Goal: Information Seeking & Learning: Learn about a topic

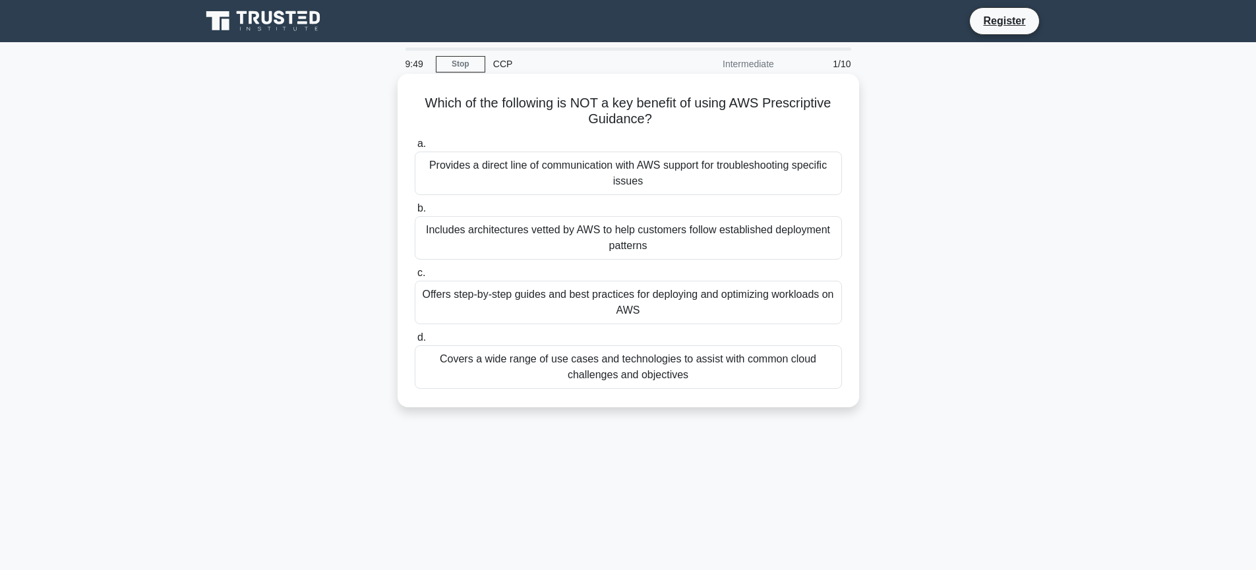
drag, startPoint x: 767, startPoint y: 102, endPoint x: 835, endPoint y: 112, distance: 68.7
click at [835, 112] on h5 "Which of the following is NOT a key benefit of using AWS Prescriptive Guidance?…" at bounding box center [628, 111] width 430 height 33
click at [677, 183] on div "Provides a direct line of communication with AWS support for troubleshooting sp…" at bounding box center [628, 174] width 427 height 44
click at [415, 148] on input "a. Provides a direct line of communication with AWS support for troubleshooting…" at bounding box center [415, 144] width 0 height 9
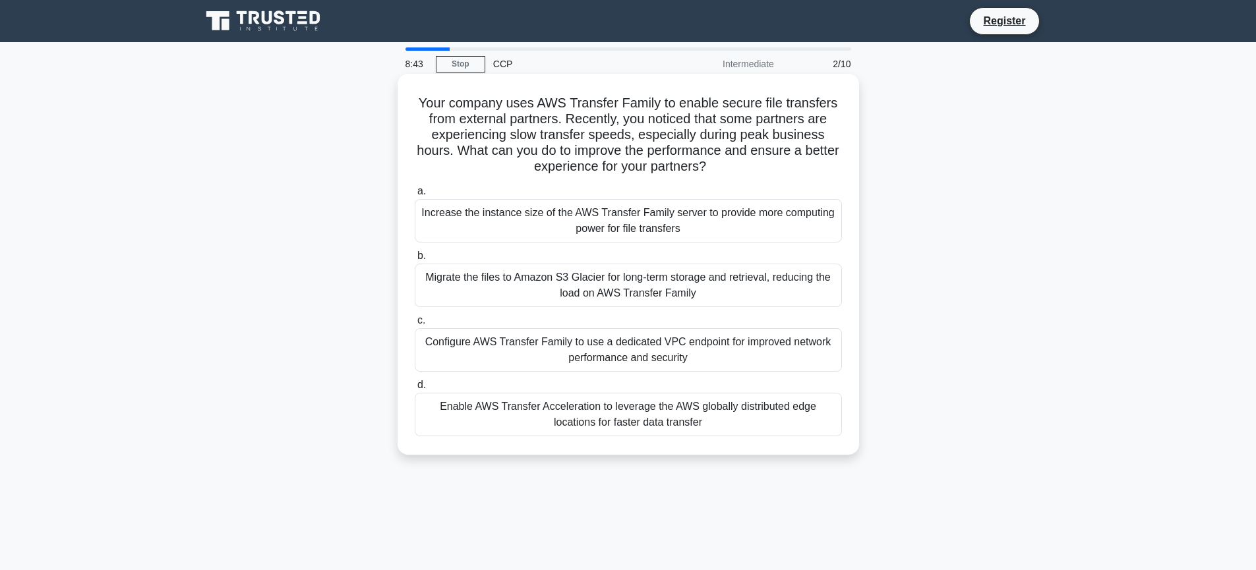
click at [754, 408] on div "Enable AWS Transfer Acceleration to leverage the AWS globally distributed edge …" at bounding box center [628, 415] width 427 height 44
click at [415, 390] on input "d. Enable AWS Transfer Acceleration to leverage the AWS globally distributed ed…" at bounding box center [415, 385] width 0 height 9
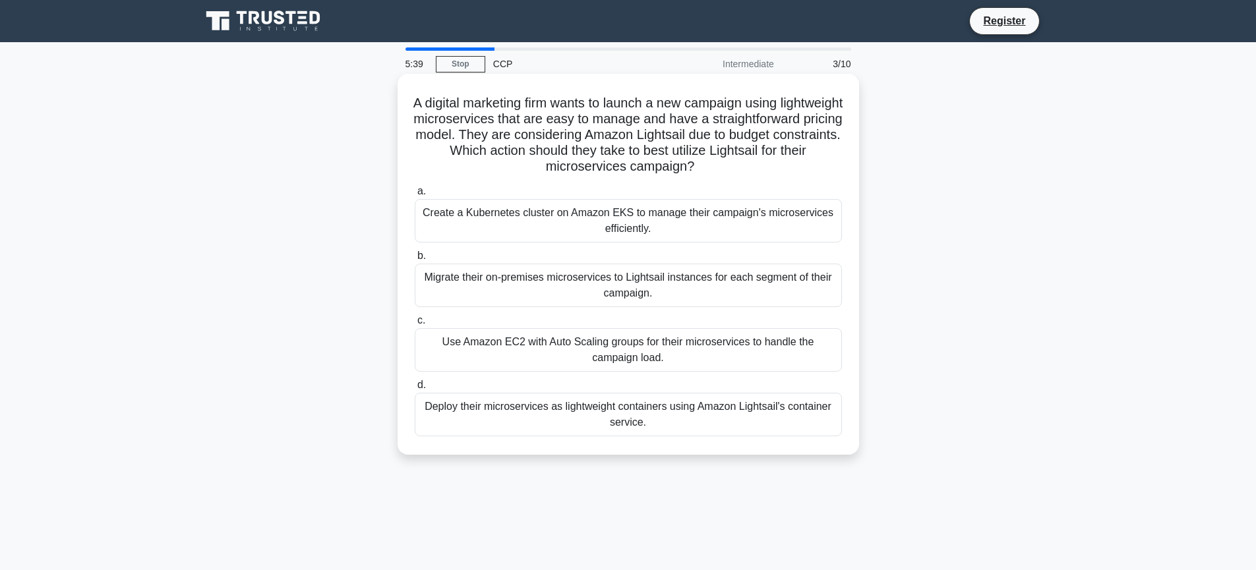
click at [721, 346] on div "Use Amazon EC2 with Auto Scaling groups for their microservices to handle the c…" at bounding box center [628, 350] width 427 height 44
click at [415, 325] on input "c. Use Amazon EC2 with Auto Scaling groups for their microservices to handle th…" at bounding box center [415, 321] width 0 height 9
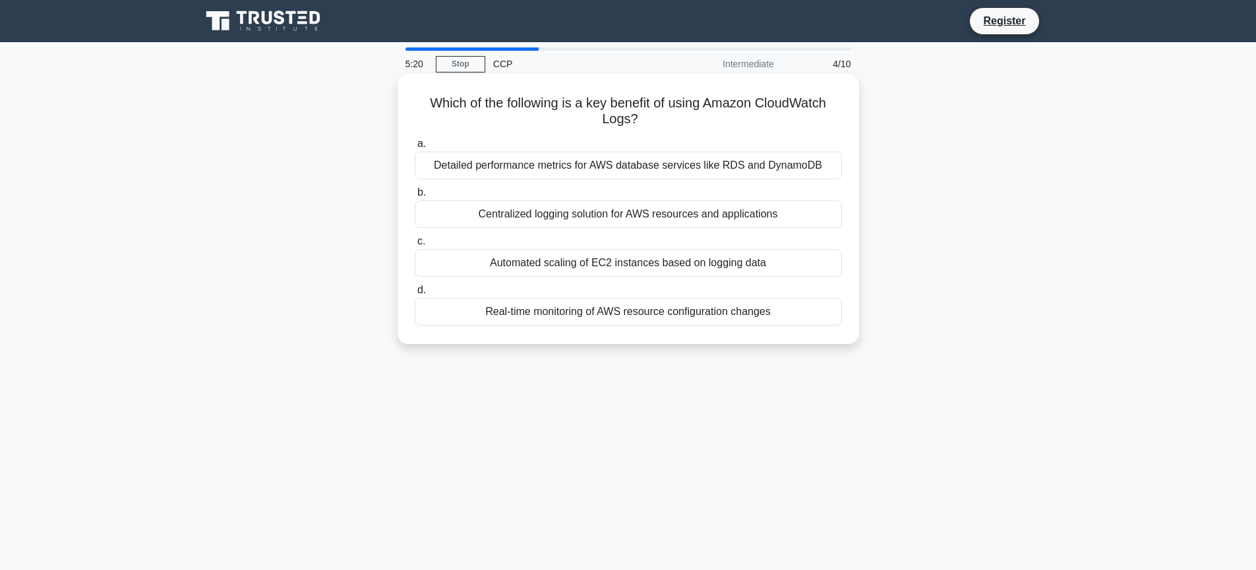
click at [691, 216] on div "Centralized logging solution for AWS resources and applications" at bounding box center [628, 214] width 427 height 28
click at [415, 197] on input "b. Centralized logging solution for AWS resources and applications" at bounding box center [415, 193] width 0 height 9
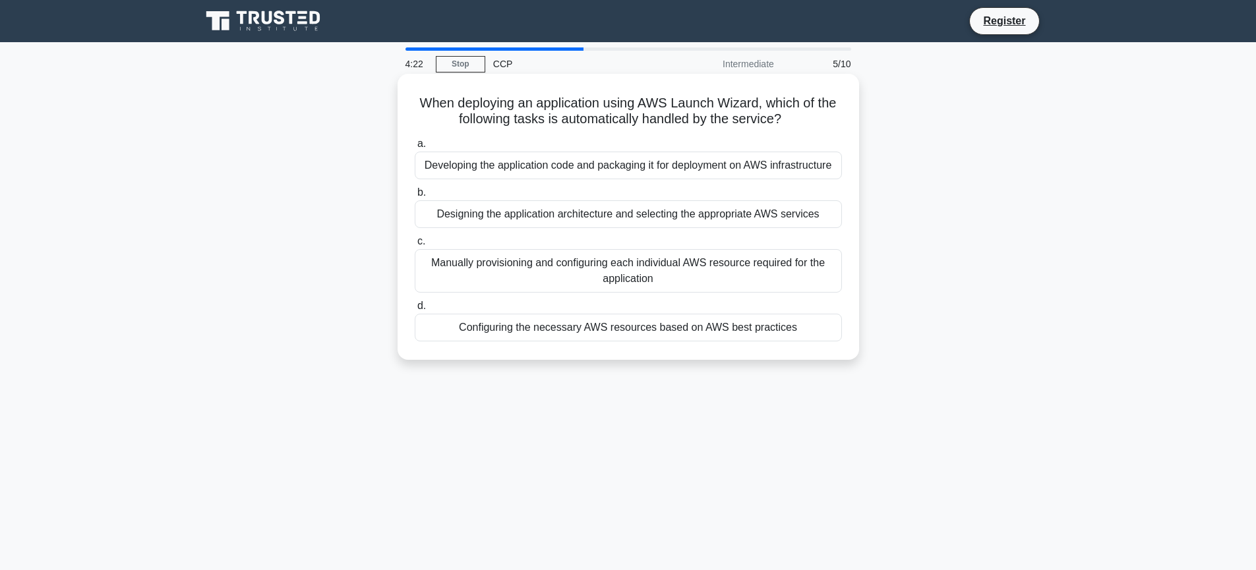
click at [680, 160] on div "Developing the application code and packaging it for deployment on AWS infrastr…" at bounding box center [628, 166] width 427 height 28
click at [415, 148] on input "a. Developing the application code and packaging it for deployment on AWS infra…" at bounding box center [415, 144] width 0 height 9
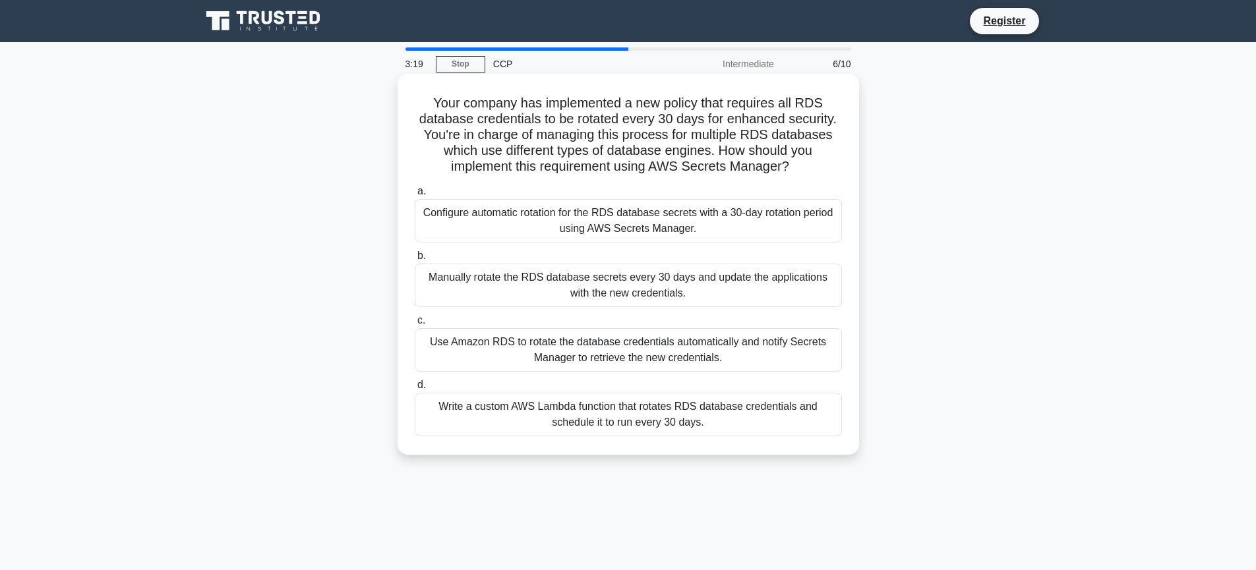
click at [723, 344] on div "Use Amazon RDS to rotate the database credentials automatically and notify Secr…" at bounding box center [628, 350] width 427 height 44
click at [415, 325] on input "c. Use Amazon RDS to rotate the database credentials automatically and notify S…" at bounding box center [415, 321] width 0 height 9
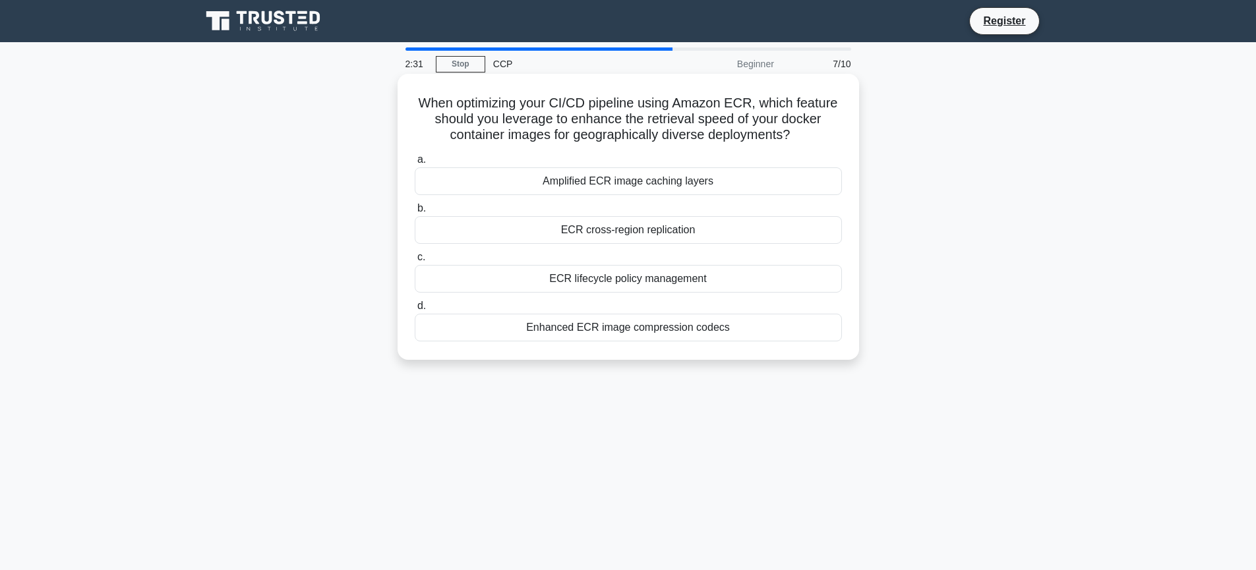
click at [666, 235] on div "ECR cross-region replication" at bounding box center [628, 230] width 427 height 28
click at [415, 213] on input "b. ECR cross-region replication" at bounding box center [415, 208] width 0 height 9
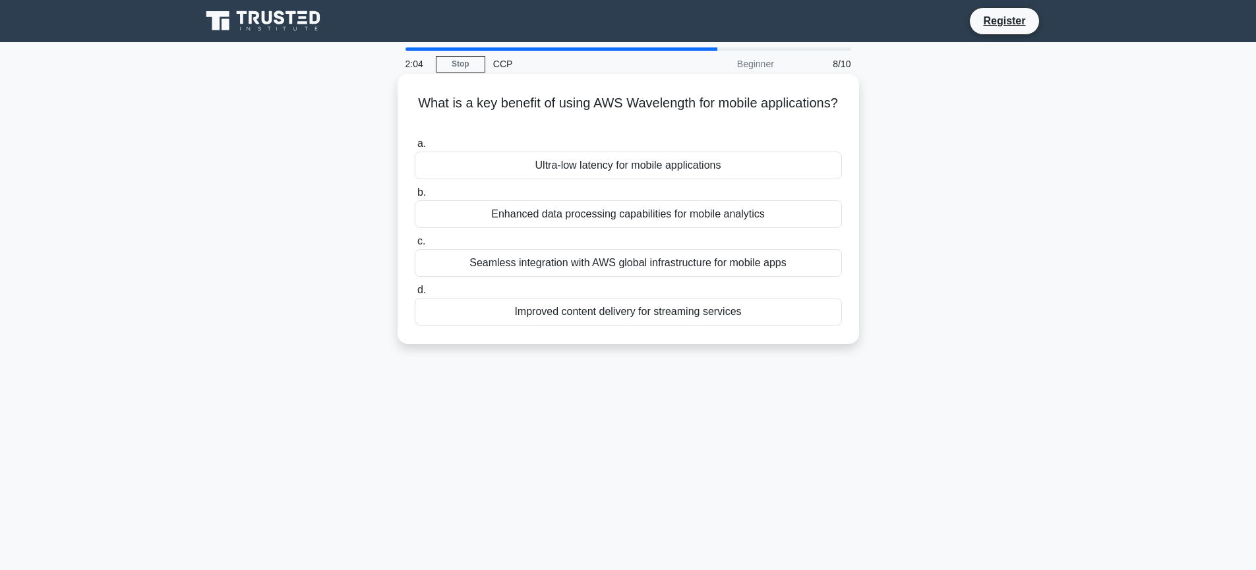
click at [721, 261] on div "Seamless integration with AWS global infrastructure for mobile apps" at bounding box center [628, 263] width 427 height 28
click at [415, 246] on input "c. Seamless integration with AWS global infrastructure for mobile apps" at bounding box center [415, 241] width 0 height 9
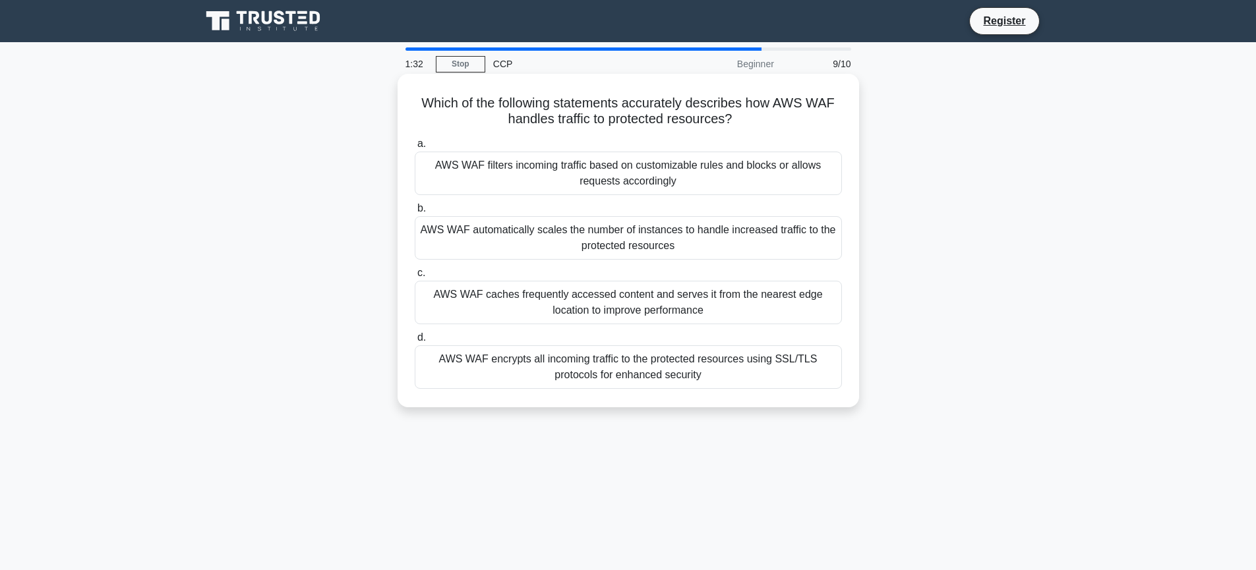
click at [739, 367] on div "AWS WAF encrypts all incoming traffic to the protected resources using SSL/TLS …" at bounding box center [628, 368] width 427 height 44
click at [415, 342] on input "d. AWS WAF encrypts all incoming traffic to the protected resources using SSL/T…" at bounding box center [415, 338] width 0 height 9
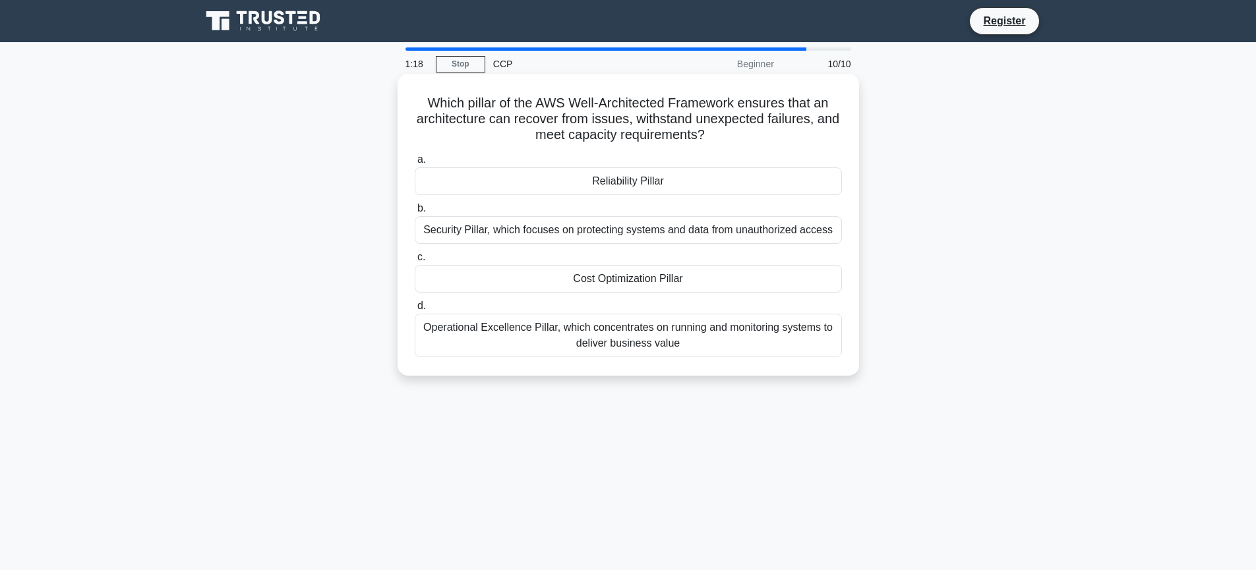
click at [626, 179] on div "Reliability Pillar" at bounding box center [628, 181] width 427 height 28
click at [415, 164] on input "a. Reliability Pillar" at bounding box center [415, 160] width 0 height 9
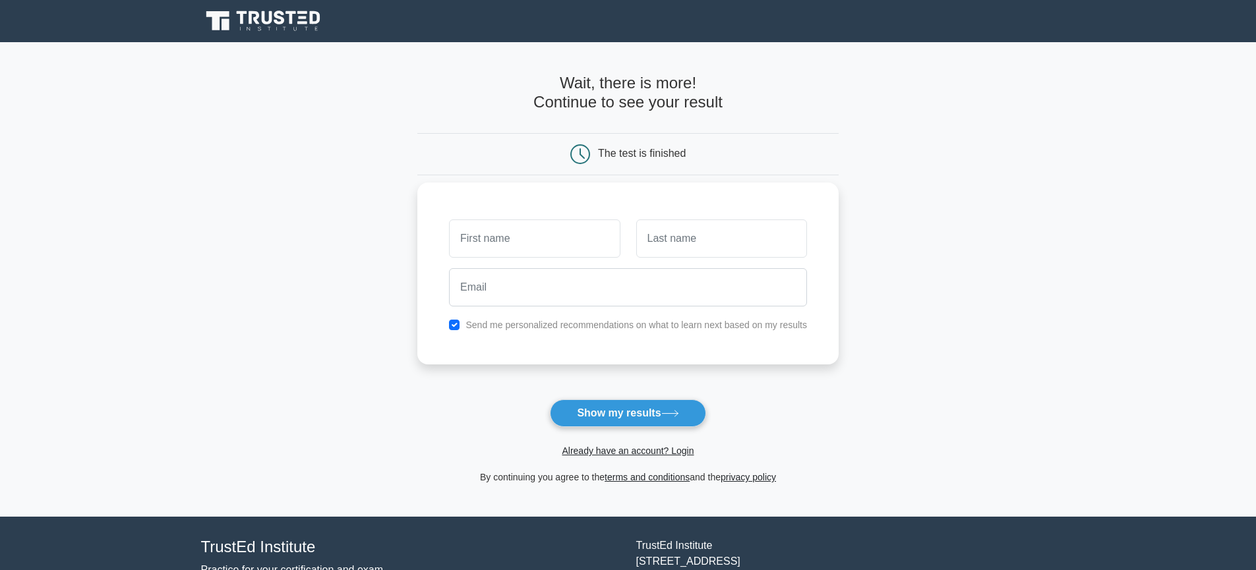
click at [534, 249] on input "text" at bounding box center [534, 239] width 171 height 38
type input "abc"
click at [721, 237] on input "text" at bounding box center [721, 239] width 171 height 38
type input "p"
click at [506, 239] on input "abc" at bounding box center [534, 239] width 171 height 38
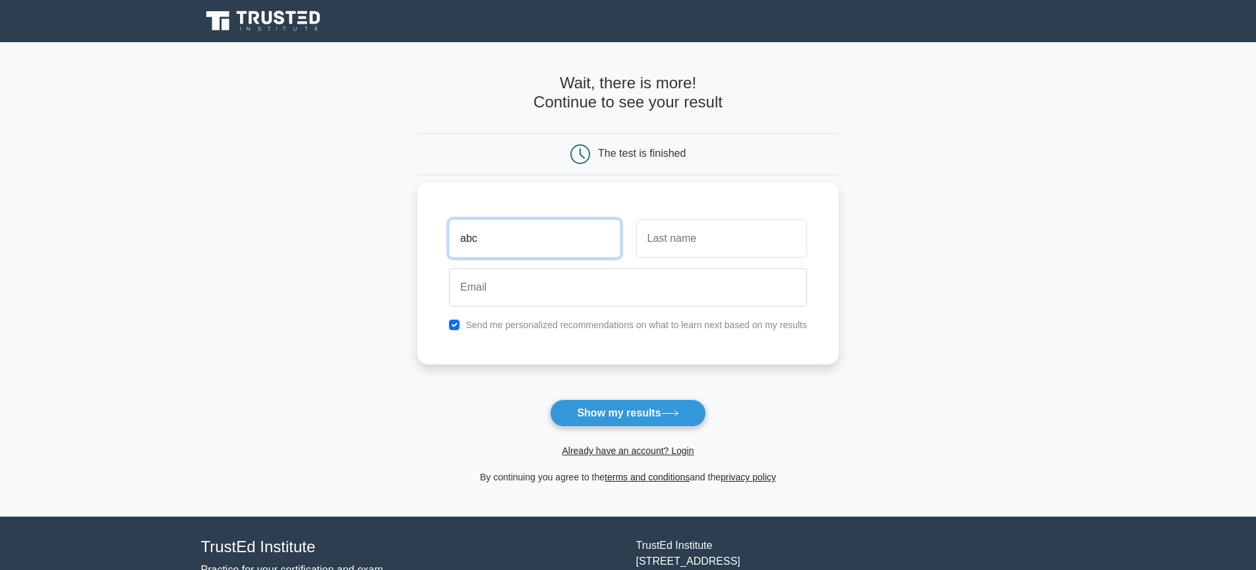
click at [506, 239] on input "abc" at bounding box center [534, 239] width 171 height 38
type input "dummi"
click at [733, 239] on input "text" at bounding box center [721, 239] width 171 height 38
type input "lom"
click at [571, 249] on input "dummi" at bounding box center [534, 239] width 171 height 38
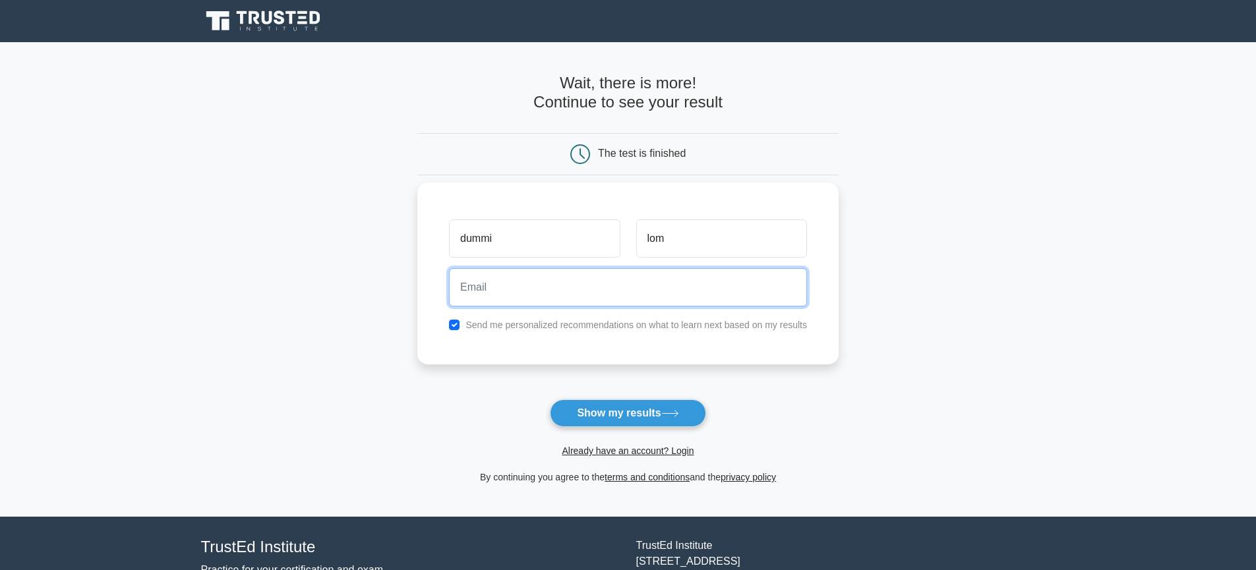
click at [520, 282] on input "email" at bounding box center [628, 287] width 358 height 38
paste input "kcqhresmsyyekmzabe@nespf.com"
type input "kcqhresmsyyekmzabe@nespf.com"
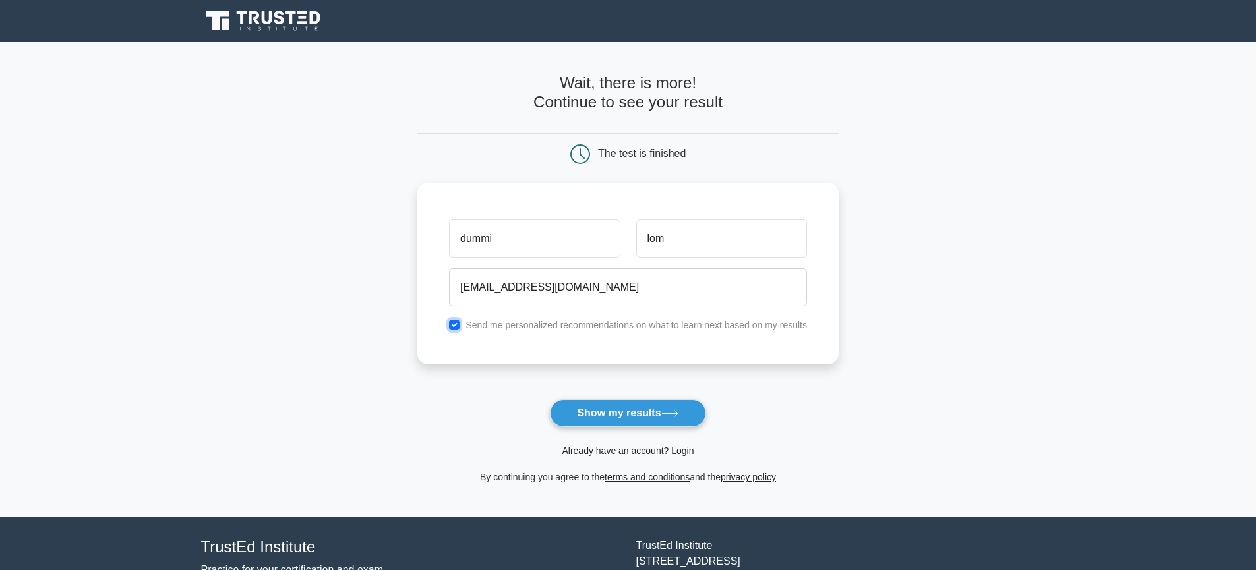
click at [458, 325] on input "checkbox" at bounding box center [454, 325] width 11 height 11
checkbox input "false"
click at [664, 422] on button "Show my results" at bounding box center [628, 414] width 156 height 28
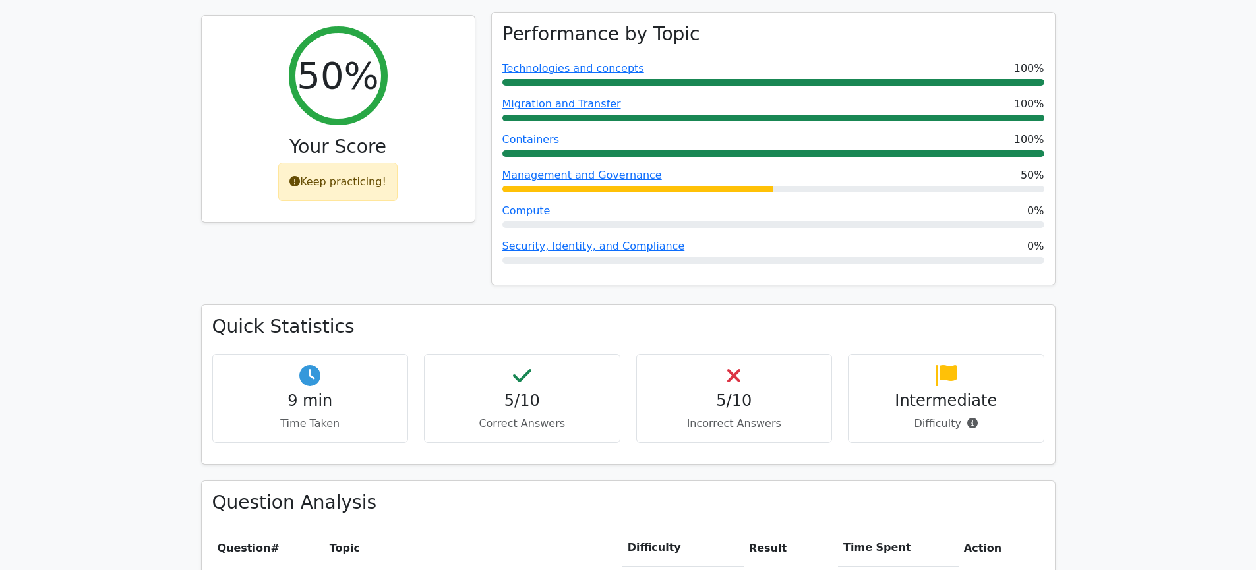
scroll to position [597, 0]
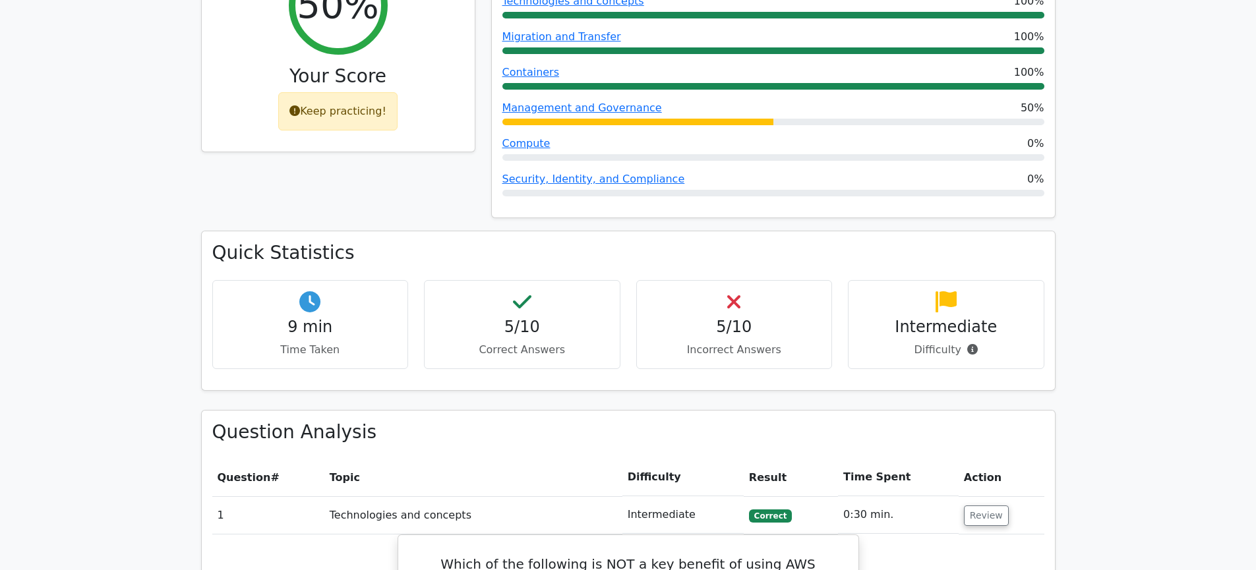
click at [525, 291] on icon at bounding box center [522, 301] width 18 height 21
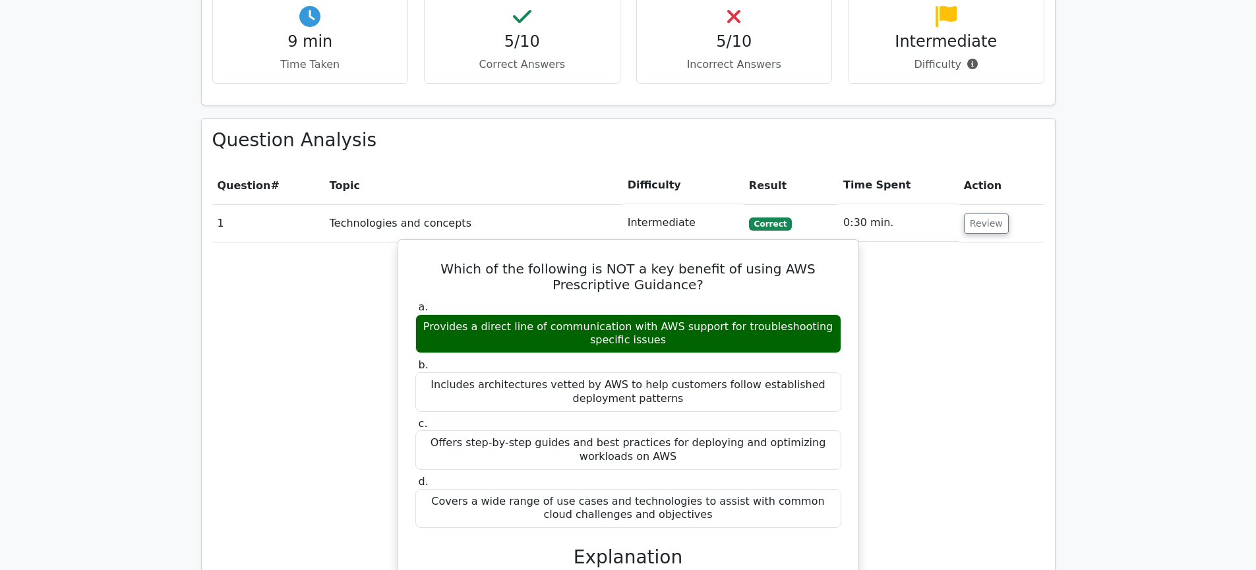
scroll to position [831, 0]
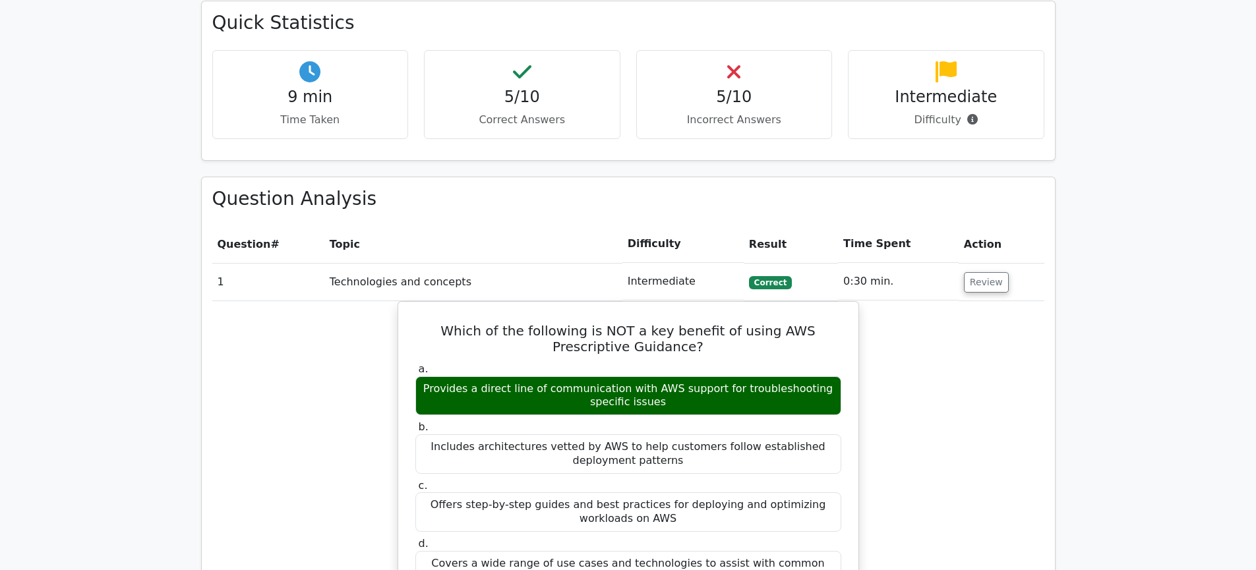
click at [967, 79] on body "Go Premium Dummi" at bounding box center [628, 499] width 1256 height 2660
click at [970, 111] on icon at bounding box center [972, 116] width 11 height 11
click at [845, 135] on div "Quick Statistics 9 min Time Taken 5/10 Correct Answers 5/10 Incorrect Answers I…" at bounding box center [628, 88] width 870 height 175
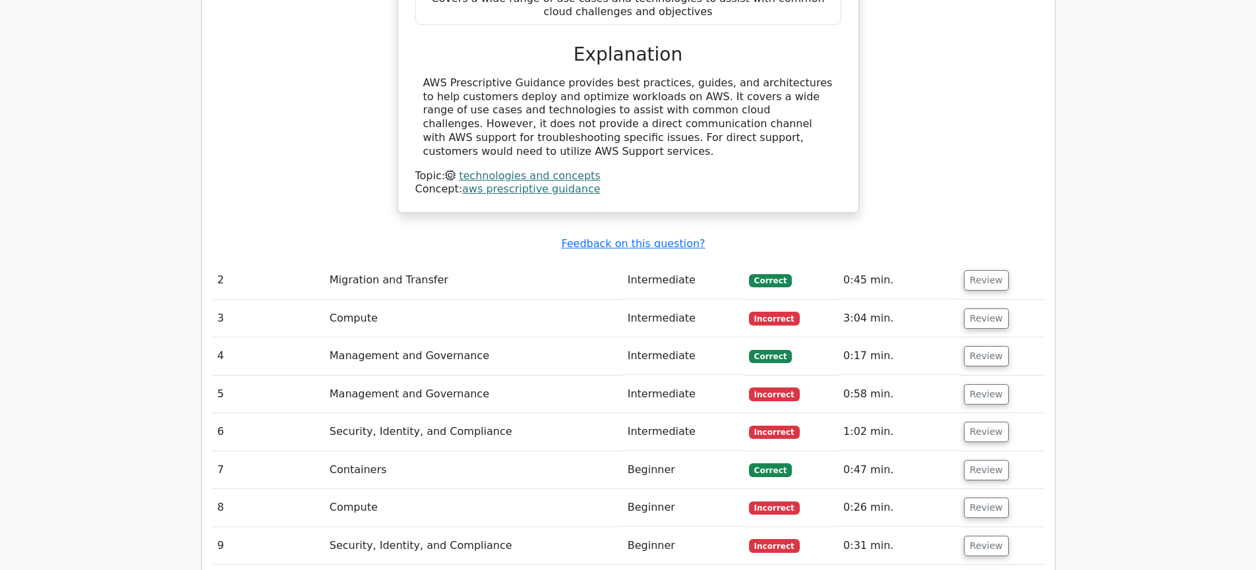
scroll to position [1391, 0]
click at [485, 260] on td "Migration and Transfer" at bounding box center [473, 279] width 298 height 38
click at [915, 260] on td "0:45 min." at bounding box center [898, 279] width 121 height 38
click at [642, 260] on td "Intermediate" at bounding box center [682, 279] width 121 height 38
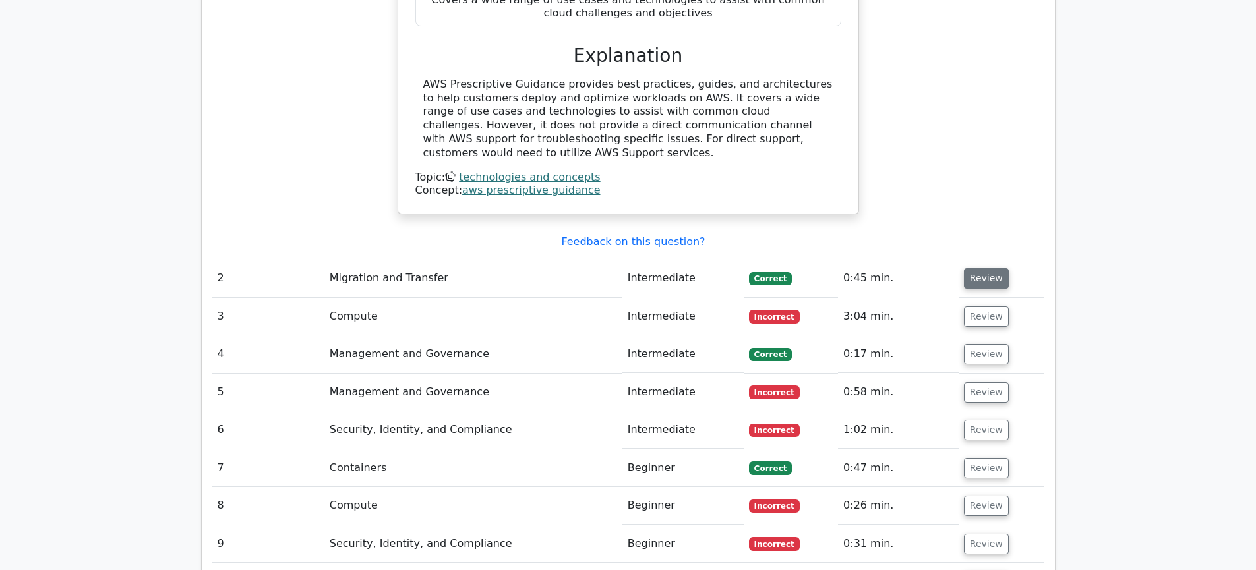
click at [986, 268] on button "Review" at bounding box center [986, 278] width 45 height 20
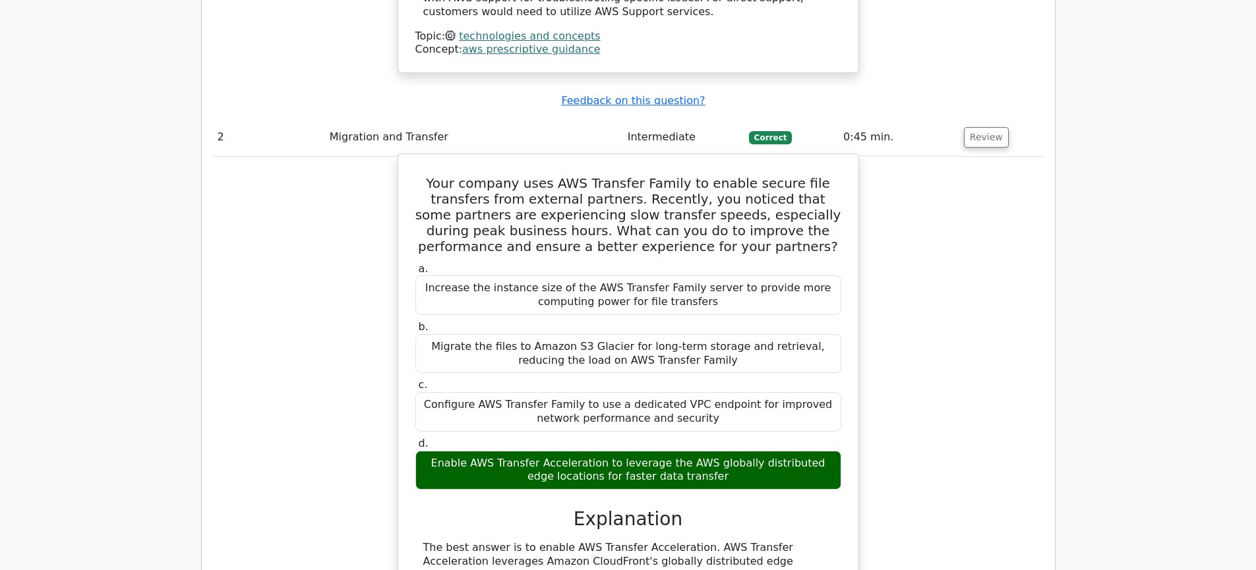
scroll to position [1533, 0]
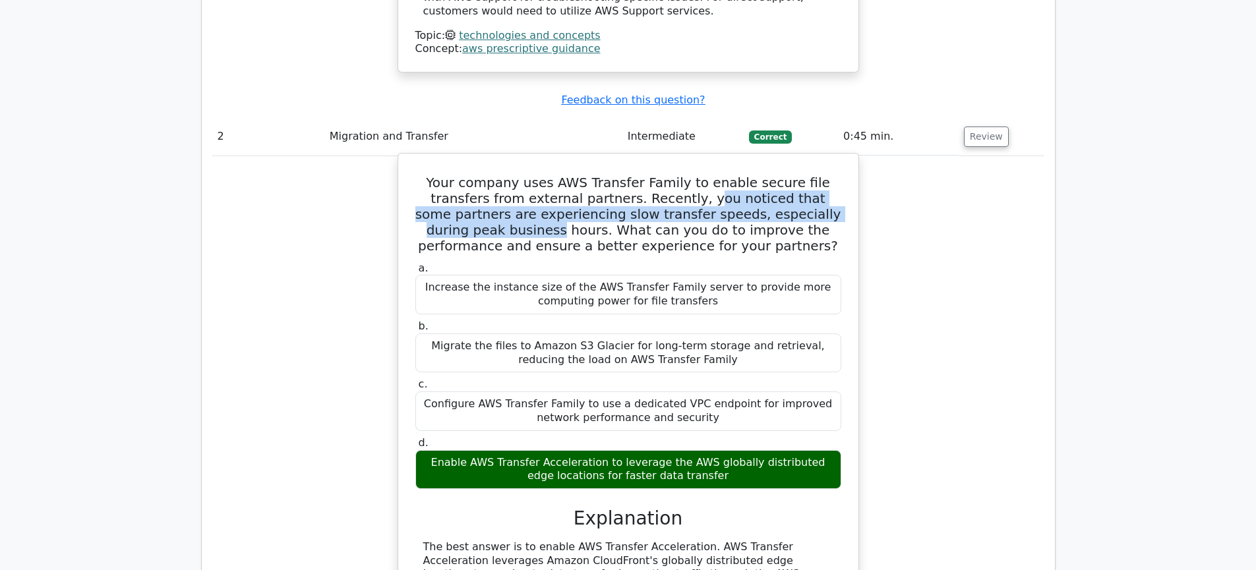
drag, startPoint x: 629, startPoint y: 158, endPoint x: 826, endPoint y: 173, distance: 197.1
click at [826, 175] on h5 "Your company uses AWS Transfer Family to enable secure file transfers from exte…" at bounding box center [628, 214] width 429 height 79
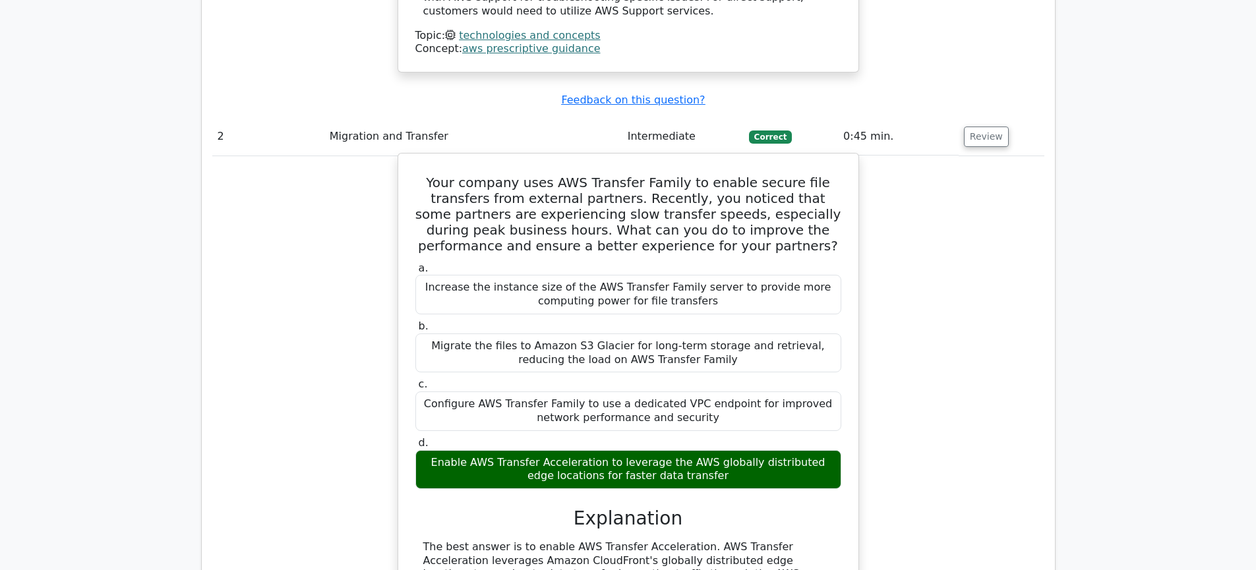
drag, startPoint x: 522, startPoint y: 189, endPoint x: 604, endPoint y: 179, distance: 83.1
click at [527, 189] on h5 "Your company uses AWS Transfer Family to enable secure file transfers from exte…" at bounding box center [628, 214] width 429 height 79
drag, startPoint x: 662, startPoint y: 177, endPoint x: 821, endPoint y: 173, distance: 159.0
click at [821, 175] on h5 "Your company uses AWS Transfer Family to enable secure file transfers from exte…" at bounding box center [628, 214] width 429 height 79
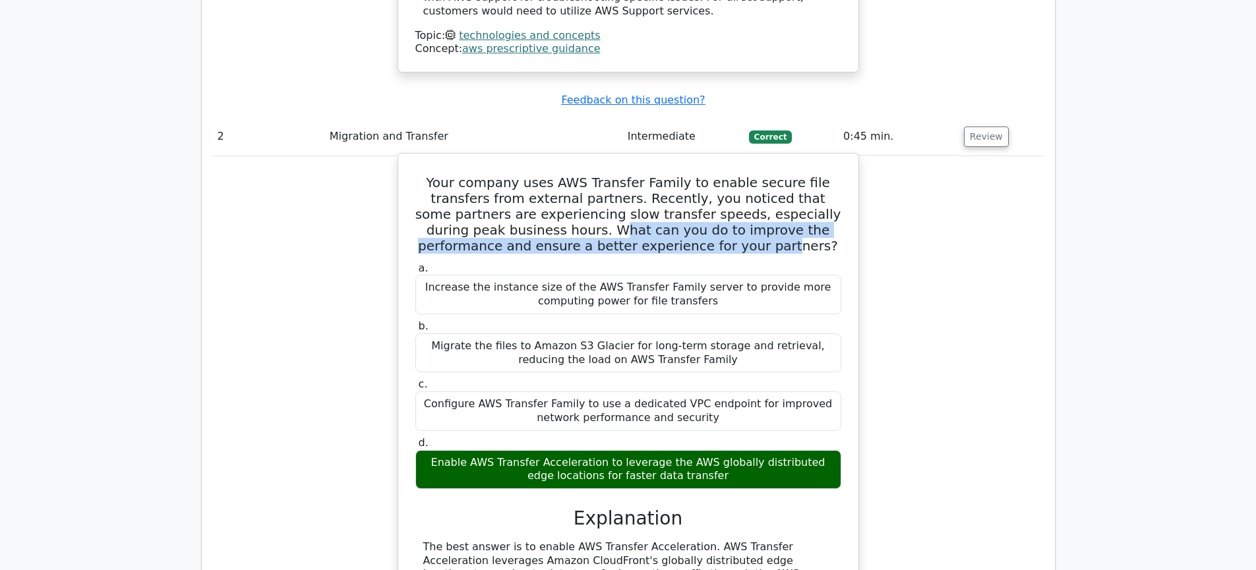
drag, startPoint x: 471, startPoint y: 194, endPoint x: 686, endPoint y: 204, distance: 215.2
click at [686, 204] on h5 "Your company uses AWS Transfer Family to enable secure file transfers from exte…" at bounding box center [628, 214] width 429 height 79
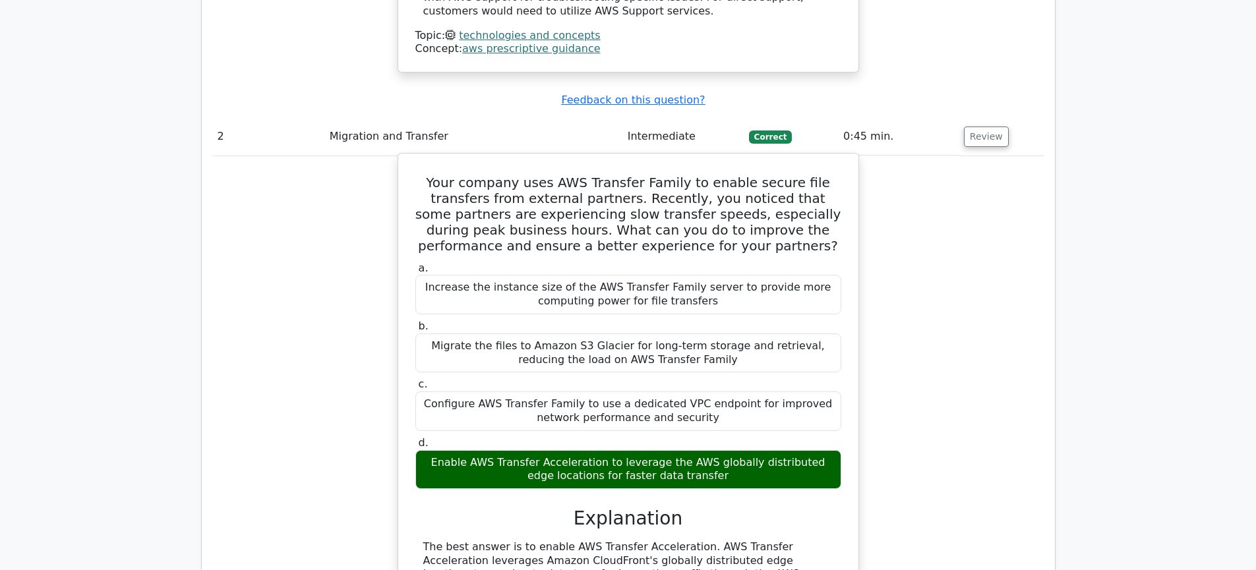
click at [539, 185] on h5 "Your company uses AWS Transfer Family to enable secure file transfers from exte…" at bounding box center [628, 214] width 429 height 79
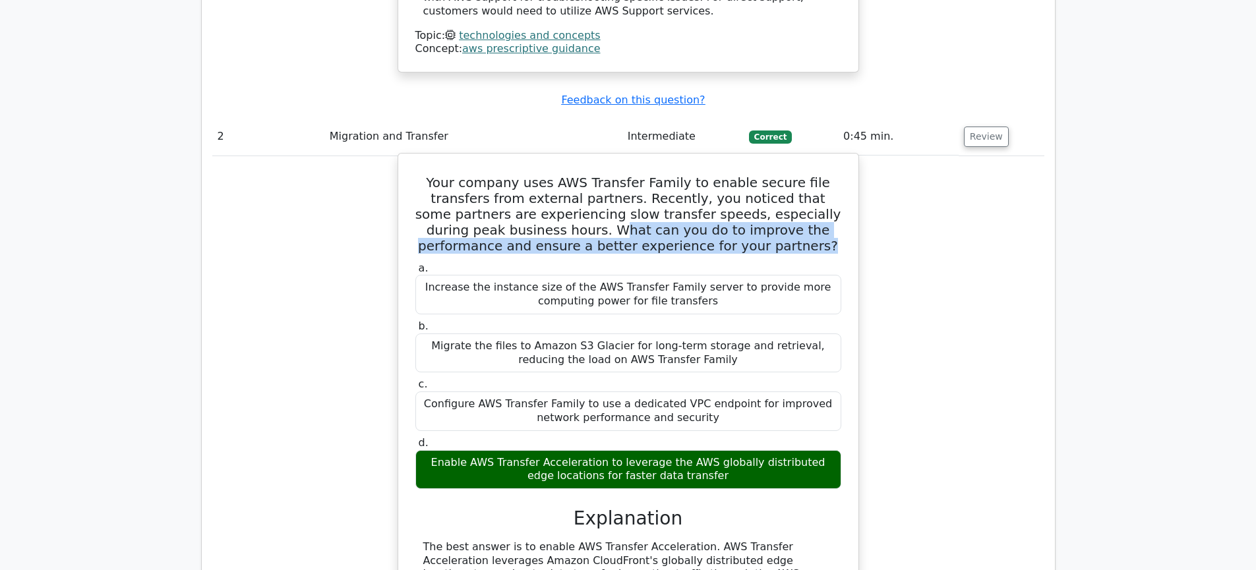
drag, startPoint x: 498, startPoint y: 193, endPoint x: 770, endPoint y: 208, distance: 272.8
click at [770, 208] on h5 "Your company uses AWS Transfer Family to enable secure file transfers from exte…" at bounding box center [628, 214] width 429 height 79
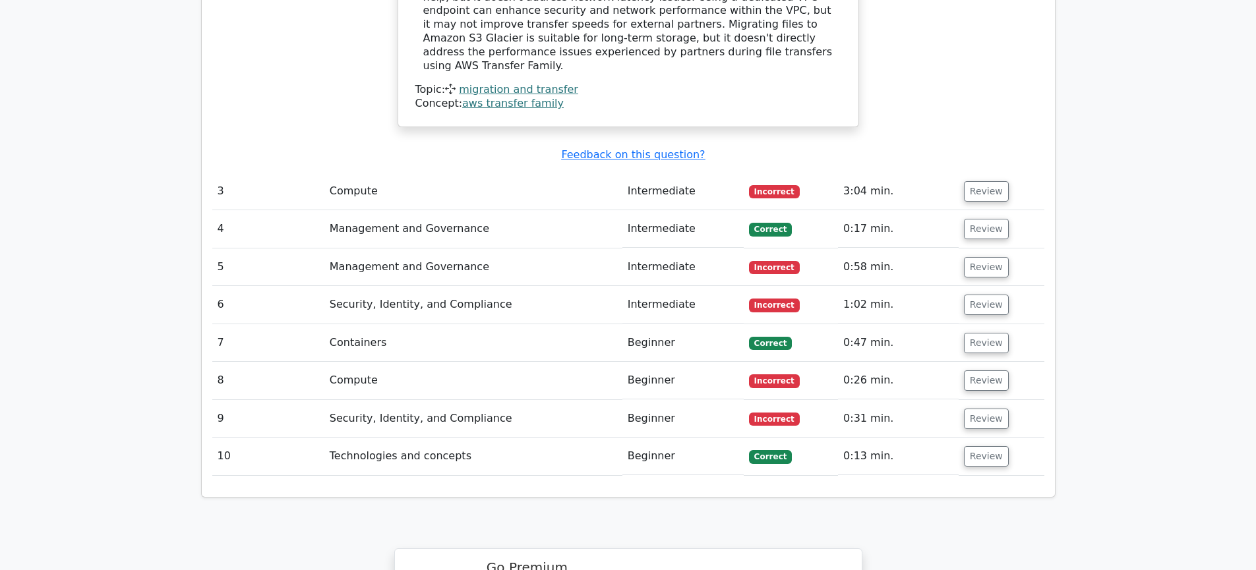
scroll to position [2086, 0]
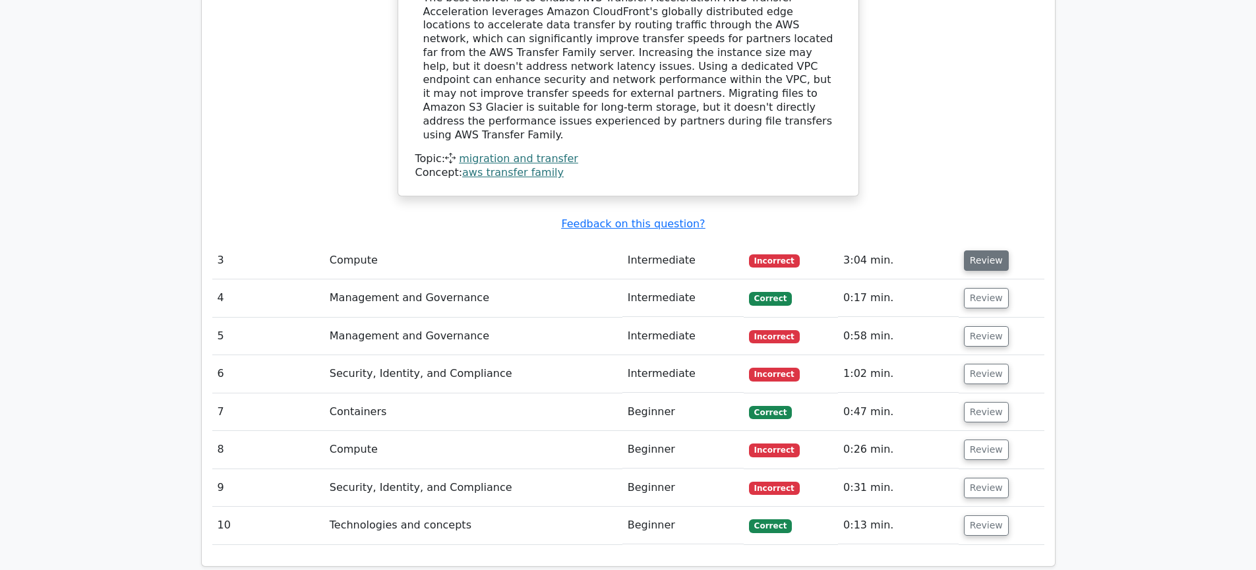
click at [982, 251] on button "Review" at bounding box center [986, 261] width 45 height 20
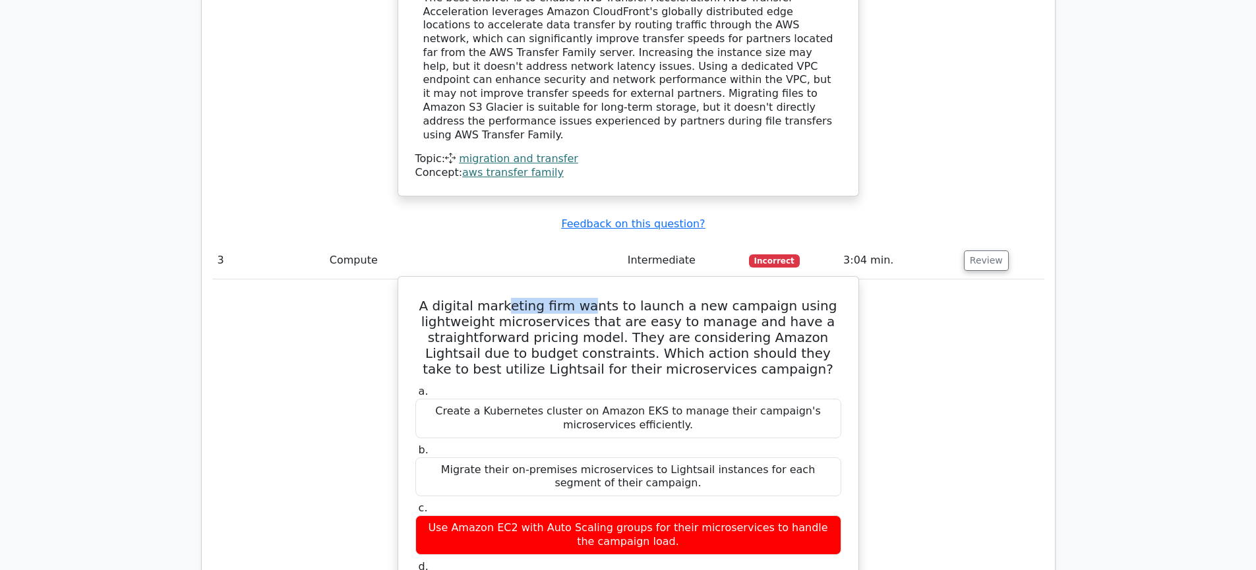
drag, startPoint x: 523, startPoint y: 253, endPoint x: 605, endPoint y: 252, distance: 81.8
click at [605, 298] on h5 "A digital marketing firm wants to launch a new campaign using lightweight micro…" at bounding box center [628, 337] width 429 height 79
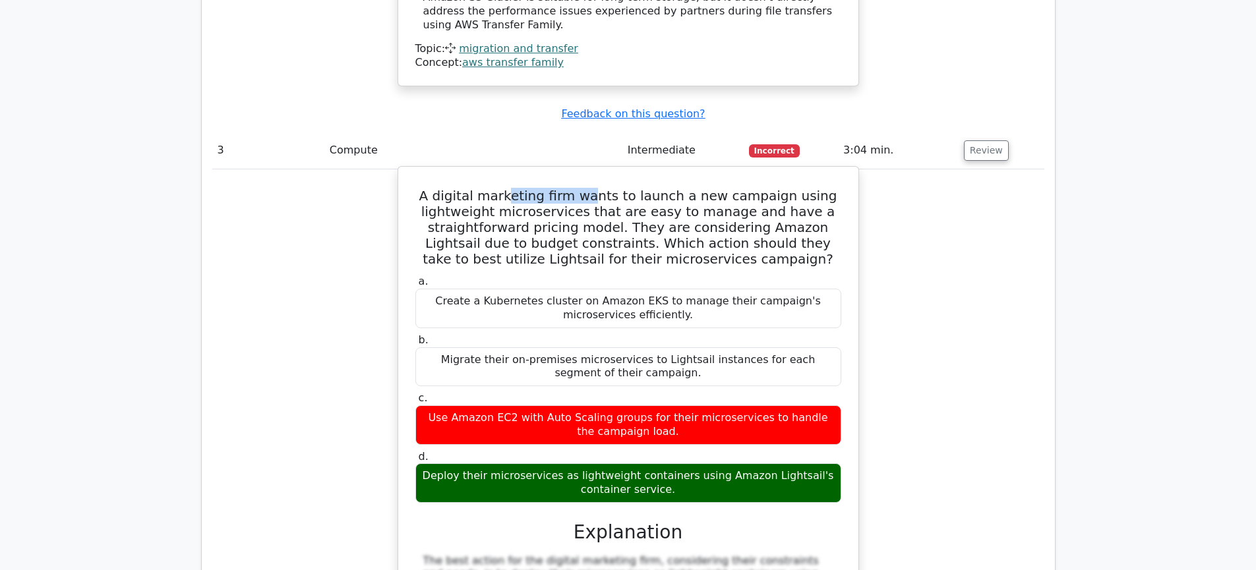
scroll to position [2198, 0]
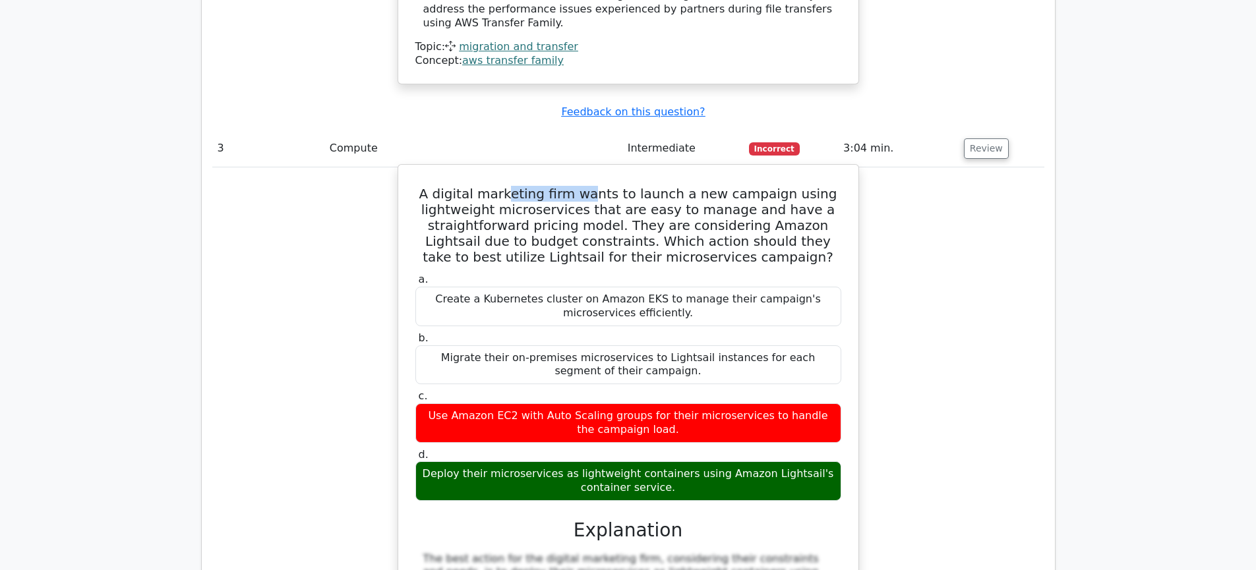
drag, startPoint x: 583, startPoint y: 422, endPoint x: 711, endPoint y: 418, distance: 128.0
click at [711, 462] on div "Deploy their microservices as lightweight containers using Amazon Lightsail's c…" at bounding box center [628, 482] width 426 height 40
click at [641, 462] on div "Deploy their microservices as lightweight containers using Amazon Lightsail's c…" at bounding box center [628, 482] width 426 height 40
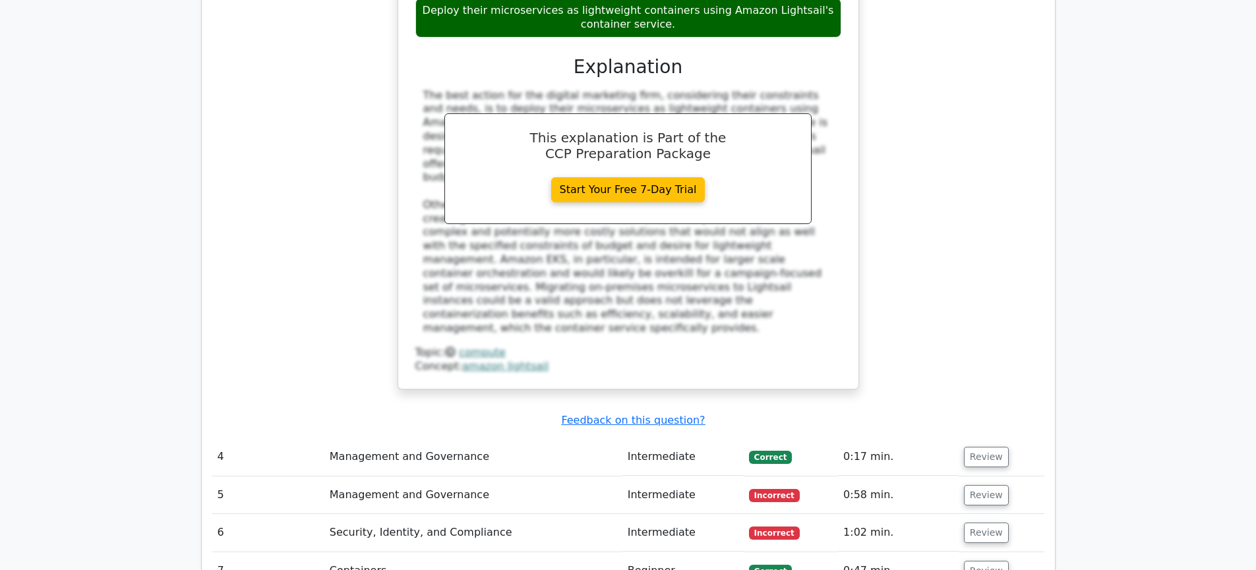
scroll to position [2719, 0]
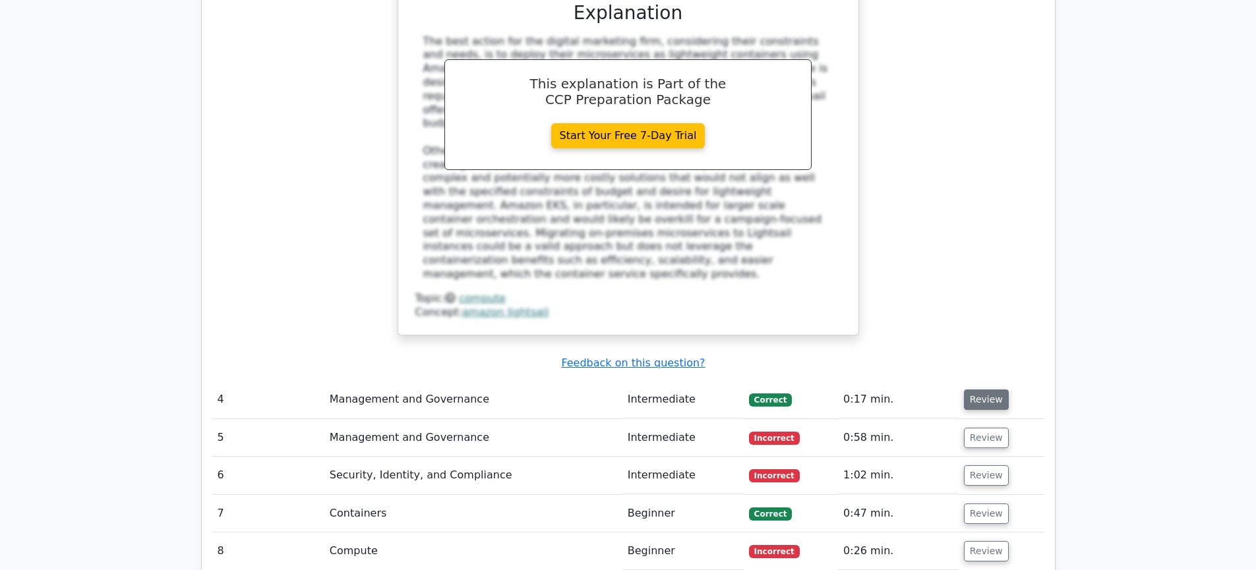
click at [986, 390] on button "Review" at bounding box center [986, 400] width 45 height 20
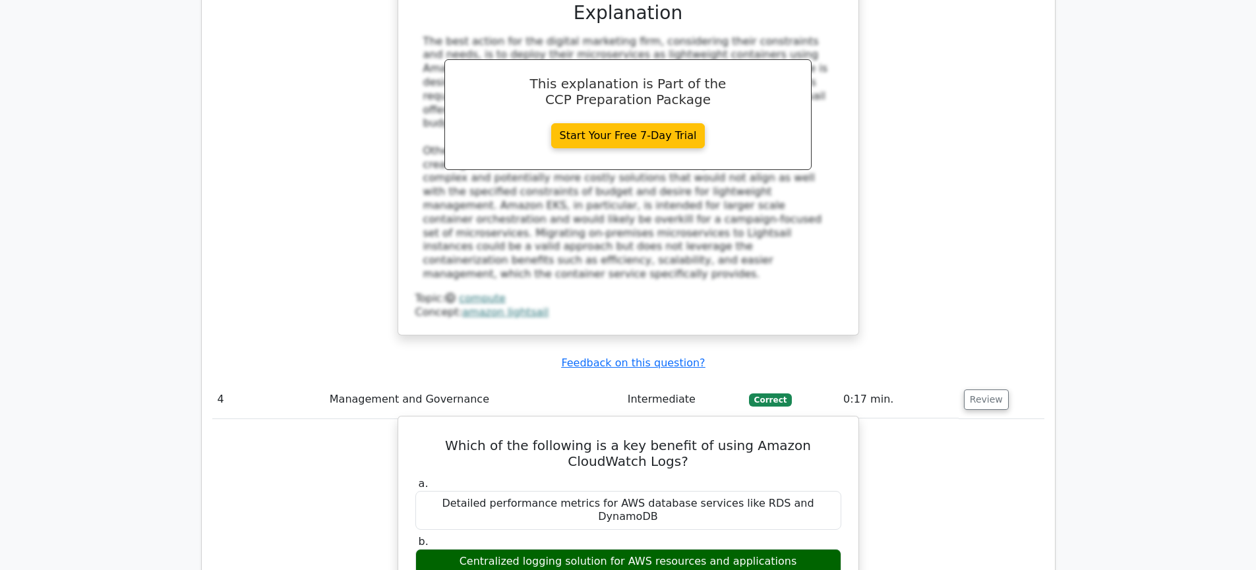
scroll to position [2050, 0]
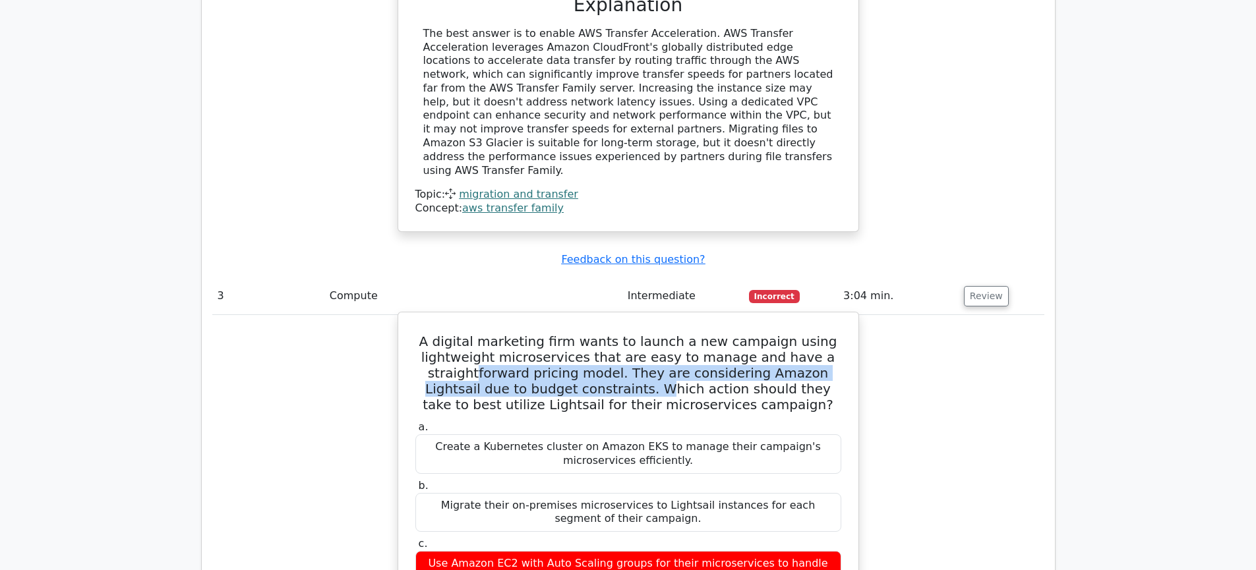
drag, startPoint x: 473, startPoint y: 328, endPoint x: 584, endPoint y: 338, distance: 111.2
click at [584, 338] on h5 "A digital marketing firm wants to launch a new campaign using lightweight micro…" at bounding box center [628, 373] width 429 height 79
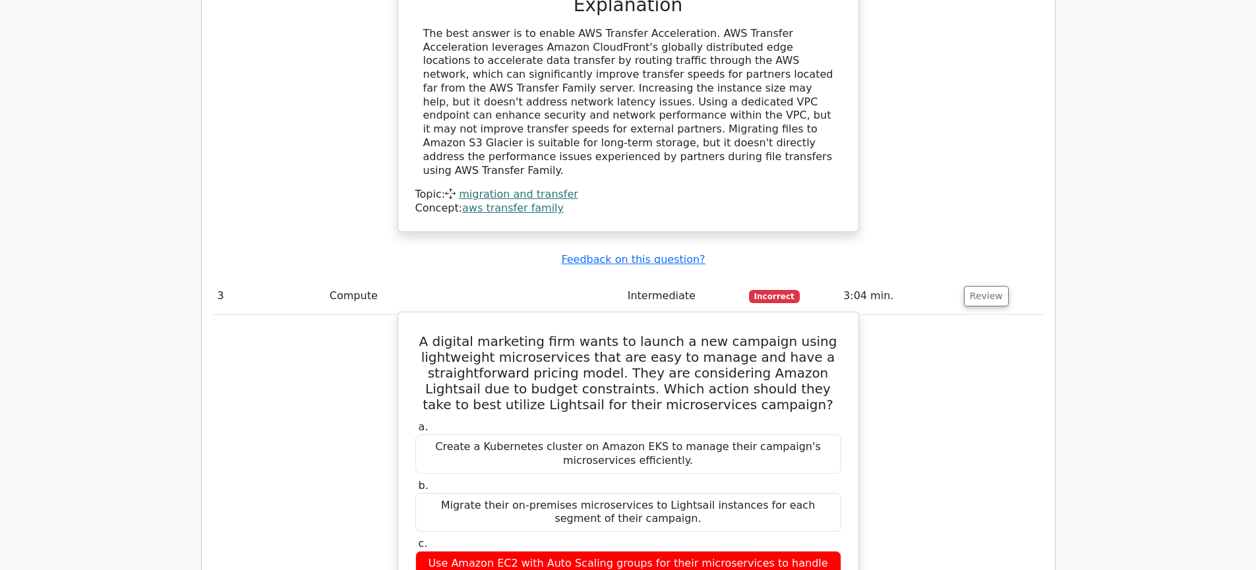
click at [641, 334] on h5 "A digital marketing firm wants to launch a new campaign using lightweight micro…" at bounding box center [628, 373] width 429 height 79
drag, startPoint x: 440, startPoint y: 341, endPoint x: 795, endPoint y: 344, distance: 354.1
click at [795, 344] on h5 "A digital marketing firm wants to launch a new campaign using lightweight micro…" at bounding box center [628, 373] width 429 height 79
drag, startPoint x: 562, startPoint y: 351, endPoint x: 699, endPoint y: 357, distance: 137.3
click at [699, 357] on h5 "A digital marketing firm wants to launch a new campaign using lightweight micro…" at bounding box center [628, 373] width 429 height 79
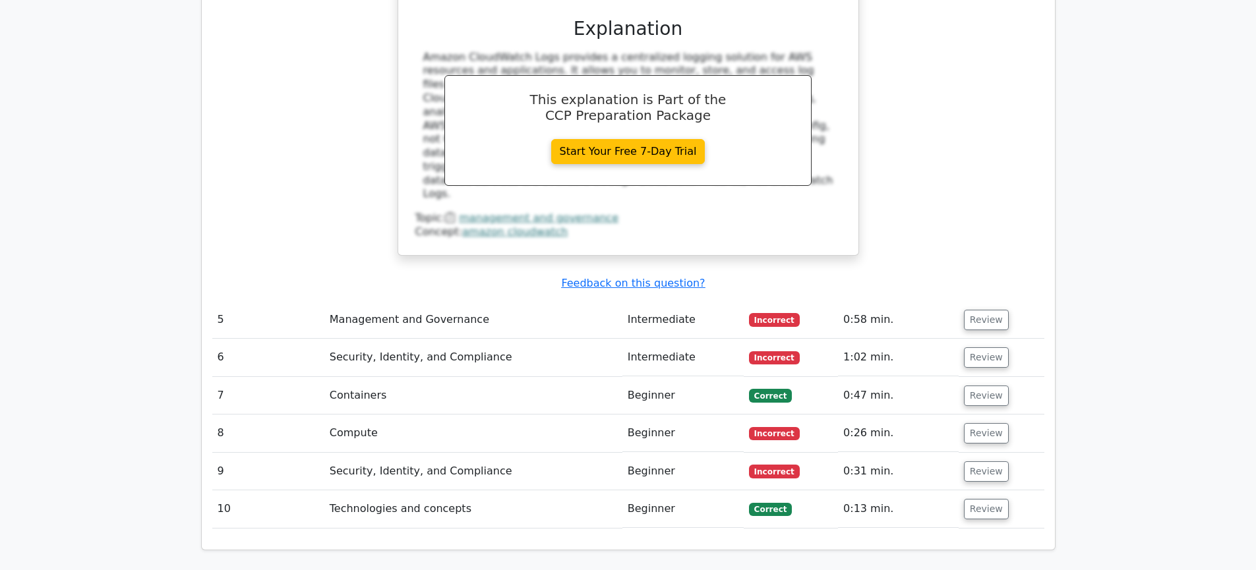
scroll to position [3353, 0]
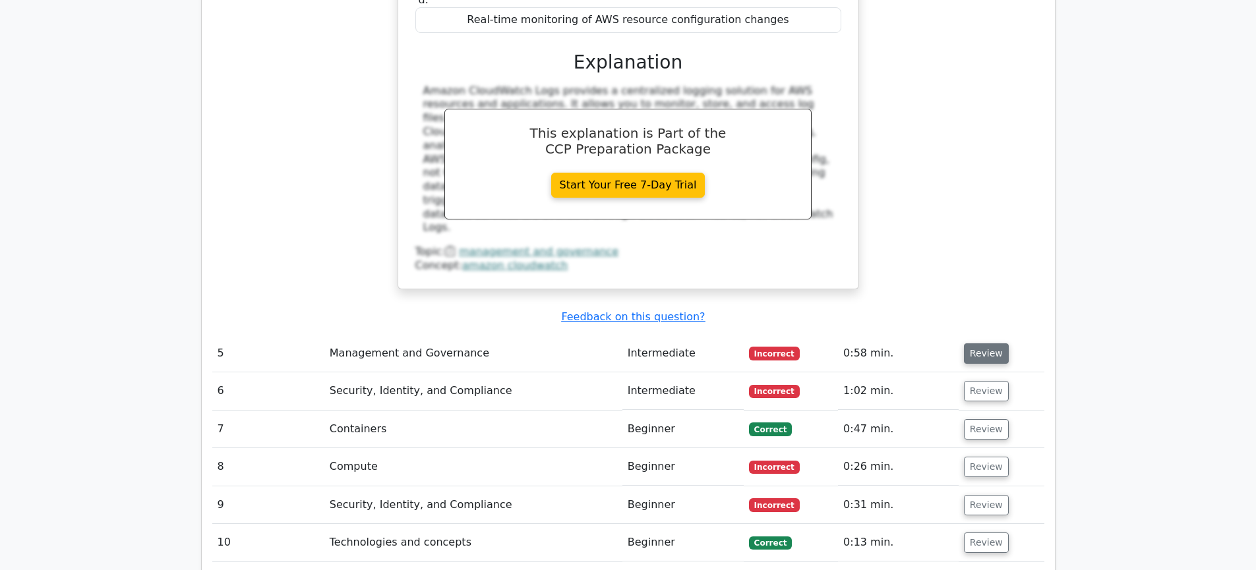
click at [994, 344] on button "Review" at bounding box center [986, 354] width 45 height 20
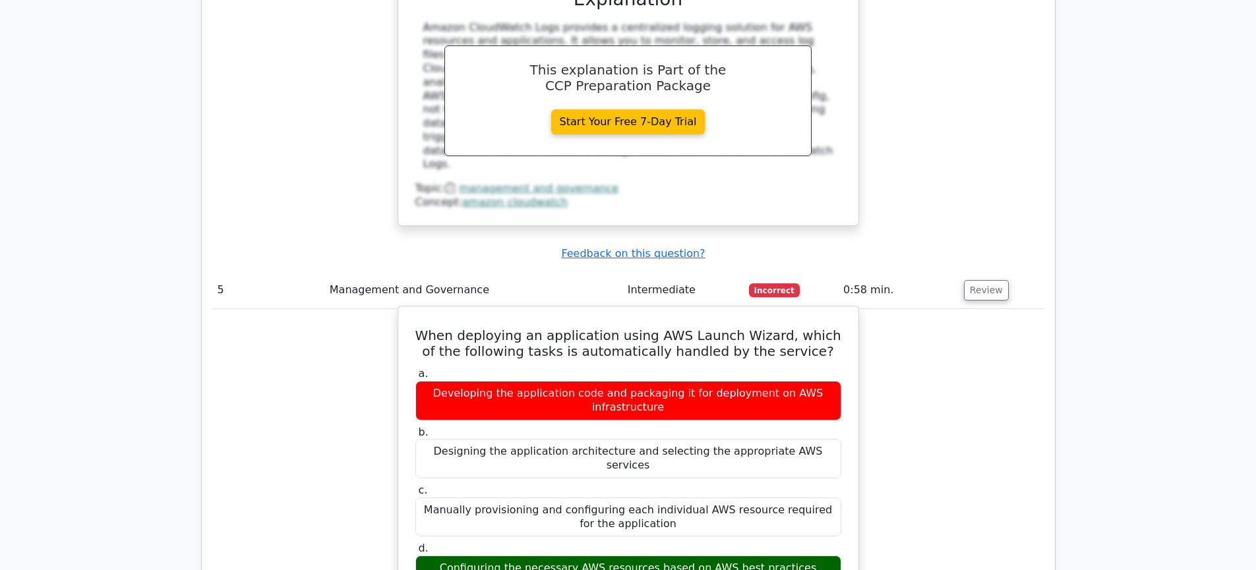
scroll to position [3419, 0]
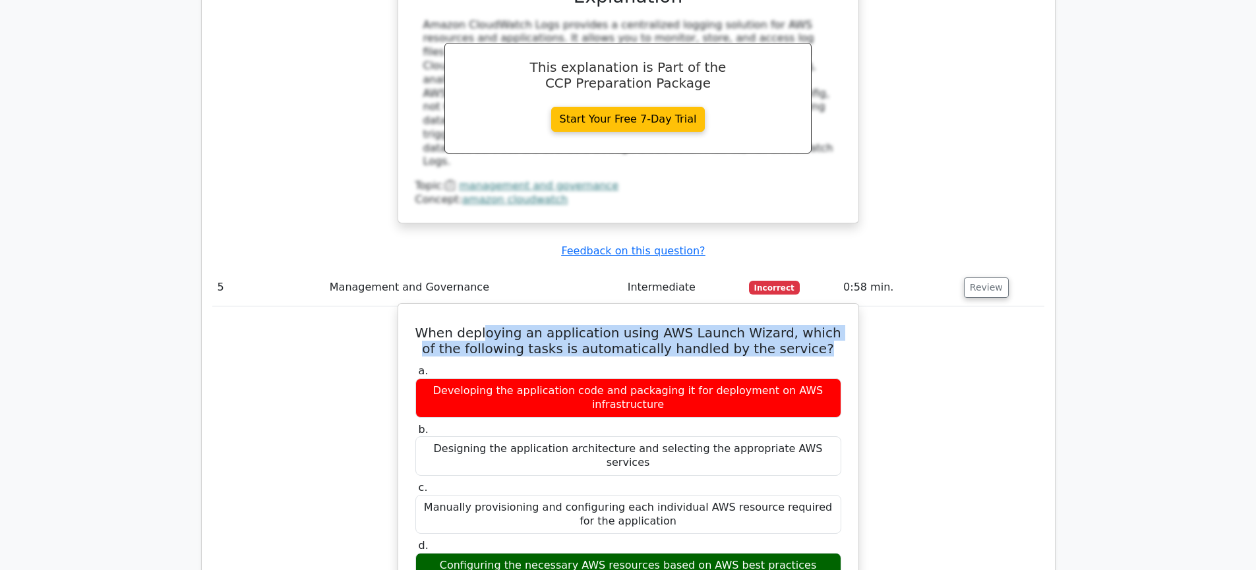
drag, startPoint x: 506, startPoint y: 241, endPoint x: 797, endPoint y: 247, distance: 290.9
click at [797, 325] on h5 "When deploying an application using AWS Launch Wizard, which of the following t…" at bounding box center [628, 341] width 429 height 32
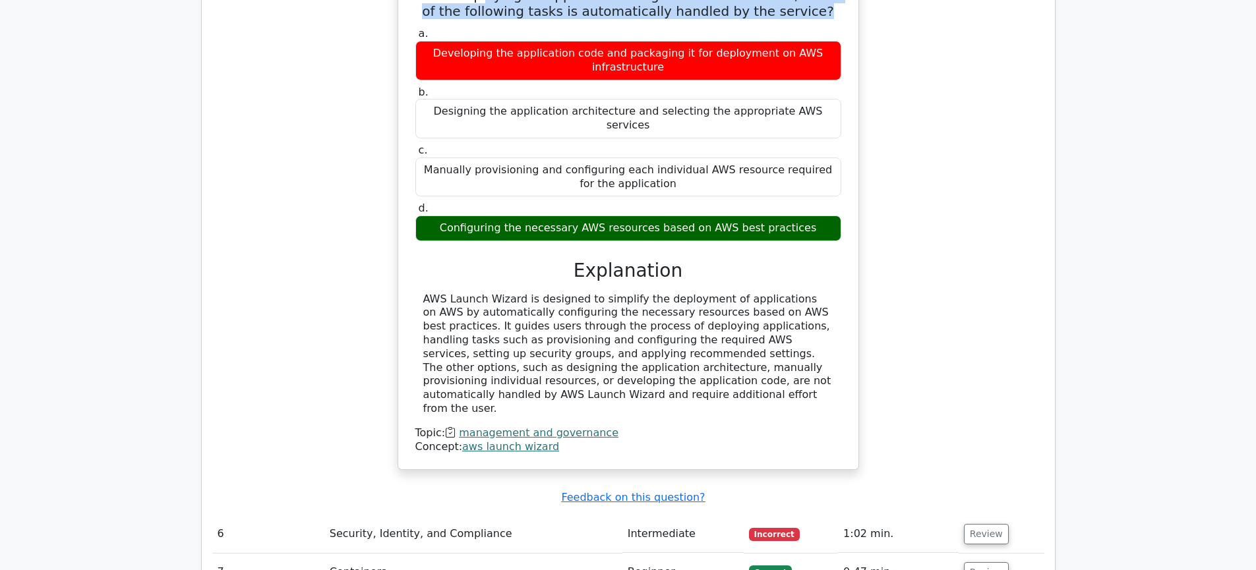
scroll to position [3806, 0]
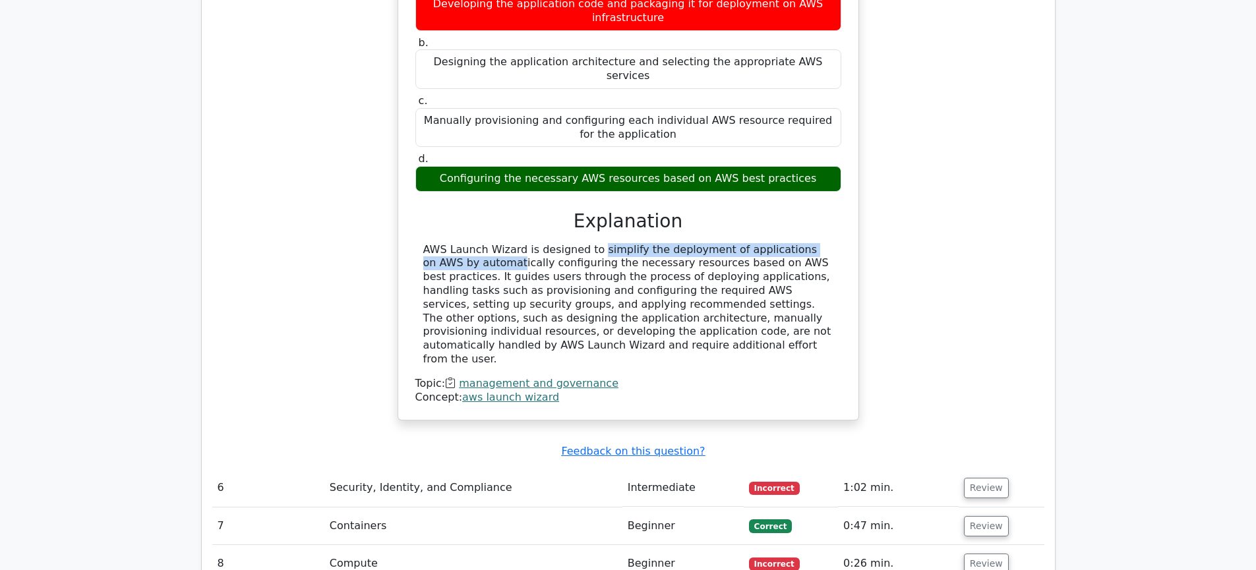
drag, startPoint x: 513, startPoint y: 137, endPoint x: 785, endPoint y: 144, distance: 271.8
click at [785, 243] on div "AWS Launch Wizard is designed to simplify the deployment of applications on AWS…" at bounding box center [628, 304] width 410 height 123
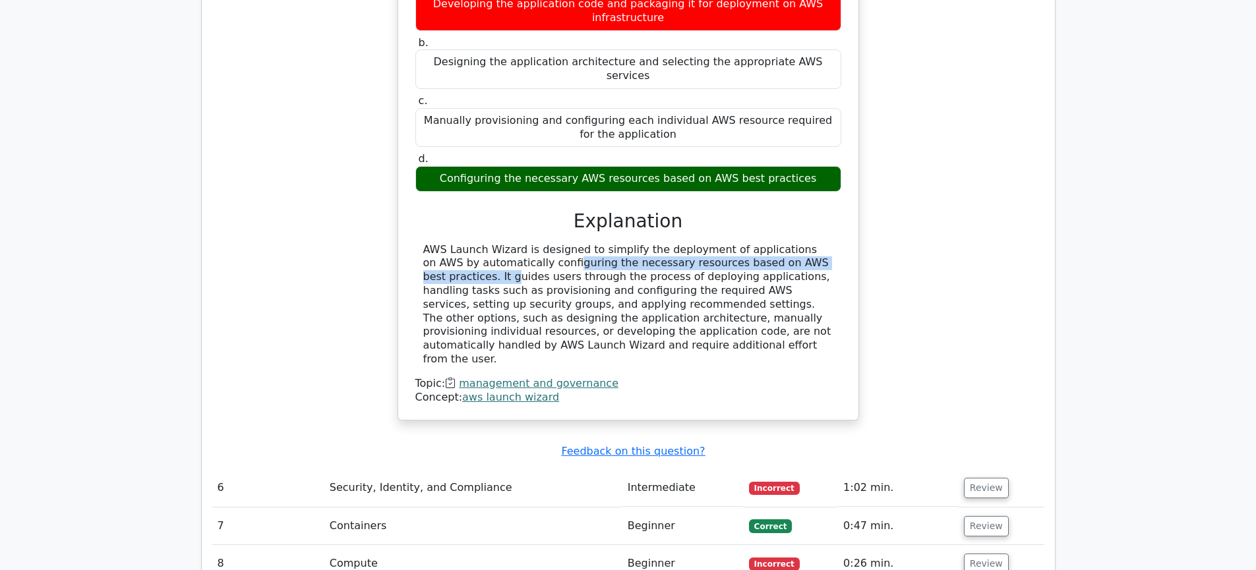
drag, startPoint x: 447, startPoint y: 159, endPoint x: 770, endPoint y: 150, distance: 323.2
click at [770, 243] on div "AWS Launch Wizard is designed to simplify the deployment of applications on AWS…" at bounding box center [628, 304] width 410 height 123
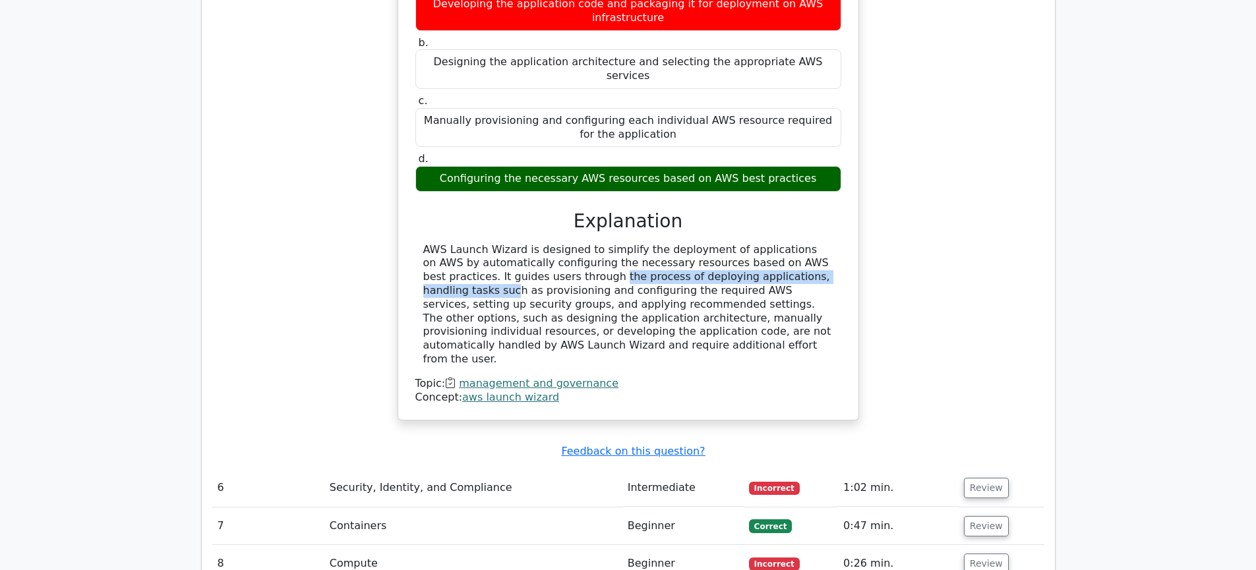
drag, startPoint x: 442, startPoint y: 169, endPoint x: 714, endPoint y: 169, distance: 272.3
click at [714, 243] on div "AWS Launch Wizard is designed to simplify the deployment of applications on AWS…" at bounding box center [628, 304] width 410 height 123
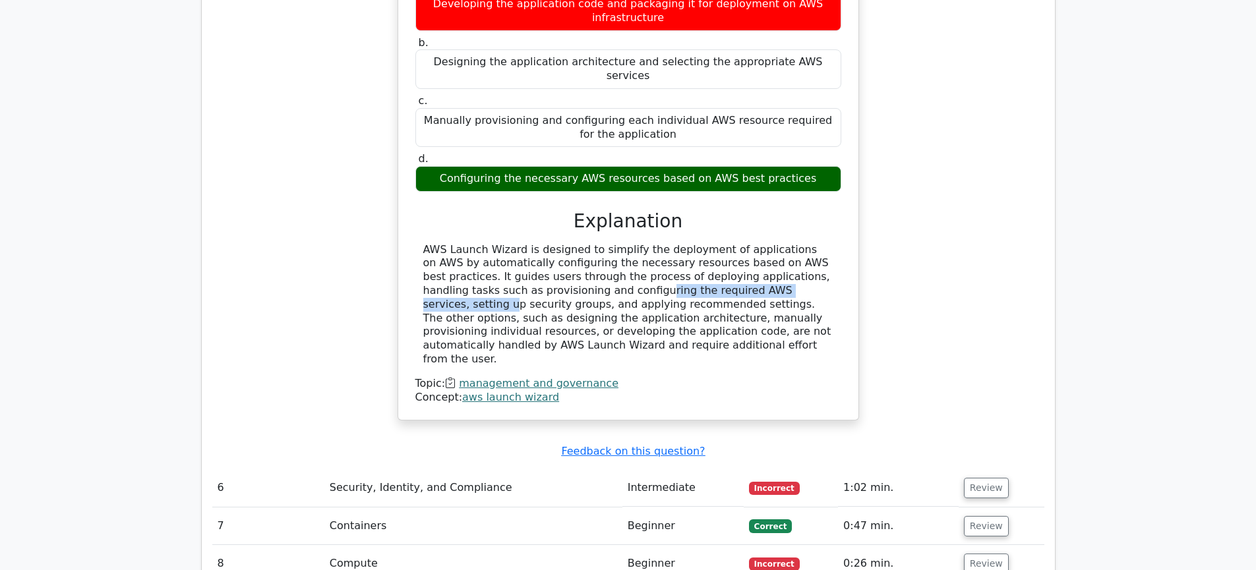
drag, startPoint x: 457, startPoint y: 180, endPoint x: 661, endPoint y: 181, distance: 203.8
click at [661, 243] on div "AWS Launch Wizard is designed to simplify the deployment of applications on AWS…" at bounding box center [628, 304] width 410 height 123
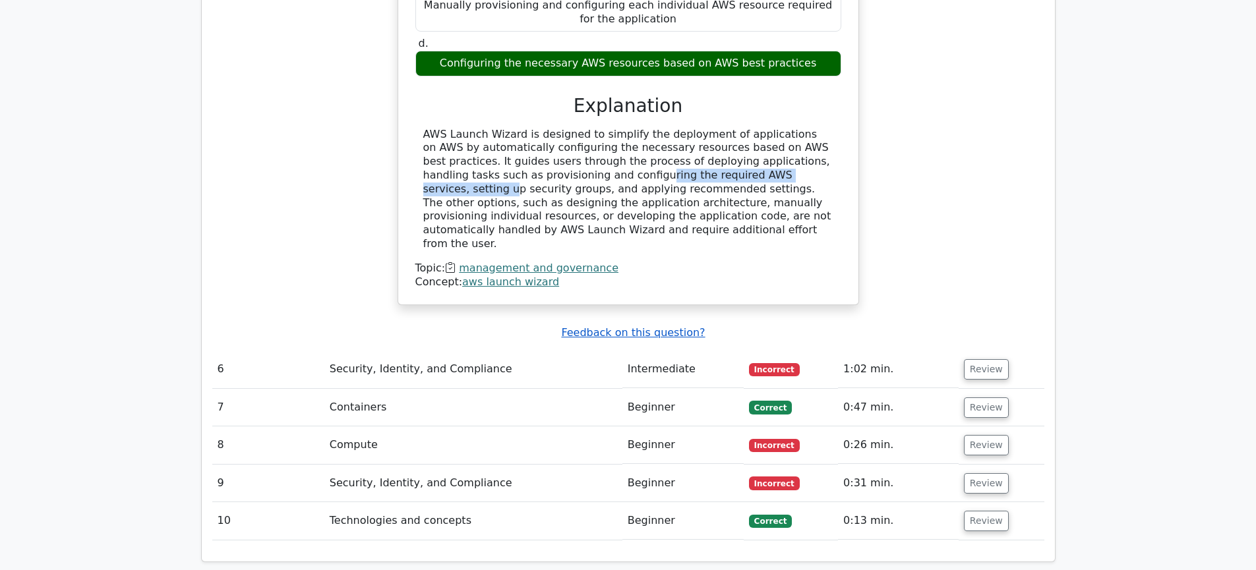
scroll to position [3927, 0]
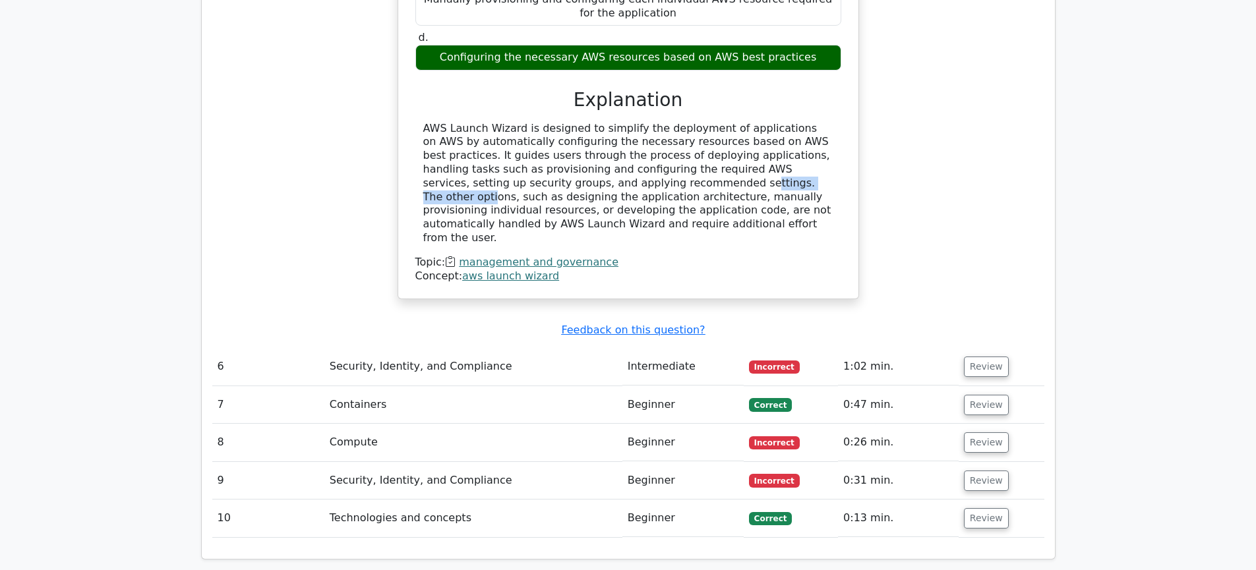
drag, startPoint x: 474, startPoint y: 74, endPoint x: 591, endPoint y: 80, distance: 116.9
click at [591, 122] on div "AWS Launch Wizard is designed to simplify the deployment of applications on AWS…" at bounding box center [628, 183] width 410 height 123
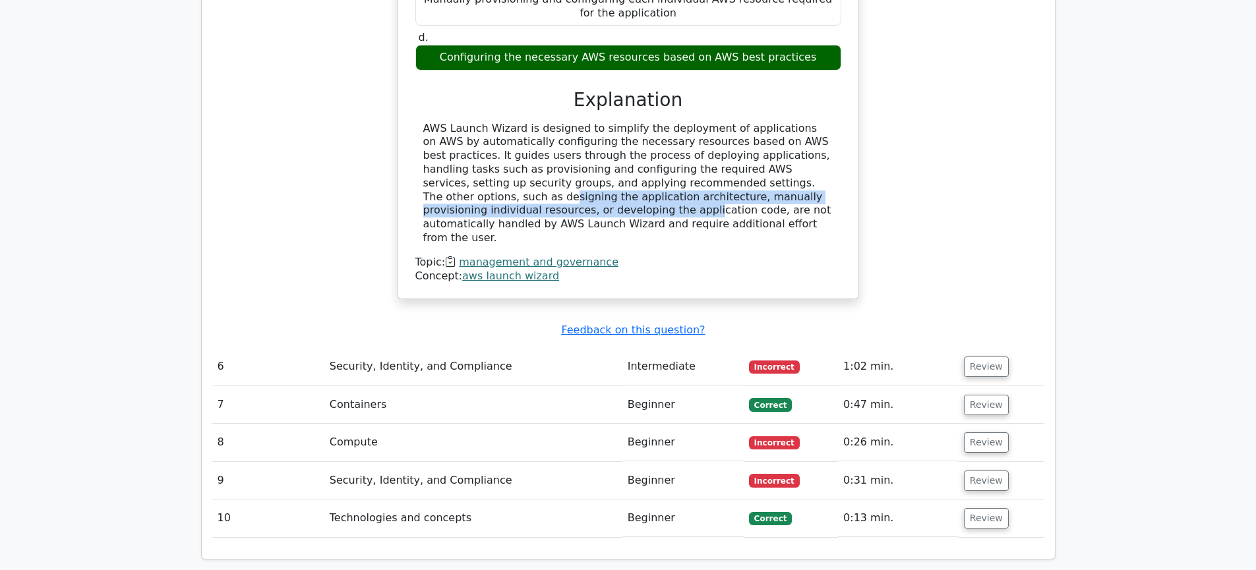
drag, startPoint x: 665, startPoint y: 73, endPoint x: 777, endPoint y: 81, distance: 112.4
click at [777, 122] on div "AWS Launch Wizard is designed to simplify the deployment of applications on AWS…" at bounding box center [628, 183] width 410 height 123
click at [640, 122] on div "AWS Launch Wizard is designed to simplify the deployment of applications on AWS…" at bounding box center [628, 183] width 410 height 123
drag, startPoint x: 433, startPoint y: 86, endPoint x: 611, endPoint y: 82, distance: 178.7
click at [532, 122] on div "AWS Launch Wizard is designed to simplify the deployment of applications on AWS…" at bounding box center [628, 183] width 410 height 123
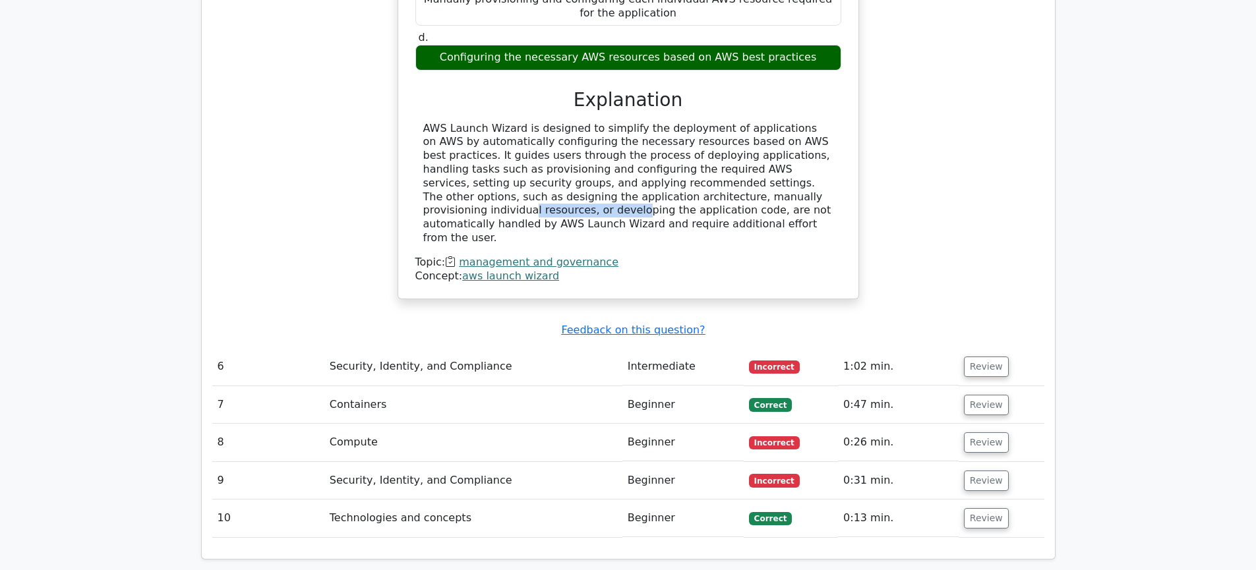
drag, startPoint x: 613, startPoint y: 84, endPoint x: 712, endPoint y: 91, distance: 99.8
click at [712, 122] on div "AWS Launch Wizard is designed to simplify the deployment of applications on AWS…" at bounding box center [628, 183] width 410 height 123
drag, startPoint x: 473, startPoint y: 104, endPoint x: 493, endPoint y: 105, distance: 20.5
click at [493, 122] on div "AWS Launch Wizard is designed to simplify the deployment of applications on AWS…" at bounding box center [628, 183] width 410 height 123
drag, startPoint x: 564, startPoint y: 104, endPoint x: 669, endPoint y: 102, distance: 104.9
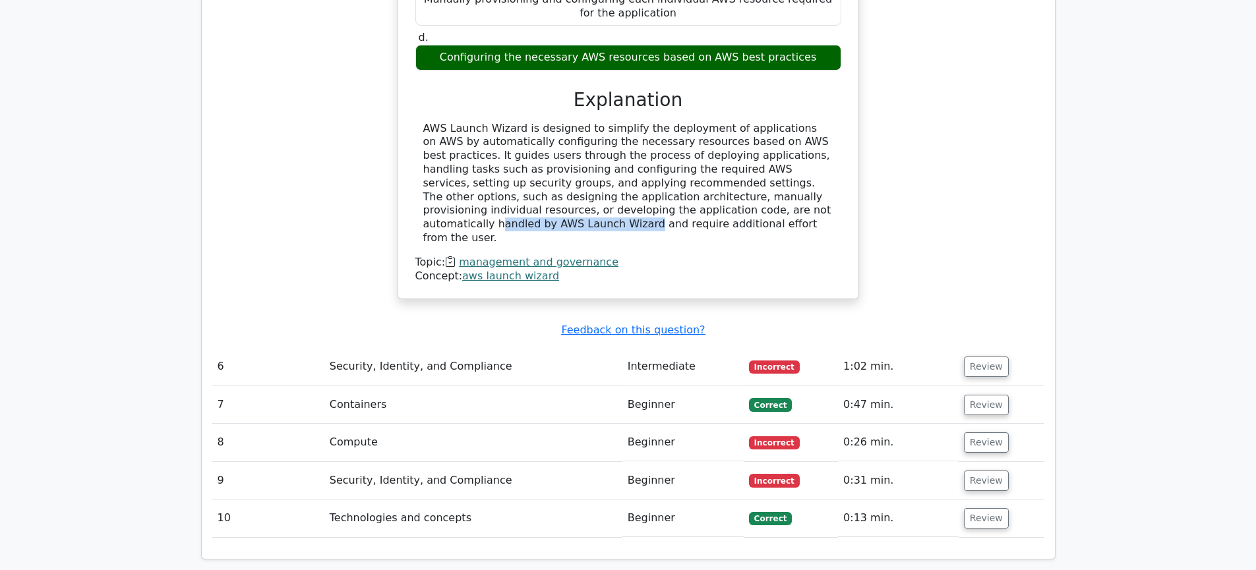
click at [669, 122] on div "AWS Launch Wizard is designed to simplify the deployment of applications on AWS…" at bounding box center [628, 183] width 410 height 123
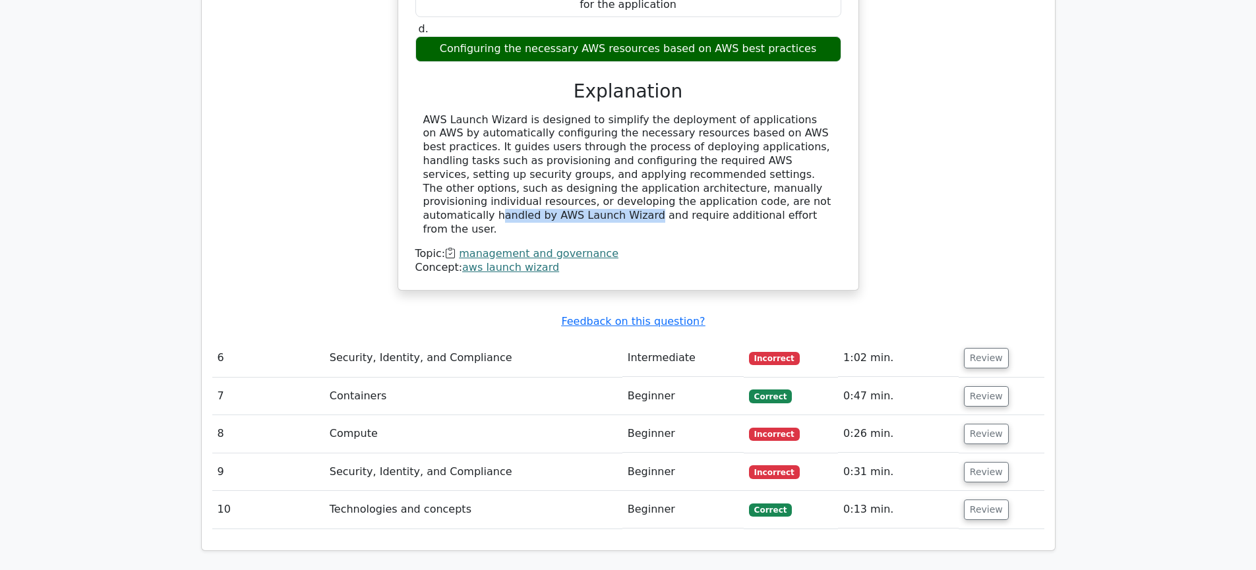
scroll to position [3947, 0]
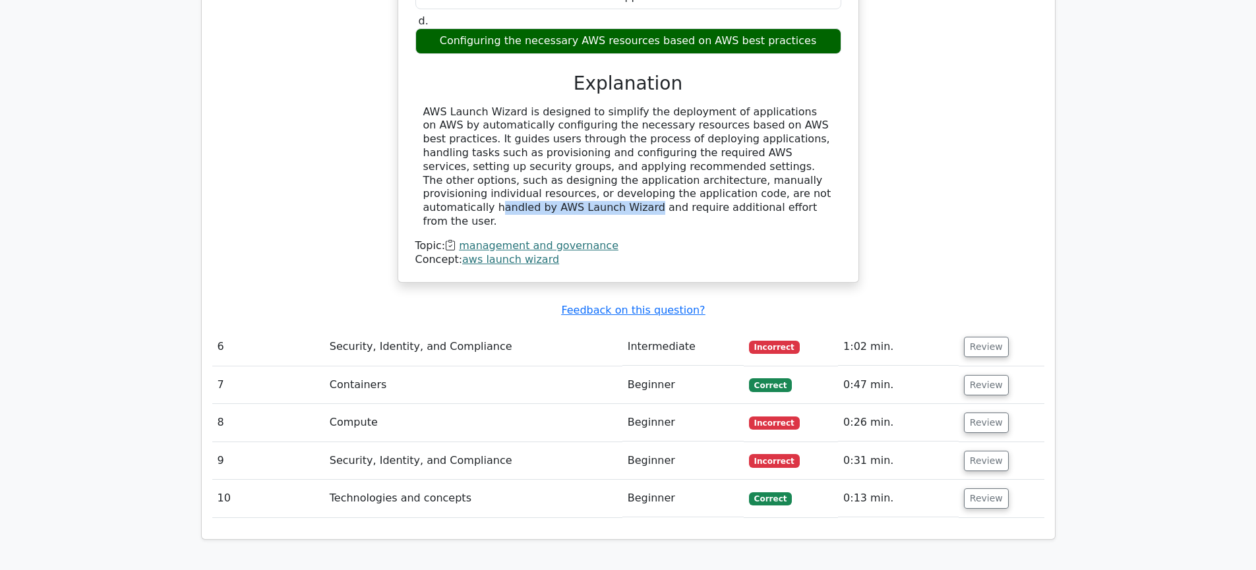
drag, startPoint x: 995, startPoint y: 224, endPoint x: 712, endPoint y: 221, distance: 283.6
click at [995, 337] on button "Review" at bounding box center [986, 347] width 45 height 20
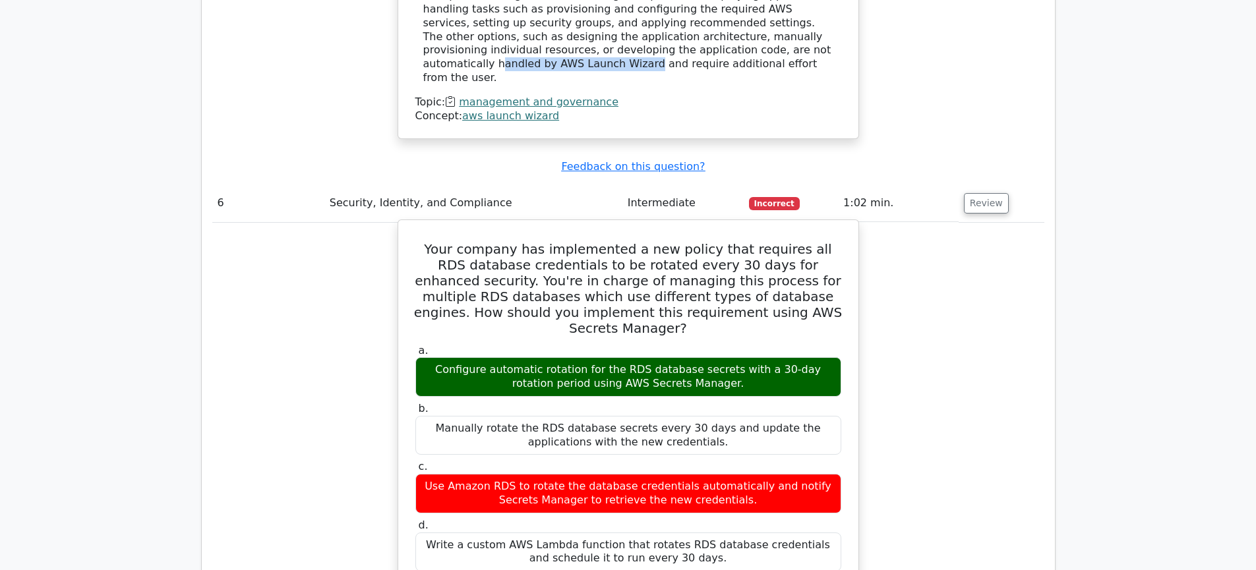
scroll to position [4092, 0]
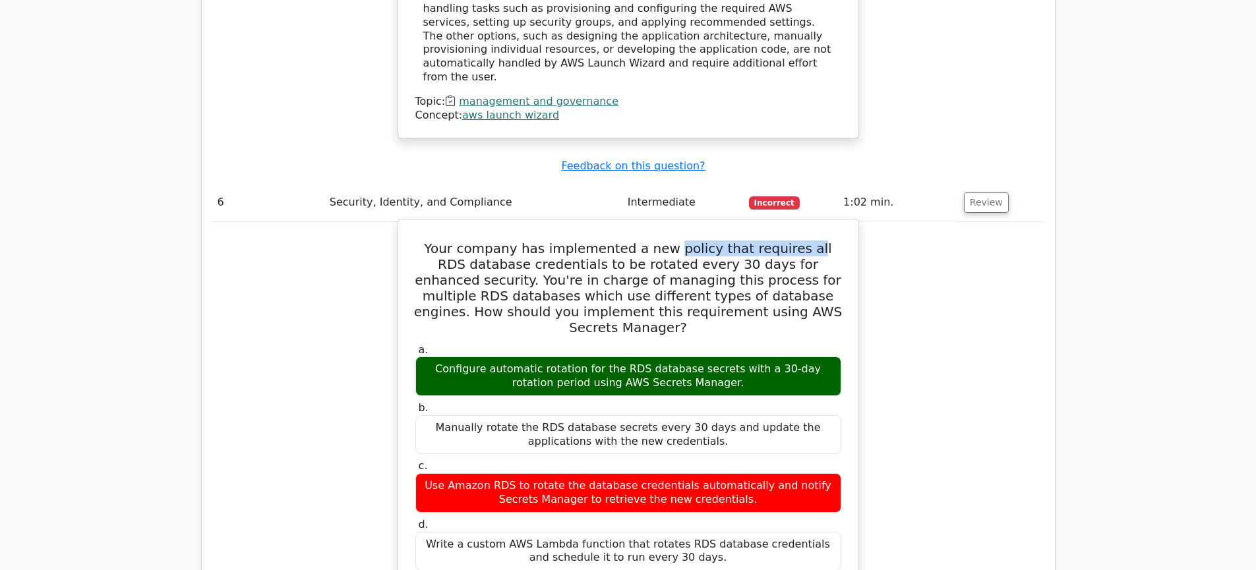
drag, startPoint x: 665, startPoint y: 127, endPoint x: 791, endPoint y: 127, distance: 125.3
click at [791, 241] on h5 "Your company has implemented a new policy that requires all RDS database creden…" at bounding box center [628, 288] width 429 height 95
drag, startPoint x: 448, startPoint y: 142, endPoint x: 693, endPoint y: 148, distance: 245.4
click at [693, 241] on h5 "Your company has implemented a new policy that requires all RDS database creden…" at bounding box center [628, 288] width 429 height 95
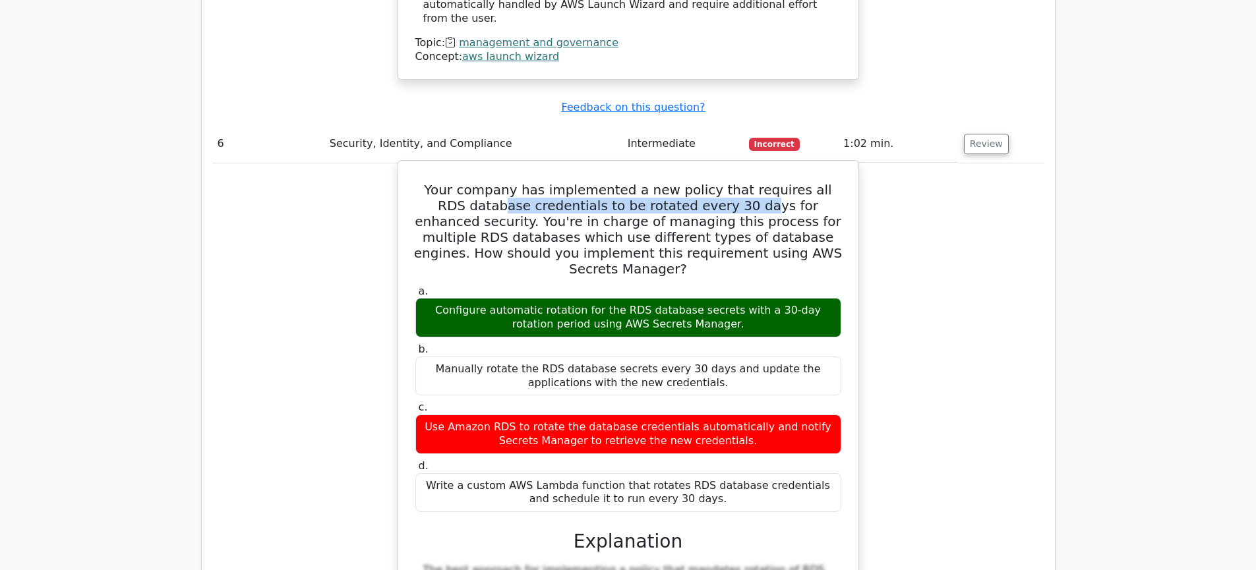
scroll to position [4162, 0]
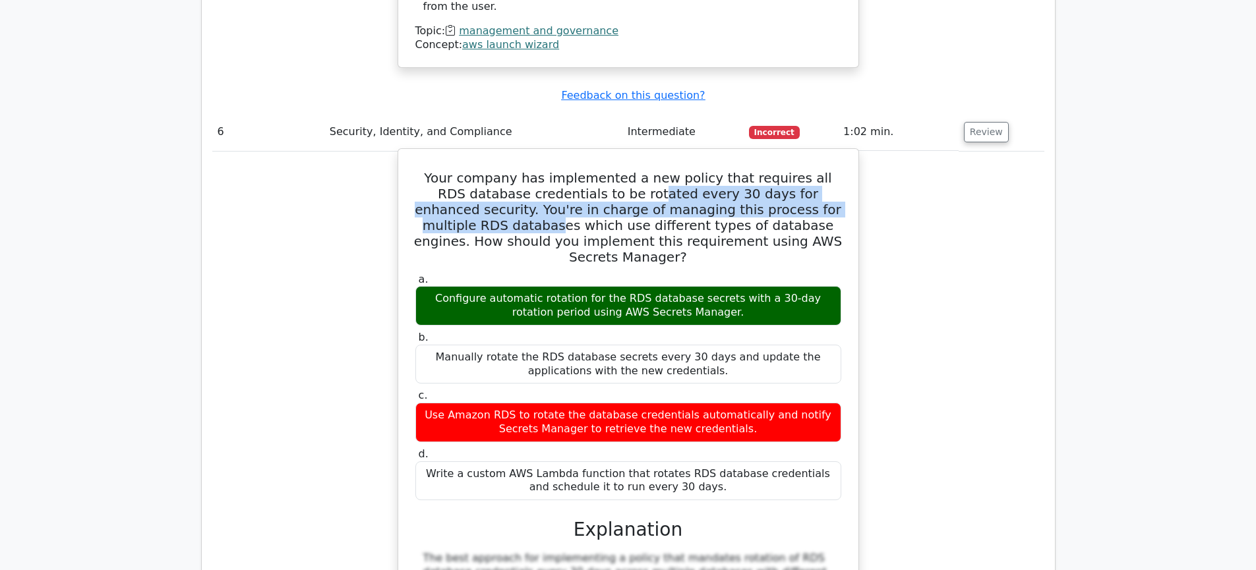
drag, startPoint x: 608, startPoint y: 80, endPoint x: 822, endPoint y: 84, distance: 213.7
click at [822, 170] on h5 "Your company has implemented a new policy that requires all RDS database creden…" at bounding box center [628, 217] width 429 height 95
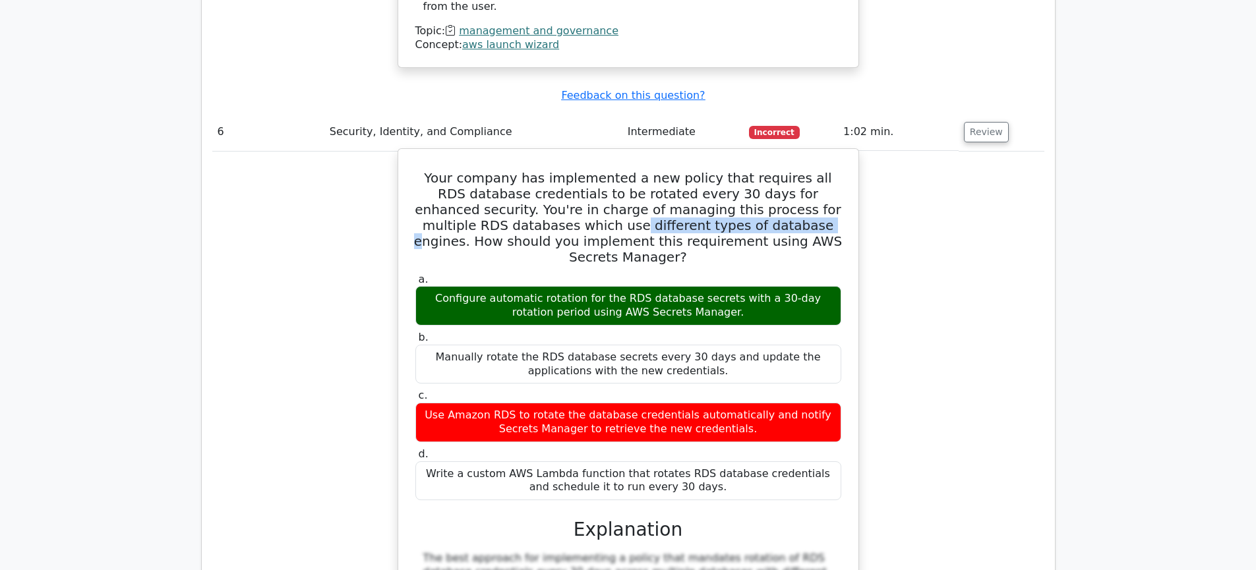
drag, startPoint x: 500, startPoint y: 108, endPoint x: 677, endPoint y: 105, distance: 176.1
click at [677, 170] on h5 "Your company has implemented a new policy that requires all RDS database creden…" at bounding box center [628, 217] width 429 height 95
drag, startPoint x: 506, startPoint y: 117, endPoint x: 591, endPoint y: 115, distance: 85.7
click at [591, 170] on h5 "Your company has implemented a new policy that requires all RDS database creden…" at bounding box center [628, 217] width 429 height 95
drag, startPoint x: 673, startPoint y: 111, endPoint x: 776, endPoint y: 118, distance: 103.7
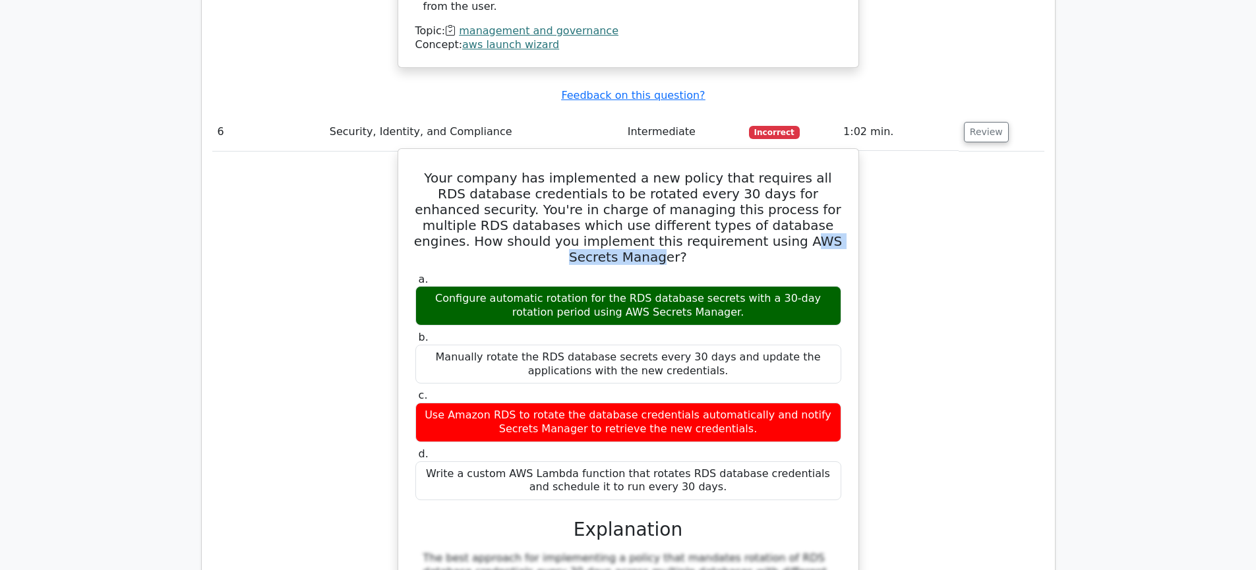
click at [776, 170] on h5 "Your company has implemented a new policy that requires all RDS database creden…" at bounding box center [628, 217] width 429 height 95
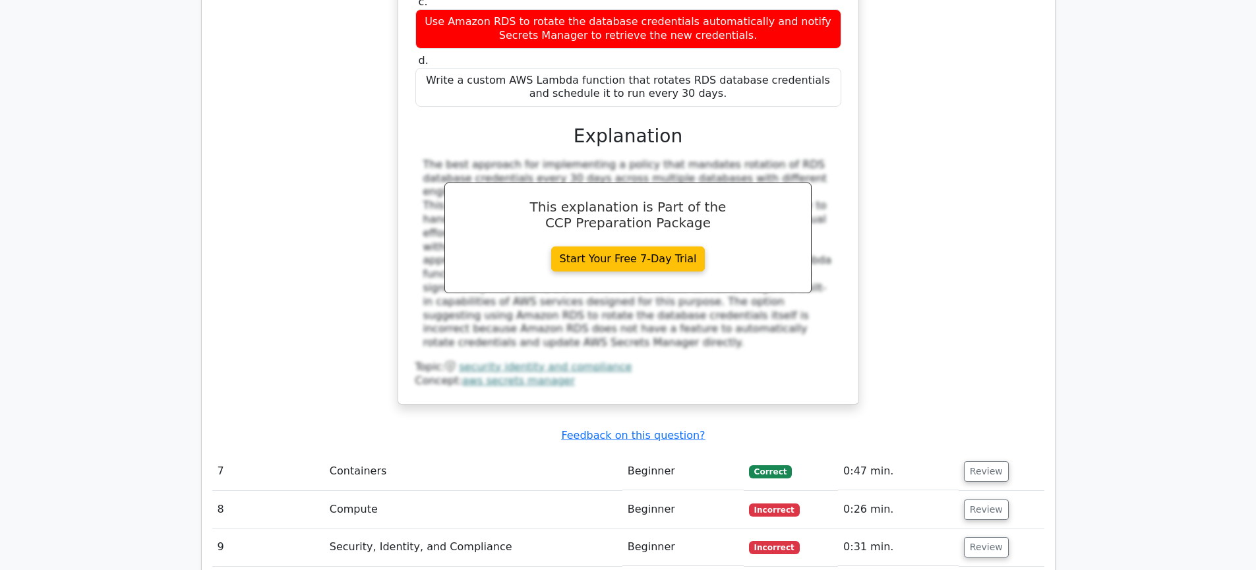
scroll to position [4585, 0]
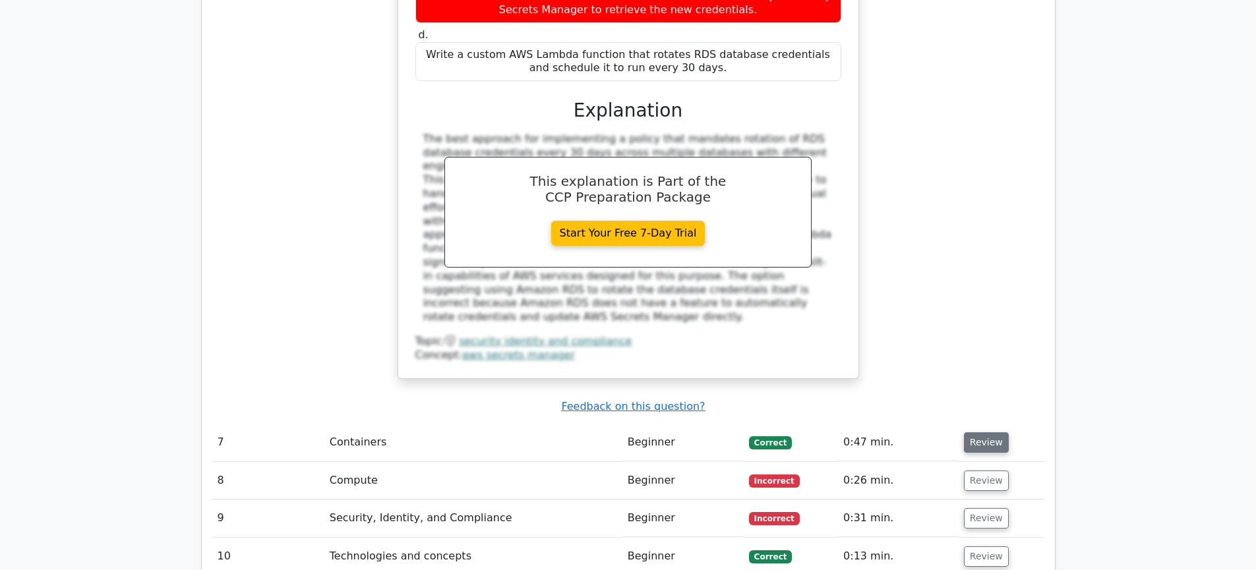
click at [996, 433] on button "Review" at bounding box center [986, 443] width 45 height 20
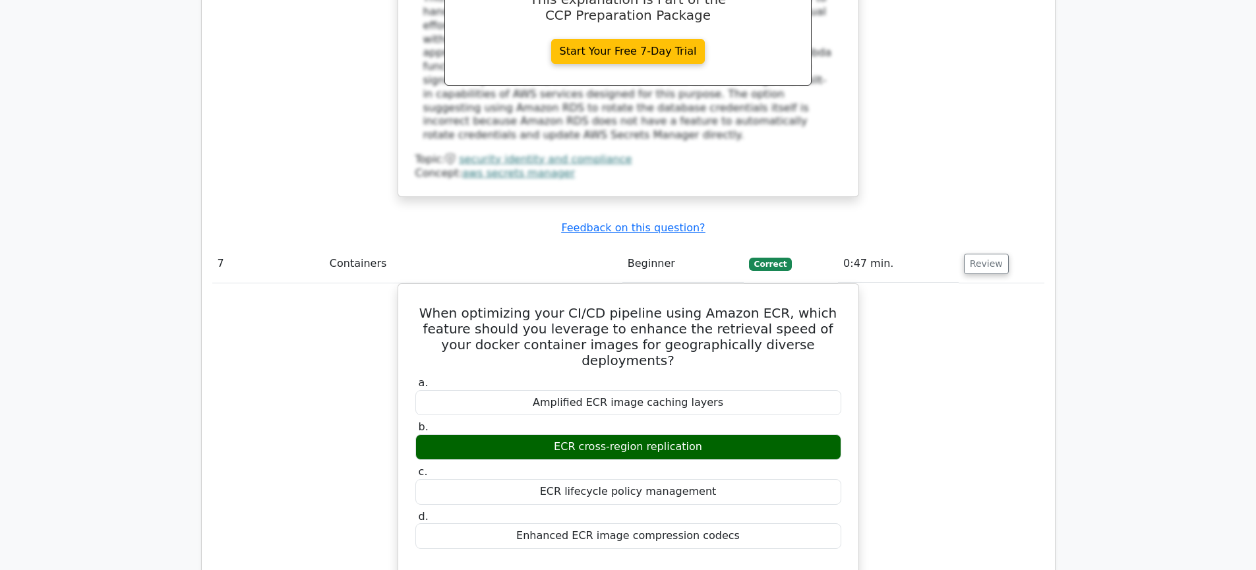
scroll to position [4816, 0]
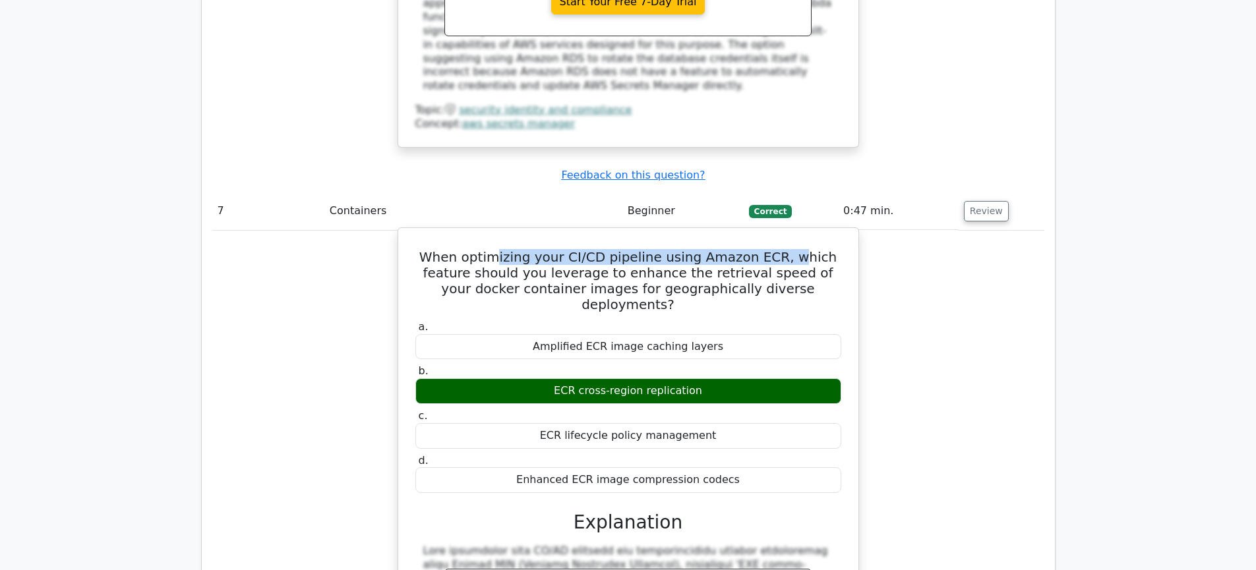
drag, startPoint x: 508, startPoint y: 107, endPoint x: 769, endPoint y: 107, distance: 260.5
click at [769, 249] on h5 "When optimizing your CI/CD pipeline using Amazon ECR, which feature should you …" at bounding box center [628, 280] width 429 height 63
drag, startPoint x: 490, startPoint y: 115, endPoint x: 804, endPoint y: 117, distance: 313.9
click at [804, 249] on h5 "When optimizing your CI/CD pipeline using Amazon ECR, which feature should you …" at bounding box center [628, 280] width 429 height 63
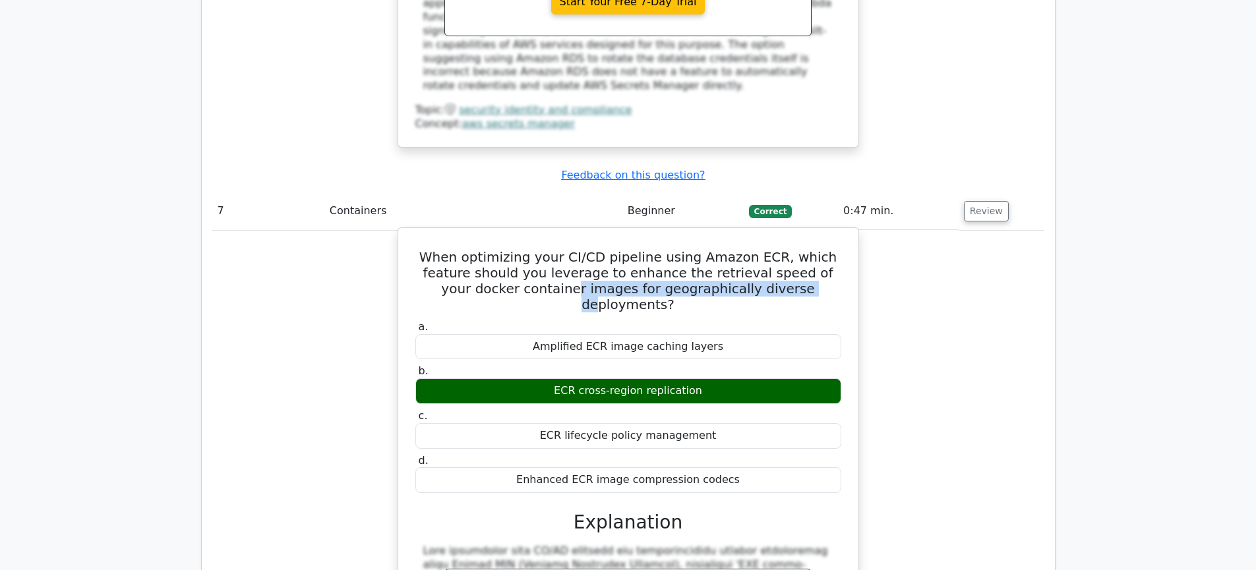
drag, startPoint x: 507, startPoint y: 131, endPoint x: 733, endPoint y: 133, distance: 226.2
click at [733, 249] on h5 "When optimizing your CI/CD pipeline using Amazon ECR, which feature should you …" at bounding box center [628, 280] width 429 height 63
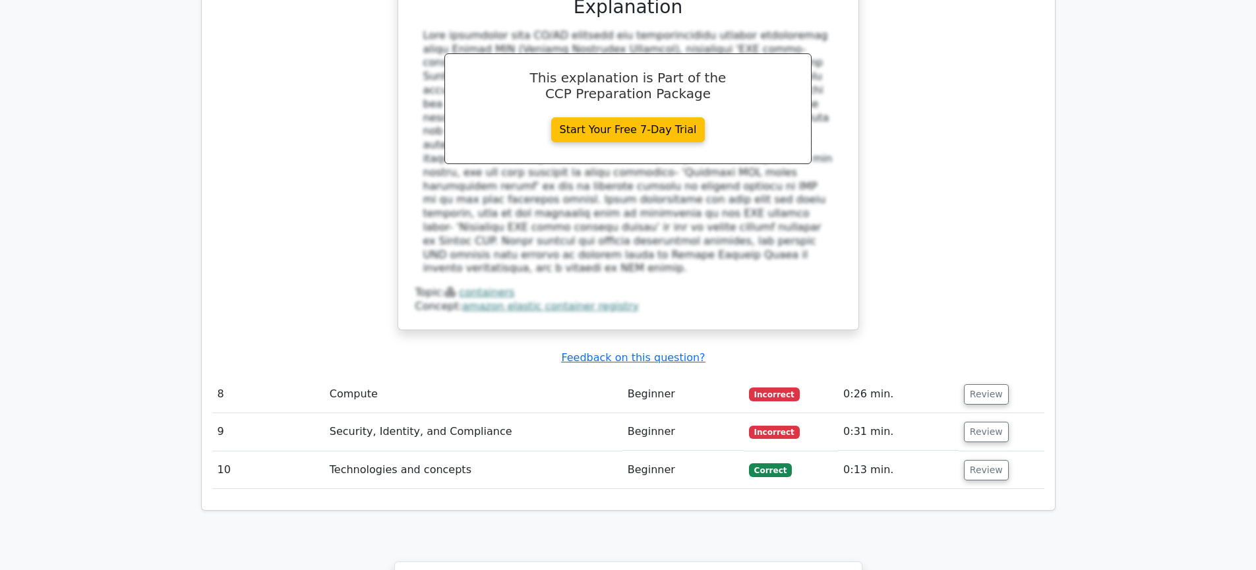
scroll to position [5342, 0]
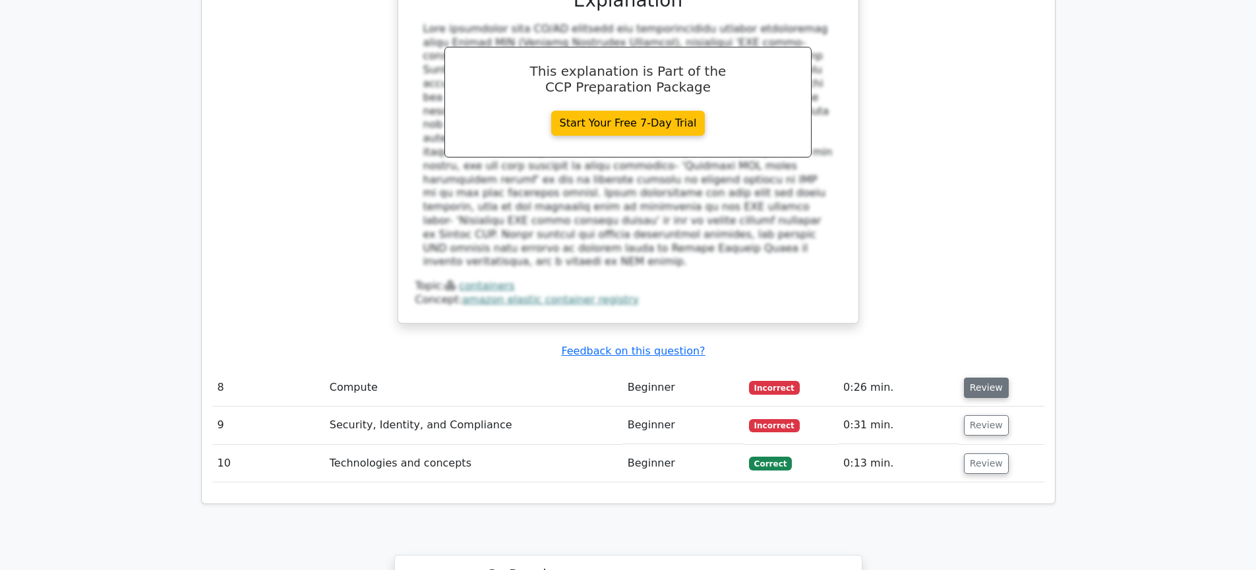
click at [995, 378] on button "Review" at bounding box center [986, 388] width 45 height 20
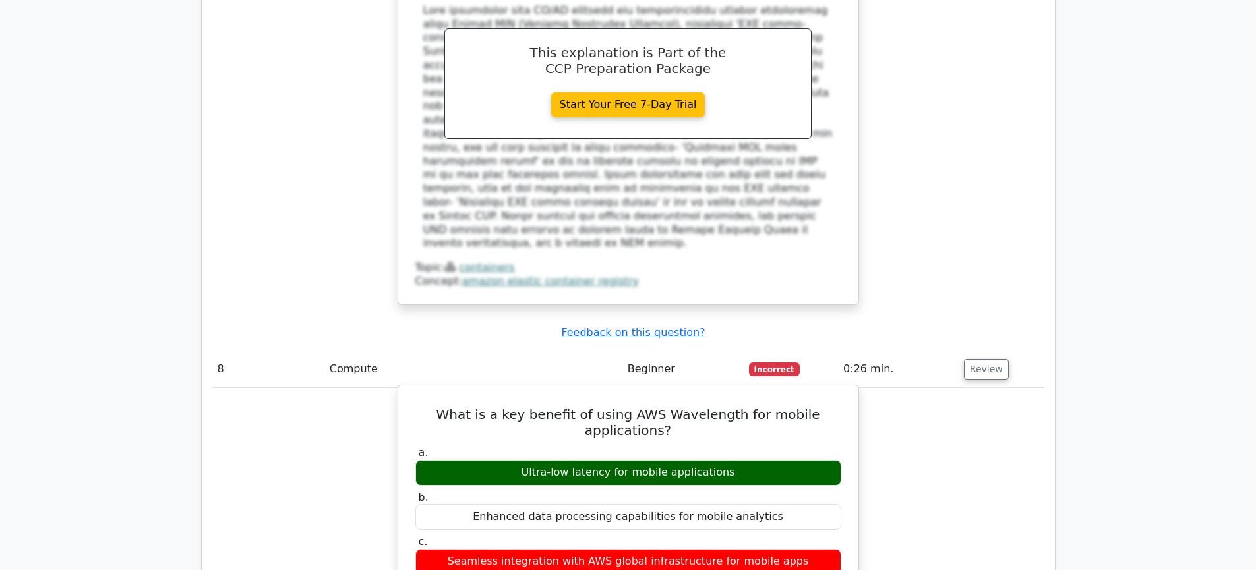
scroll to position [5362, 0]
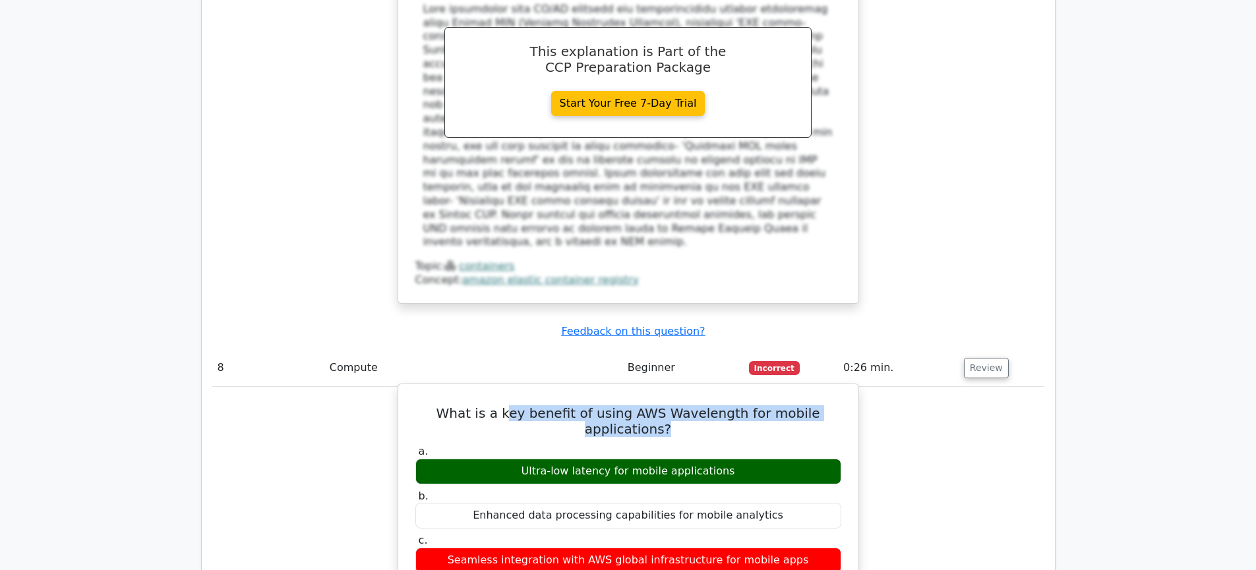
drag, startPoint x: 483, startPoint y: 217, endPoint x: 787, endPoint y: 226, distance: 304.8
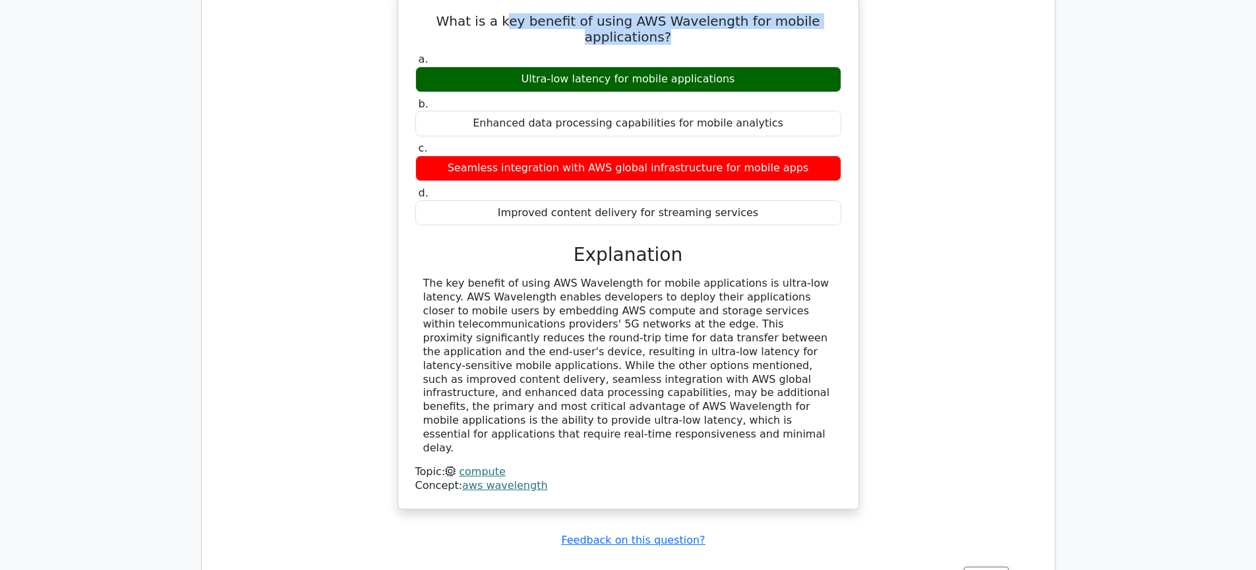
scroll to position [5755, 0]
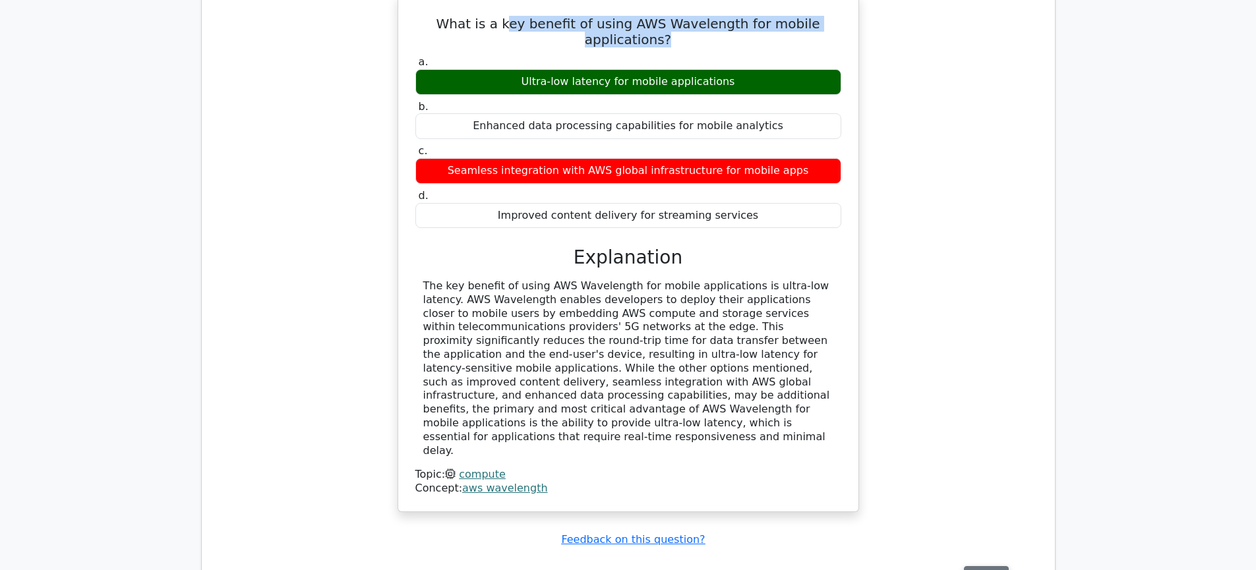
click at [979, 566] on button "Review" at bounding box center [986, 576] width 45 height 20
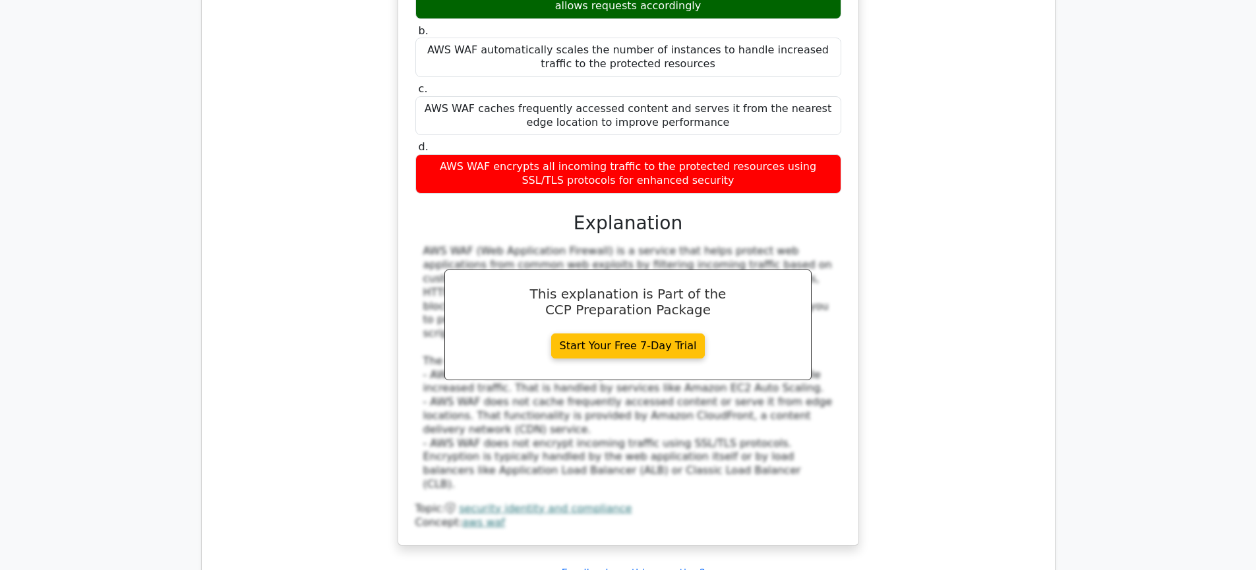
scroll to position [6450, 0]
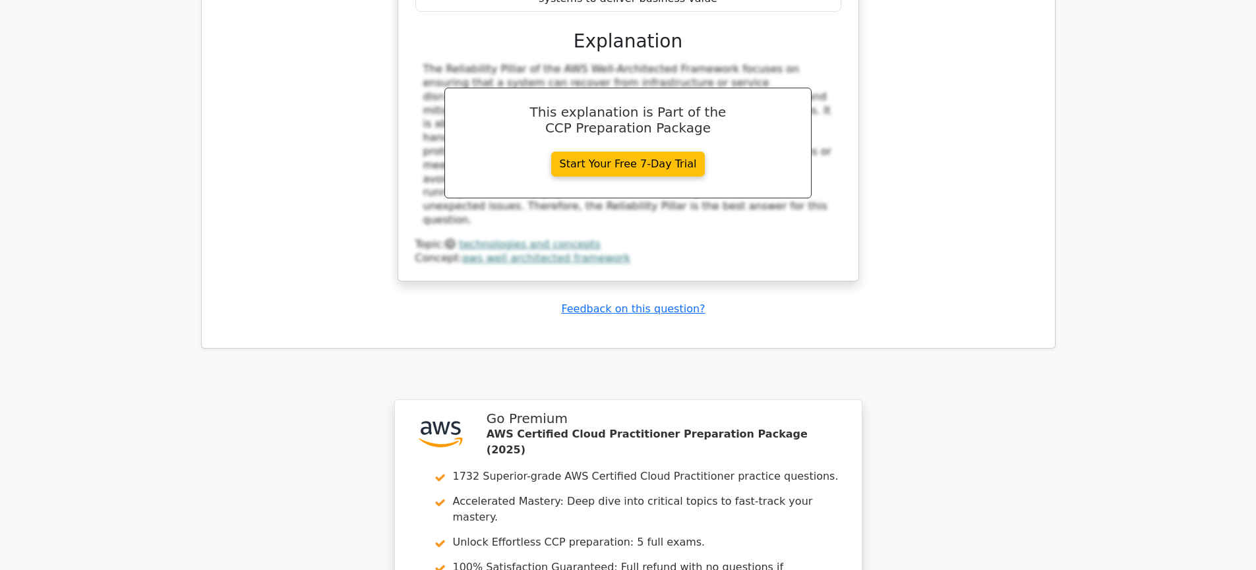
scroll to position [7367, 0]
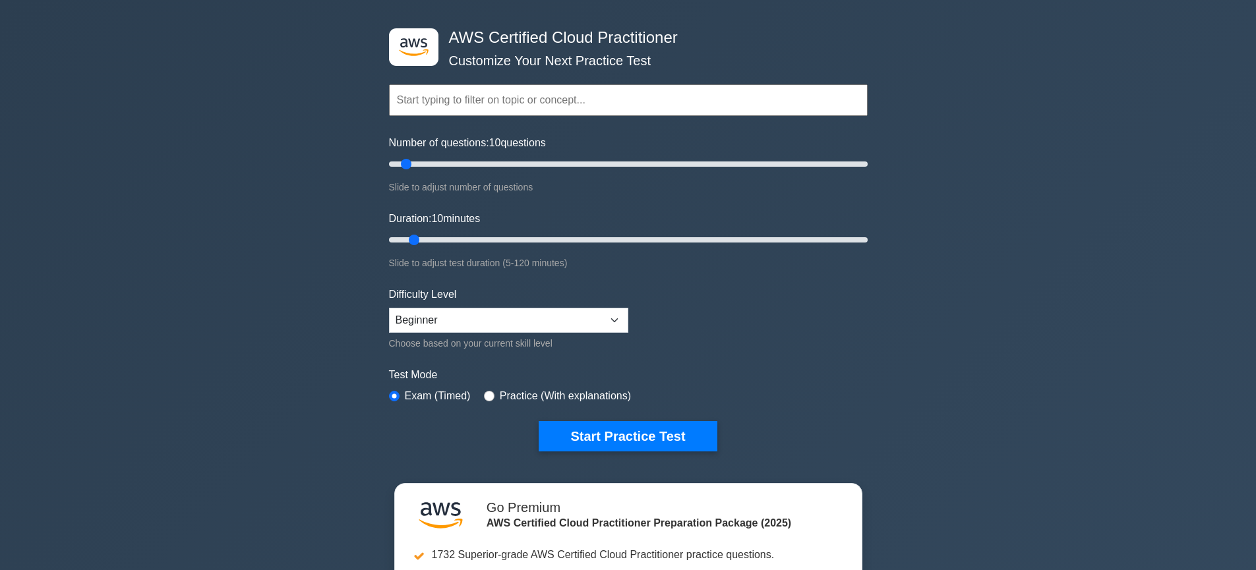
scroll to position [51, 0]
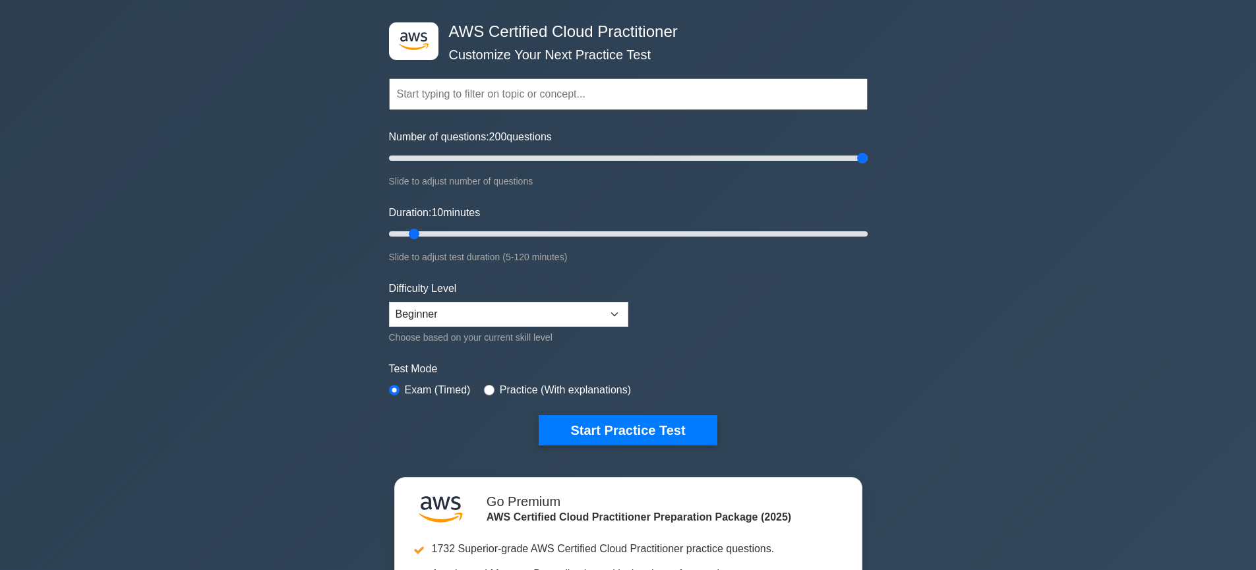
drag, startPoint x: 412, startPoint y: 160, endPoint x: 924, endPoint y: 160, distance: 512.4
type input "200"
click at [868, 160] on input "Number of questions: 200 questions" at bounding box center [628, 158] width 479 height 16
drag, startPoint x: 416, startPoint y: 233, endPoint x: 861, endPoint y: 239, distance: 445.1
type input "120"
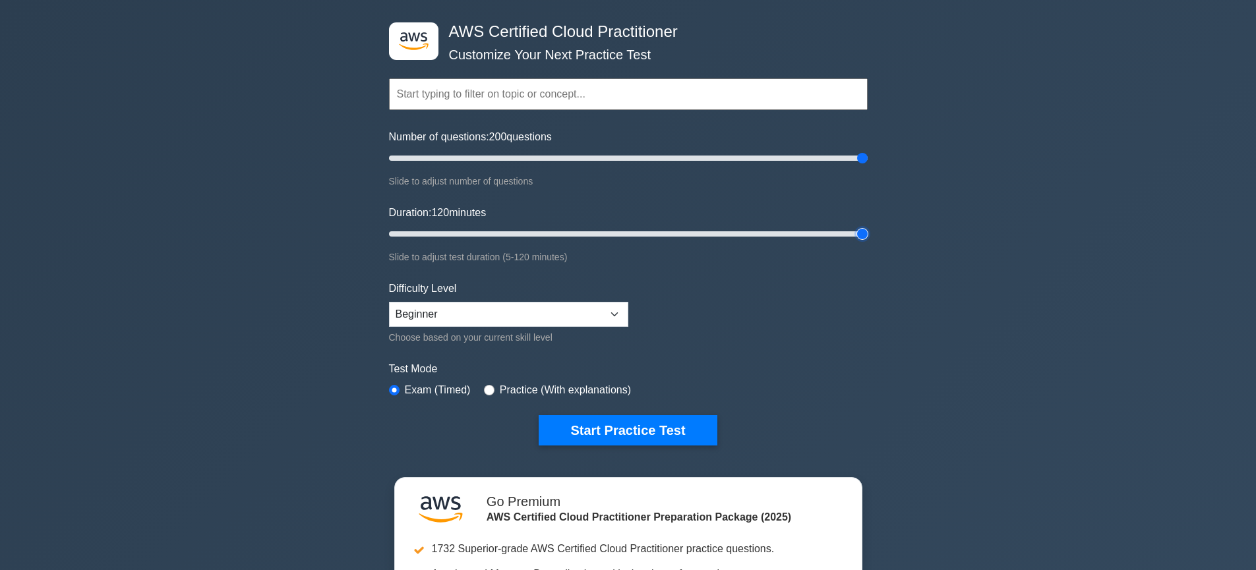
click at [861, 239] on input "Duration: 120 minutes" at bounding box center [628, 234] width 479 height 16
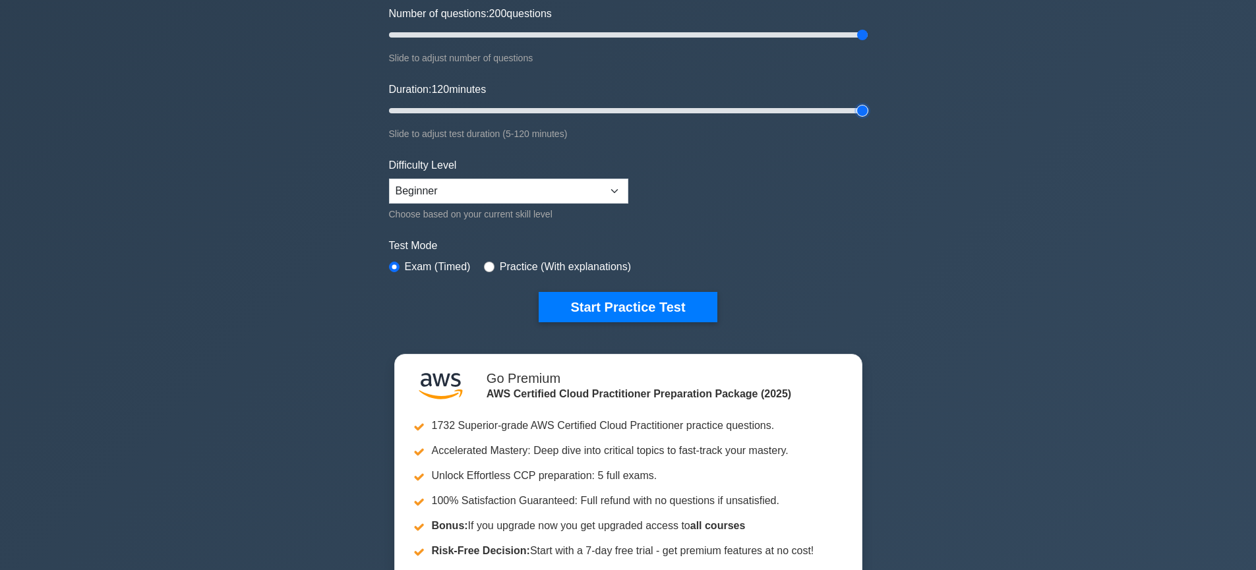
scroll to position [175, 0]
click at [524, 187] on select "Beginner Intermediate Expert" at bounding box center [508, 190] width 239 height 25
select select "intermediate"
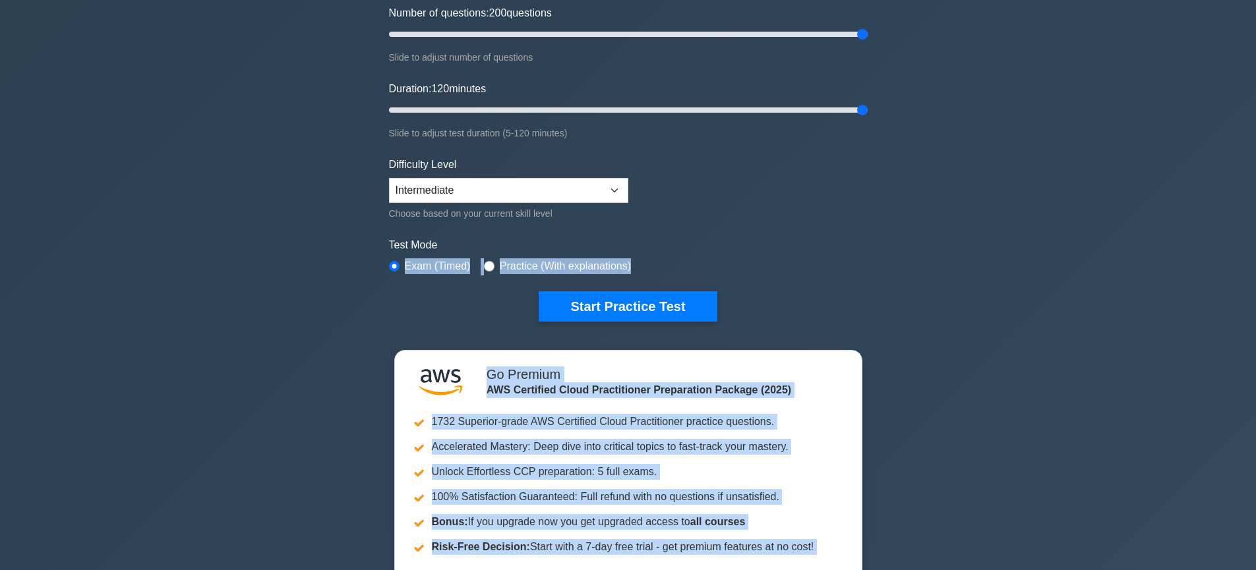
drag, startPoint x: 776, startPoint y: 244, endPoint x: 633, endPoint y: 532, distance: 321.7
click at [776, 244] on label "Test Mode" at bounding box center [628, 245] width 479 height 16
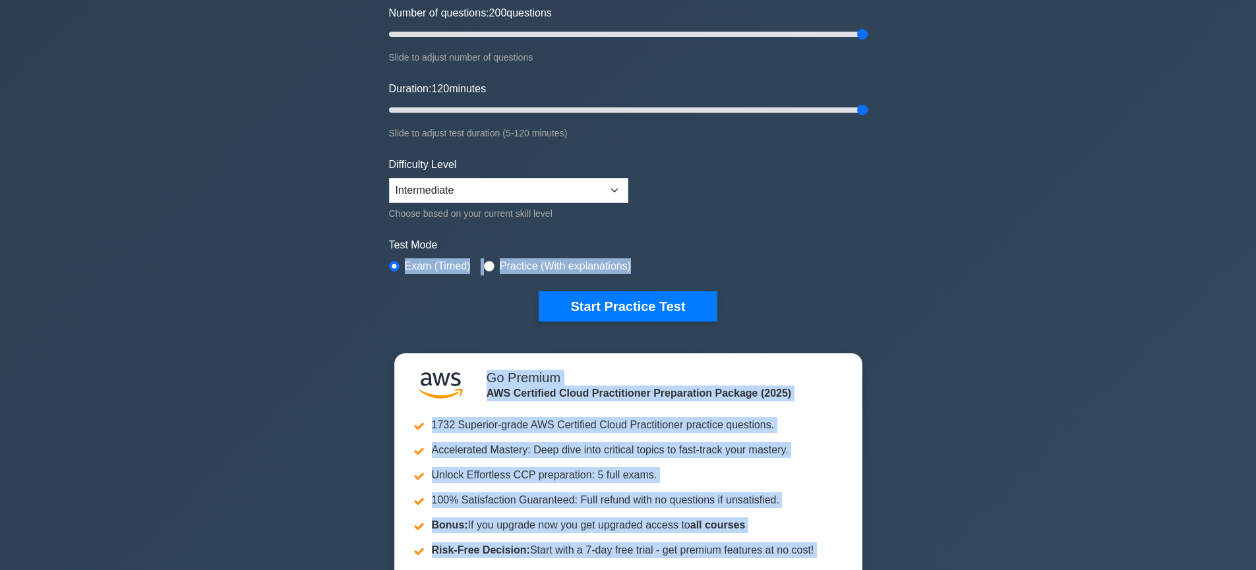
scroll to position [197, 0]
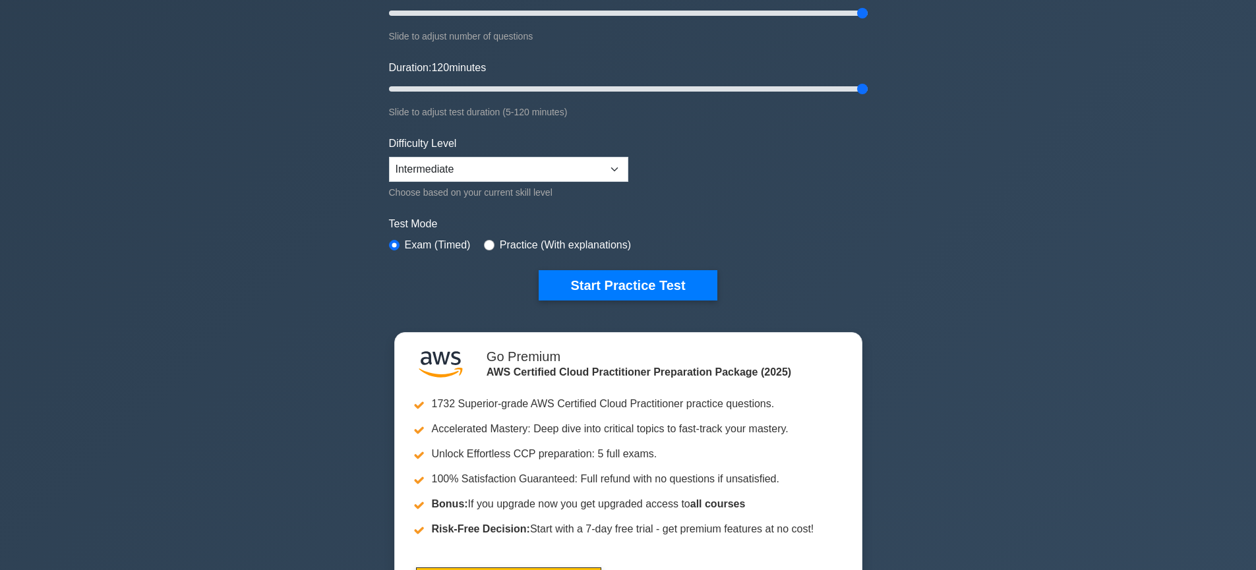
click at [778, 212] on form "Topics Technologies and concepts Analytics Application Integration Business App…" at bounding box center [628, 97] width 479 height 408
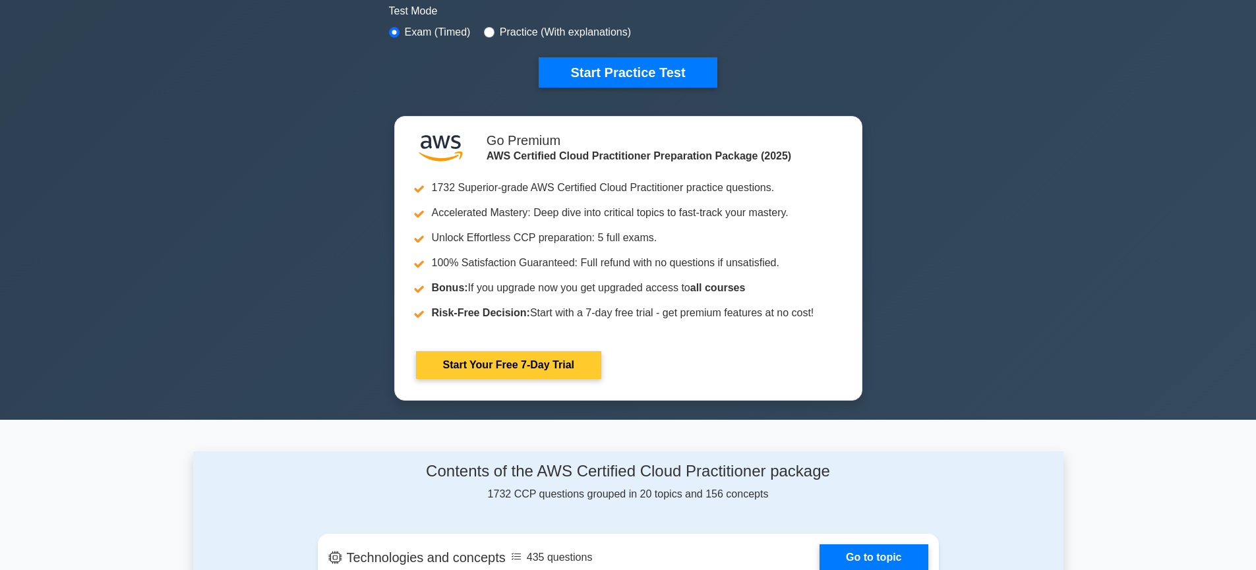
scroll to position [409, 0]
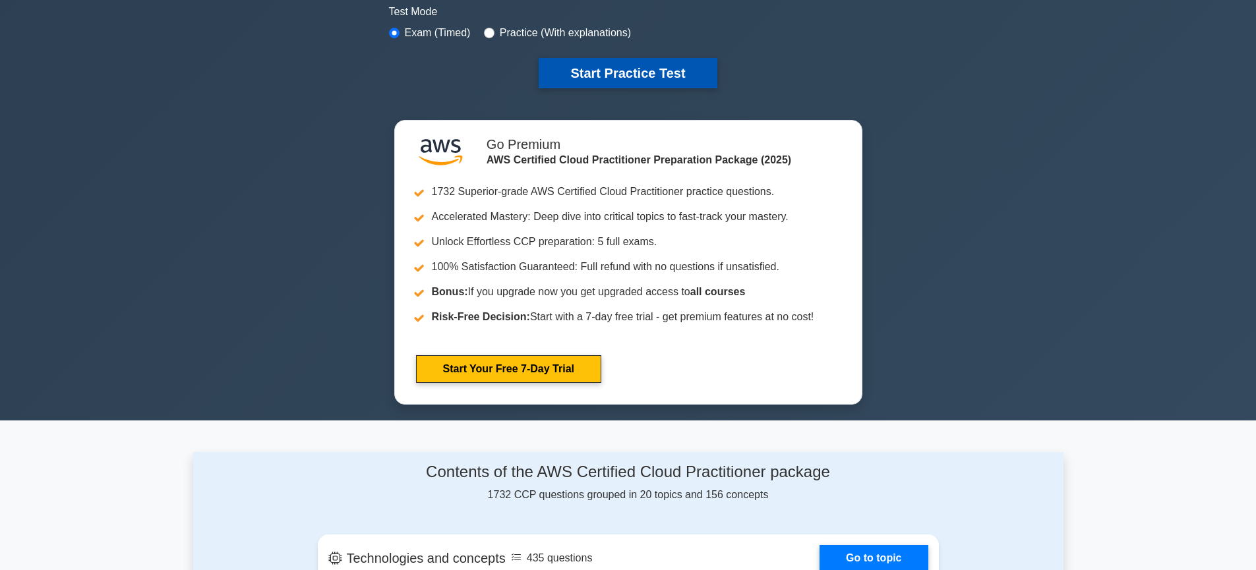
click at [663, 71] on button "Start Practice Test" at bounding box center [628, 73] width 178 height 30
click at [613, 65] on button "Start Practice Test" at bounding box center [628, 73] width 178 height 30
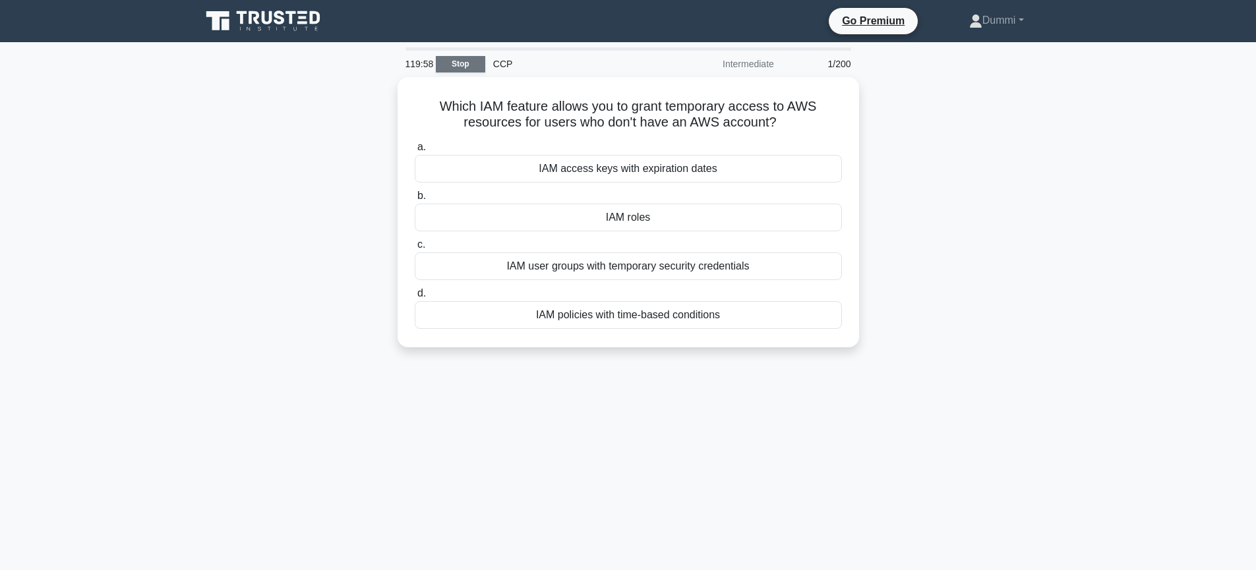
click at [459, 63] on link "Stop" at bounding box center [460, 64] width 49 height 16
click at [1021, 13] on link "Dummi" at bounding box center [997, 20] width 118 height 26
click at [1019, 15] on link "Dummi" at bounding box center [997, 20] width 118 height 26
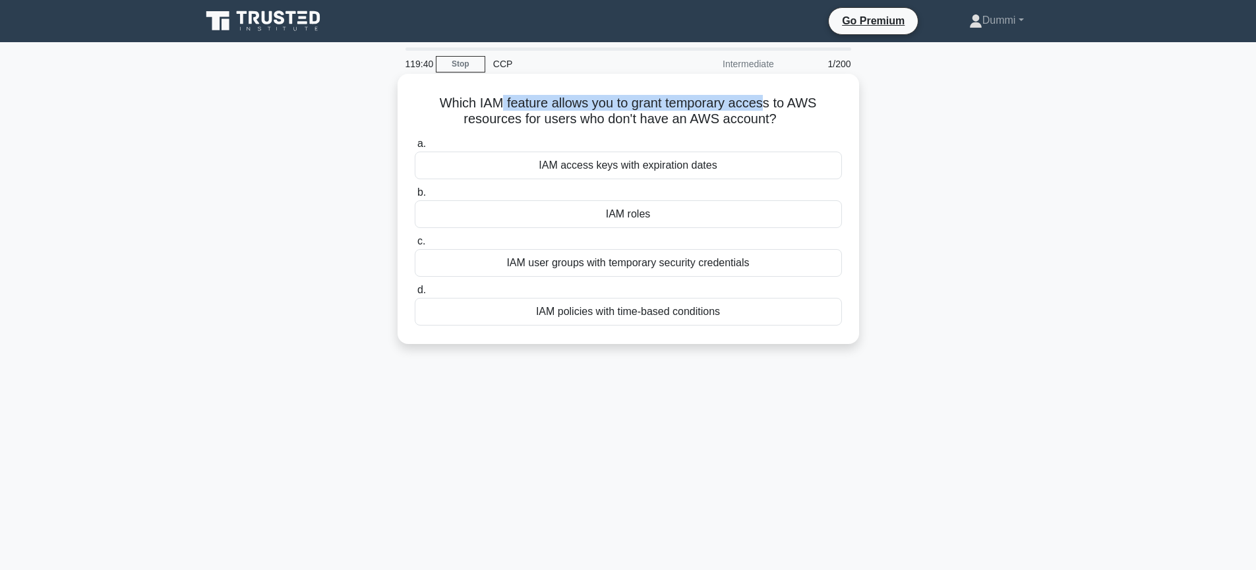
drag, startPoint x: 499, startPoint y: 103, endPoint x: 762, endPoint y: 103, distance: 262.4
click at [762, 103] on h5 "Which IAM feature allows you to grant temporary access to AWS resources for use…" at bounding box center [628, 111] width 430 height 33
click at [791, 111] on h5 "Which IAM feature allows you to grant temporary access to AWS resources for use…" at bounding box center [628, 111] width 430 height 33
click at [633, 211] on div "IAM roles" at bounding box center [628, 214] width 427 height 28
click at [415, 197] on input "b. IAM roles" at bounding box center [415, 193] width 0 height 9
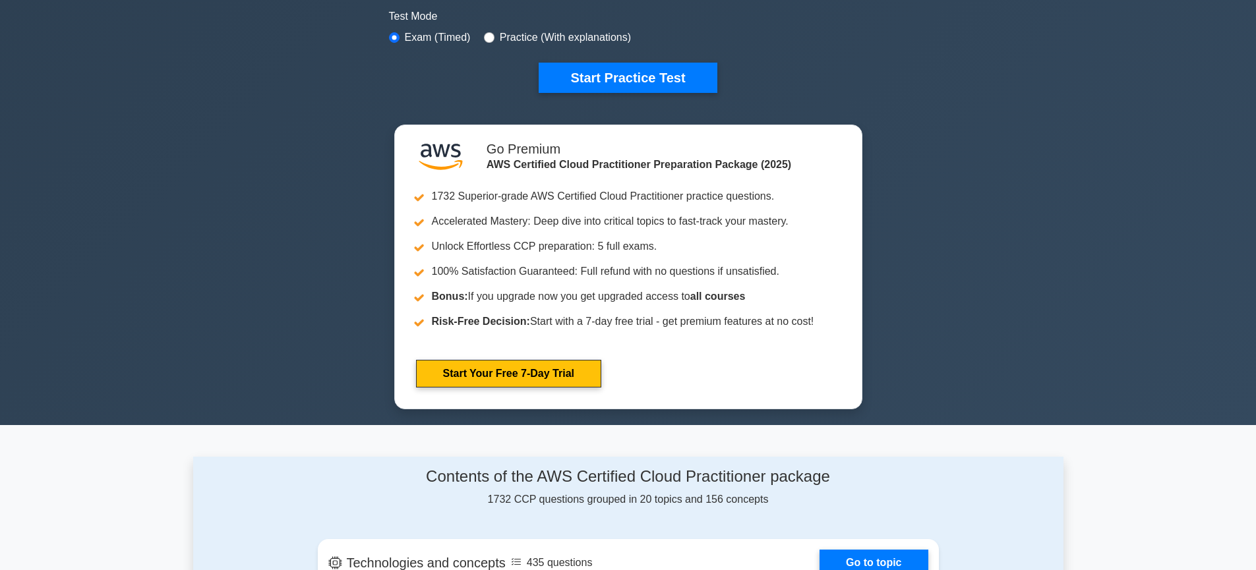
scroll to position [409, 0]
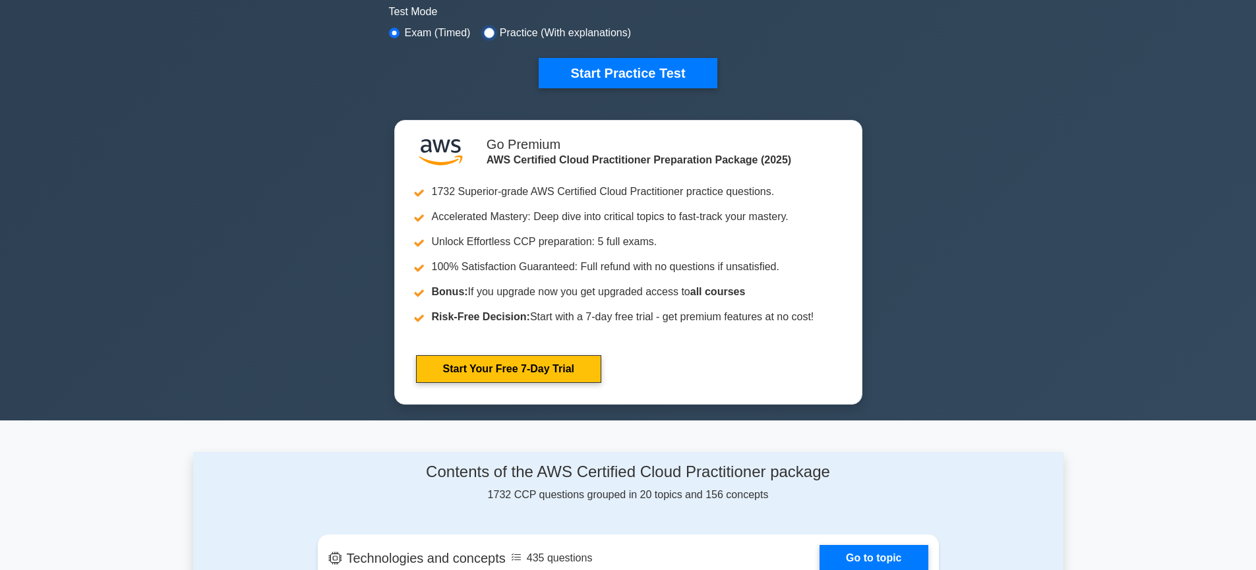
click at [487, 36] on input "radio" at bounding box center [489, 33] width 11 height 11
radio input "true"
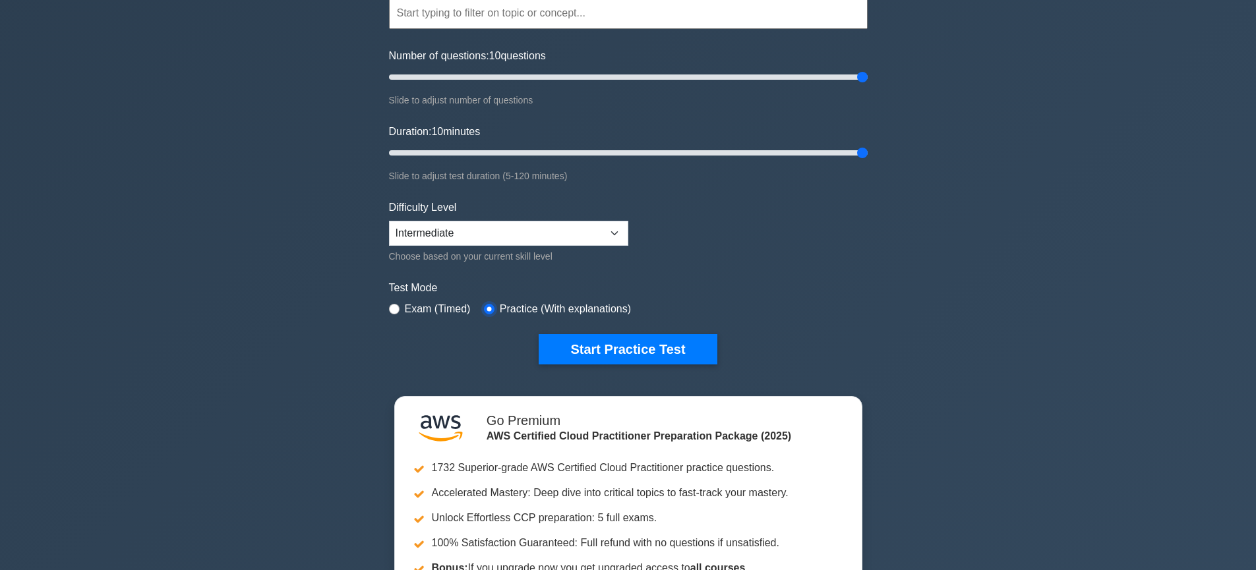
scroll to position [138, 0]
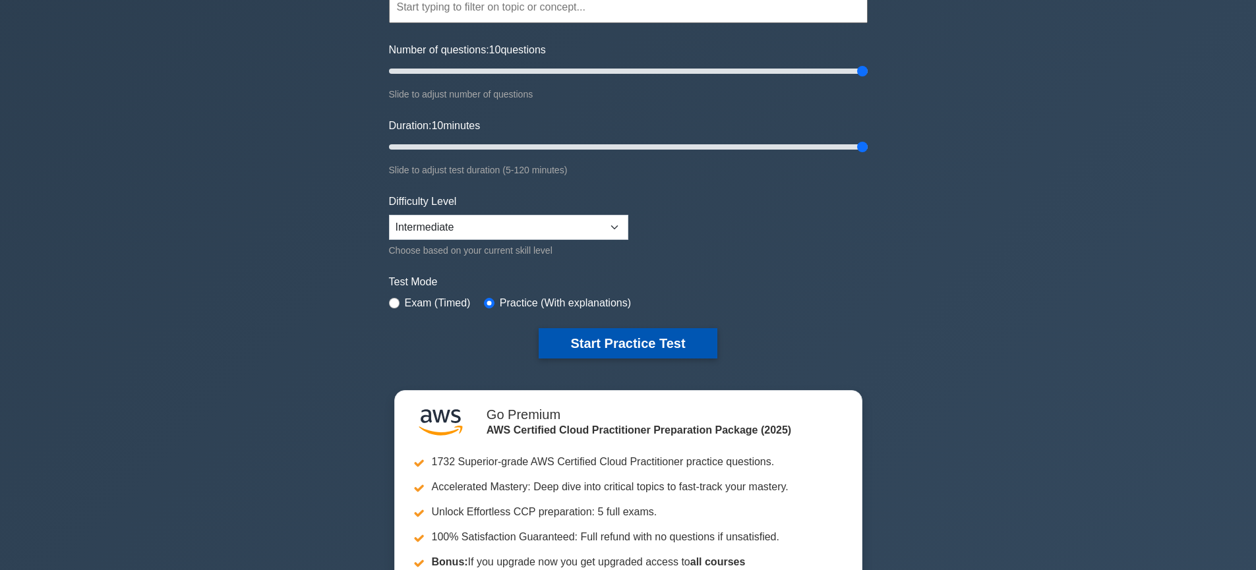
click at [671, 338] on button "Start Practice Test" at bounding box center [628, 343] width 178 height 30
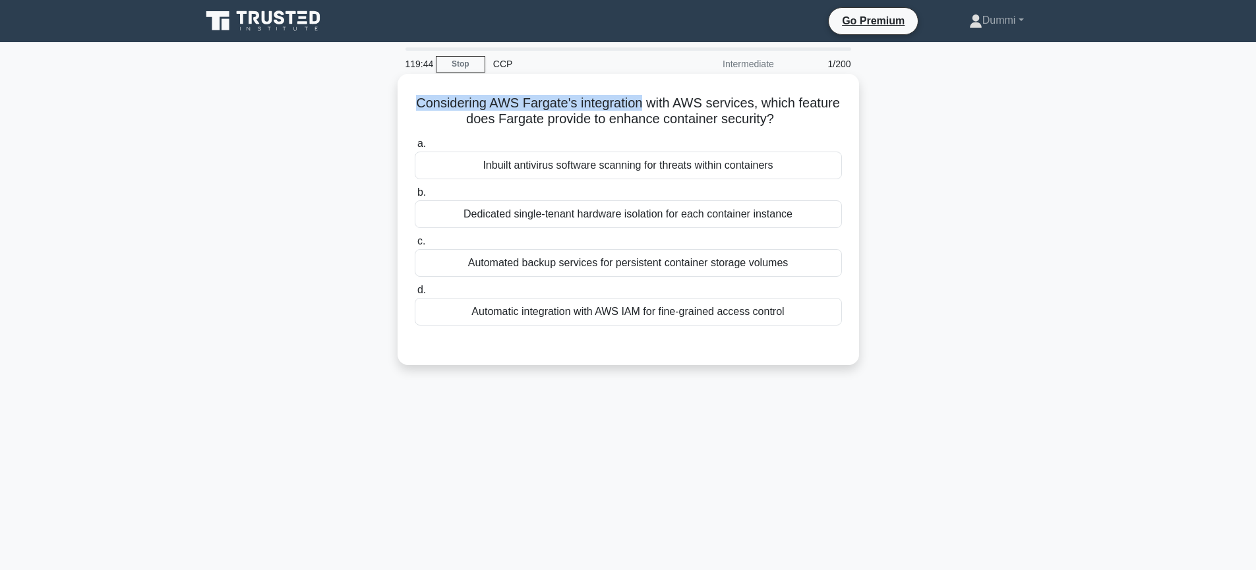
drag, startPoint x: 419, startPoint y: 104, endPoint x: 640, endPoint y: 107, distance: 220.9
click at [640, 107] on h5 "Considering AWS Fargate's integration with AWS services, which feature does Far…" at bounding box center [628, 111] width 430 height 33
drag, startPoint x: 749, startPoint y: 102, endPoint x: 413, endPoint y: 98, distance: 336.3
click at [413, 98] on h5 "Considering AWS Fargate's integration with AWS services, which feature does Far…" at bounding box center [628, 111] width 430 height 33
click at [738, 315] on div "Automatic integration with AWS IAM for fine-grained access control" at bounding box center [628, 312] width 427 height 28
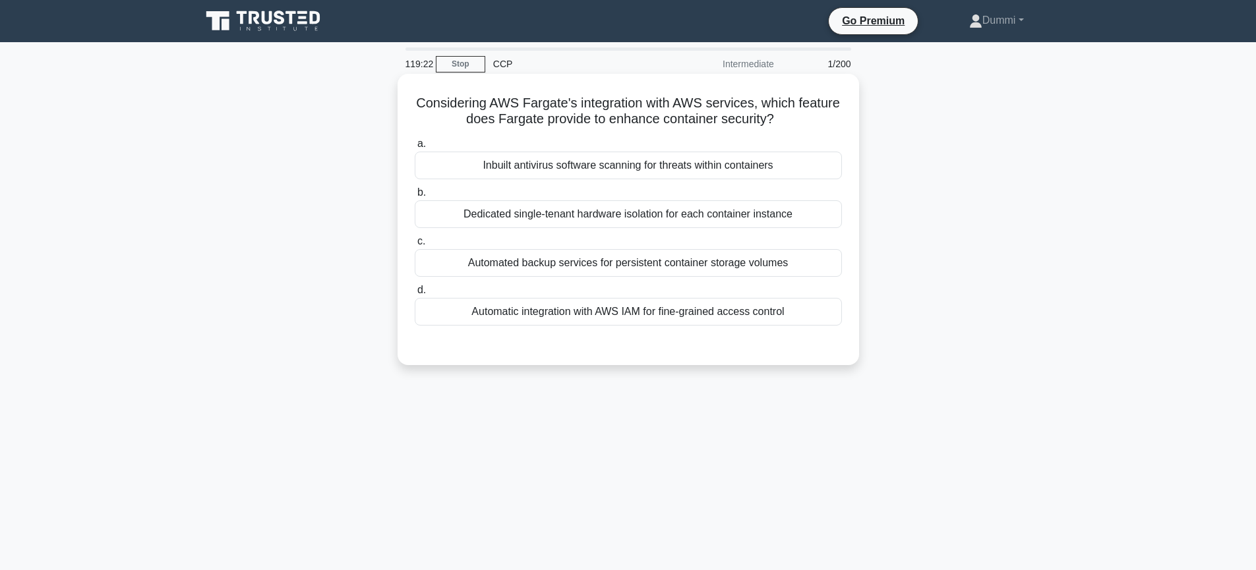
click at [415, 295] on input "d. Automatic integration with AWS IAM for fine-grained access control" at bounding box center [415, 290] width 0 height 9
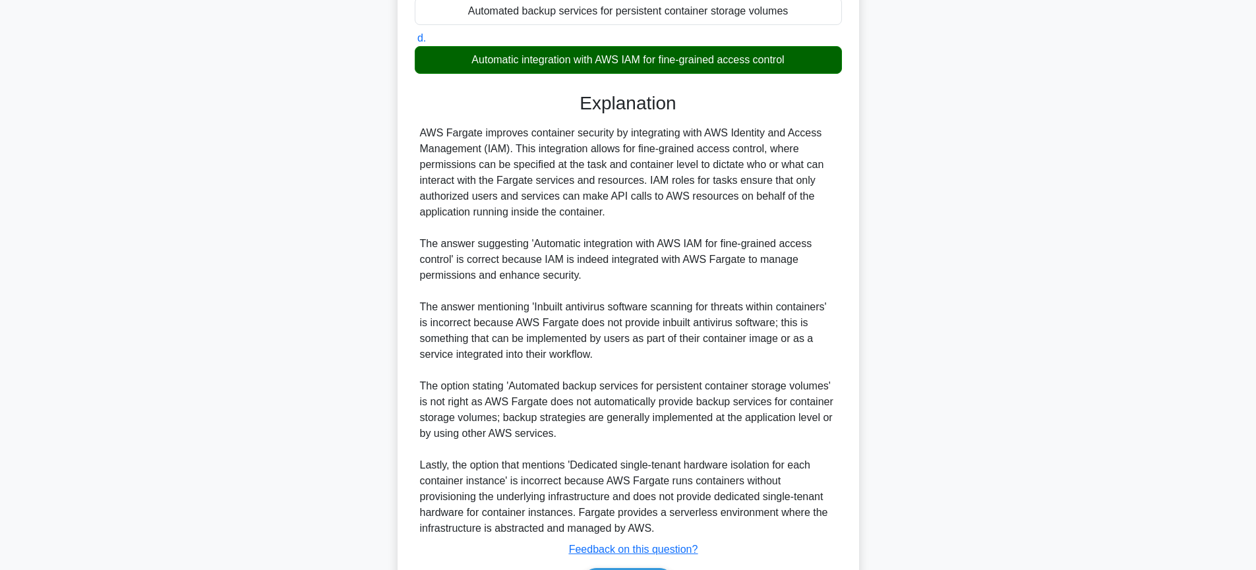
scroll to position [338, 0]
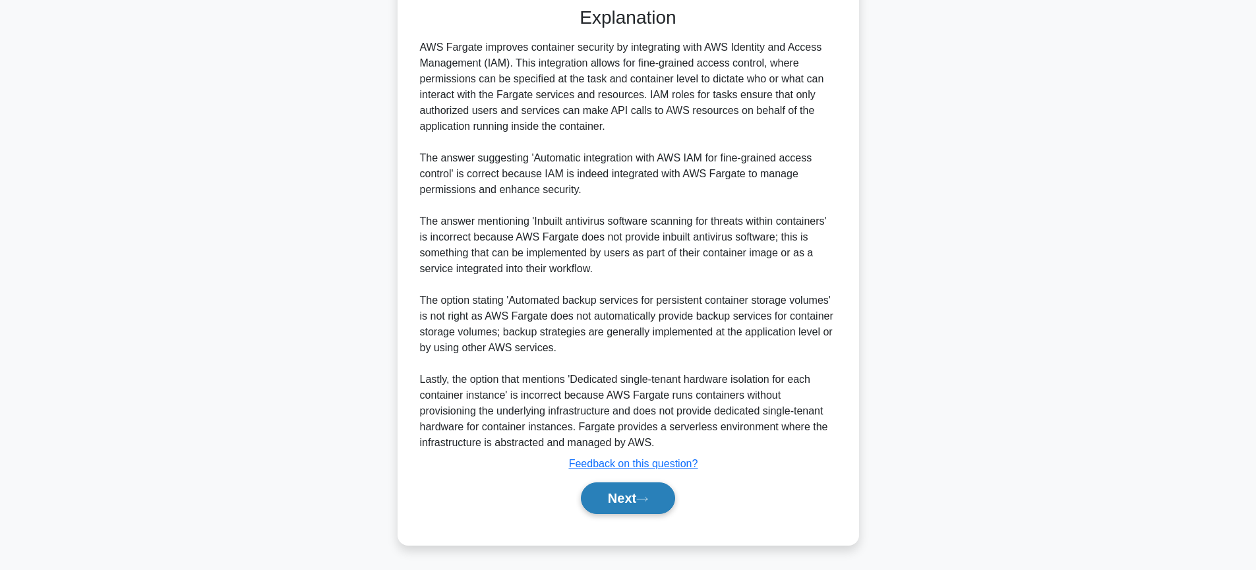
click at [632, 498] on button "Next" at bounding box center [628, 499] width 94 height 32
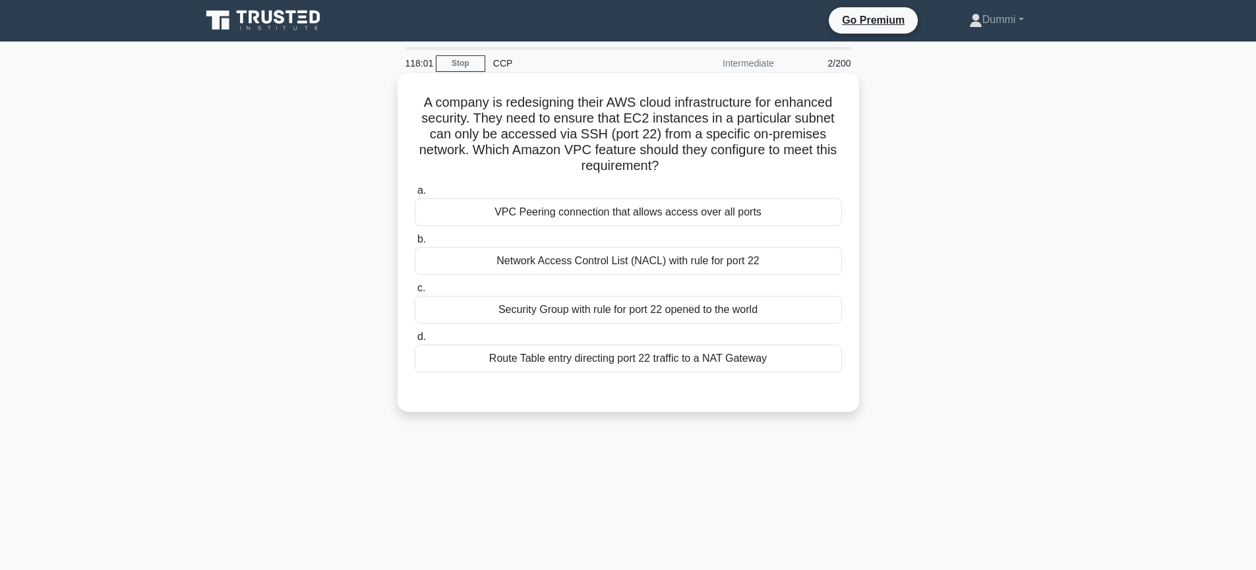
scroll to position [0, 0]
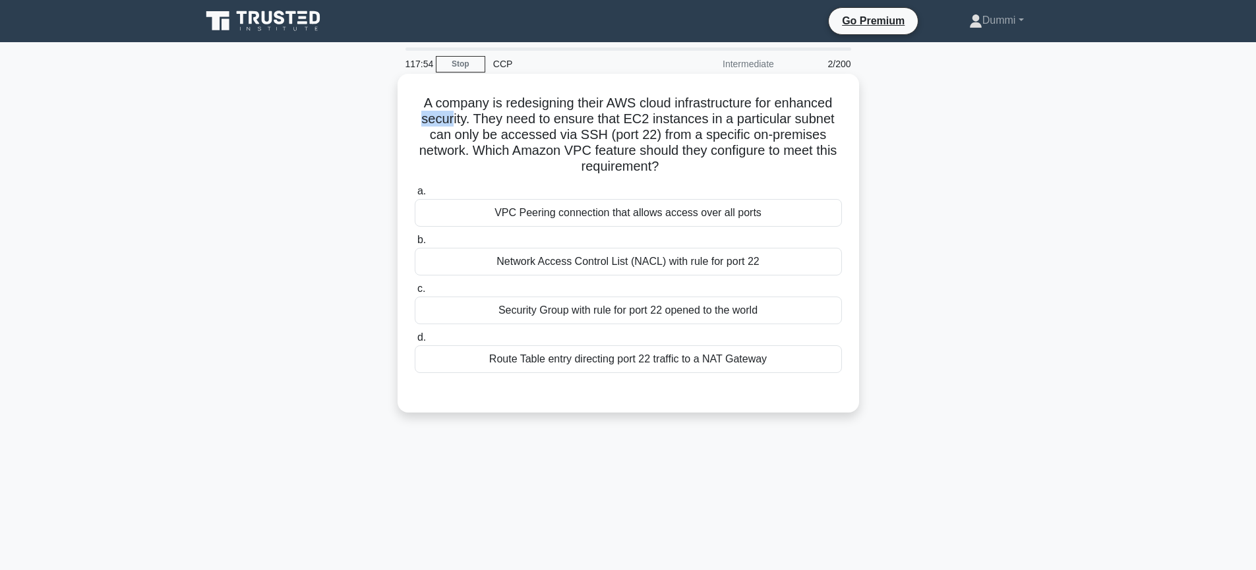
drag, startPoint x: 454, startPoint y: 123, endPoint x: 415, endPoint y: 116, distance: 38.8
click at [415, 116] on h5 "A company is redesigning their AWS cloud infrastructure for enhanced security. …" at bounding box center [628, 135] width 430 height 80
drag, startPoint x: 630, startPoint y: 115, endPoint x: 708, endPoint y: 114, distance: 77.8
click at [708, 114] on h5 "A company is redesigning their AWS cloud infrastructure for enhanced security. …" at bounding box center [628, 135] width 430 height 80
drag, startPoint x: 576, startPoint y: 138, endPoint x: 662, endPoint y: 140, distance: 86.4
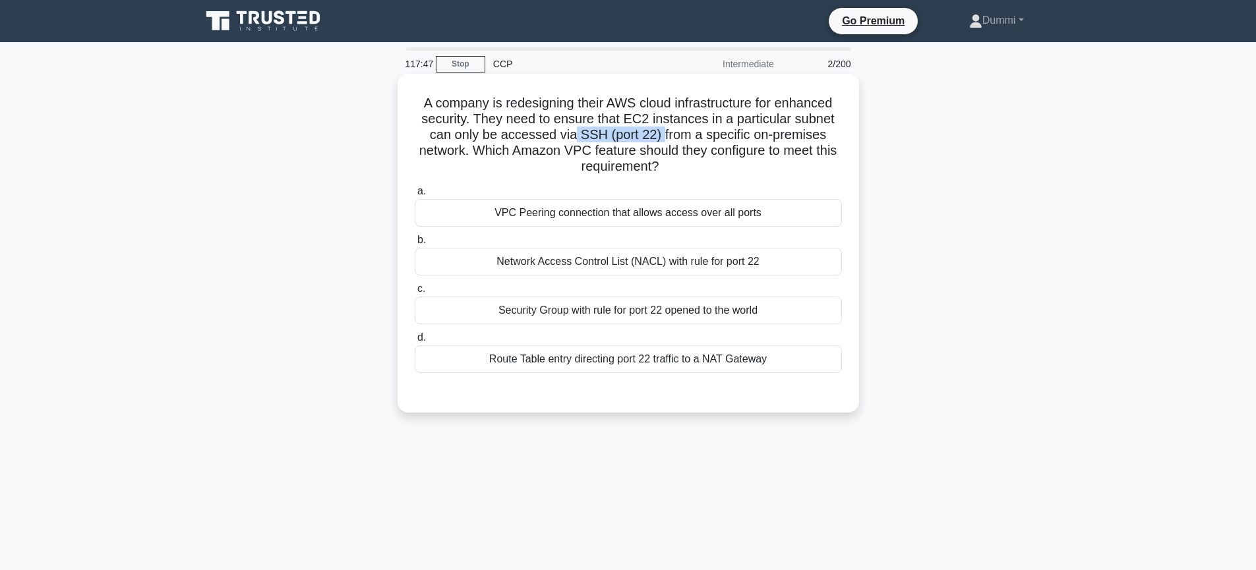
click at [662, 140] on h5 "A company is redesigning their AWS cloud infrastructure for enhanced security. …" at bounding box center [628, 135] width 430 height 80
drag, startPoint x: 465, startPoint y: 152, endPoint x: 435, endPoint y: 150, distance: 30.4
click at [435, 150] on h5 "A company is redesigning their AWS cloud infrastructure for enhanced security. …" at bounding box center [628, 135] width 430 height 80
drag, startPoint x: 520, startPoint y: 150, endPoint x: 805, endPoint y: 156, distance: 284.9
click at [805, 156] on h5 "A company is redesigning their AWS cloud infrastructure for enhanced security. …" at bounding box center [628, 135] width 430 height 80
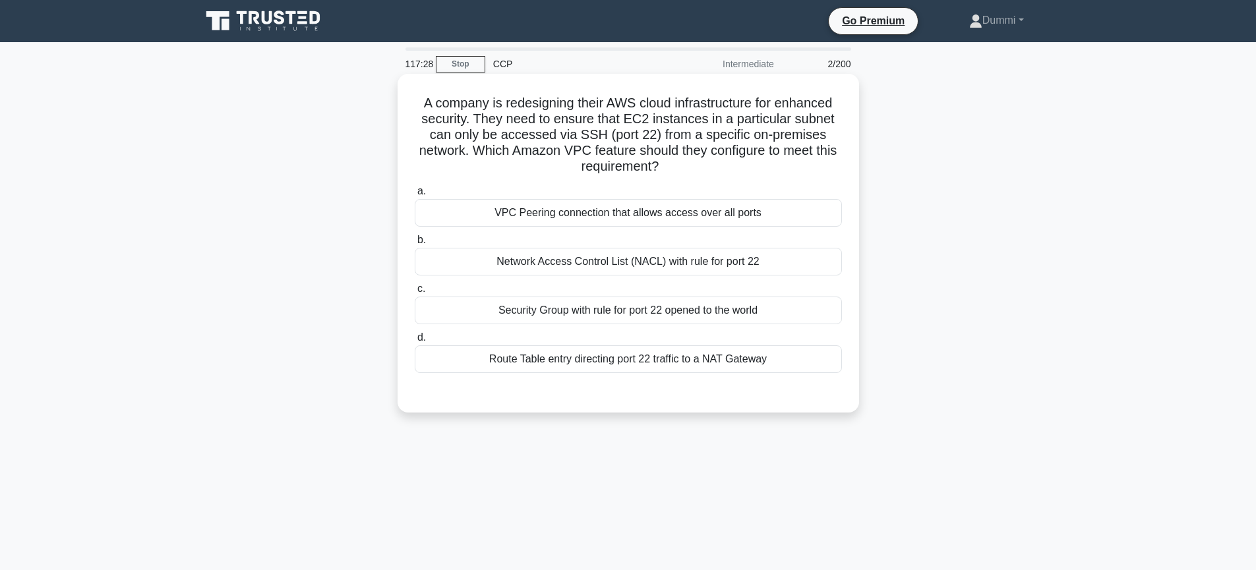
click at [613, 318] on div "Security Group with rule for port 22 opened to the world" at bounding box center [628, 311] width 427 height 28
click at [415, 293] on input "c. Security Group with rule for port 22 opened to the world" at bounding box center [415, 289] width 0 height 9
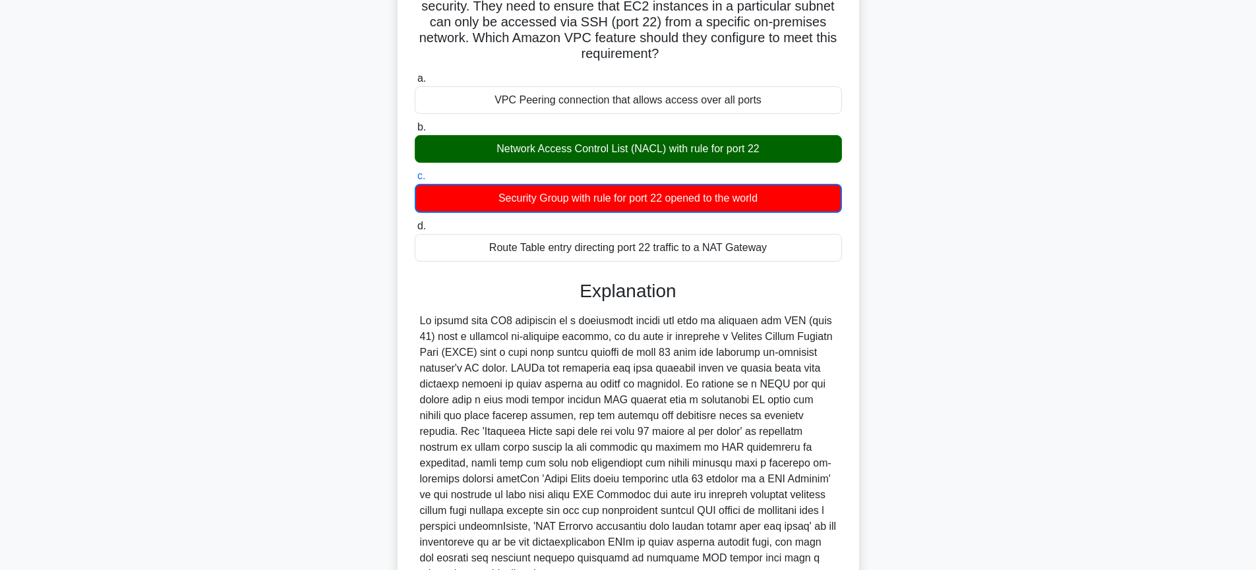
scroll to position [132, 0]
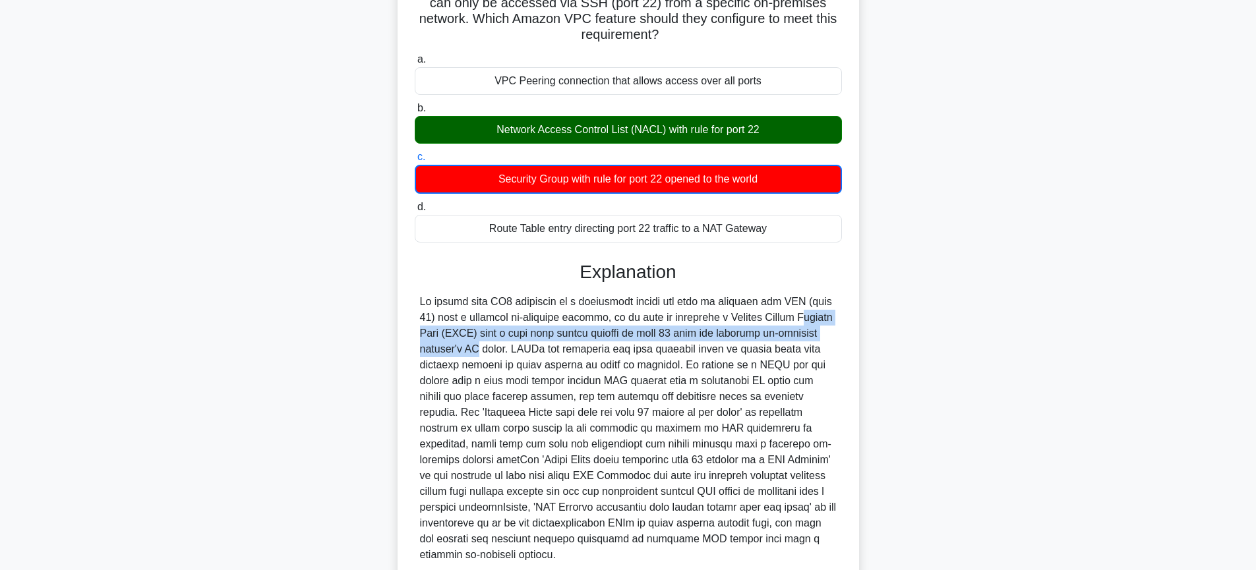
drag, startPoint x: 721, startPoint y: 319, endPoint x: 783, endPoint y: 337, distance: 65.1
click at [783, 337] on div at bounding box center [628, 428] width 417 height 269
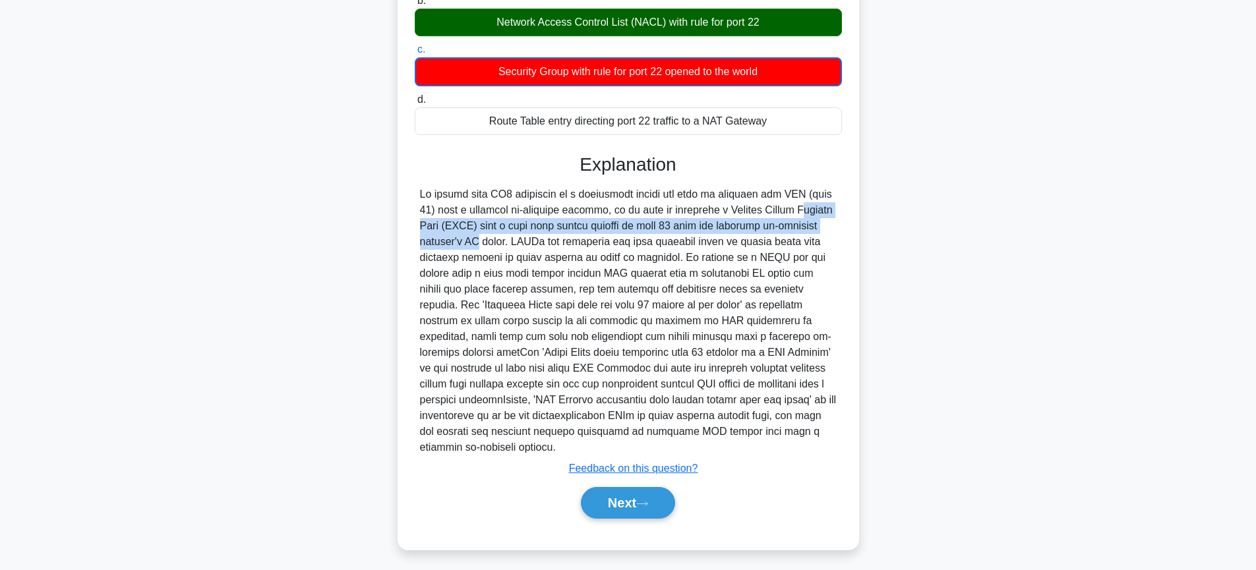
scroll to position [242, 0]
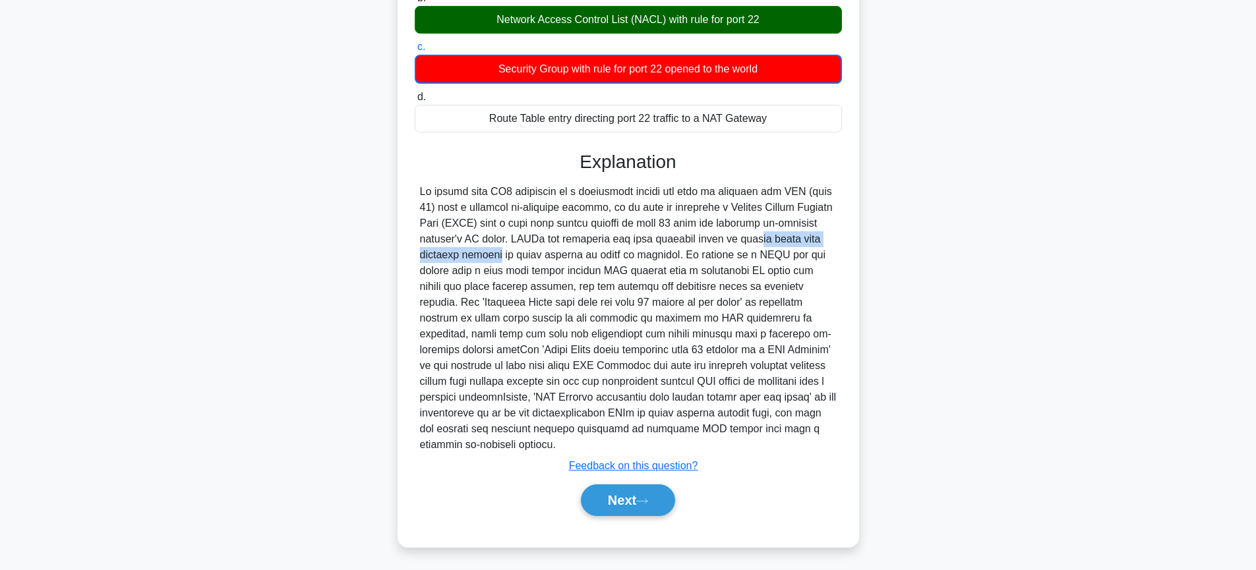
drag, startPoint x: 676, startPoint y: 245, endPoint x: 851, endPoint y: 235, distance: 175.6
click at [851, 235] on div "A company is redesigning their AWS cloud infrastructure for enhanced security. …" at bounding box center [628, 189] width 451 height 705
drag, startPoint x: 467, startPoint y: 257, endPoint x: 663, endPoint y: 253, distance: 195.9
click at [663, 253] on div at bounding box center [628, 318] width 417 height 269
drag, startPoint x: 578, startPoint y: 271, endPoint x: 653, endPoint y: 272, distance: 75.2
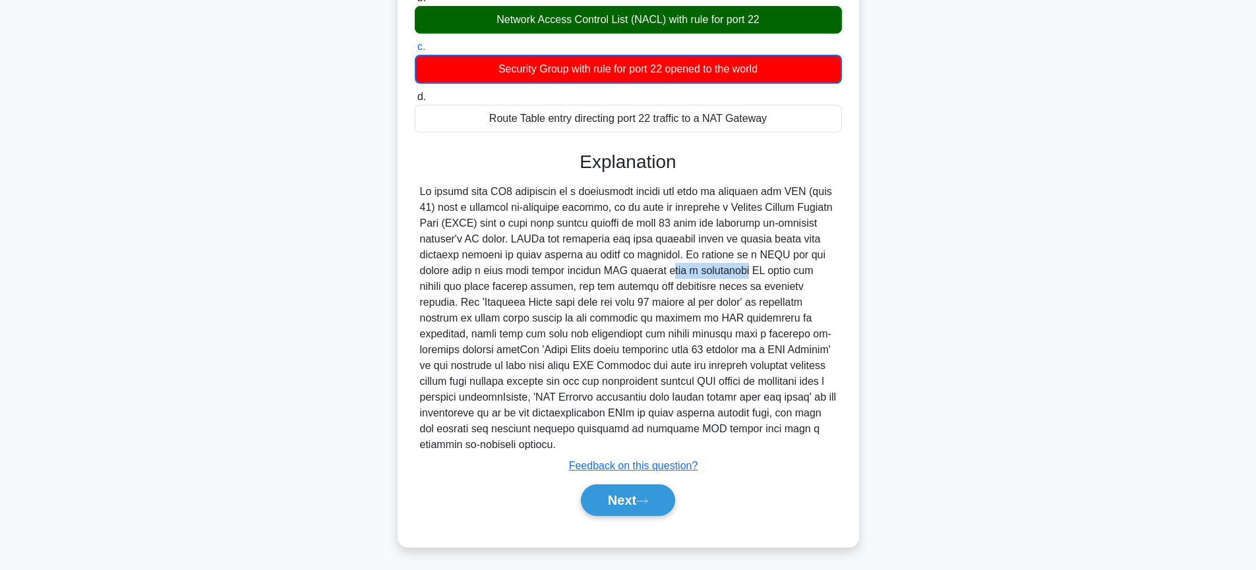
click at [653, 272] on div at bounding box center [628, 318] width 417 height 269
drag, startPoint x: 445, startPoint y: 289, endPoint x: 528, endPoint y: 288, distance: 83.1
click at [528, 288] on div at bounding box center [628, 318] width 417 height 269
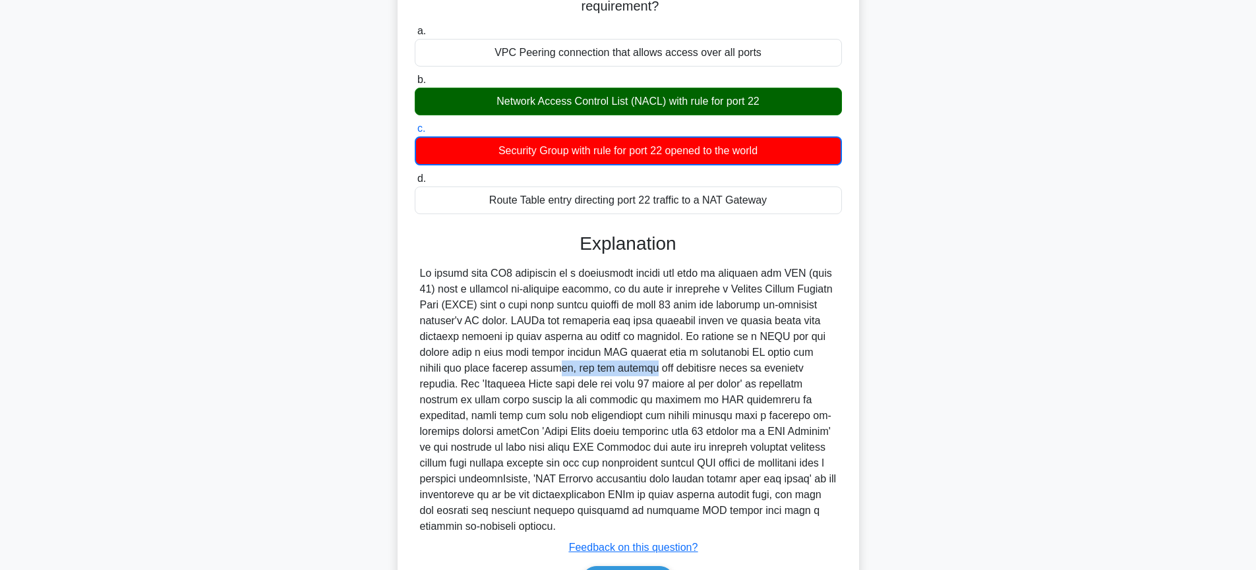
scroll to position [245, 0]
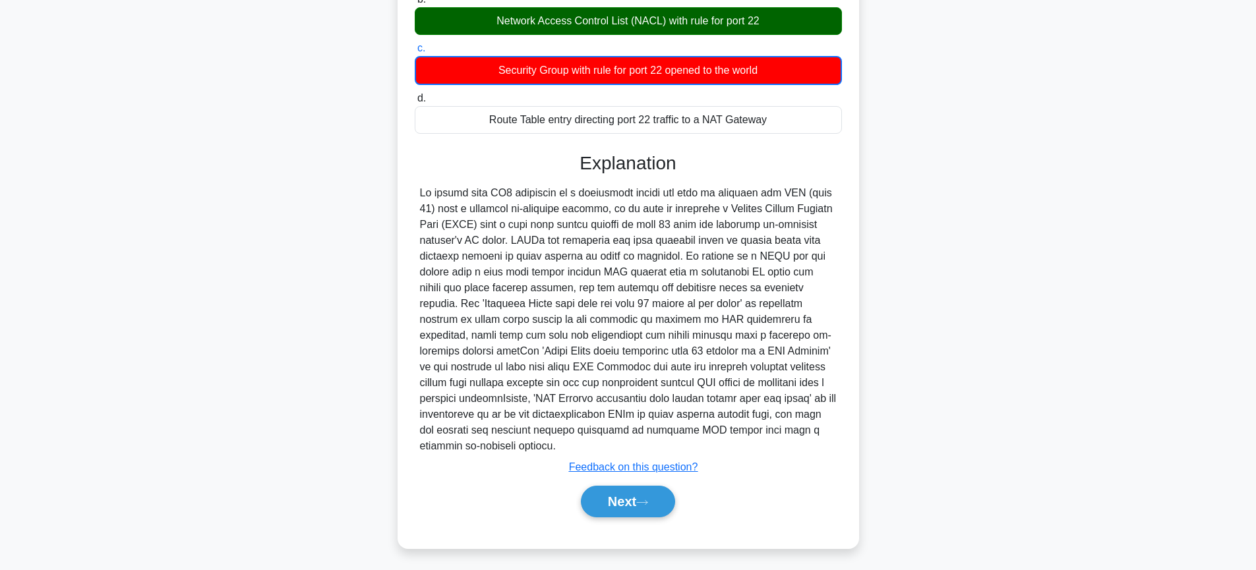
click at [925, 228] on div "A company is redesigning their AWS cloud infrastructure for enhanced security. …" at bounding box center [628, 198] width 870 height 731
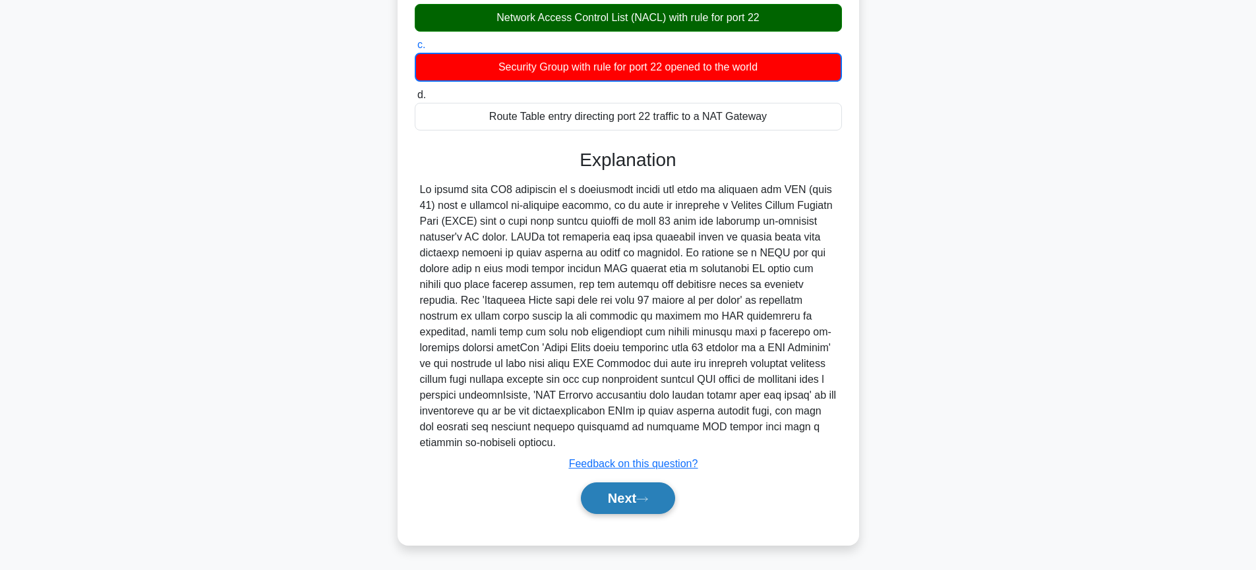
click at [638, 493] on button "Next" at bounding box center [628, 499] width 94 height 32
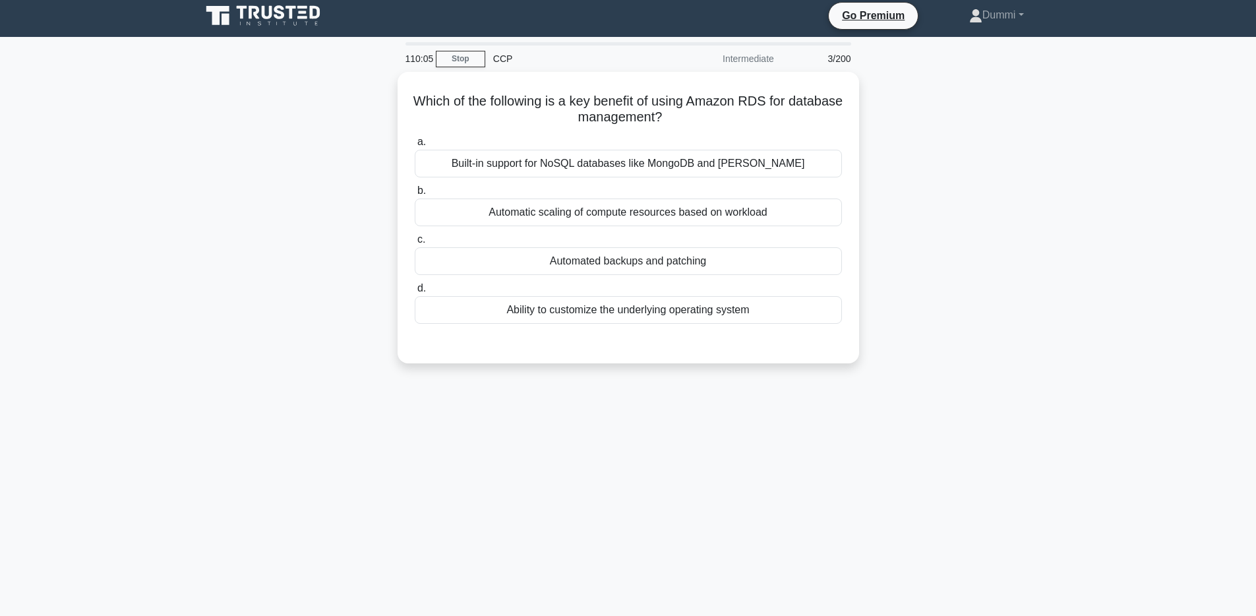
scroll to position [0, 0]
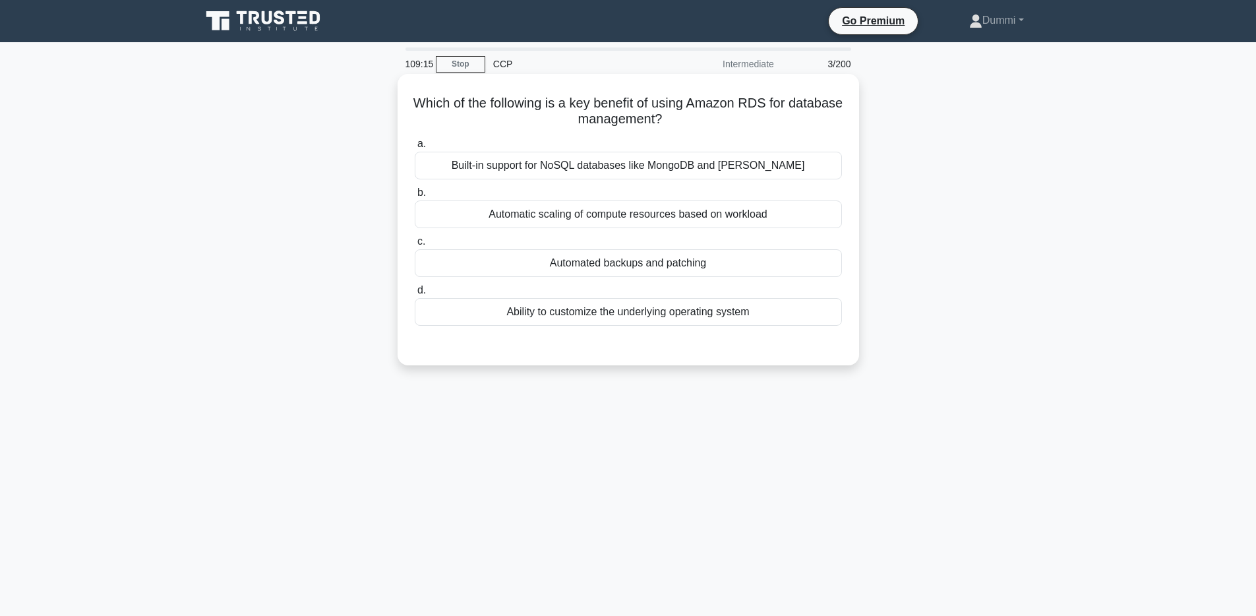
click at [655, 224] on div "Automatic scaling of compute resources based on workload" at bounding box center [628, 214] width 427 height 28
click at [415, 197] on input "b. Automatic scaling of compute resources based on workload" at bounding box center [415, 193] width 0 height 9
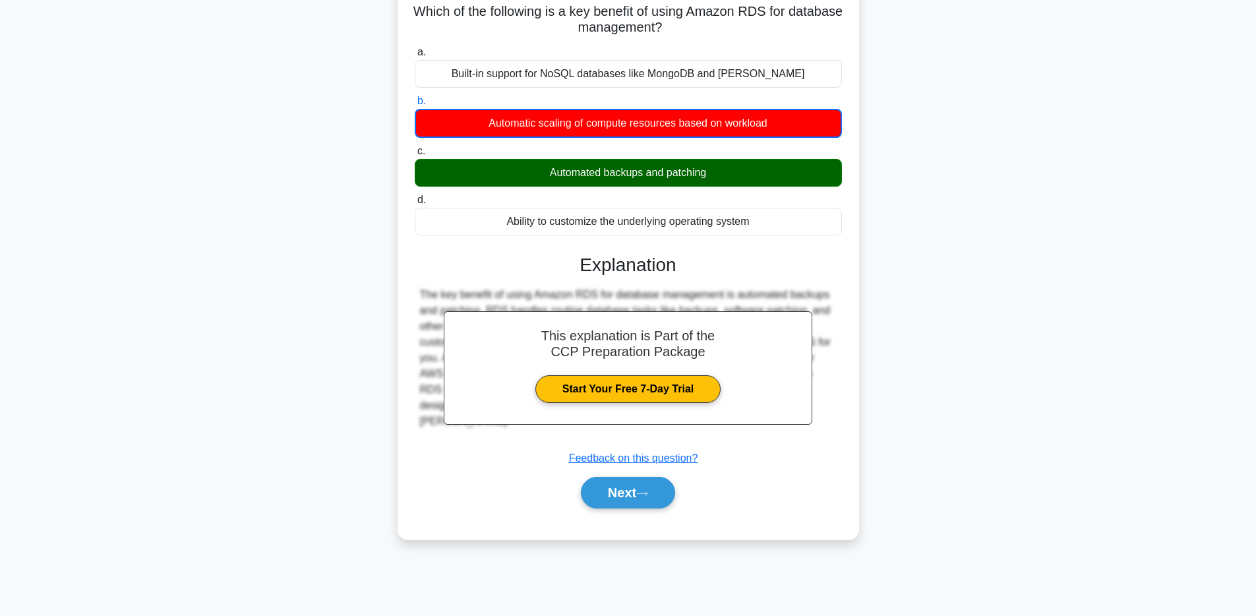
scroll to position [96, 0]
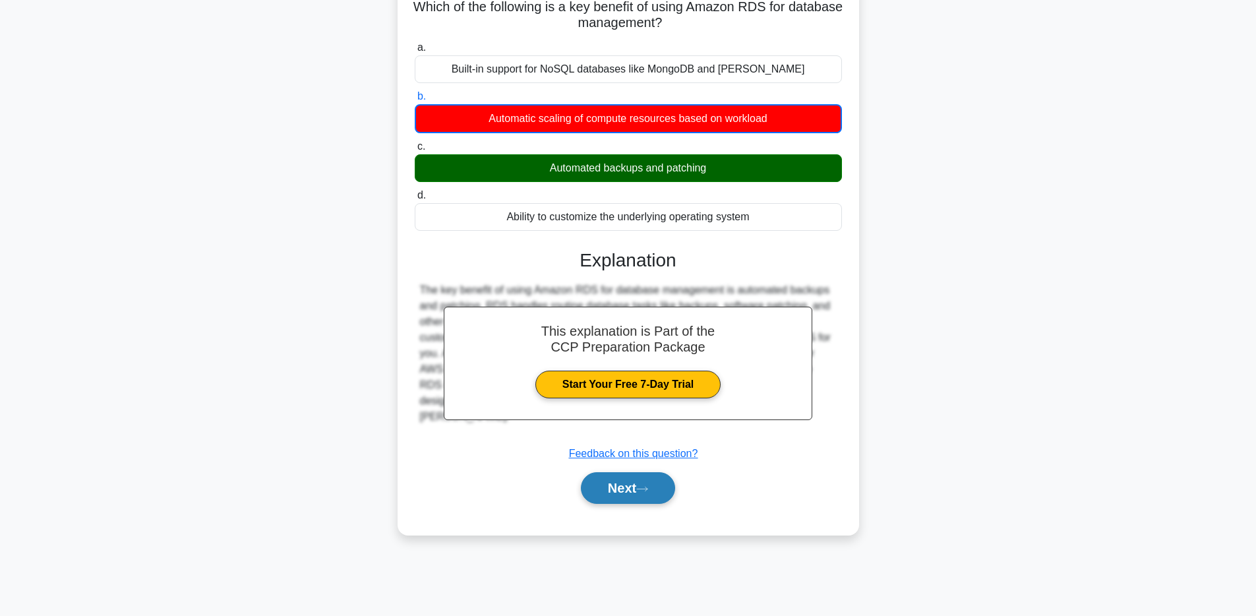
click at [637, 489] on button "Next" at bounding box center [628, 488] width 94 height 32
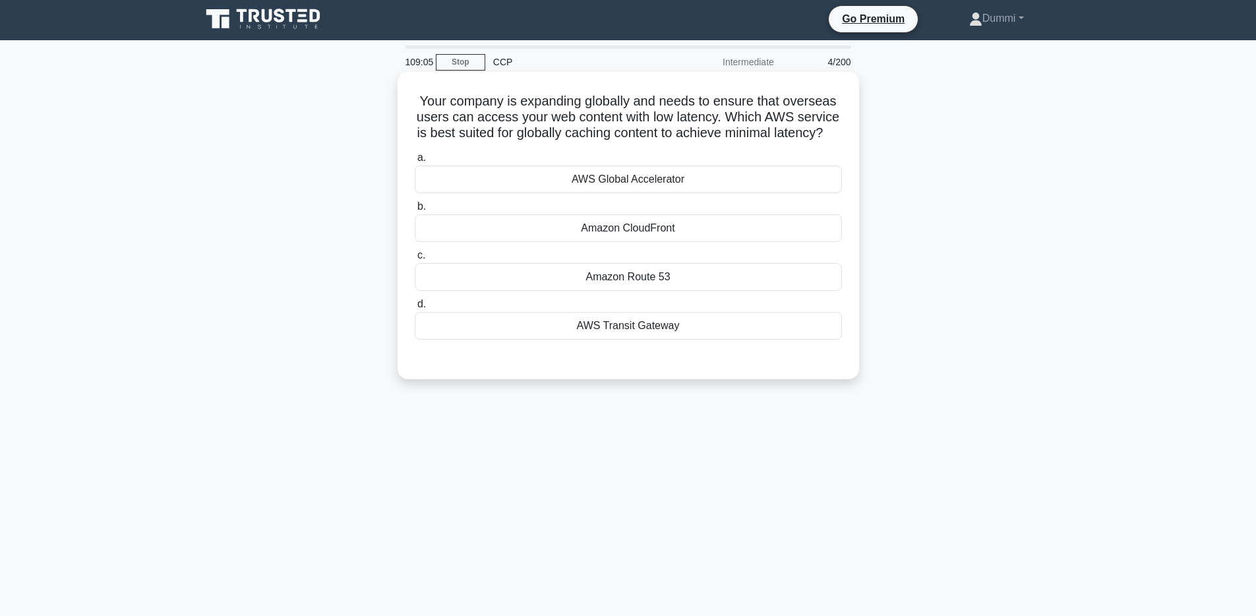
scroll to position [0, 0]
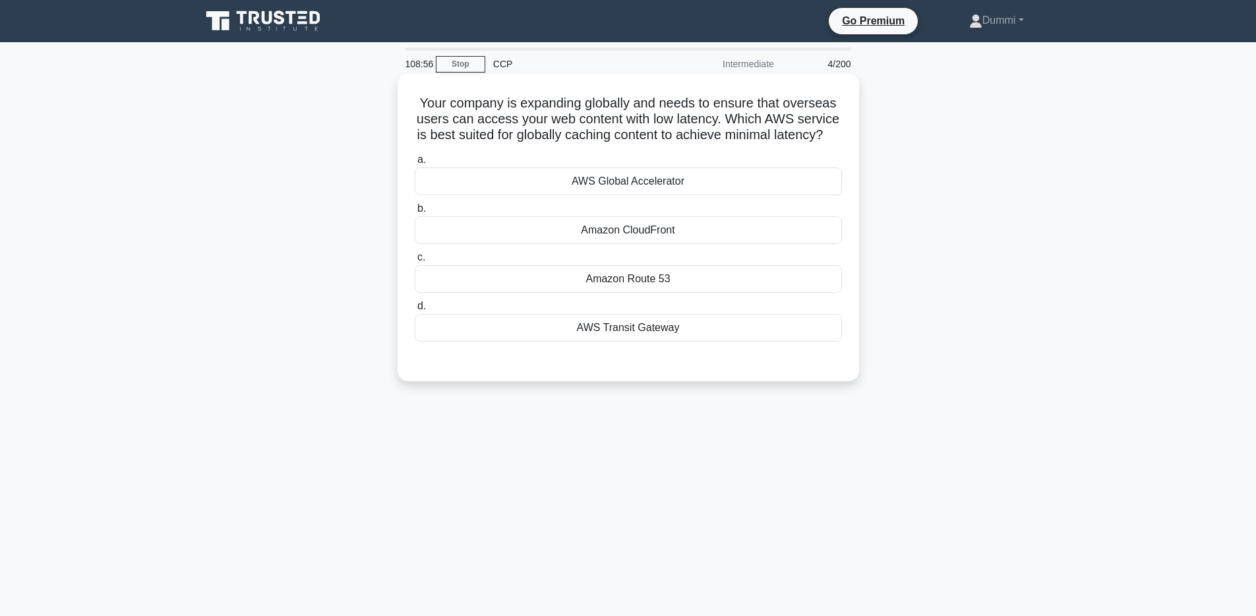
click at [651, 232] on div "Amazon CloudFront" at bounding box center [628, 230] width 427 height 28
click at [415, 213] on input "b. Amazon CloudFront" at bounding box center [415, 208] width 0 height 9
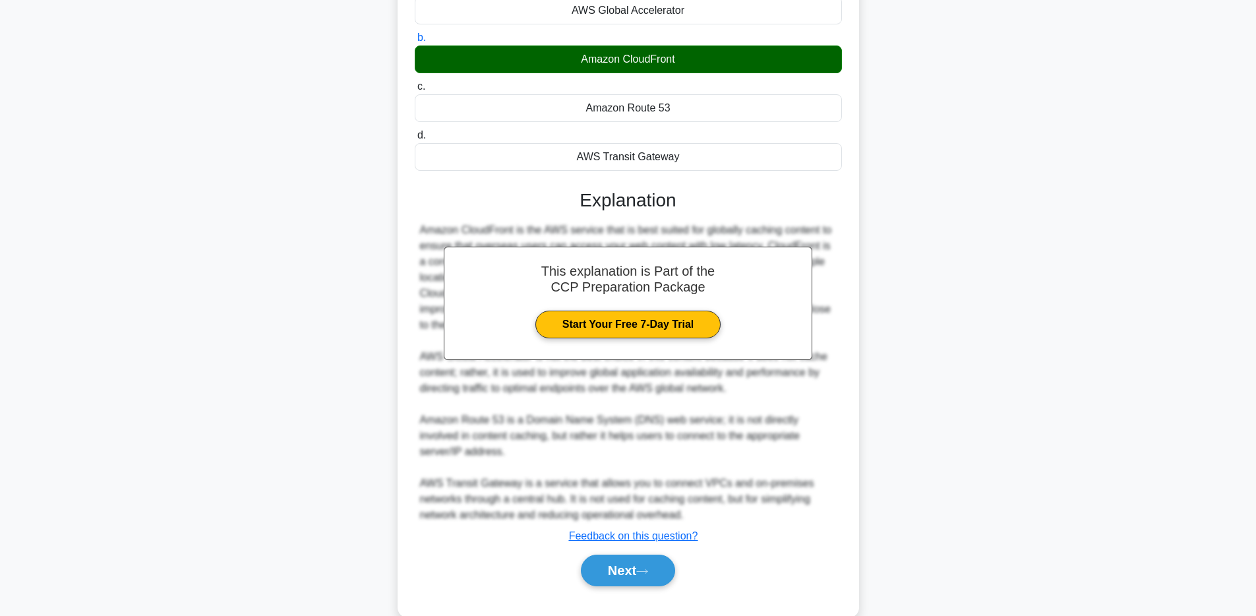
scroll to position [198, 0]
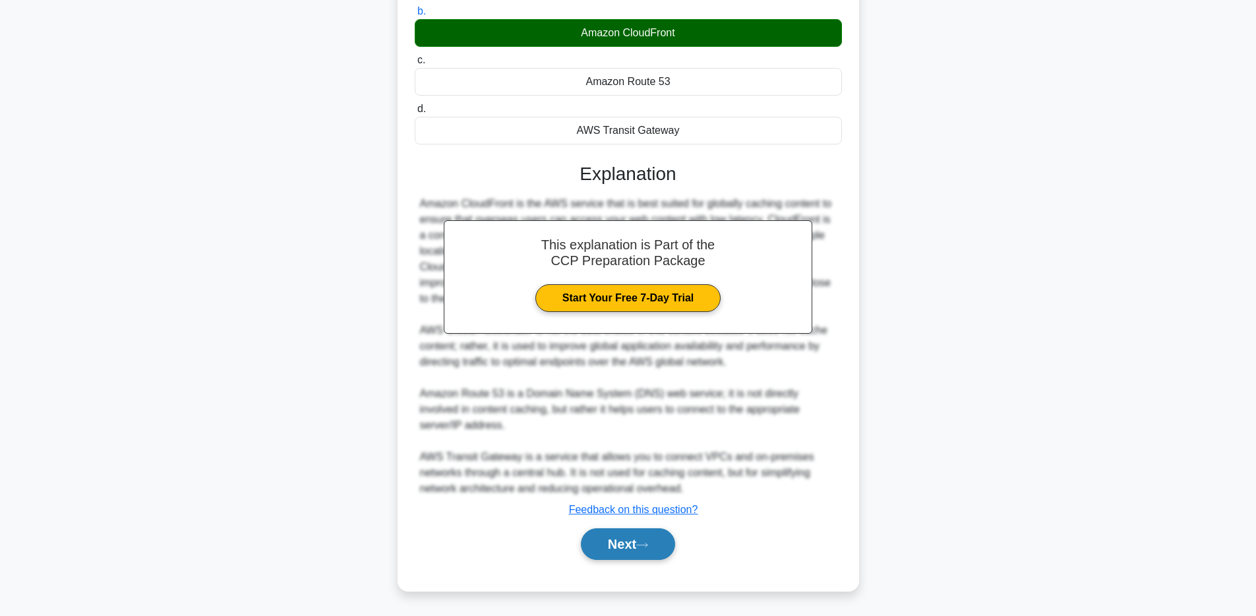
click at [634, 550] on button "Next" at bounding box center [628, 544] width 94 height 32
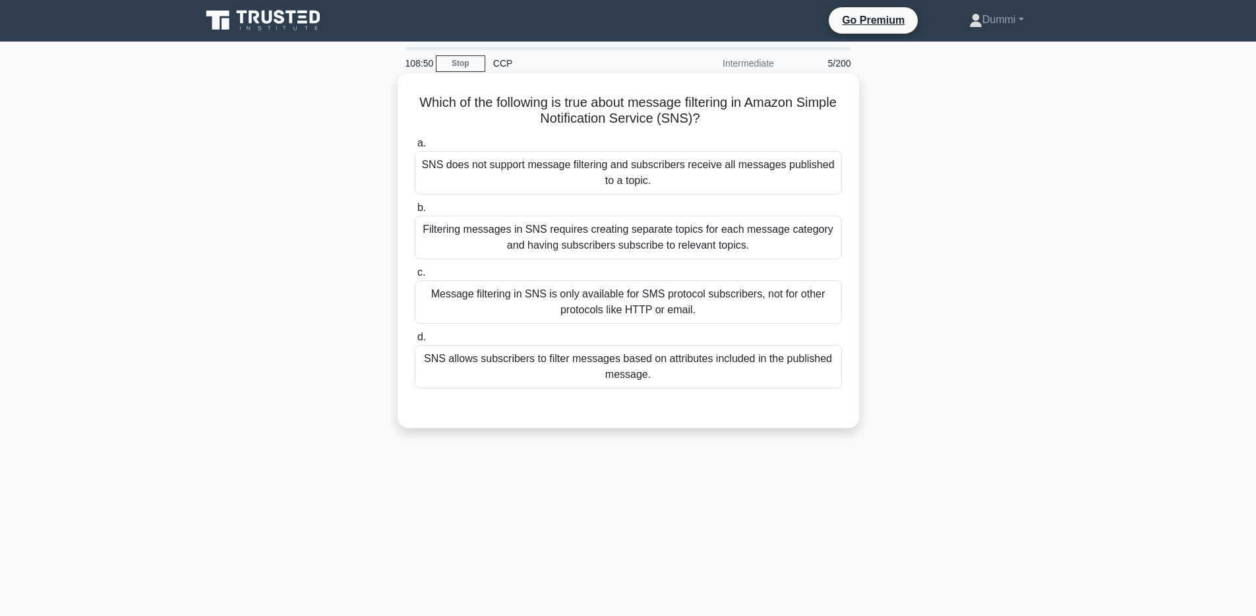
scroll to position [0, 0]
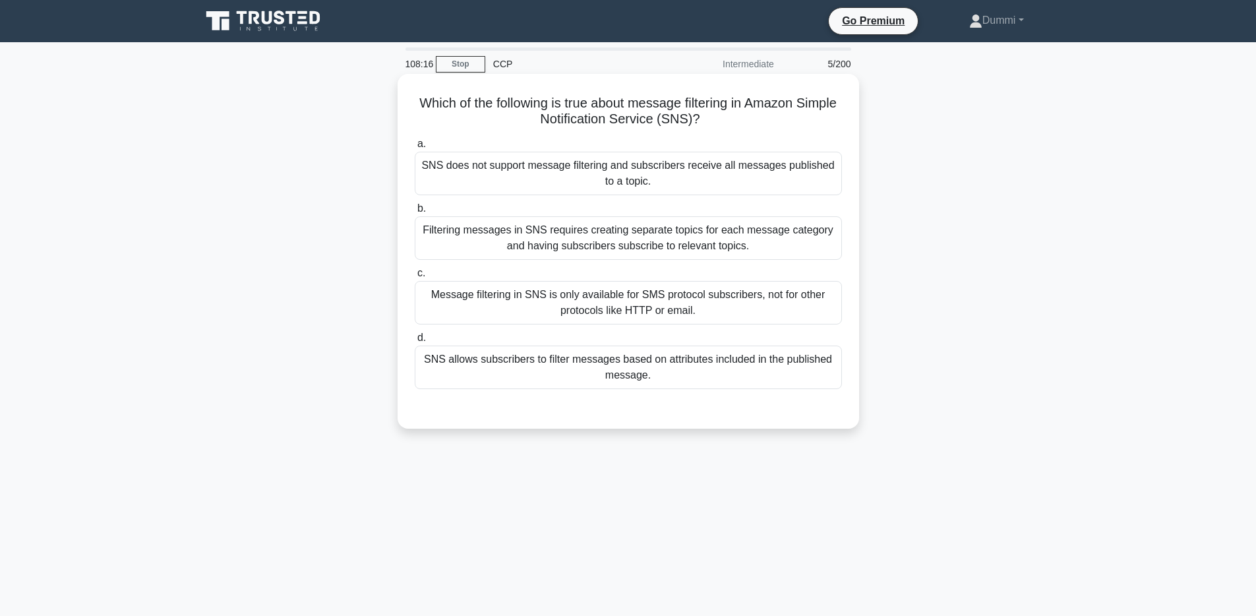
click at [716, 245] on div "Filtering messages in SNS requires creating separate topics for each message ca…" at bounding box center [628, 238] width 427 height 44
click at [415, 213] on input "b. Filtering messages in SNS requires creating separate topics for each message…" at bounding box center [415, 208] width 0 height 9
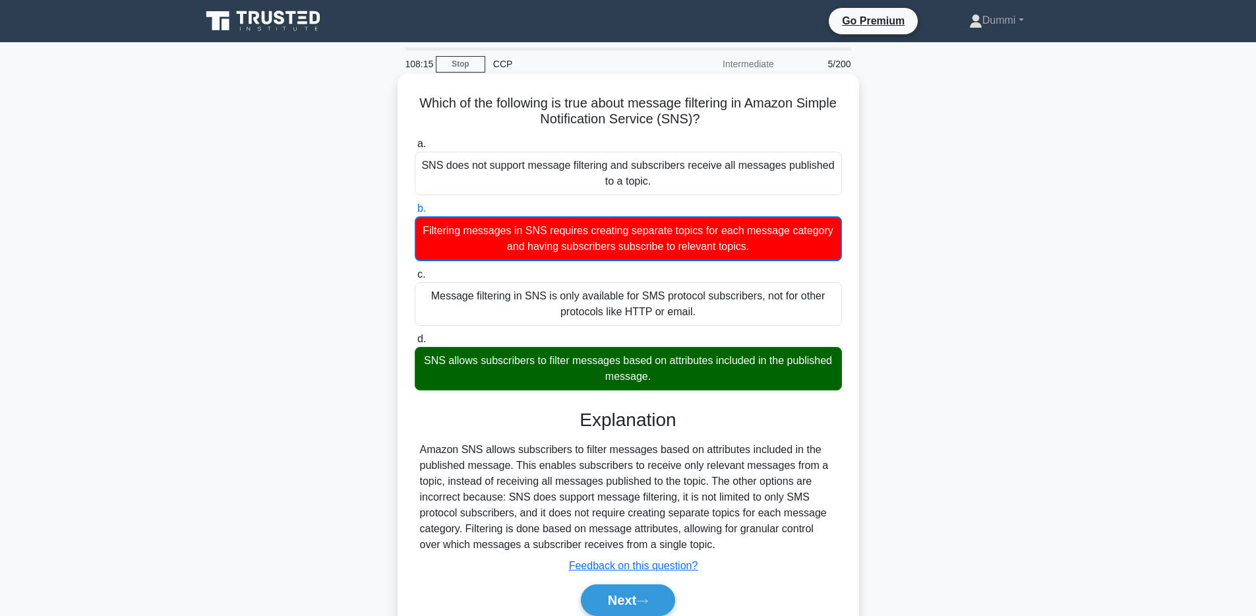
click at [657, 379] on div "SNS allows subscribers to filter messages based on attributes included in the p…" at bounding box center [628, 369] width 427 height 44
click at [415, 344] on input "d. SNS allows subscribers to filter messages based on attributes included in th…" at bounding box center [415, 339] width 0 height 9
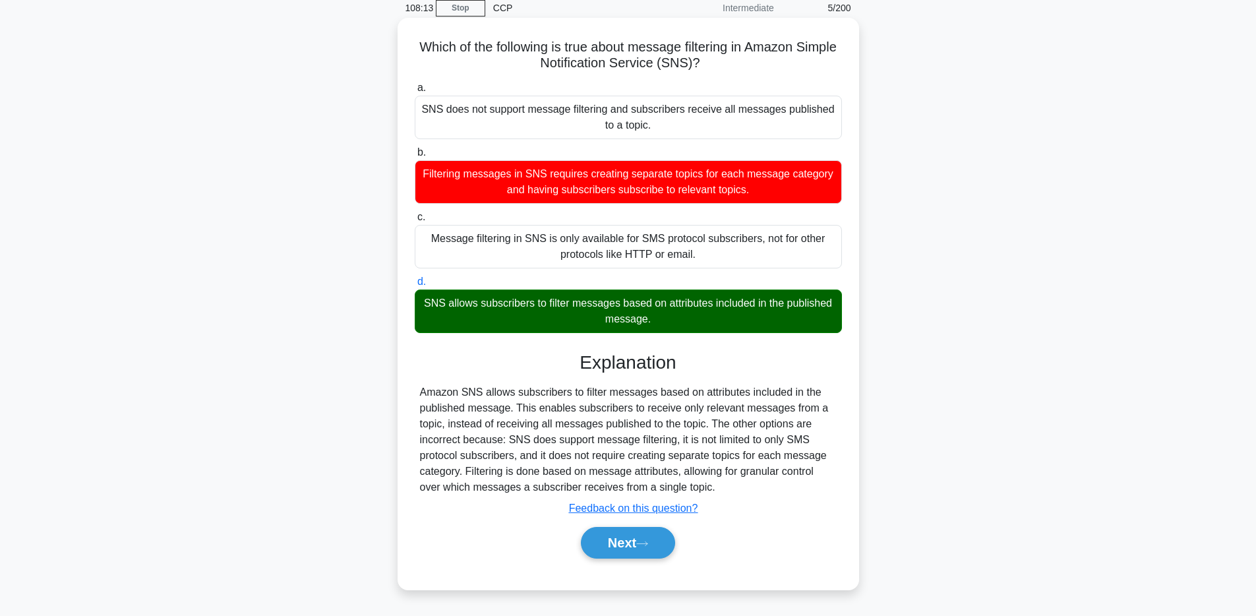
scroll to position [96, 0]
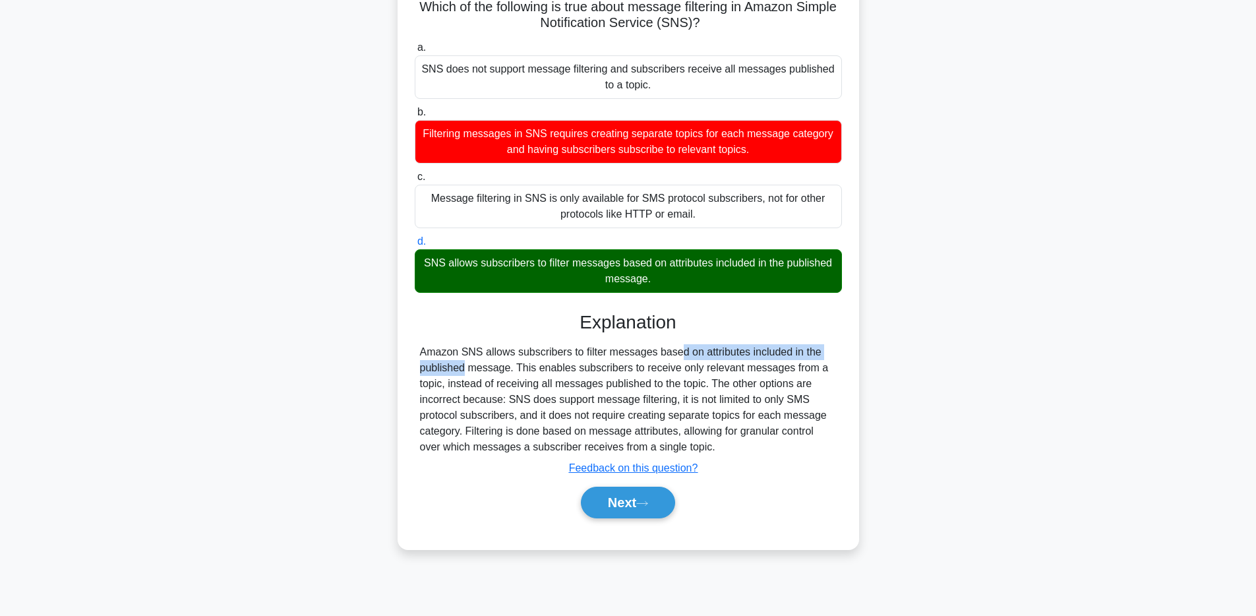
drag, startPoint x: 590, startPoint y: 354, endPoint x: 785, endPoint y: 350, distance: 194.6
click at [785, 350] on div "Amazon SNS allows subscribers to filter messages based on attributes included i…" at bounding box center [628, 399] width 417 height 111
drag, startPoint x: 555, startPoint y: 365, endPoint x: 768, endPoint y: 373, distance: 213.1
click at [768, 373] on div "Amazon SNS allows subscribers to filter messages based on attributes included i…" at bounding box center [628, 399] width 417 height 111
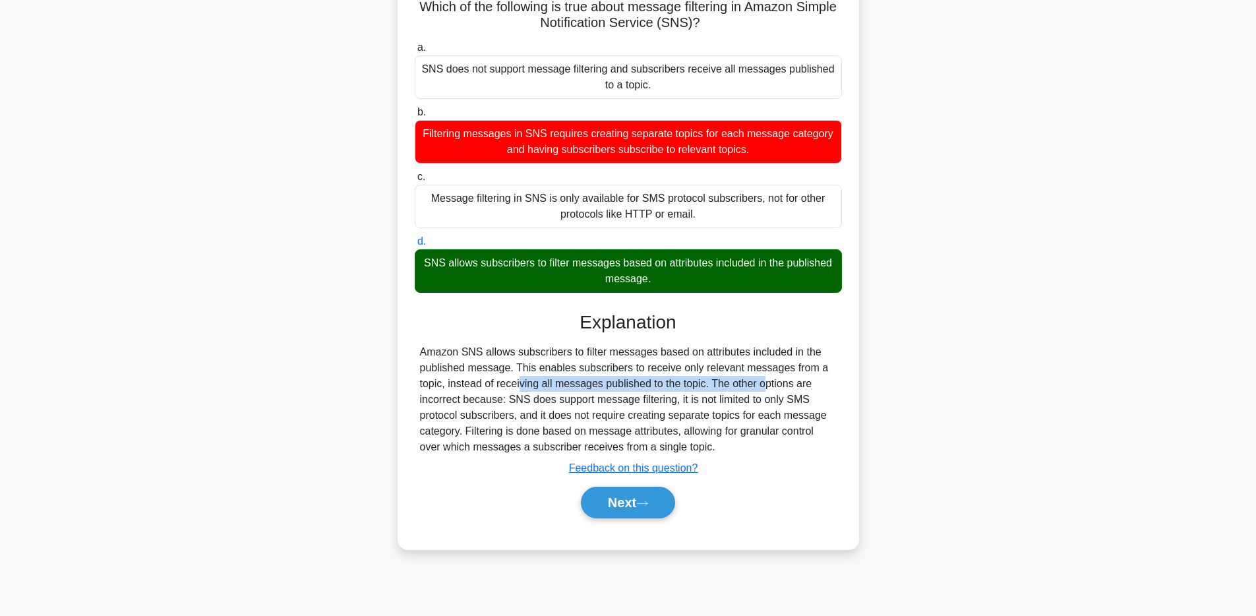
drag, startPoint x: 446, startPoint y: 385, endPoint x: 686, endPoint y: 379, distance: 240.1
click at [686, 379] on div "Amazon SNS allows subscribers to filter messages based on attributes included i…" at bounding box center [628, 399] width 417 height 111
click at [648, 500] on icon at bounding box center [642, 503] width 12 height 7
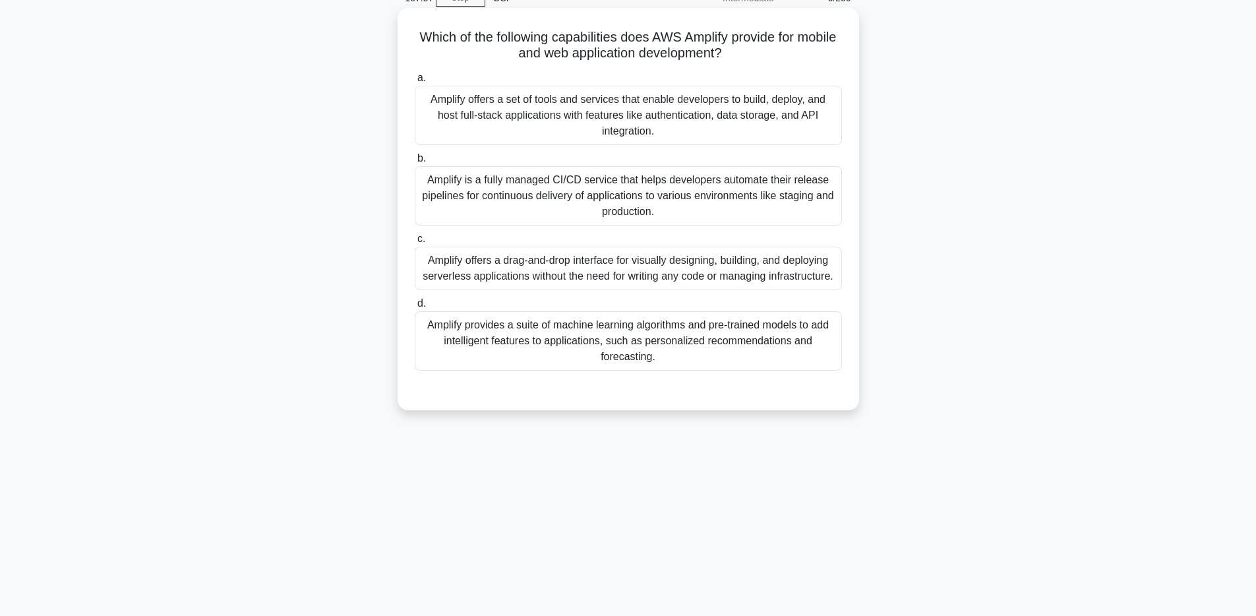
scroll to position [53, 0]
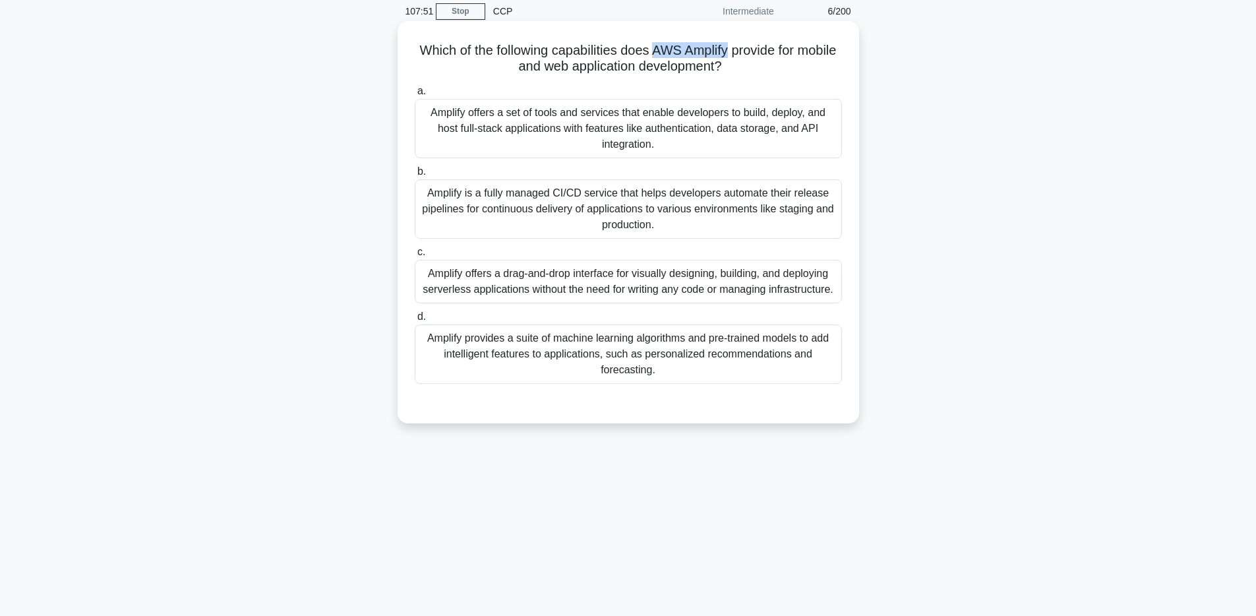
drag, startPoint x: 651, startPoint y: 51, endPoint x: 725, endPoint y: 56, distance: 73.4
click at [725, 56] on h5 "Which of the following capabilities does AWS Amplify provide for mobile and web…" at bounding box center [628, 58] width 430 height 33
copy h5 "AWS Amplify"
click at [714, 282] on div "Amplify offers a drag-and-drop interface for visually designing, building, and …" at bounding box center [628, 282] width 427 height 44
click at [415, 257] on input "c. Amplify offers a drag-and-drop interface for visually designing, building, a…" at bounding box center [415, 252] width 0 height 9
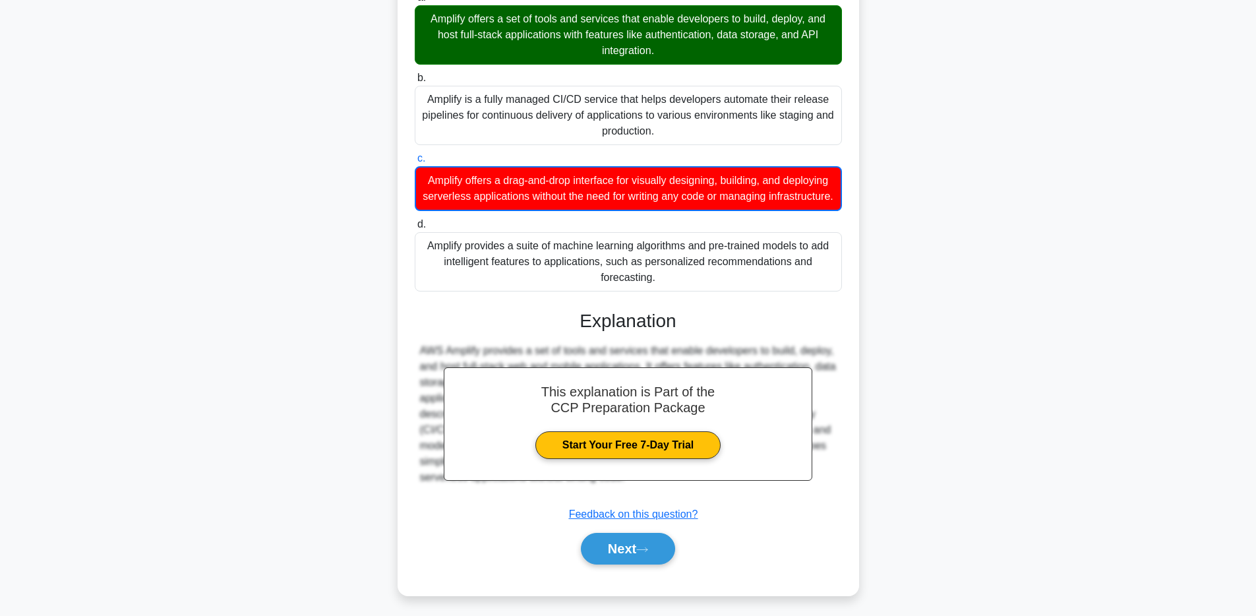
scroll to position [152, 0]
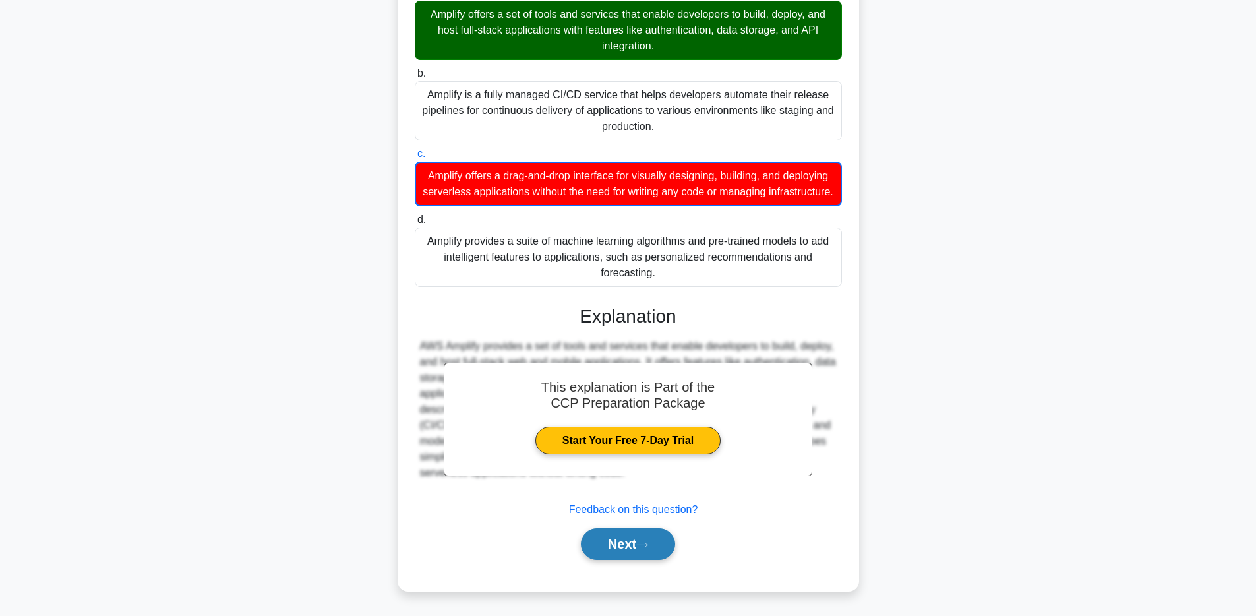
click at [643, 535] on button "Next" at bounding box center [628, 544] width 94 height 32
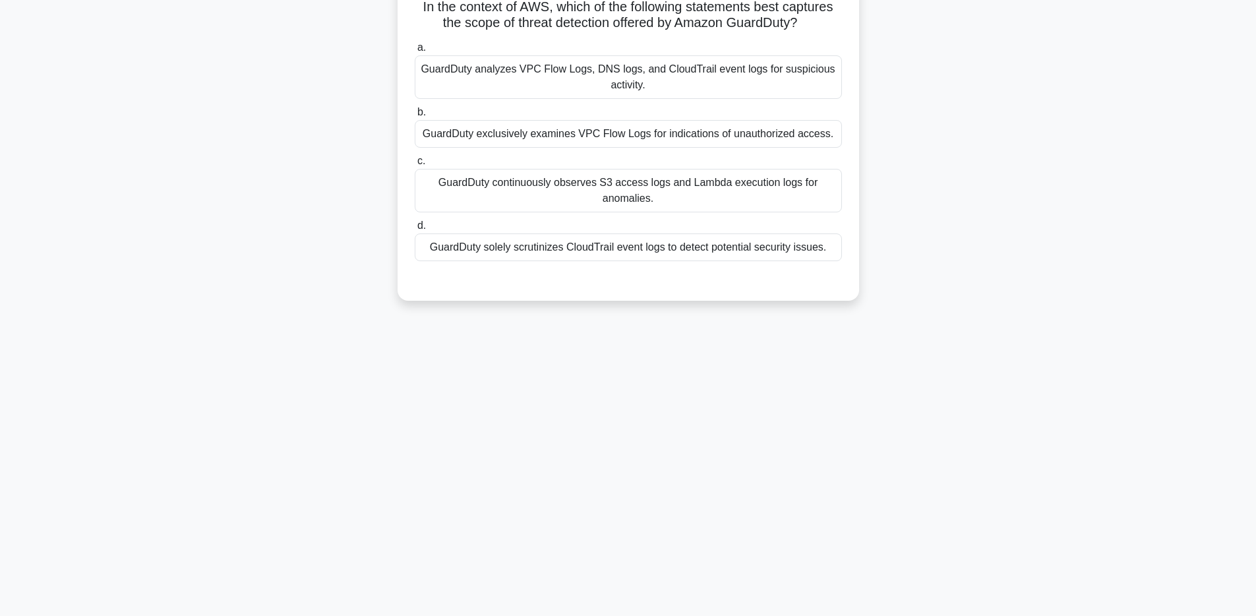
scroll to position [0, 0]
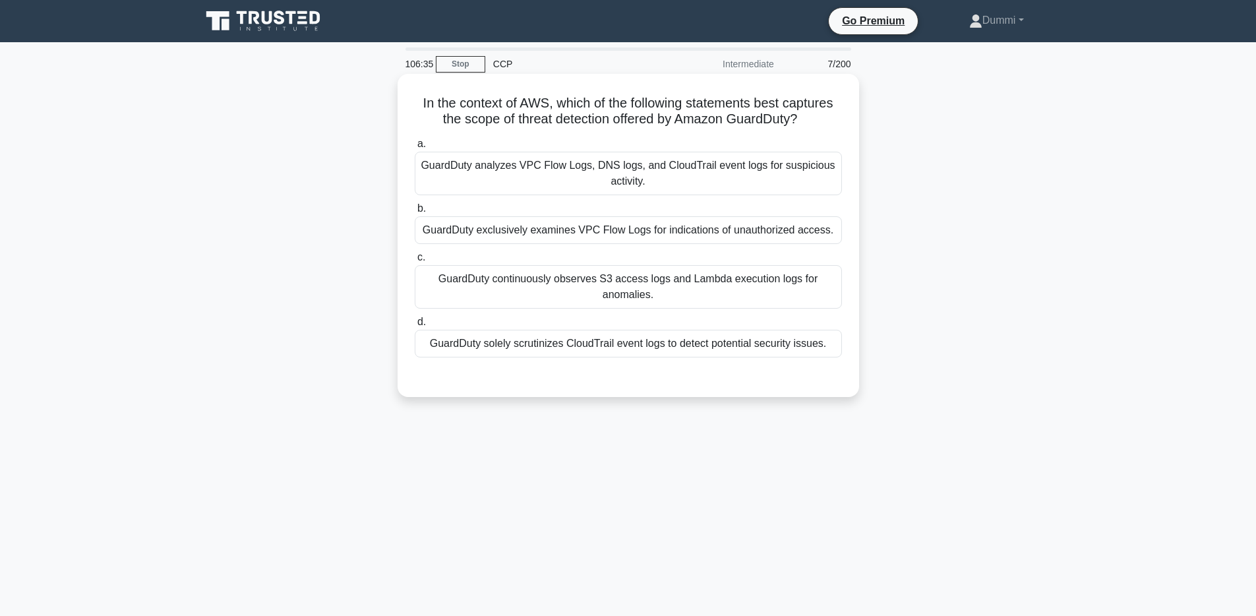
click at [799, 171] on div "GuardDuty analyzes VPC Flow Logs, DNS logs, and CloudTrail event logs for suspi…" at bounding box center [628, 174] width 427 height 44
click at [415, 148] on input "a. GuardDuty analyzes VPC Flow Logs, DNS logs, and CloudTrail event logs for su…" at bounding box center [415, 144] width 0 height 9
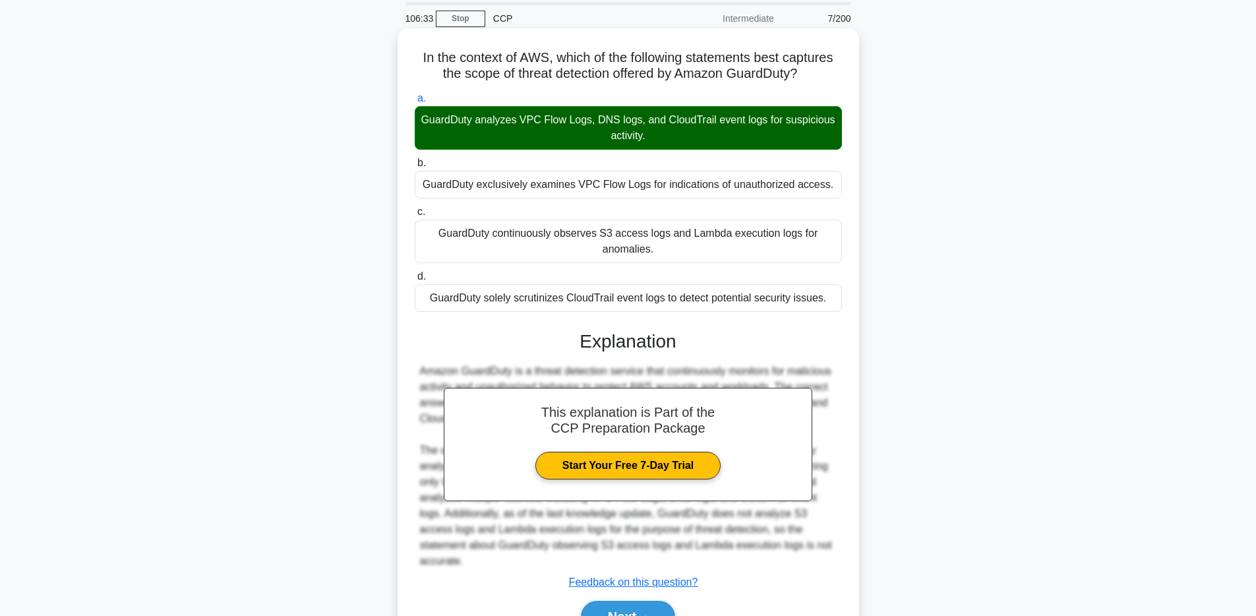
scroll to position [103, 0]
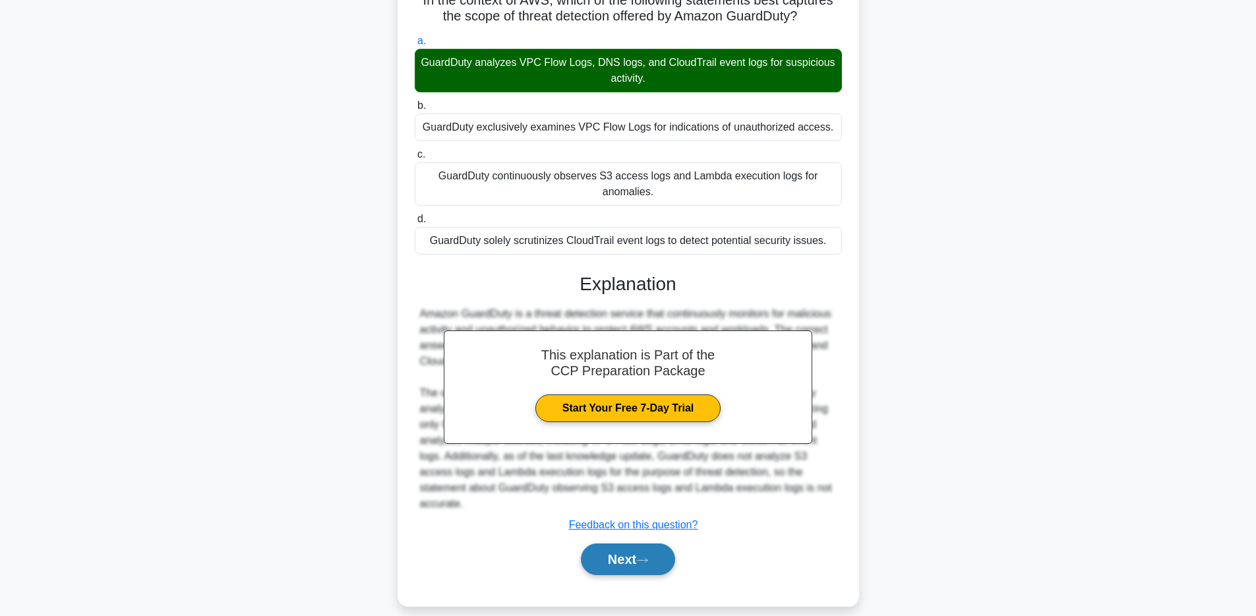
click at [640, 554] on button "Next" at bounding box center [628, 559] width 94 height 32
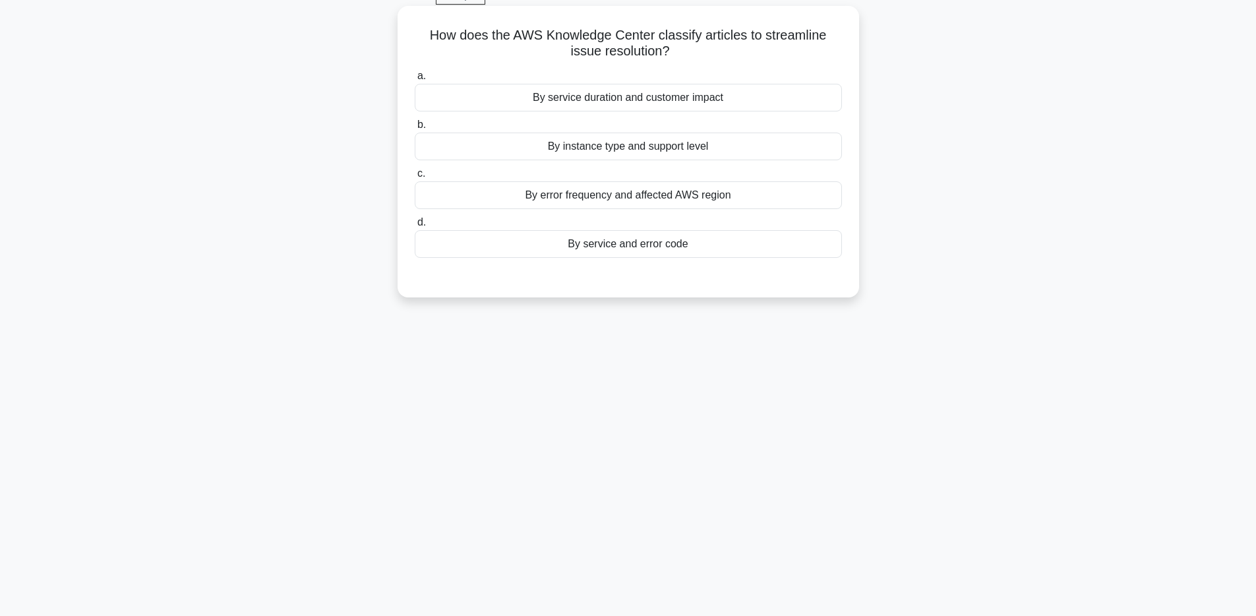
scroll to position [0, 0]
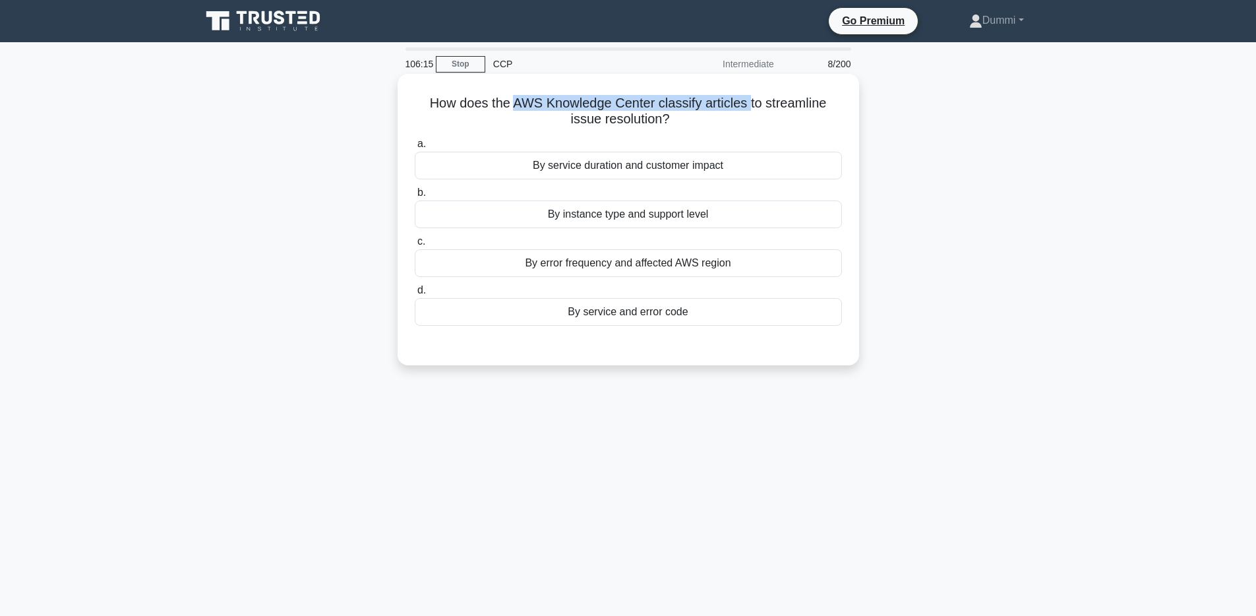
drag, startPoint x: 502, startPoint y: 101, endPoint x: 733, endPoint y: 100, distance: 230.1
click at [733, 100] on h5 "How does the AWS Knowledge Center classify articles to streamline issue resolut…" at bounding box center [628, 111] width 430 height 33
copy h5 "AWS Knowledge Center classify articles"
click at [706, 111] on h5 "How does the AWS Knowledge Center classify articles to streamline issue resolut…" at bounding box center [628, 111] width 430 height 33
click at [705, 159] on div "By service duration and customer impact" at bounding box center [628, 166] width 427 height 28
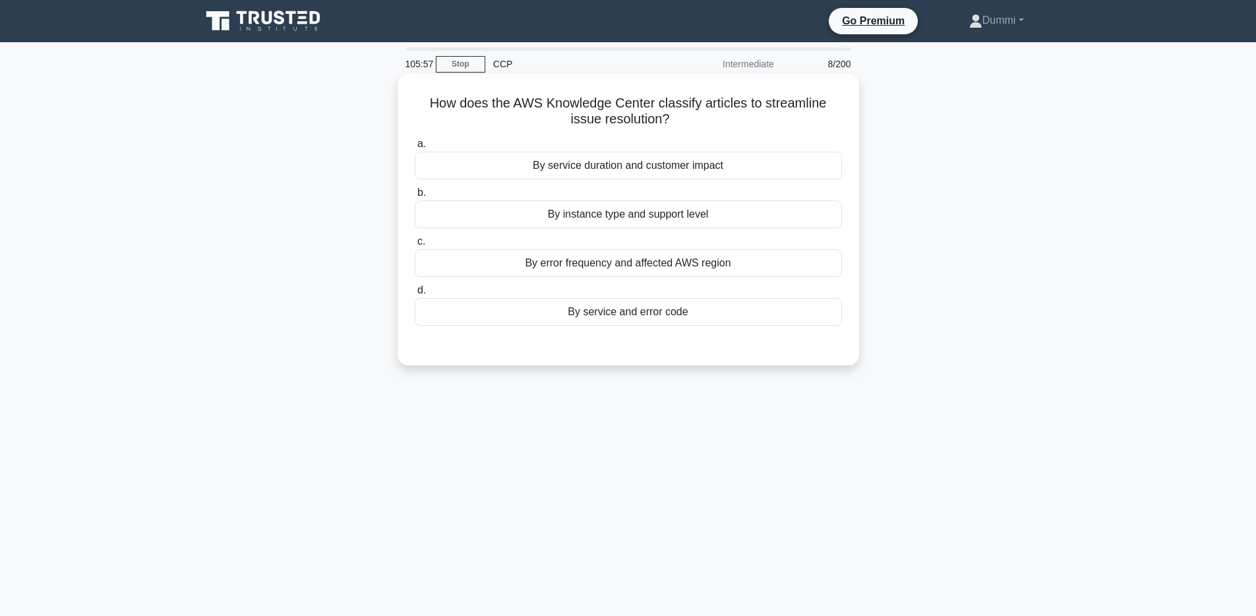
click at [415, 148] on input "a. By service duration and customer impact" at bounding box center [415, 144] width 0 height 9
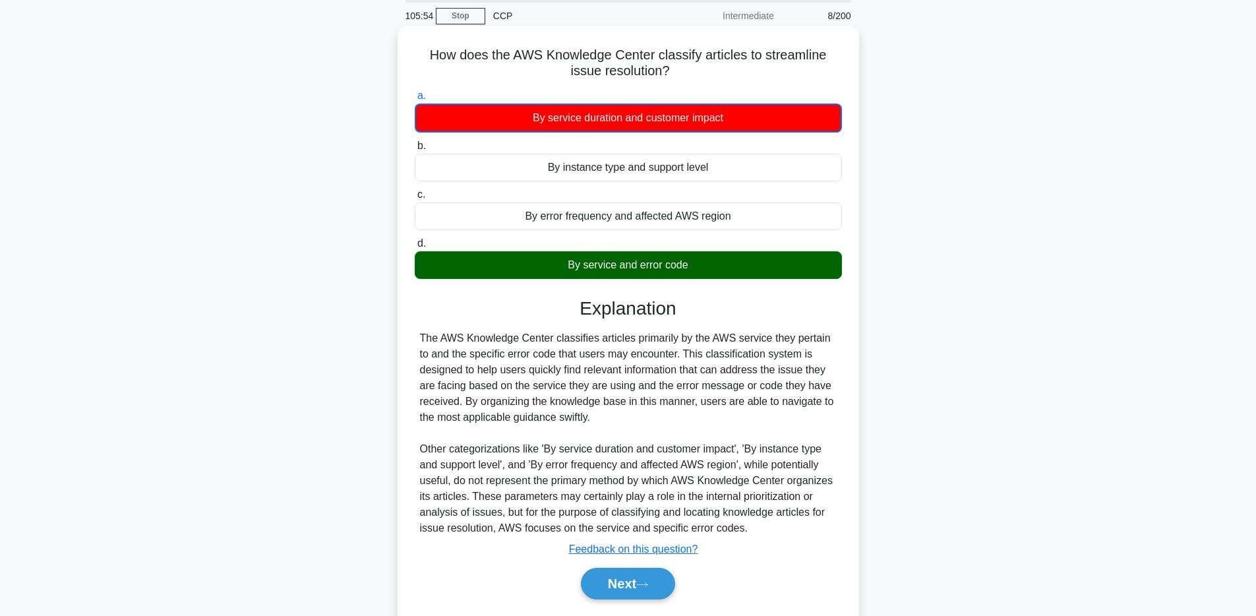
scroll to position [96, 0]
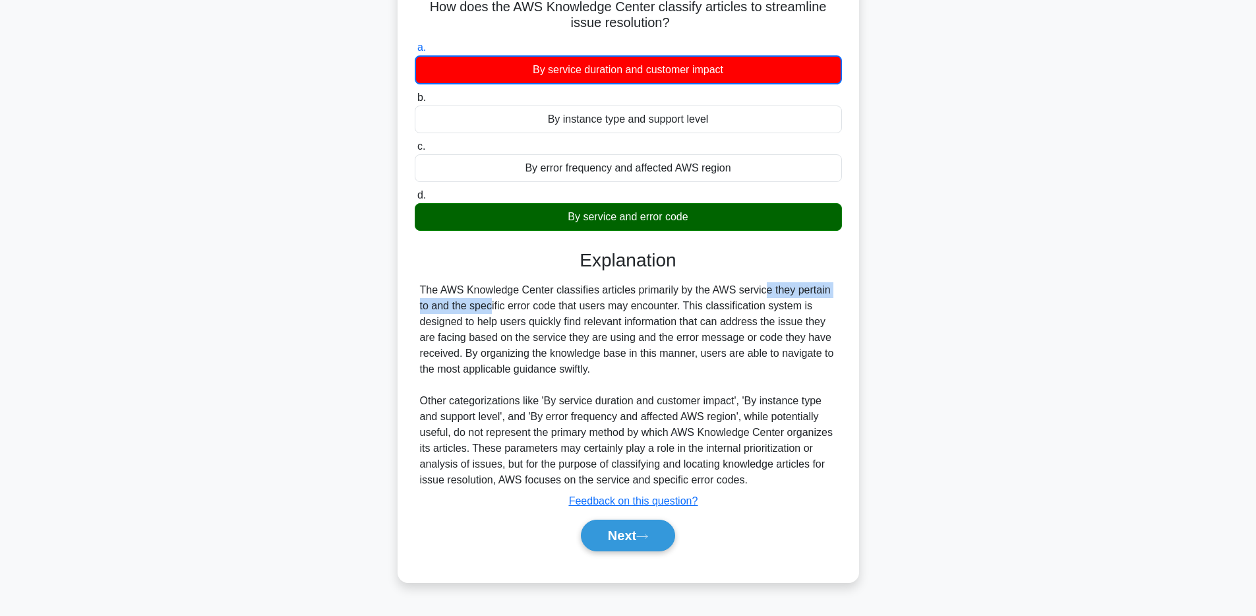
drag, startPoint x: 677, startPoint y: 294, endPoint x: 491, endPoint y: 308, distance: 186.5
click at [808, 289] on div "The AWS Knowledge Center classifies articles primarily by the AWS service they …" at bounding box center [628, 385] width 417 height 206
drag, startPoint x: 452, startPoint y: 304, endPoint x: 674, endPoint y: 309, distance: 221.6
click at [674, 309] on div "The AWS Knowledge Center classifies articles primarily by the AWS service they …" at bounding box center [628, 385] width 417 height 206
drag, startPoint x: 422, startPoint y: 289, endPoint x: 771, endPoint y: 288, distance: 348.8
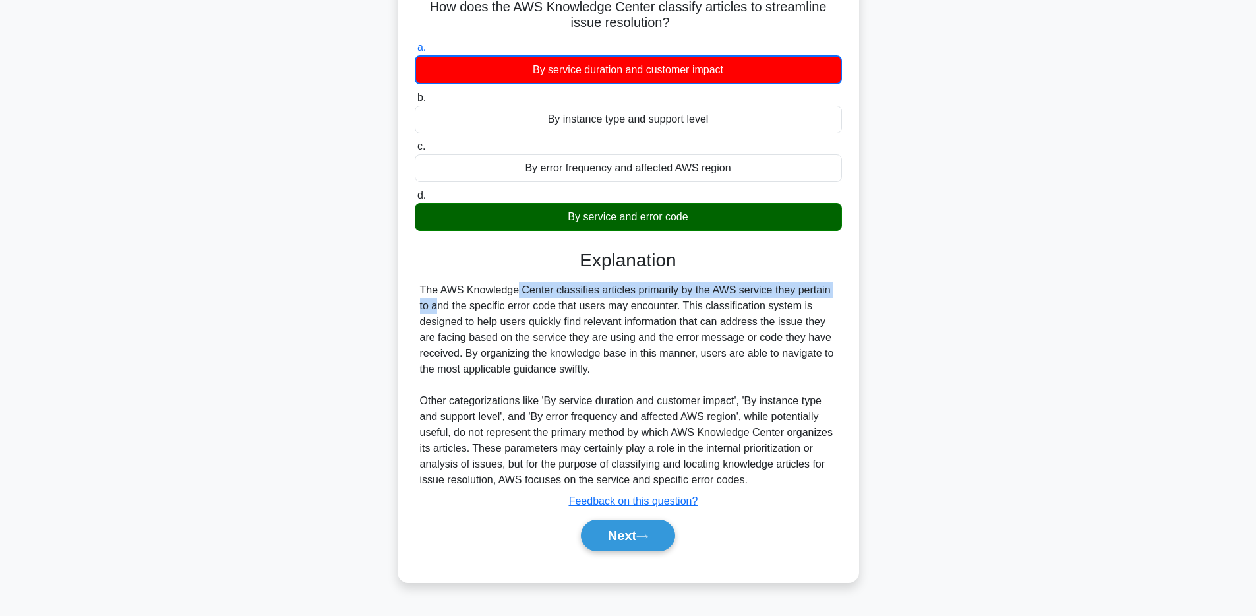
click at [771, 288] on div "The AWS Knowledge Center classifies articles primarily by the AWS service they …" at bounding box center [628, 385] width 417 height 206
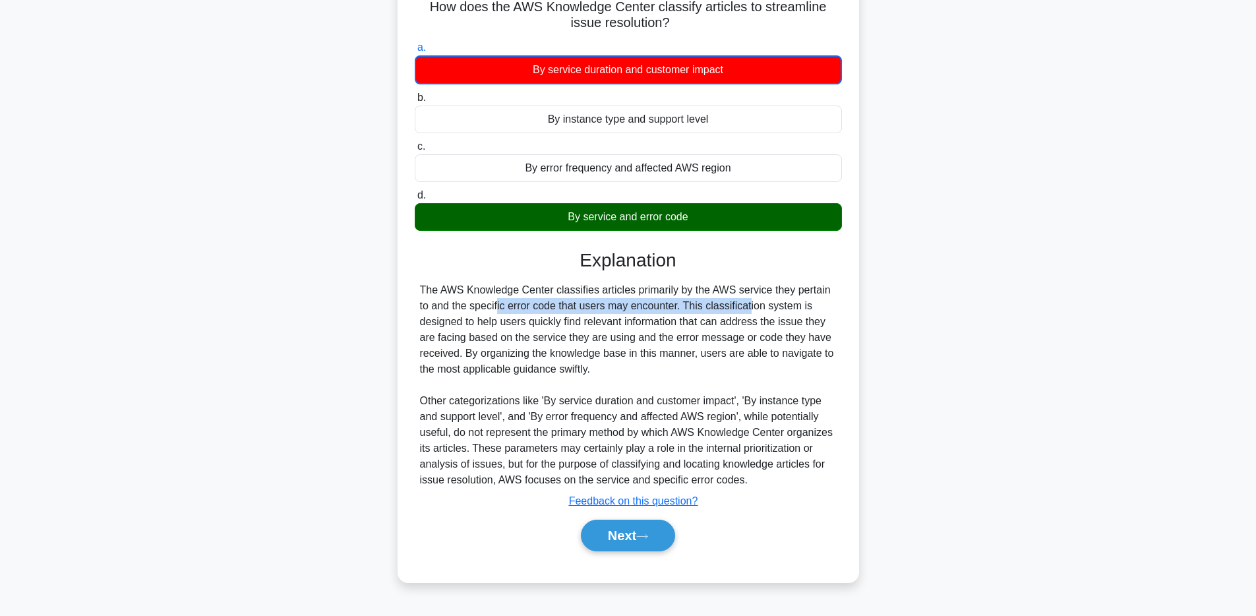
drag, startPoint x: 420, startPoint y: 307, endPoint x: 679, endPoint y: 309, distance: 259.2
click at [679, 309] on div "The AWS Knowledge Center classifies articles primarily by the AWS service they …" at bounding box center [628, 385] width 417 height 206
drag, startPoint x: 686, startPoint y: 303, endPoint x: 828, endPoint y: 307, distance: 141.8
click at [828, 307] on div "The AWS Knowledge Center classifies articles primarily by the AWS service they …" at bounding box center [628, 385] width 417 height 206
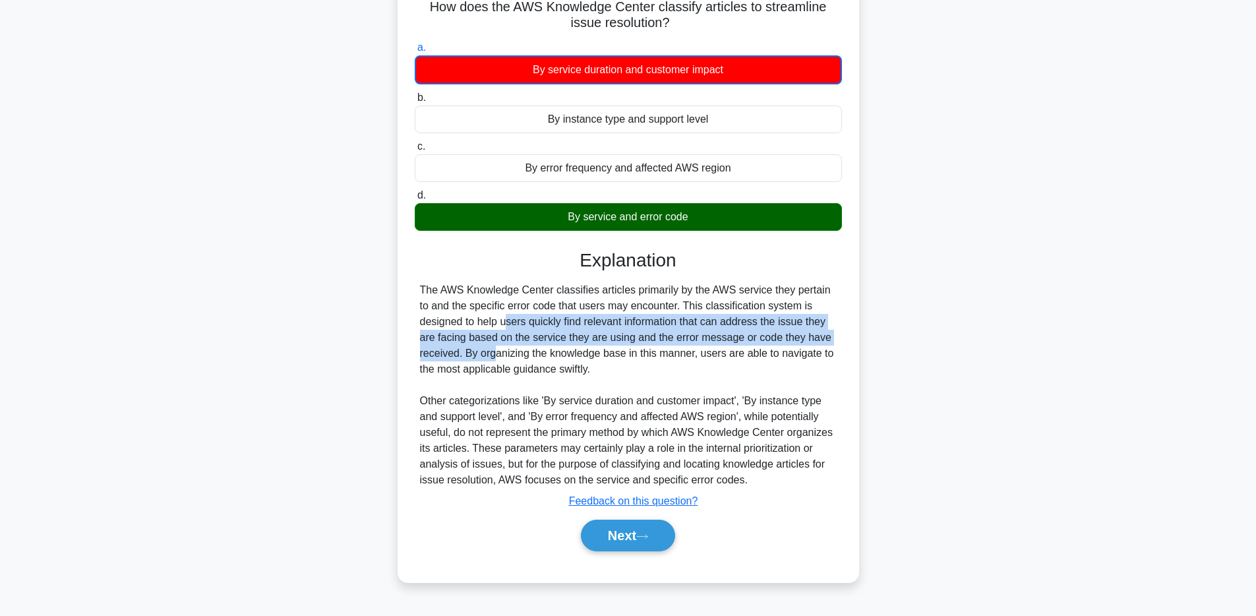
drag, startPoint x: 425, startPoint y: 322, endPoint x: 841, endPoint y: 330, distance: 416.2
click at [841, 330] on div "The AWS Knowledge Center classifies articles primarily by the AWS service they …" at bounding box center [628, 385] width 427 height 206
click at [433, 342] on div "The AWS Knowledge Center classifies articles primarily by the AWS service they …" at bounding box center [628, 385] width 417 height 206
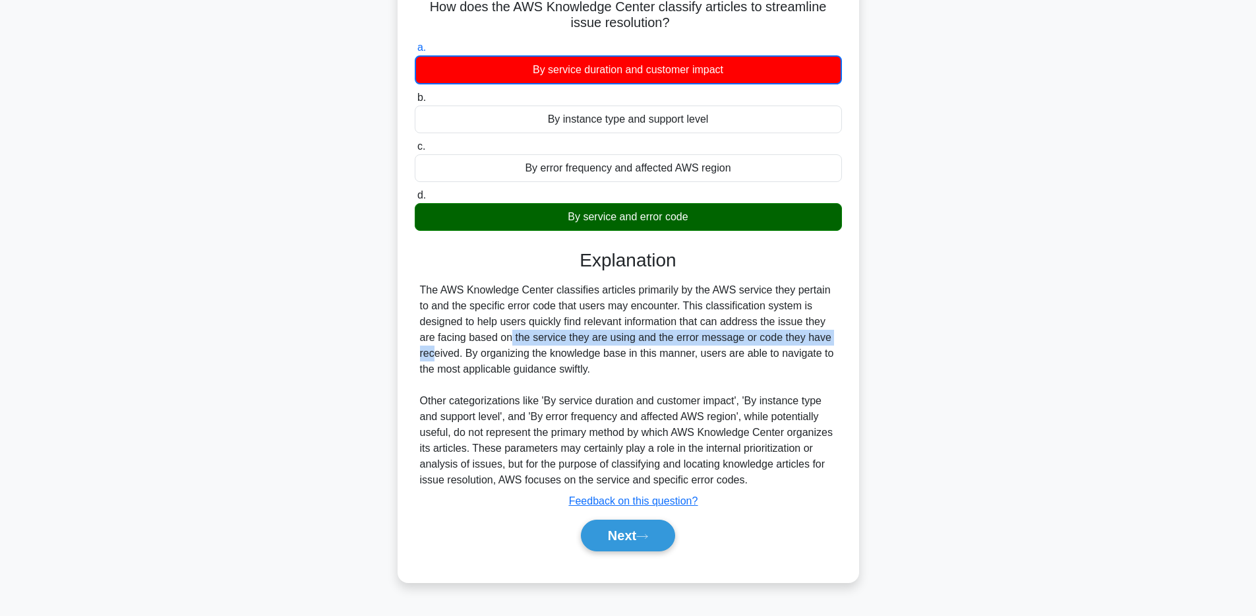
drag, startPoint x: 428, startPoint y: 339, endPoint x: 764, endPoint y: 342, distance: 336.3
click at [764, 342] on div "The AWS Knowledge Center classifies articles primarily by the AWS service they …" at bounding box center [628, 385] width 417 height 206
drag, startPoint x: 496, startPoint y: 367, endPoint x: 511, endPoint y: 373, distance: 16.1
click at [496, 367] on div "The AWS Knowledge Center classifies articles primarily by the AWS service they …" at bounding box center [628, 385] width 417 height 206
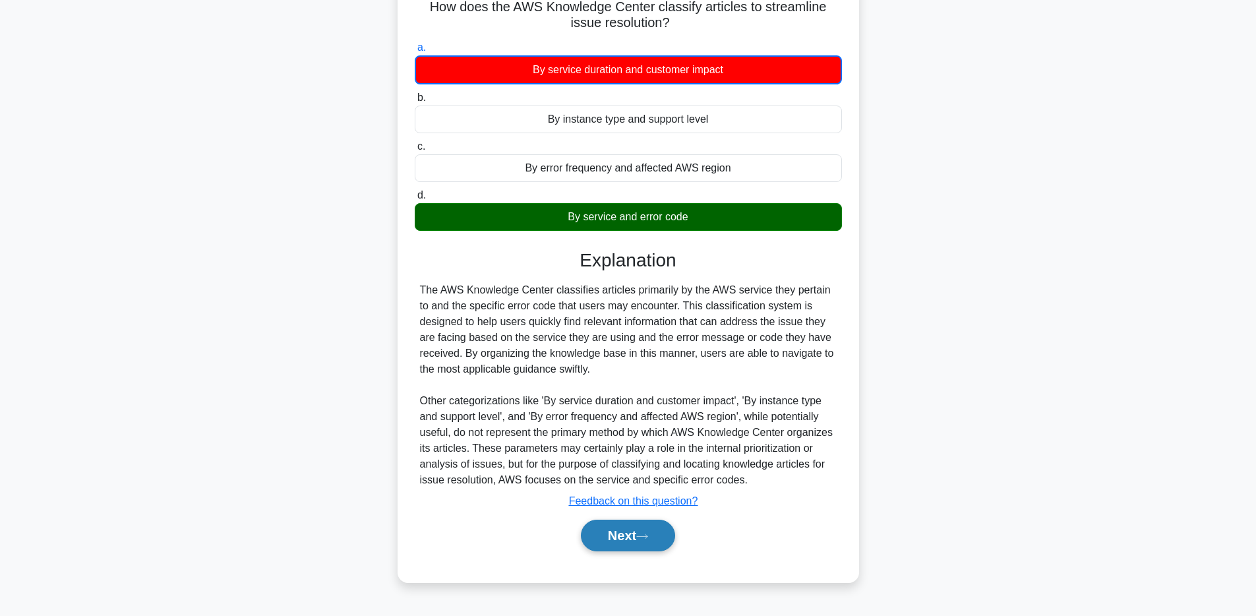
click at [645, 522] on button "Next" at bounding box center [628, 536] width 94 height 32
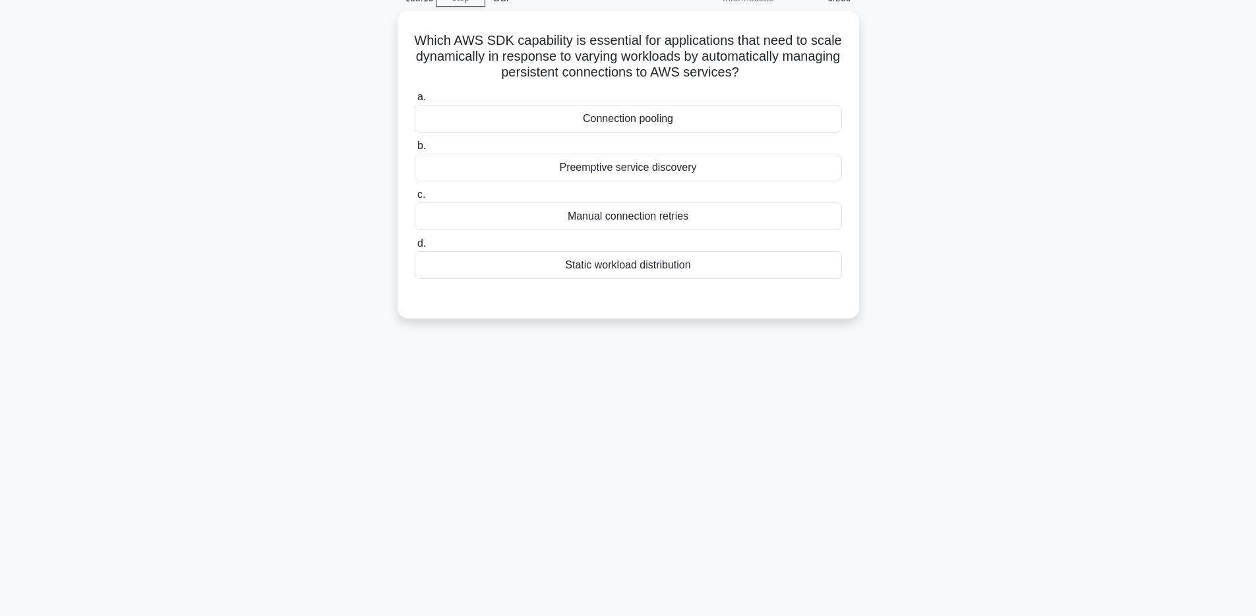
scroll to position [44, 0]
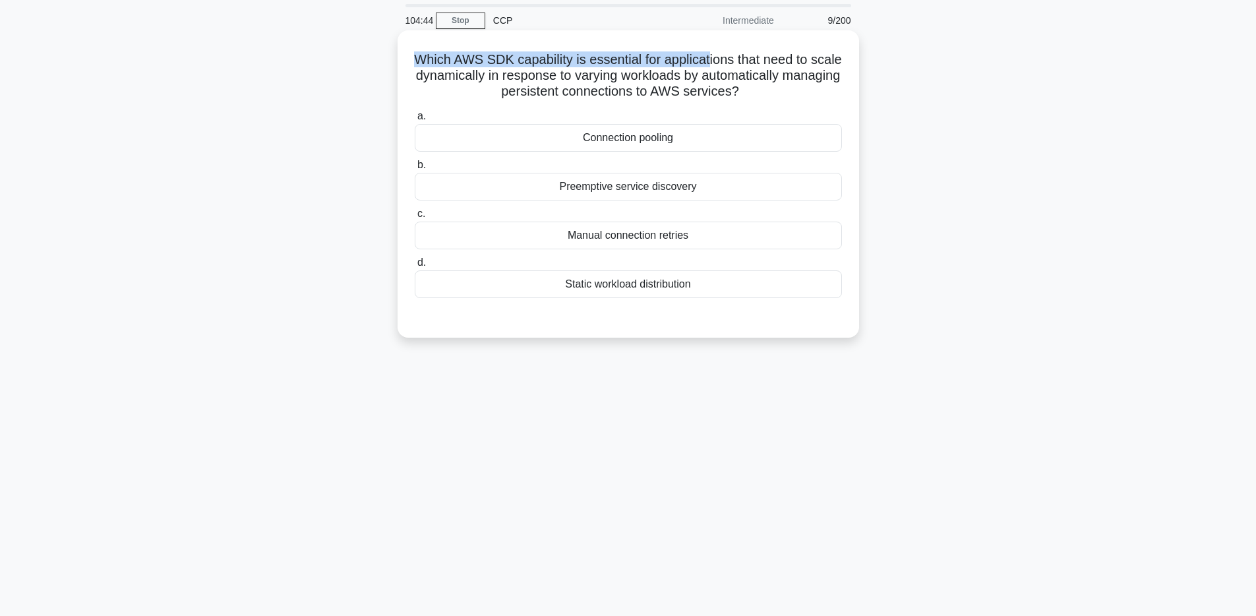
drag, startPoint x: 422, startPoint y: 57, endPoint x: 706, endPoint y: 57, distance: 284.2
click at [706, 57] on h5 "Which AWS SDK capability is essential for applications that need to scale dynam…" at bounding box center [628, 75] width 430 height 49
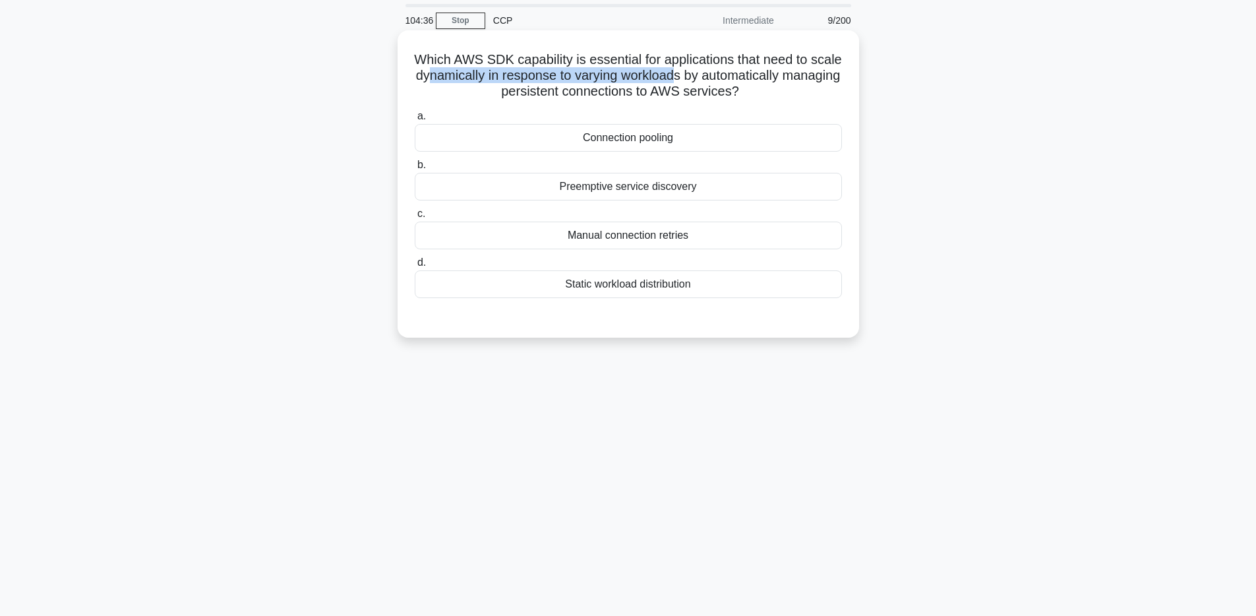
drag, startPoint x: 428, startPoint y: 76, endPoint x: 677, endPoint y: 74, distance: 248.6
click at [677, 74] on h5 "Which AWS SDK capability is essential for applications that need to scale dynam…" at bounding box center [628, 75] width 430 height 49
drag, startPoint x: 741, startPoint y: 76, endPoint x: 801, endPoint y: 74, distance: 60.1
click at [801, 74] on h5 "Which AWS SDK capability is essential for applications that need to scale dynam…" at bounding box center [628, 75] width 430 height 49
drag, startPoint x: 526, startPoint y: 92, endPoint x: 613, endPoint y: 85, distance: 87.3
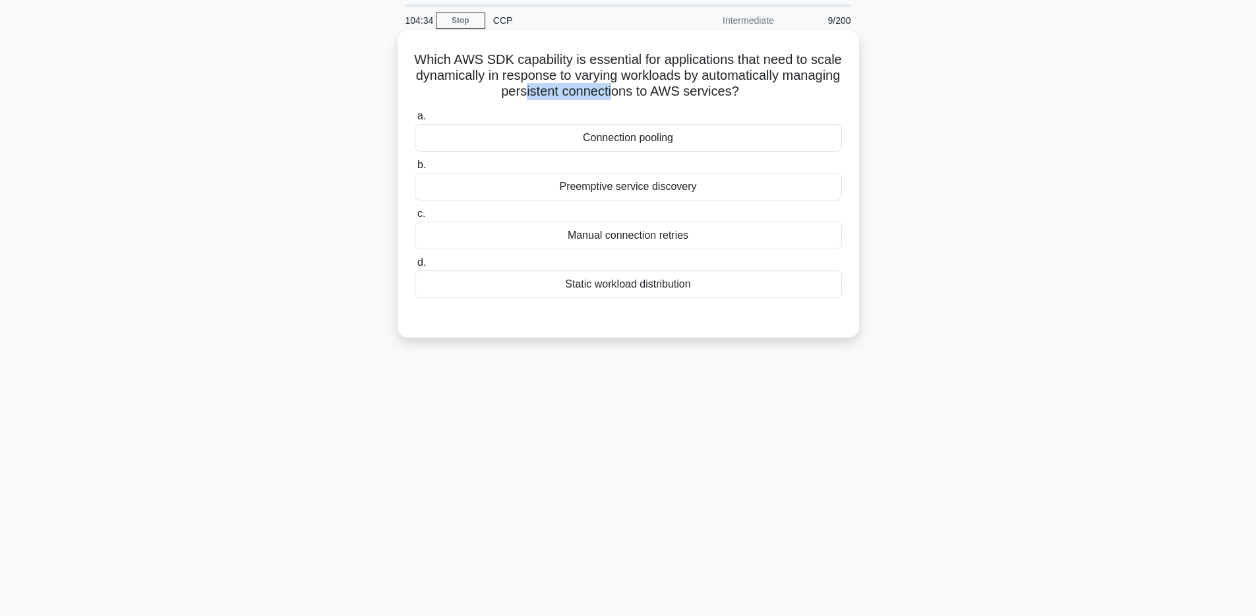
click at [613, 85] on h5 "Which AWS SDK capability is essential for applications that need to scale dynam…" at bounding box center [628, 75] width 430 height 49
drag, startPoint x: 716, startPoint y: 90, endPoint x: 634, endPoint y: 87, distance: 82.5
click at [634, 87] on h5 "Which AWS SDK capability is essential for applications that need to scale dynam…" at bounding box center [628, 75] width 430 height 49
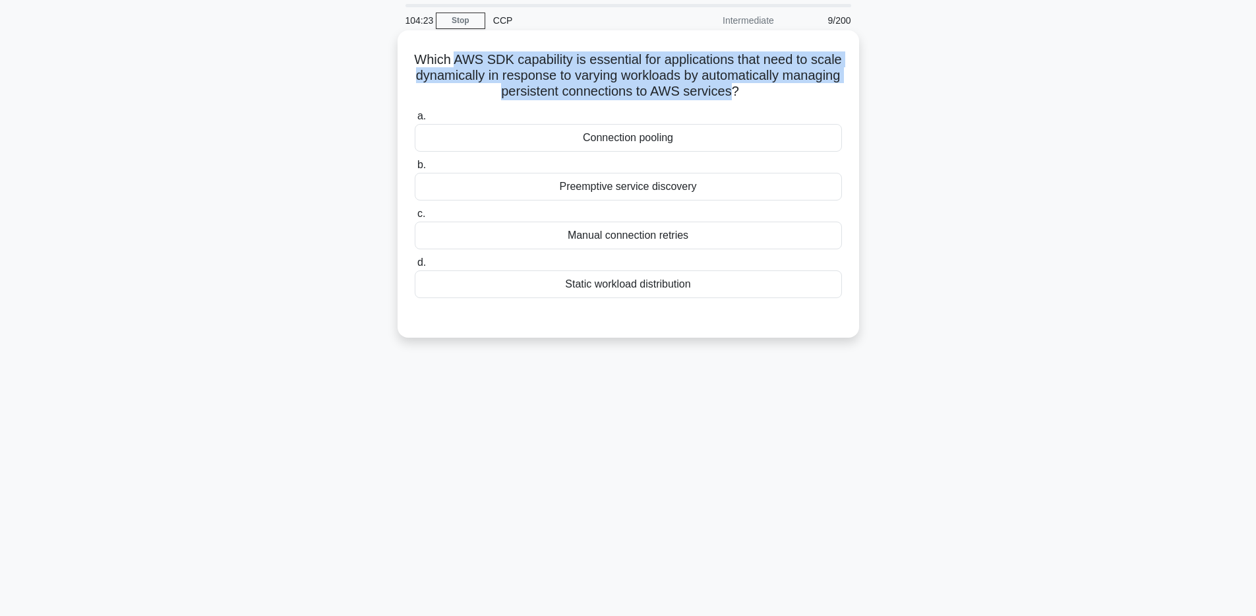
drag, startPoint x: 456, startPoint y: 57, endPoint x: 729, endPoint y: 90, distance: 274.2
click at [729, 90] on h5 "Which AWS SDK capability is essential for applications that need to scale dynam…" at bounding box center [628, 75] width 430 height 49
copy h5 "AWS SDK capability is essential for applications that need to scale dynamically…"
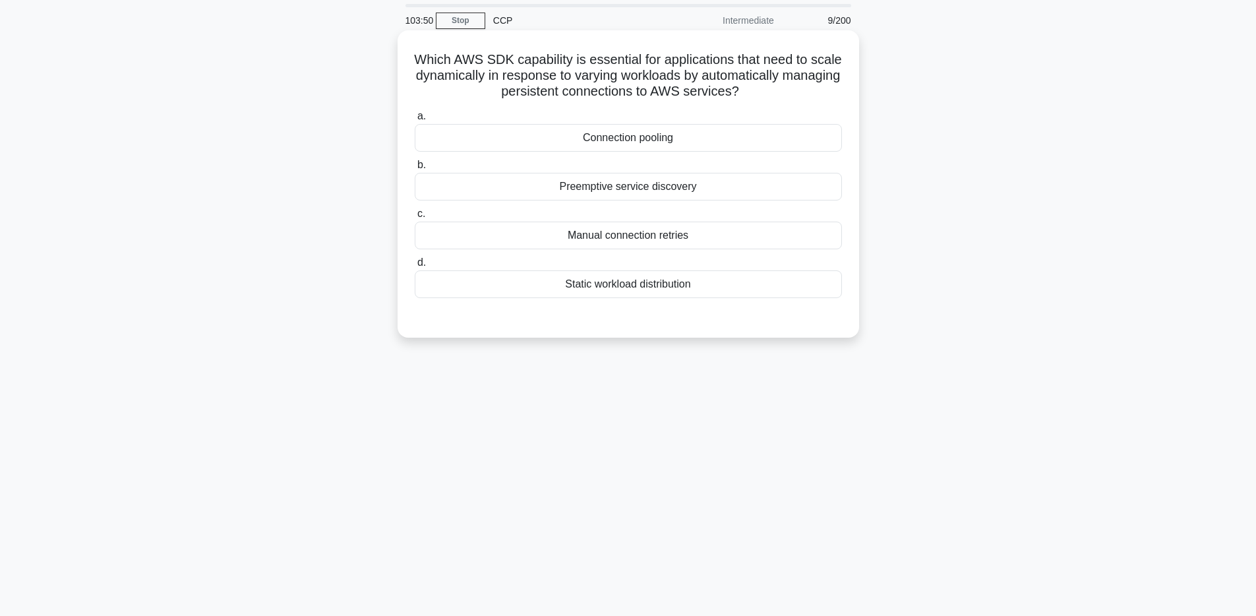
click at [650, 142] on div "Connection pooling" at bounding box center [628, 138] width 427 height 28
click at [415, 121] on input "a. Connection pooling" at bounding box center [415, 116] width 0 height 9
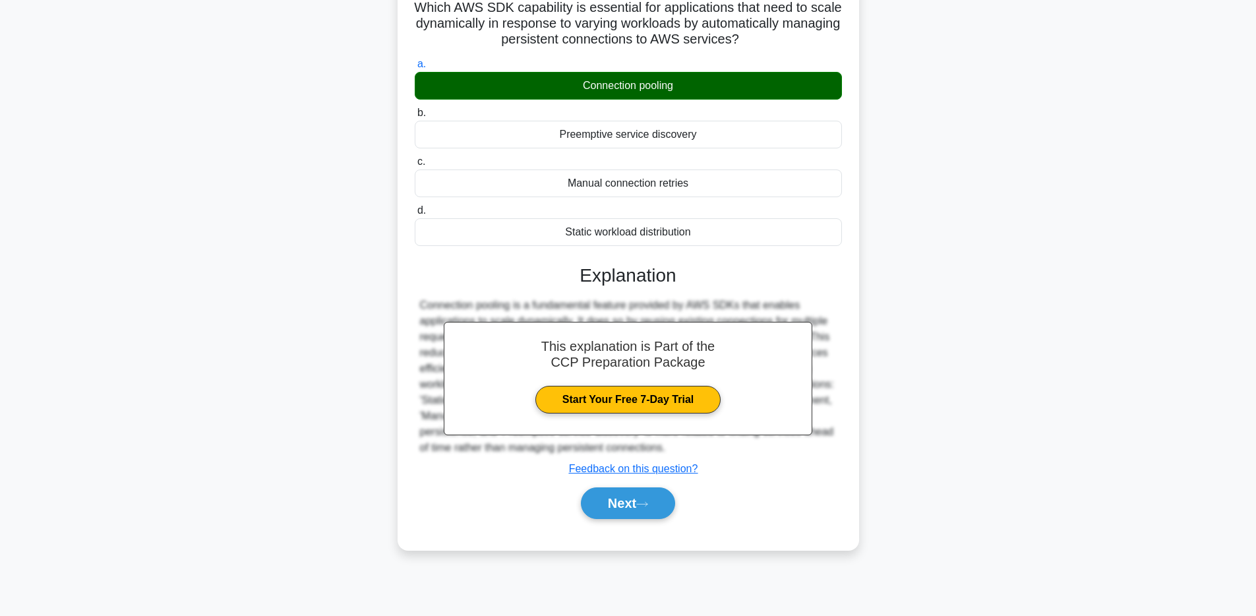
scroll to position [96, 0]
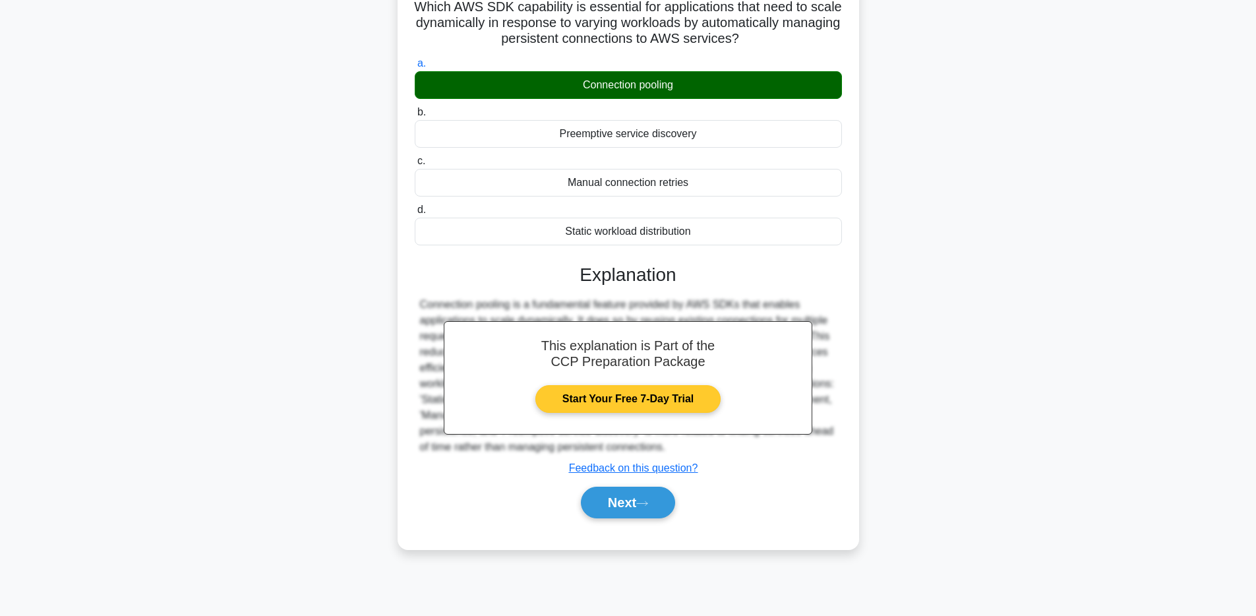
drag, startPoint x: 627, startPoint y: 511, endPoint x: 692, endPoint y: 350, distance: 173.4
click at [627, 511] on button "Next" at bounding box center [628, 503] width 94 height 32
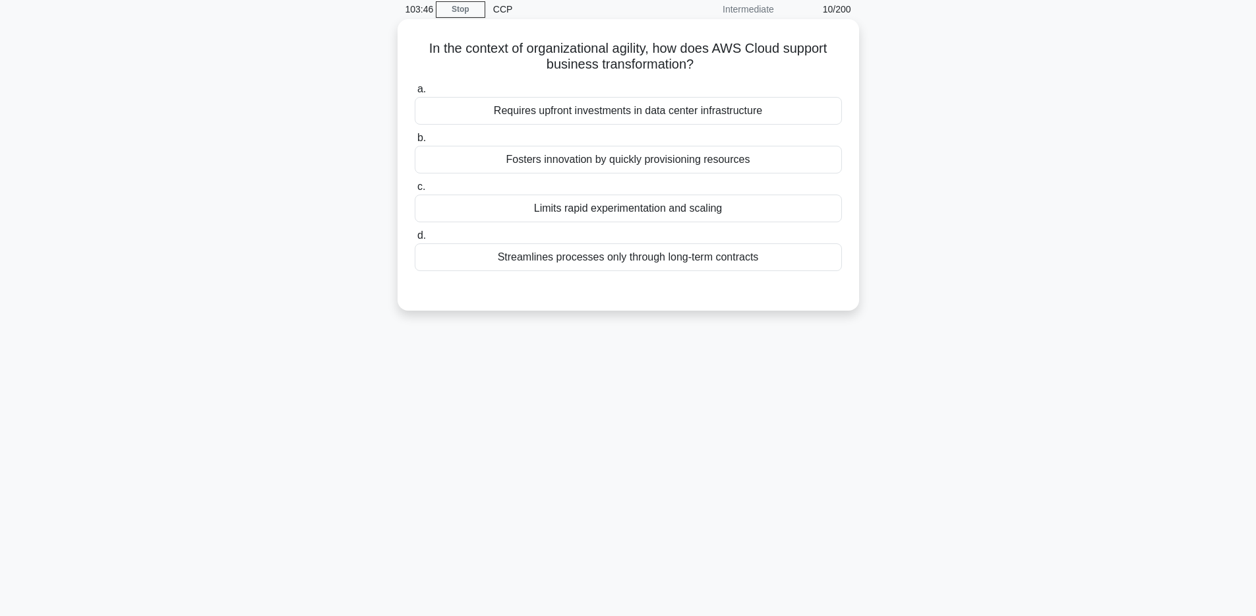
scroll to position [0, 0]
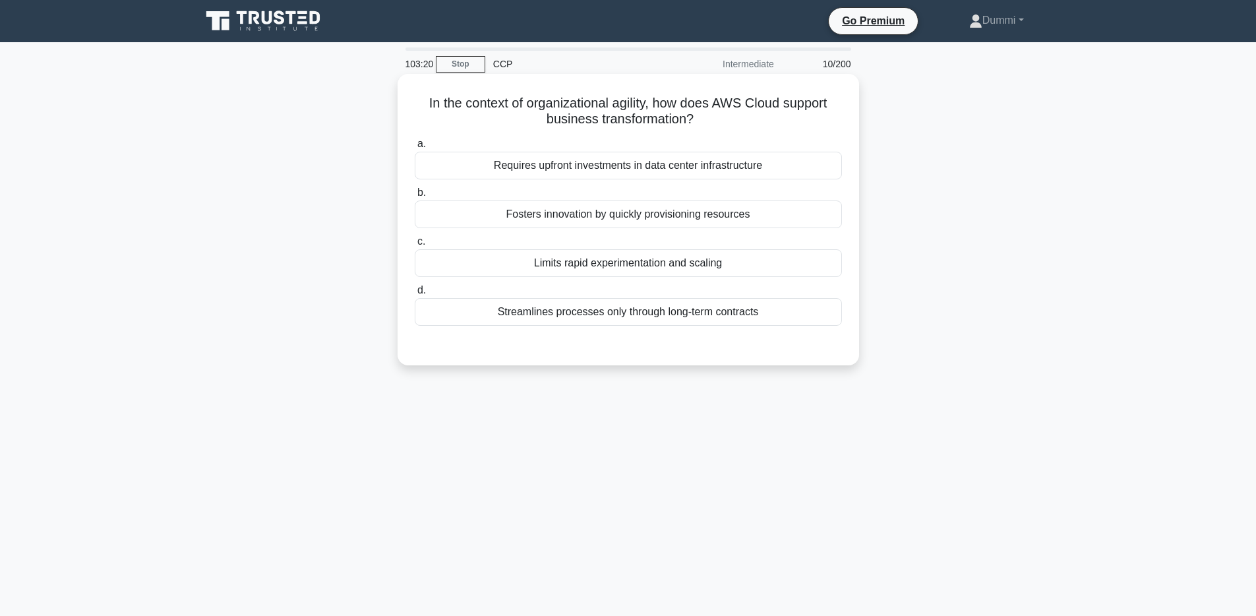
click at [695, 212] on div "Fosters innovation by quickly provisioning resources" at bounding box center [628, 214] width 427 height 28
click at [415, 197] on input "b. Fosters innovation by quickly provisioning resources" at bounding box center [415, 193] width 0 height 9
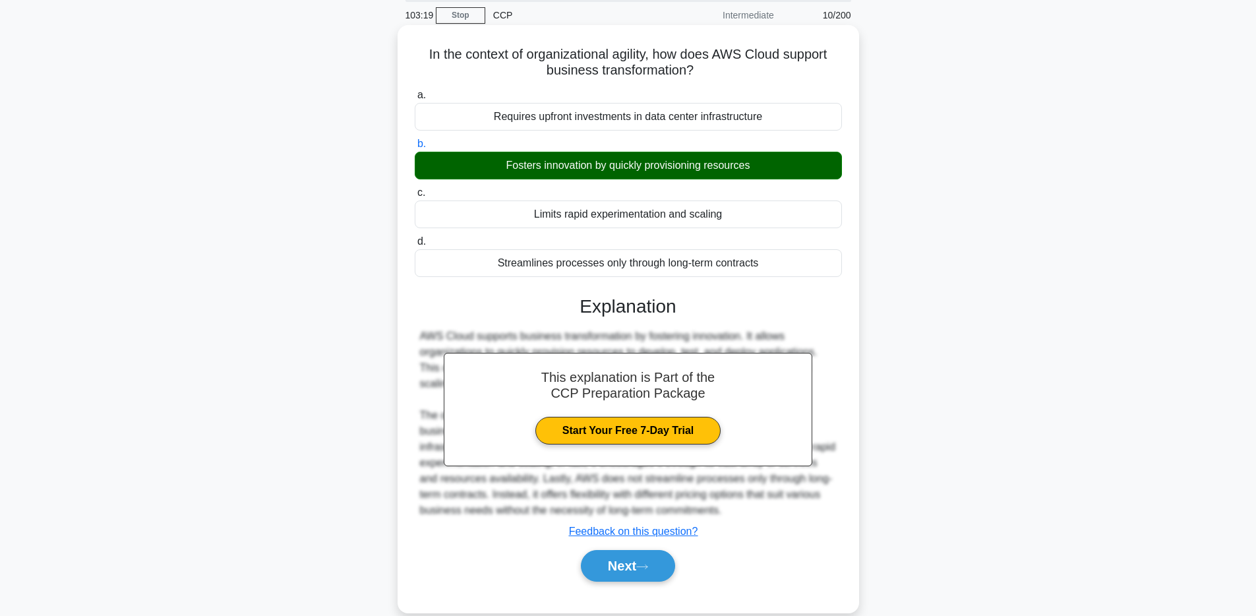
scroll to position [96, 0]
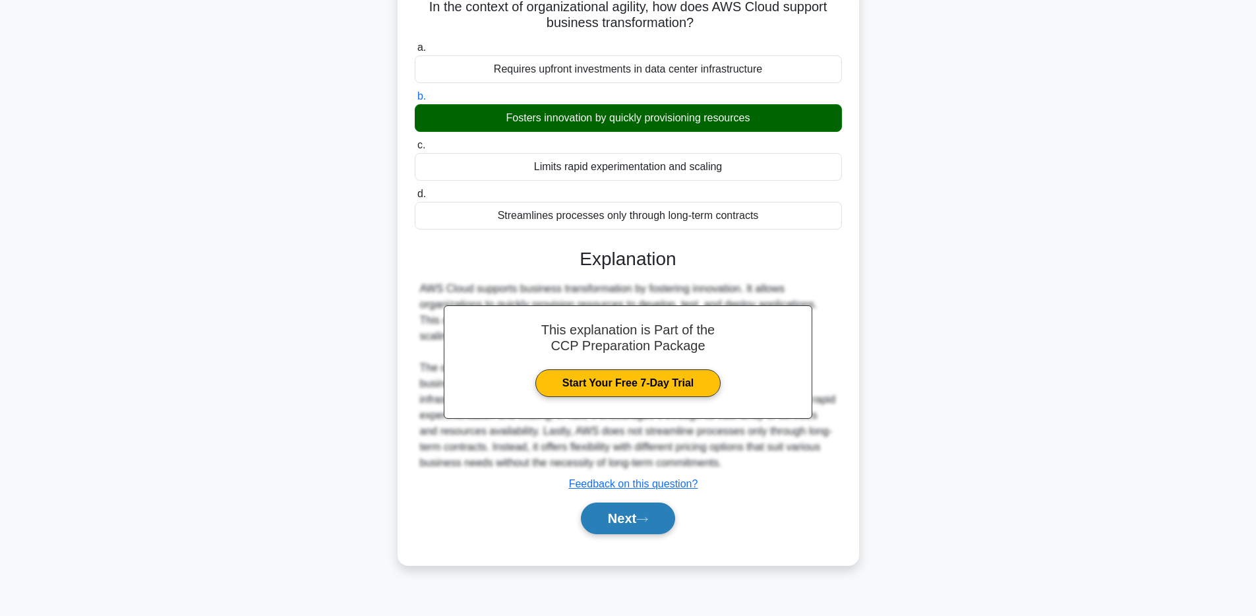
click at [638, 523] on button "Next" at bounding box center [628, 518] width 94 height 32
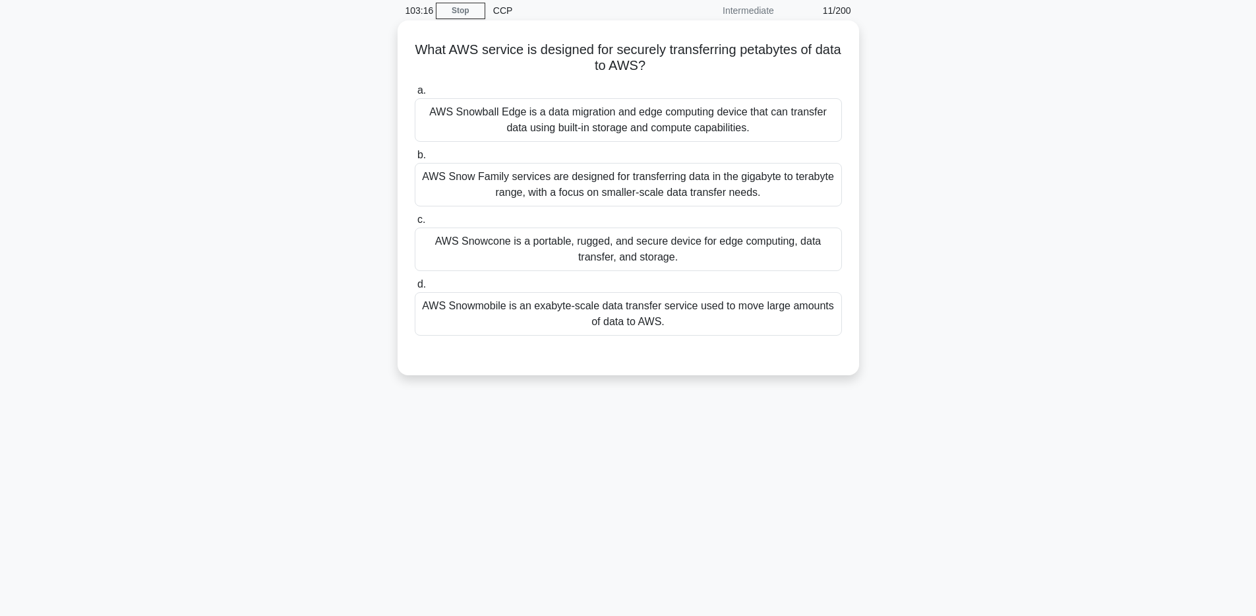
scroll to position [0, 0]
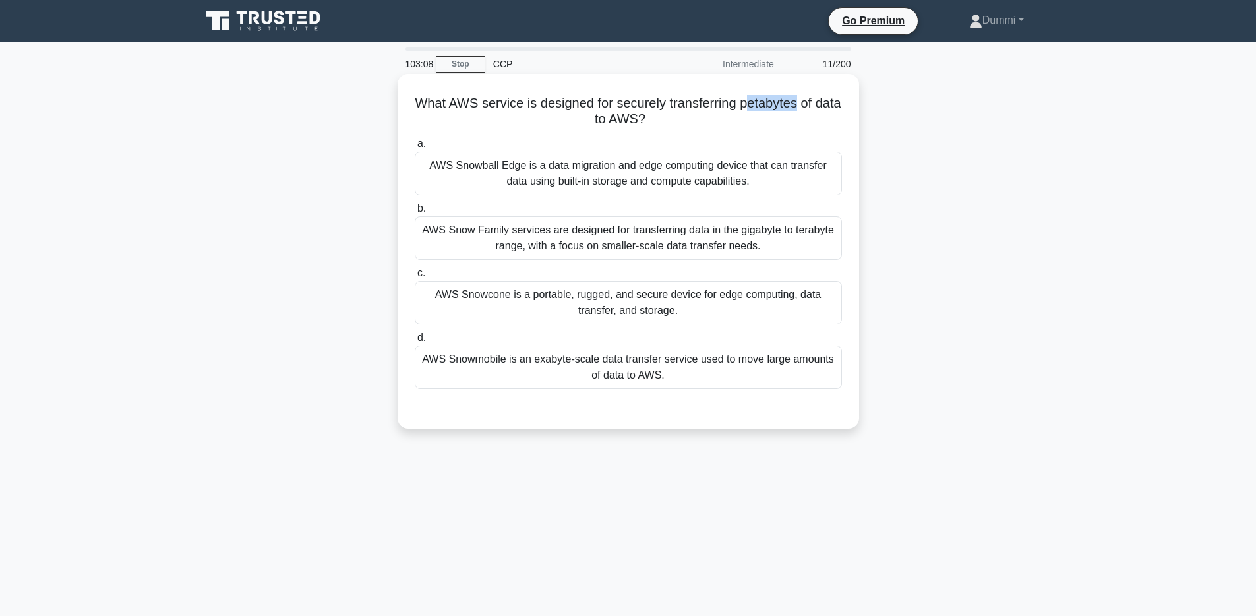
drag, startPoint x: 742, startPoint y: 100, endPoint x: 797, endPoint y: 100, distance: 54.1
click at [797, 100] on h5 "What AWS service is designed for securely transferring petabytes of data to AWS…" at bounding box center [628, 111] width 430 height 33
drag, startPoint x: 665, startPoint y: 102, endPoint x: 832, endPoint y: 109, distance: 166.3
click at [832, 109] on h5 "What AWS service is designed for securely transferring petabytes of data to AWS…" at bounding box center [628, 111] width 430 height 33
click at [582, 169] on div "AWS Snowball Edge is a data migration and edge computing device that can transf…" at bounding box center [628, 174] width 427 height 44
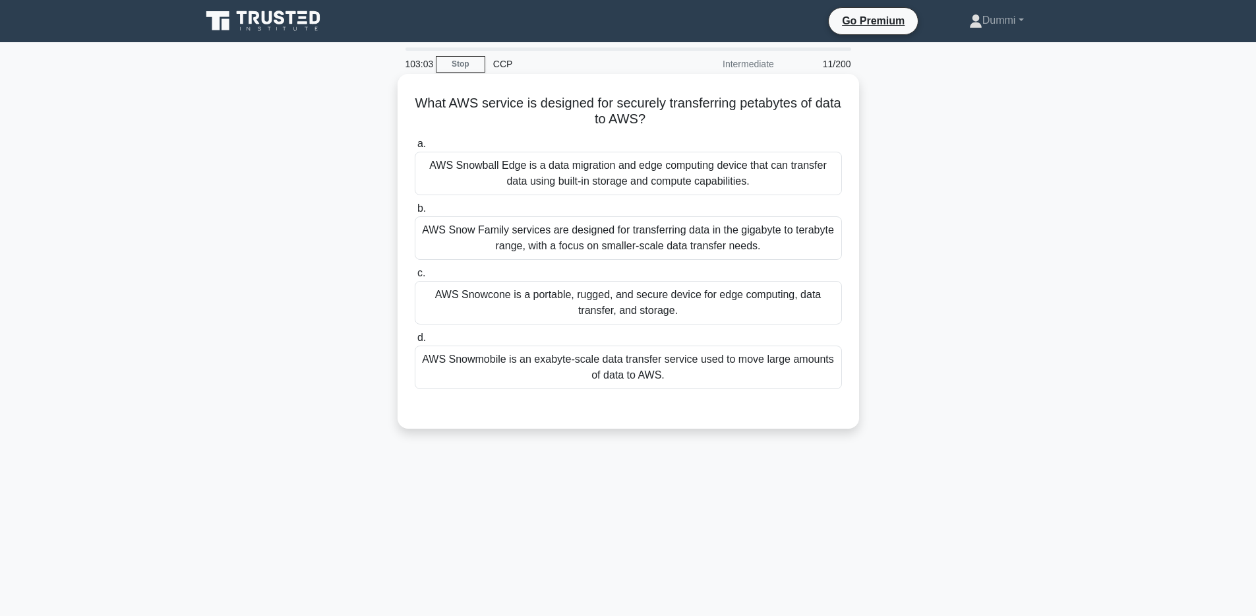
click at [415, 148] on input "a. AWS Snowball Edge is a data migration and edge computing device that can tra…" at bounding box center [415, 144] width 0 height 9
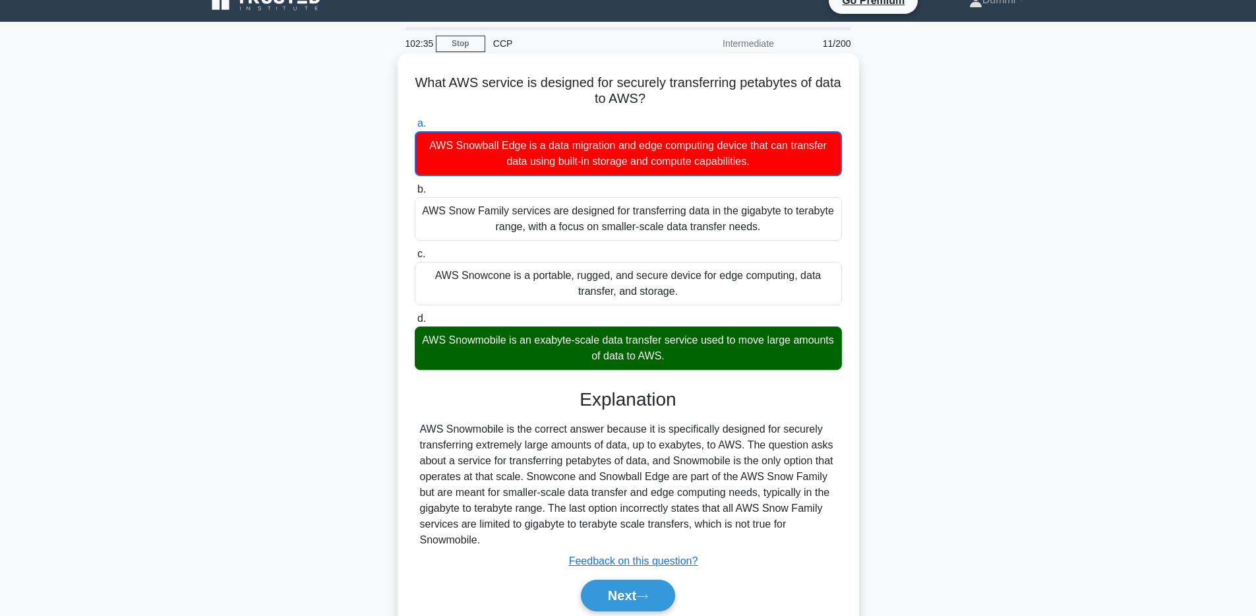
scroll to position [21, 0]
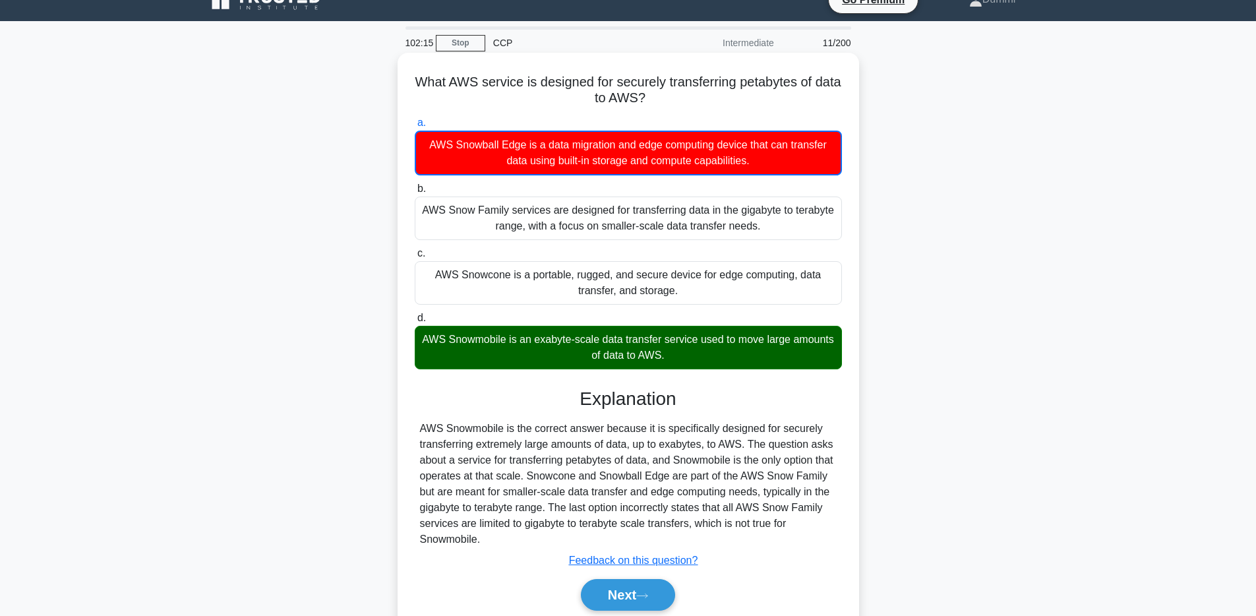
click at [833, 253] on label "c. AWS Snowcone is a portable, rugged, and secure device for edge computing, da…" at bounding box center [628, 274] width 427 height 59
click at [415, 253] on input "c. AWS Snowcone is a portable, rugged, and secure device for edge computing, da…" at bounding box center [415, 253] width 0 height 9
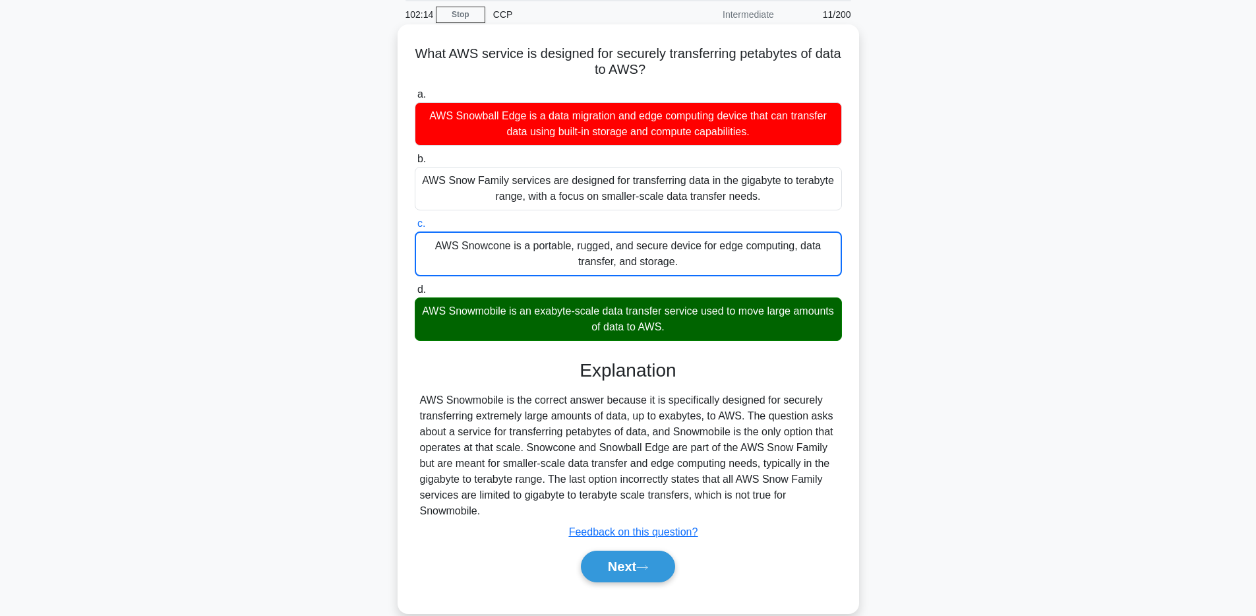
scroll to position [96, 0]
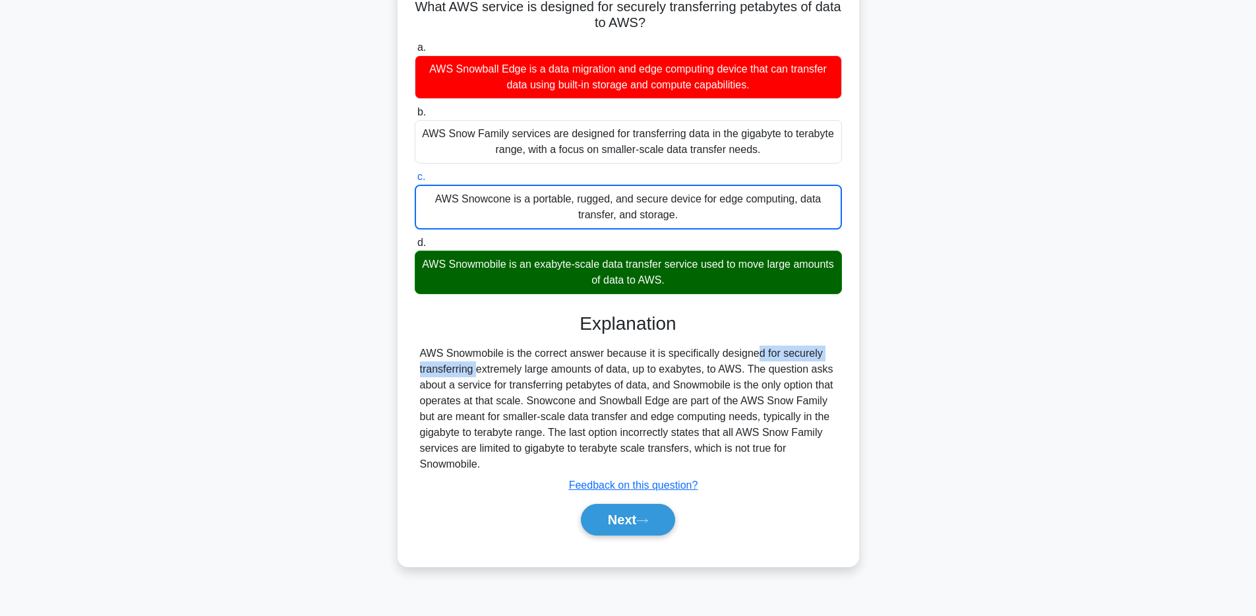
drag, startPoint x: 683, startPoint y: 355, endPoint x: 806, endPoint y: 357, distance: 122.7
click at [806, 357] on div "AWS Snowmobile is the correct answer because it is specifically designed for se…" at bounding box center [628, 409] width 417 height 127
drag, startPoint x: 463, startPoint y: 368, endPoint x: 726, endPoint y: 363, distance: 263.1
click at [726, 363] on div "AWS Snowmobile is the correct answer because it is specifically designed for se…" at bounding box center [628, 409] width 417 height 127
click at [735, 366] on div "AWS Snowmobile is the correct answer because it is specifically designed for se…" at bounding box center [628, 409] width 417 height 127
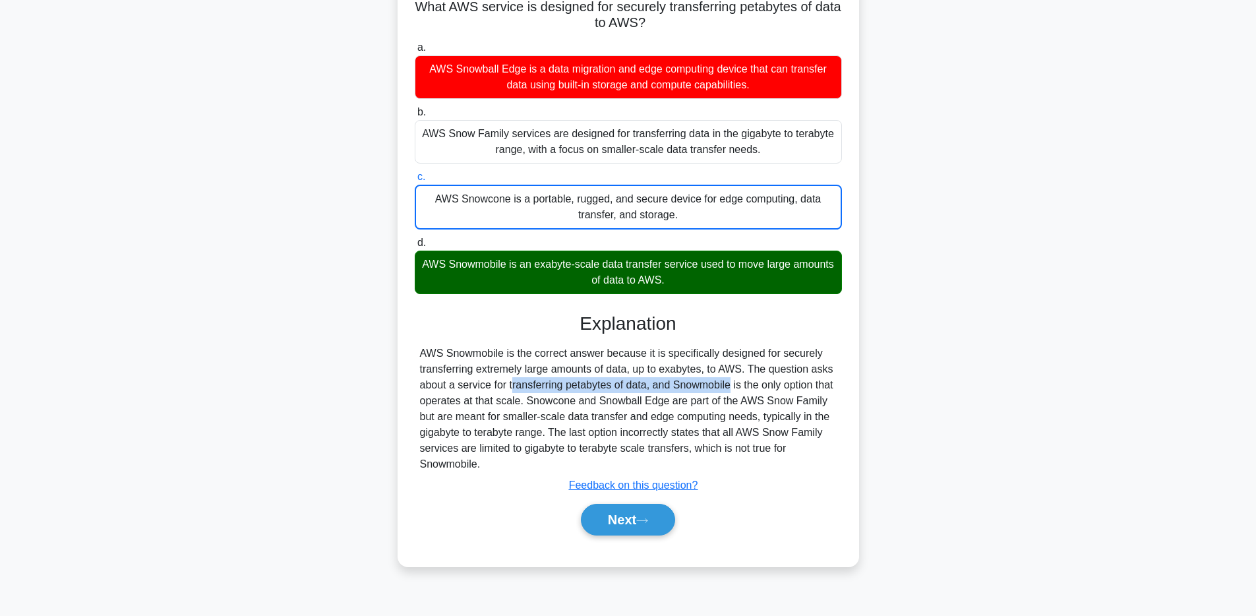
drag, startPoint x: 445, startPoint y: 388, endPoint x: 644, endPoint y: 386, distance: 199.1
click at [644, 386] on div "AWS Snowmobile is the correct answer because it is specifically designed for se…" at bounding box center [628, 409] width 417 height 127
drag, startPoint x: 702, startPoint y: 387, endPoint x: 813, endPoint y: 388, distance: 111.4
click at [813, 388] on div "AWS Snowmobile is the correct answer because it is specifically designed for se…" at bounding box center [628, 409] width 417 height 127
drag, startPoint x: 481, startPoint y: 402, endPoint x: 537, endPoint y: 402, distance: 56.1
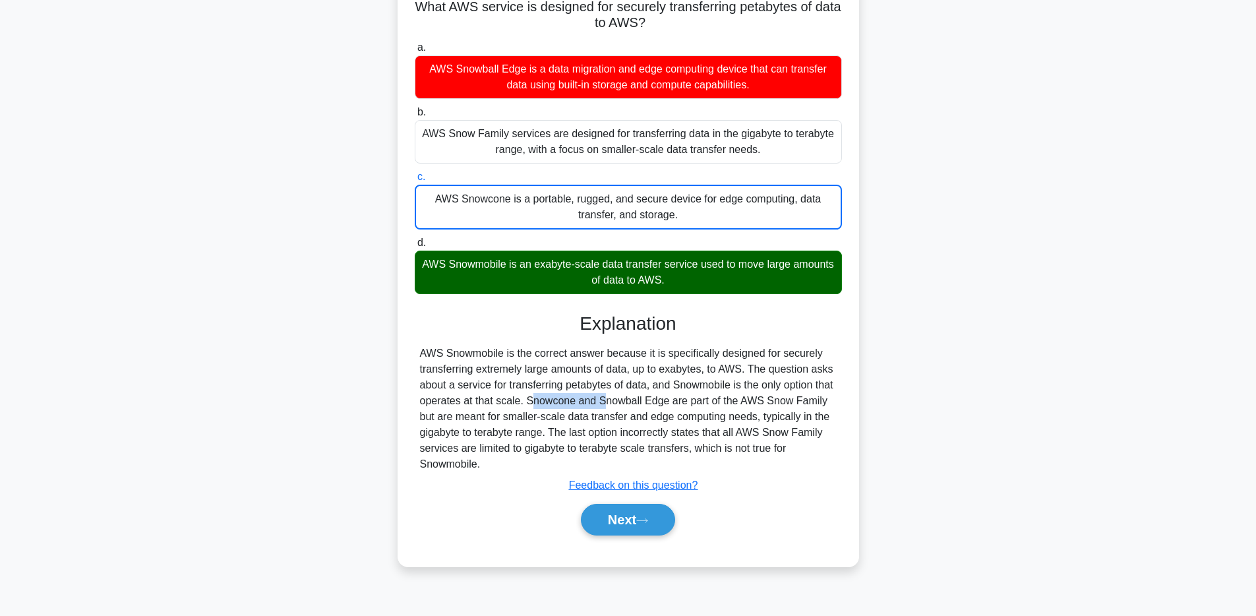
click at [537, 402] on div "AWS Snowmobile is the correct answer because it is specifically designed for se…" at bounding box center [628, 409] width 417 height 127
drag, startPoint x: 569, startPoint y: 400, endPoint x: 763, endPoint y: 398, distance: 193.9
click at [763, 398] on div "AWS Snowmobile is the correct answer because it is specifically designed for se…" at bounding box center [628, 409] width 417 height 127
click at [753, 427] on div "AWS Snowmobile is the correct answer because it is specifically designed for se…" at bounding box center [628, 409] width 417 height 127
click at [634, 518] on button "Next" at bounding box center [628, 520] width 94 height 32
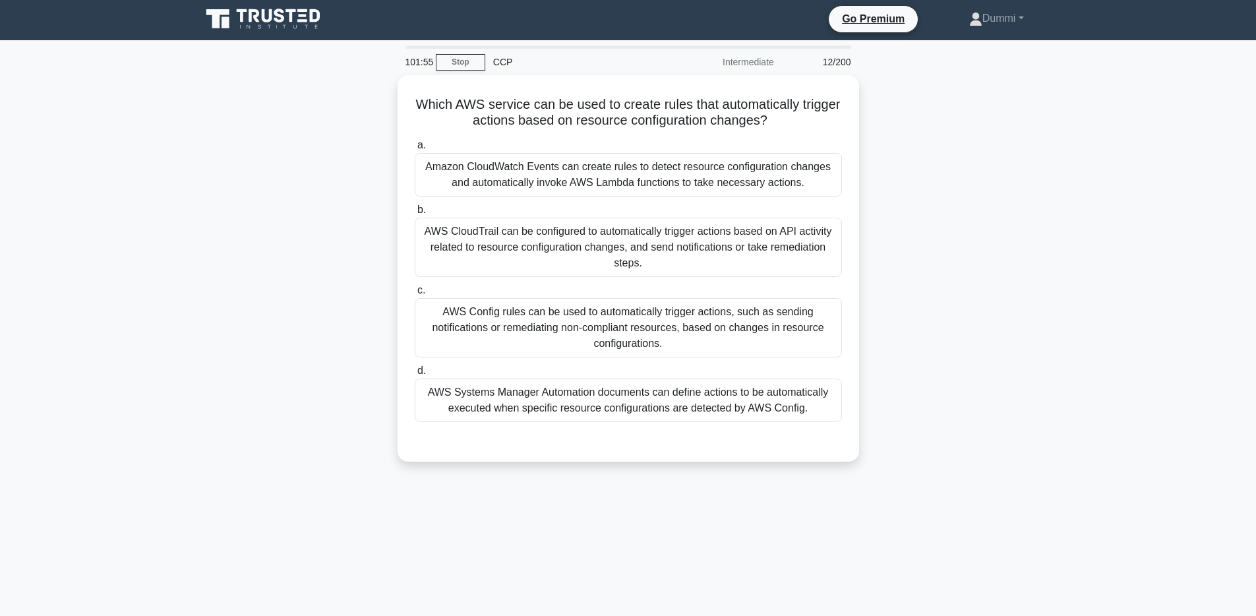
scroll to position [0, 0]
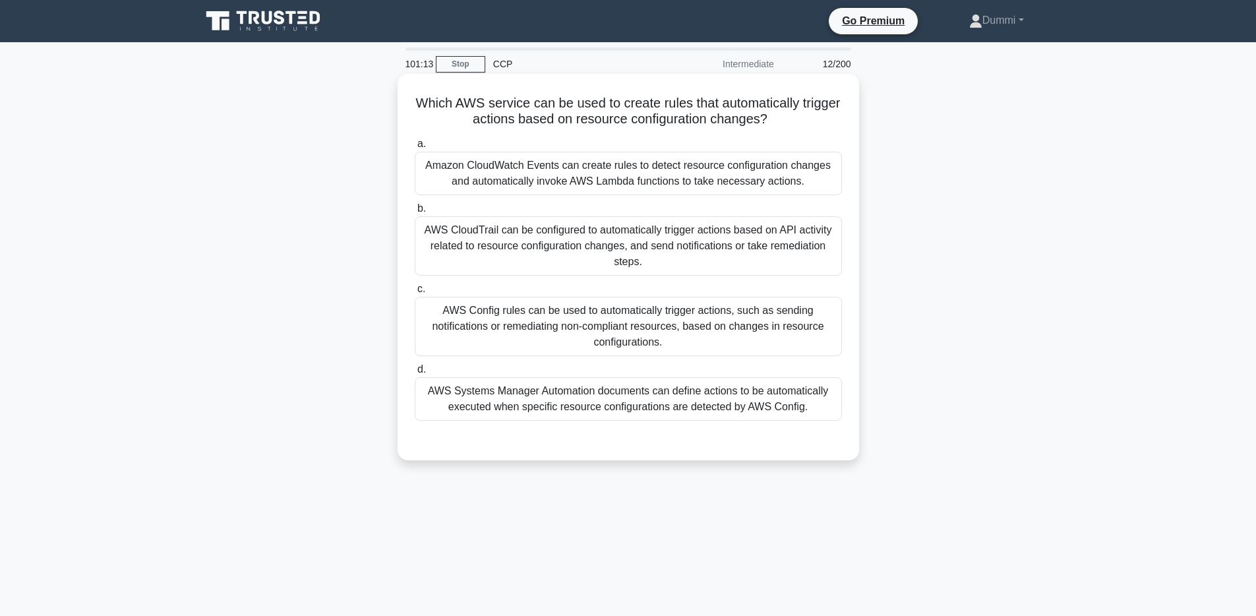
click at [782, 401] on div "AWS Systems Manager Automation documents can define actions to be automatically…" at bounding box center [628, 399] width 427 height 44
click at [415, 374] on input "d. AWS Systems Manager Automation documents can define actions to be automatica…" at bounding box center [415, 369] width 0 height 9
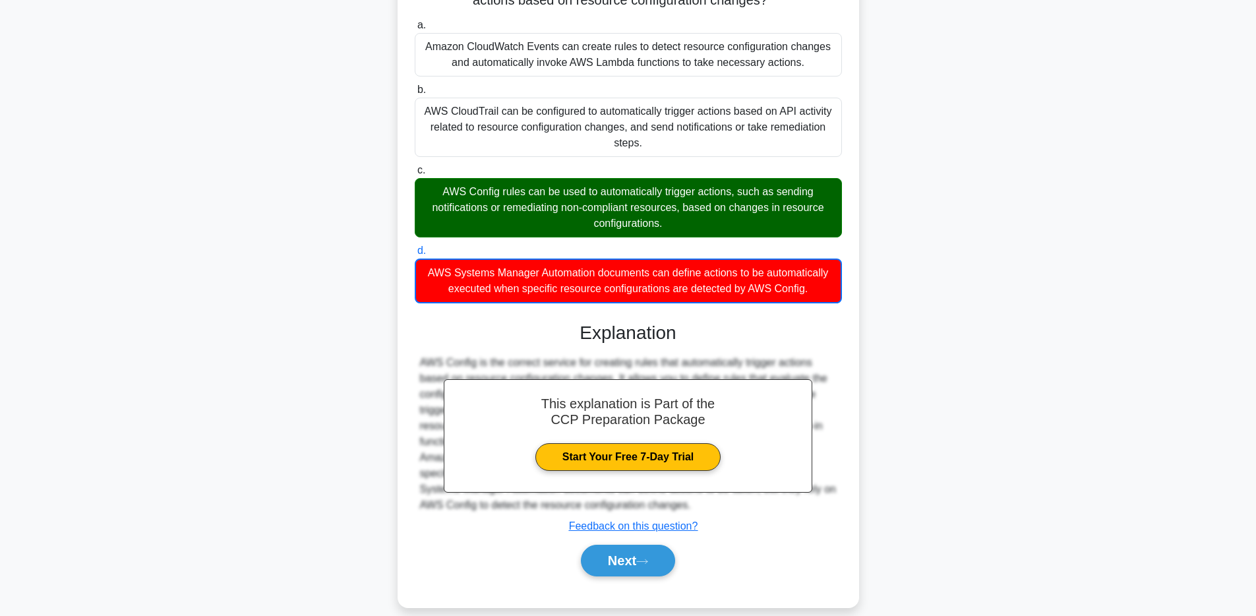
scroll to position [136, 0]
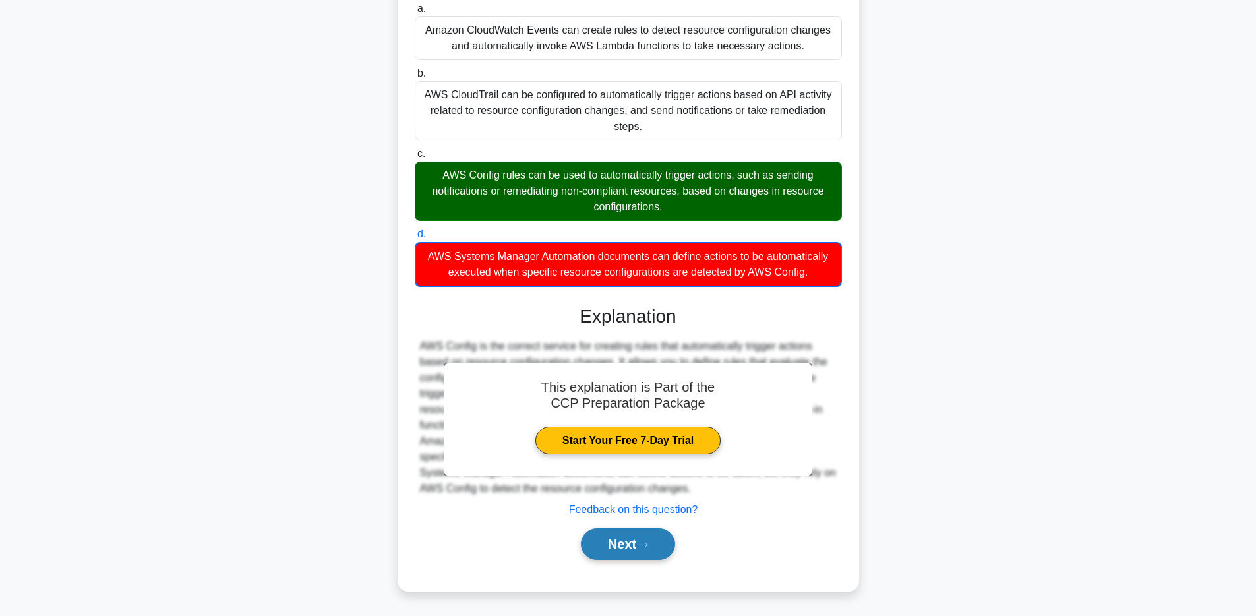
click at [647, 558] on button "Next" at bounding box center [628, 544] width 94 height 32
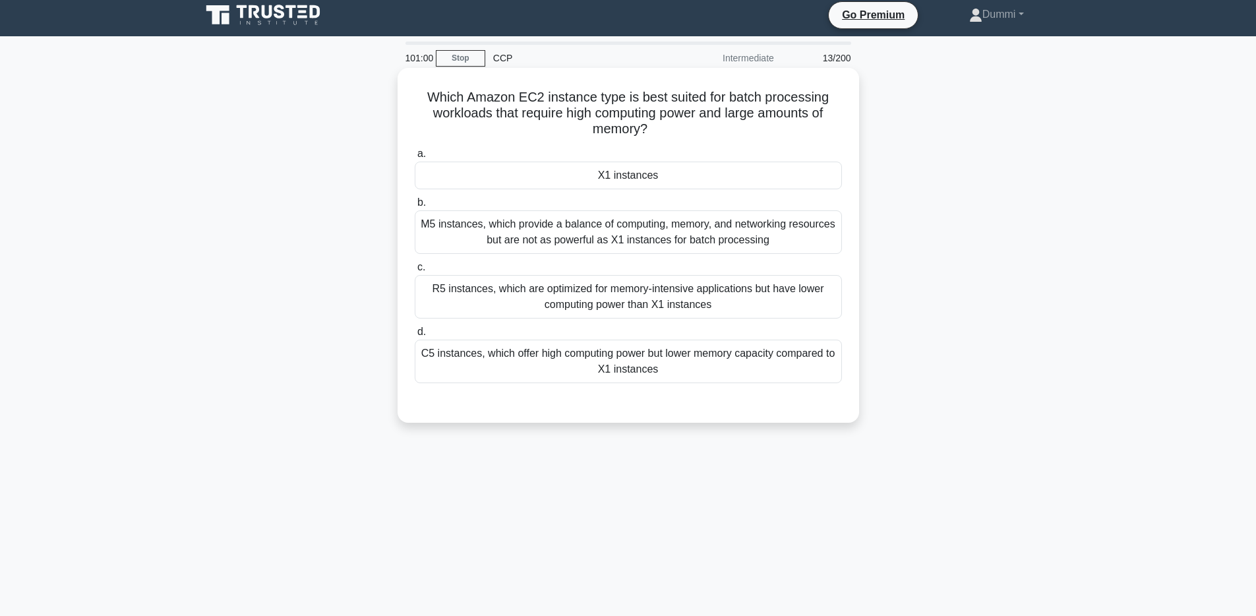
scroll to position [0, 0]
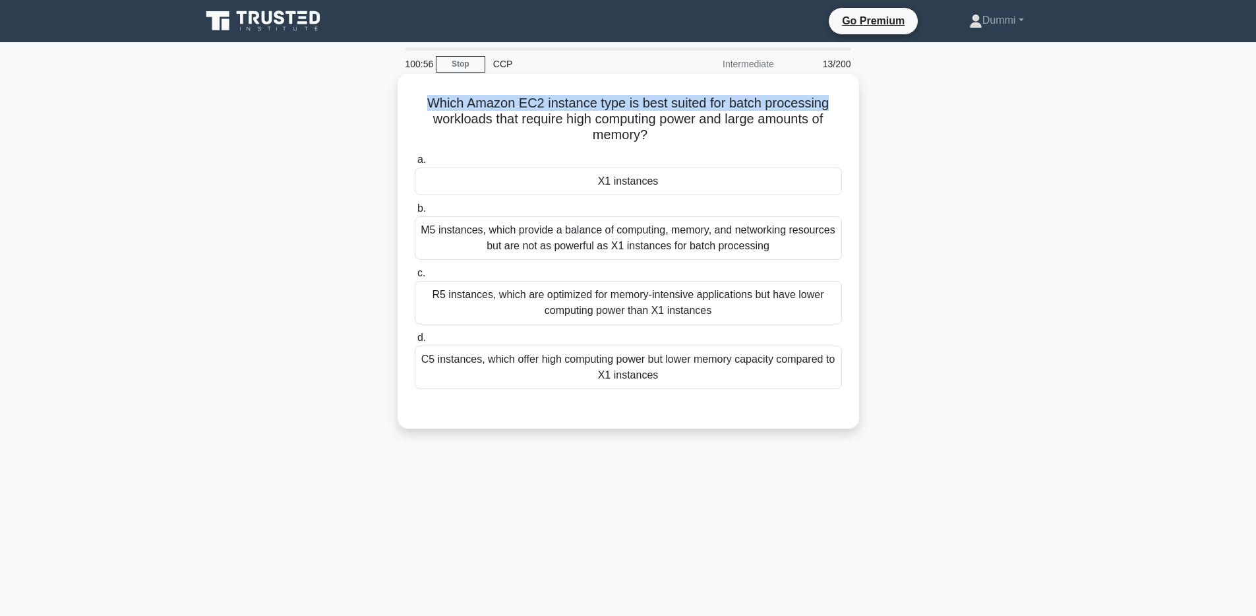
drag, startPoint x: 431, startPoint y: 100, endPoint x: 828, endPoint y: 105, distance: 397.0
click at [828, 105] on h5 "Which Amazon EC2 instance type is best suited for batch processing workloads th…" at bounding box center [628, 119] width 430 height 49
drag, startPoint x: 437, startPoint y: 118, endPoint x: 688, endPoint y: 117, distance: 251.9
click at [688, 117] on h5 "Which Amazon EC2 instance type is best suited for batch processing workloads th…" at bounding box center [628, 119] width 430 height 49
drag, startPoint x: 640, startPoint y: 134, endPoint x: 436, endPoint y: 98, distance: 206.8
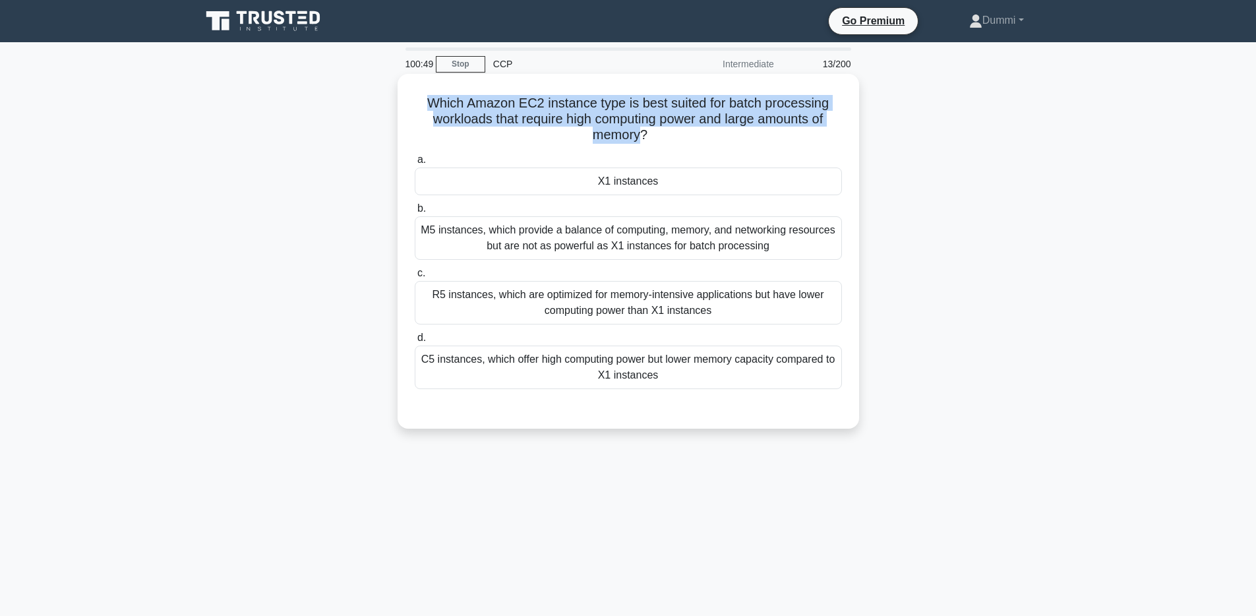
click at [436, 98] on h5 "Which Amazon EC2 instance type is best suited for batch processing workloads th…" at bounding box center [628, 119] width 430 height 49
click at [437, 100] on h5 "Which Amazon EC2 instance type is best suited for batch processing workloads th…" at bounding box center [628, 119] width 430 height 49
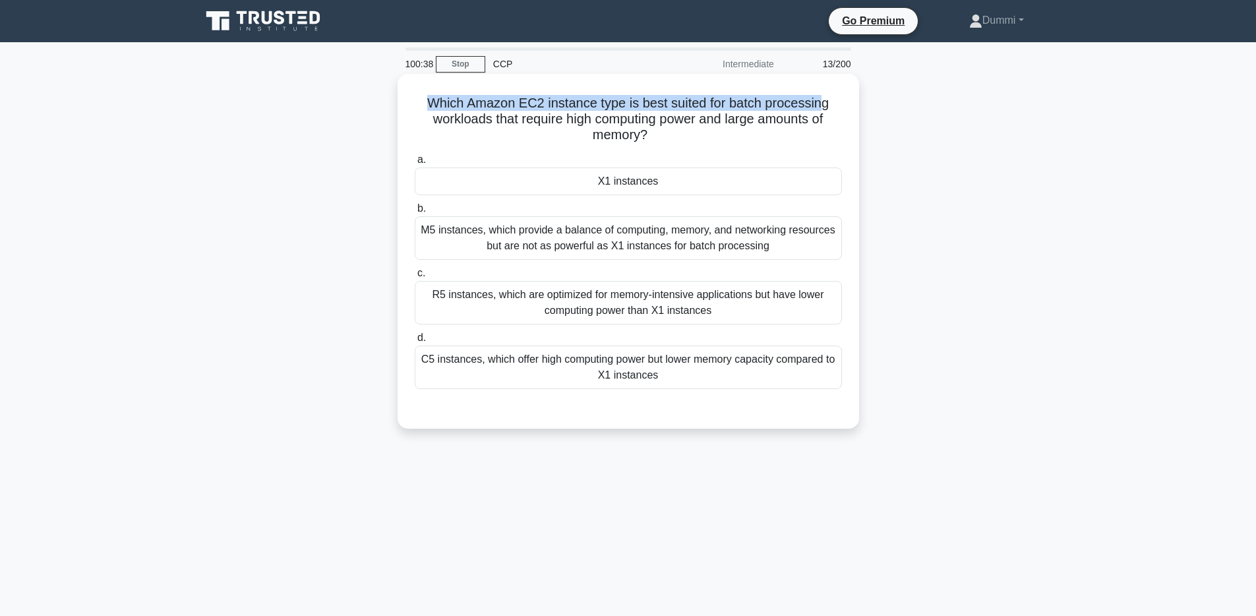
drag, startPoint x: 431, startPoint y: 102, endPoint x: 821, endPoint y: 107, distance: 390.4
click at [821, 107] on h5 "Which Amazon EC2 instance type is best suited for batch processing workloads th…" at bounding box center [628, 119] width 430 height 49
drag, startPoint x: 440, startPoint y: 119, endPoint x: 810, endPoint y: 129, distance: 370.1
click at [810, 129] on h5 "Which Amazon EC2 instance type is best suited for batch processing workloads th…" at bounding box center [628, 119] width 430 height 49
click at [673, 138] on h5 "Which Amazon EC2 instance type is best suited for batch processing workloads th…" at bounding box center [628, 119] width 430 height 49
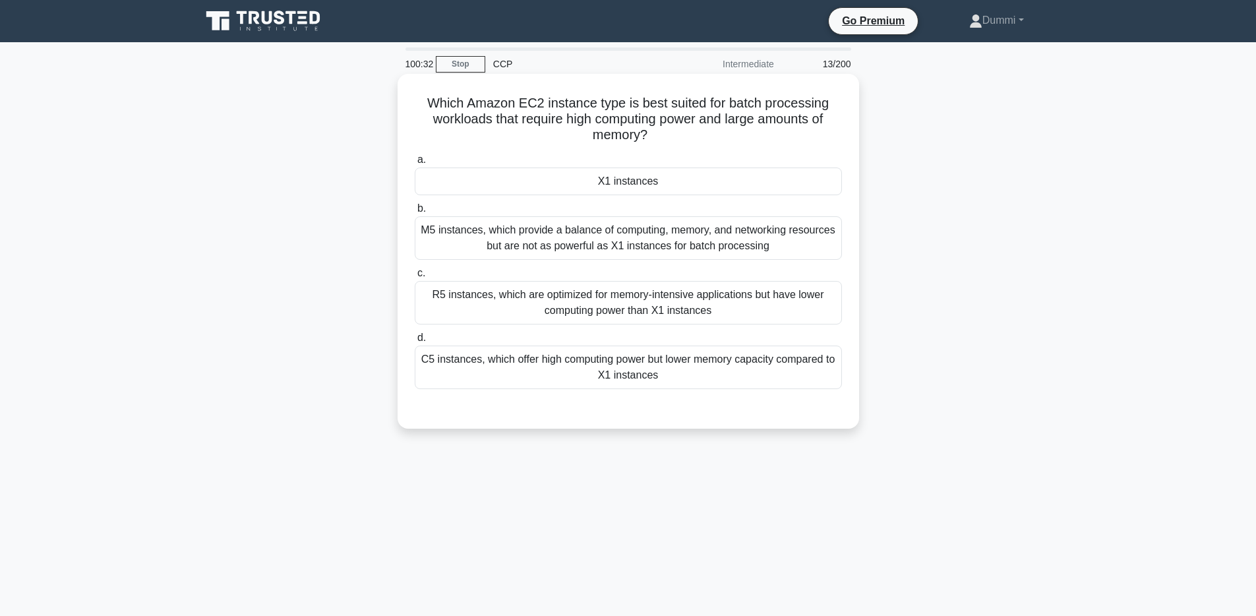
drag, startPoint x: 431, startPoint y: 104, endPoint x: 689, endPoint y: 131, distance: 259.2
click at [689, 131] on h5 "Which Amazon EC2 instance type is best suited for batch processing workloads th…" at bounding box center [628, 119] width 430 height 49
drag, startPoint x: 617, startPoint y: 117, endPoint x: 717, endPoint y: 113, distance: 99.7
click at [717, 113] on h5 "Which Amazon EC2 instance type is best suited for batch processing workloads th…" at bounding box center [628, 119] width 430 height 49
click at [635, 165] on label "a. X1 instances" at bounding box center [628, 174] width 427 height 44
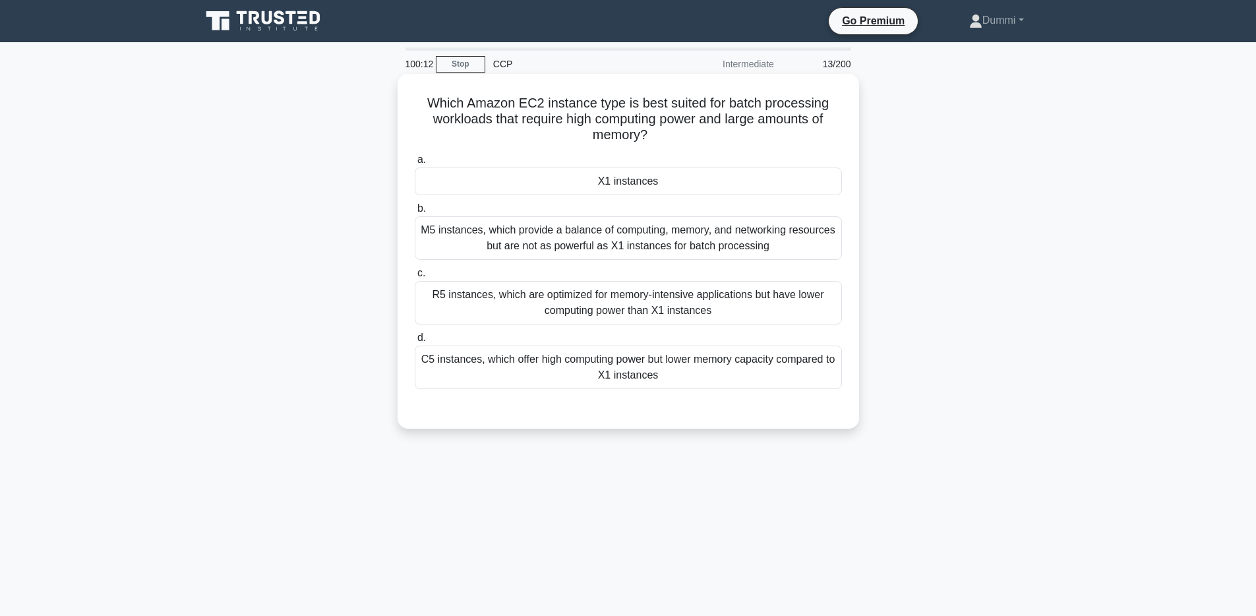
click at [415, 164] on input "a. X1 instances" at bounding box center [415, 160] width 0 height 9
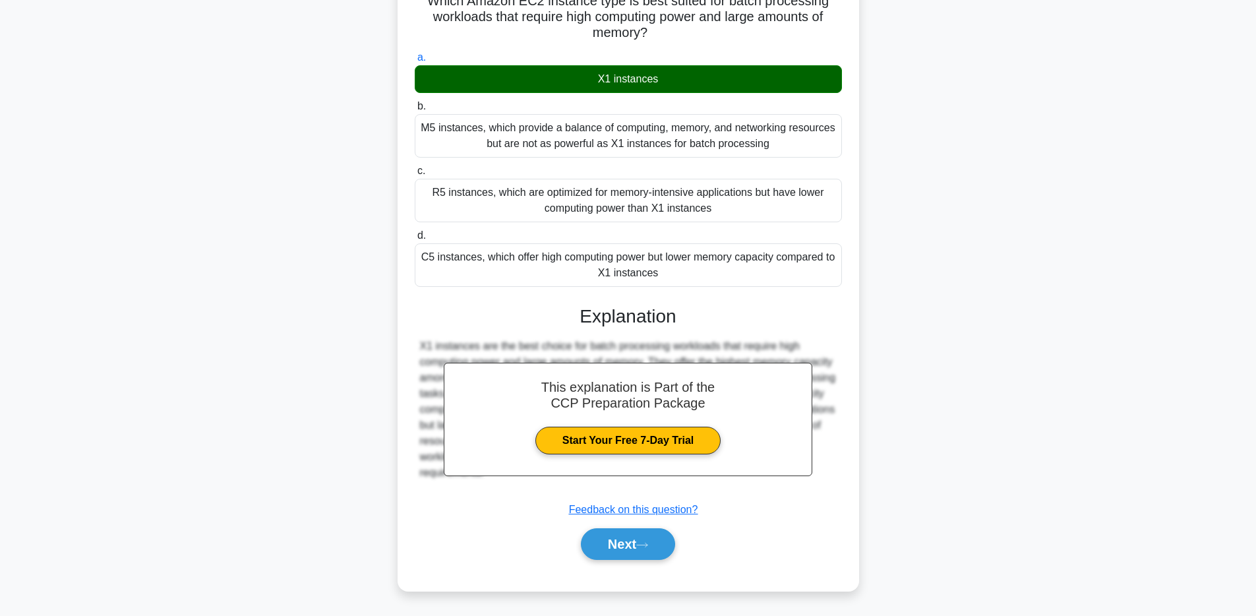
scroll to position [103, 0]
drag, startPoint x: 670, startPoint y: 541, endPoint x: 687, endPoint y: 499, distance: 46.2
click at [670, 541] on button "Next" at bounding box center [628, 544] width 94 height 32
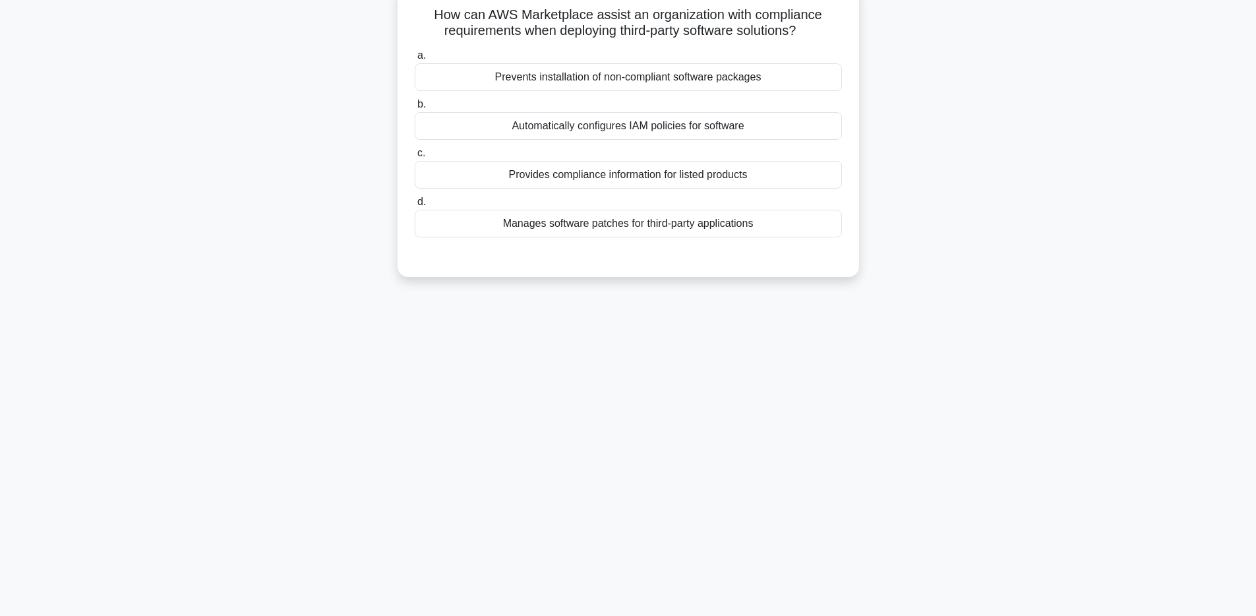
scroll to position [0, 0]
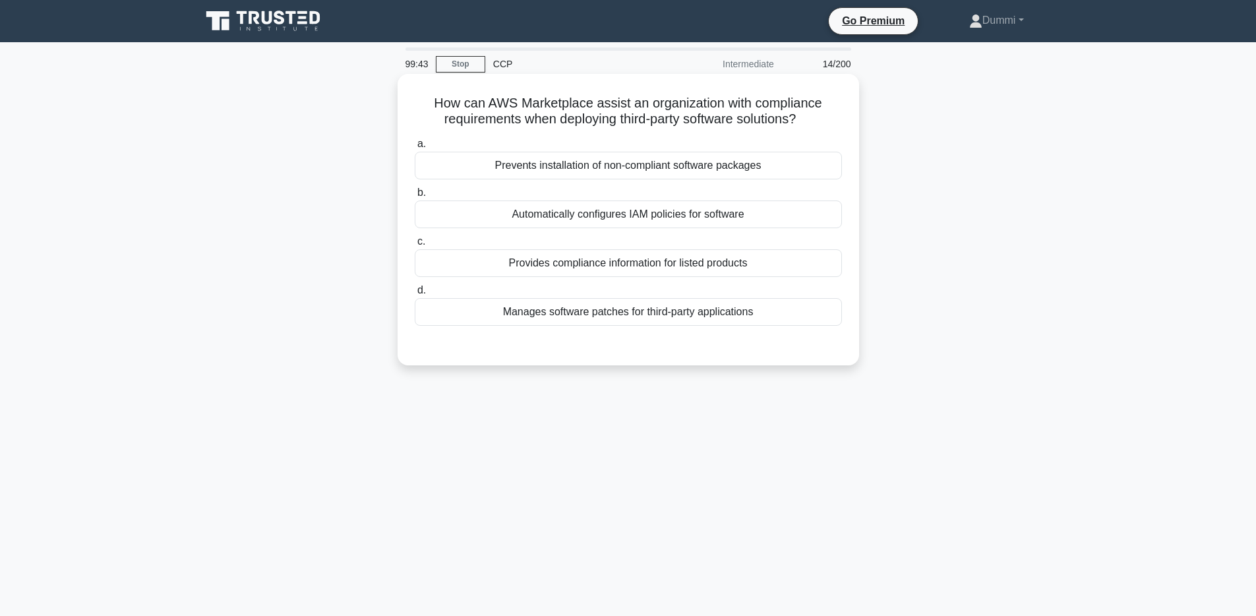
click at [759, 168] on div "Prevents installation of non-compliant software packages" at bounding box center [628, 166] width 427 height 28
click at [415, 148] on input "a. Prevents installation of non-compliant software packages" at bounding box center [415, 144] width 0 height 9
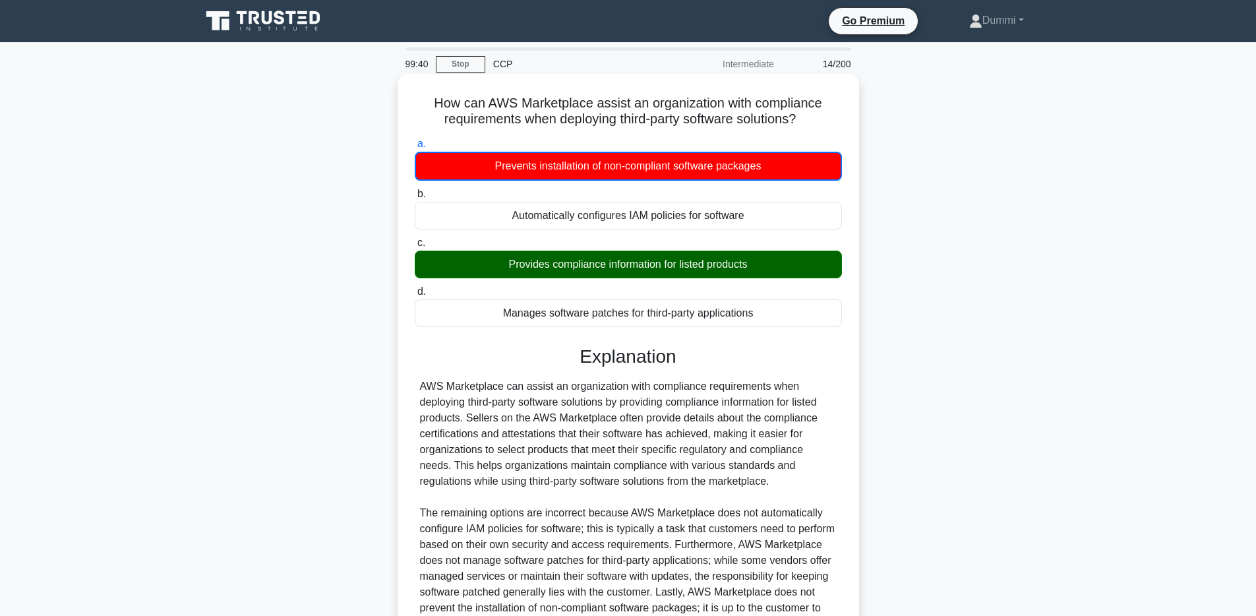
click at [700, 261] on div "Provides compliance information for listed products" at bounding box center [628, 265] width 427 height 28
click at [415, 247] on input "c. Provides compliance information for listed products" at bounding box center [415, 243] width 0 height 9
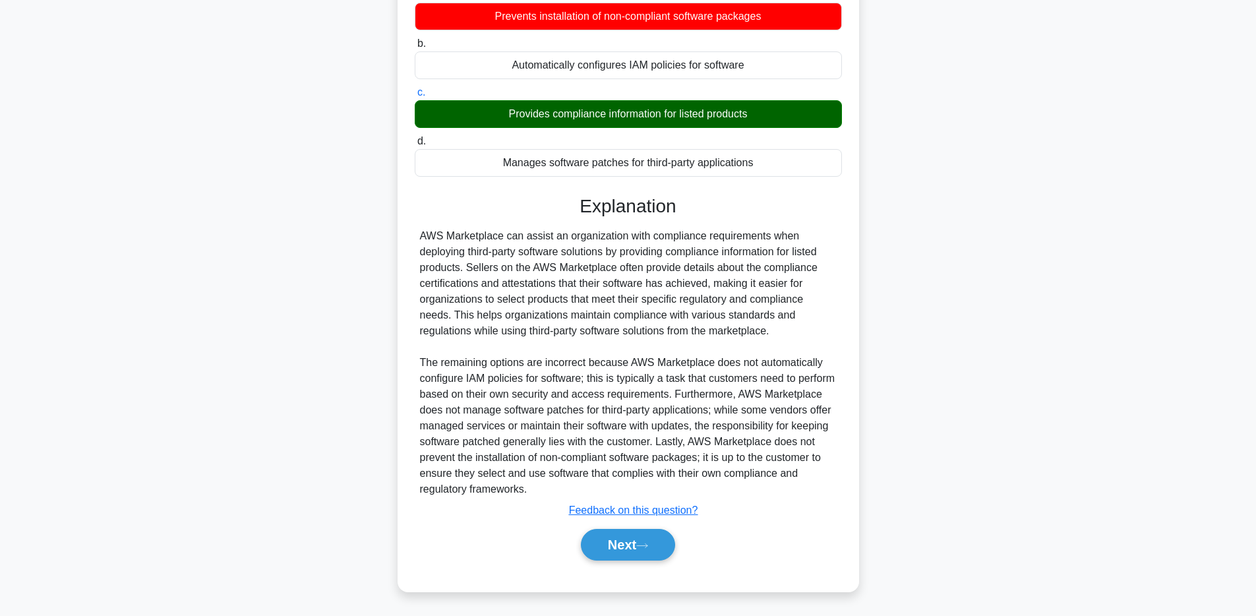
scroll to position [150, 0]
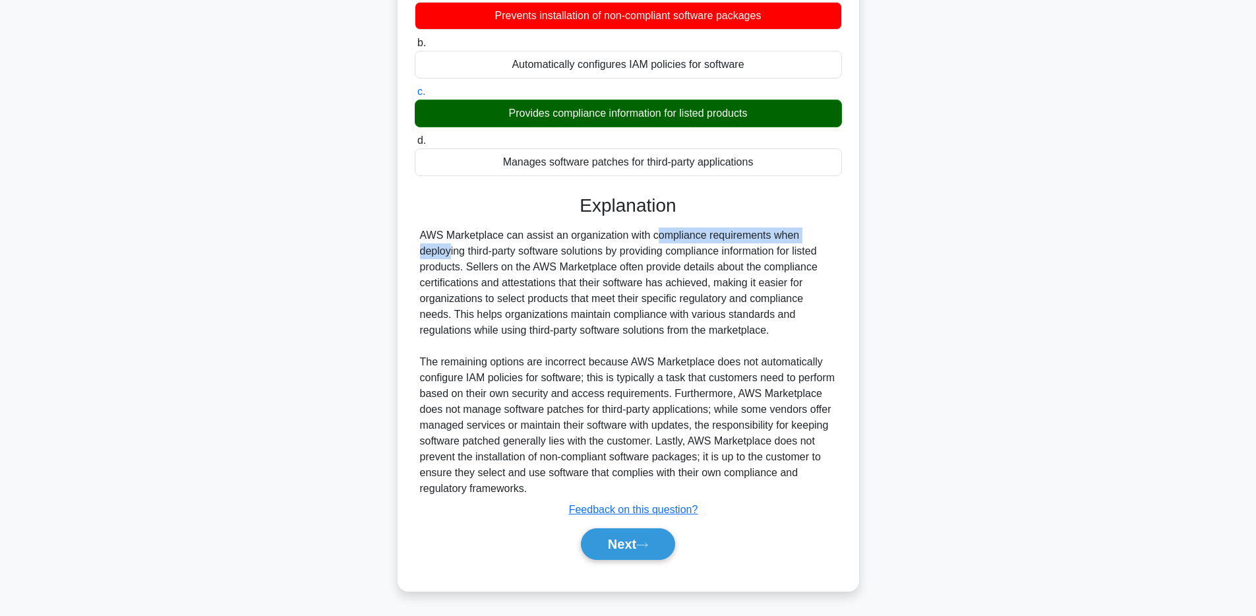
drag, startPoint x: 578, startPoint y: 235, endPoint x: 694, endPoint y: 241, distance: 116.2
click at [736, 228] on div "AWS Marketplace can assist an organization with compliance requirements when de…" at bounding box center [628, 361] width 417 height 269
drag, startPoint x: 432, startPoint y: 248, endPoint x: 593, endPoint y: 253, distance: 161.6
click at [593, 253] on div "AWS Marketplace can assist an organization with compliance requirements when de…" at bounding box center [628, 361] width 417 height 269
drag, startPoint x: 687, startPoint y: 244, endPoint x: 809, endPoint y: 249, distance: 122.1
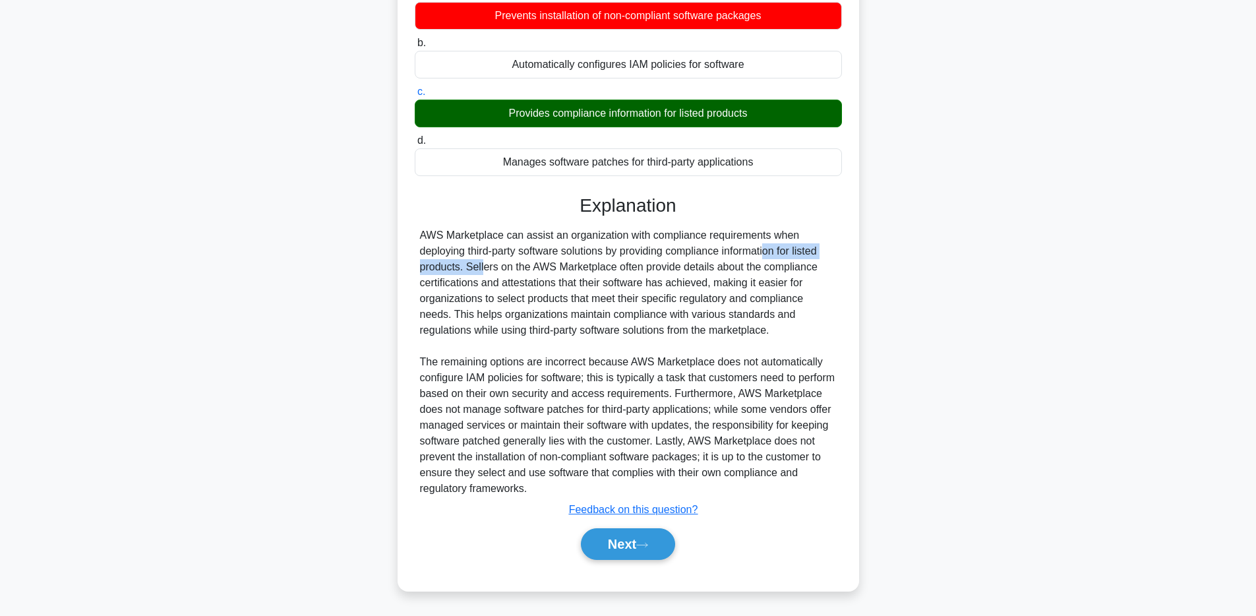
click at [809, 249] on div "AWS Marketplace can assist an organization with compliance requirements when de…" at bounding box center [628, 361] width 417 height 269
drag, startPoint x: 452, startPoint y: 262, endPoint x: 657, endPoint y: 262, distance: 205.7
click at [657, 262] on div "AWS Marketplace can assist an organization with compliance requirements when de…" at bounding box center [628, 361] width 417 height 269
drag, startPoint x: 653, startPoint y: 550, endPoint x: 772, endPoint y: 530, distance: 121.0
click at [772, 530] on div "Next" at bounding box center [628, 544] width 433 height 32
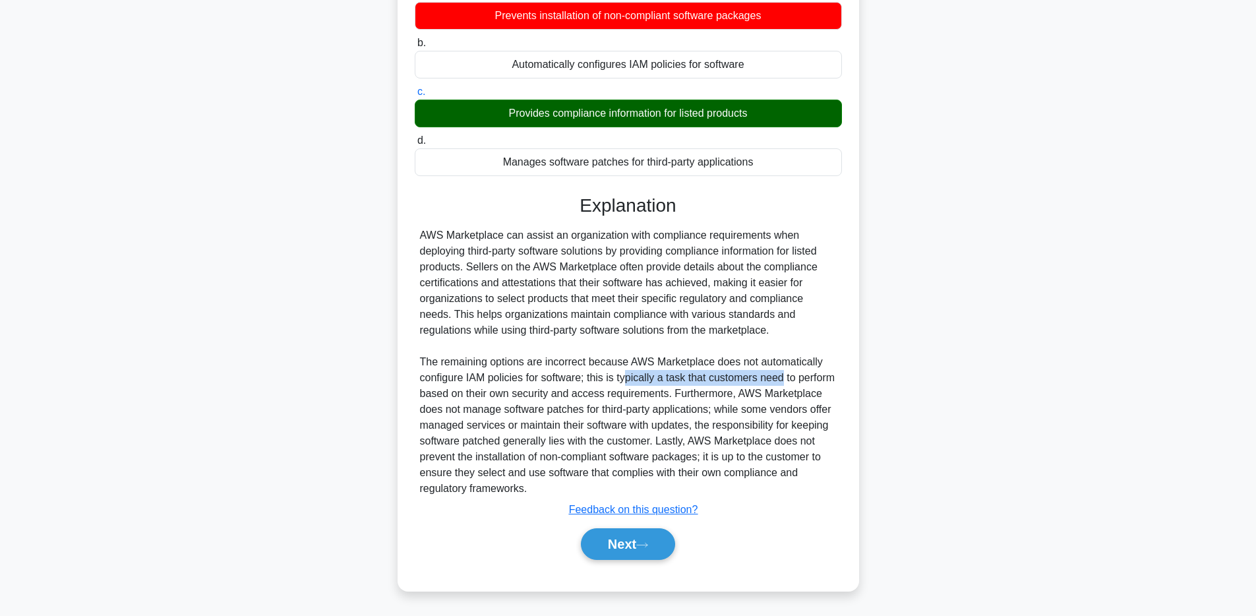
drag, startPoint x: 625, startPoint y: 380, endPoint x: 783, endPoint y: 373, distance: 158.5
click at [783, 373] on div "AWS Marketplace can assist an organization with compliance requirements when de…" at bounding box center [628, 361] width 417 height 269
drag, startPoint x: 445, startPoint y: 392, endPoint x: 720, endPoint y: 397, distance: 275.0
click at [720, 397] on div "AWS Marketplace can assist an organization with compliance requirements when de…" at bounding box center [628, 361] width 417 height 269
drag, startPoint x: 529, startPoint y: 418, endPoint x: 708, endPoint y: 406, distance: 179.8
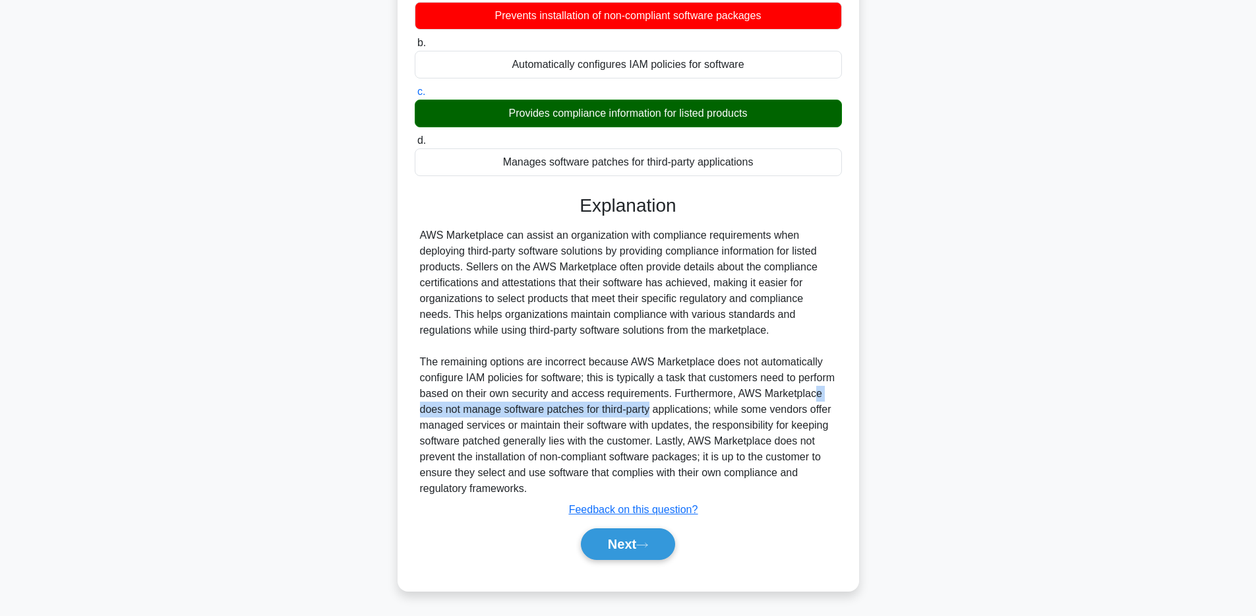
click at [708, 406] on div "AWS Marketplace can assist an organization with compliance requirements when de…" at bounding box center [628, 361] width 417 height 269
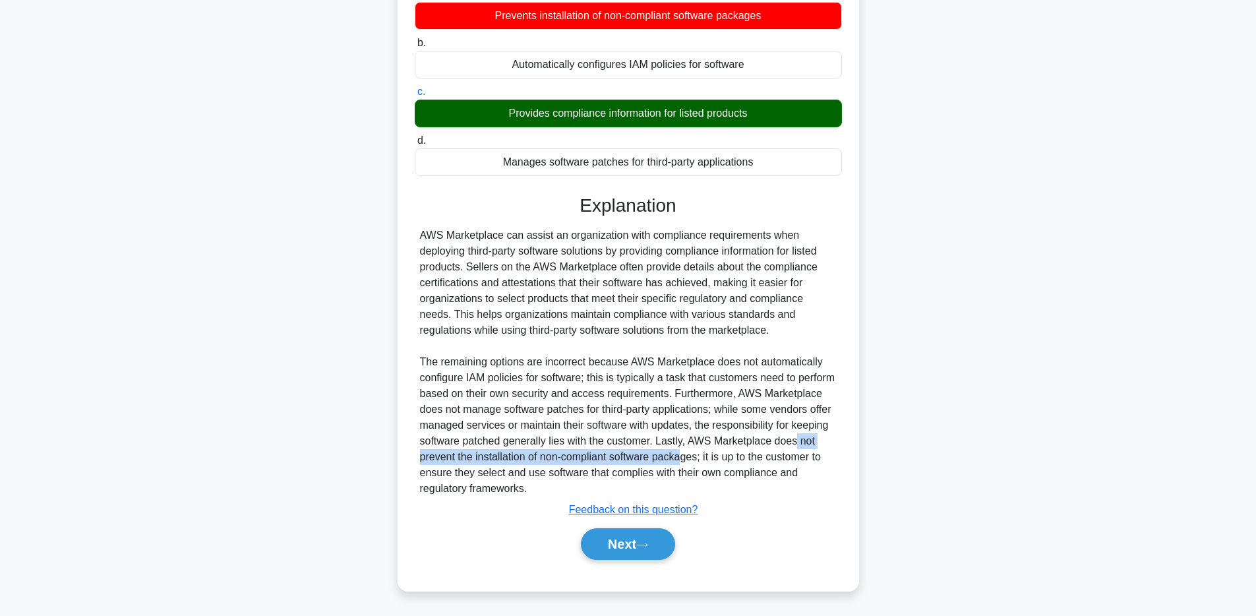
drag, startPoint x: 500, startPoint y: 459, endPoint x: 785, endPoint y: 458, distance: 284.9
click at [785, 458] on div "AWS Marketplace can assist an organization with compliance requirements when de…" at bounding box center [628, 361] width 417 height 269
drag, startPoint x: 460, startPoint y: 476, endPoint x: 710, endPoint y: 468, distance: 249.4
click at [710, 468] on div "AWS Marketplace can assist an organization with compliance requirements when de…" at bounding box center [628, 361] width 417 height 269
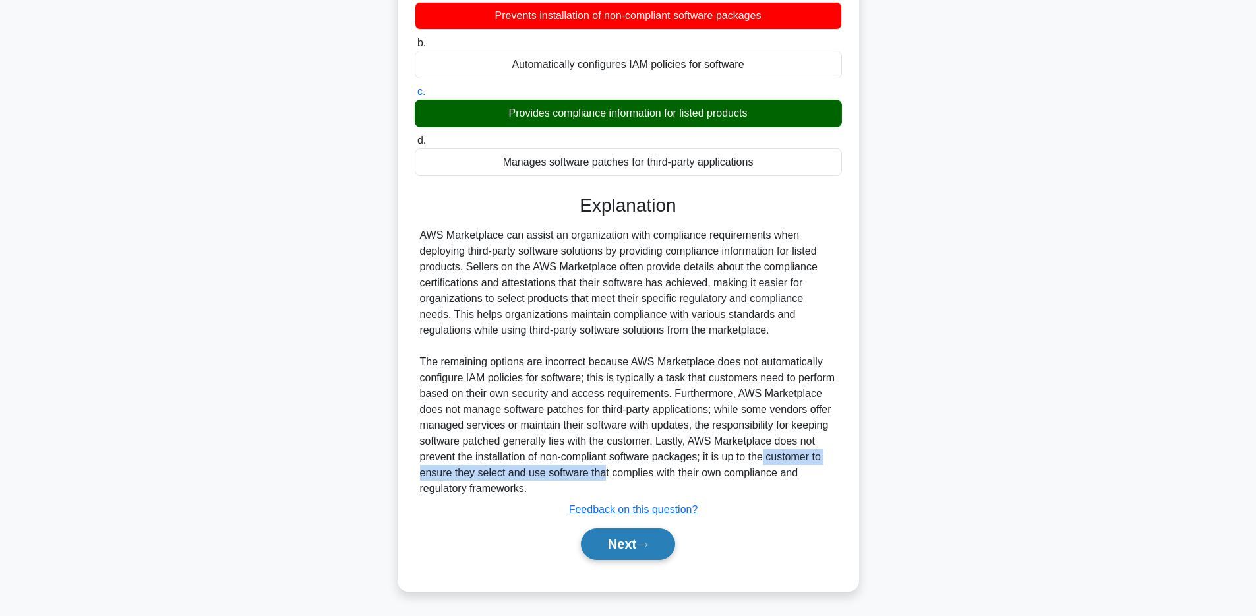
click at [648, 541] on icon at bounding box center [642, 544] width 12 height 7
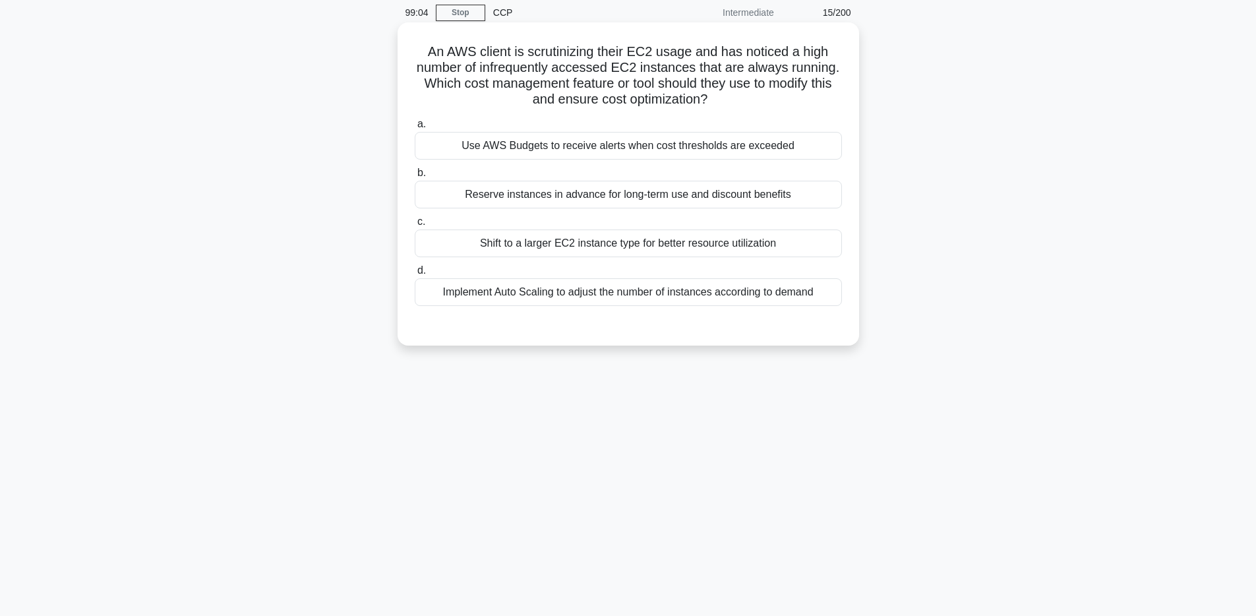
scroll to position [0, 0]
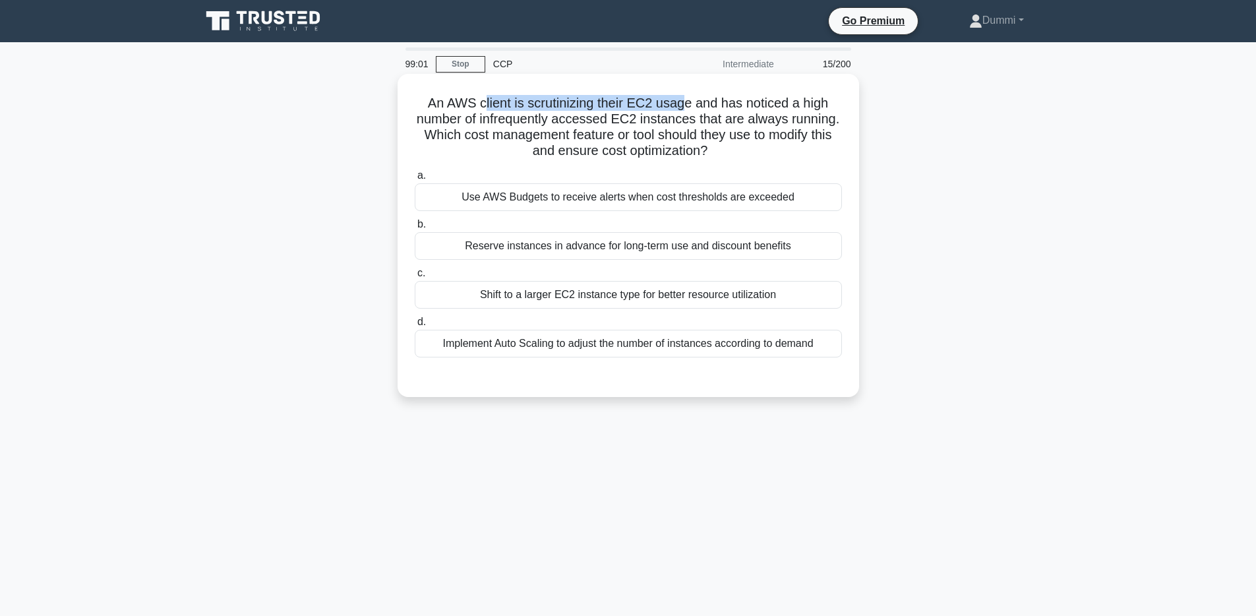
drag, startPoint x: 569, startPoint y: 107, endPoint x: 685, endPoint y: 105, distance: 116.1
click at [685, 105] on h5 "An AWS client is scrutinizing their EC2 usage and has noticed a high number of …" at bounding box center [628, 127] width 430 height 65
drag, startPoint x: 474, startPoint y: 119, endPoint x: 802, endPoint y: 121, distance: 327.7
click at [802, 121] on h5 "An AWS client is scrutinizing their EC2 usage and has noticed a high number of …" at bounding box center [628, 127] width 430 height 65
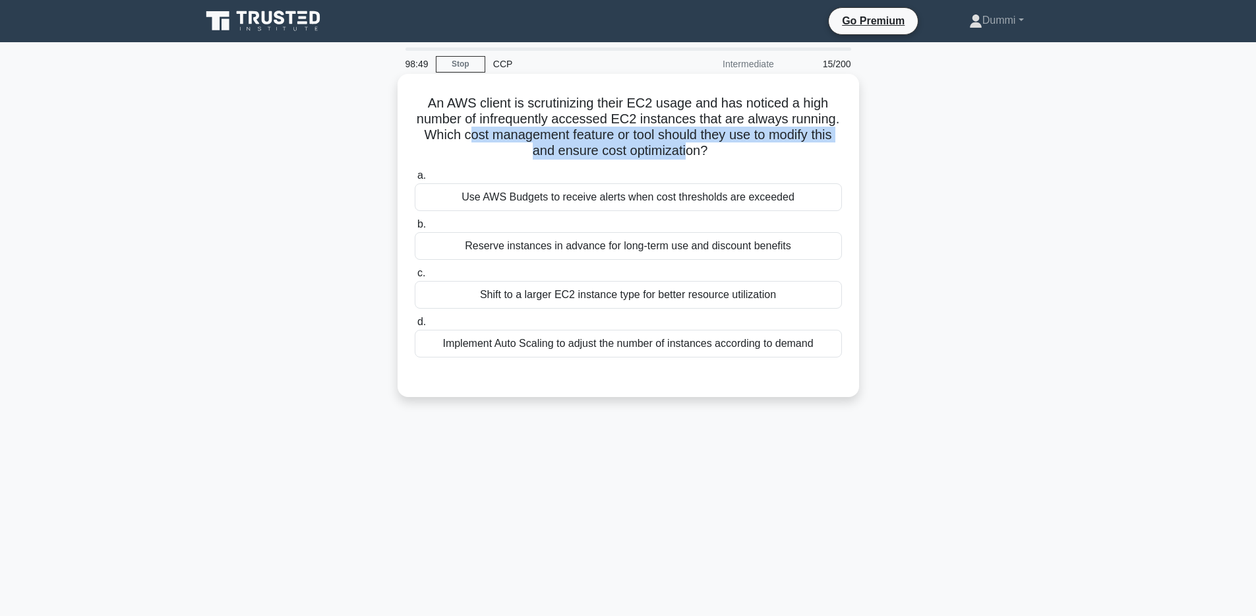
drag, startPoint x: 468, startPoint y: 136, endPoint x: 684, endPoint y: 159, distance: 218.1
click at [684, 159] on h5 "An AWS client is scrutinizing their EC2 usage and has noticed a high number of …" at bounding box center [628, 127] width 430 height 65
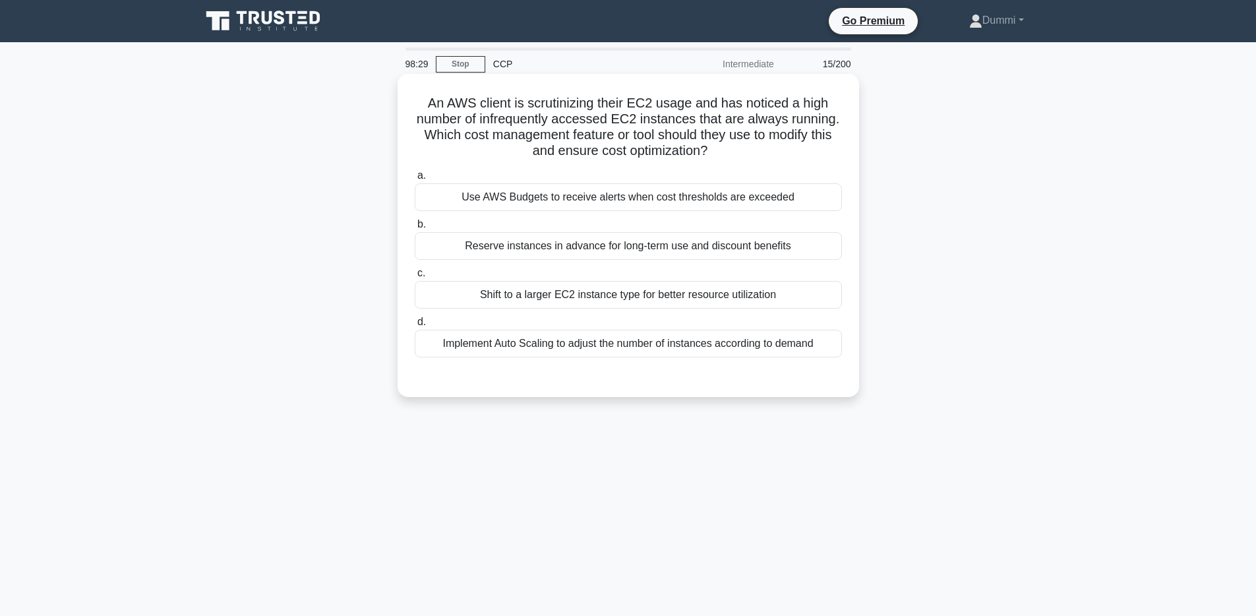
click at [788, 345] on div "Implement Auto Scaling to adjust the number of instances according to demand" at bounding box center [628, 344] width 427 height 28
click at [415, 326] on input "d. Implement Auto Scaling to adjust the number of instances according to demand" at bounding box center [415, 322] width 0 height 9
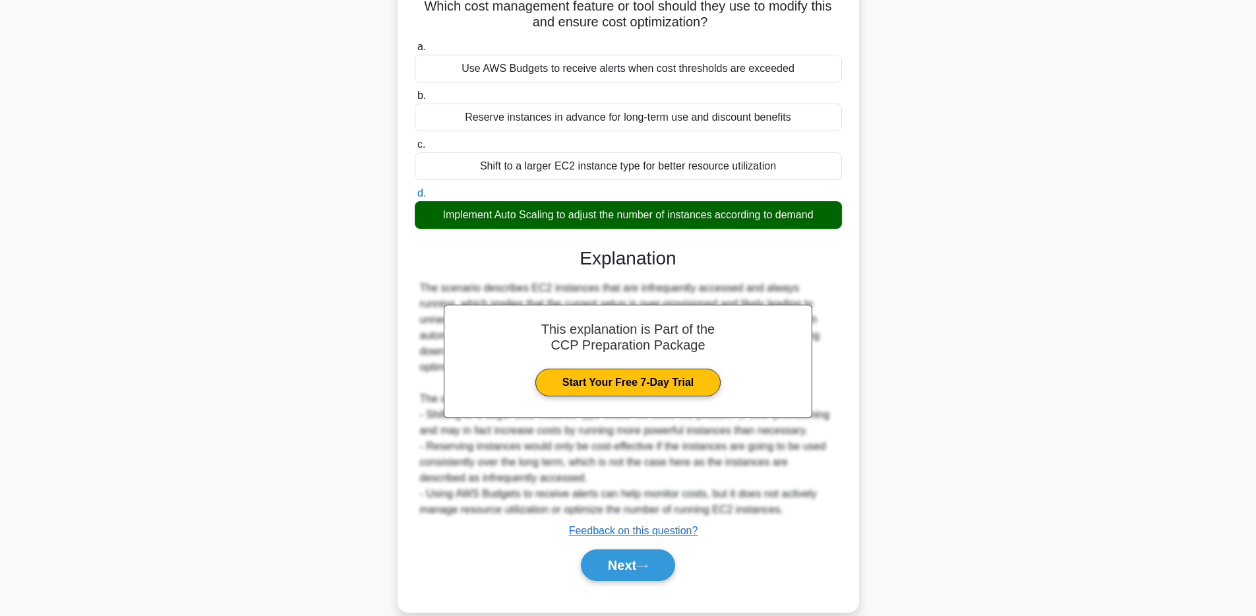
scroll to position [135, 0]
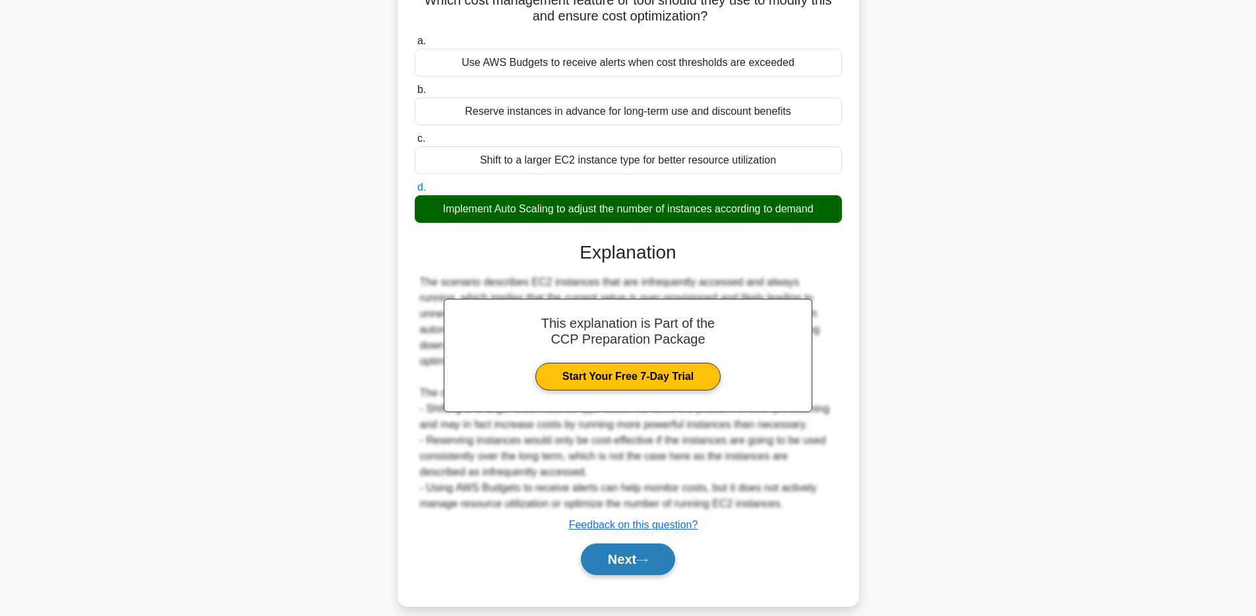
drag, startPoint x: 663, startPoint y: 545, endPoint x: 670, endPoint y: 535, distance: 12.4
click at [663, 545] on button "Next" at bounding box center [628, 559] width 94 height 32
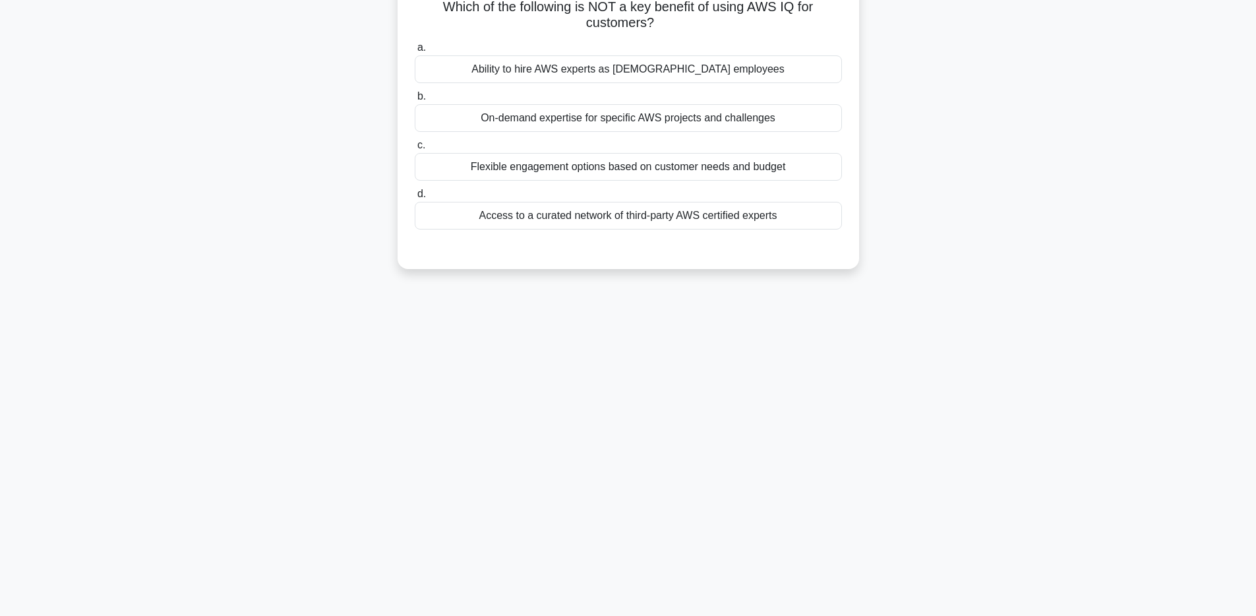
scroll to position [0, 0]
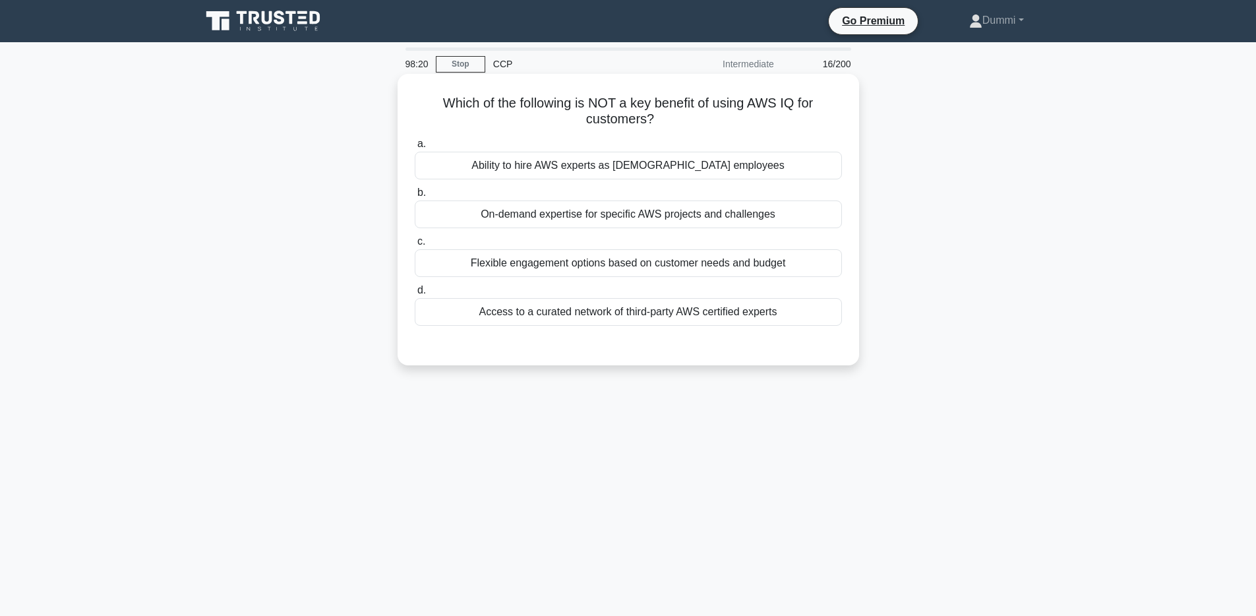
drag, startPoint x: 459, startPoint y: 96, endPoint x: 763, endPoint y: 113, distance: 304.5
click at [763, 113] on h5 "Which of the following is NOT a key benefit of using AWS IQ for customers? .spi…" at bounding box center [628, 111] width 430 height 33
click at [773, 260] on div "Flexible engagement options based on customer needs and budget" at bounding box center [628, 263] width 427 height 28
click at [415, 246] on input "c. Flexible engagement options based on customer needs and budget" at bounding box center [415, 241] width 0 height 9
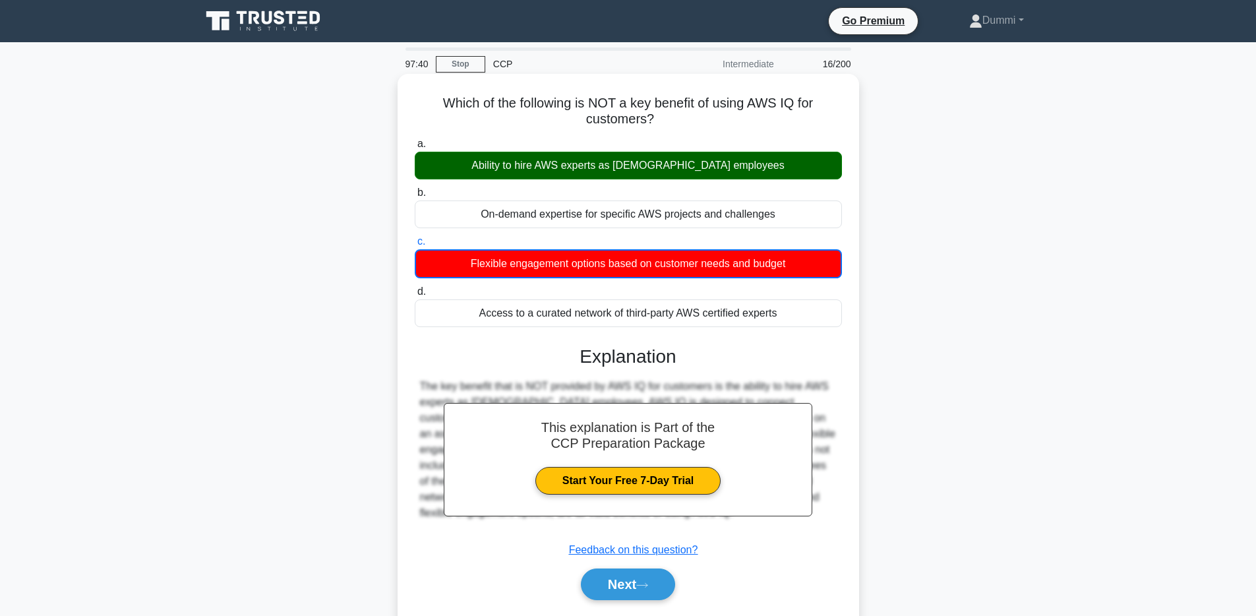
click at [775, 156] on div "Ability to hire AWS experts as [DEMOGRAPHIC_DATA] employees" at bounding box center [628, 166] width 427 height 28
click at [415, 148] on input "a. Ability to hire AWS experts as [DEMOGRAPHIC_DATA] employees" at bounding box center [415, 144] width 0 height 9
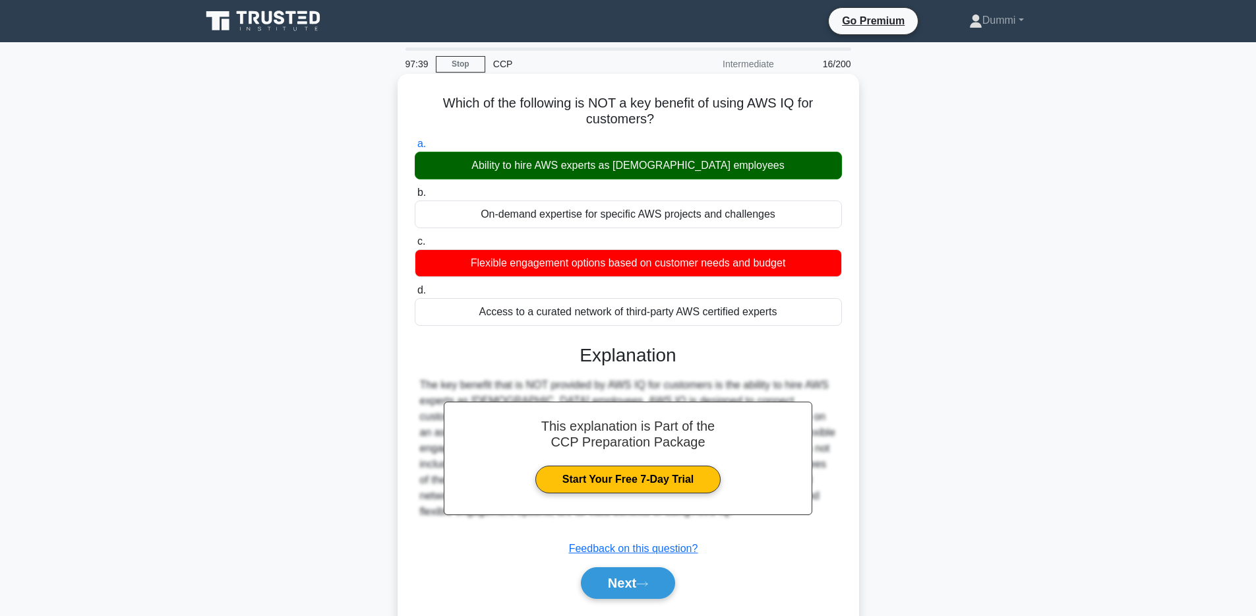
click at [766, 169] on div "Ability to hire AWS experts as [DEMOGRAPHIC_DATA] employees" at bounding box center [628, 166] width 427 height 28
click at [415, 148] on input "a. Ability to hire AWS experts as [DEMOGRAPHIC_DATA] employees" at bounding box center [415, 144] width 0 height 9
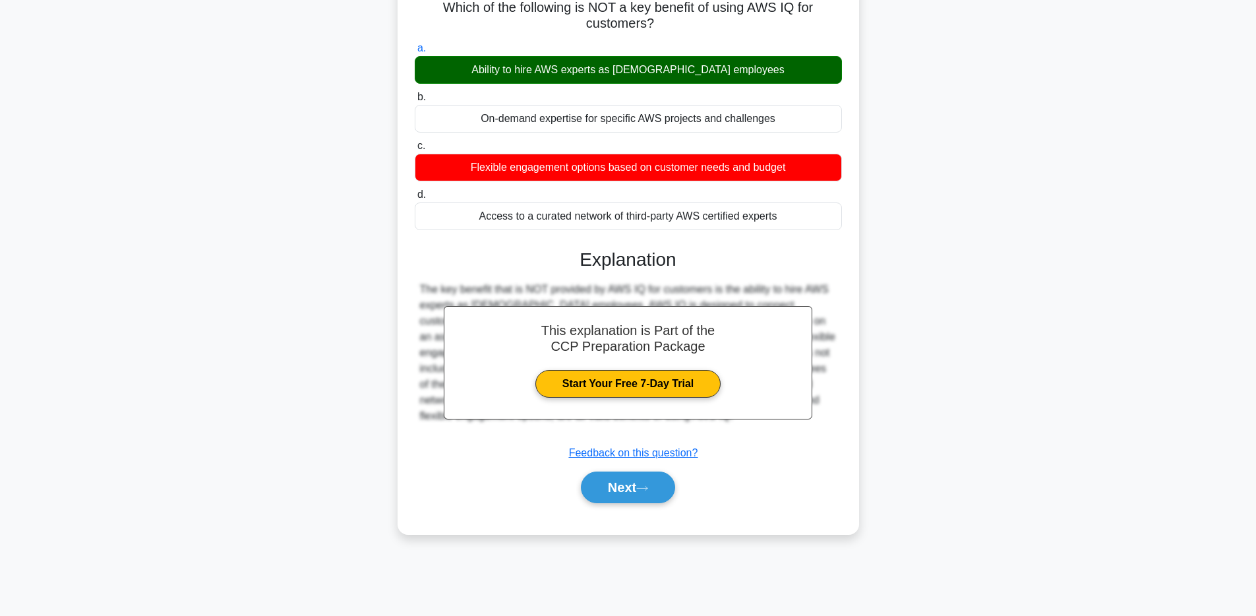
scroll to position [96, 0]
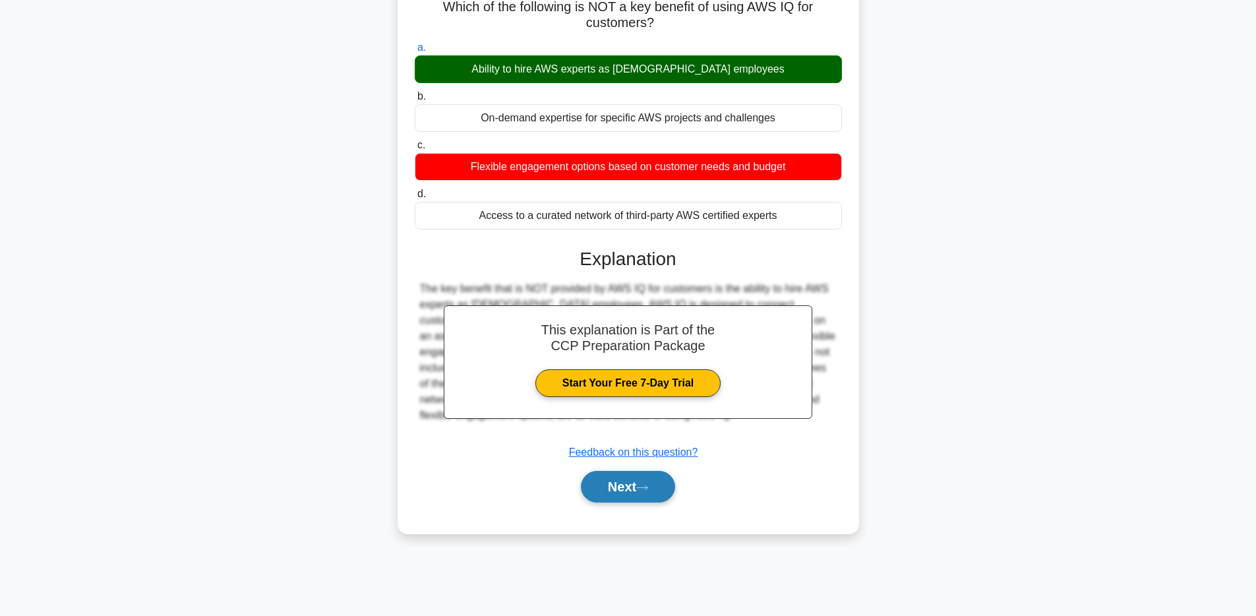
click at [643, 484] on icon at bounding box center [642, 487] width 12 height 7
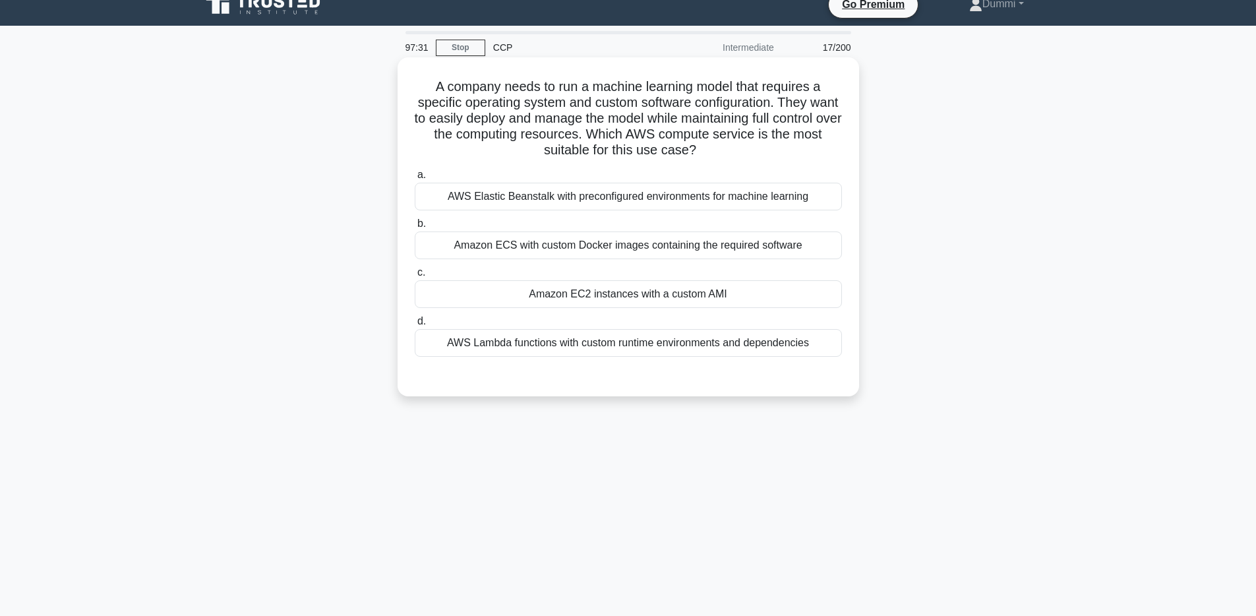
scroll to position [0, 0]
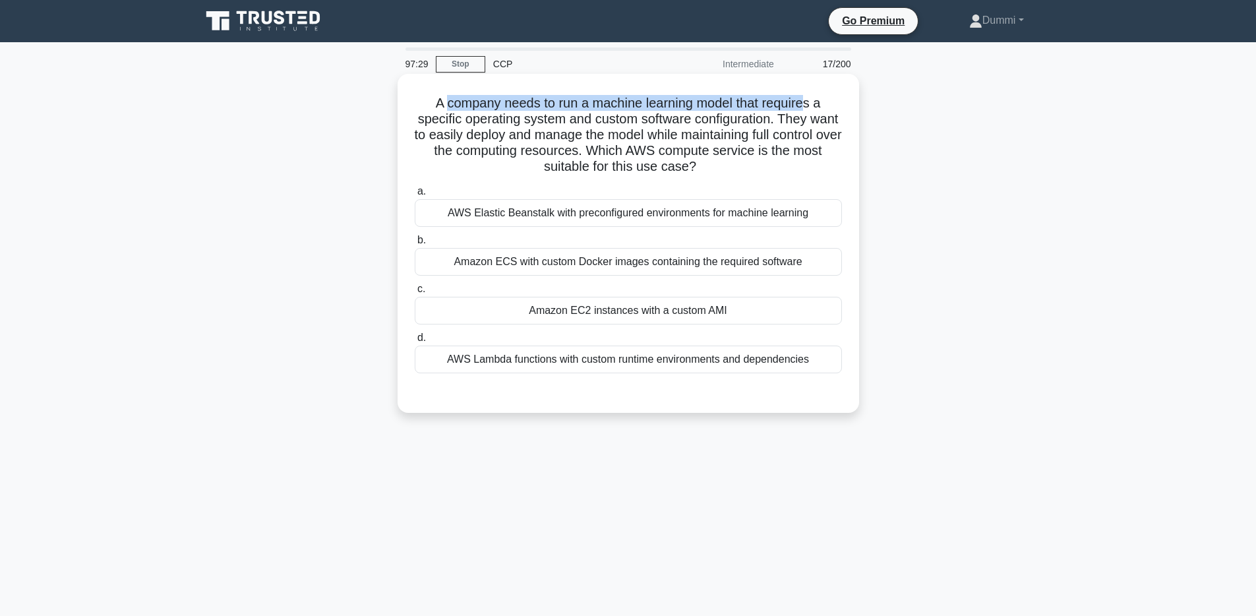
drag, startPoint x: 447, startPoint y: 101, endPoint x: 801, endPoint y: 103, distance: 354.1
click at [801, 103] on h5 "A company needs to run a machine learning model that requires a specific operat…" at bounding box center [628, 135] width 430 height 80
drag, startPoint x: 440, startPoint y: 119, endPoint x: 568, endPoint y: 120, distance: 127.3
click at [568, 120] on h5 "A company needs to run a machine learning model that requires a specific operat…" at bounding box center [628, 135] width 430 height 80
drag, startPoint x: 591, startPoint y: 121, endPoint x: 734, endPoint y: 121, distance: 143.1
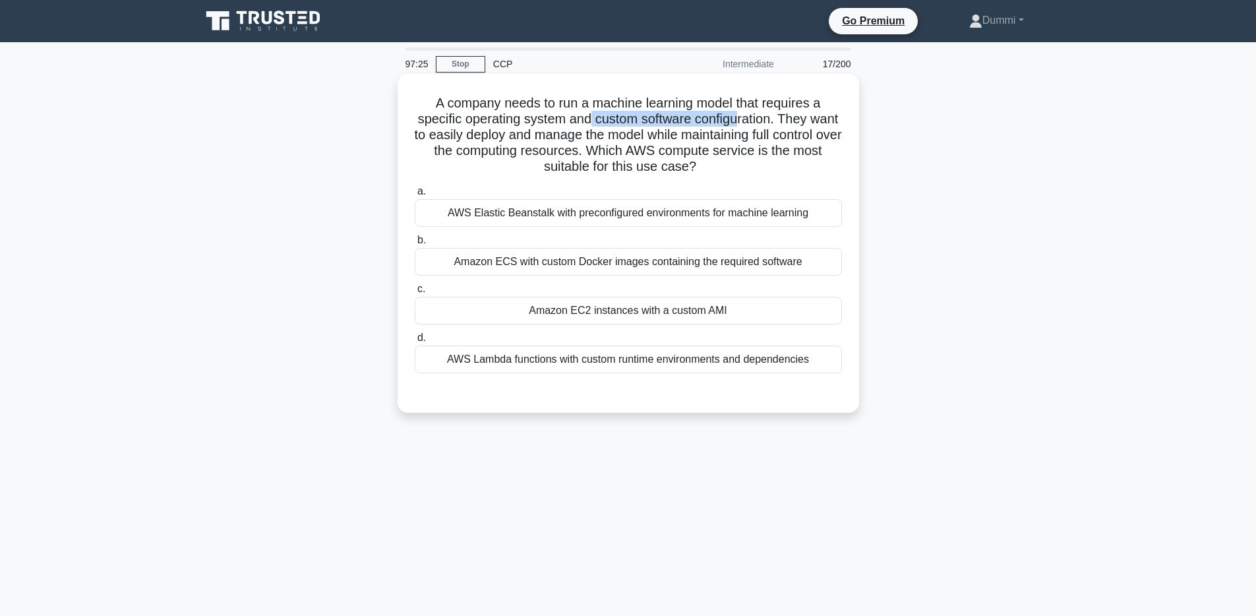
click at [734, 121] on h5 "A company needs to run a machine learning model that requires a specific operat…" at bounding box center [628, 135] width 430 height 80
drag, startPoint x: 432, startPoint y: 135, endPoint x: 664, endPoint y: 142, distance: 232.2
click at [664, 142] on h5 "A company needs to run a machine learning model that requires a specific operat…" at bounding box center [628, 135] width 430 height 80
drag, startPoint x: 737, startPoint y: 134, endPoint x: 803, endPoint y: 138, distance: 66.8
click at [803, 138] on h5 "A company needs to run a machine learning model that requires a specific operat…" at bounding box center [628, 135] width 430 height 80
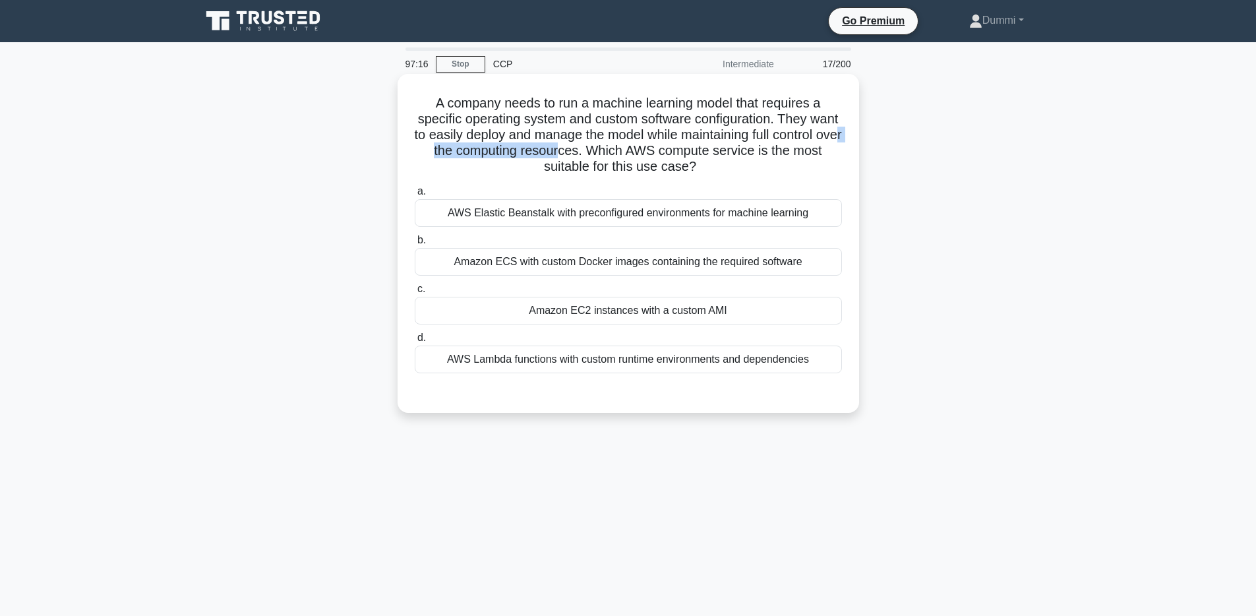
drag, startPoint x: 439, startPoint y: 152, endPoint x: 574, endPoint y: 151, distance: 135.2
click at [574, 151] on h5 "A company needs to run a machine learning model that requires a specific operat…" at bounding box center [628, 135] width 430 height 80
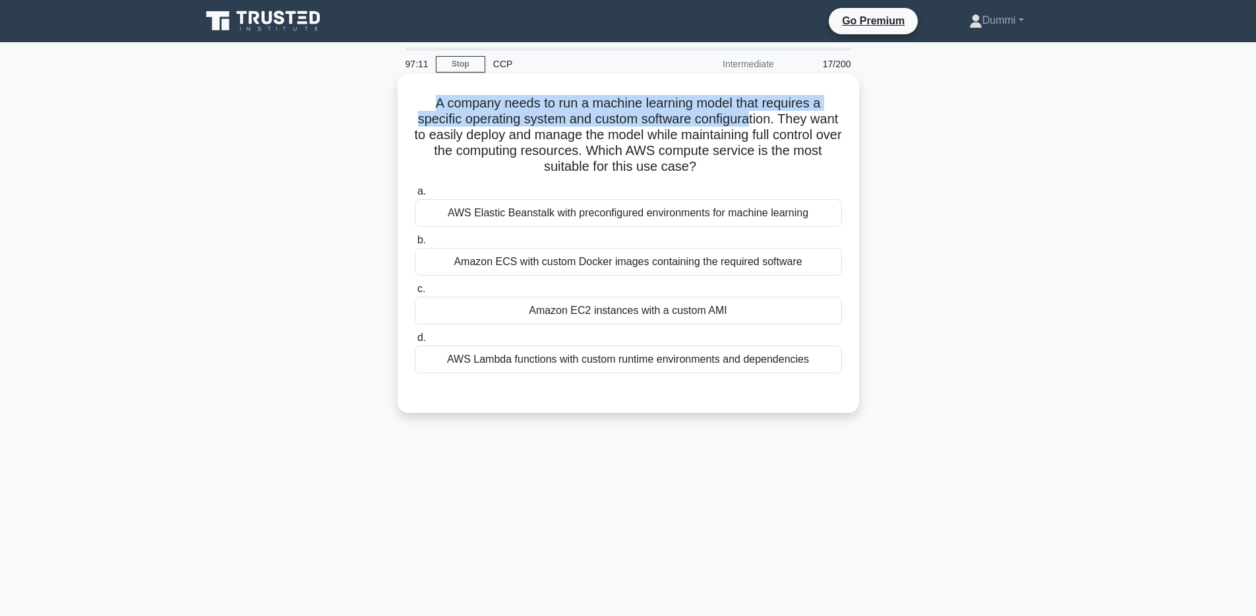
drag, startPoint x: 437, startPoint y: 98, endPoint x: 746, endPoint y: 118, distance: 309.3
click at [746, 118] on h5 "A company needs to run a machine learning model that requires a specific operat…" at bounding box center [628, 135] width 430 height 80
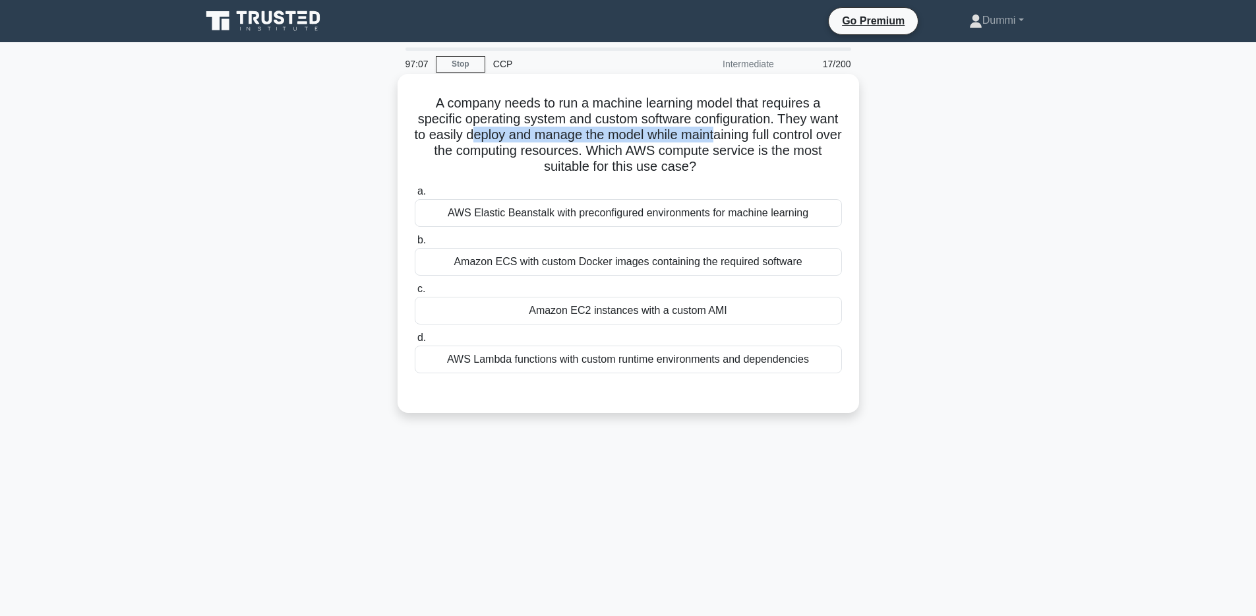
drag, startPoint x: 487, startPoint y: 140, endPoint x: 727, endPoint y: 136, distance: 239.4
click at [727, 136] on h5 "A company needs to run a machine learning model that requires a specific operat…" at bounding box center [628, 135] width 430 height 80
drag, startPoint x: 454, startPoint y: 149, endPoint x: 582, endPoint y: 146, distance: 128.0
click at [582, 146] on h5 "A company needs to run a machine learning model that requires a specific operat…" at bounding box center [628, 135] width 430 height 80
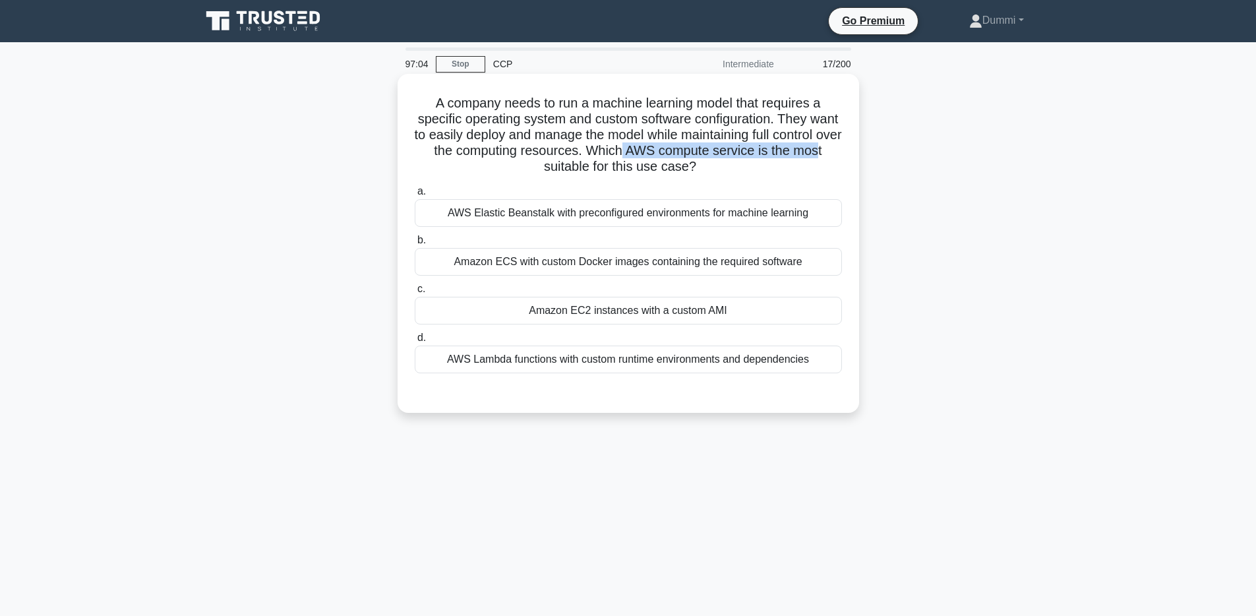
drag, startPoint x: 637, startPoint y: 150, endPoint x: 832, endPoint y: 153, distance: 195.2
click at [832, 153] on h5 "A company needs to run a machine learning model that requires a specific operat…" at bounding box center [628, 135] width 430 height 80
drag, startPoint x: 587, startPoint y: 166, endPoint x: 641, endPoint y: 165, distance: 54.1
click at [641, 165] on h5 "A company needs to run a machine learning model that requires a specific operat…" at bounding box center [628, 135] width 430 height 80
click at [690, 218] on div "AWS Elastic Beanstalk with preconfigured environments for machine learning" at bounding box center [628, 213] width 427 height 28
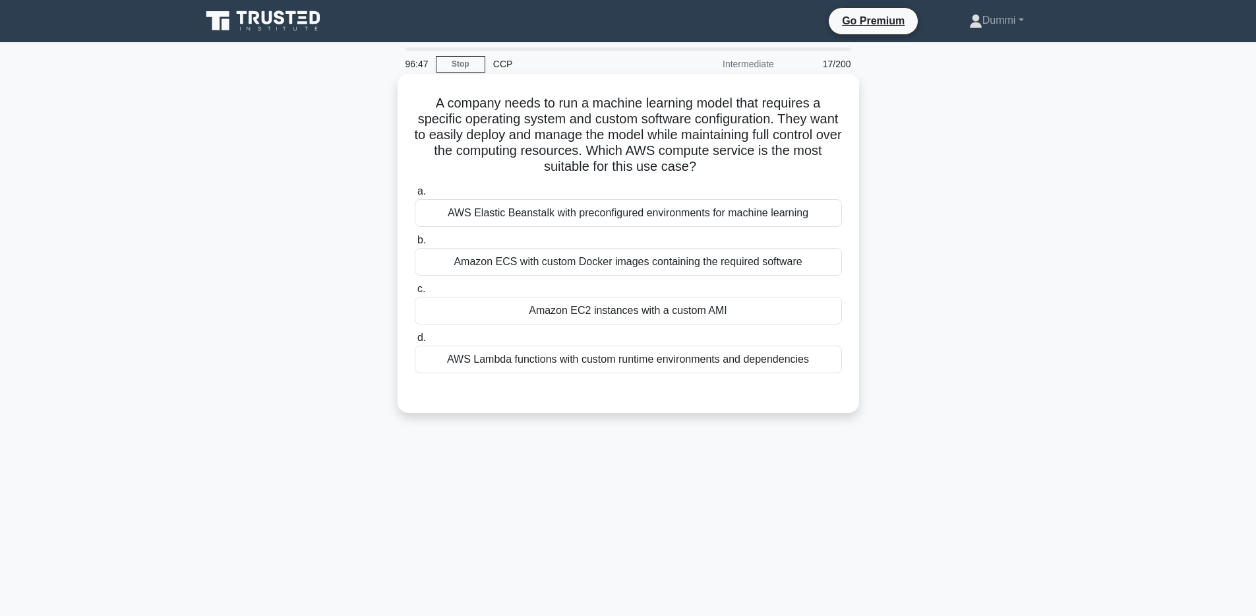
click at [415, 196] on input "a. AWS Elastic Beanstalk with preconfigured environments for machine learning" at bounding box center [415, 191] width 0 height 9
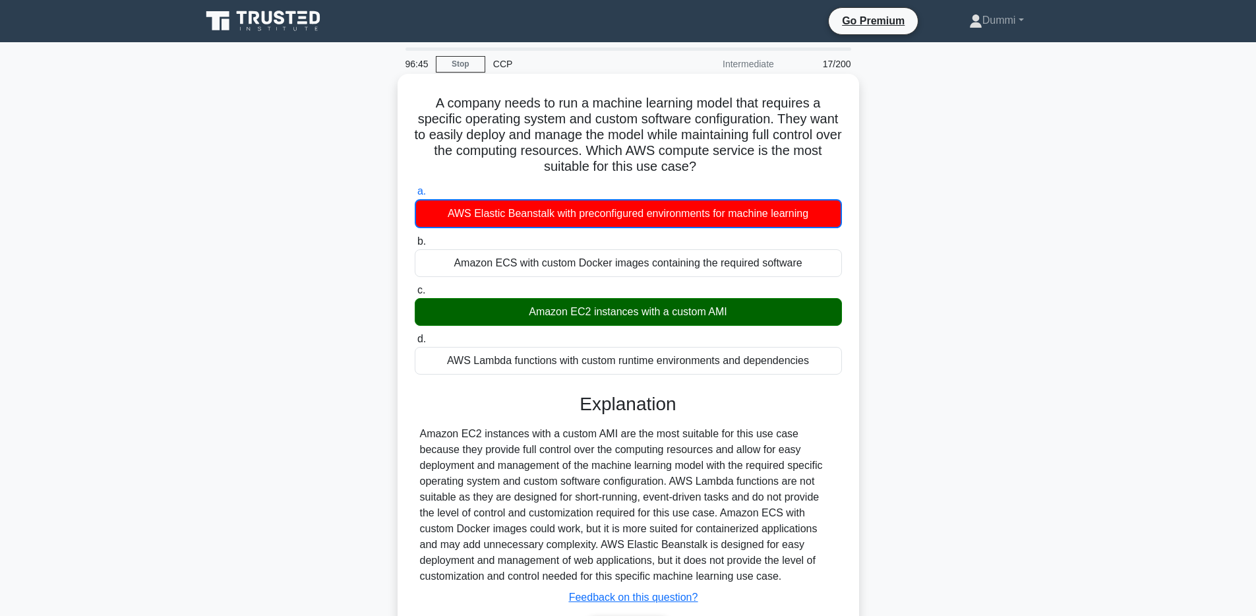
click at [694, 319] on div "Amazon EC2 instances with a custom AMI" at bounding box center [628, 312] width 427 height 28
click at [415, 295] on input "c. Amazon EC2 instances with a custom AMI" at bounding box center [415, 290] width 0 height 9
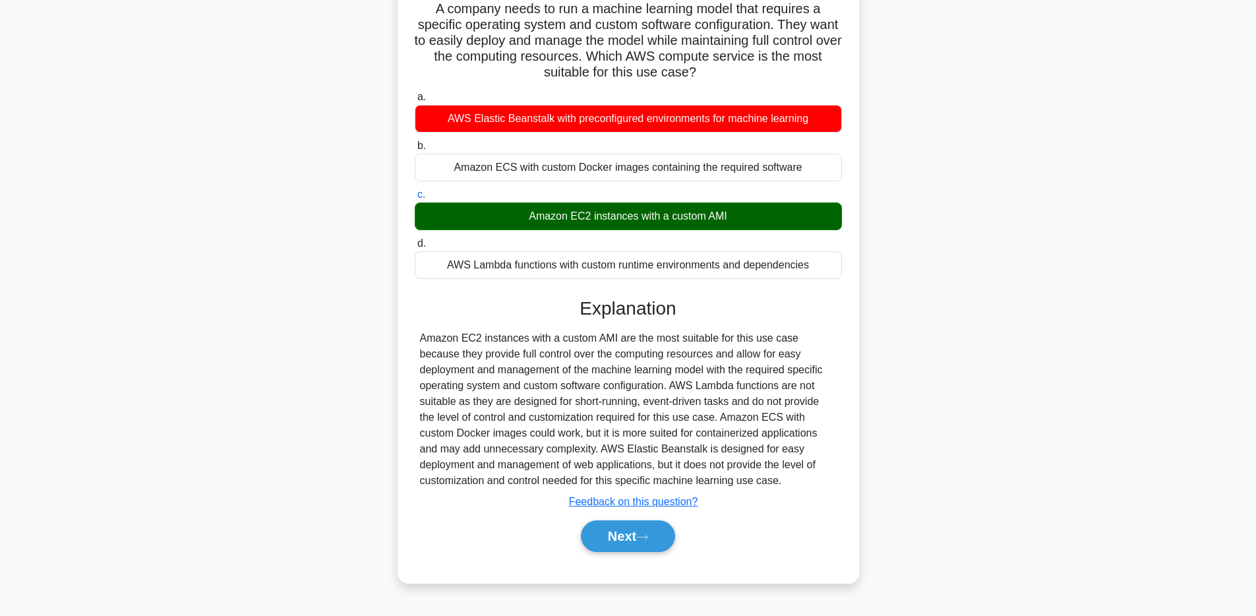
scroll to position [96, 0]
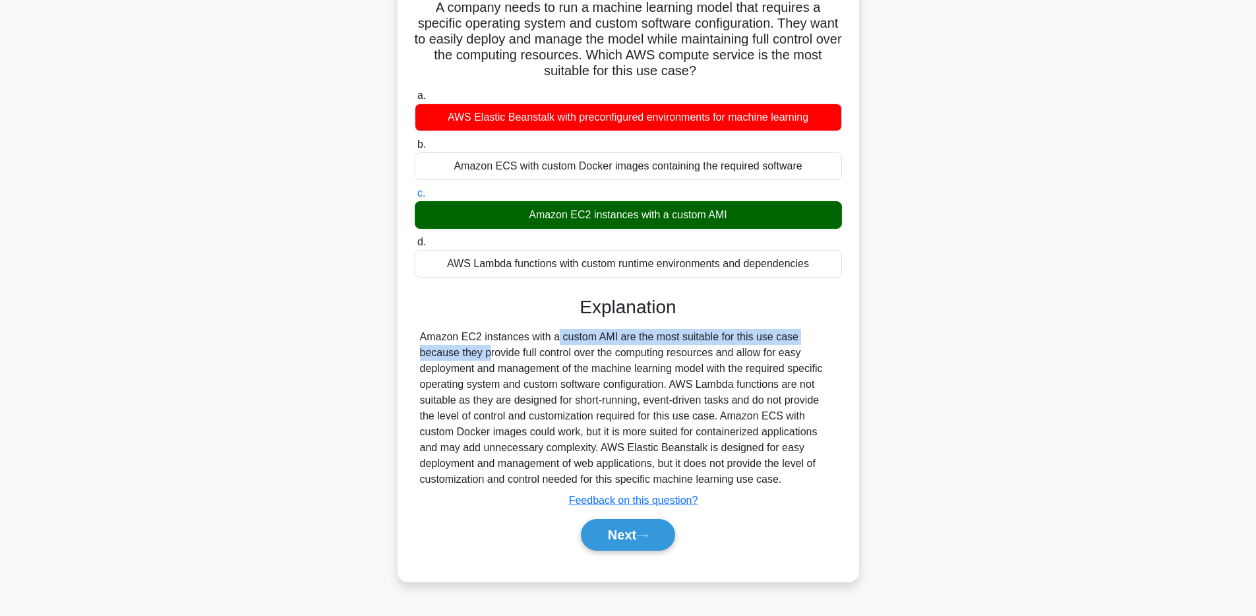
drag, startPoint x: 477, startPoint y: 338, endPoint x: 785, endPoint y: 332, distance: 308.0
click at [785, 332] on div "Amazon EC2 instances with a custom AMI are the most suitable for this use case …" at bounding box center [628, 408] width 417 height 158
drag, startPoint x: 536, startPoint y: 355, endPoint x: 780, endPoint y: 355, distance: 244.0
click at [780, 355] on div "Amazon EC2 instances with a custom AMI are the most suitable for this use case …" at bounding box center [628, 408] width 417 height 158
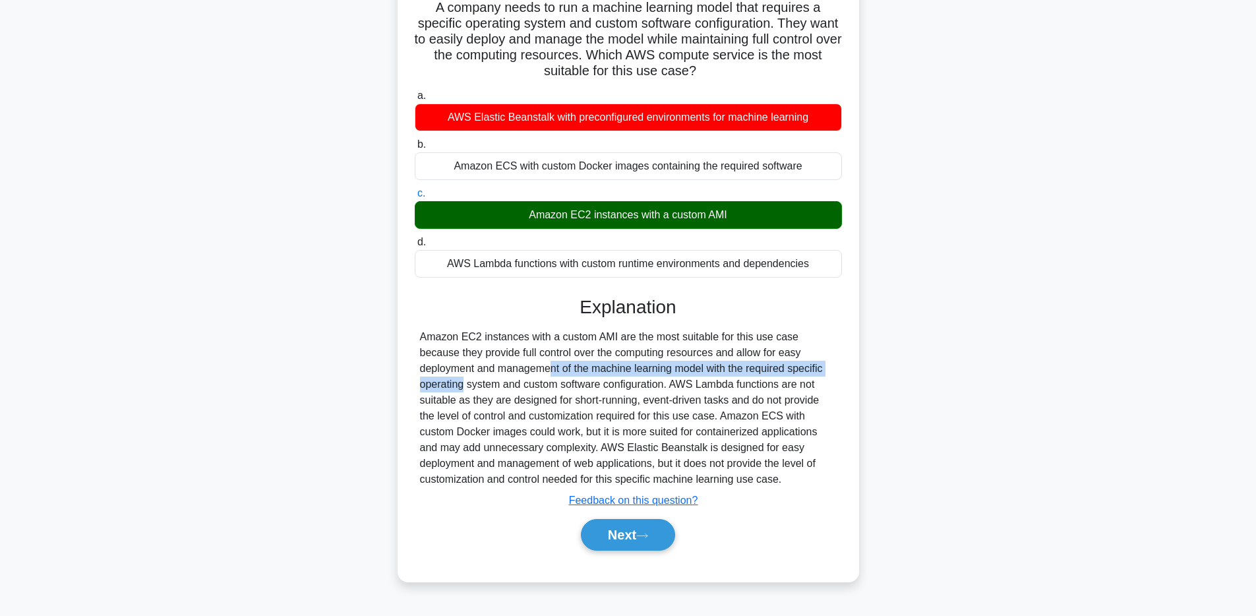
drag, startPoint x: 452, startPoint y: 371, endPoint x: 797, endPoint y: 372, distance: 344.2
click at [797, 372] on div "Amazon EC2 instances with a custom AMI are the most suitable for this use case …" at bounding box center [628, 408] width 417 height 158
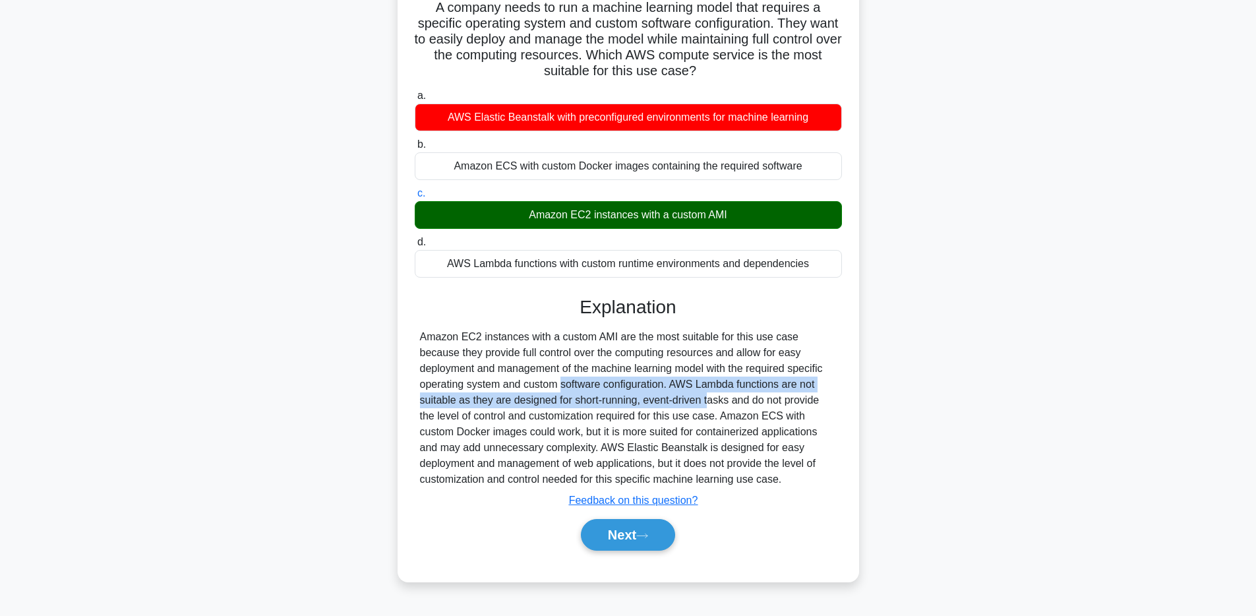
drag, startPoint x: 471, startPoint y: 392, endPoint x: 648, endPoint y: 392, distance: 176.1
click at [631, 396] on div "Amazon EC2 instances with a custom AMI are the most suitable for this use case …" at bounding box center [628, 408] width 417 height 158
click at [702, 384] on div "Amazon EC2 instances with a custom AMI are the most suitable for this use case …" at bounding box center [628, 408] width 417 height 158
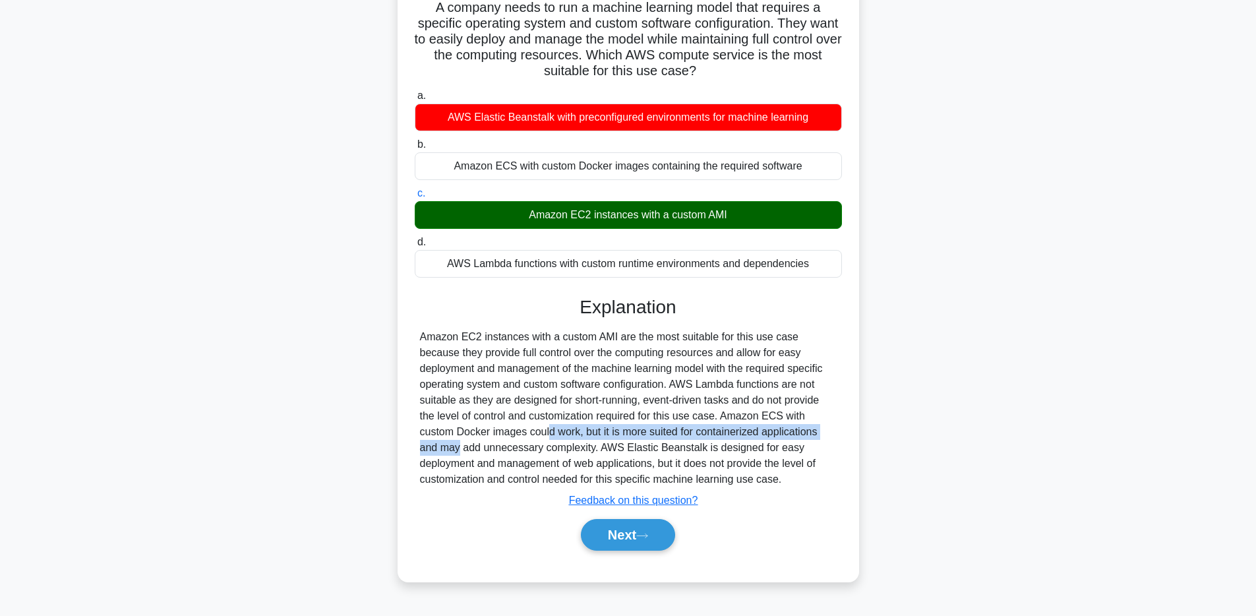
drag, startPoint x: 486, startPoint y: 437, endPoint x: 779, endPoint y: 426, distance: 293.0
click at [779, 426] on div "Amazon EC2 instances with a custom AMI are the most suitable for this use case …" at bounding box center [628, 408] width 417 height 158
drag, startPoint x: 489, startPoint y: 446, endPoint x: 599, endPoint y: 444, distance: 110.8
click at [599, 444] on div "Amazon EC2 instances with a custom AMI are the most suitable for this use case …" at bounding box center [628, 408] width 417 height 158
click at [787, 440] on div "Amazon EC2 instances with a custom AMI are the most suitable for this use case …" at bounding box center [628, 408] width 417 height 158
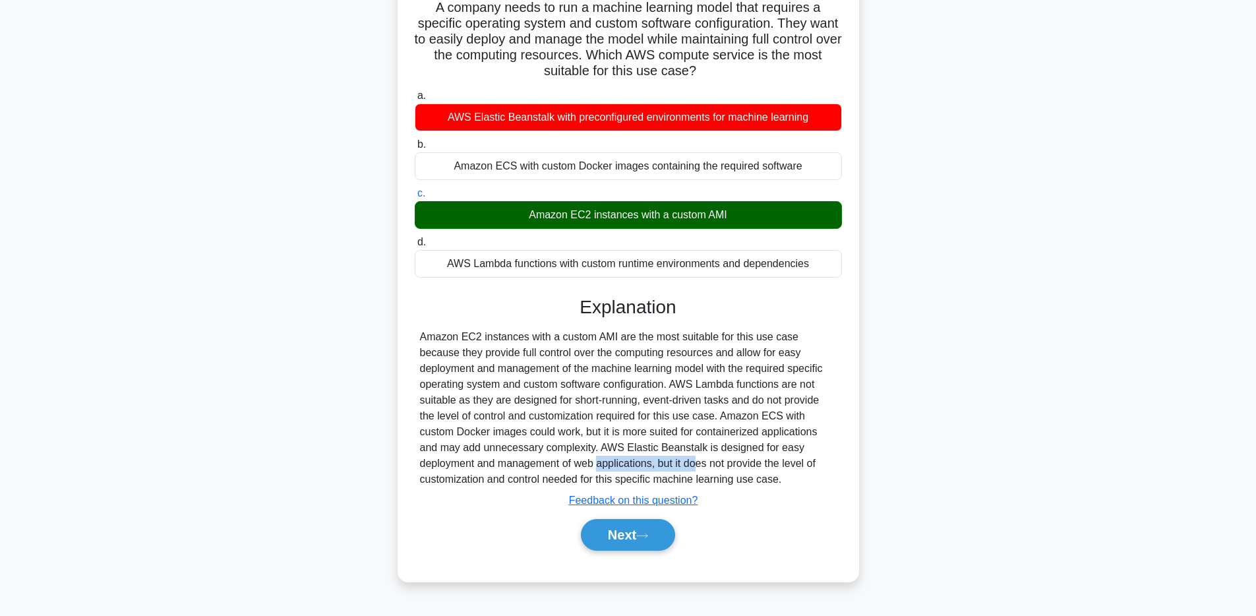
drag, startPoint x: 551, startPoint y: 462, endPoint x: 626, endPoint y: 468, distance: 75.4
click at [626, 468] on div "Amazon EC2 instances with a custom AMI are the most suitable for this use case …" at bounding box center [628, 408] width 417 height 158
drag, startPoint x: 710, startPoint y: 462, endPoint x: 796, endPoint y: 466, distance: 86.5
click at [796, 466] on div "Amazon EC2 instances with a custom AMI are the most suitable for this use case …" at bounding box center [628, 408] width 417 height 158
drag, startPoint x: 522, startPoint y: 477, endPoint x: 654, endPoint y: 481, distance: 132.6
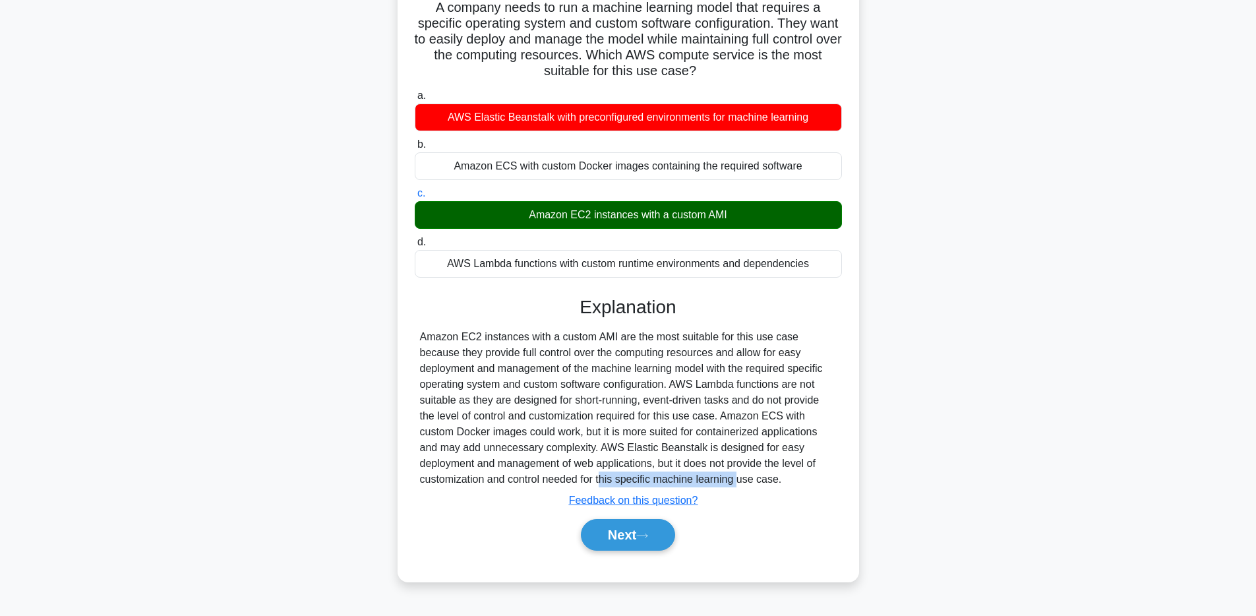
click at [654, 481] on div "Amazon EC2 instances with a custom AMI are the most suitable for this use case …" at bounding box center [628, 408] width 417 height 158
click at [723, 470] on div "Amazon EC2 instances with a custom AMI are the most suitable for this use case …" at bounding box center [628, 408] width 417 height 158
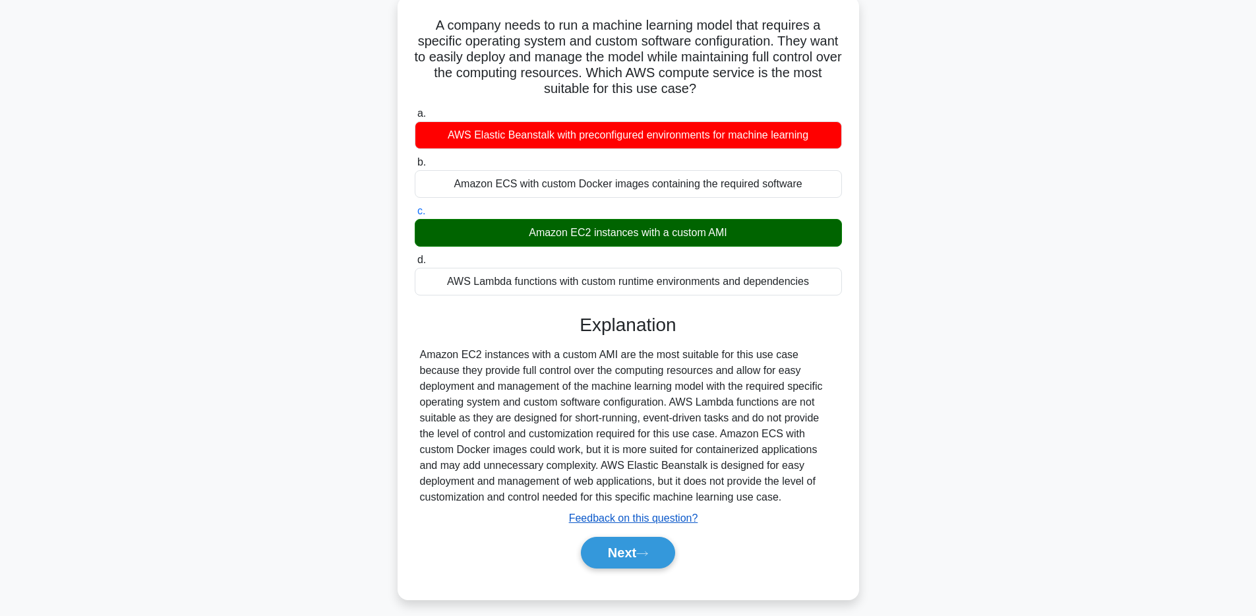
scroll to position [69, 0]
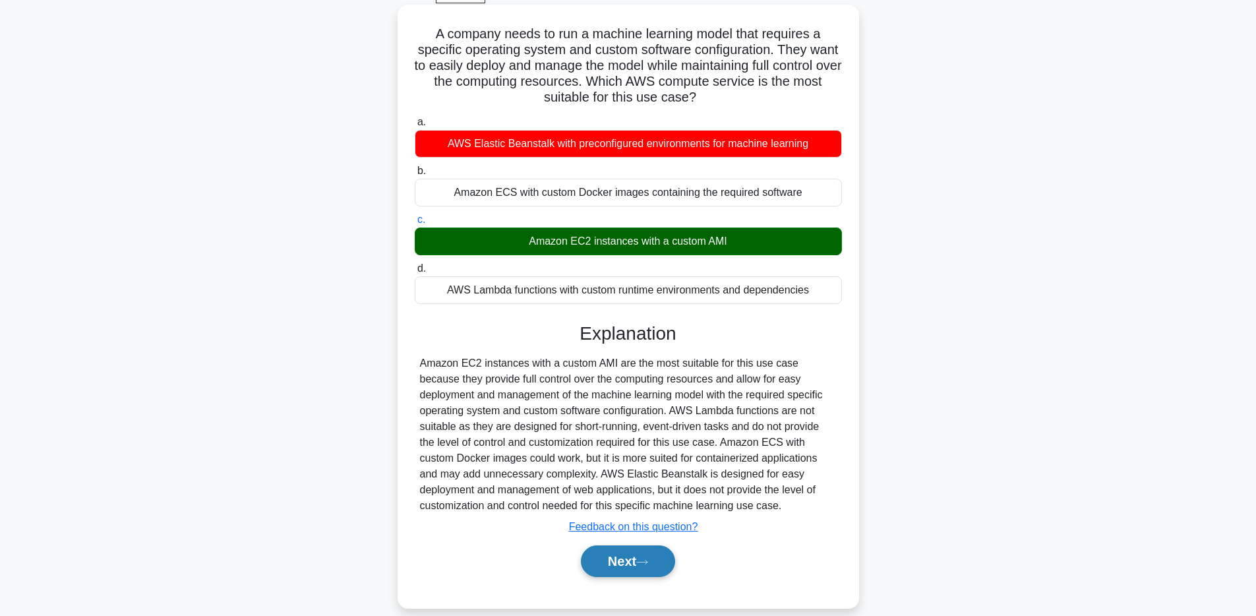
click at [643, 552] on button "Next" at bounding box center [628, 561] width 94 height 32
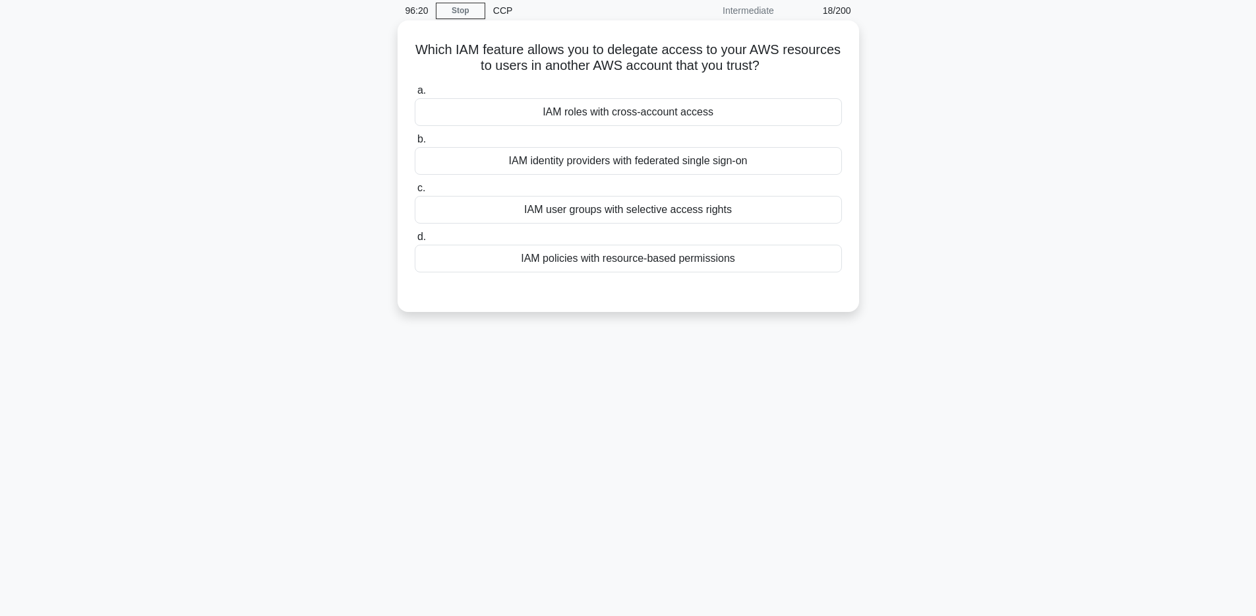
scroll to position [46, 0]
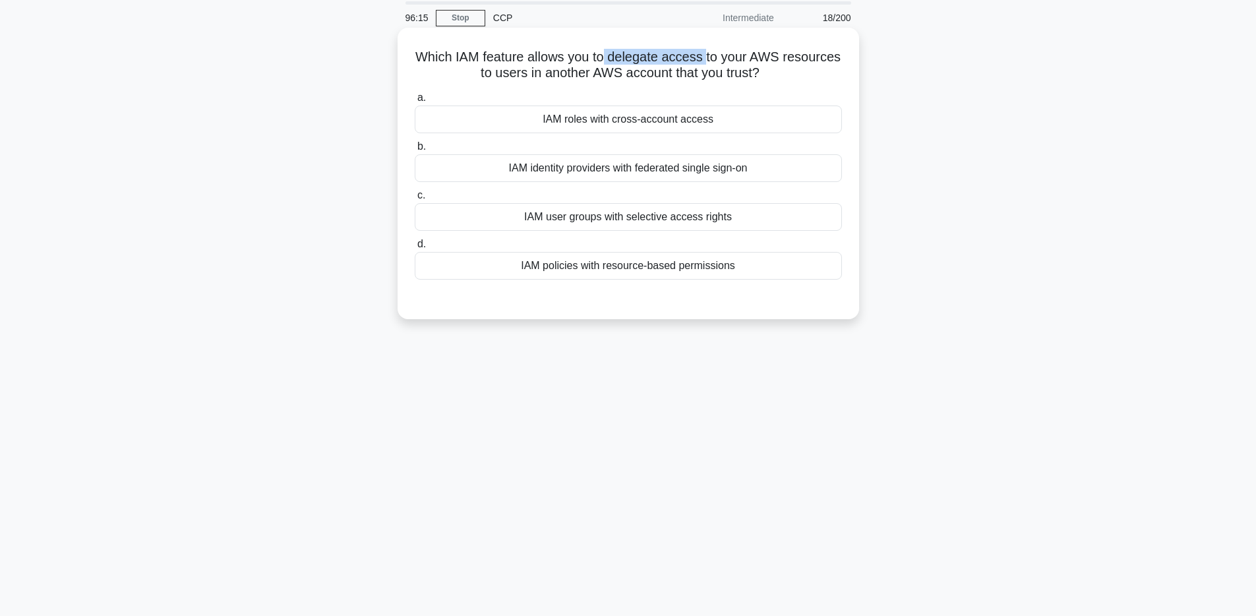
drag, startPoint x: 604, startPoint y: 61, endPoint x: 706, endPoint y: 58, distance: 102.2
click at [706, 58] on h5 "Which IAM feature allows you to delegate access to your AWS resources to users …" at bounding box center [628, 65] width 430 height 33
drag, startPoint x: 499, startPoint y: 76, endPoint x: 688, endPoint y: 76, distance: 189.3
click at [688, 76] on h5 "Which IAM feature allows you to delegate access to your AWS resources to users …" at bounding box center [628, 65] width 430 height 33
click at [682, 269] on div "IAM policies with resource-based permissions" at bounding box center [628, 266] width 427 height 28
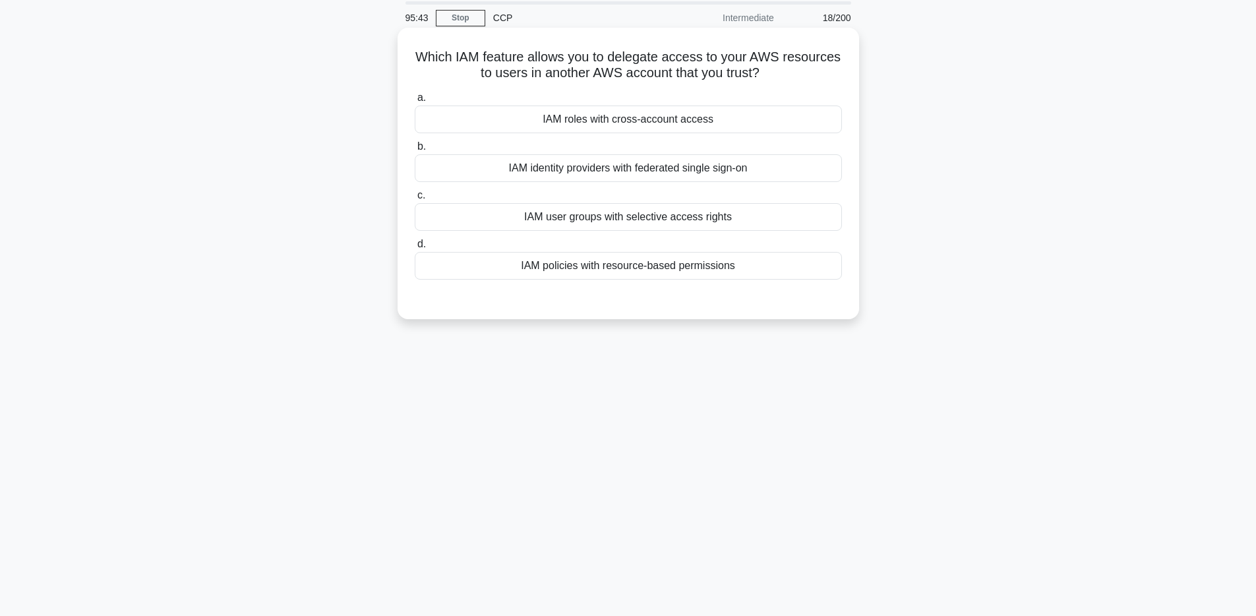
click at [415, 249] on input "d. IAM policies with resource-based permissions" at bounding box center [415, 244] width 0 height 9
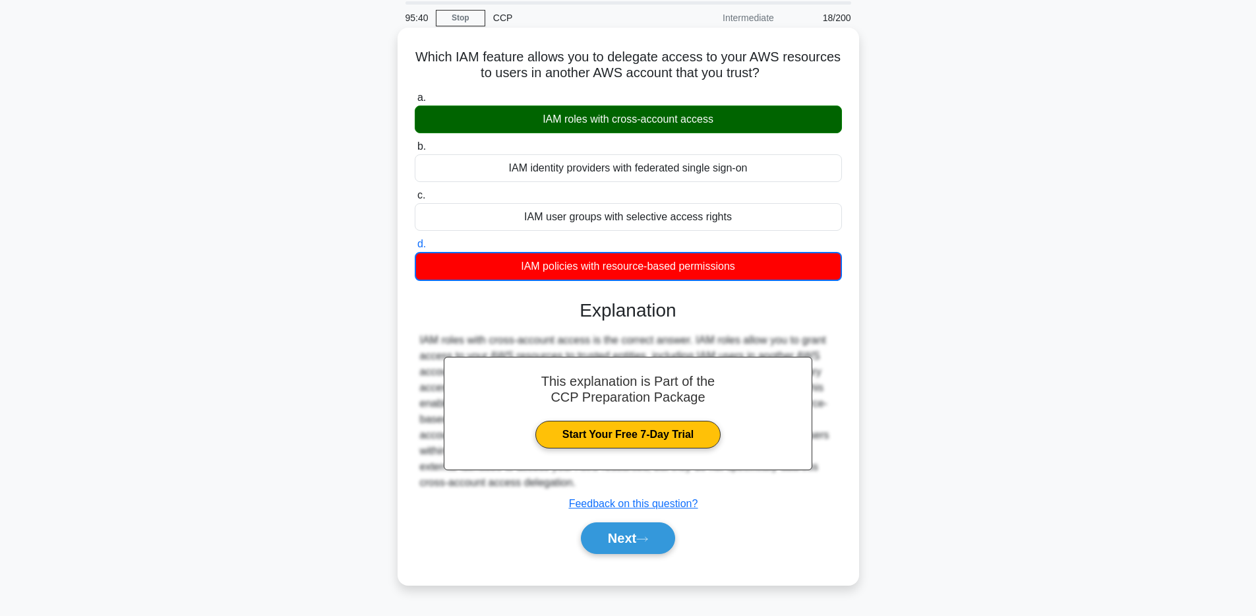
click at [845, 199] on div "c. IAM user groups with selective access rights" at bounding box center [628, 209] width 443 height 44
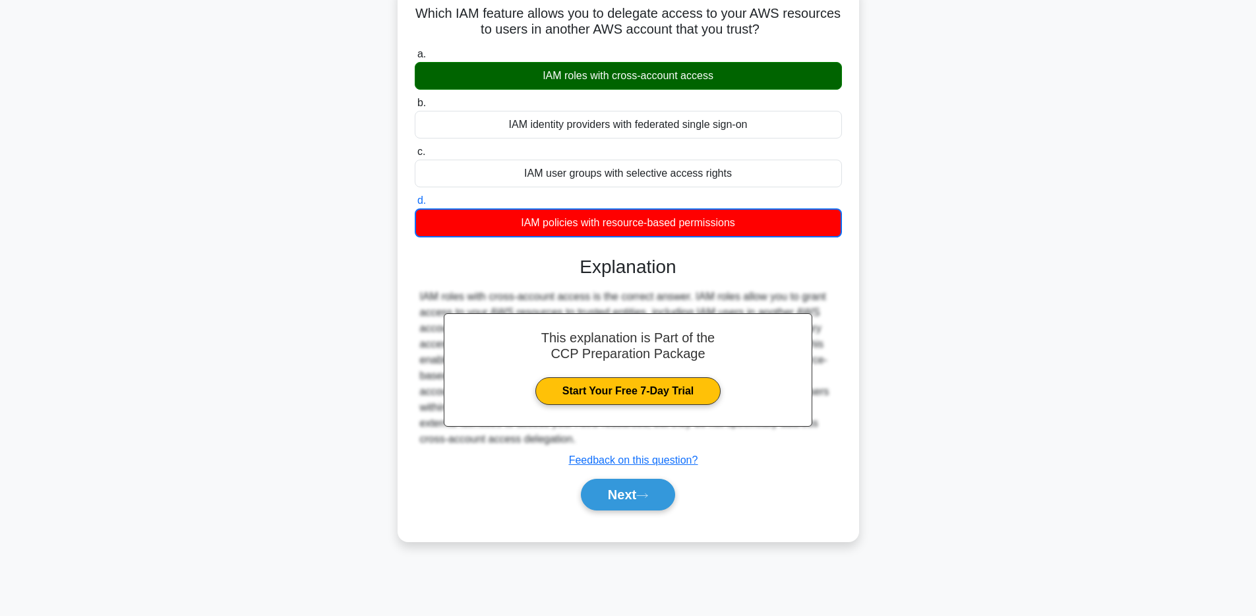
scroll to position [96, 0]
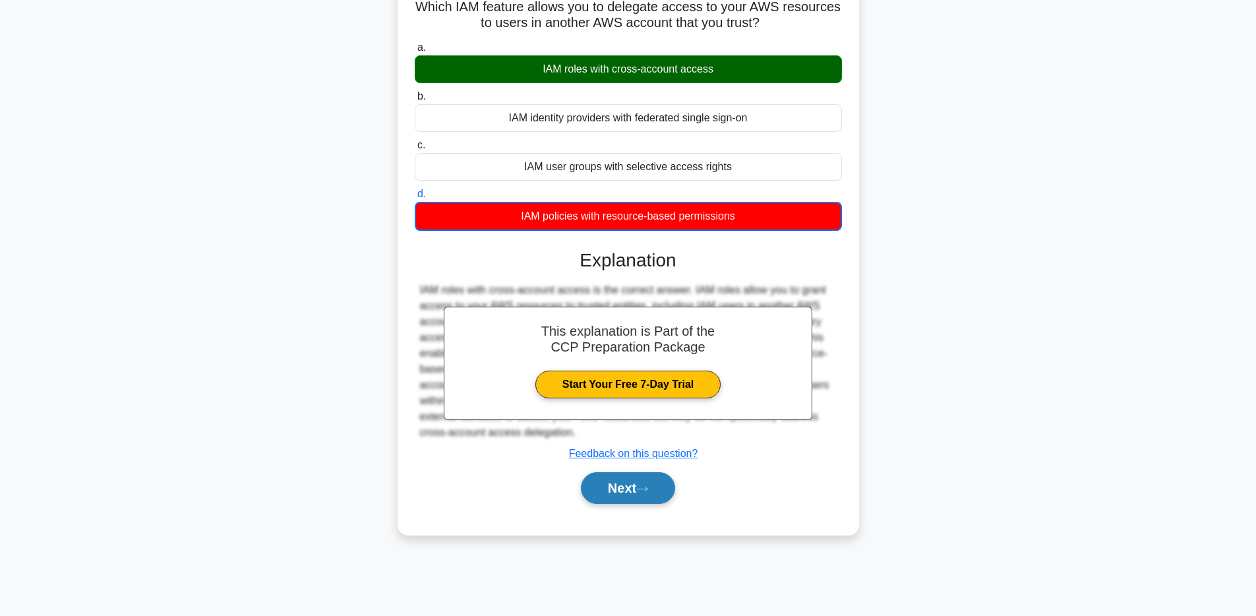
click at [630, 489] on button "Next" at bounding box center [628, 488] width 94 height 32
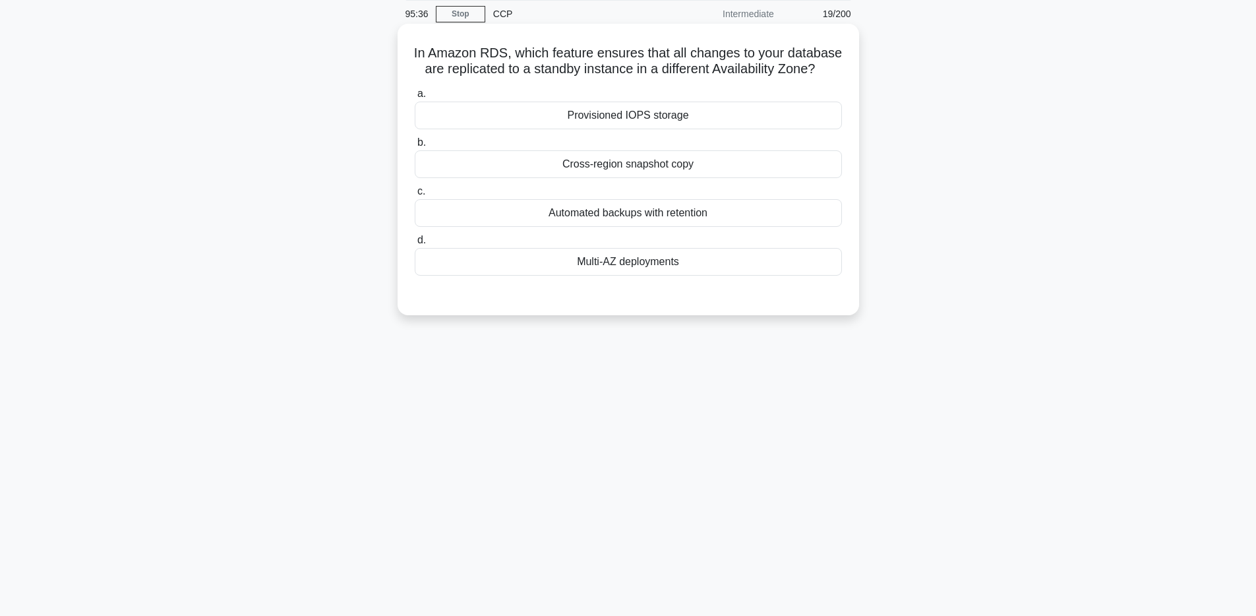
scroll to position [0, 0]
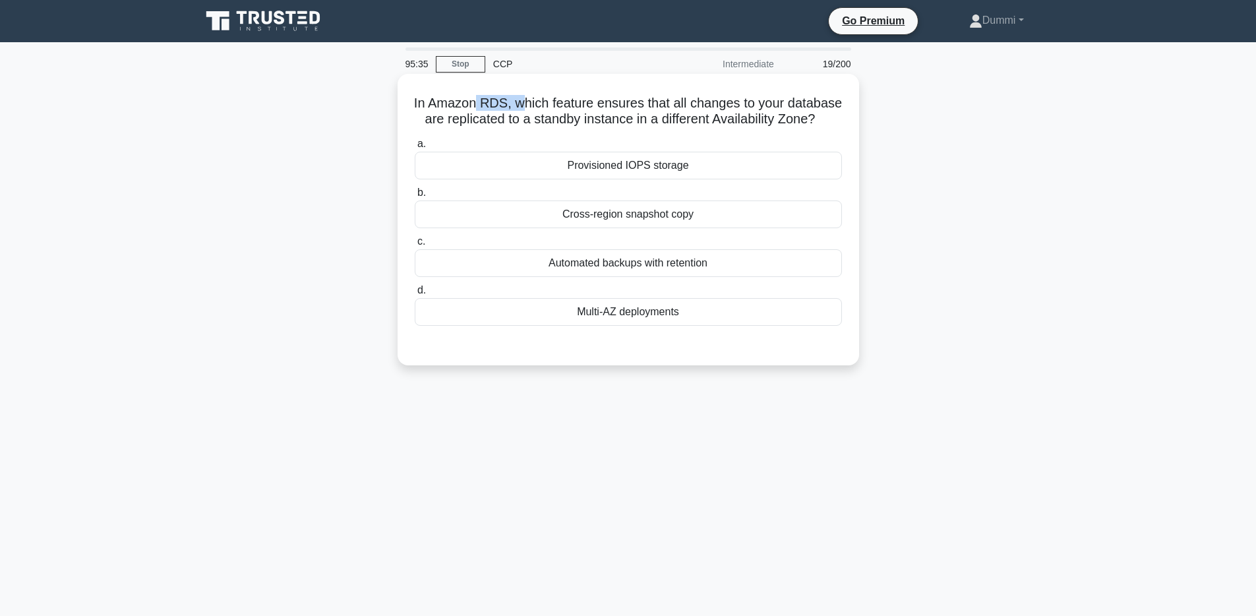
drag, startPoint x: 476, startPoint y: 102, endPoint x: 524, endPoint y: 102, distance: 47.5
click at [524, 102] on h5 "In Amazon RDS, which feature ensures that all changes to your database are repl…" at bounding box center [628, 111] width 430 height 33
drag, startPoint x: 497, startPoint y: 122, endPoint x: 791, endPoint y: 119, distance: 294.8
click at [791, 119] on h5 "In Amazon RDS, which feature ensures that all changes to your database are repl…" at bounding box center [628, 111] width 430 height 33
click at [686, 216] on div "Cross-region snapshot copy" at bounding box center [628, 214] width 427 height 28
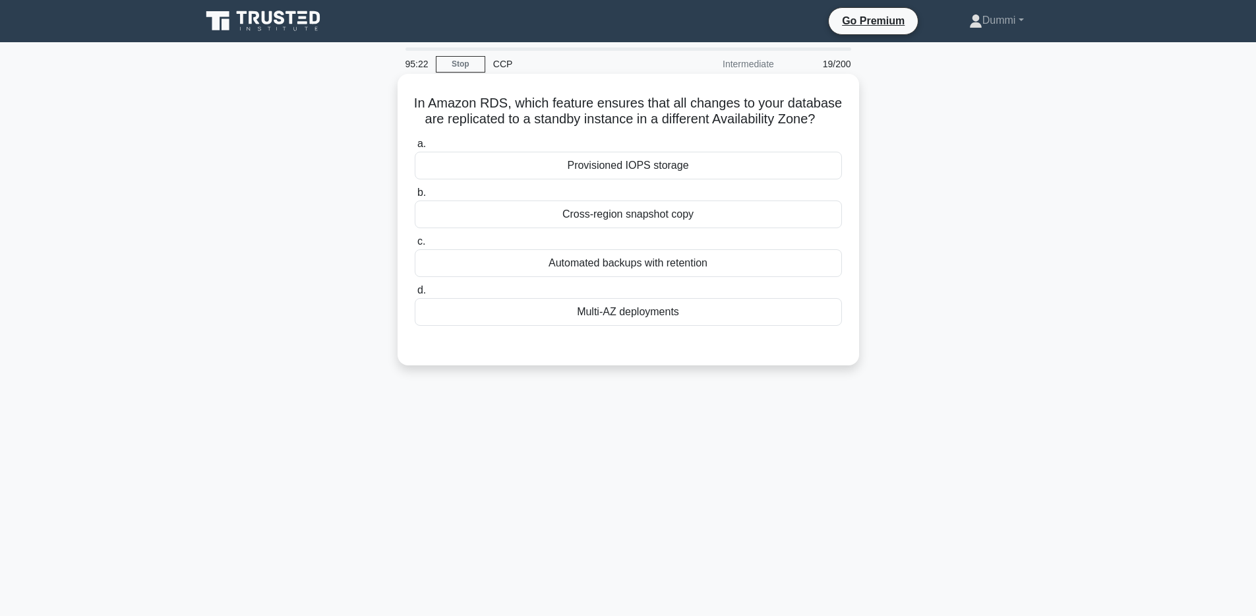
click at [415, 197] on input "b. Cross-region snapshot copy" at bounding box center [415, 193] width 0 height 9
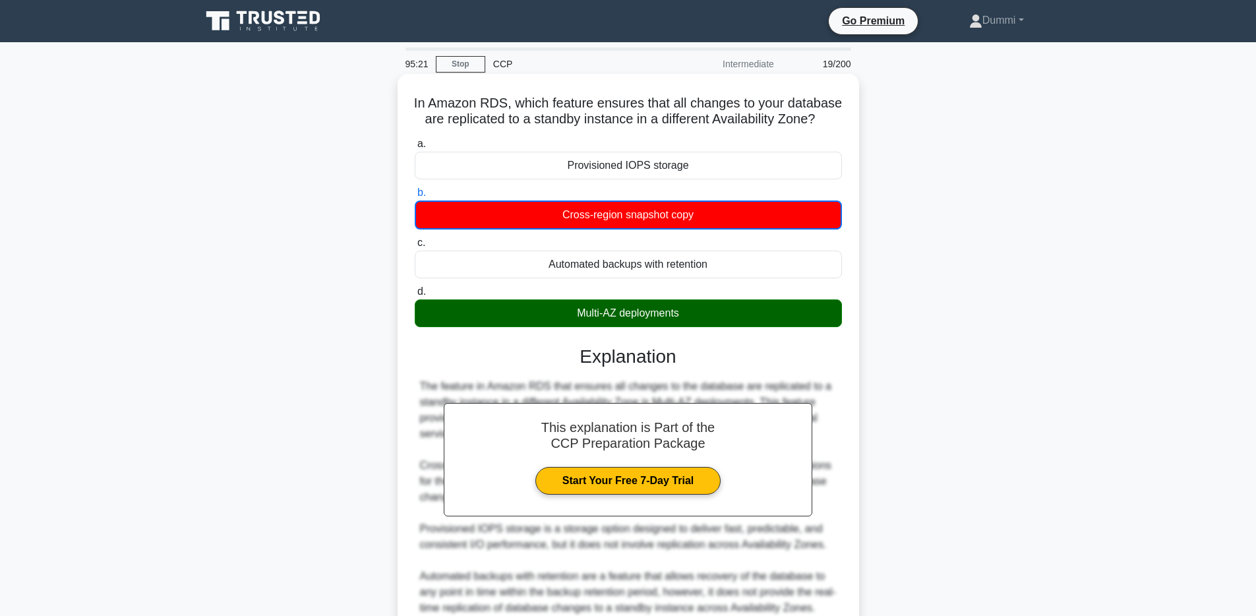
click at [699, 324] on div "Multi-AZ deployments" at bounding box center [628, 313] width 427 height 28
click at [415, 296] on input "d. Multi-AZ deployments" at bounding box center [415, 292] width 0 height 9
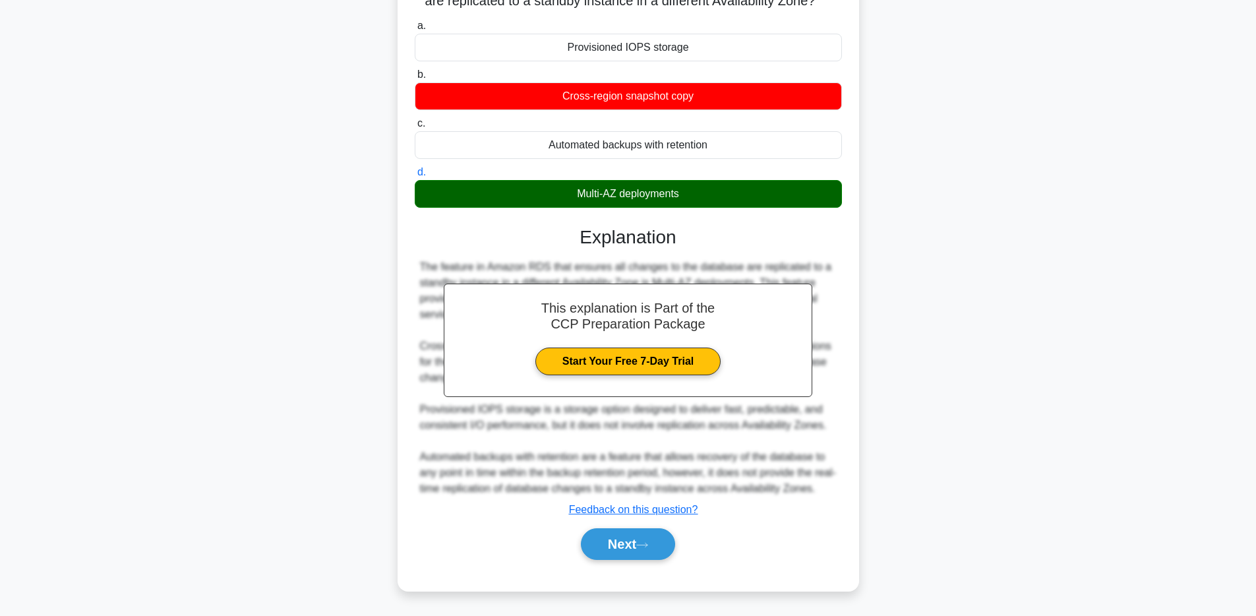
scroll to position [119, 0]
click at [652, 532] on button "Next" at bounding box center [628, 544] width 94 height 32
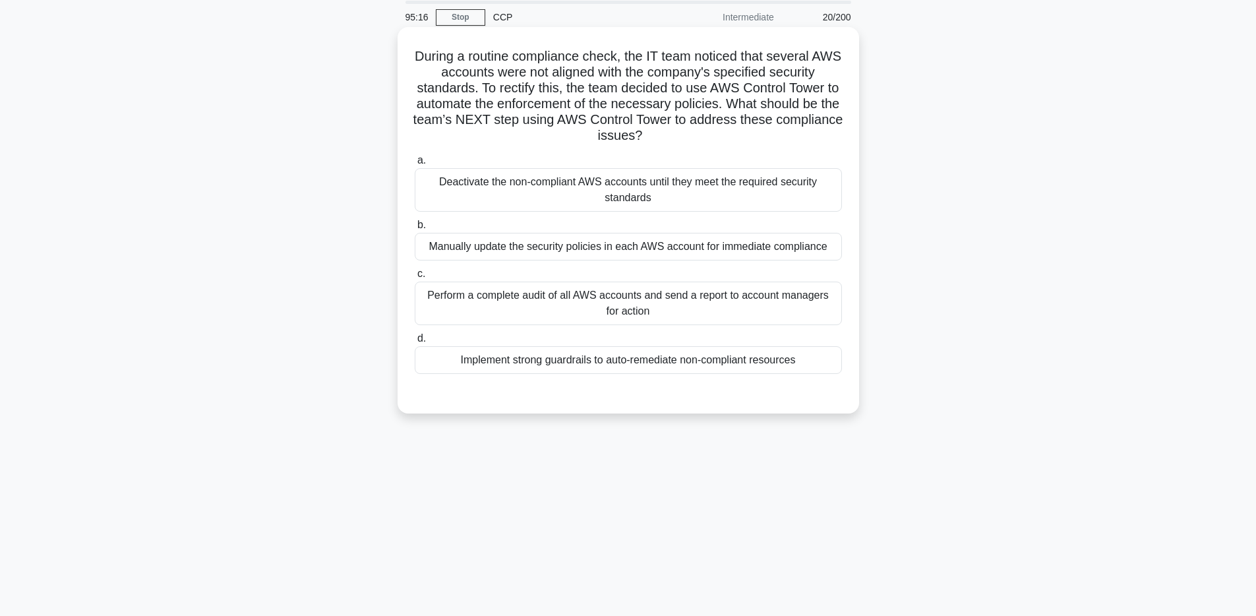
scroll to position [0, 0]
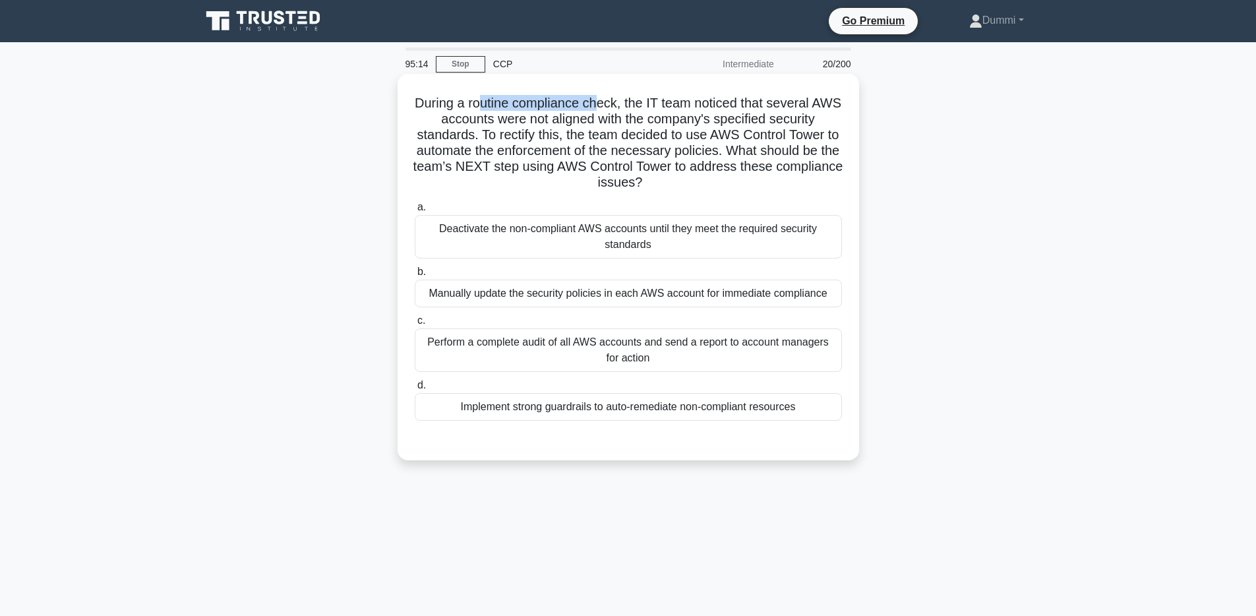
drag, startPoint x: 481, startPoint y: 103, endPoint x: 597, endPoint y: 100, distance: 116.7
click at [597, 100] on h5 "During a routine compliance check, the IT team noticed that several AWS account…" at bounding box center [628, 143] width 430 height 96
drag, startPoint x: 632, startPoint y: 104, endPoint x: 826, endPoint y: 102, distance: 193.9
click at [826, 102] on h5 "During a routine compliance check, the IT team noticed that several AWS account…" at bounding box center [628, 143] width 430 height 96
drag, startPoint x: 462, startPoint y: 118, endPoint x: 786, endPoint y: 113, distance: 323.8
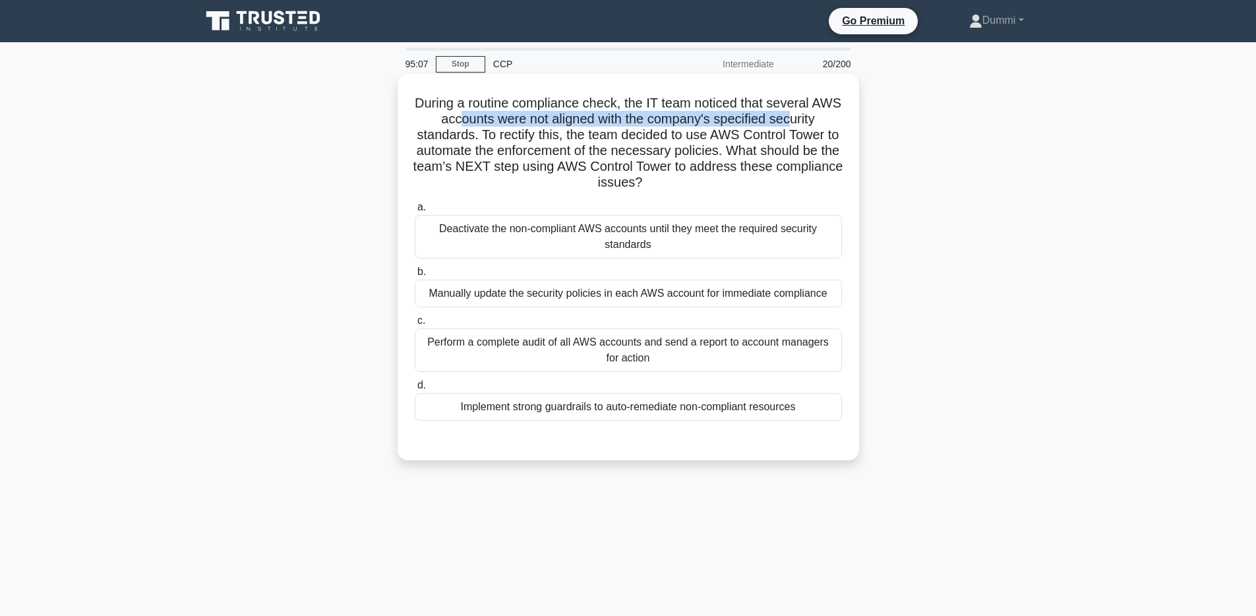
click at [786, 113] on h5 "During a routine compliance check, the IT team noticed that several AWS account…" at bounding box center [628, 143] width 430 height 96
drag, startPoint x: 466, startPoint y: 135, endPoint x: 452, endPoint y: 123, distance: 18.2
click at [452, 123] on h5 "During a routine compliance check, the IT team noticed that several AWS account…" at bounding box center [628, 143] width 430 height 96
drag, startPoint x: 699, startPoint y: 134, endPoint x: 837, endPoint y: 131, distance: 137.9
click at [837, 131] on h5 "During a routine compliance check, the IT team noticed that several AWS account…" at bounding box center [628, 143] width 430 height 96
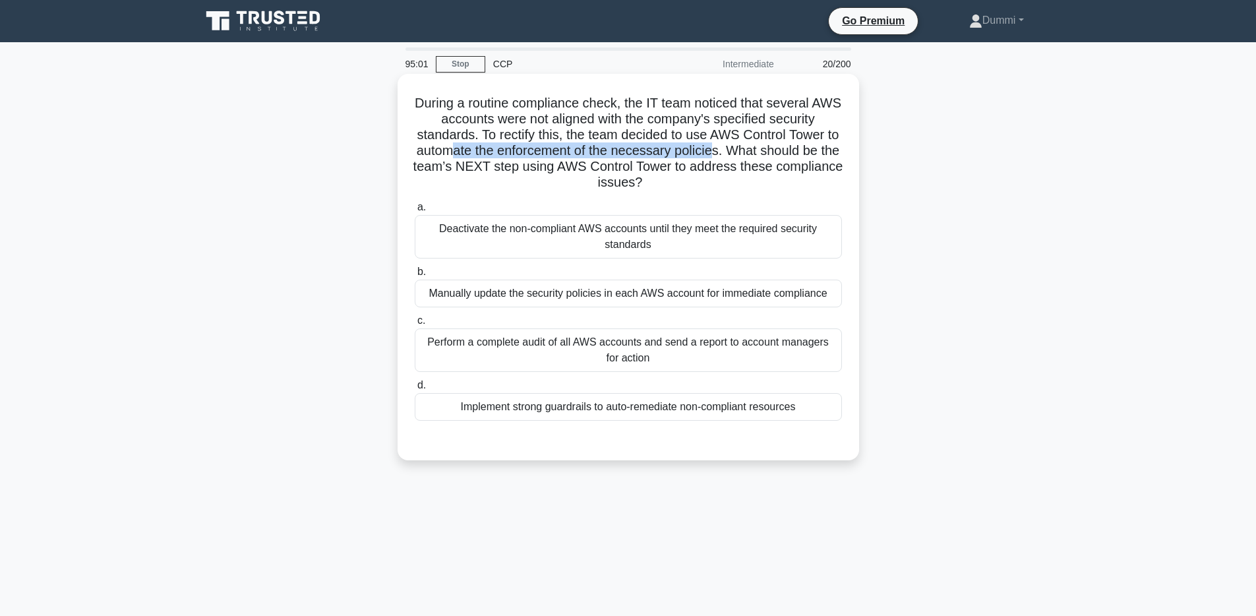
drag, startPoint x: 448, startPoint y: 156, endPoint x: 712, endPoint y: 153, distance: 263.1
click at [712, 153] on h5 "During a routine compliance check, the IT team noticed that several AWS account…" at bounding box center [628, 143] width 430 height 96
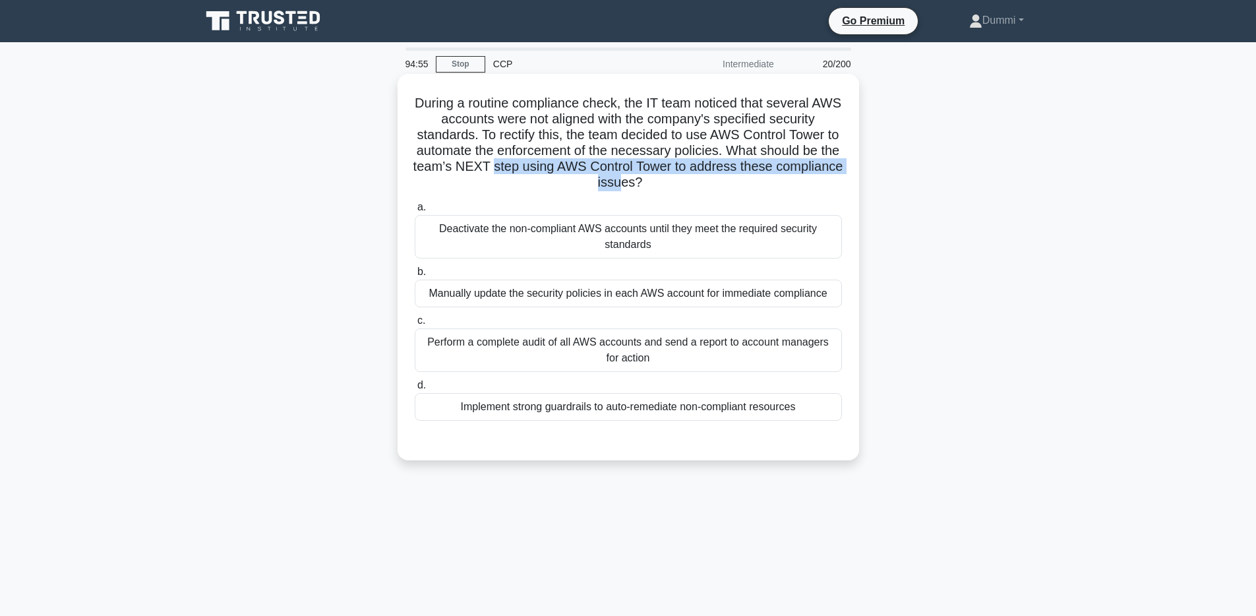
drag, startPoint x: 494, startPoint y: 167, endPoint x: 617, endPoint y: 189, distance: 125.2
click at [617, 189] on h5 "During a routine compliance check, the IT team noticed that several AWS account…" at bounding box center [628, 143] width 430 height 96
click at [718, 408] on div "Implement strong guardrails to auto-remediate non-compliant resources" at bounding box center [628, 407] width 427 height 28
click at [415, 390] on input "d. Implement strong guardrails to auto-remediate non-compliant resources" at bounding box center [415, 385] width 0 height 9
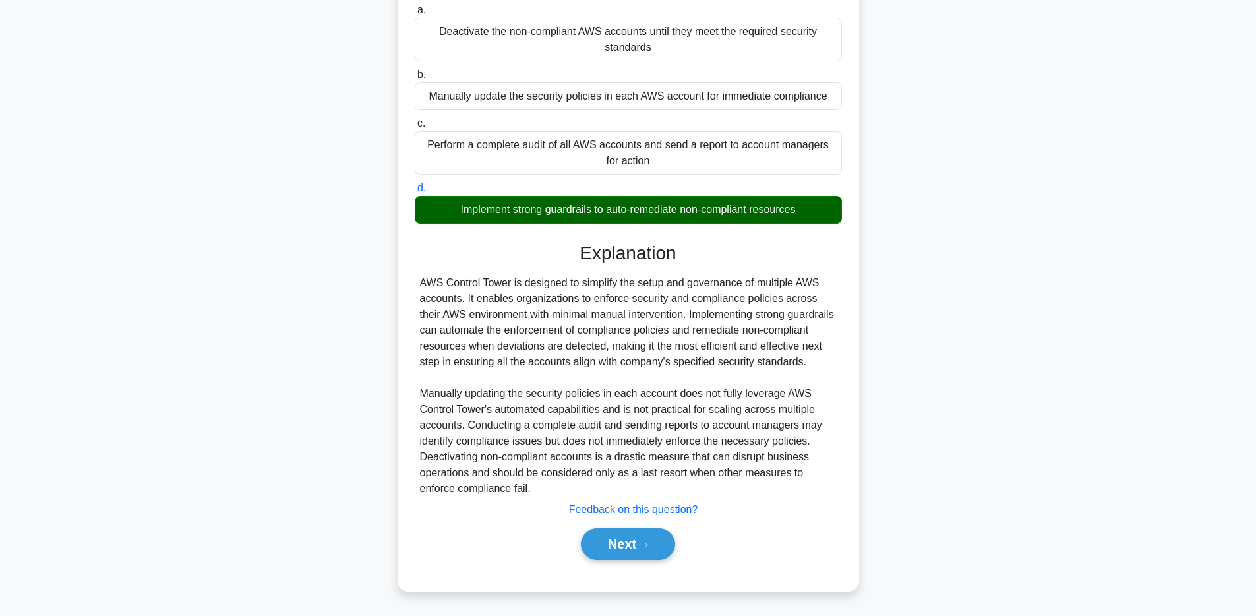
scroll to position [214, 0]
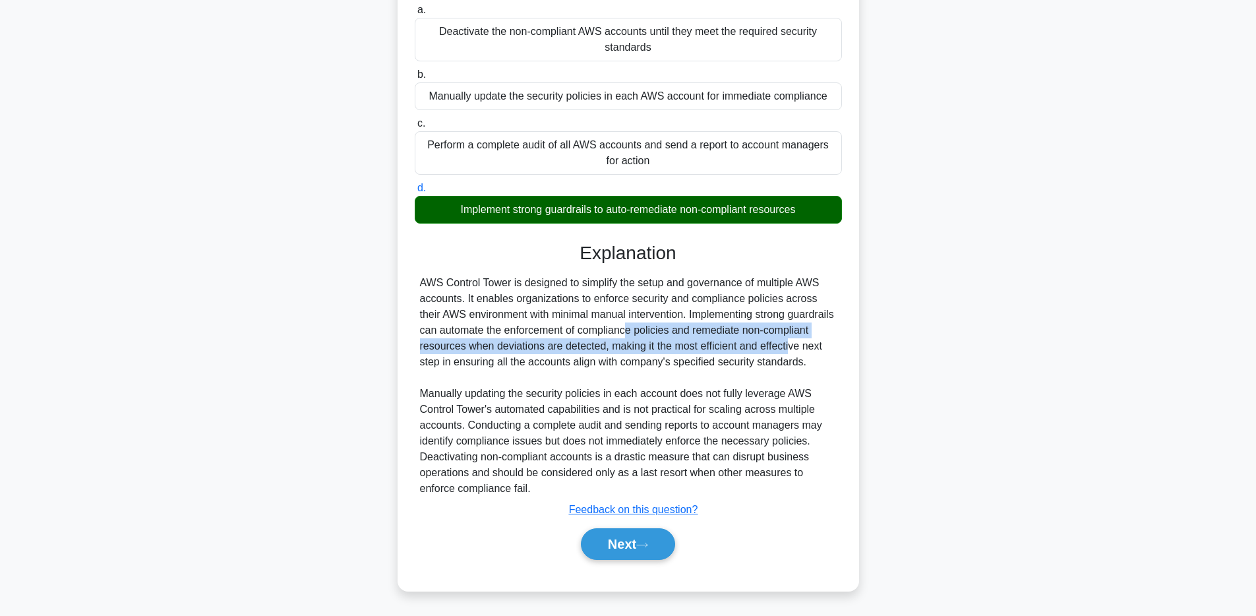
drag, startPoint x: 589, startPoint y: 318, endPoint x: 764, endPoint y: 330, distance: 175.8
click at [764, 330] on div "AWS Control Tower is designed to simplify the setup and governance of multiple …" at bounding box center [628, 386] width 417 height 222
drag, startPoint x: 446, startPoint y: 347, endPoint x: 799, endPoint y: 347, distance: 352.8
click at [799, 347] on div "AWS Control Tower is designed to simplify the setup and governance of multiple …" at bounding box center [628, 386] width 417 height 222
click at [640, 544] on button "Next" at bounding box center [628, 544] width 94 height 32
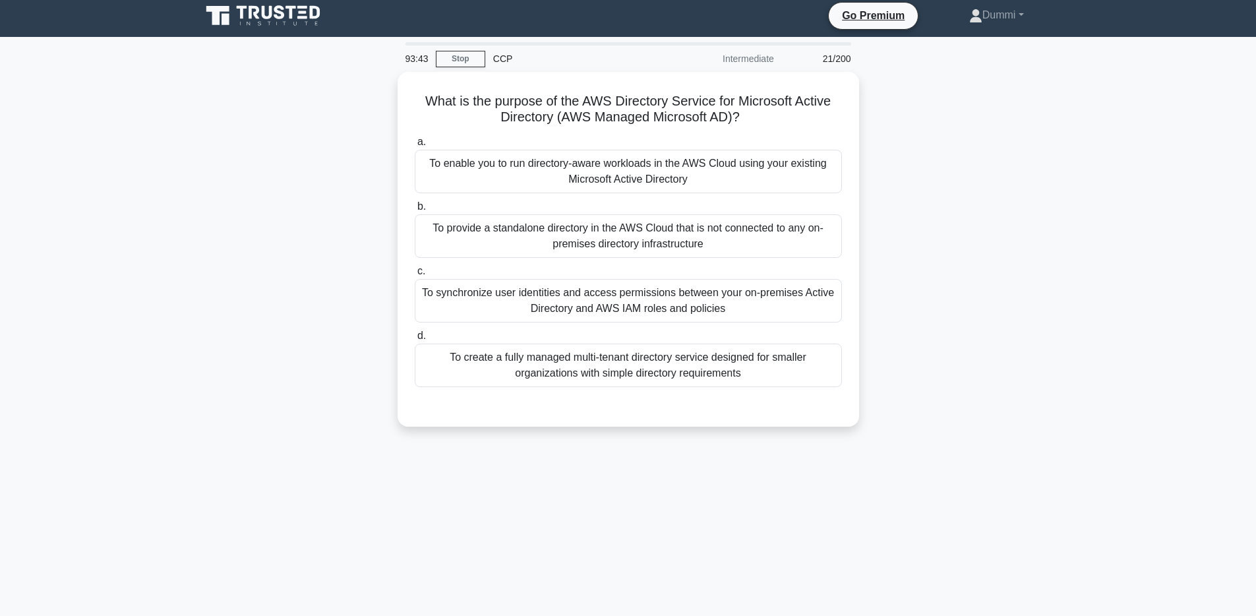
scroll to position [0, 0]
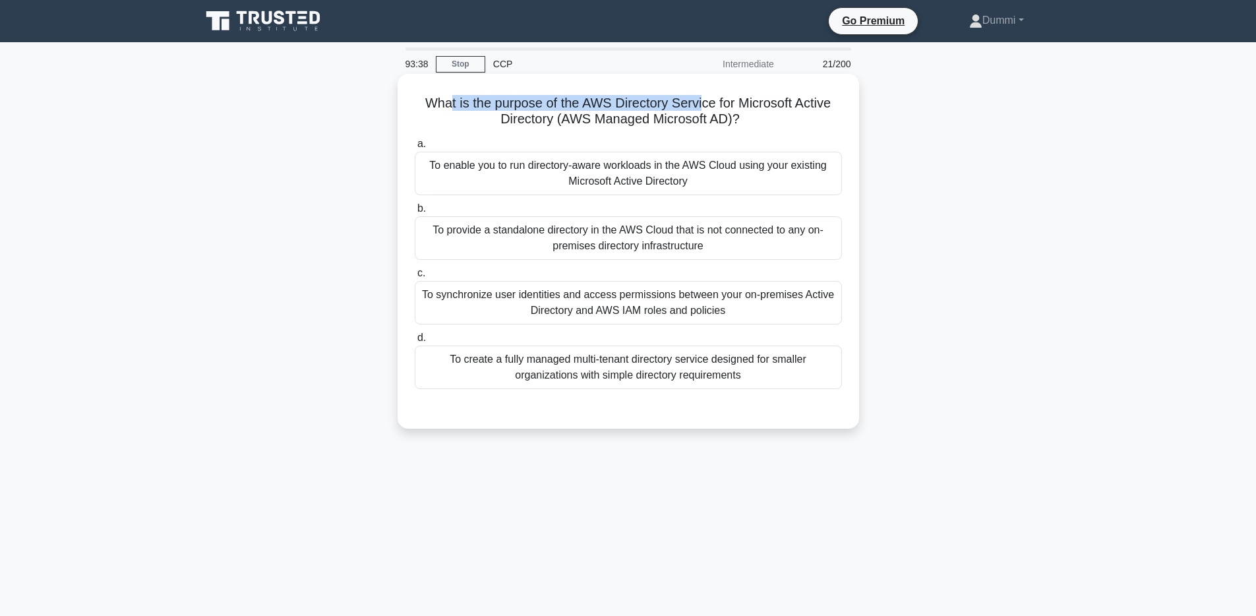
drag, startPoint x: 453, startPoint y: 101, endPoint x: 703, endPoint y: 102, distance: 249.9
click at [703, 102] on h5 "What is the purpose of the AWS Directory Service for Microsoft Active Directory…" at bounding box center [628, 111] width 430 height 33
drag, startPoint x: 750, startPoint y: 100, endPoint x: 619, endPoint y: 119, distance: 132.6
click at [619, 119] on h5 "What is the purpose of the AWS Directory Service for Microsoft Active Directory…" at bounding box center [628, 111] width 430 height 33
click at [678, 136] on label "a. To enable you to run directory-aware workloads in the AWS Cloud using your e…" at bounding box center [628, 165] width 427 height 59
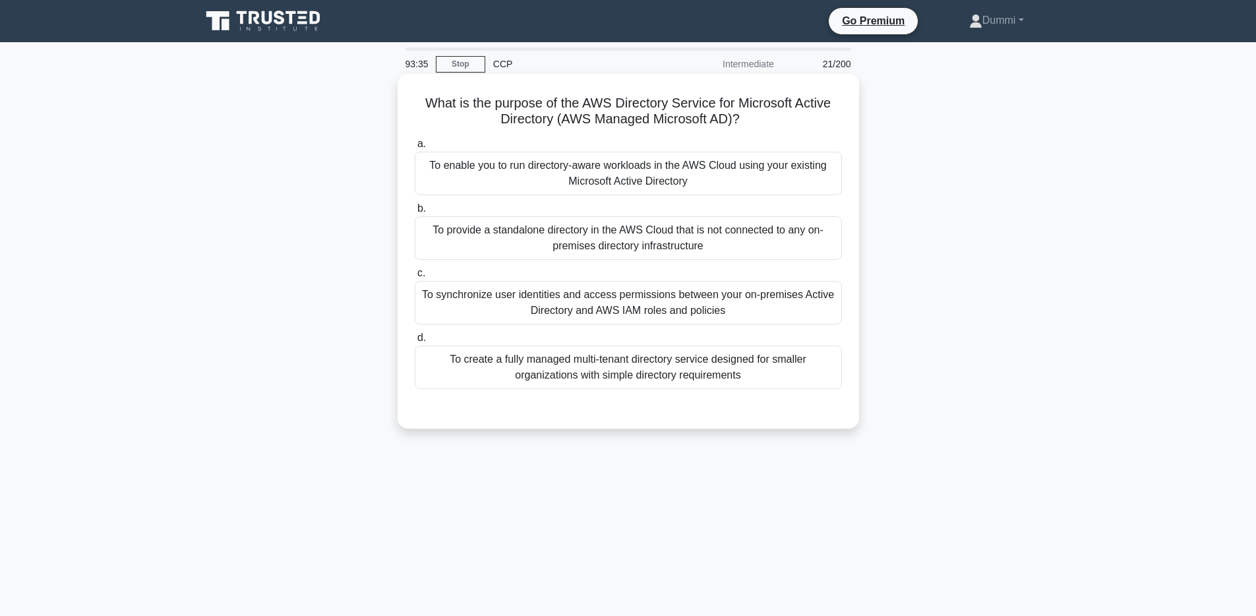
click at [415, 140] on input "a. To enable you to run directory-aware workloads in the AWS Cloud using your e…" at bounding box center [415, 144] width 0 height 9
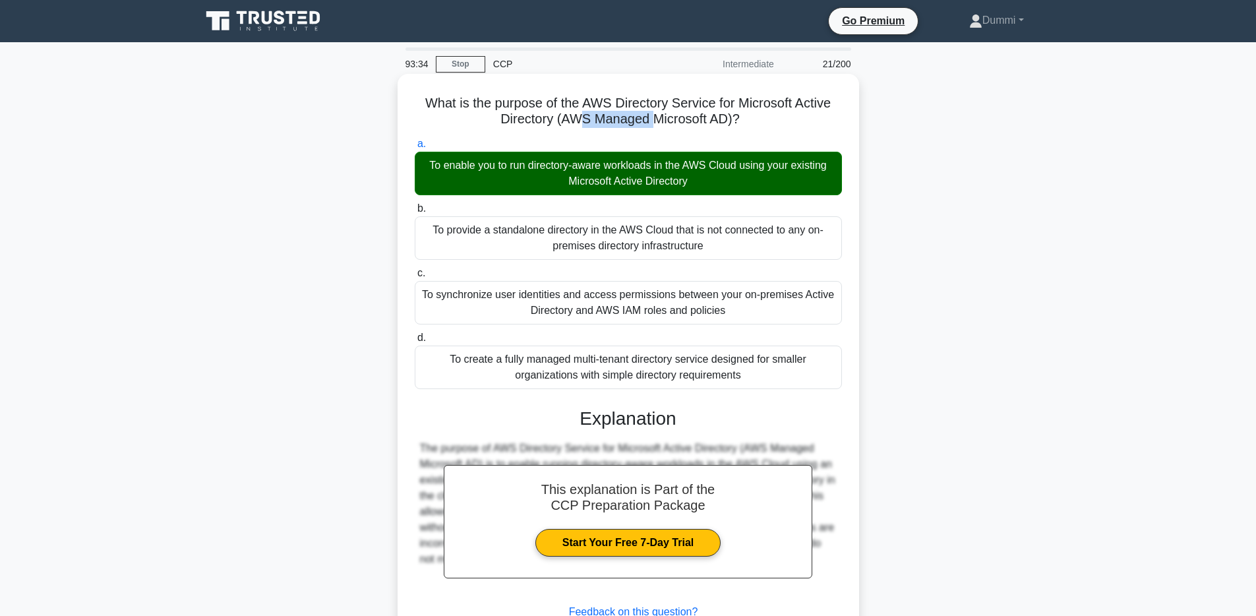
drag, startPoint x: 581, startPoint y: 121, endPoint x: 642, endPoint y: 123, distance: 60.7
click at [655, 113] on h5 "What is the purpose of the AWS Directory Service for Microsoft Active Directory…" at bounding box center [628, 111] width 430 height 33
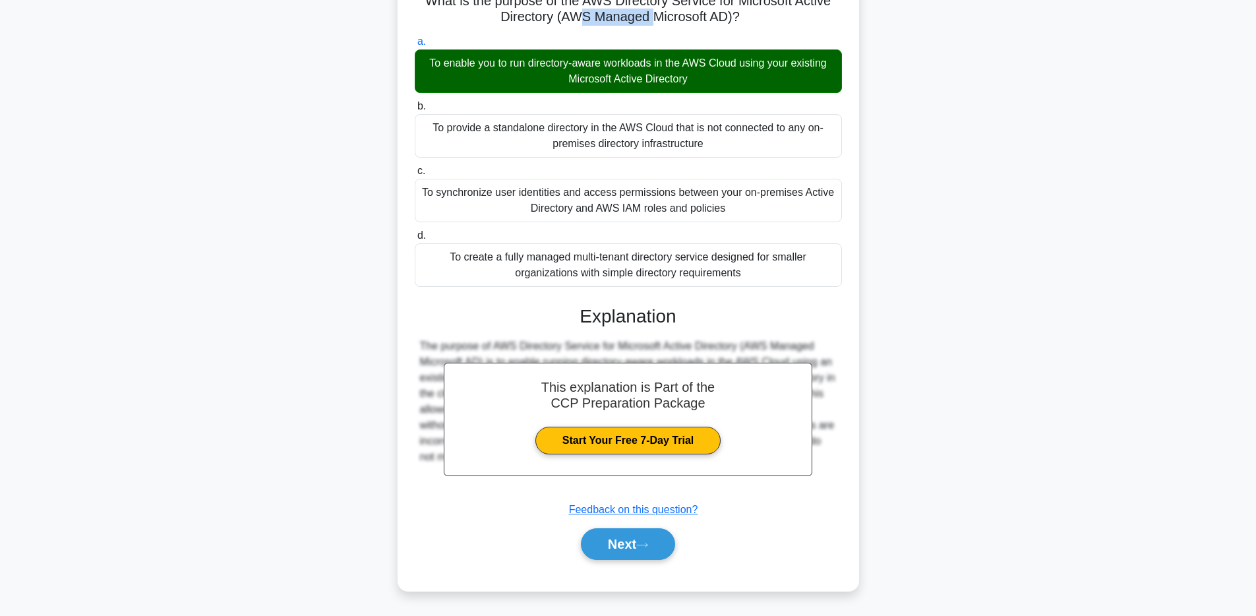
scroll to position [103, 0]
click at [642, 551] on button "Next" at bounding box center [628, 544] width 94 height 32
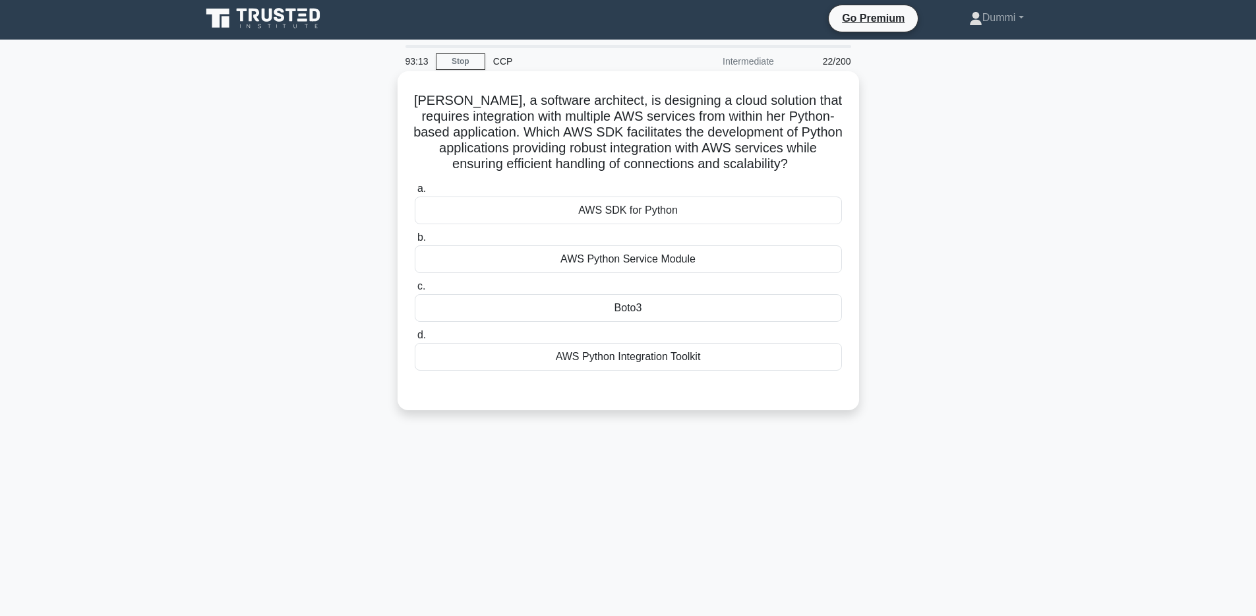
scroll to position [0, 0]
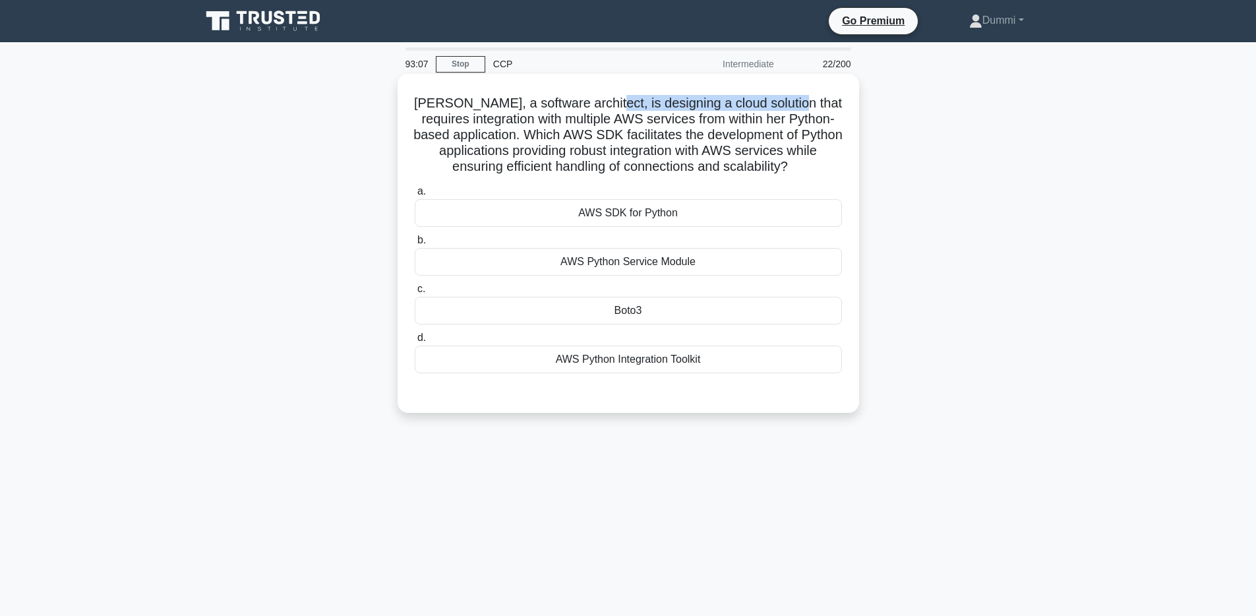
drag, startPoint x: 599, startPoint y: 101, endPoint x: 785, endPoint y: 98, distance: 186.0
click at [785, 98] on h5 "[PERSON_NAME], a software architect, is designing a cloud solution that require…" at bounding box center [628, 135] width 430 height 80
drag, startPoint x: 501, startPoint y: 119, endPoint x: 657, endPoint y: 119, distance: 155.6
click at [657, 119] on h5 "[PERSON_NAME], a software architect, is designing a cloud solution that require…" at bounding box center [628, 135] width 430 height 80
drag, startPoint x: 725, startPoint y: 118, endPoint x: 831, endPoint y: 113, distance: 105.6
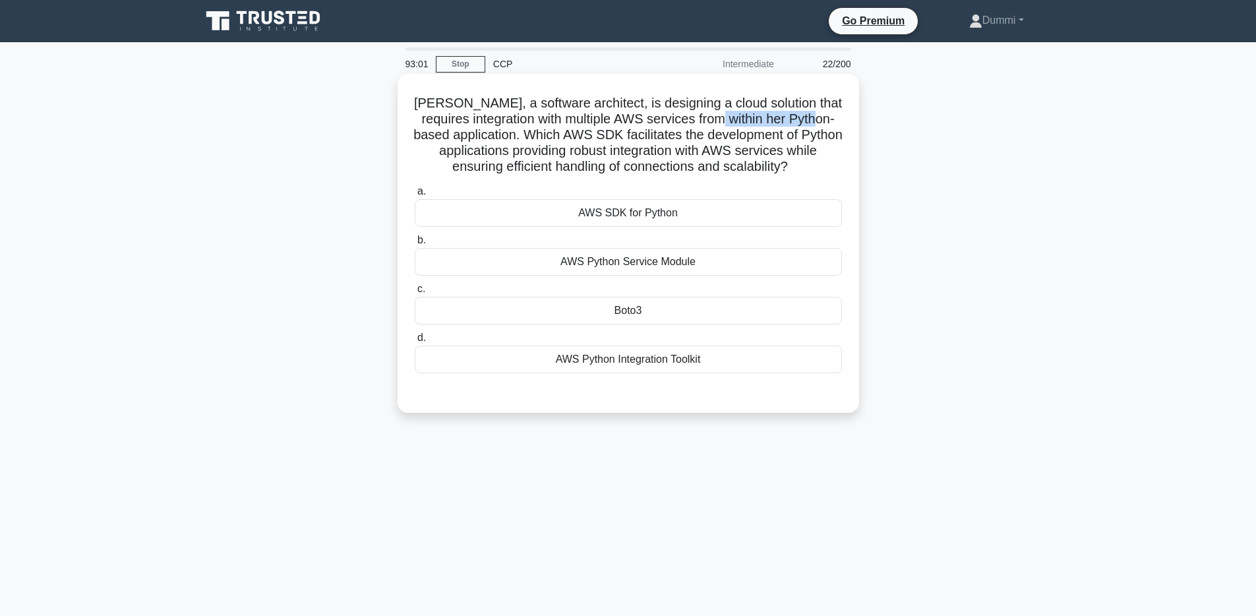
click at [831, 113] on h5 "[PERSON_NAME], a software architect, is designing a cloud solution that require…" at bounding box center [628, 135] width 430 height 80
drag, startPoint x: 500, startPoint y: 133, endPoint x: 457, endPoint y: 121, distance: 44.3
click at [457, 121] on h5 "[PERSON_NAME], a software architect, is designing a cloud solution that require…" at bounding box center [628, 135] width 430 height 80
drag, startPoint x: 555, startPoint y: 131, endPoint x: 808, endPoint y: 138, distance: 253.3
click at [808, 138] on h5 "[PERSON_NAME], a software architect, is designing a cloud solution that require…" at bounding box center [628, 135] width 430 height 80
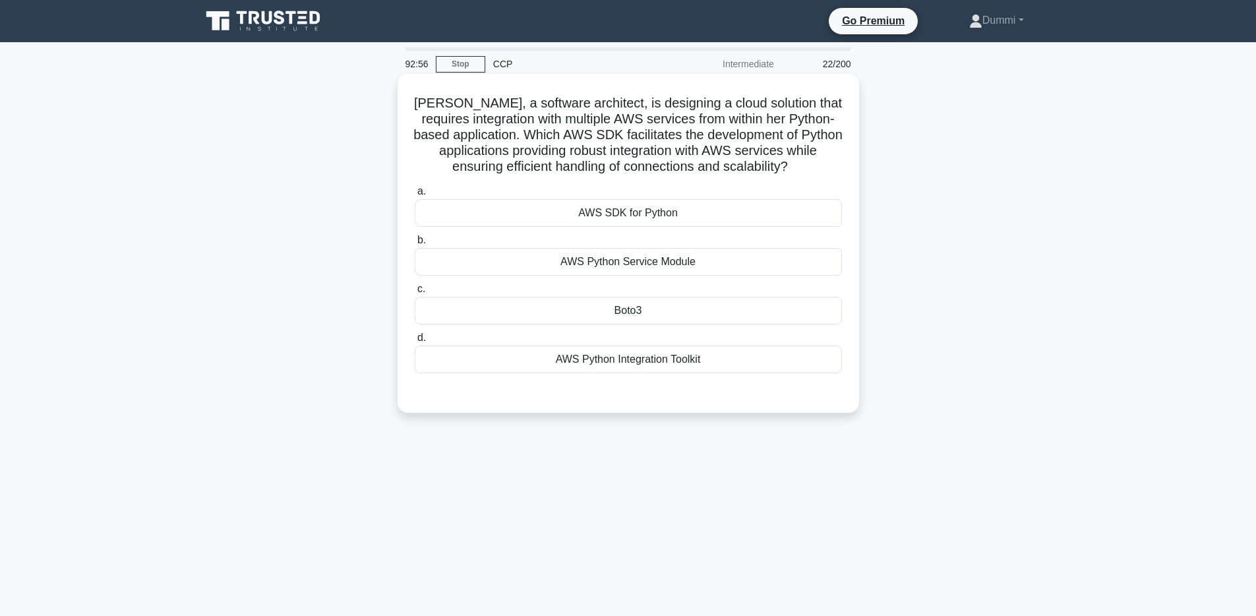
drag, startPoint x: 476, startPoint y: 152, endPoint x: 508, endPoint y: 150, distance: 31.7
click at [508, 150] on h5 "[PERSON_NAME], a software architect, is designing a cloud solution that require…" at bounding box center [628, 135] width 430 height 80
drag, startPoint x: 564, startPoint y: 151, endPoint x: 762, endPoint y: 150, distance: 197.2
click at [762, 150] on h5 "[PERSON_NAME], a software architect, is designing a cloud solution that require…" at bounding box center [628, 135] width 430 height 80
drag, startPoint x: 481, startPoint y: 167, endPoint x: 595, endPoint y: 166, distance: 114.7
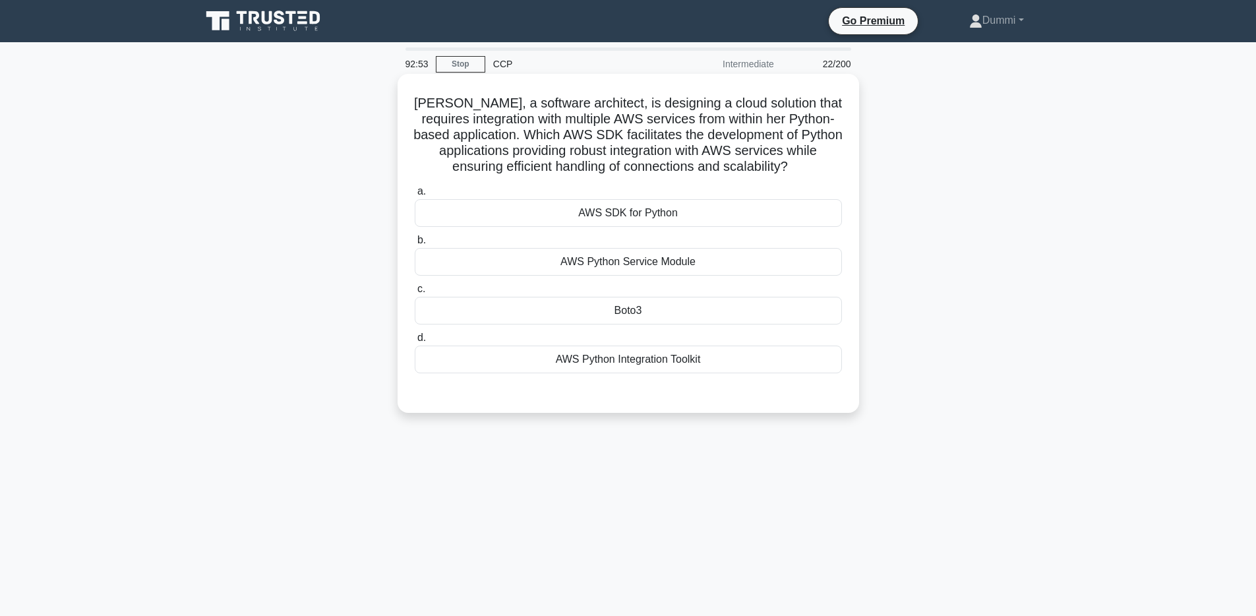
click at [595, 166] on h5 "[PERSON_NAME], a software architect, is designing a cloud solution that require…" at bounding box center [628, 135] width 430 height 80
drag, startPoint x: 595, startPoint y: 166, endPoint x: 748, endPoint y: 183, distance: 153.9
click at [748, 183] on div "[PERSON_NAME], a software architect, is designing a cloud solution that require…" at bounding box center [628, 243] width 451 height 328
click at [673, 215] on div "AWS SDK for Python" at bounding box center [628, 213] width 427 height 28
click at [415, 196] on input "a. AWS SDK for Python" at bounding box center [415, 191] width 0 height 9
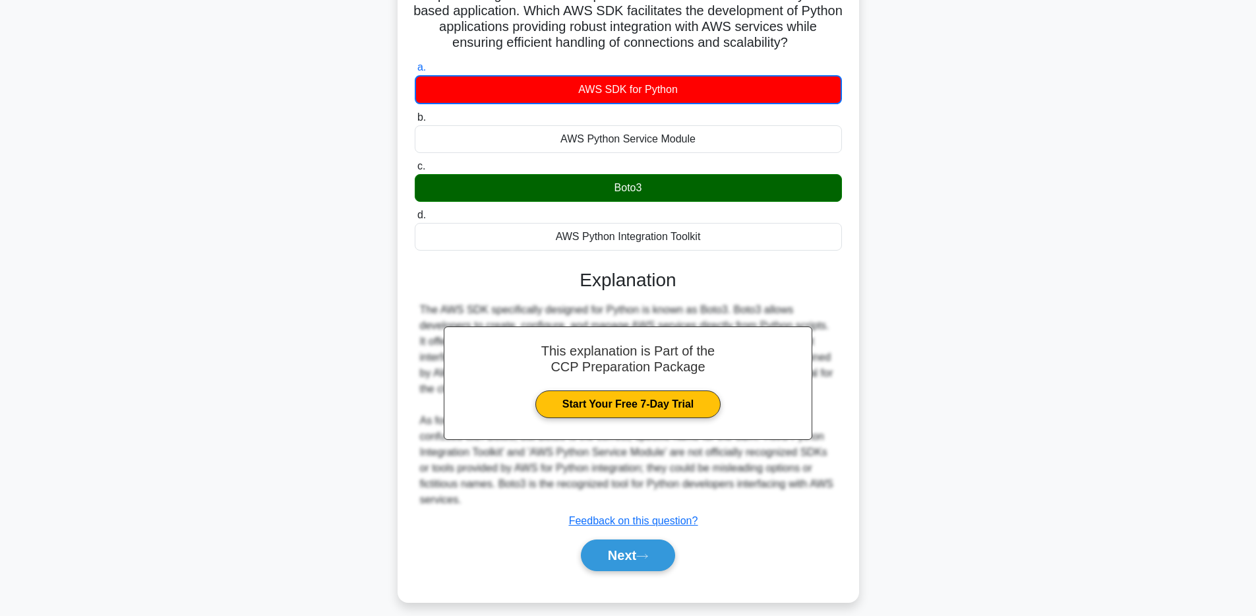
scroll to position [136, 0]
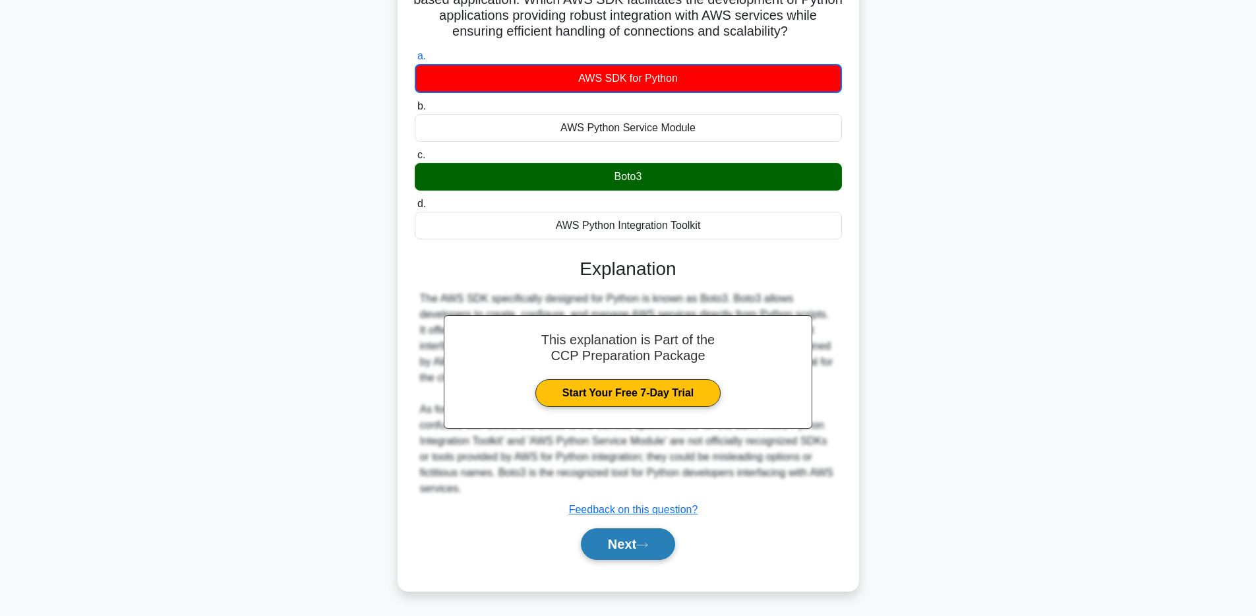
click at [639, 550] on button "Next" at bounding box center [628, 544] width 94 height 32
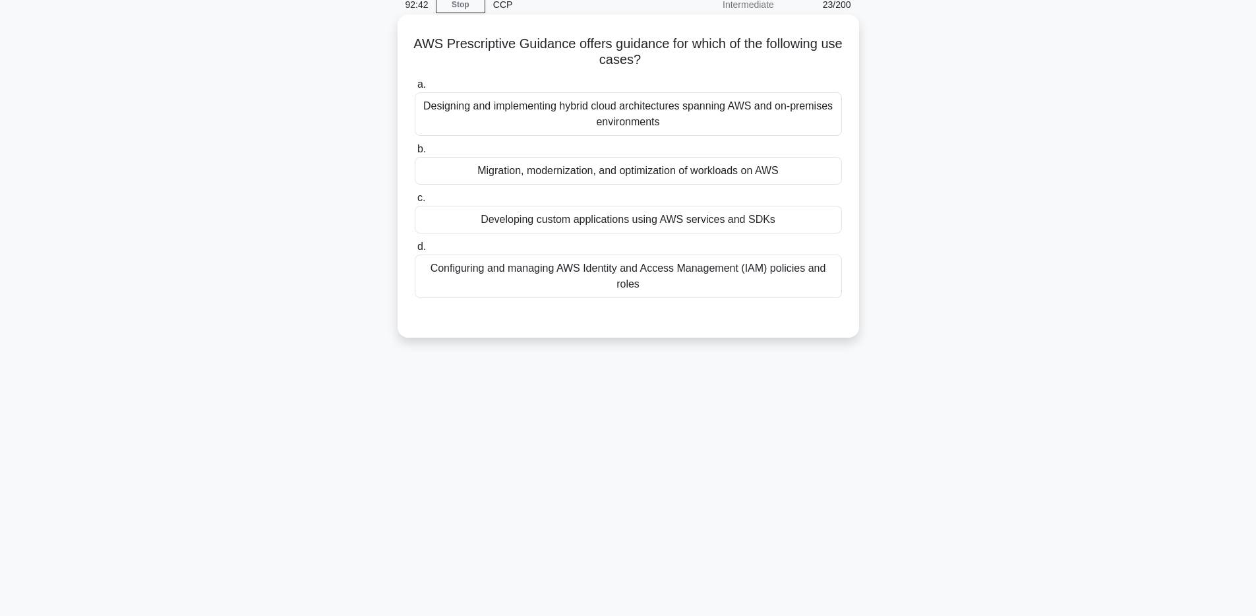
scroll to position [47, 0]
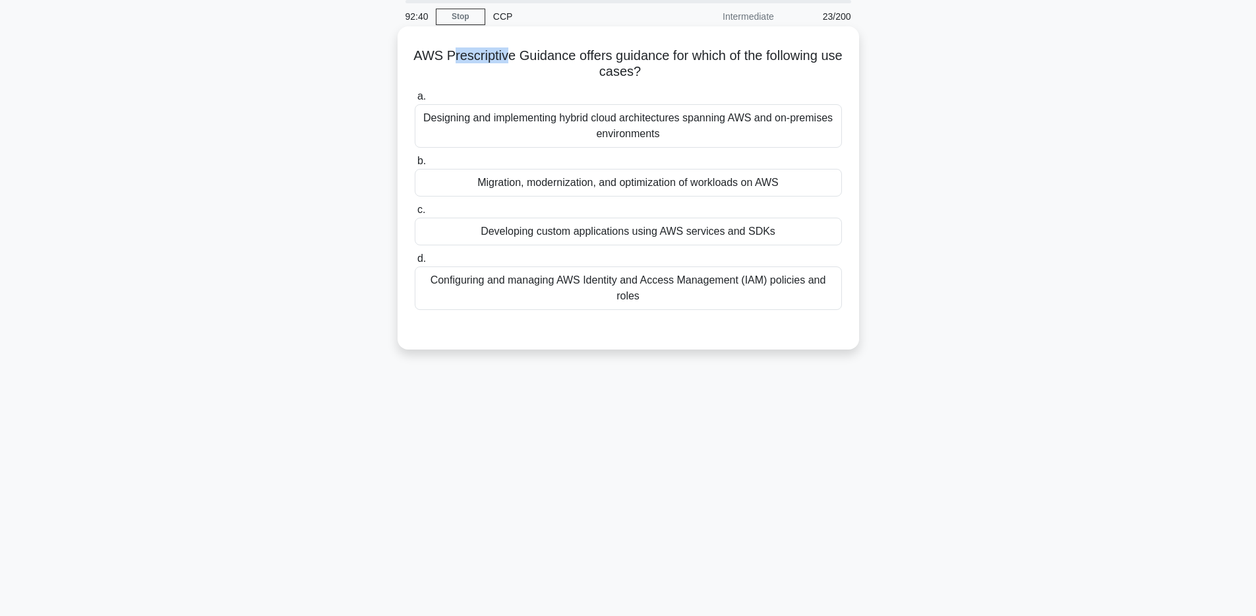
drag, startPoint x: 452, startPoint y: 55, endPoint x: 508, endPoint y: 53, distance: 56.1
click at [508, 53] on h5 "AWS Prescriptive Guidance offers guidance for which of the following use cases?…" at bounding box center [628, 63] width 430 height 33
drag, startPoint x: 619, startPoint y: 69, endPoint x: 431, endPoint y: 55, distance: 188.5
click at [431, 55] on h5 "AWS Prescriptive Guidance offers guidance for which of the following use cases?…" at bounding box center [628, 63] width 430 height 33
click at [677, 79] on h5 "AWS Prescriptive Guidance offers guidance for which of the following use cases?…" at bounding box center [628, 63] width 430 height 33
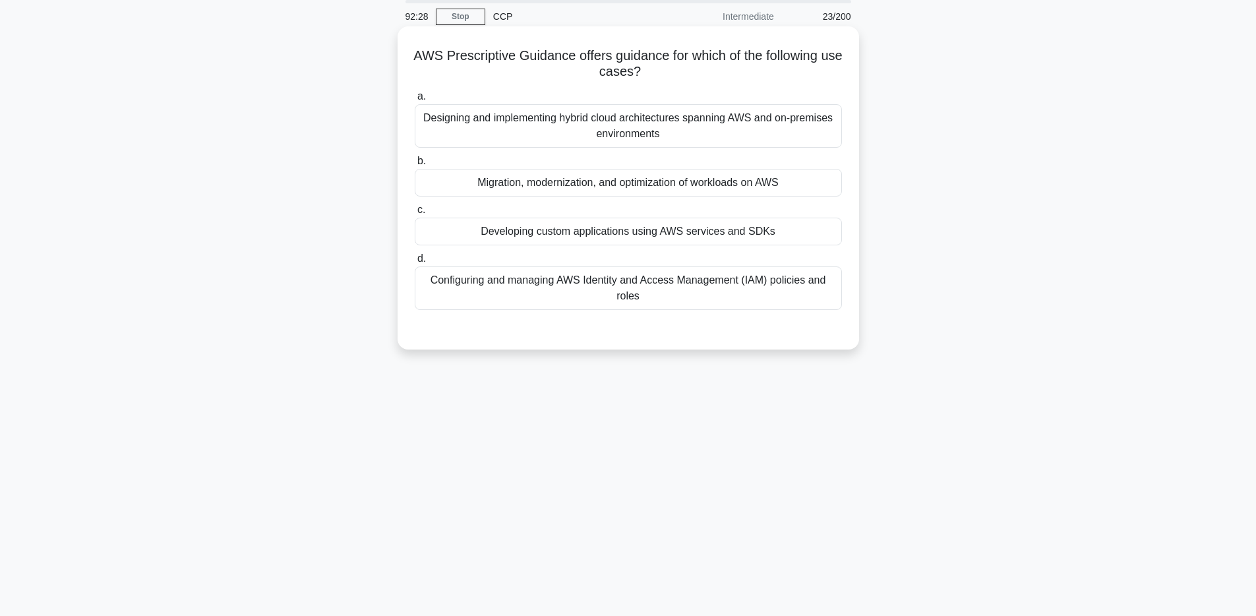
click at [505, 57] on h5 "AWS Prescriptive Guidance offers guidance for which of the following use cases?…" at bounding box center [628, 63] width 430 height 33
copy h5 "Prescriptive"
click at [770, 128] on div "Designing and implementing hybrid cloud architectures spanning AWS and on-premi…" at bounding box center [628, 126] width 427 height 44
click at [415, 101] on input "a. Designing and implementing hybrid cloud architectures spanning AWS and on-pr…" at bounding box center [415, 96] width 0 height 9
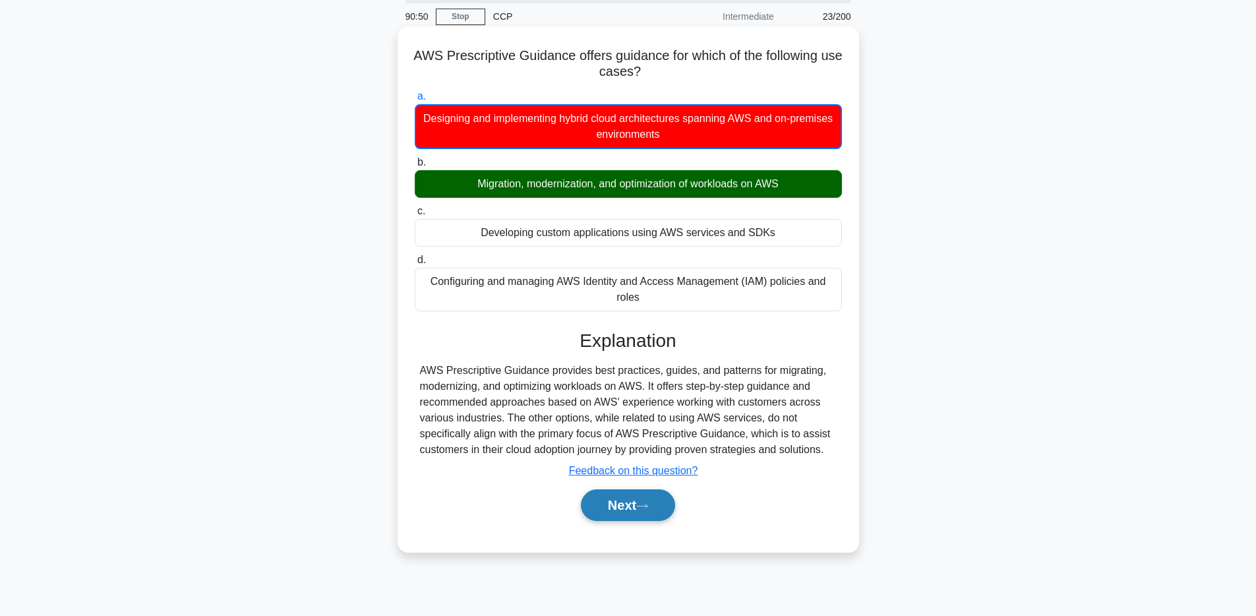
click at [630, 509] on button "Next" at bounding box center [628, 505] width 94 height 32
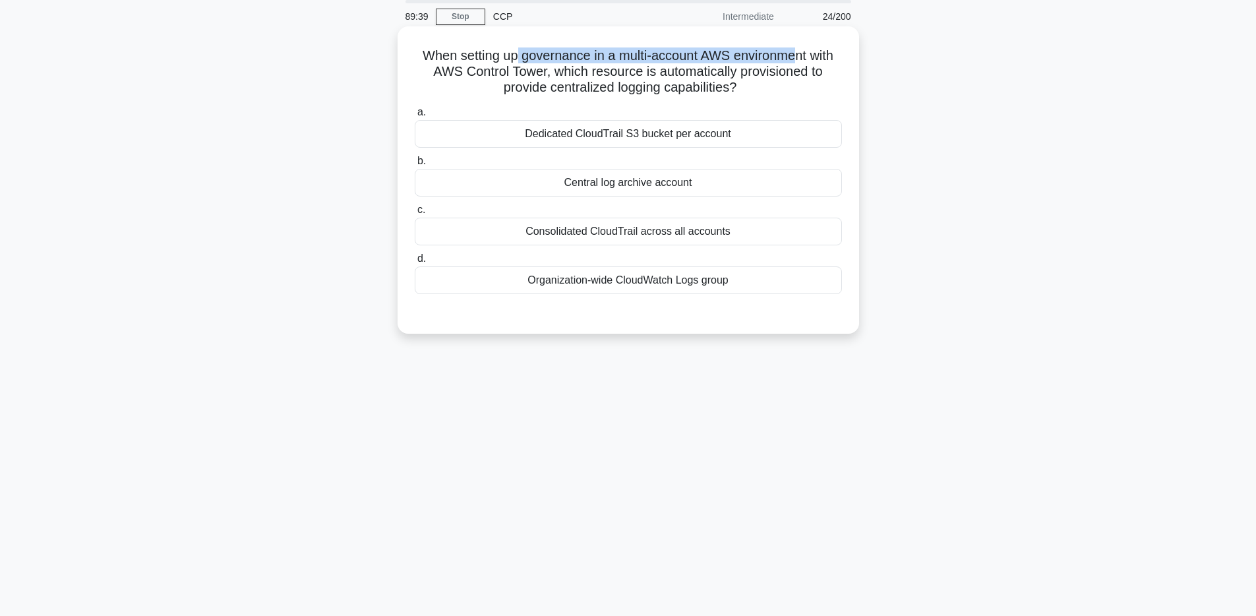
drag, startPoint x: 518, startPoint y: 48, endPoint x: 792, endPoint y: 53, distance: 274.4
click at [792, 53] on h5 "When setting up governance in a multi-account AWS environment with AWS Control …" at bounding box center [628, 71] width 430 height 49
drag, startPoint x: 435, startPoint y: 66, endPoint x: 555, endPoint y: 73, distance: 120.9
click at [555, 73] on h5 "When setting up governance in a multi-account AWS environment with AWS Control …" at bounding box center [628, 71] width 430 height 49
drag, startPoint x: 614, startPoint y: 69, endPoint x: 775, endPoint y: 70, distance: 160.9
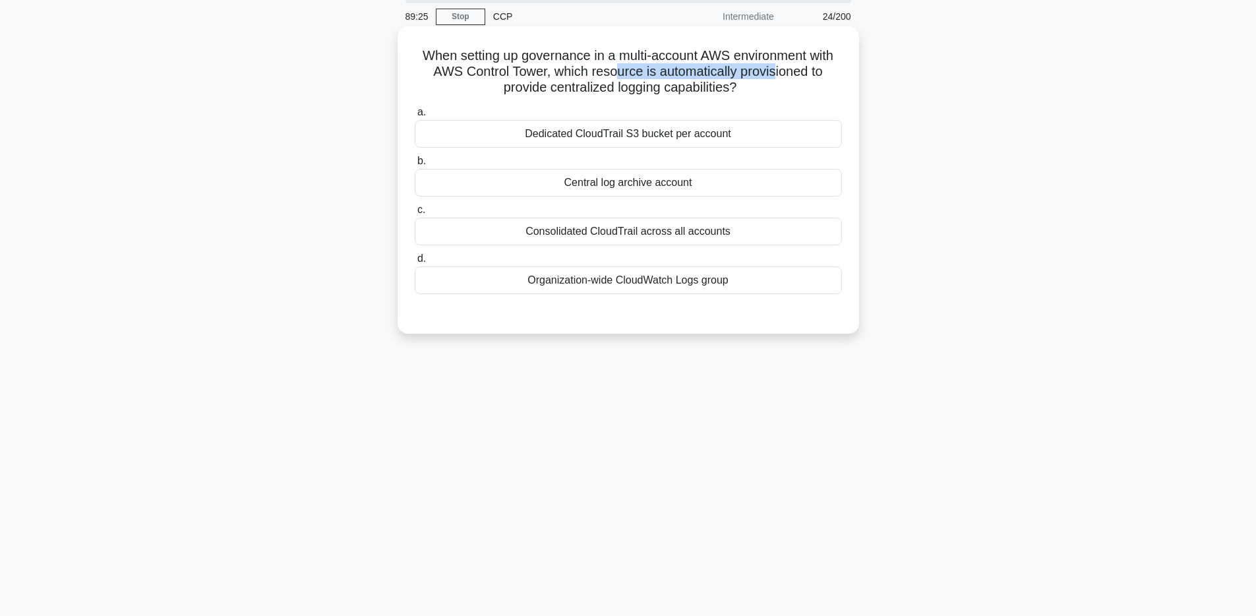
click at [775, 70] on h5 "When setting up governance in a multi-account AWS environment with AWS Control …" at bounding box center [628, 71] width 430 height 49
drag, startPoint x: 541, startPoint y: 86, endPoint x: 675, endPoint y: 84, distance: 133.9
click at [675, 84] on h5 "When setting up governance in a multi-account AWS environment with AWS Control …" at bounding box center [628, 71] width 430 height 49
click at [690, 287] on div "Organization-wide CloudWatch Logs group" at bounding box center [628, 280] width 427 height 28
click at [415, 263] on input "d. Organization-wide CloudWatch Logs group" at bounding box center [415, 259] width 0 height 9
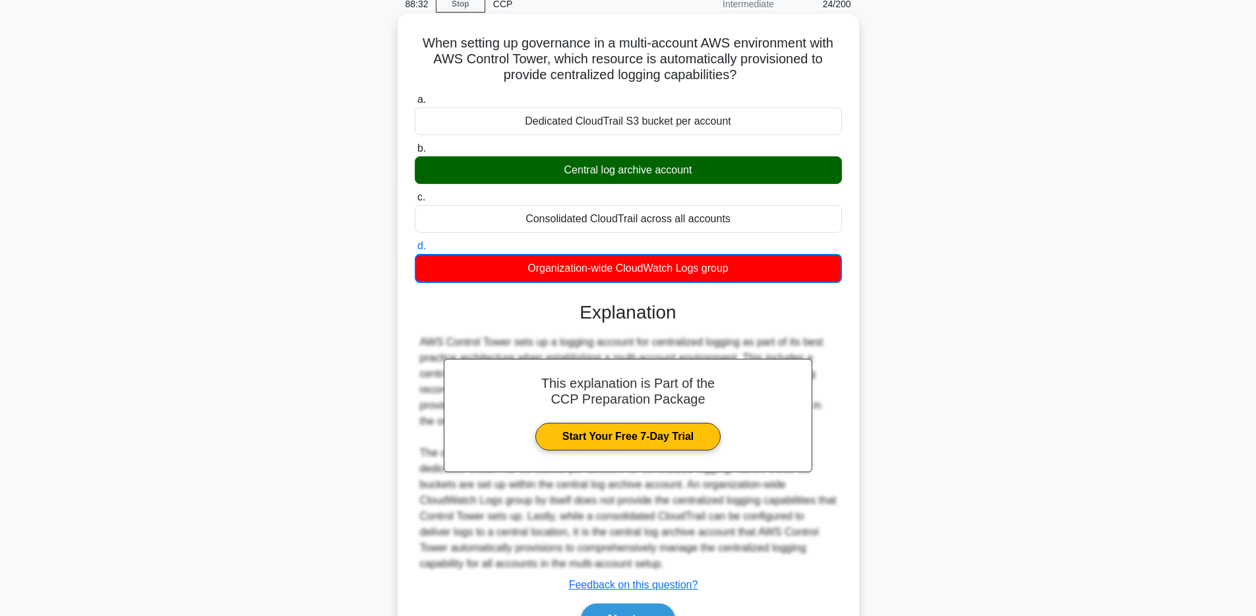
scroll to position [0, 0]
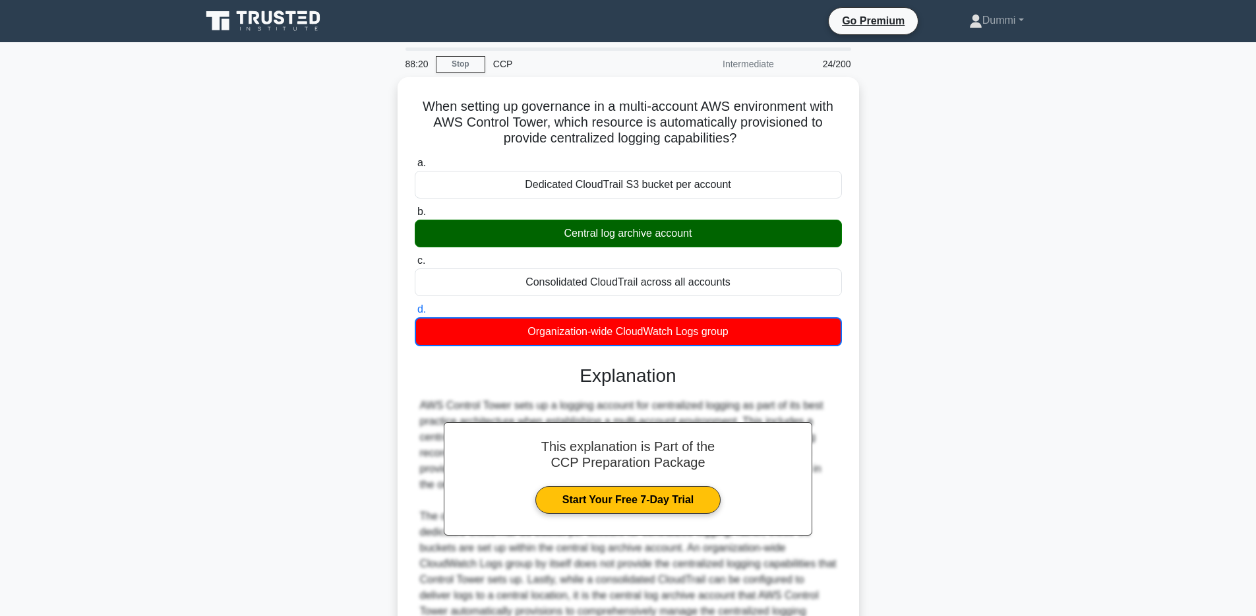
drag, startPoint x: 1054, startPoint y: 210, endPoint x: 1044, endPoint y: 208, distance: 10.2
click at [1044, 208] on div "When setting up governance in a multi-account AWS environment with AWS Control …" at bounding box center [628, 411] width 870 height 668
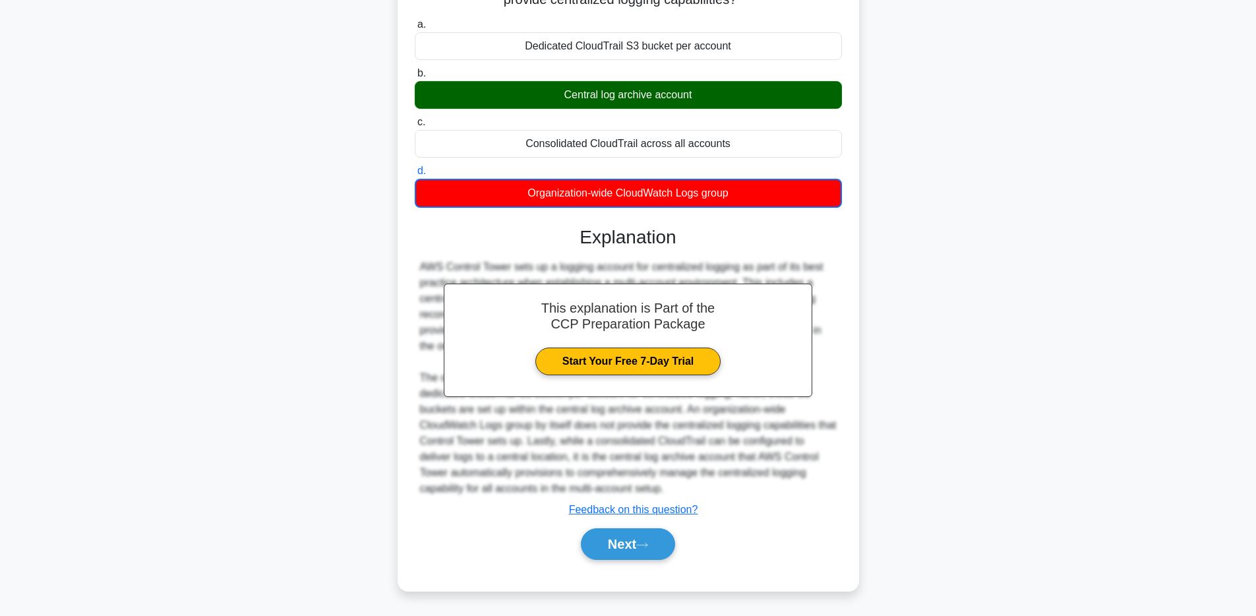
scroll to position [136, 0]
click at [655, 544] on button "Next" at bounding box center [628, 544] width 94 height 32
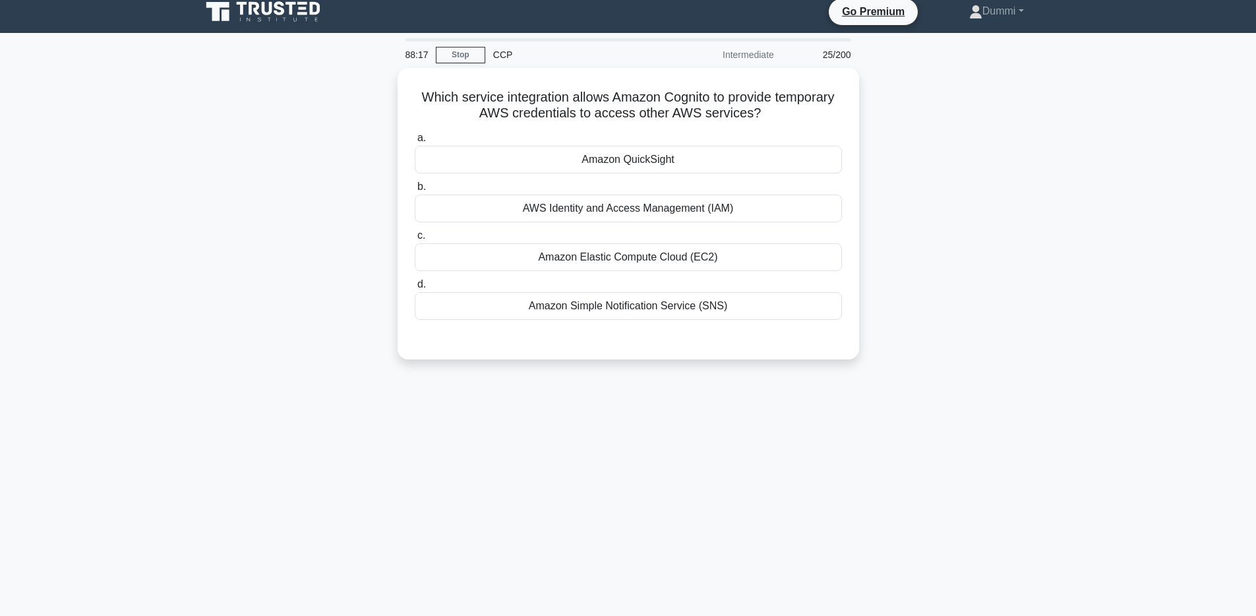
scroll to position [6, 0]
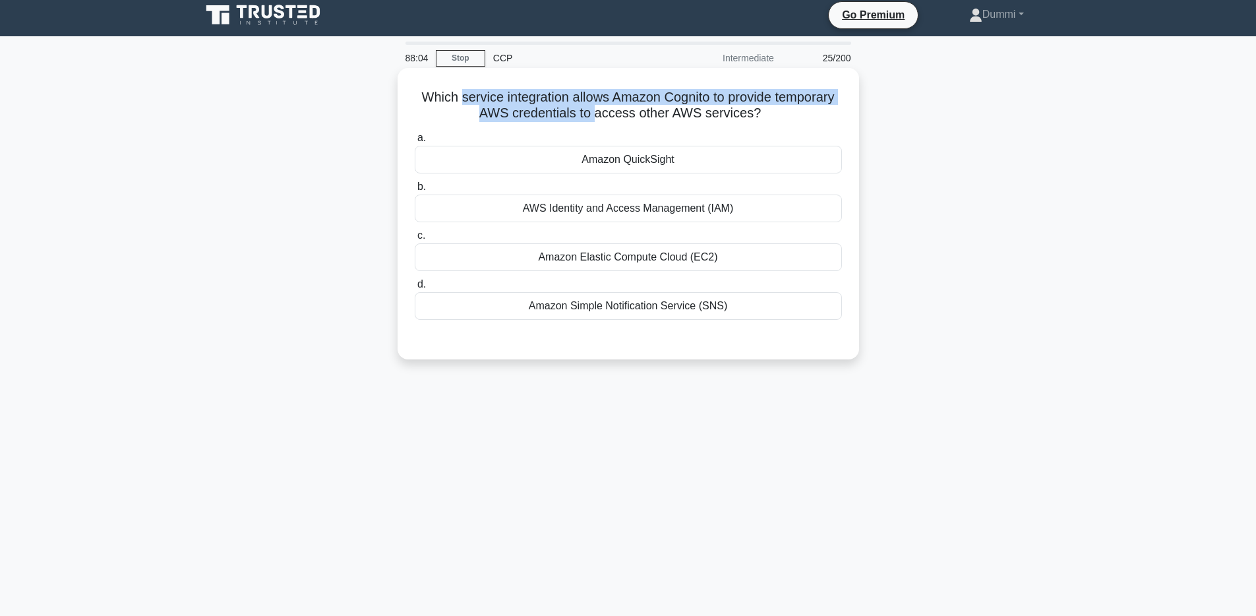
drag, startPoint x: 463, startPoint y: 92, endPoint x: 598, endPoint y: 109, distance: 136.3
click at [598, 109] on h5 "Which service integration allows Amazon Cognito to provide temporary AWS creden…" at bounding box center [628, 105] width 430 height 33
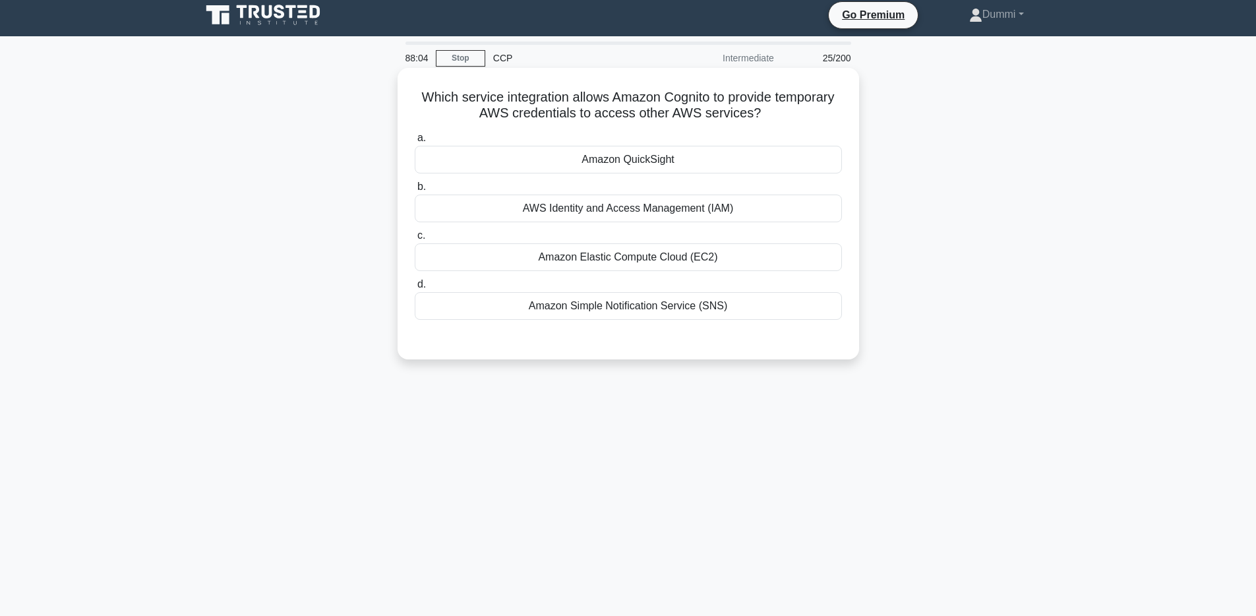
click at [605, 113] on h5 "Which service integration allows Amazon Cognito to provide temporary AWS creden…" at bounding box center [628, 105] width 430 height 33
drag, startPoint x: 424, startPoint y: 99, endPoint x: 709, endPoint y: 101, distance: 284.9
click at [709, 101] on h5 "Which service integration allows Amazon Cognito to provide temporary AWS creden…" at bounding box center [628, 105] width 430 height 33
drag, startPoint x: 489, startPoint y: 113, endPoint x: 727, endPoint y: 111, distance: 237.4
click at [727, 111] on h5 "Which service integration allows Amazon Cognito to provide temporary AWS creden…" at bounding box center [628, 105] width 430 height 33
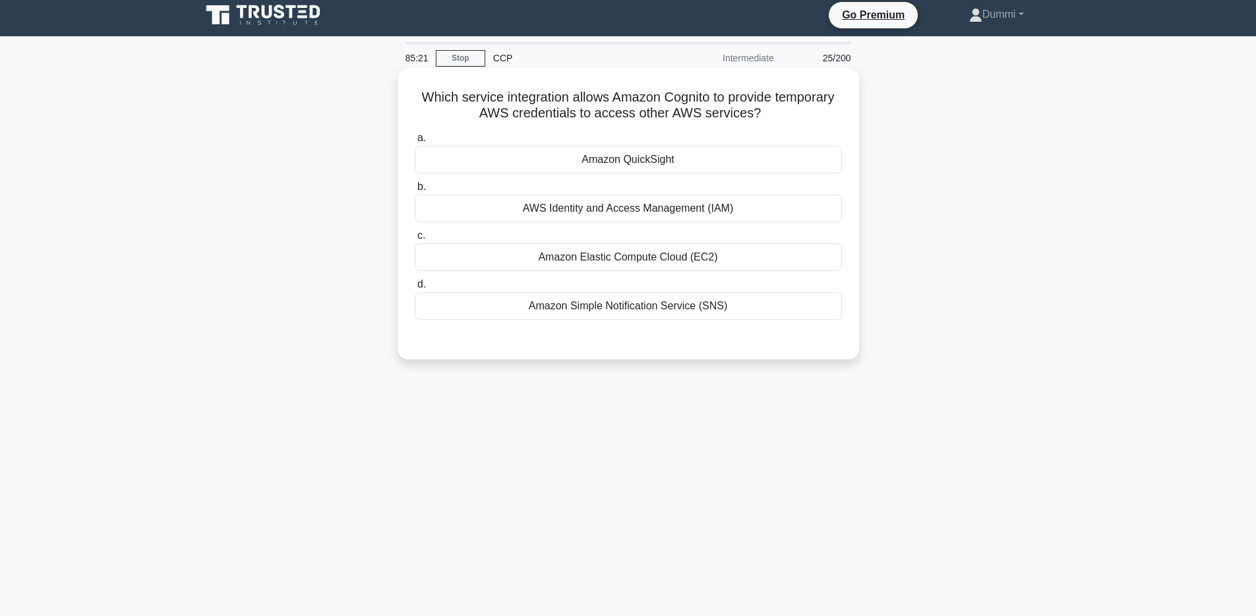
click at [657, 164] on div "Amazon QuickSight" at bounding box center [628, 160] width 427 height 28
click at [415, 142] on input "a. Amazon QuickSight" at bounding box center [415, 138] width 0 height 9
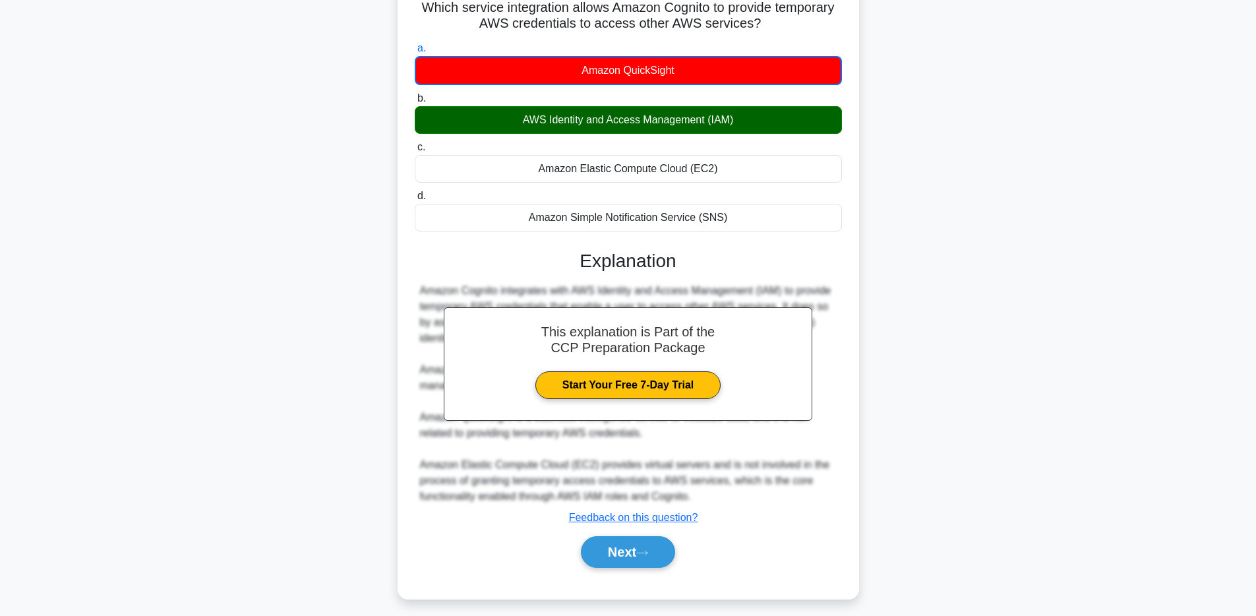
scroll to position [104, 0]
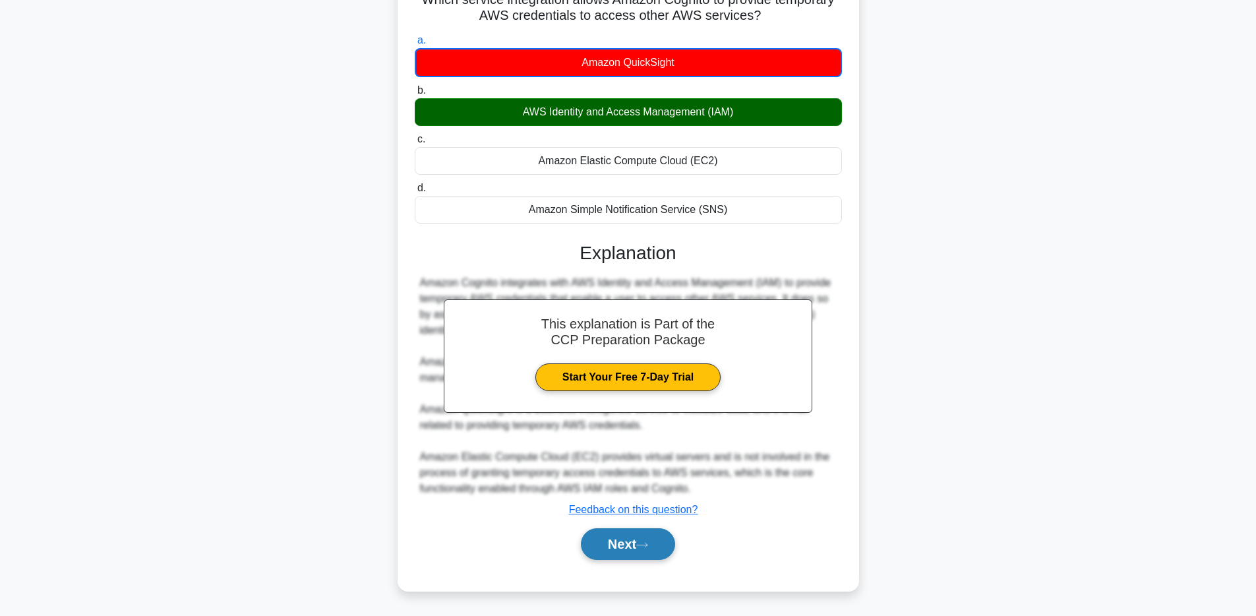
click at [663, 546] on button "Next" at bounding box center [628, 544] width 94 height 32
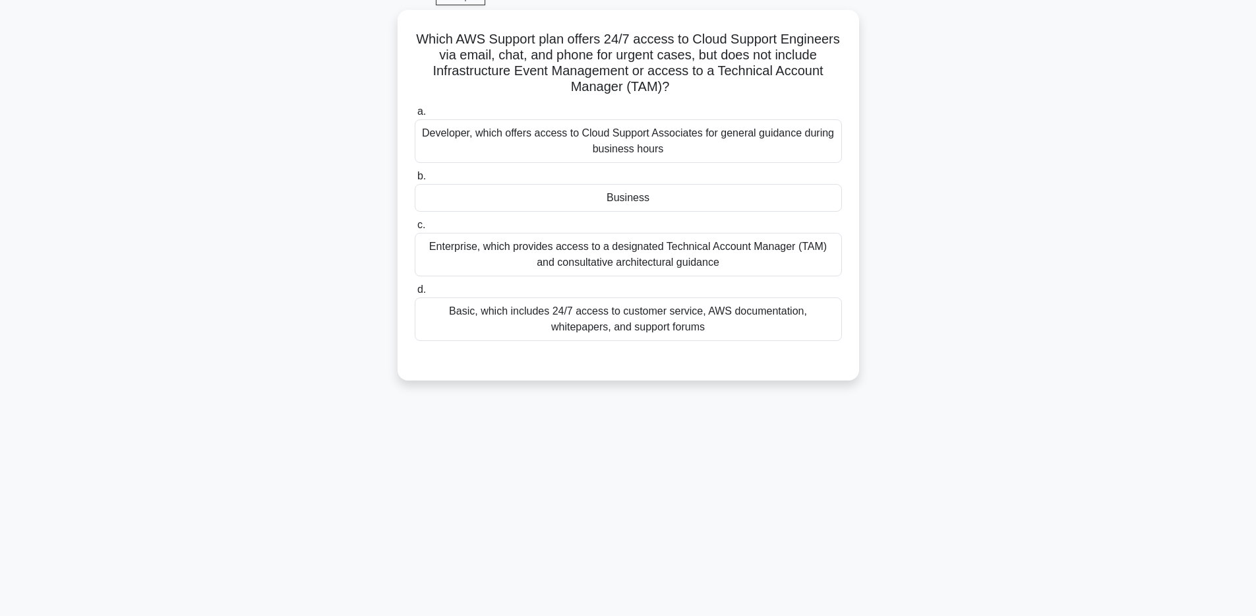
scroll to position [50, 0]
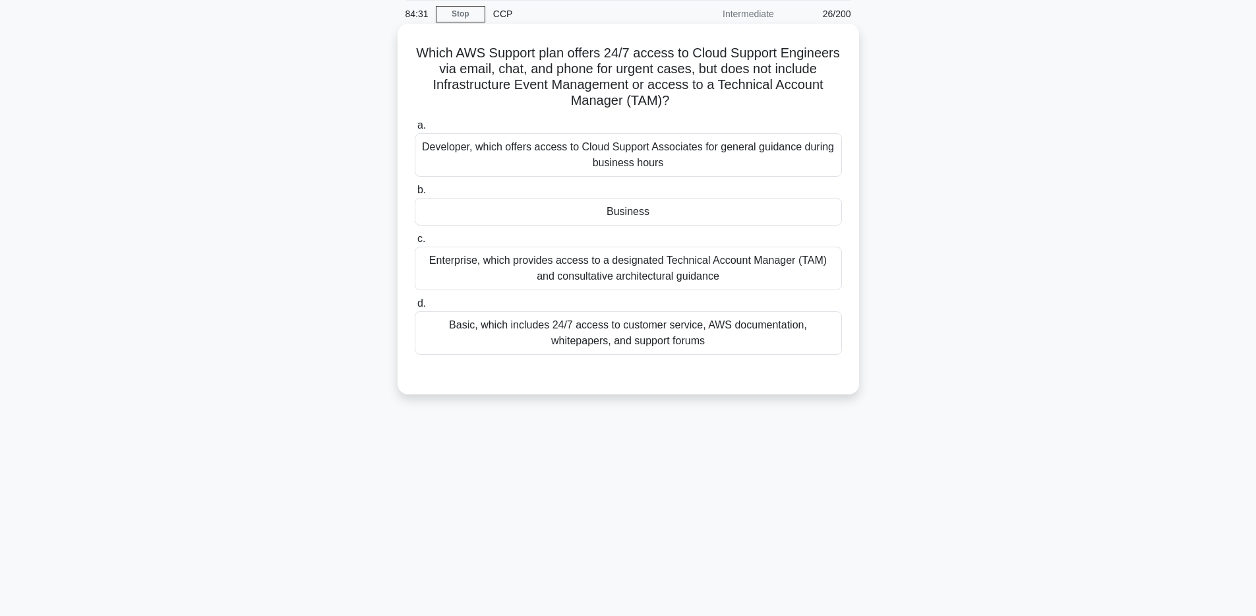
click at [663, 214] on div "Business" at bounding box center [628, 212] width 427 height 28
click at [415, 195] on input "b. Business" at bounding box center [415, 190] width 0 height 9
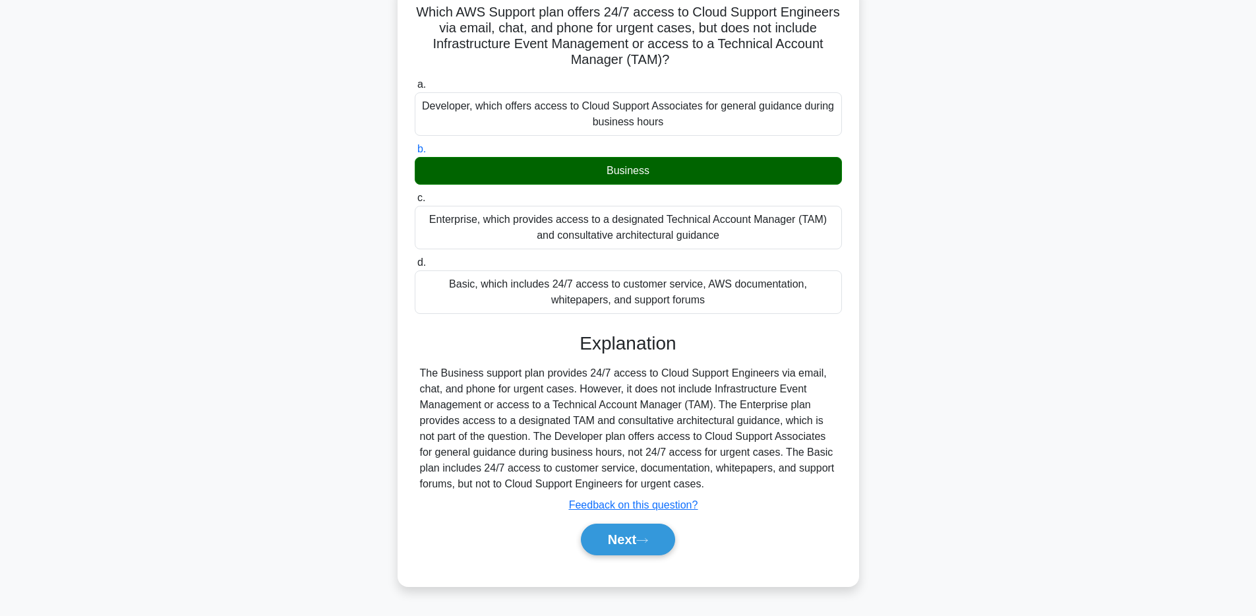
scroll to position [96, 0]
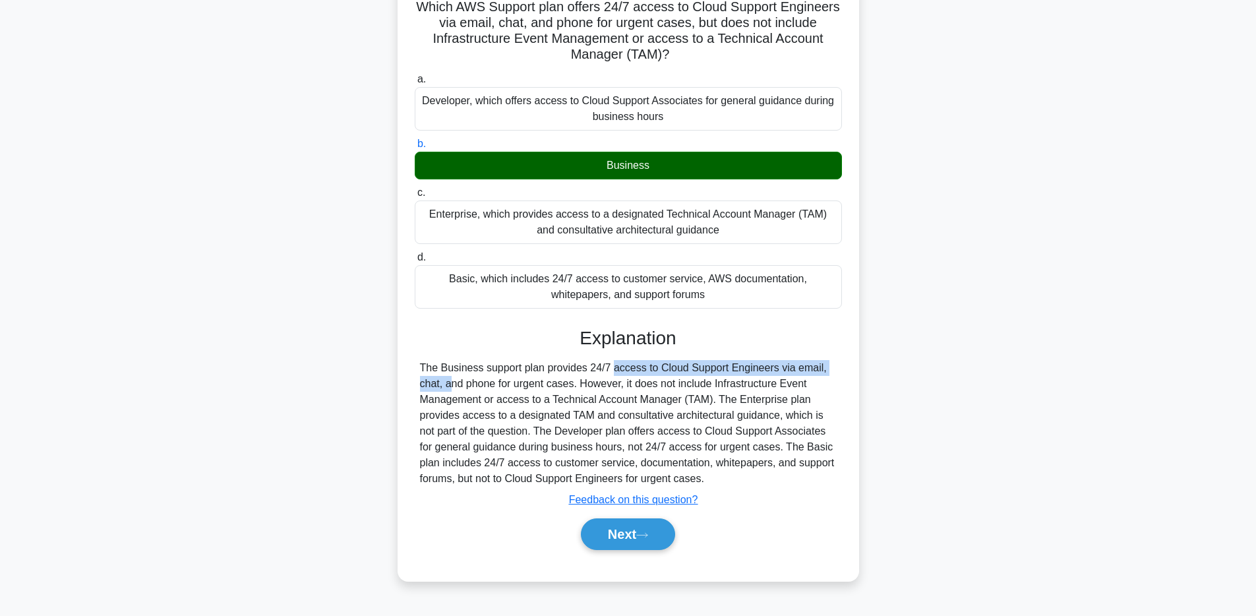
drag, startPoint x: 531, startPoint y: 366, endPoint x: 782, endPoint y: 366, distance: 251.2
click at [782, 366] on div "The Business support plan provides 24/7 access to Cloud Support Engineers via e…" at bounding box center [628, 423] width 417 height 127
drag, startPoint x: 553, startPoint y: 392, endPoint x: 592, endPoint y: 391, distance: 39.6
click at [592, 391] on div "The Business support plan provides 24/7 access to Cloud Support Engineers via e…" at bounding box center [628, 423] width 417 height 127
drag, startPoint x: 624, startPoint y: 382, endPoint x: 781, endPoint y: 386, distance: 157.0
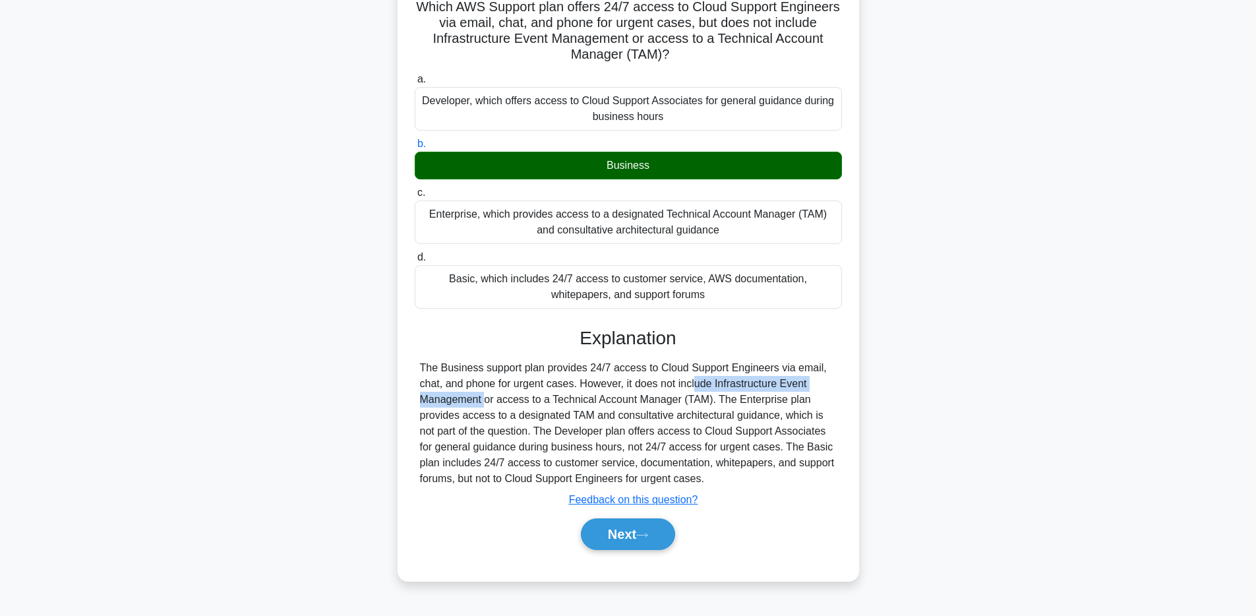
click at [781, 386] on div "The Business support plan provides 24/7 access to Cloud Support Engineers via e…" at bounding box center [628, 423] width 417 height 127
drag, startPoint x: 600, startPoint y: 404, endPoint x: 725, endPoint y: 398, distance: 125.4
click at [725, 398] on div "The Business support plan provides 24/7 access to Cloud Support Engineers via e…" at bounding box center [628, 423] width 417 height 127
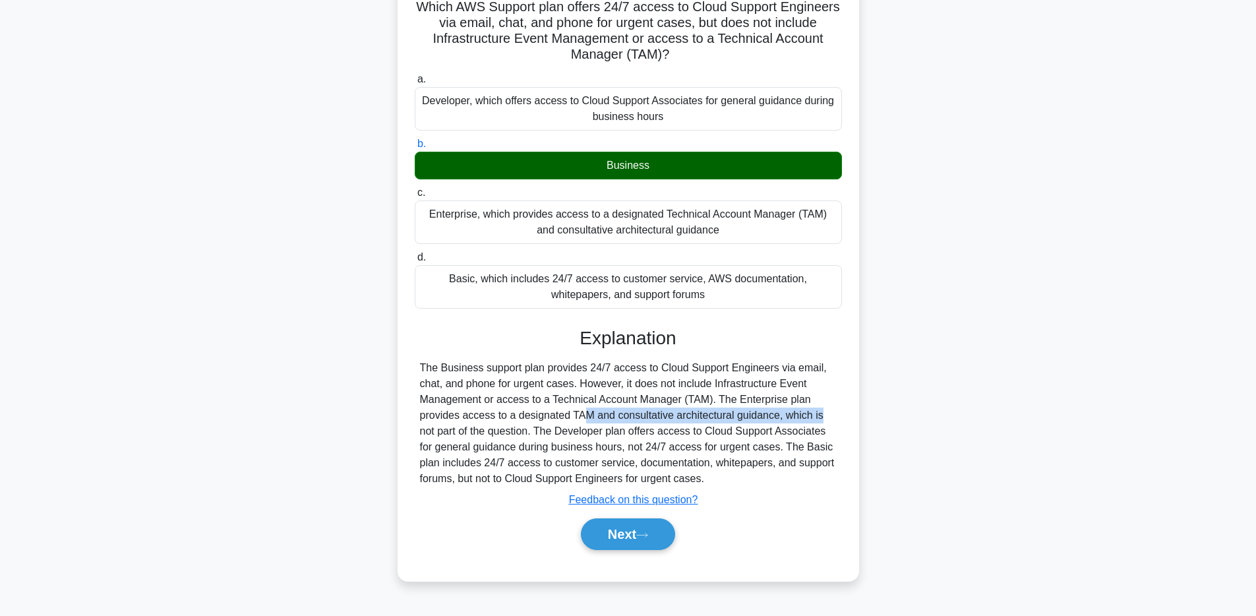
drag, startPoint x: 501, startPoint y: 416, endPoint x: 739, endPoint y: 414, distance: 237.4
click at [739, 414] on div "The Business support plan provides 24/7 access to Cloud Support Engineers via e…" at bounding box center [628, 423] width 417 height 127
click at [523, 439] on div "The Business support plan provides 24/7 access to Cloud Support Engineers via e…" at bounding box center [628, 423] width 417 height 127
drag, startPoint x: 581, startPoint y: 433, endPoint x: 824, endPoint y: 439, distance: 243.4
click at [824, 439] on div "The Business support plan provides 24/7 access to Cloud Support Engineers via e…" at bounding box center [628, 423] width 417 height 127
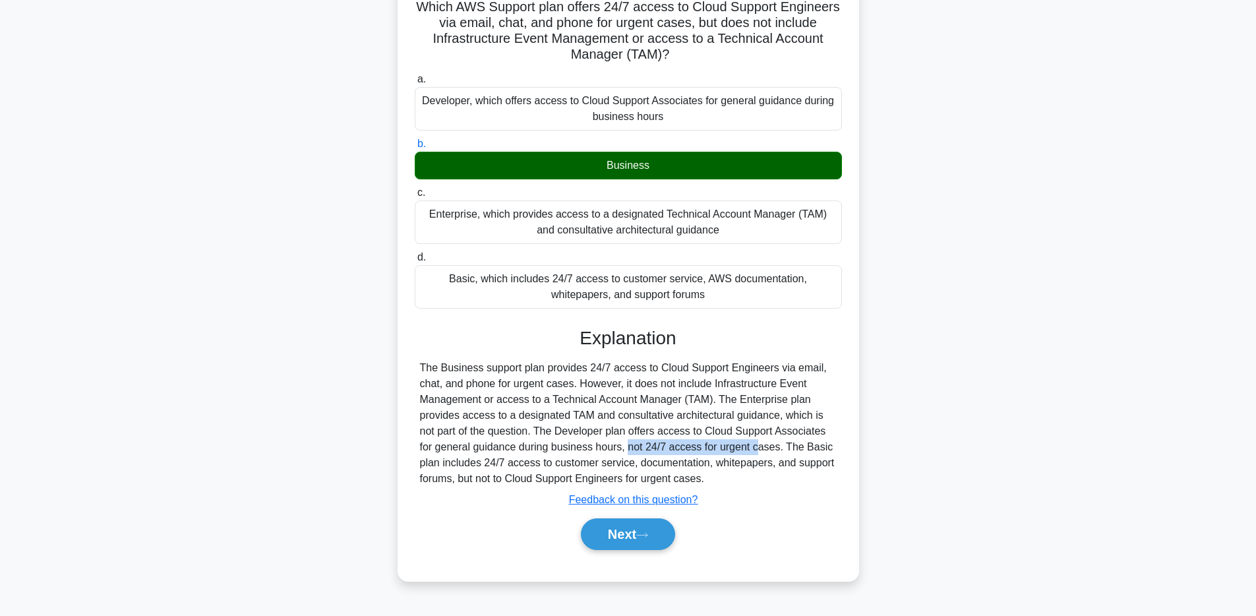
drag, startPoint x: 546, startPoint y: 450, endPoint x: 679, endPoint y: 452, distance: 133.2
click at [679, 452] on div "The Business support plan provides 24/7 access to Cloud Support Engineers via e…" at bounding box center [628, 423] width 417 height 127
drag, startPoint x: 439, startPoint y: 464, endPoint x: 754, endPoint y: 464, distance: 315.2
click at [754, 464] on div "The Business support plan provides 24/7 access to Cloud Support Engineers via e…" at bounding box center [628, 423] width 417 height 127
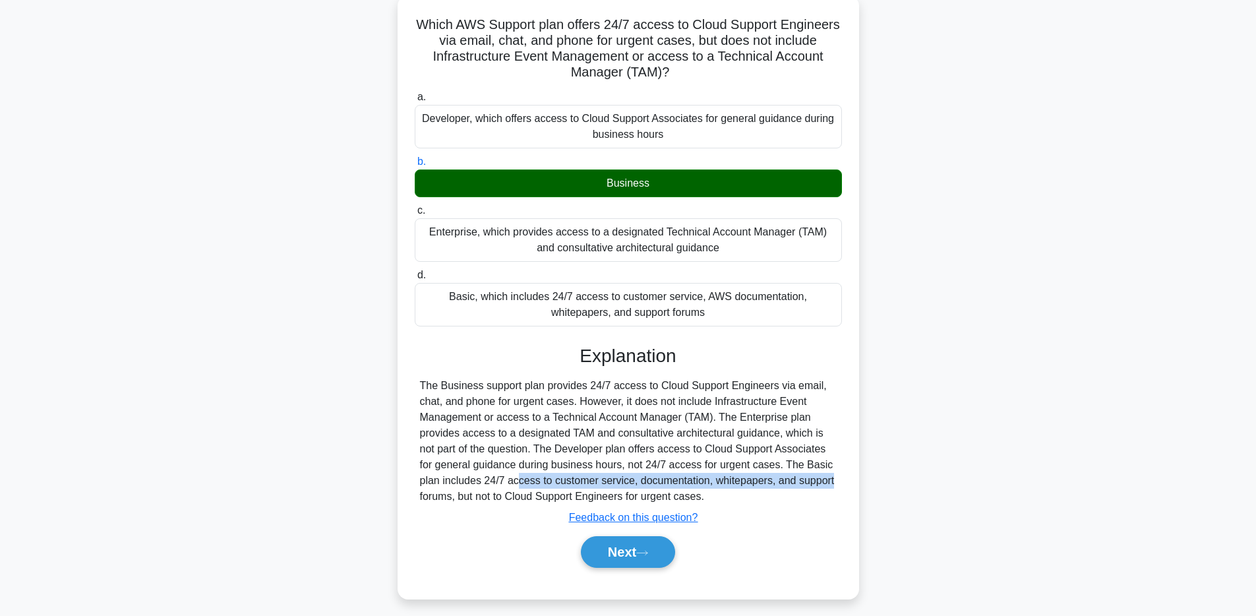
scroll to position [79, 0]
click at [660, 545] on button "Next" at bounding box center [628, 551] width 94 height 32
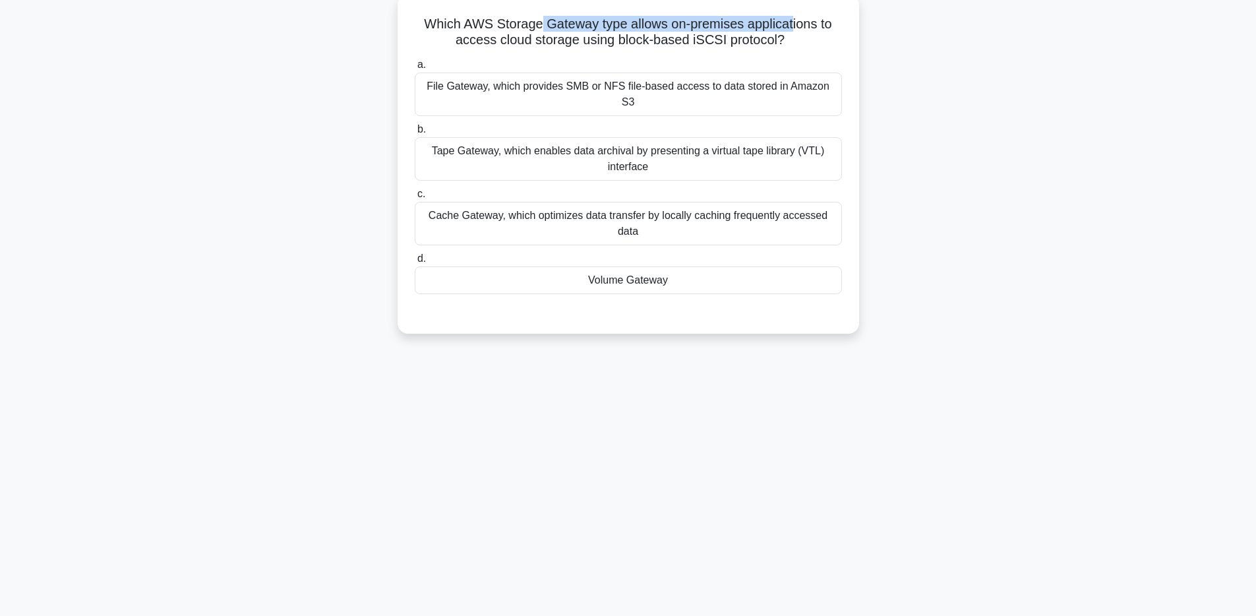
drag, startPoint x: 539, startPoint y: 28, endPoint x: 790, endPoint y: 29, distance: 250.6
click at [790, 29] on h5 "Which AWS Storage Gateway type allows on-premises applications to access cloud …" at bounding box center [628, 32] width 430 height 33
drag, startPoint x: 497, startPoint y: 41, endPoint x: 774, endPoint y: 40, distance: 277.0
click at [774, 40] on h5 "Which AWS Storage Gateway type allows on-premises applications to access cloud …" at bounding box center [628, 32] width 430 height 33
click at [652, 272] on div "Volume Gateway" at bounding box center [628, 280] width 427 height 28
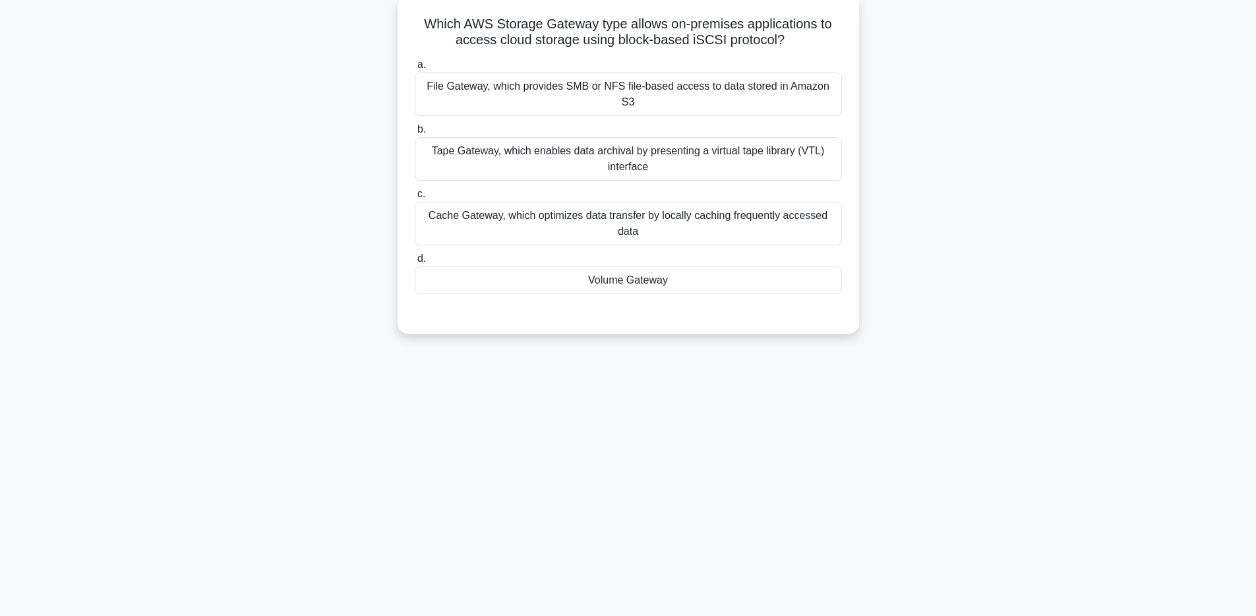
click at [415, 263] on input "d. Volume Gateway" at bounding box center [415, 259] width 0 height 9
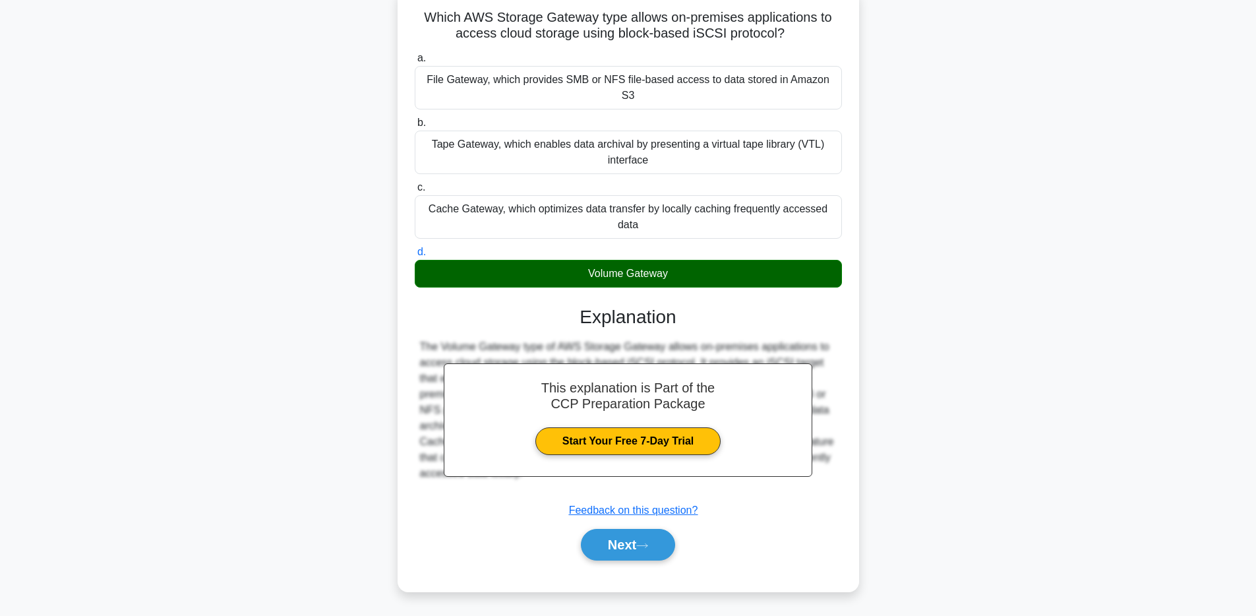
scroll to position [96, 0]
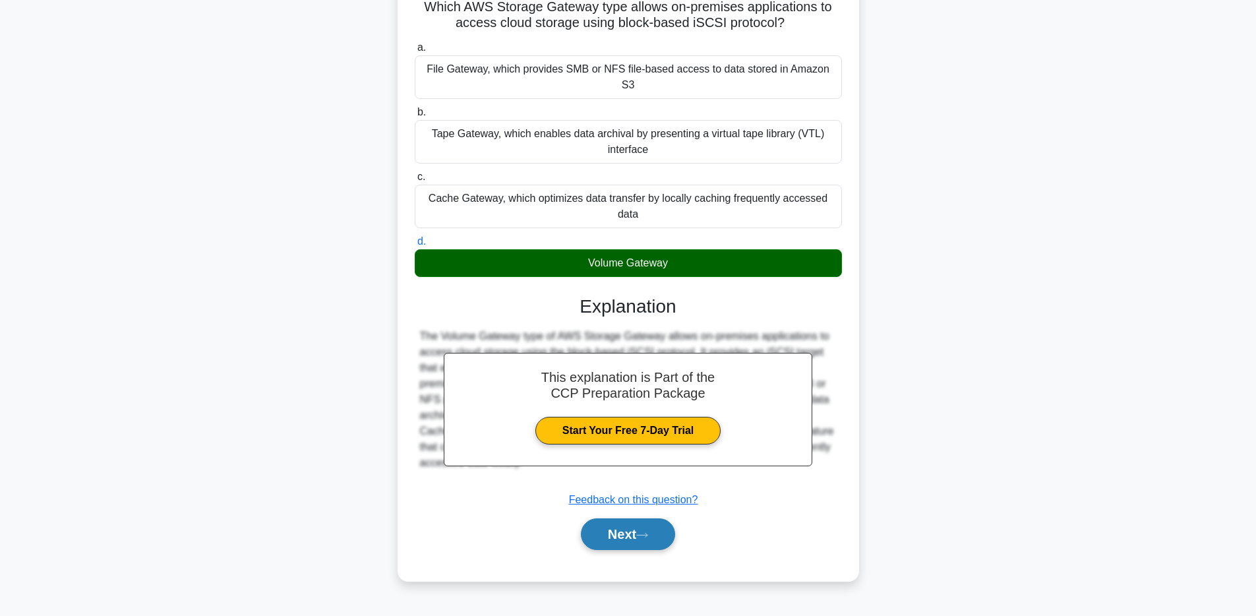
click at [654, 518] on button "Next" at bounding box center [628, 534] width 94 height 32
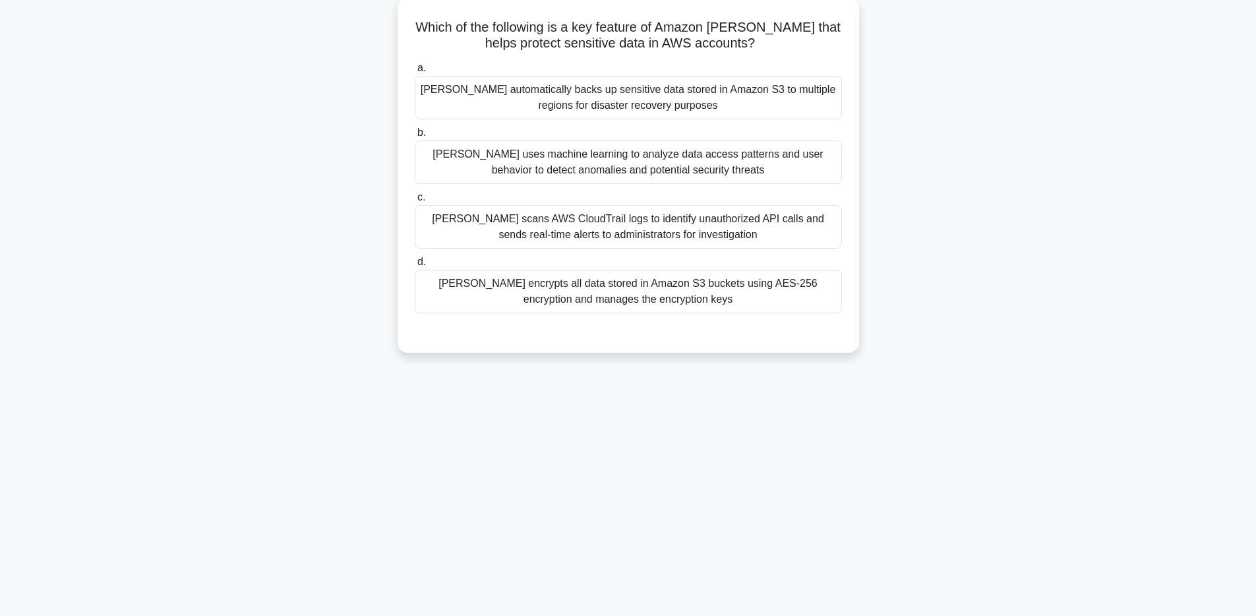
scroll to position [69, 0]
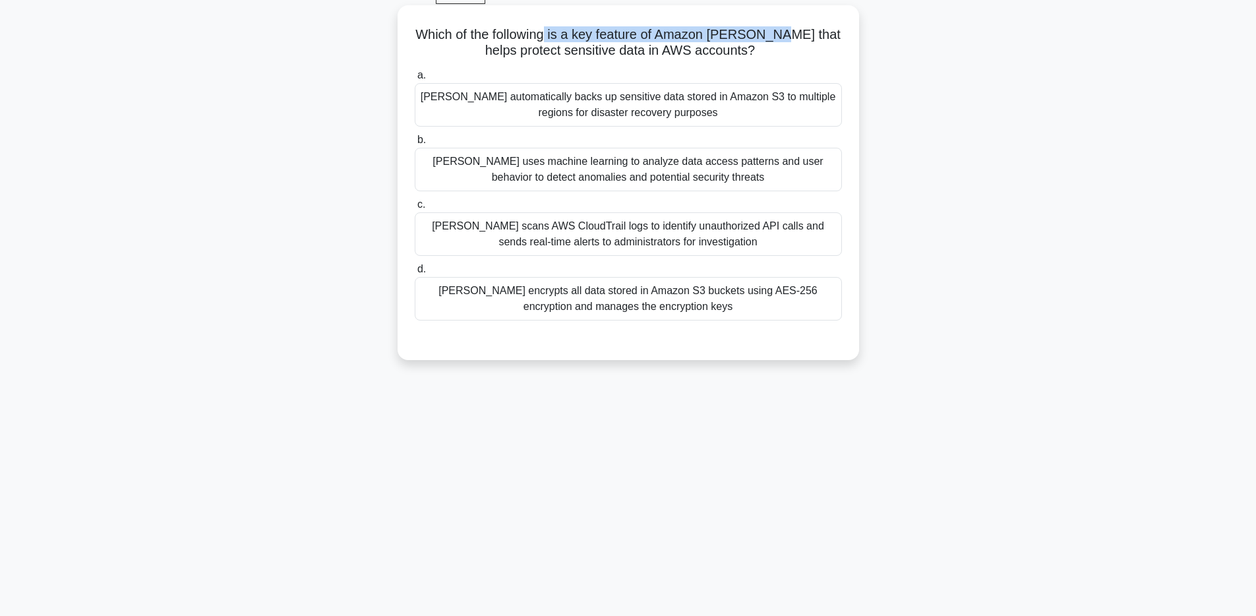
drag, startPoint x: 566, startPoint y: 35, endPoint x: 789, endPoint y: 36, distance: 223.5
click at [789, 36] on h5 "Which of the following is a key feature of Amazon [PERSON_NAME] that helps prot…" at bounding box center [628, 42] width 430 height 33
click at [715, 174] on div "[PERSON_NAME] uses machine learning to analyze data access patterns and user be…" at bounding box center [628, 170] width 427 height 44
click at [415, 144] on input "[PERSON_NAME] uses machine learning to analyze data access patterns and user be…" at bounding box center [415, 140] width 0 height 9
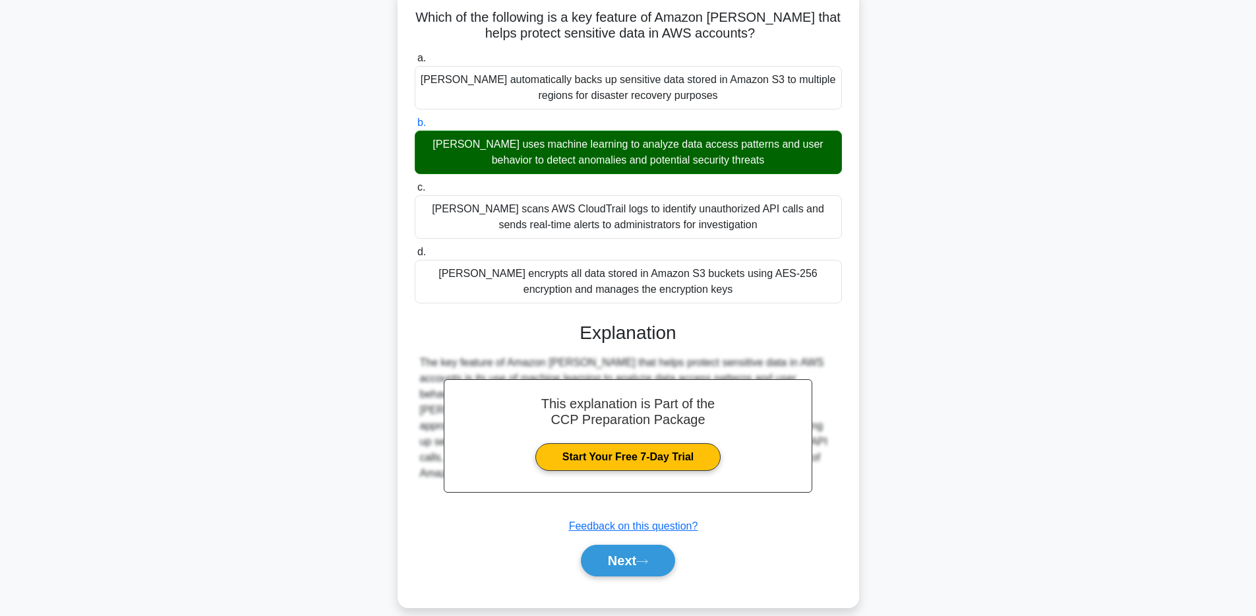
scroll to position [103, 0]
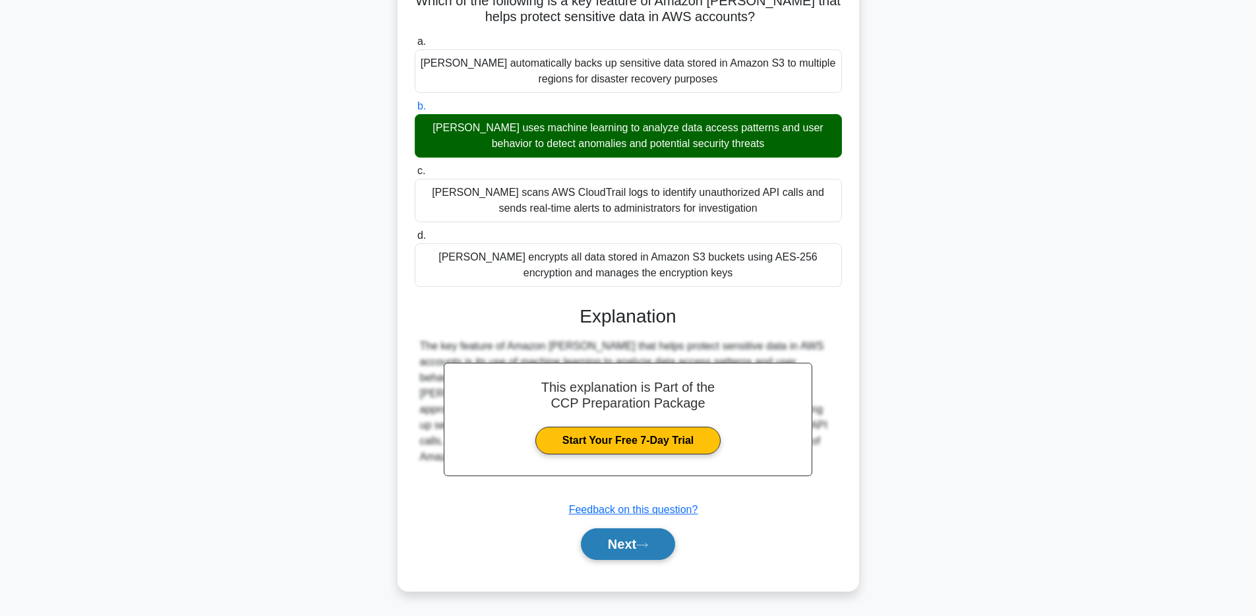
click at [642, 550] on button "Next" at bounding box center [628, 544] width 94 height 32
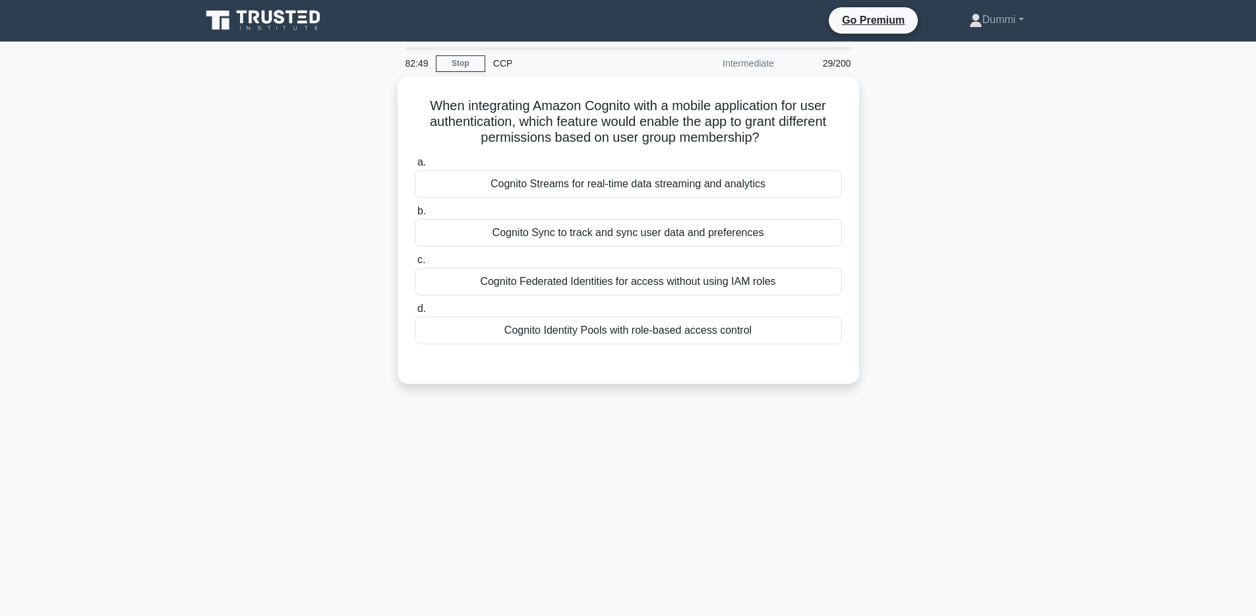
scroll to position [0, 0]
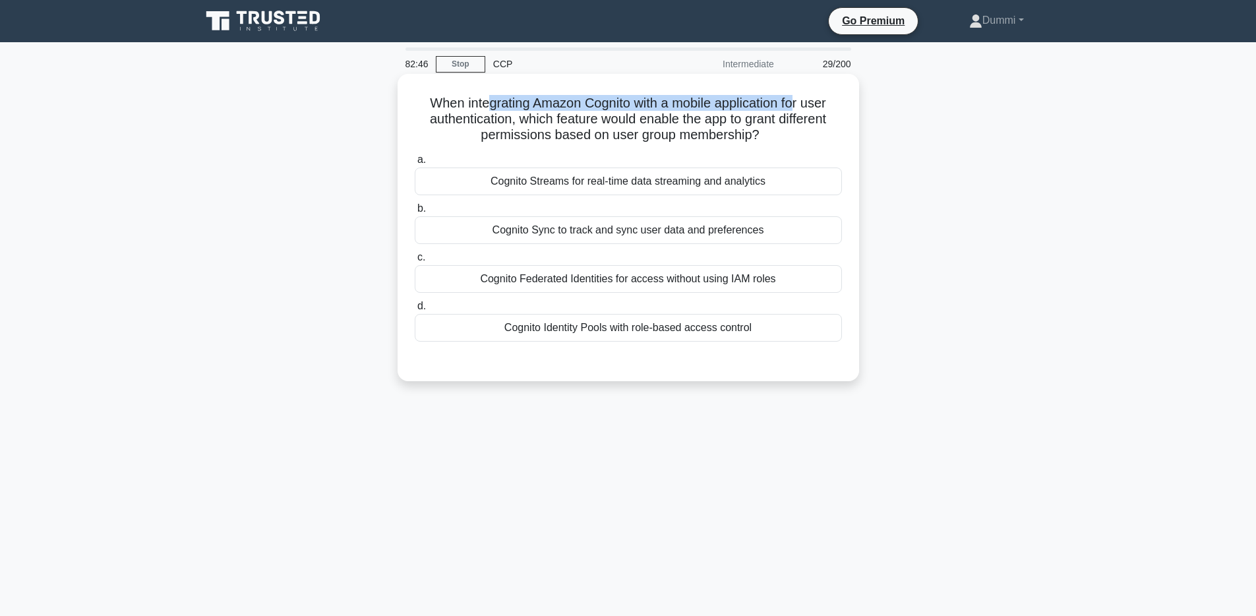
drag, startPoint x: 568, startPoint y: 112, endPoint x: 793, endPoint y: 100, distance: 224.5
click at [793, 100] on h5 "When integrating Amazon Cognito with a mobile application for user authenticati…" at bounding box center [628, 119] width 430 height 49
drag, startPoint x: 475, startPoint y: 121, endPoint x: 507, endPoint y: 122, distance: 32.3
click at [507, 122] on h5 "When integrating Amazon Cognito with a mobile application for user authenticati…" at bounding box center [628, 119] width 430 height 49
drag, startPoint x: 572, startPoint y: 119, endPoint x: 794, endPoint y: 126, distance: 221.7
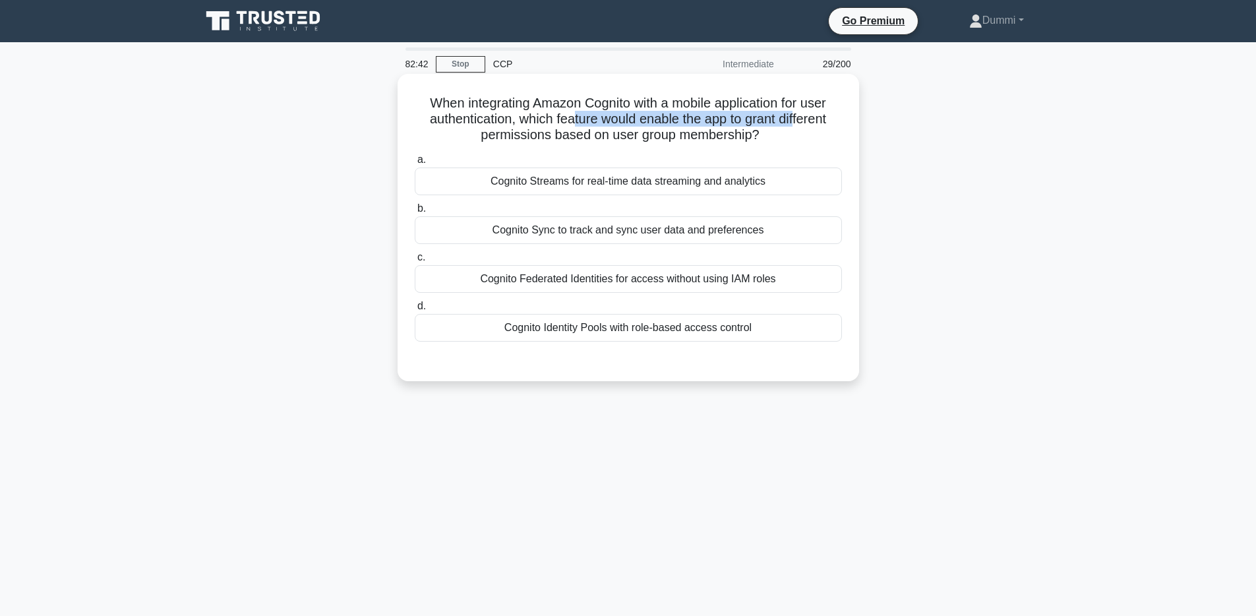
click at [794, 126] on h5 "When integrating Amazon Cognito with a mobile application for user authenticati…" at bounding box center [628, 119] width 430 height 49
drag, startPoint x: 520, startPoint y: 136, endPoint x: 733, endPoint y: 140, distance: 213.7
click at [733, 140] on h5 "When integrating Amazon Cognito with a mobile application for user authenticati…" at bounding box center [628, 119] width 430 height 49
click at [799, 337] on div "Cognito Identity Pools with role-based access control" at bounding box center [628, 328] width 427 height 28
click at [415, 311] on input "d. Cognito Identity Pools with role-based access control" at bounding box center [415, 306] width 0 height 9
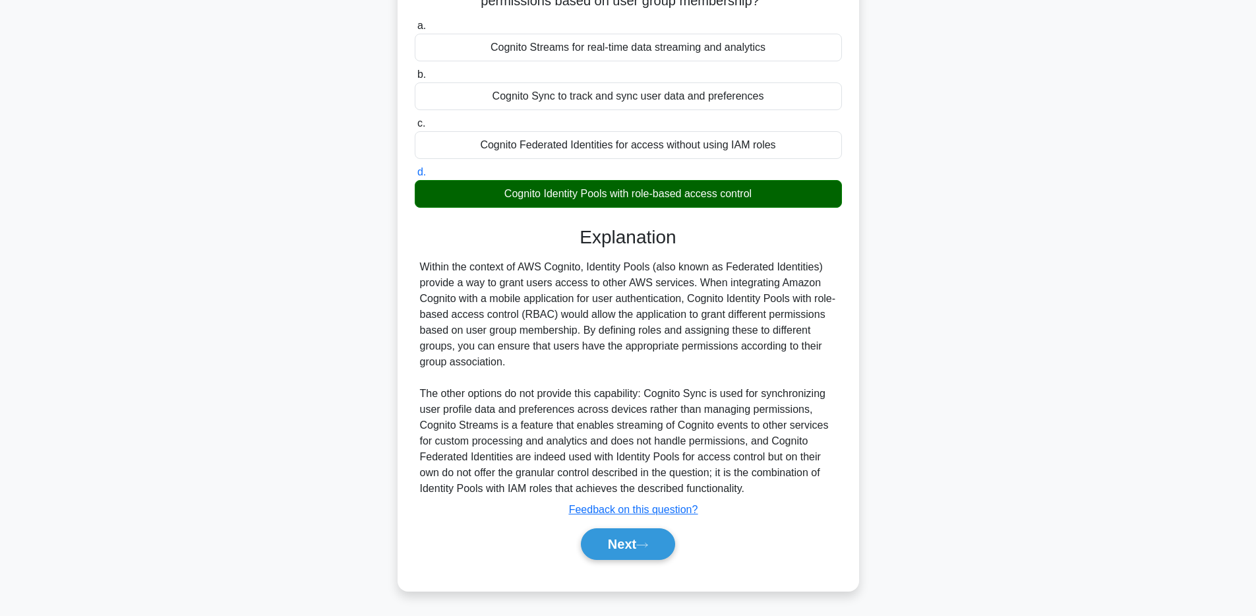
scroll to position [135, 0]
drag, startPoint x: 446, startPoint y: 330, endPoint x: 761, endPoint y: 323, distance: 315.3
click at [761, 323] on div "Within the context of AWS Cognito, Identity Pools (also known as Federated Iden…" at bounding box center [628, 377] width 417 height 237
drag, startPoint x: 686, startPoint y: 392, endPoint x: 799, endPoint y: 392, distance: 112.1
click at [799, 392] on div "Within the context of AWS Cognito, Identity Pools (also known as Federated Iden…" at bounding box center [628, 377] width 417 height 237
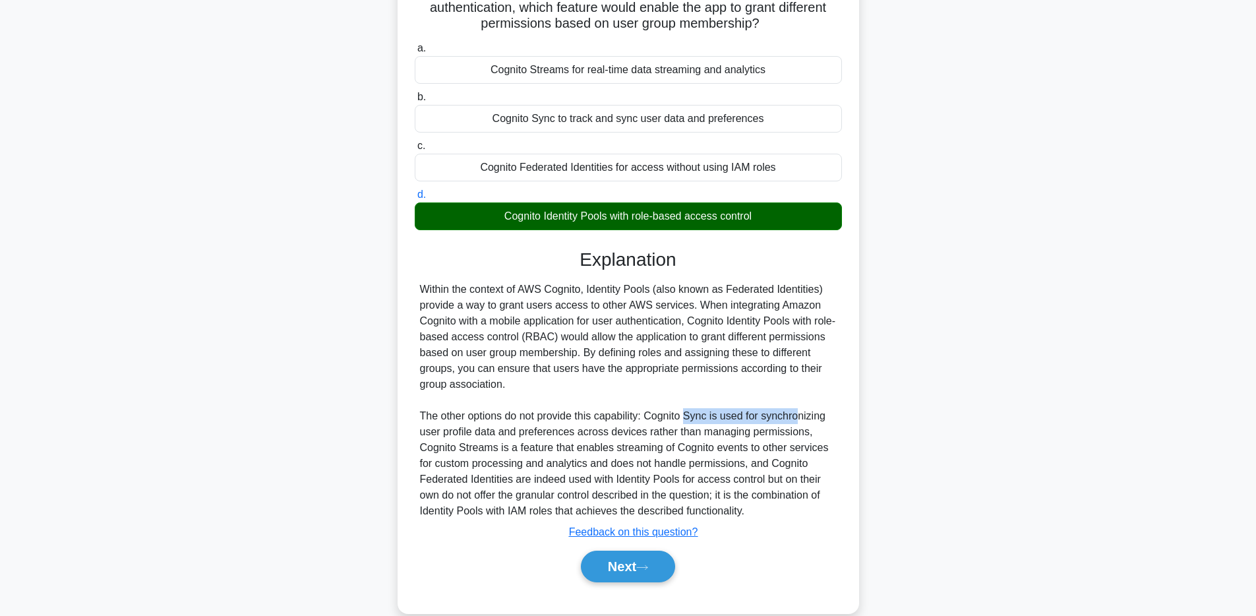
scroll to position [109, 0]
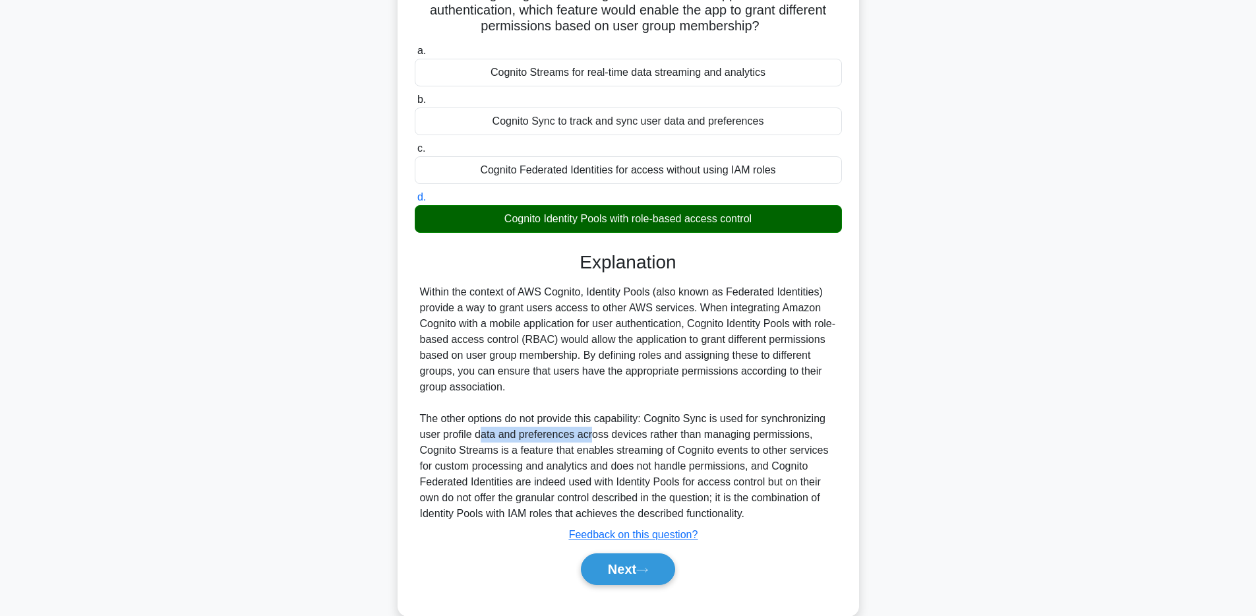
drag, startPoint x: 483, startPoint y: 436, endPoint x: 590, endPoint y: 432, distance: 107.6
click at [590, 432] on div "Within the context of AWS Cognito, Identity Pools (also known as Federated Iden…" at bounding box center [628, 402] width 417 height 237
drag, startPoint x: 470, startPoint y: 450, endPoint x: 632, endPoint y: 455, distance: 162.3
click at [632, 455] on div "Within the context of AWS Cognito, Identity Pools (also known as Federated Iden…" at bounding box center [628, 402] width 417 height 237
drag, startPoint x: 678, startPoint y: 448, endPoint x: 790, endPoint y: 449, distance: 112.1
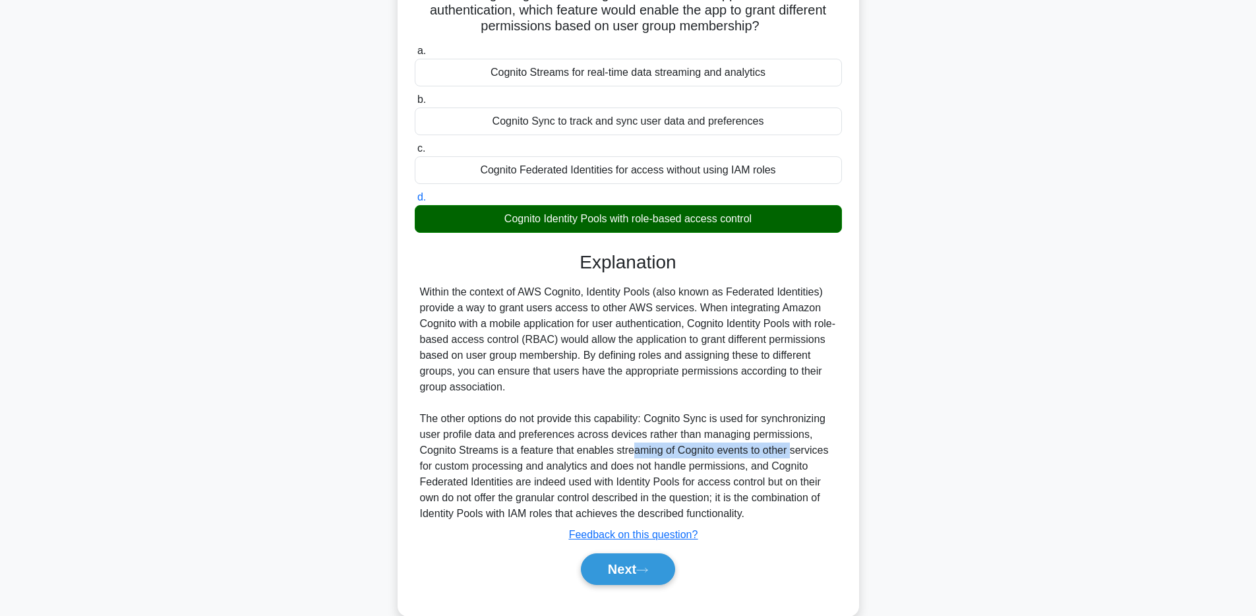
click at [790, 449] on div "Within the context of AWS Cognito, Identity Pools (also known as Federated Iden…" at bounding box center [628, 402] width 417 height 237
drag, startPoint x: 444, startPoint y: 464, endPoint x: 528, endPoint y: 468, distance: 83.8
click at [528, 468] on div "Within the context of AWS Cognito, Identity Pools (also known as Federated Iden…" at bounding box center [628, 402] width 417 height 237
drag, startPoint x: 623, startPoint y: 467, endPoint x: 709, endPoint y: 469, distance: 85.7
click at [709, 469] on div "Within the context of AWS Cognito, Identity Pools (also known as Federated Iden…" at bounding box center [628, 402] width 417 height 237
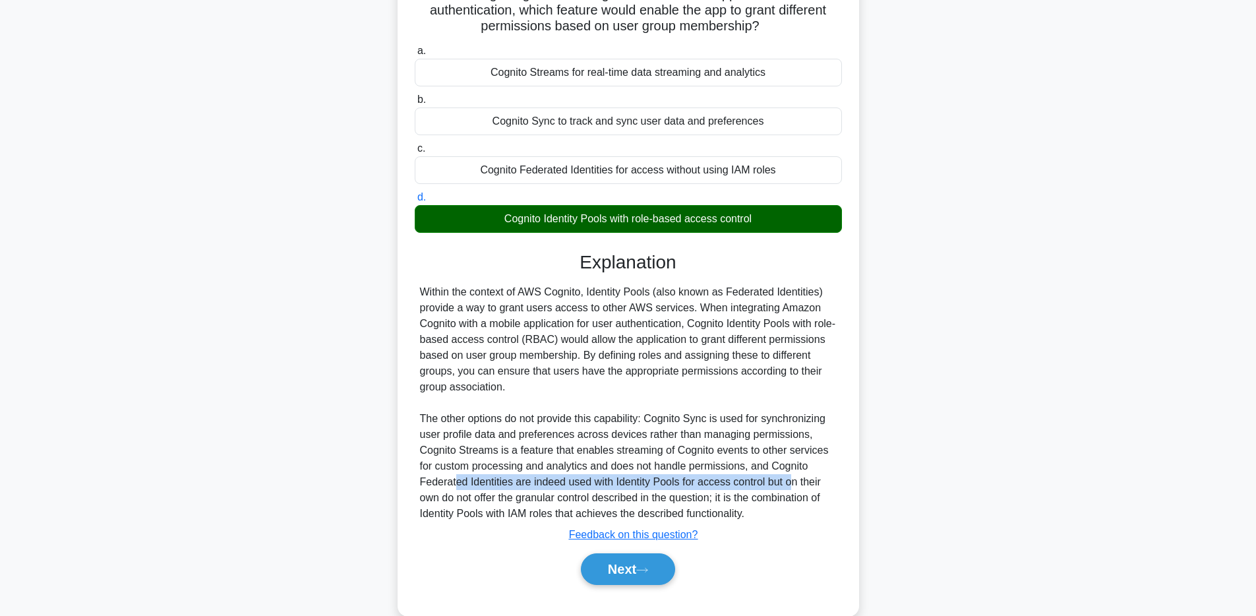
drag, startPoint x: 453, startPoint y: 481, endPoint x: 793, endPoint y: 477, distance: 339.6
click at [793, 477] on div "Within the context of AWS Cognito, Identity Pools (also known as Federated Iden…" at bounding box center [628, 402] width 417 height 237
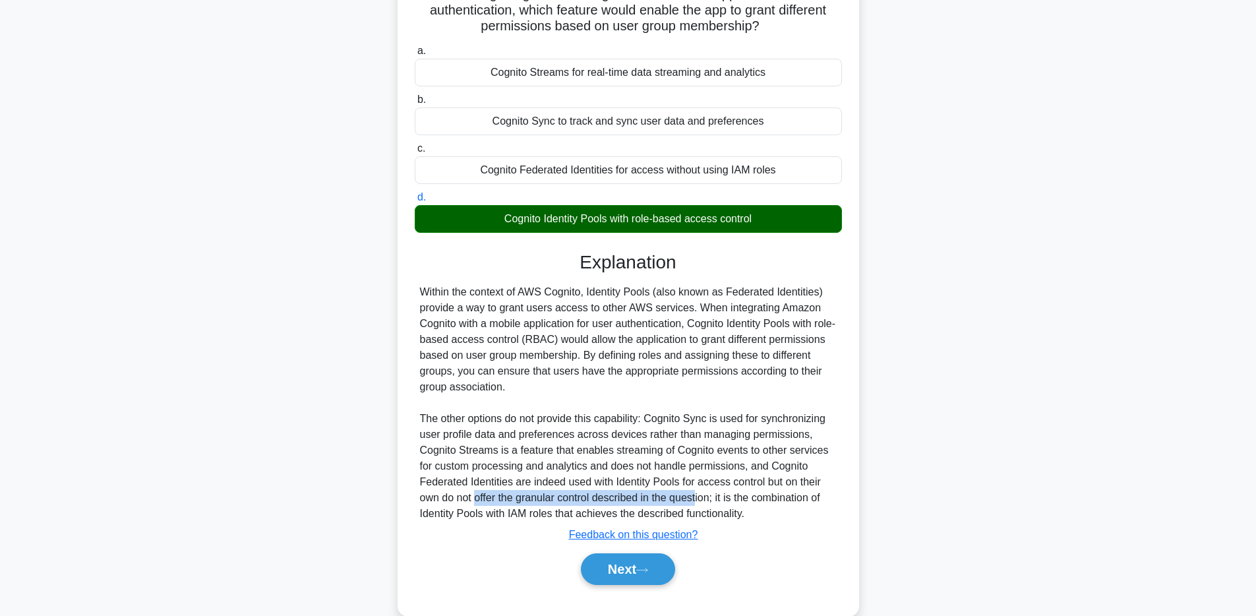
drag, startPoint x: 476, startPoint y: 500, endPoint x: 700, endPoint y: 499, distance: 224.2
click at [700, 499] on div "Within the context of AWS Cognito, Identity Pools (also known as Federated Iden…" at bounding box center [628, 402] width 417 height 237
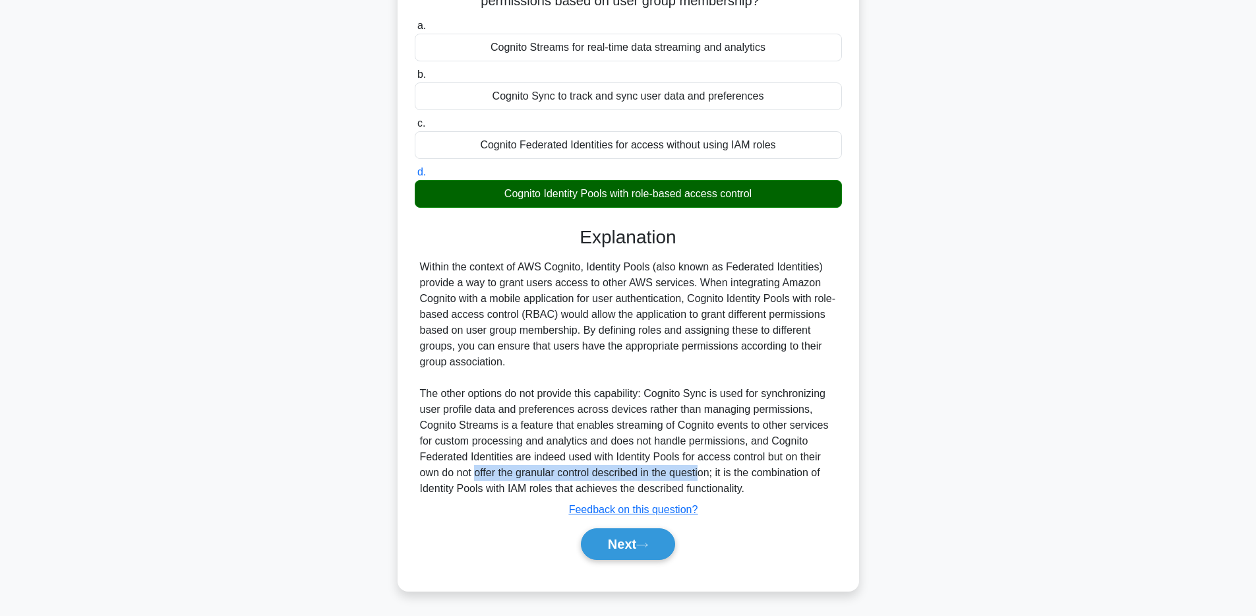
scroll to position [131, 0]
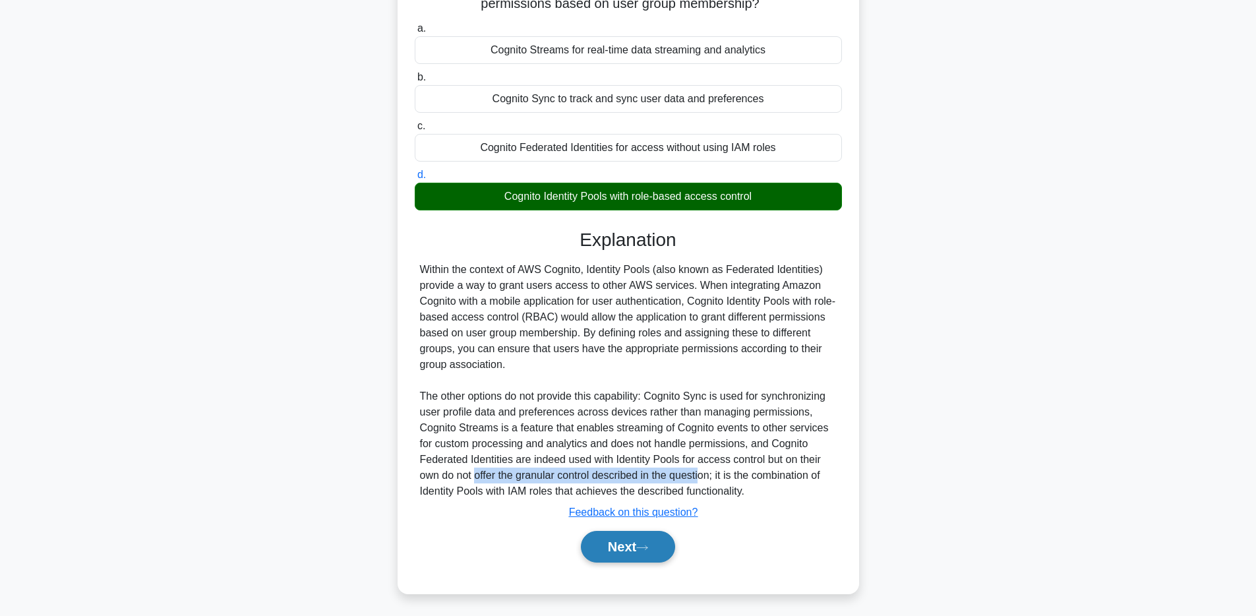
click at [654, 559] on button "Next" at bounding box center [628, 547] width 94 height 32
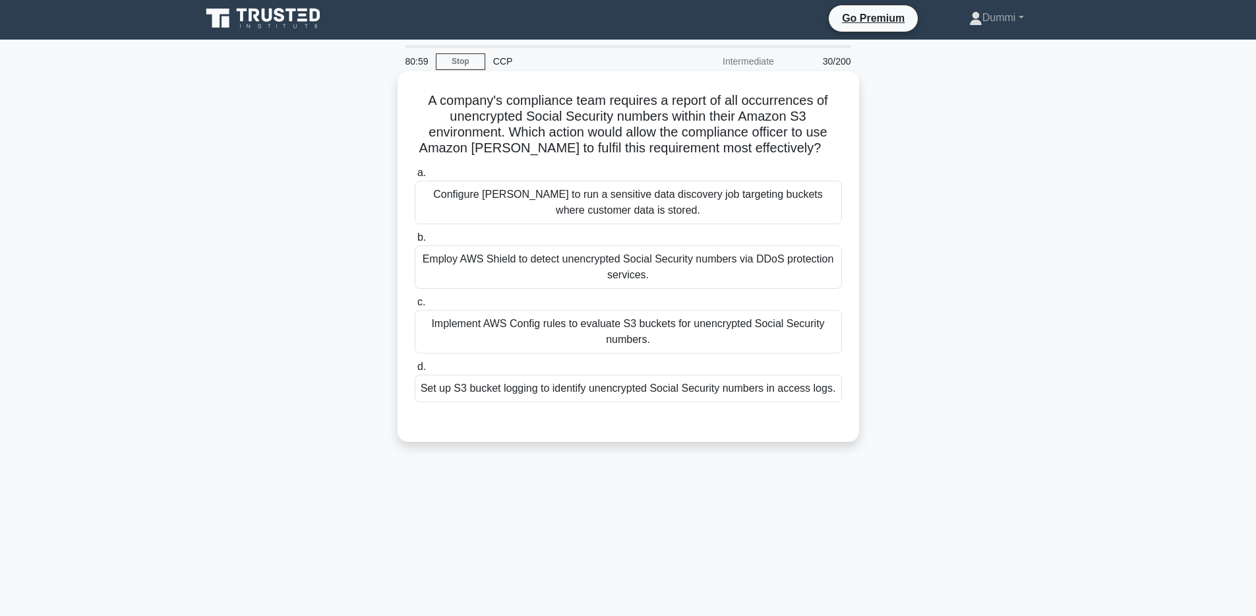
scroll to position [0, 0]
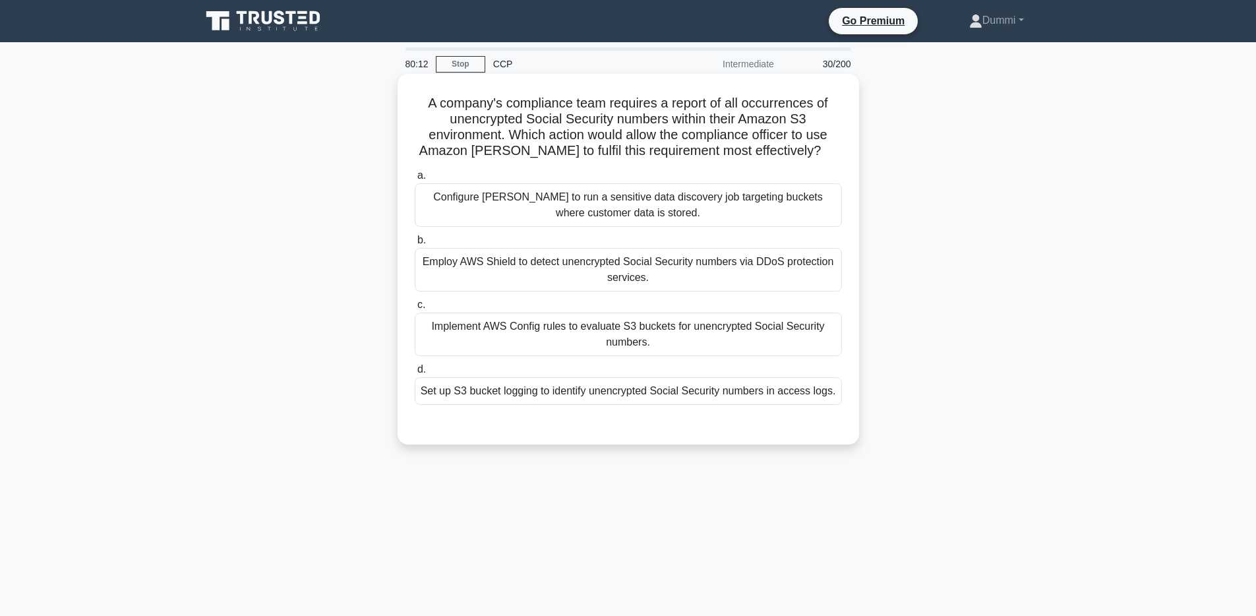
click at [638, 197] on div "Configure [PERSON_NAME] to run a sensitive data discovery job targeting buckets…" at bounding box center [628, 205] width 427 height 44
click at [415, 180] on input "a. Configure [PERSON_NAME] to run a sensitive data discovery job targeting buck…" at bounding box center [415, 175] width 0 height 9
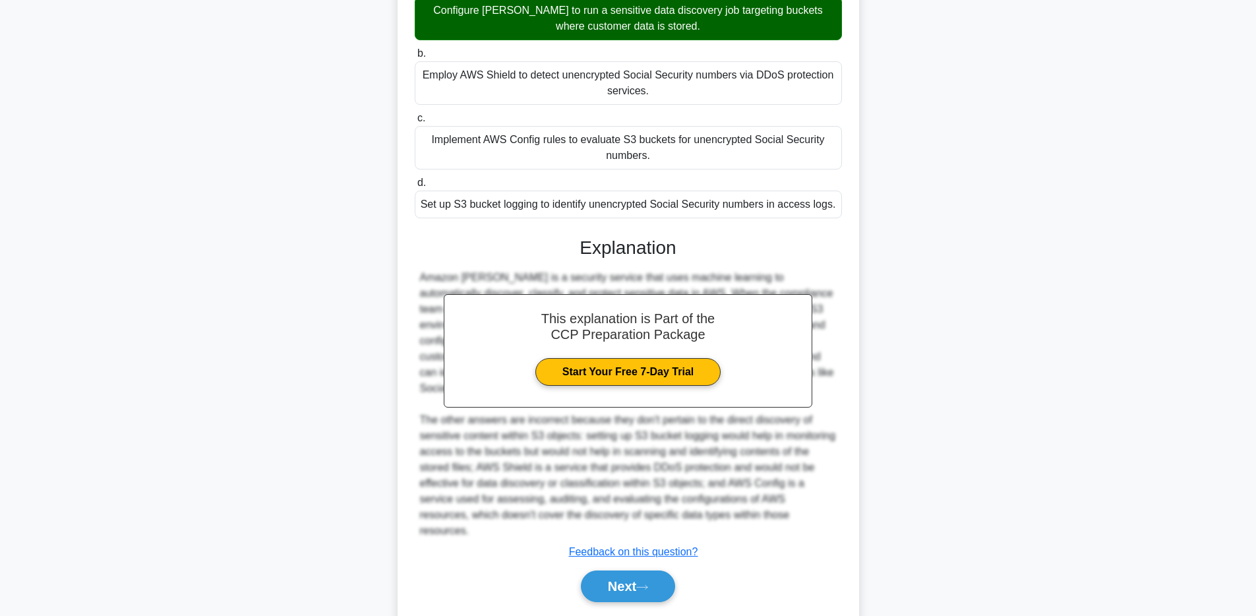
scroll to position [198, 0]
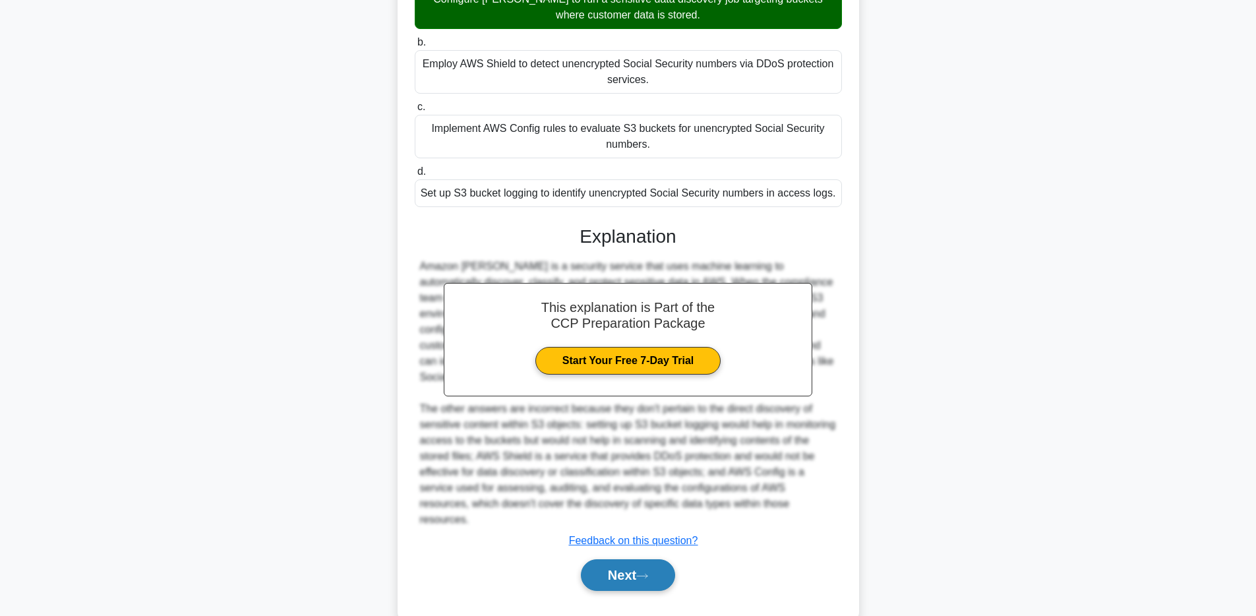
click at [667, 559] on button "Next" at bounding box center [628, 575] width 94 height 32
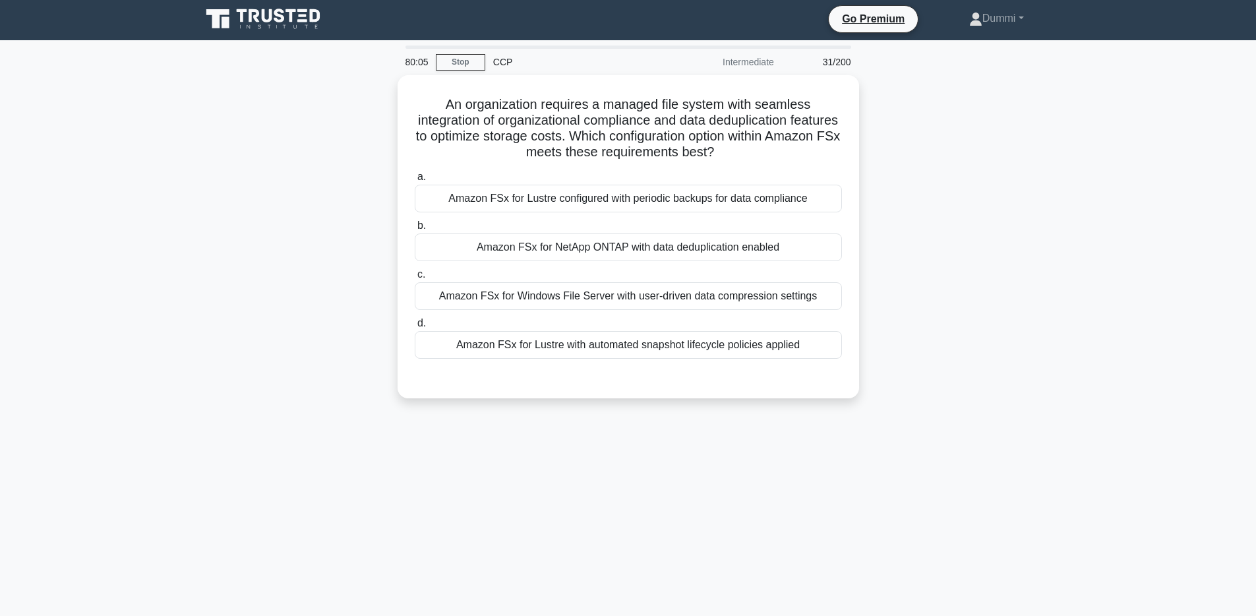
scroll to position [0, 0]
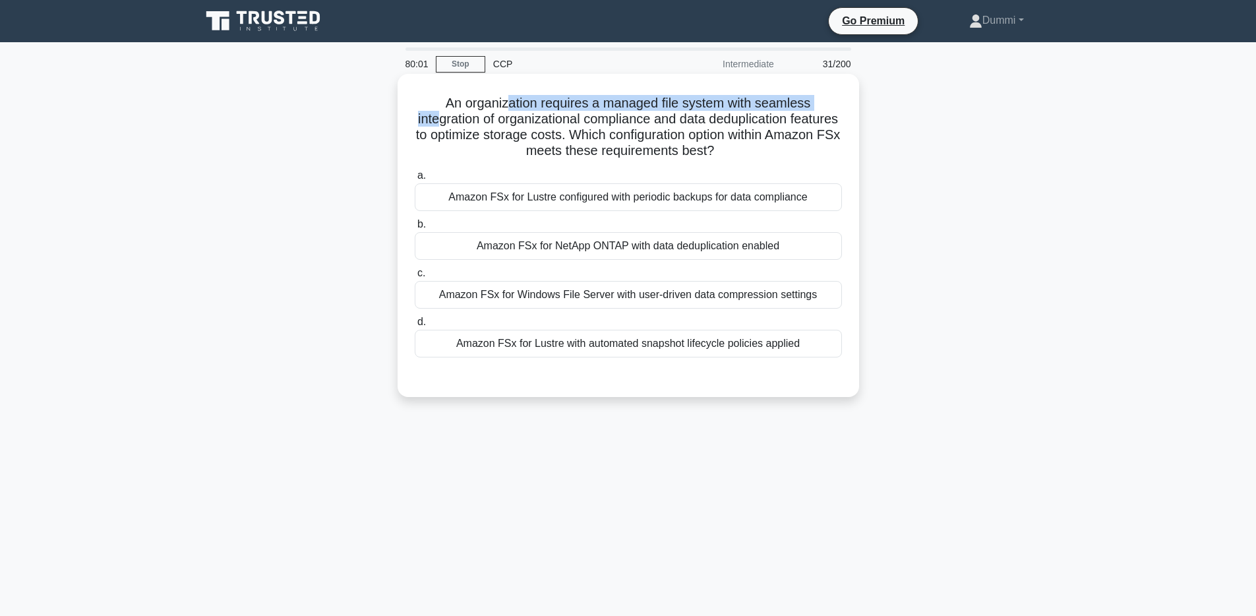
drag, startPoint x: 484, startPoint y: 104, endPoint x: 801, endPoint y: 97, distance: 316.6
click at [801, 97] on h5 "An organization requires a managed file system with seamless integration of org…" at bounding box center [628, 127] width 430 height 65
drag, startPoint x: 463, startPoint y: 118, endPoint x: 557, endPoint y: 115, distance: 93.7
click at [557, 115] on h5 "An organization requires a managed file system with seamless integration of org…" at bounding box center [628, 127] width 430 height 65
drag, startPoint x: 644, startPoint y: 119, endPoint x: 772, endPoint y: 119, distance: 127.3
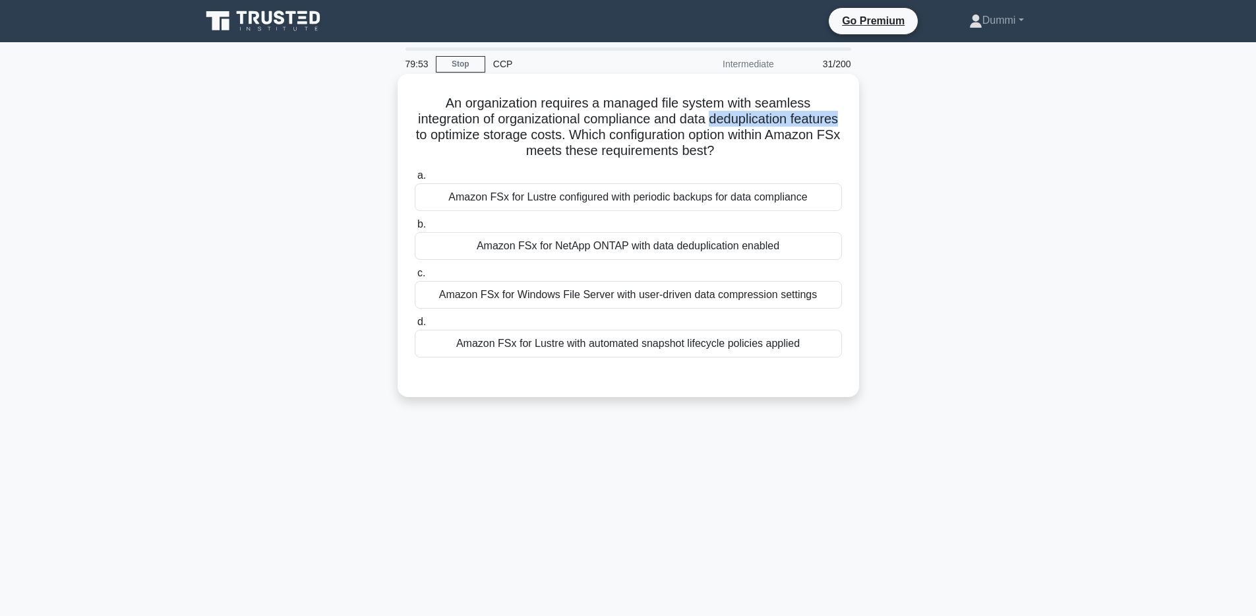
click at [772, 119] on h5 "An organization requires a managed file system with seamless integration of org…" at bounding box center [628, 127] width 430 height 65
drag, startPoint x: 460, startPoint y: 135, endPoint x: 550, endPoint y: 140, distance: 89.8
click at [550, 140] on h5 "An organization requires a managed file system with seamless integration of org…" at bounding box center [628, 127] width 430 height 65
drag, startPoint x: 578, startPoint y: 131, endPoint x: 803, endPoint y: 137, distance: 224.9
click at [803, 137] on h5 "An organization requires a managed file system with seamless integration of org…" at bounding box center [628, 127] width 430 height 65
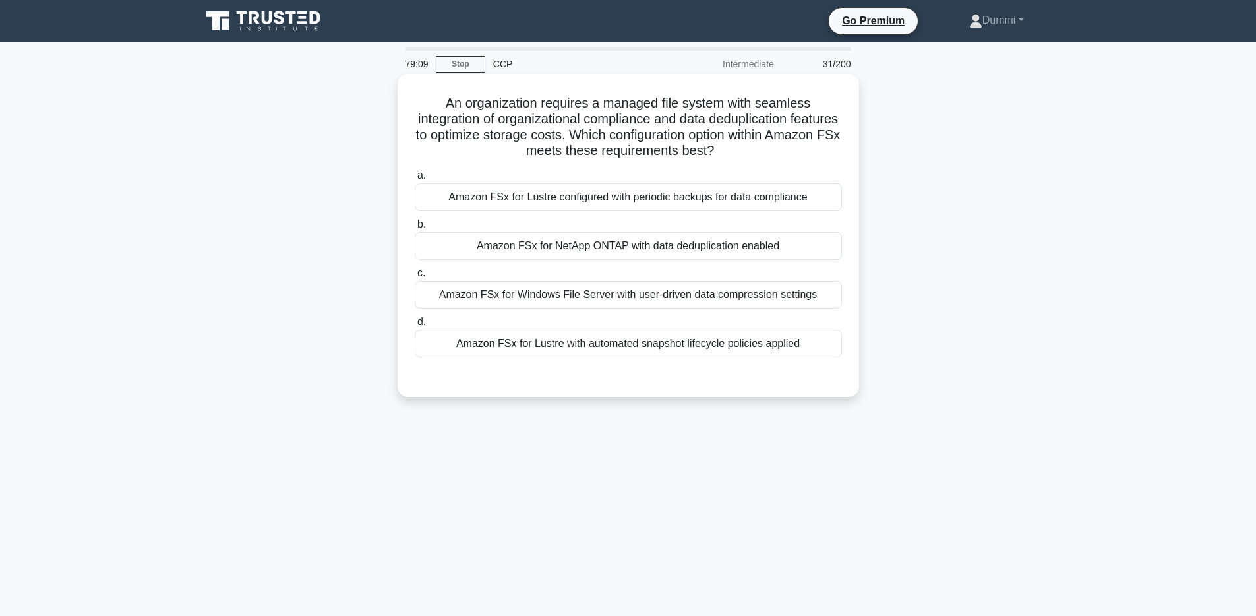
click at [737, 245] on div "Amazon FSx for NetApp ONTAP with data deduplication enabled" at bounding box center [628, 246] width 427 height 28
click at [415, 229] on input "b. Amazon FSx for NetApp ONTAP with data deduplication enabled" at bounding box center [415, 224] width 0 height 9
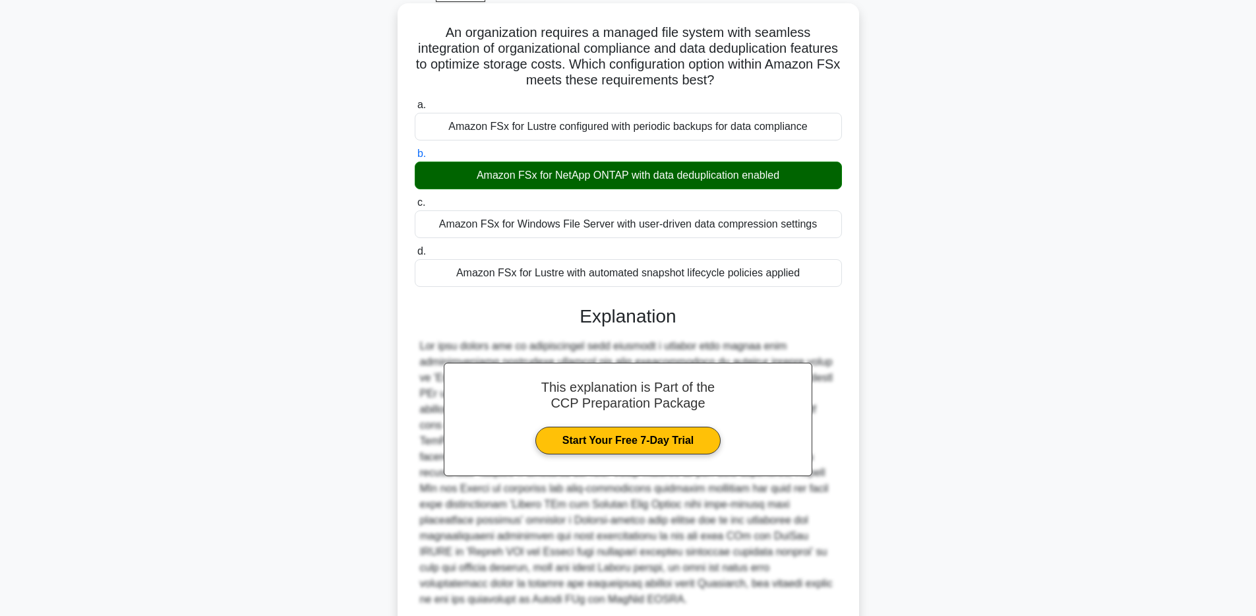
scroll to position [182, 0]
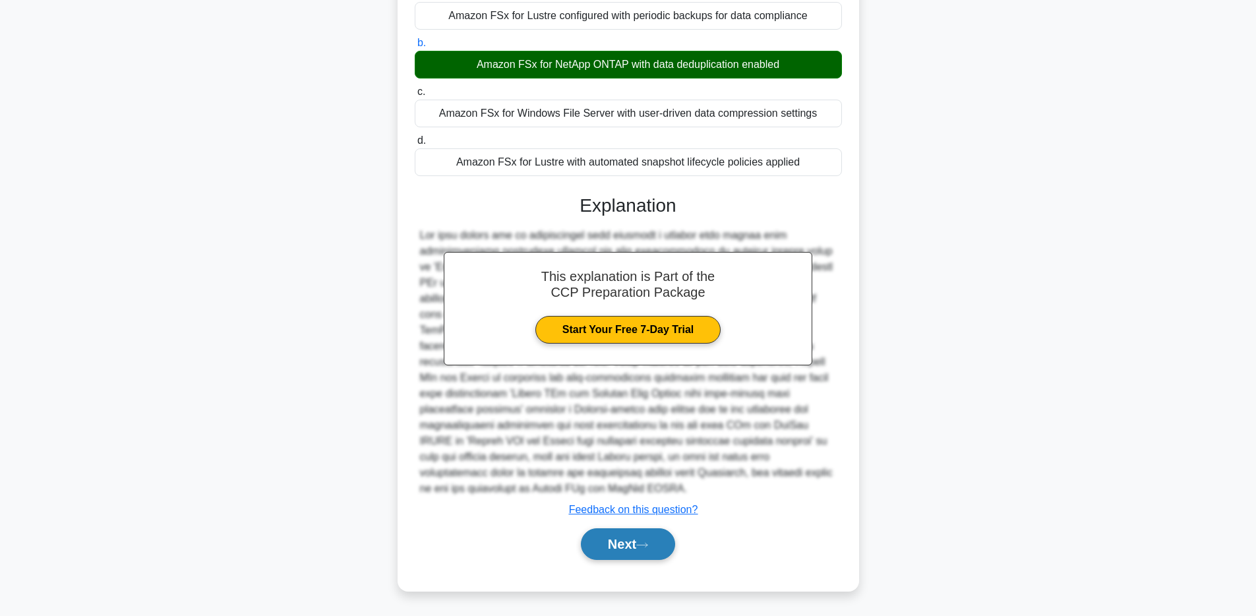
click at [642, 552] on button "Next" at bounding box center [628, 544] width 94 height 32
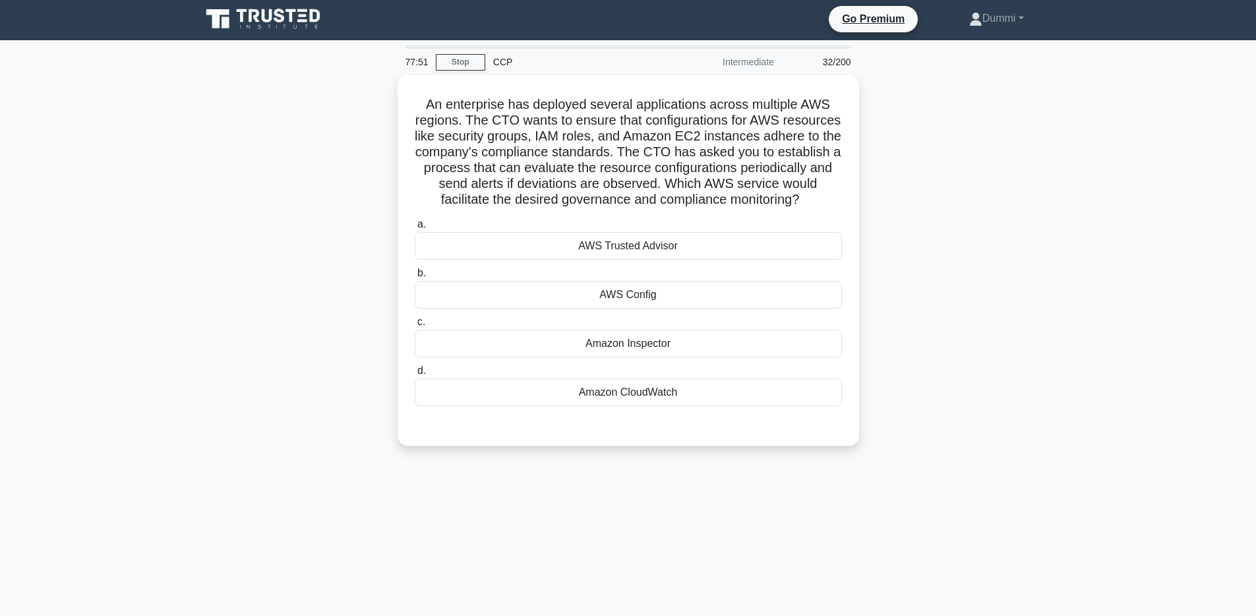
scroll to position [0, 0]
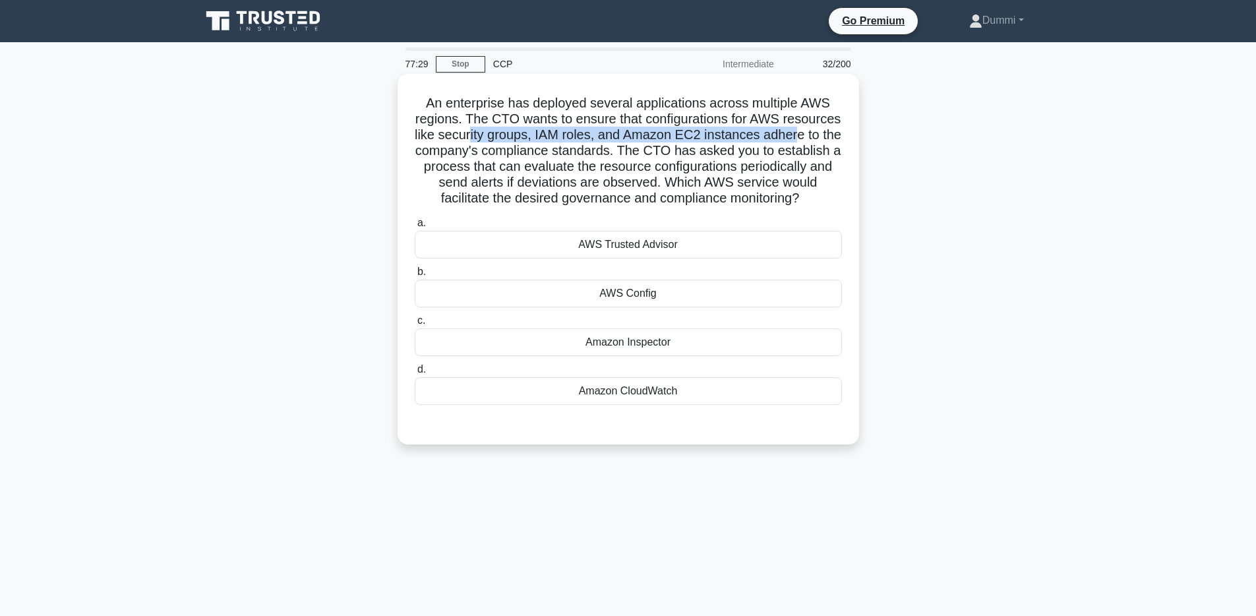
drag, startPoint x: 494, startPoint y: 140, endPoint x: 796, endPoint y: 138, distance: 302.0
click at [796, 138] on h5 "An enterprise has deployed several applications across multiple AWS regions. Th…" at bounding box center [628, 151] width 430 height 112
drag, startPoint x: 462, startPoint y: 154, endPoint x: 578, endPoint y: 154, distance: 115.4
click at [578, 154] on h5 "An enterprise has deployed several applications across multiple AWS regions. Th…" at bounding box center [628, 151] width 430 height 112
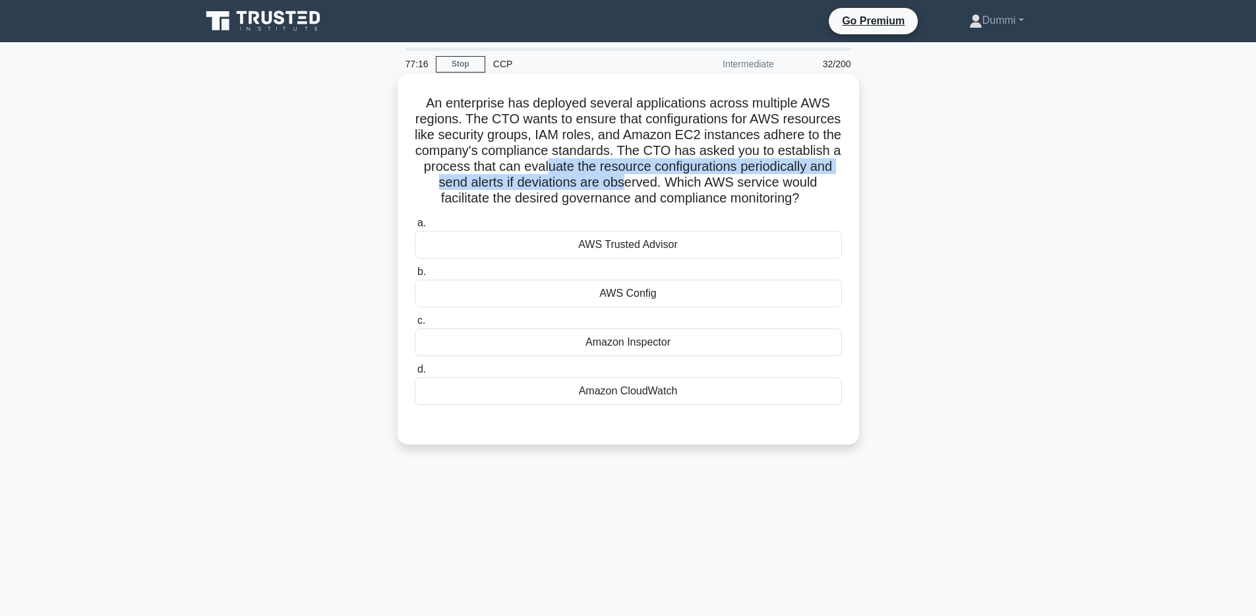
drag, startPoint x: 577, startPoint y: 170, endPoint x: 598, endPoint y: 178, distance: 22.5
click at [598, 178] on h5 "An enterprise has deployed several applications across multiple AWS regions. Th…" at bounding box center [628, 151] width 430 height 112
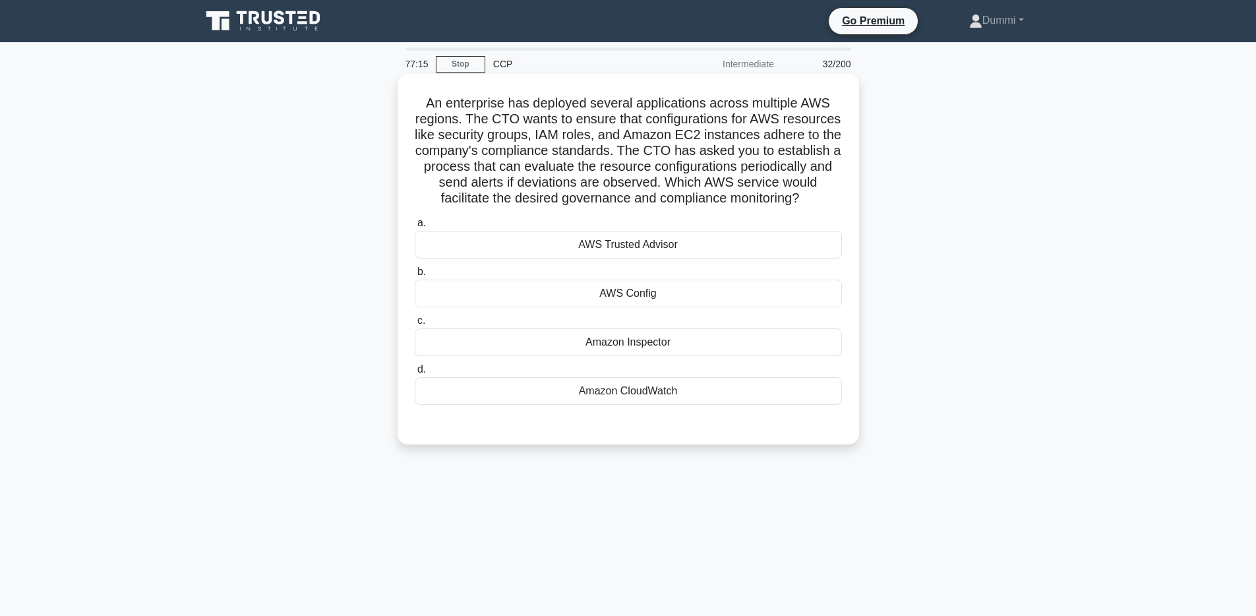
click at [685, 187] on h5 "An enterprise has deployed several applications across multiple AWS regions. Th…" at bounding box center [628, 151] width 430 height 112
click at [667, 249] on div "AWS Trusted Advisor" at bounding box center [628, 245] width 427 height 28
click at [415, 227] on input "a. AWS Trusted Advisor" at bounding box center [415, 223] width 0 height 9
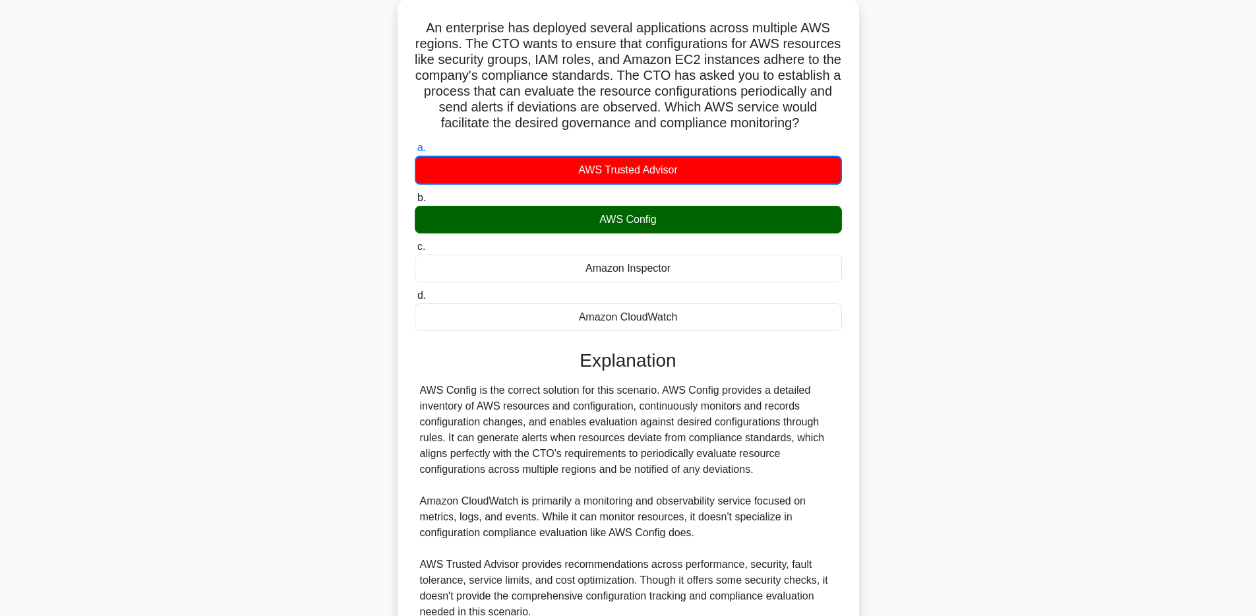
scroll to position [233, 0]
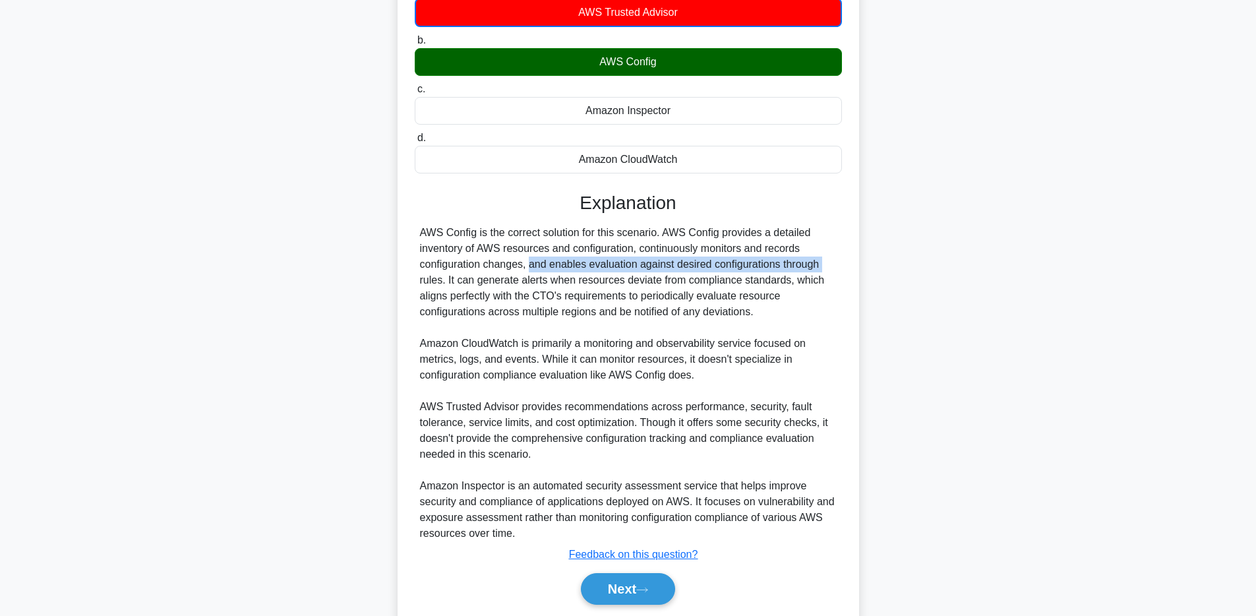
drag, startPoint x: 447, startPoint y: 264, endPoint x: 764, endPoint y: 262, distance: 317.2
click at [759, 262] on div "AWS Config is the correct solution for this scenario. AWS Config provides a det…" at bounding box center [628, 383] width 417 height 317
click at [765, 262] on div "AWS Config is the correct solution for this scenario. AWS Config provides a det…" at bounding box center [628, 383] width 417 height 317
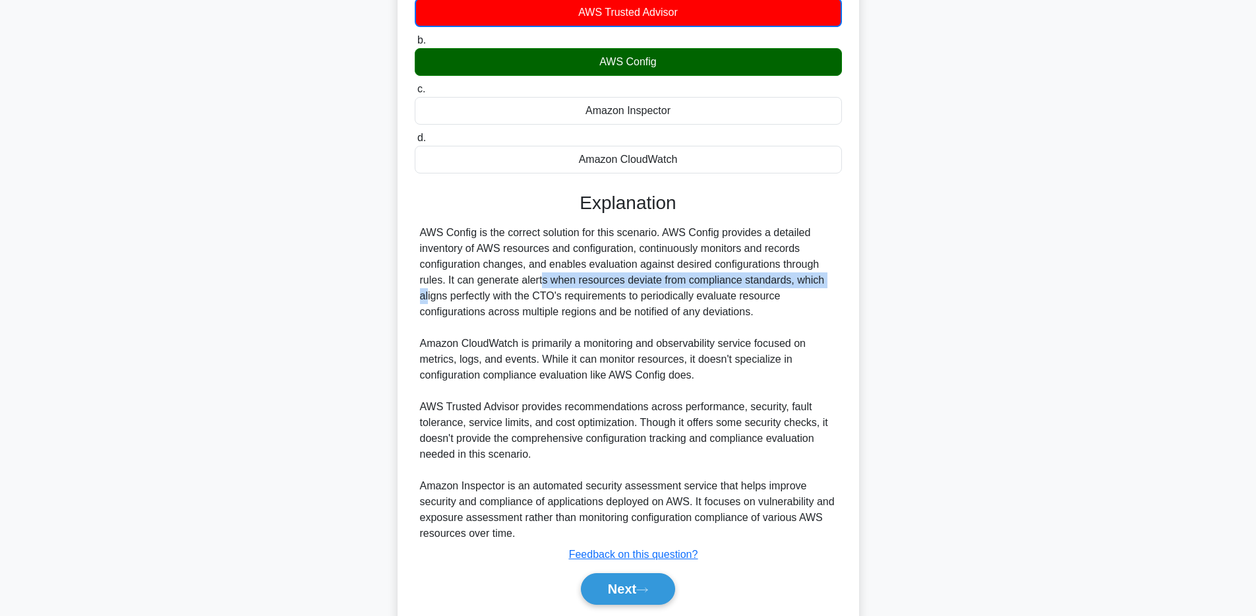
drag, startPoint x: 479, startPoint y: 280, endPoint x: 756, endPoint y: 276, distance: 276.3
click at [756, 276] on div "AWS Config is the correct solution for this scenario. AWS Config provides a det…" at bounding box center [628, 383] width 417 height 317
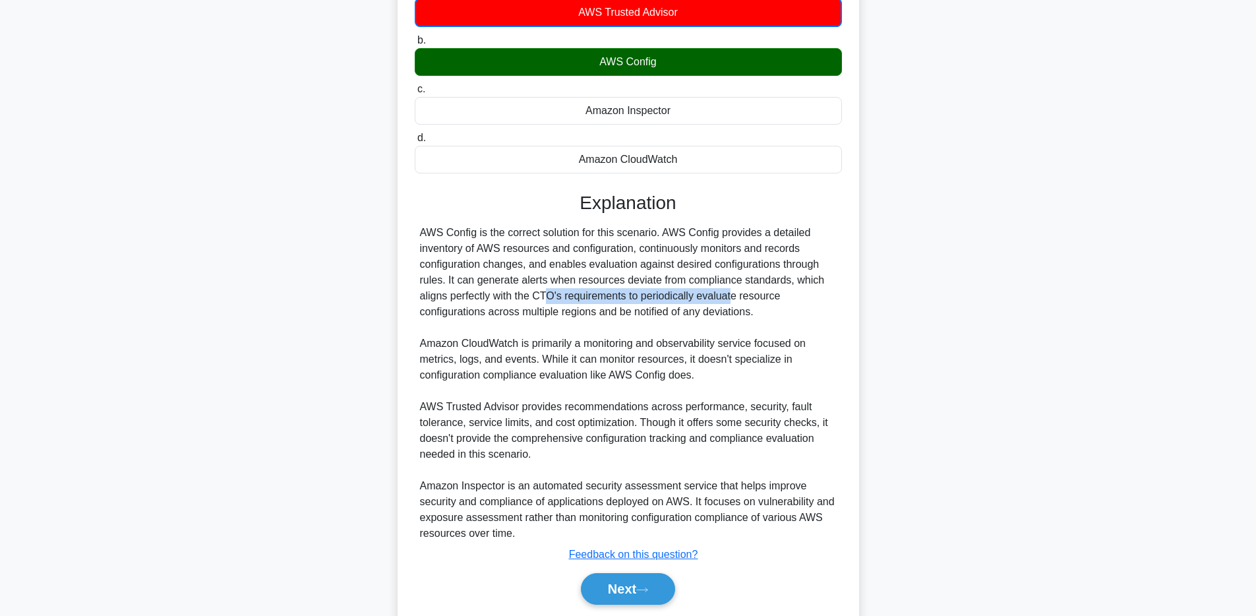
drag, startPoint x: 470, startPoint y: 299, endPoint x: 656, endPoint y: 293, distance: 186.0
click at [656, 293] on div "AWS Config is the correct solution for this scenario. AWS Config provides a det…" at bounding box center [628, 383] width 417 height 317
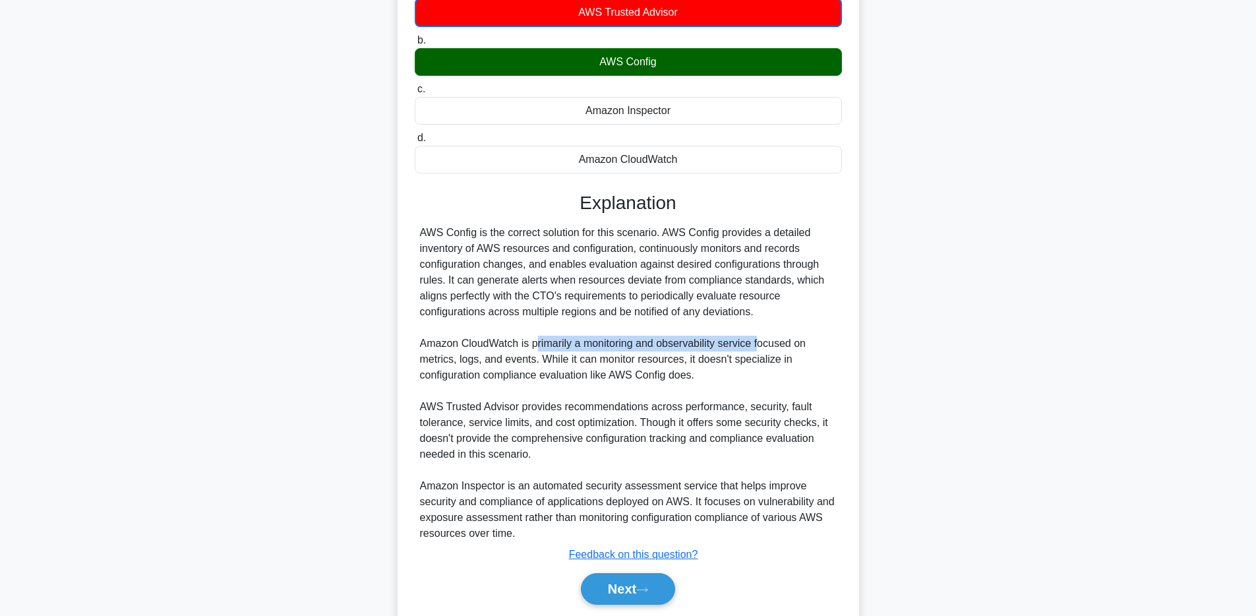
drag, startPoint x: 535, startPoint y: 344, endPoint x: 756, endPoint y: 349, distance: 220.3
click at [756, 349] on div "AWS Config is the correct solution for this scenario. AWS Config provides a det…" at bounding box center [628, 383] width 417 height 317
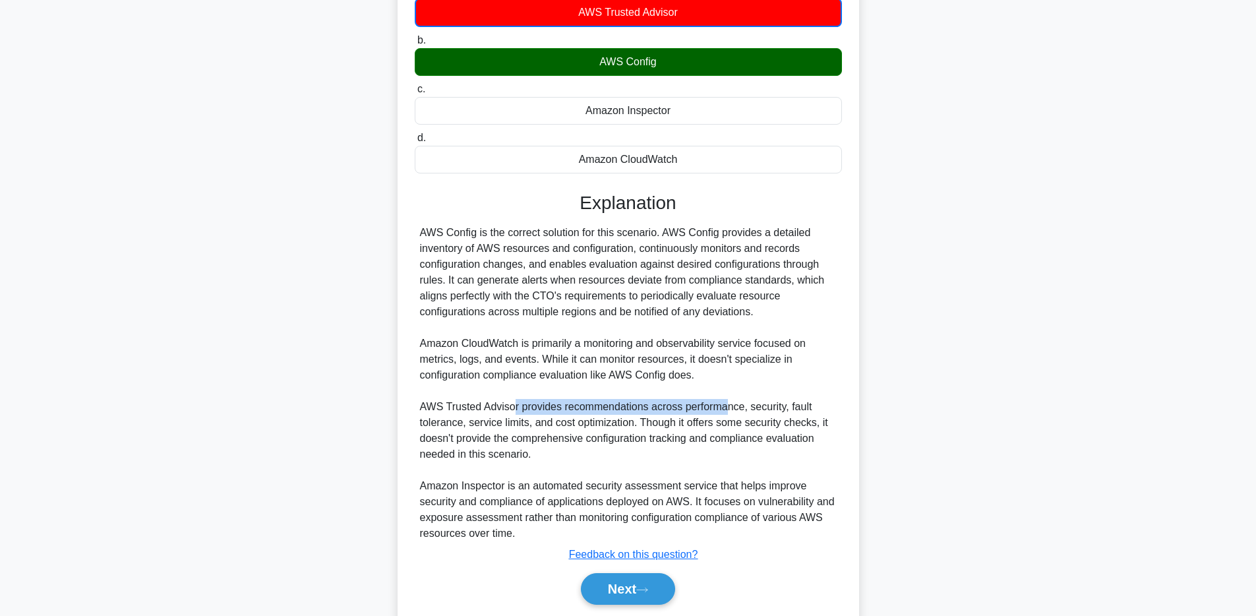
drag, startPoint x: 512, startPoint y: 408, endPoint x: 721, endPoint y: 404, distance: 209.1
click at [721, 404] on div "AWS Config is the correct solution for this scenario. AWS Config provides a det…" at bounding box center [628, 383] width 417 height 317
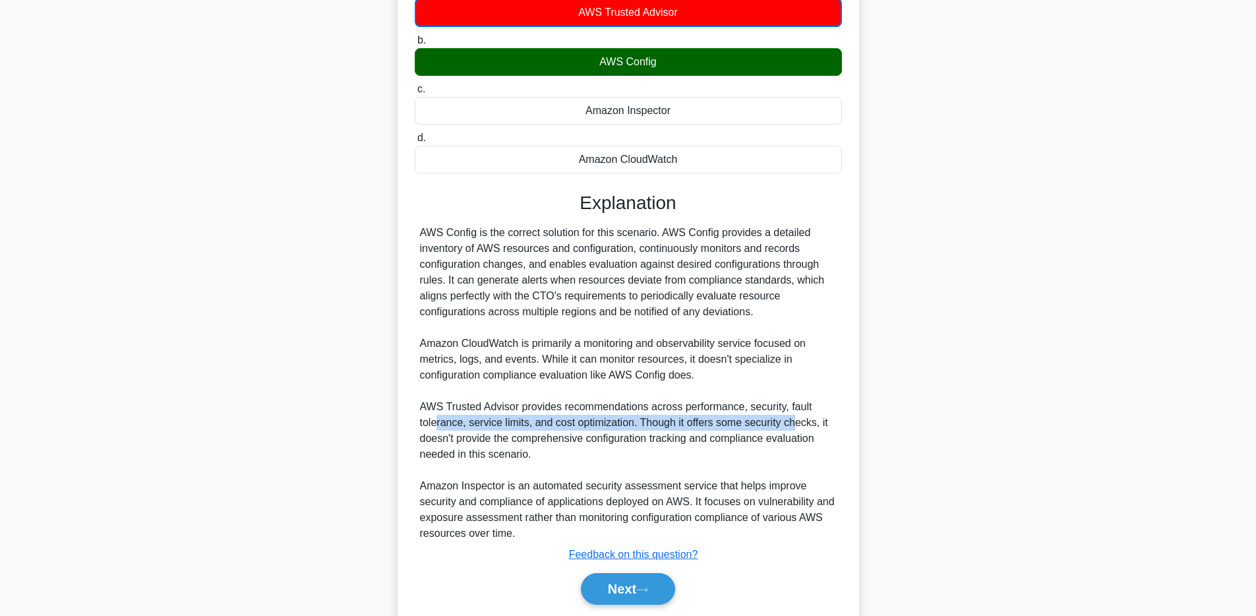
drag, startPoint x: 439, startPoint y: 426, endPoint x: 734, endPoint y: 448, distance: 296.2
click at [797, 430] on div "AWS Config is the correct solution for this scenario. AWS Config provides a det…" at bounding box center [628, 383] width 417 height 317
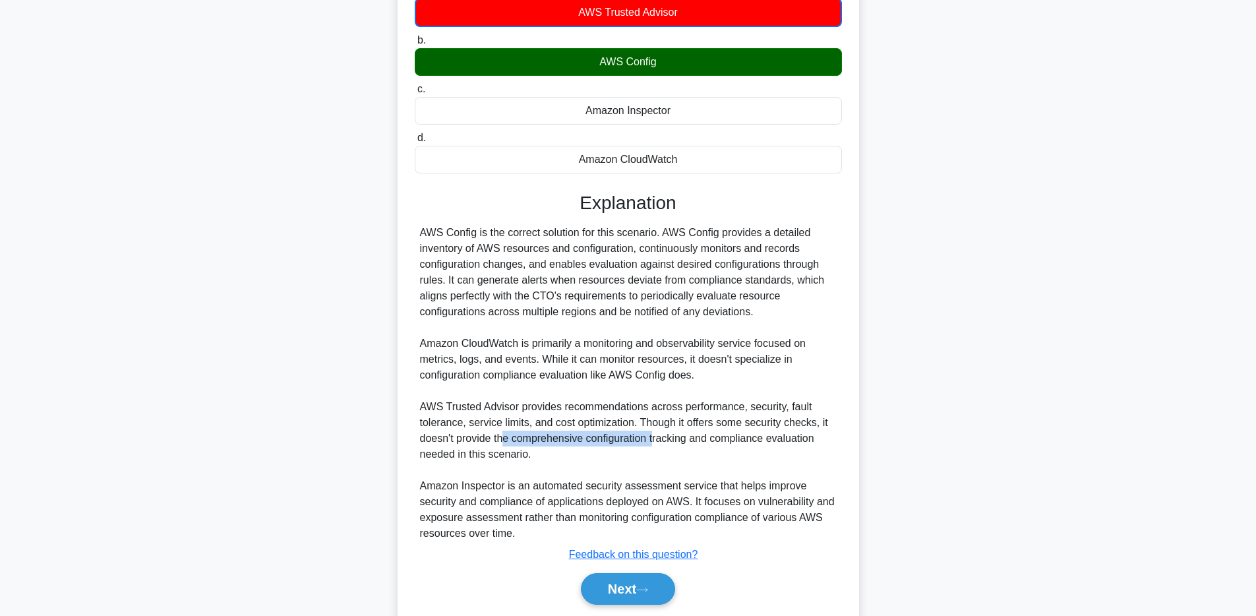
drag, startPoint x: 505, startPoint y: 438, endPoint x: 654, endPoint y: 436, distance: 149.0
click at [654, 436] on div "AWS Config is the correct solution for this scenario. AWS Config provides a det…" at bounding box center [628, 383] width 417 height 317
drag, startPoint x: 684, startPoint y: 491, endPoint x: 789, endPoint y: 489, distance: 104.9
click at [789, 489] on div "AWS Config is the correct solution for this scenario. AWS Config provides a det…" at bounding box center [628, 383] width 417 height 317
drag, startPoint x: 531, startPoint y: 500, endPoint x: 590, endPoint y: 506, distance: 59.0
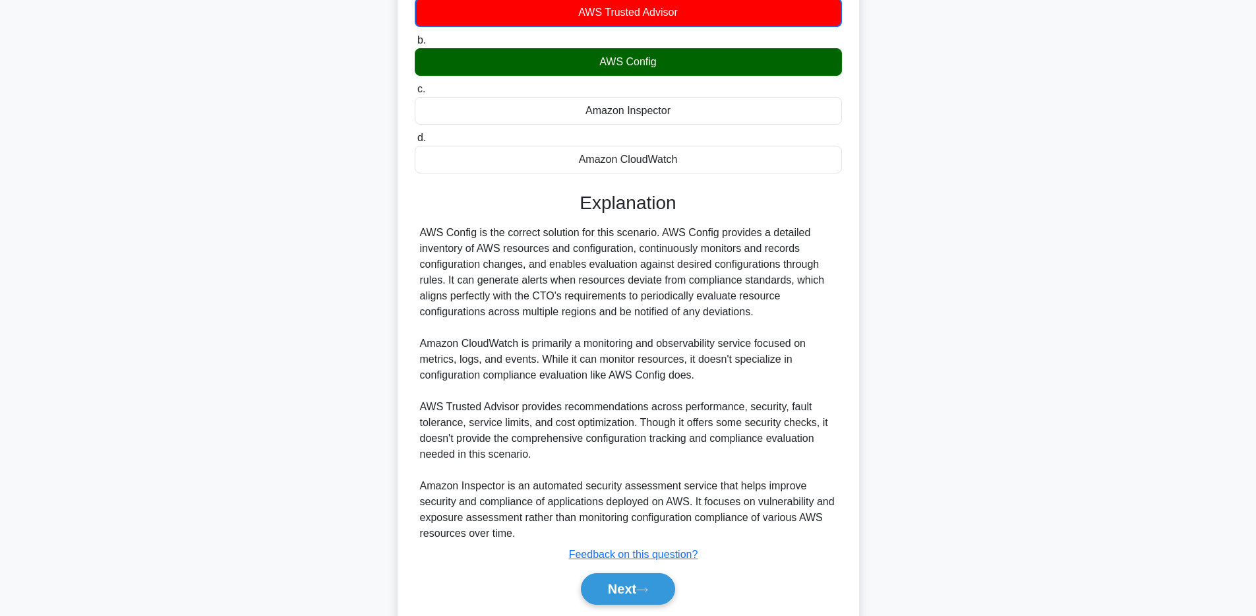
click at [589, 506] on div "AWS Config is the correct solution for this scenario. AWS Config provides a det…" at bounding box center [628, 383] width 417 height 317
drag, startPoint x: 552, startPoint y: 500, endPoint x: 480, endPoint y: 499, distance: 71.9
click at [480, 499] on div "AWS Config is the correct solution for this scenario. AWS Config provides a det…" at bounding box center [628, 383] width 417 height 317
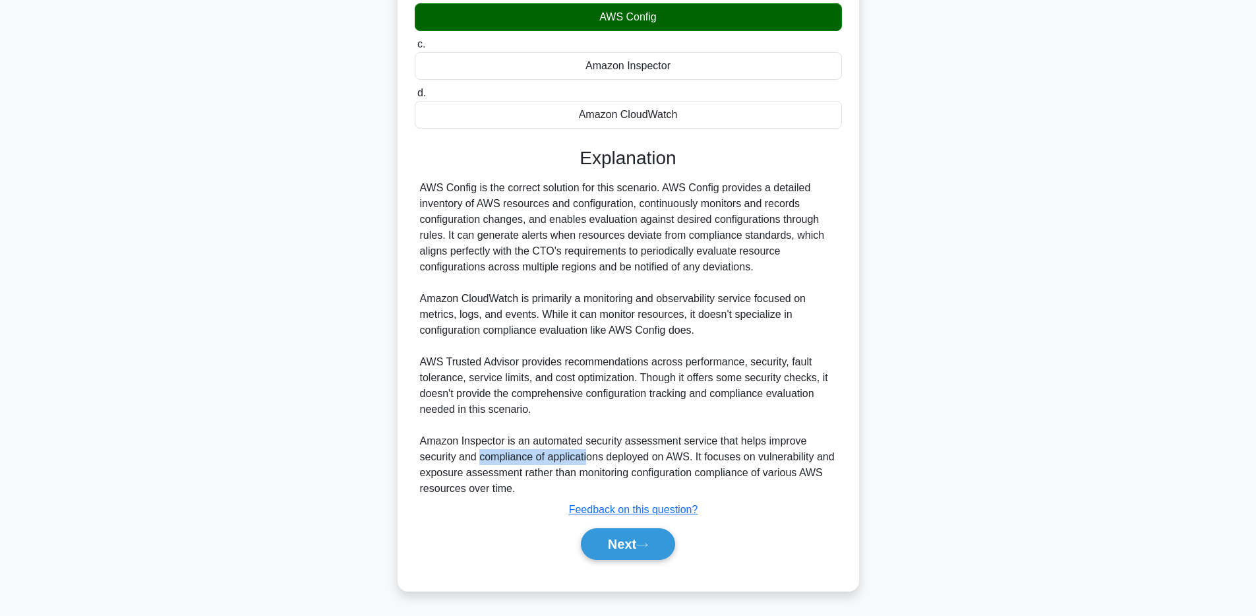
scroll to position [278, 0]
click at [665, 539] on button "Next" at bounding box center [628, 544] width 94 height 32
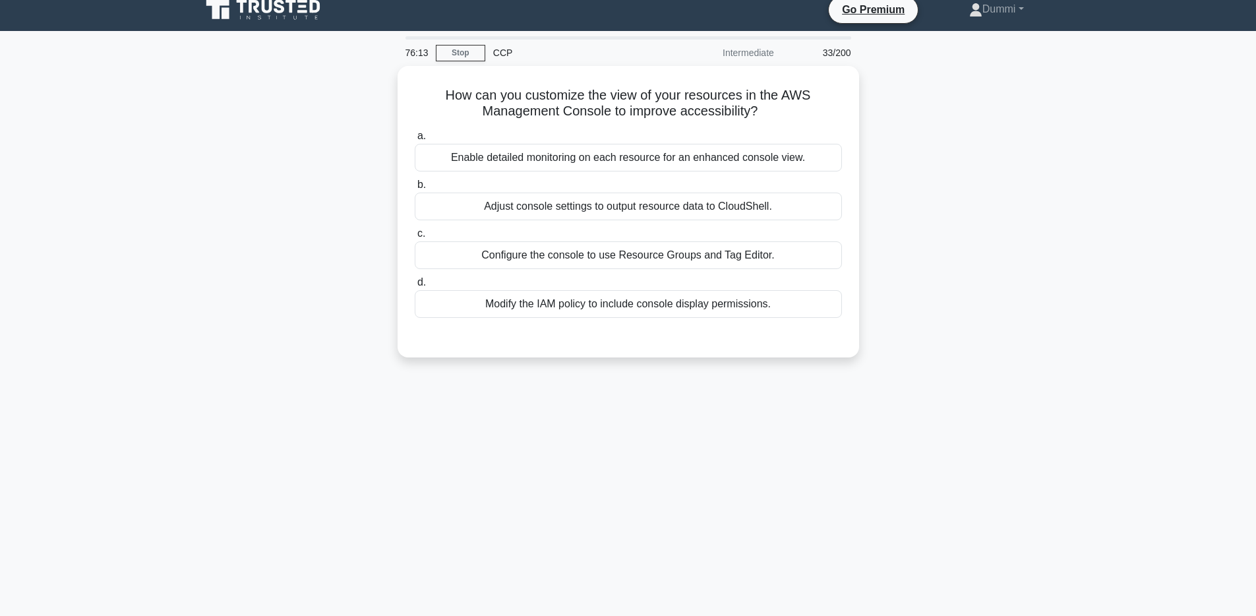
scroll to position [0, 0]
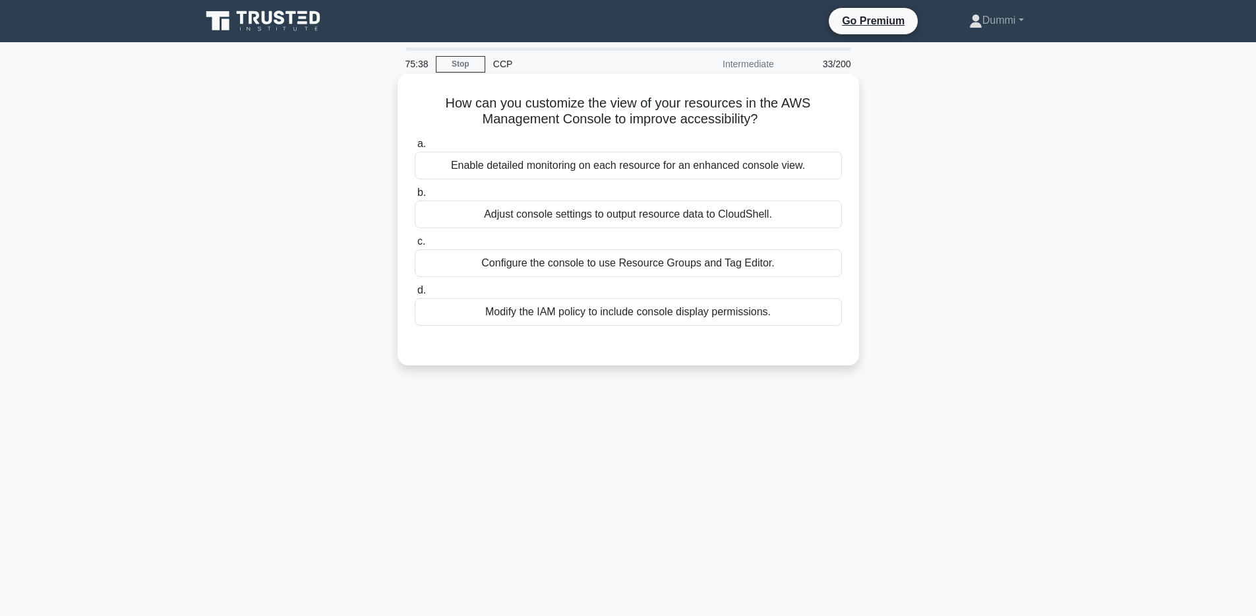
click at [765, 317] on div "Modify the IAM policy to include console display permissions." at bounding box center [628, 312] width 427 height 28
click at [415, 295] on input "d. Modify the IAM policy to include console display permissions." at bounding box center [415, 290] width 0 height 9
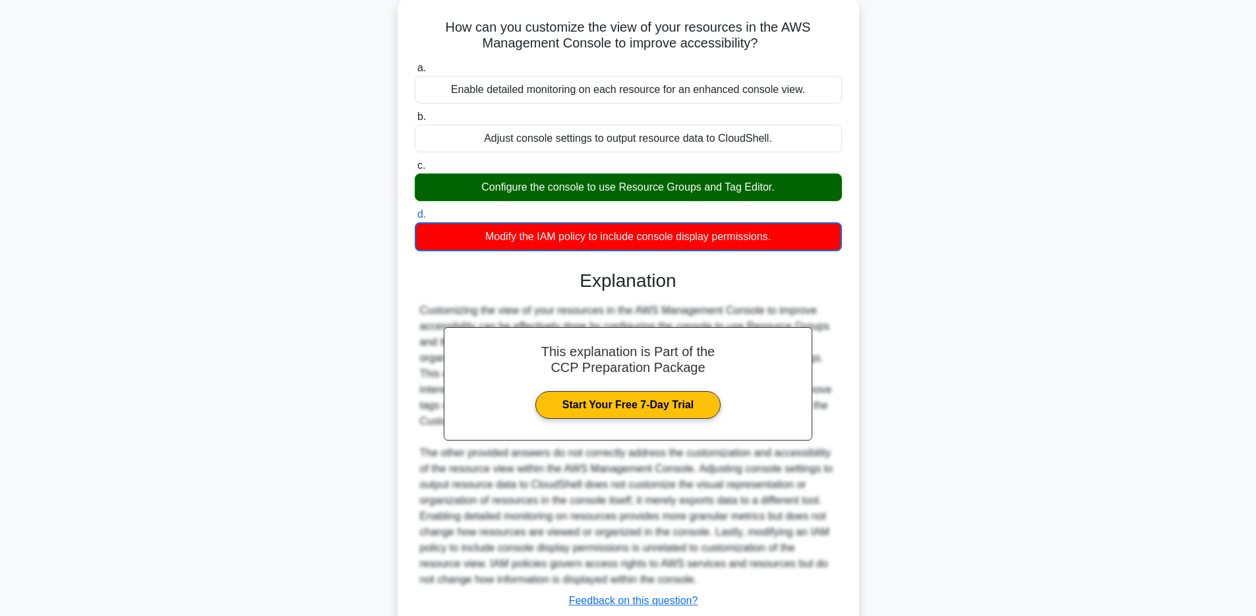
scroll to position [167, 0]
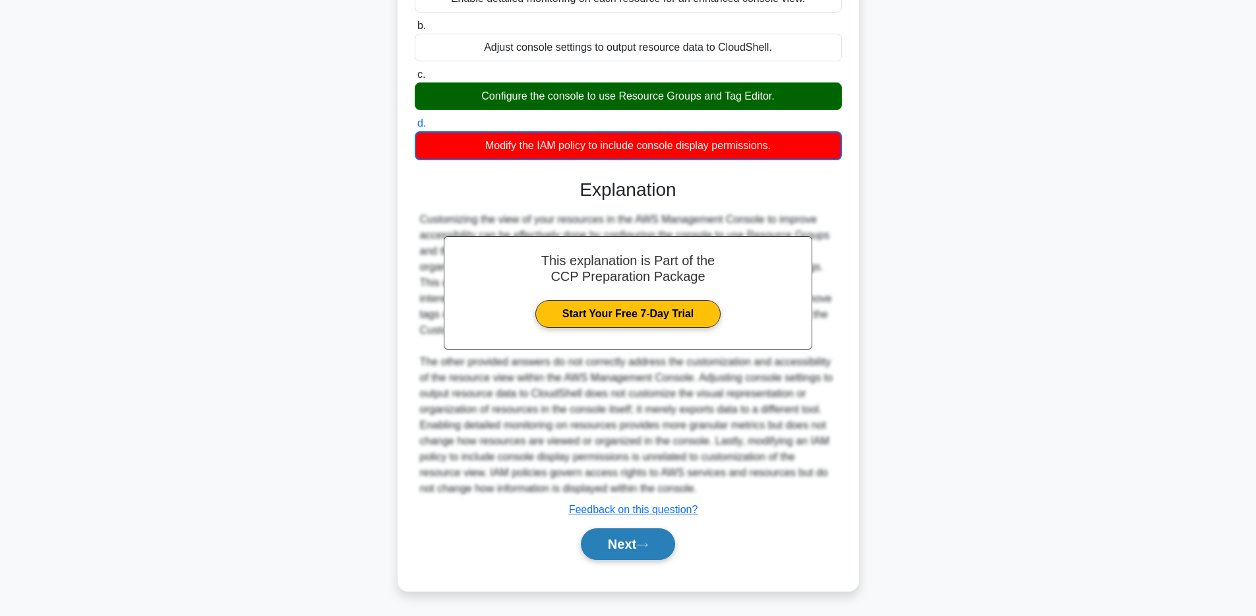
click at [660, 539] on button "Next" at bounding box center [628, 544] width 94 height 32
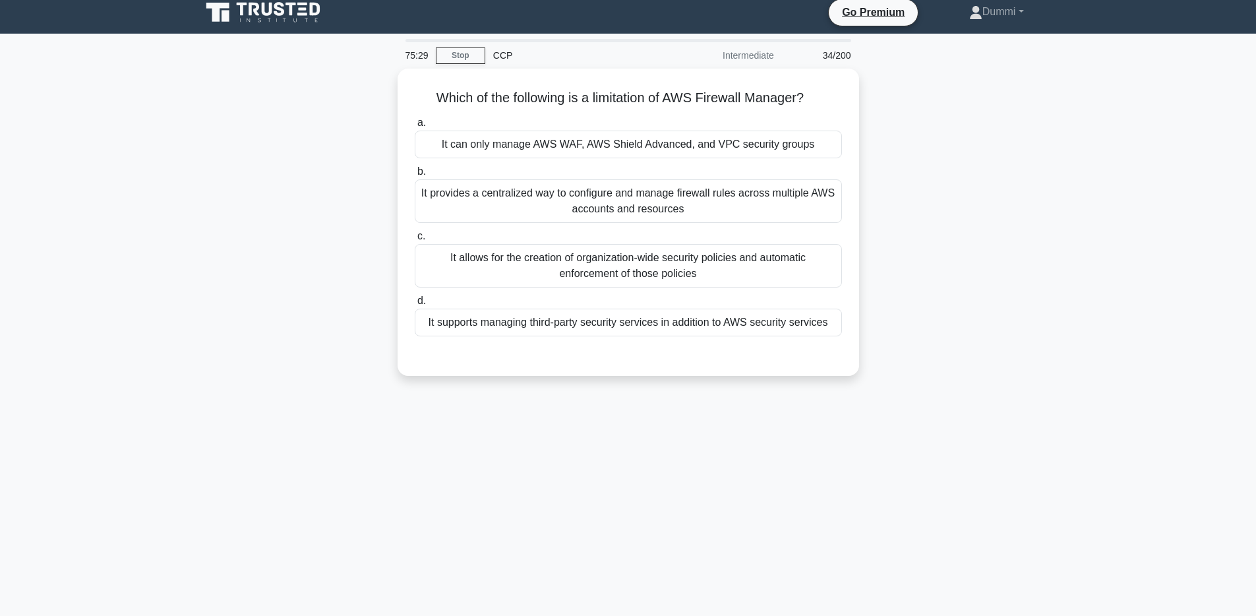
scroll to position [0, 0]
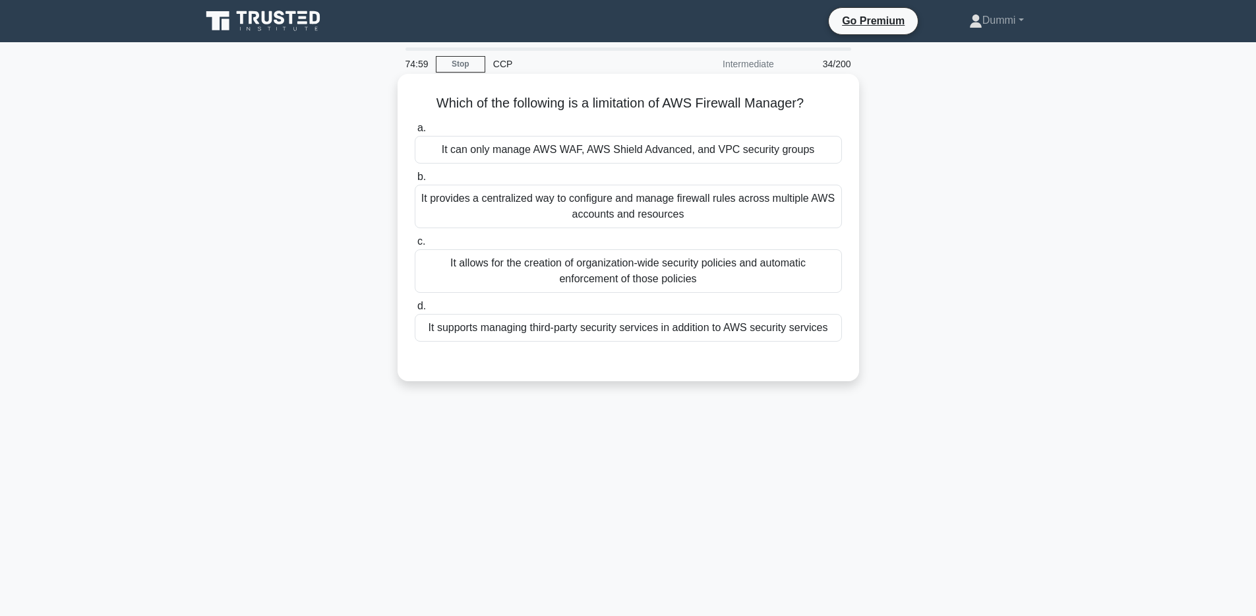
click at [729, 153] on div "It can only manage AWS WAF, AWS Shield Advanced, and VPC security groups" at bounding box center [628, 150] width 427 height 28
click at [415, 133] on input "a. It can only manage AWS WAF, AWS Shield Advanced, and VPC security groups" at bounding box center [415, 128] width 0 height 9
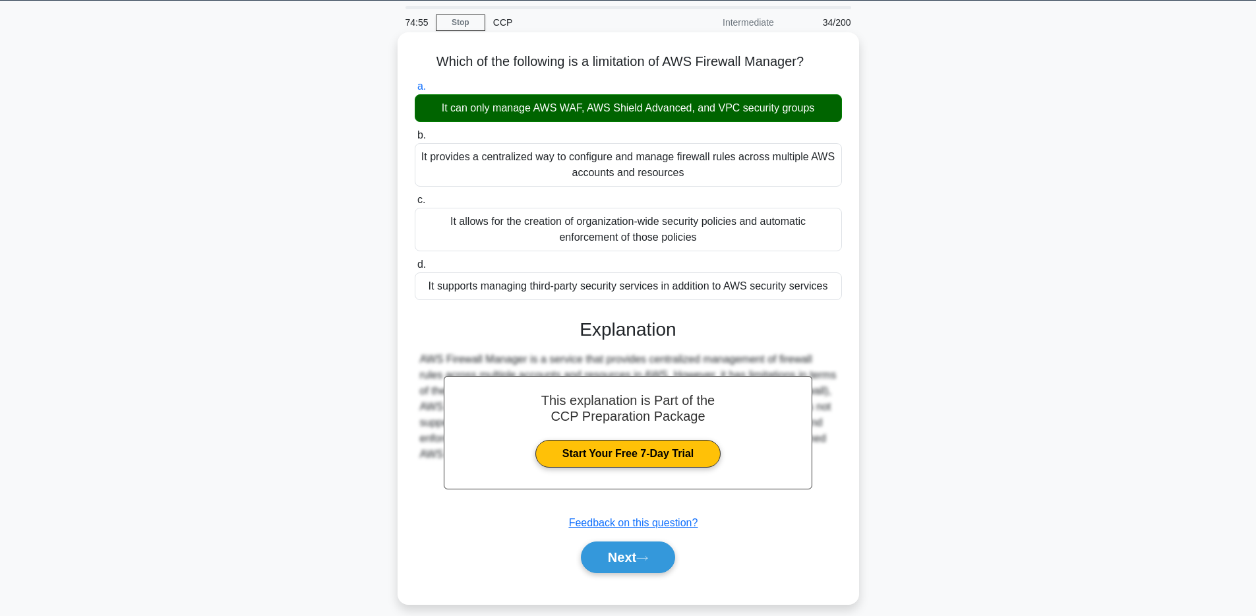
scroll to position [96, 0]
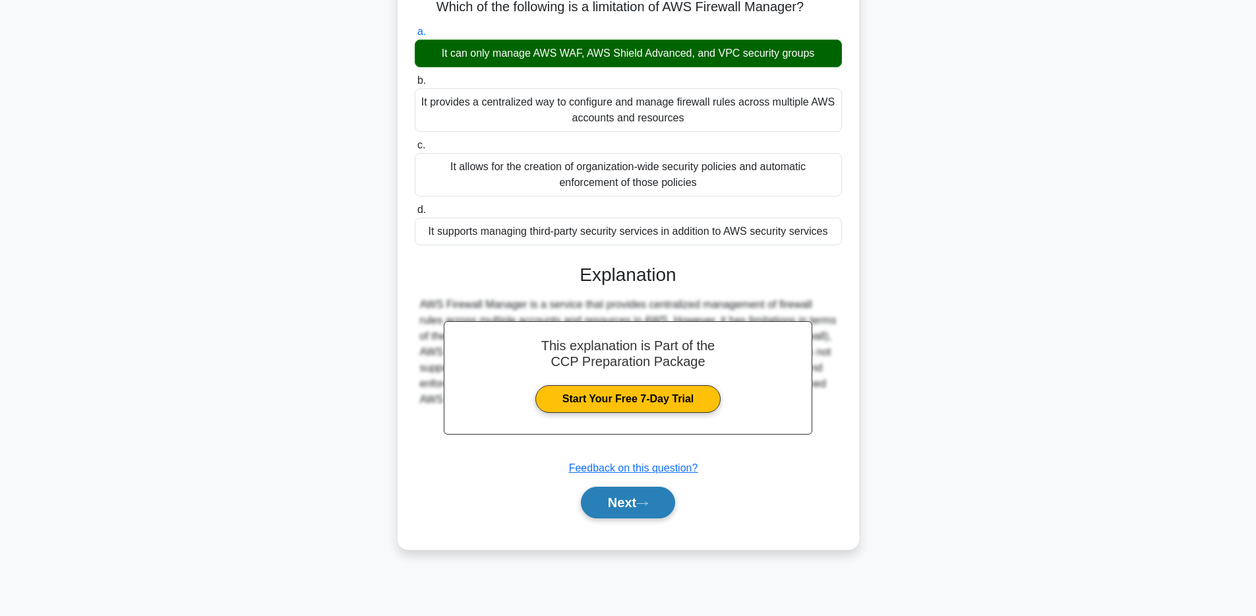
click at [659, 500] on button "Next" at bounding box center [628, 503] width 94 height 32
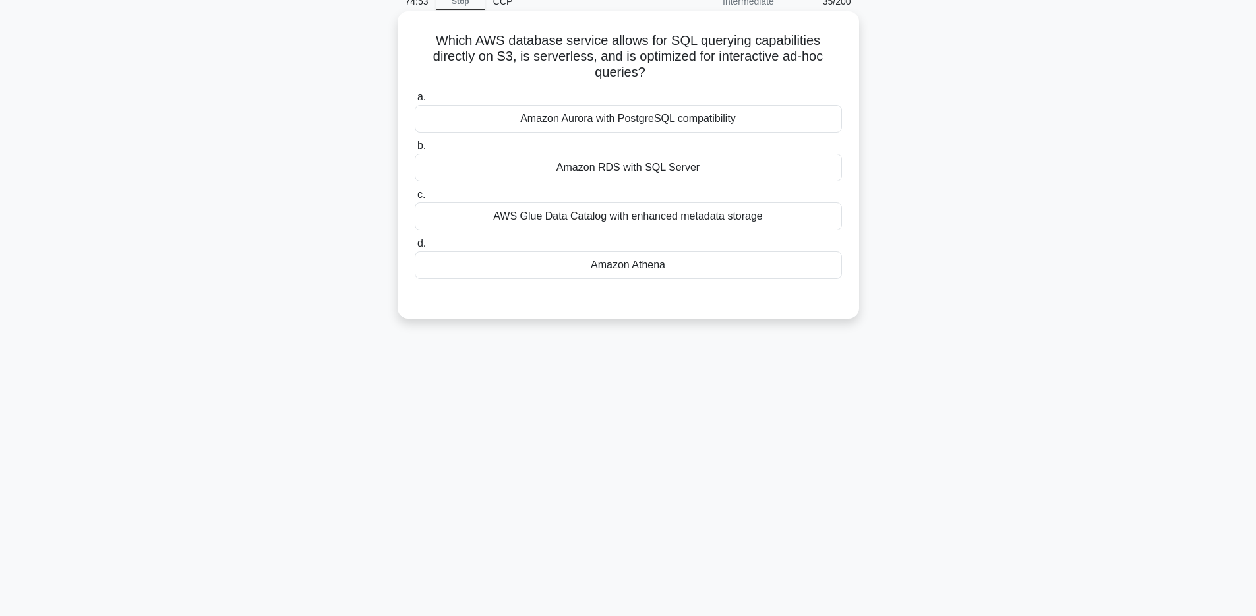
scroll to position [0, 0]
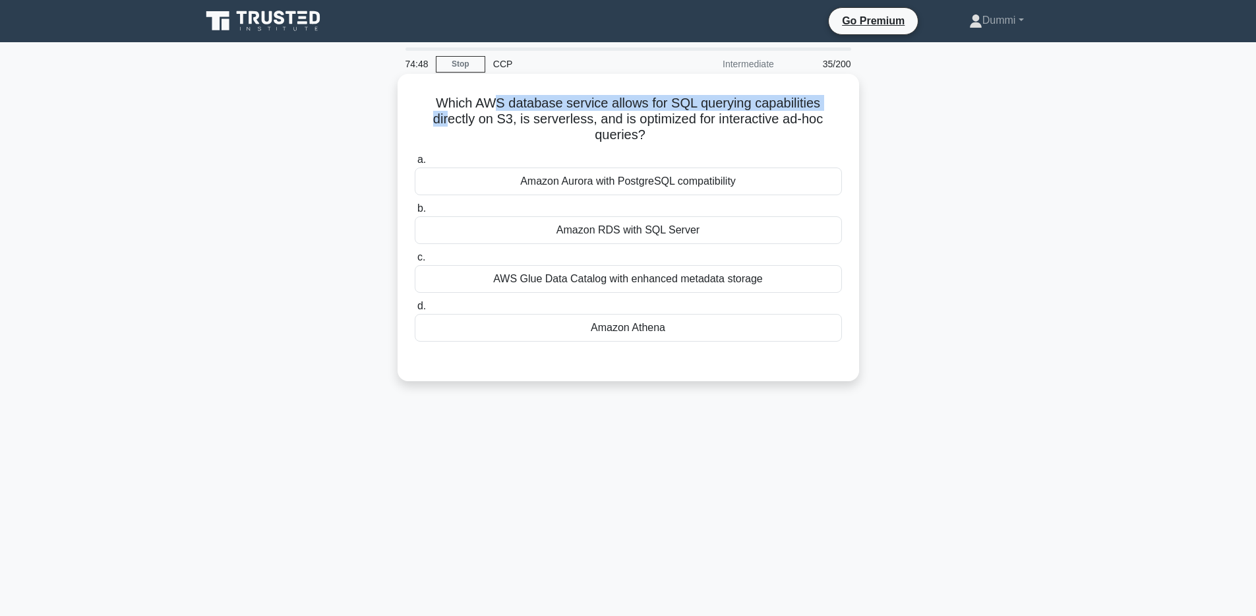
drag, startPoint x: 477, startPoint y: 99, endPoint x: 816, endPoint y: 96, distance: 338.3
click at [816, 96] on h5 "Which AWS database service allows for SQL querying capabilities directly on S3,…" at bounding box center [628, 119] width 430 height 49
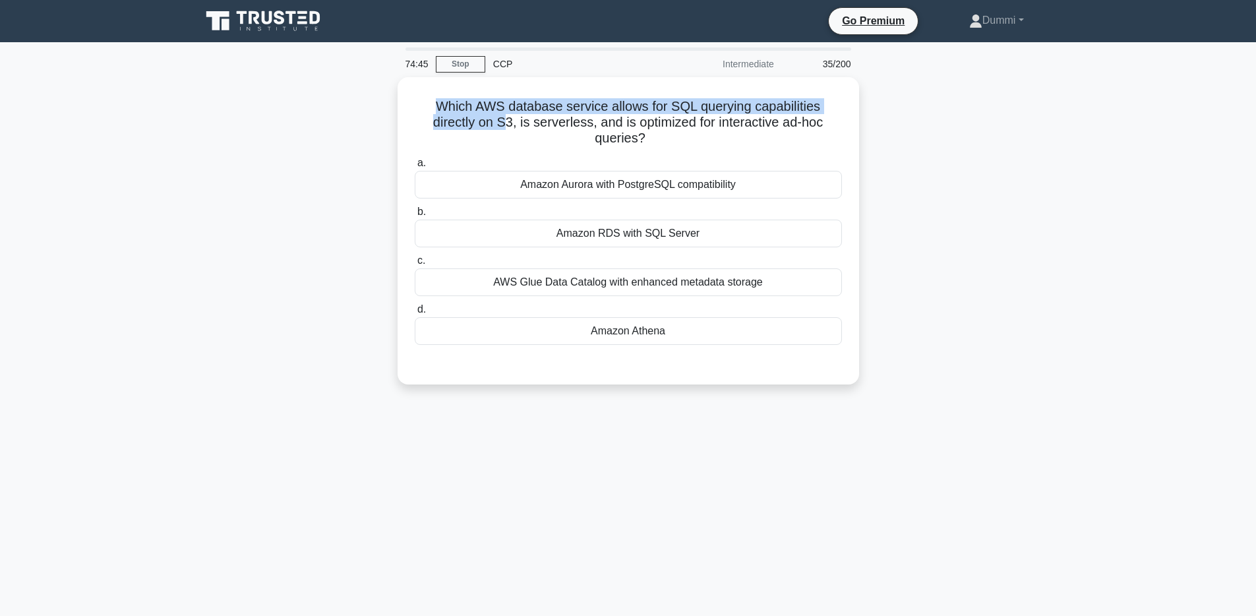
drag, startPoint x: 450, startPoint y: 125, endPoint x: 390, endPoint y: 97, distance: 65.5
click at [390, 97] on div "Which AWS database service allows for SQL querying capabilities directly on S3,…" at bounding box center [628, 238] width 870 height 323
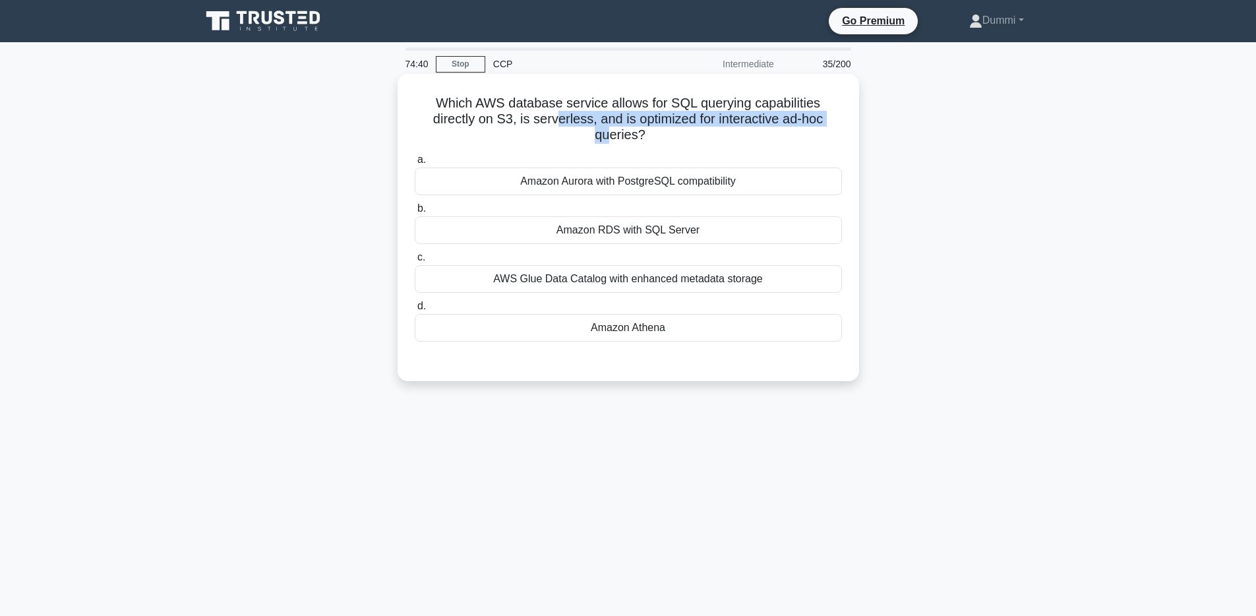
drag, startPoint x: 497, startPoint y: 119, endPoint x: 785, endPoint y: 117, distance: 288.8
click at [785, 117] on h5 "Which AWS database service allows for SQL querying capabilities directly on S3,…" at bounding box center [628, 119] width 430 height 49
click at [665, 167] on div "Amazon Aurora with PostgreSQL compatibility" at bounding box center [628, 181] width 427 height 28
click at [415, 164] on input "a. Amazon Aurora with PostgreSQL compatibility" at bounding box center [415, 160] width 0 height 9
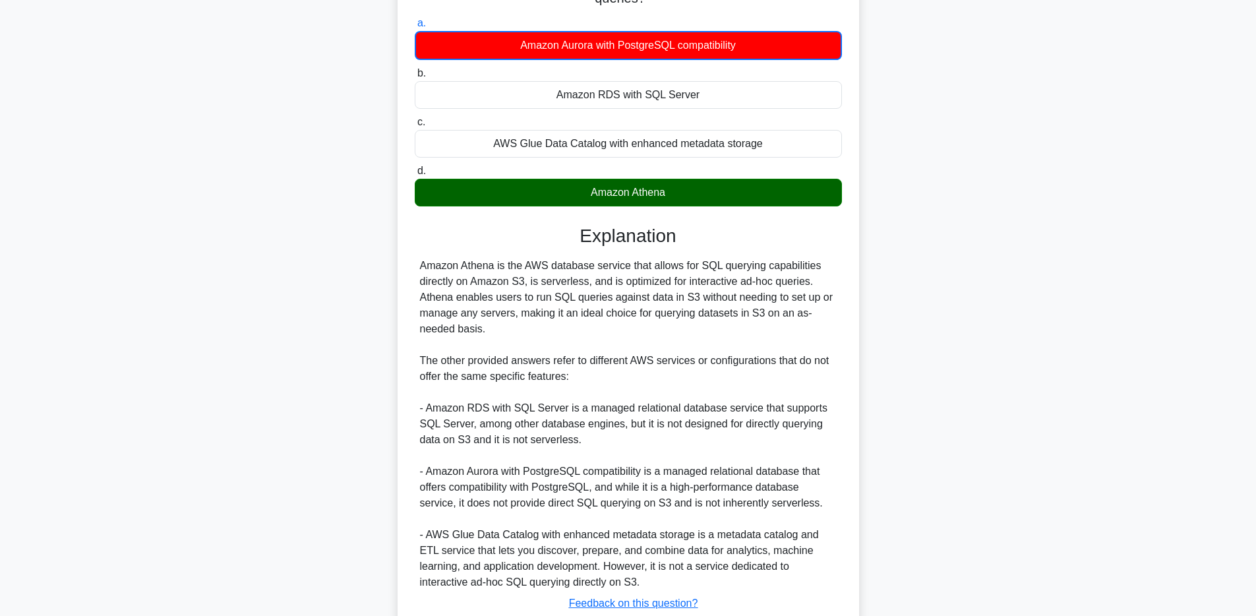
scroll to position [137, 0]
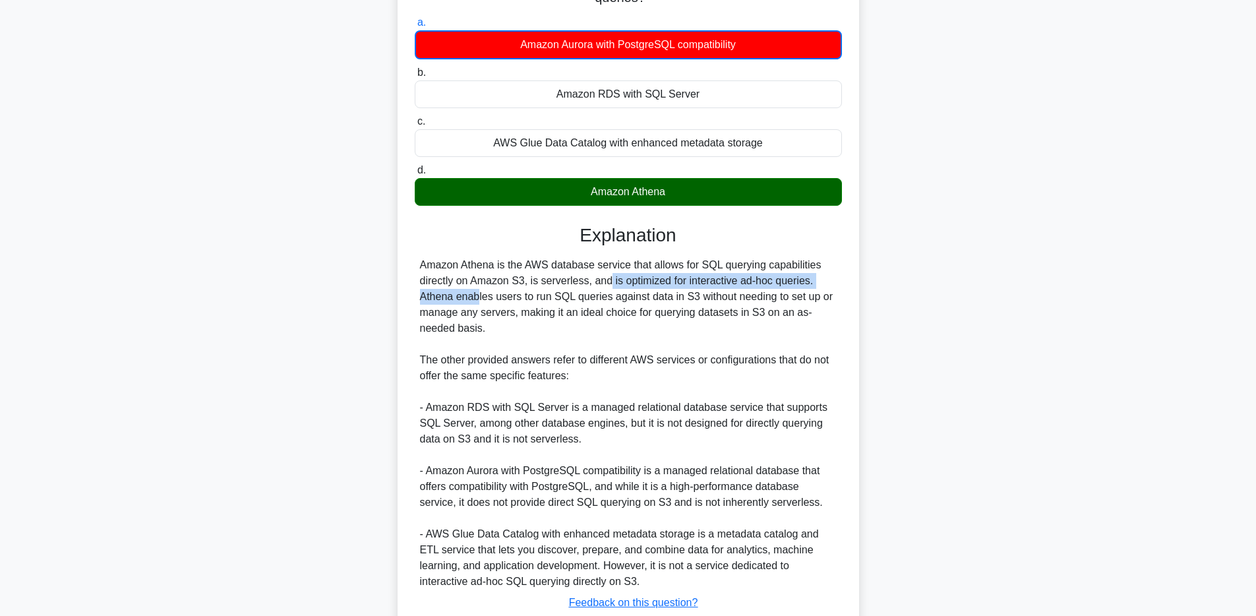
drag, startPoint x: 532, startPoint y: 270, endPoint x: 789, endPoint y: 261, distance: 257.3
click at [789, 261] on div "Amazon Athena is the AWS database service that allows for SQL querying capabili…" at bounding box center [628, 423] width 417 height 332
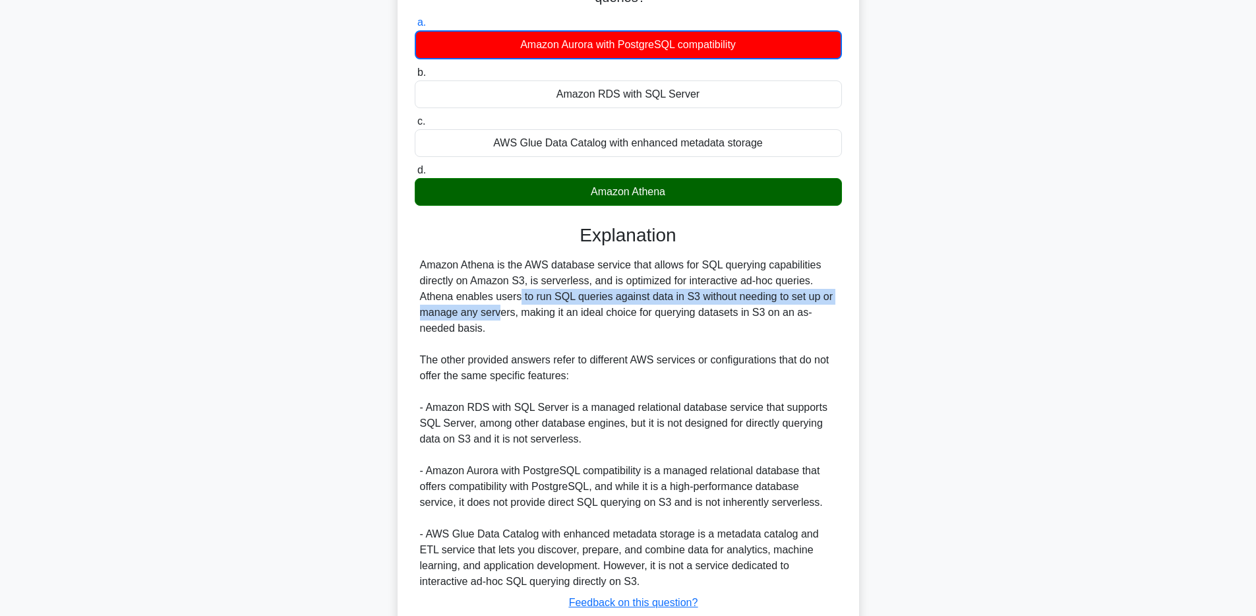
drag, startPoint x: 433, startPoint y: 284, endPoint x: 827, endPoint y: 277, distance: 394.4
click at [827, 277] on div "Amazon Athena is the AWS database service that allows for SQL querying capabili…" at bounding box center [628, 423] width 417 height 332
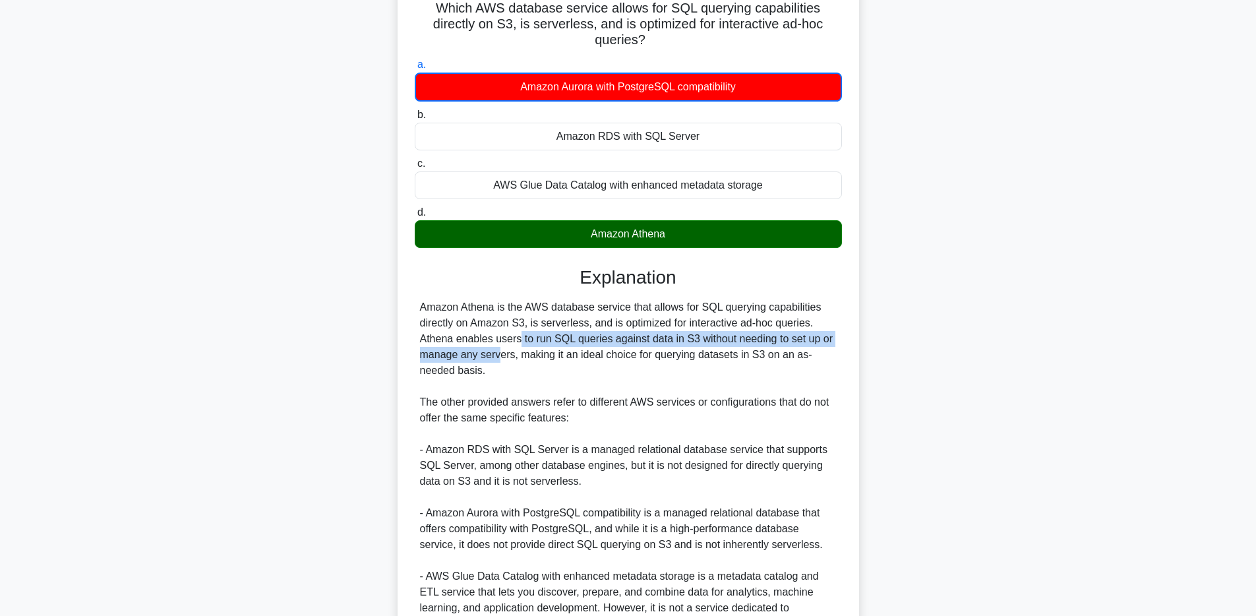
scroll to position [215, 0]
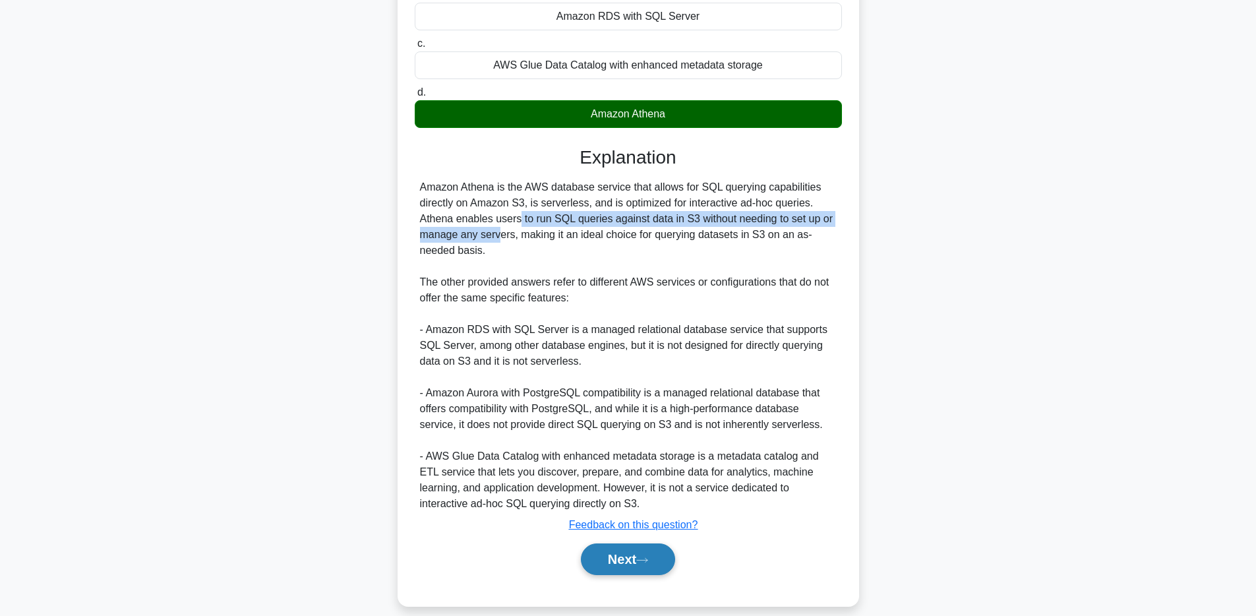
click at [609, 543] on button "Next" at bounding box center [628, 559] width 94 height 32
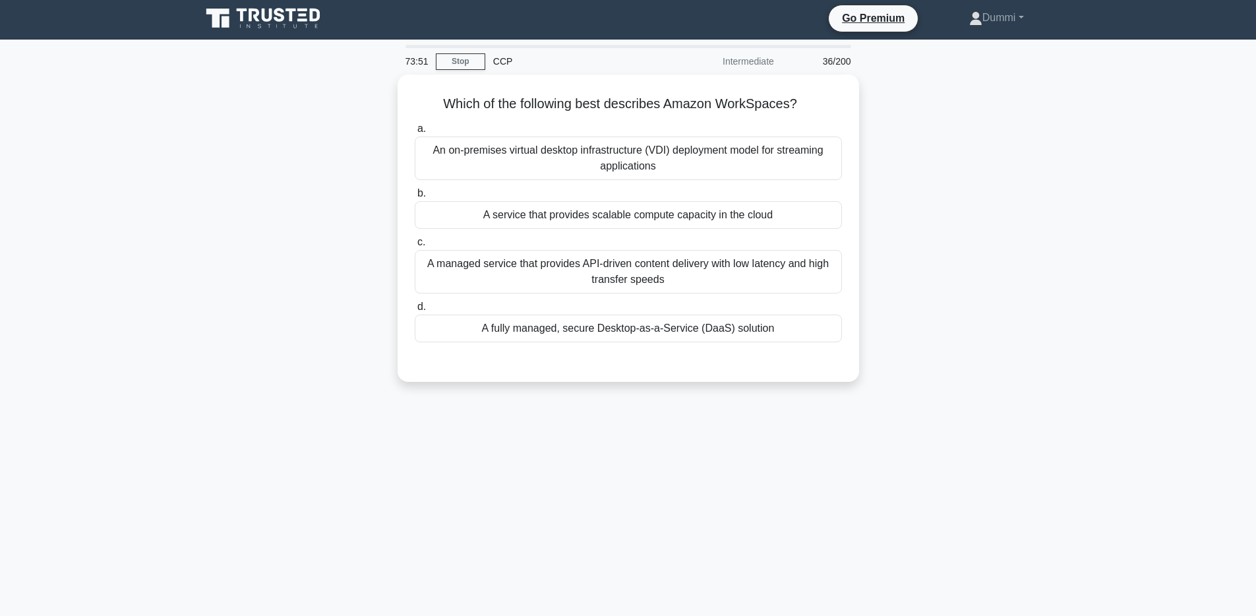
scroll to position [0, 0]
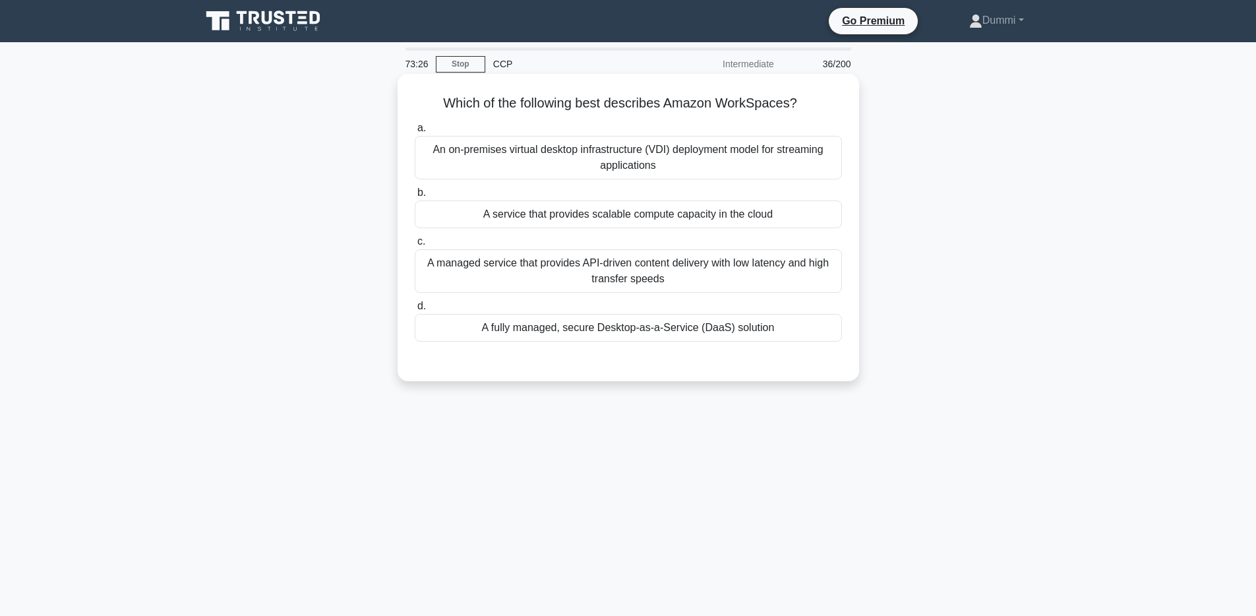
click at [791, 325] on div "A fully managed, secure Desktop-as-a-Service (DaaS) solution" at bounding box center [628, 328] width 427 height 28
click at [415, 311] on input "d. A fully managed, secure Desktop-as-a-Service (DaaS) solution" at bounding box center [415, 306] width 0 height 9
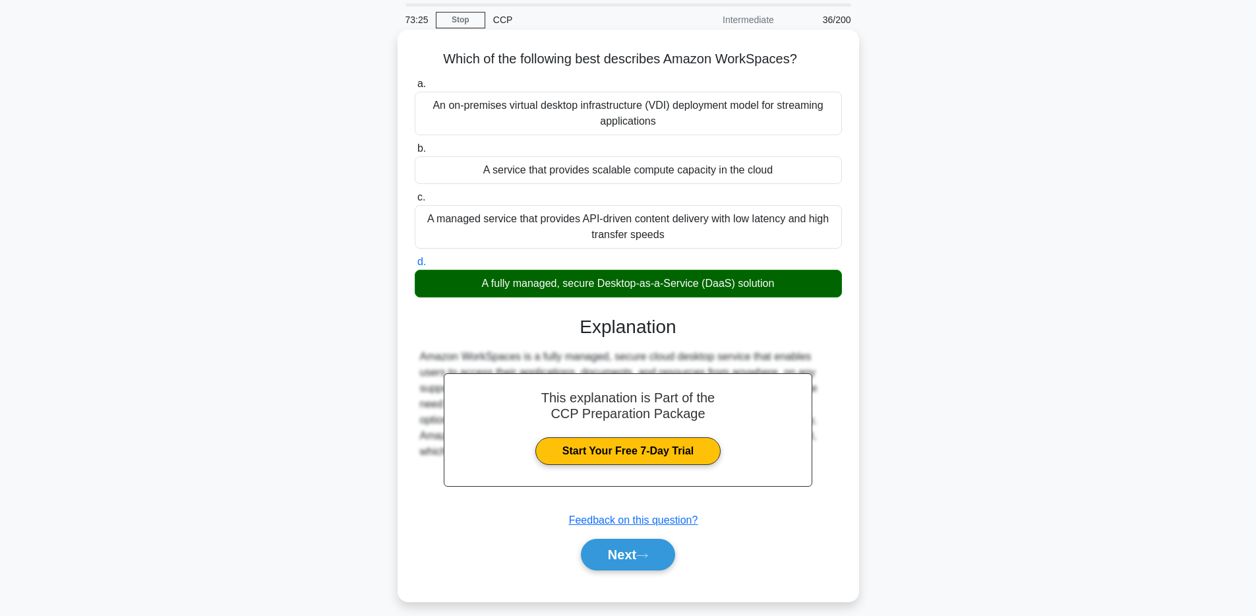
scroll to position [96, 0]
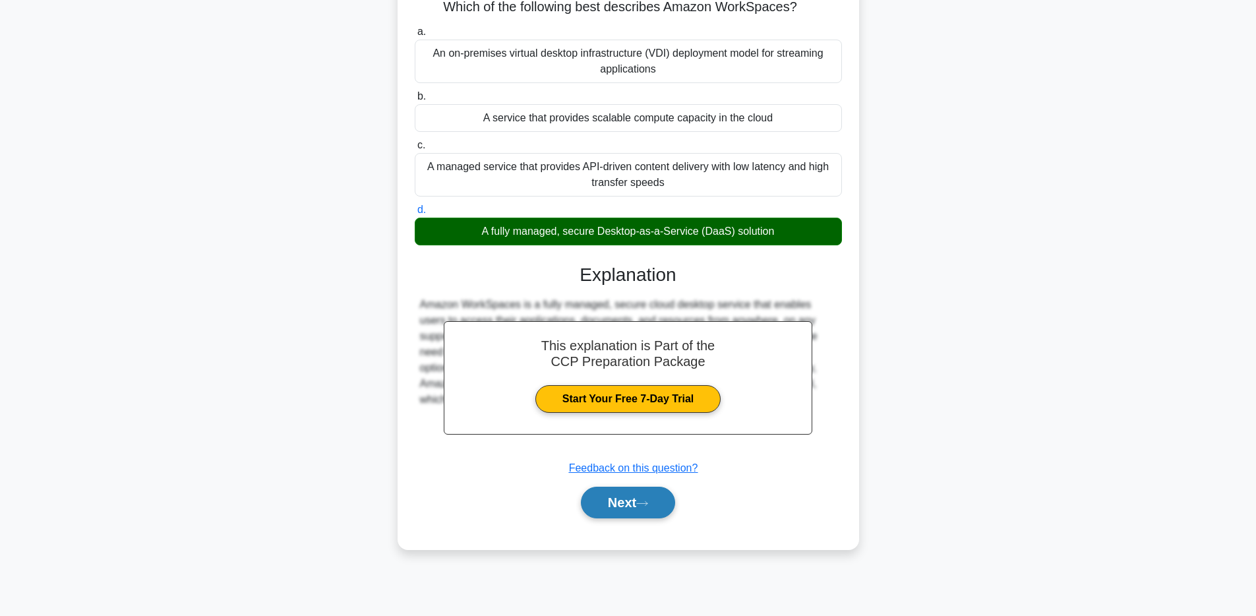
click at [665, 498] on button "Next" at bounding box center [628, 503] width 94 height 32
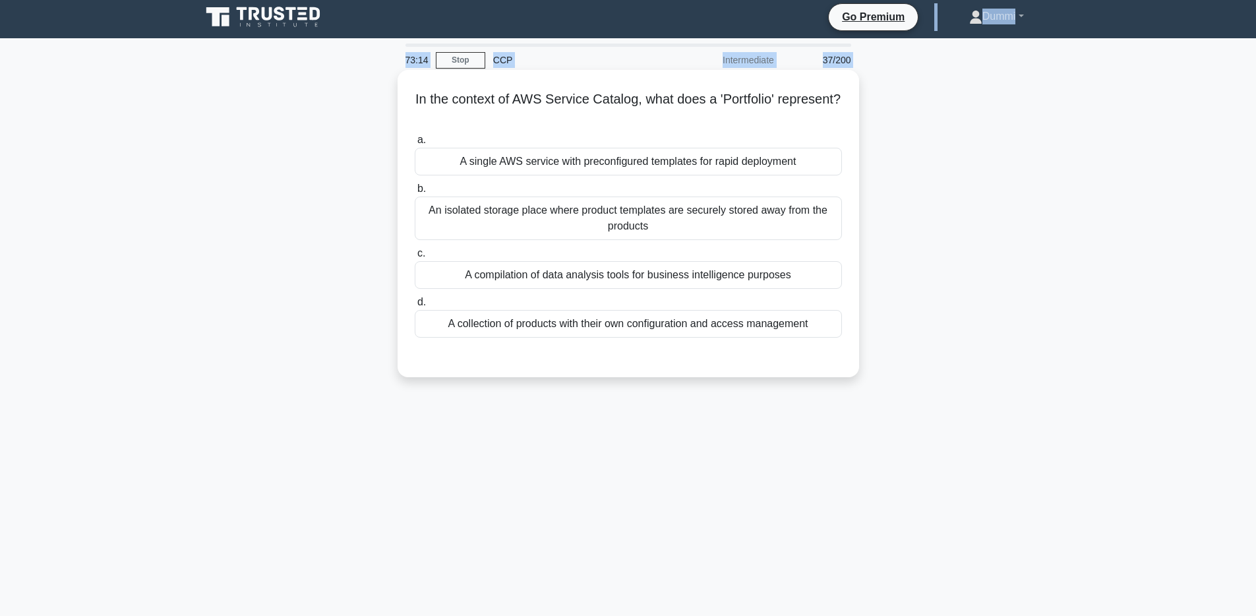
scroll to position [0, 0]
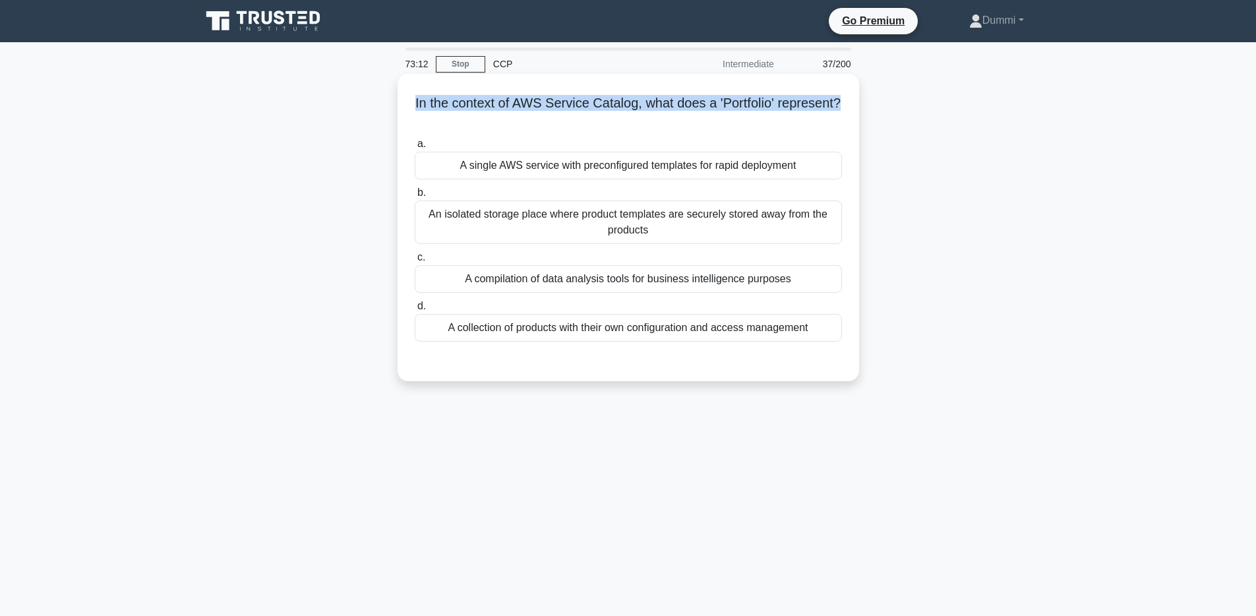
drag, startPoint x: 521, startPoint y: 6, endPoint x: 839, endPoint y: 109, distance: 334.9
click at [839, 109] on h5 "In the context of AWS Service Catalog, what does a 'Portfolio' represent? .spin…" at bounding box center [628, 111] width 430 height 33
copy h5 "In the context of AWS Service Catalog, what does a 'Portfolio' represent?"
click at [721, 331] on div "A collection of products with their own configuration and access management" at bounding box center [628, 328] width 427 height 28
click at [415, 311] on input "d. A collection of products with their own configuration and access management" at bounding box center [415, 306] width 0 height 9
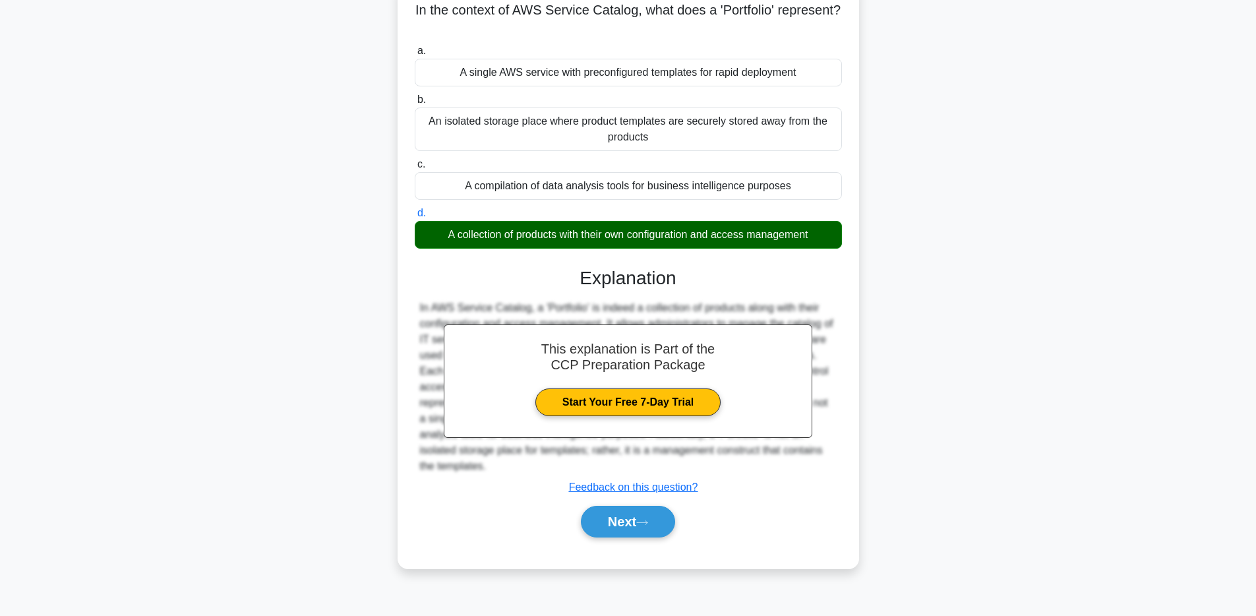
scroll to position [96, 0]
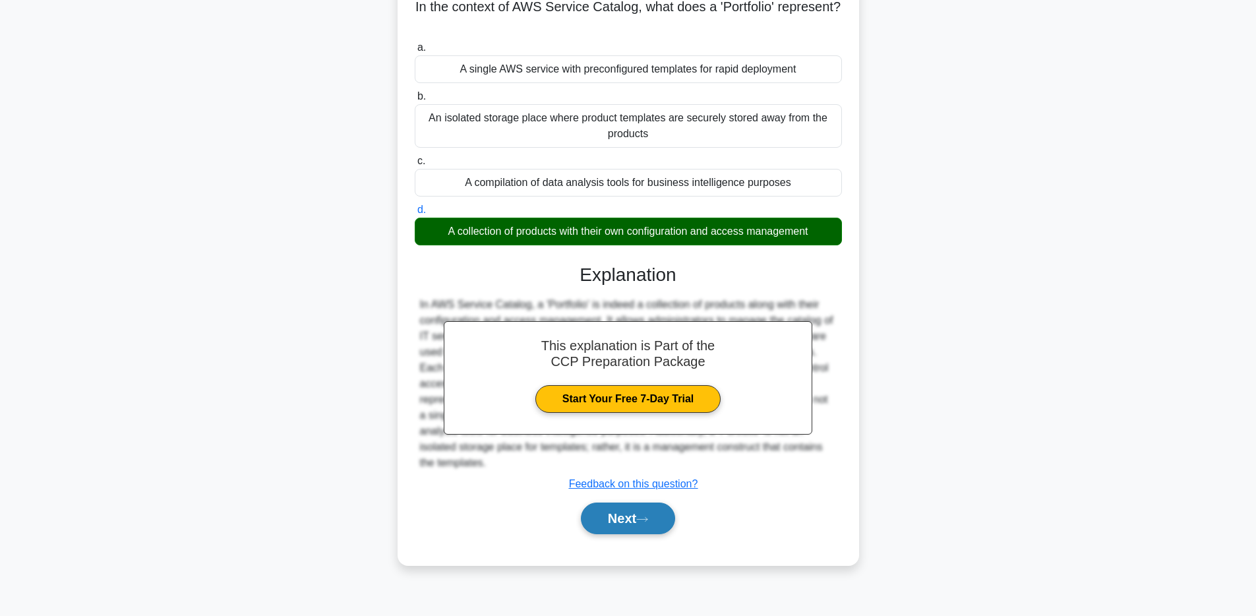
click at [644, 516] on icon at bounding box center [642, 519] width 12 height 7
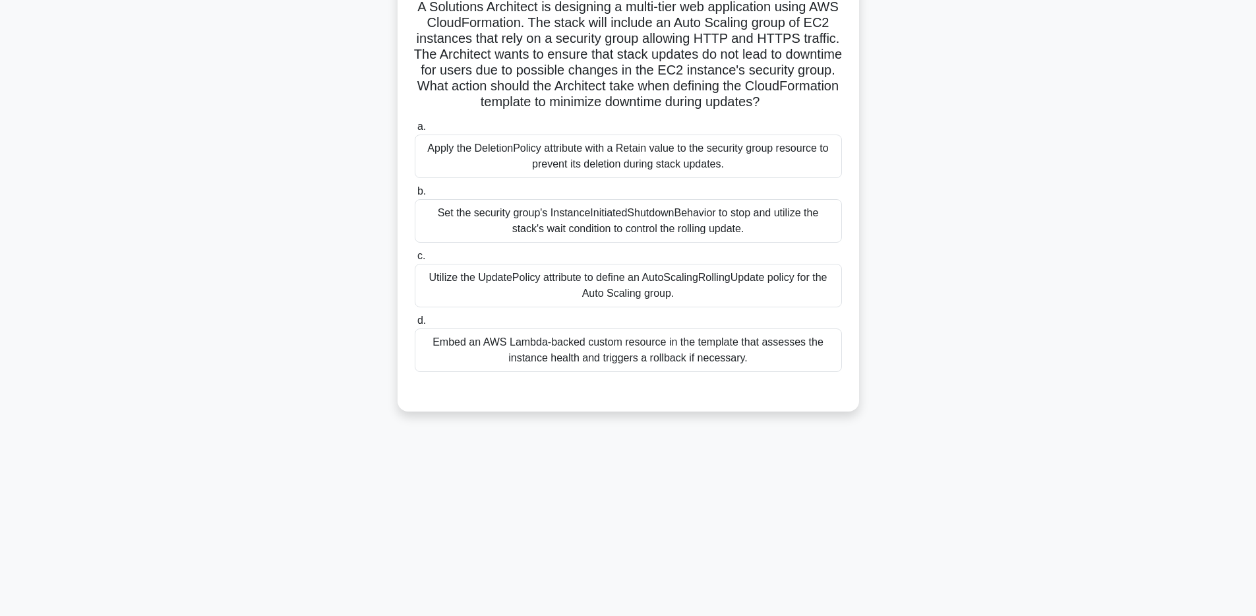
scroll to position [0, 0]
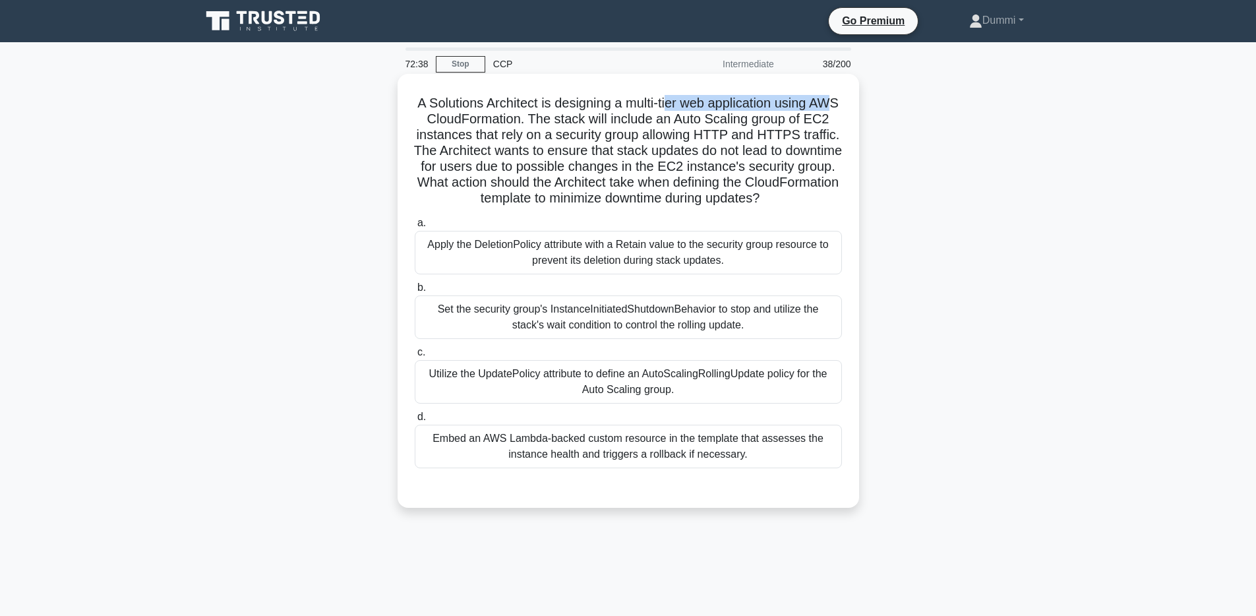
drag, startPoint x: 665, startPoint y: 106, endPoint x: 830, endPoint y: 104, distance: 164.9
click at [830, 104] on h5 "A Solutions Architect is designing a multi-tier web application using AWS Cloud…" at bounding box center [628, 151] width 430 height 112
drag, startPoint x: 432, startPoint y: 119, endPoint x: 499, endPoint y: 119, distance: 67.3
click at [499, 119] on h5 "A Solutions Architect is designing a multi-tier web application using AWS Cloud…" at bounding box center [628, 151] width 430 height 112
drag, startPoint x: 680, startPoint y: 124, endPoint x: 831, endPoint y: 115, distance: 151.2
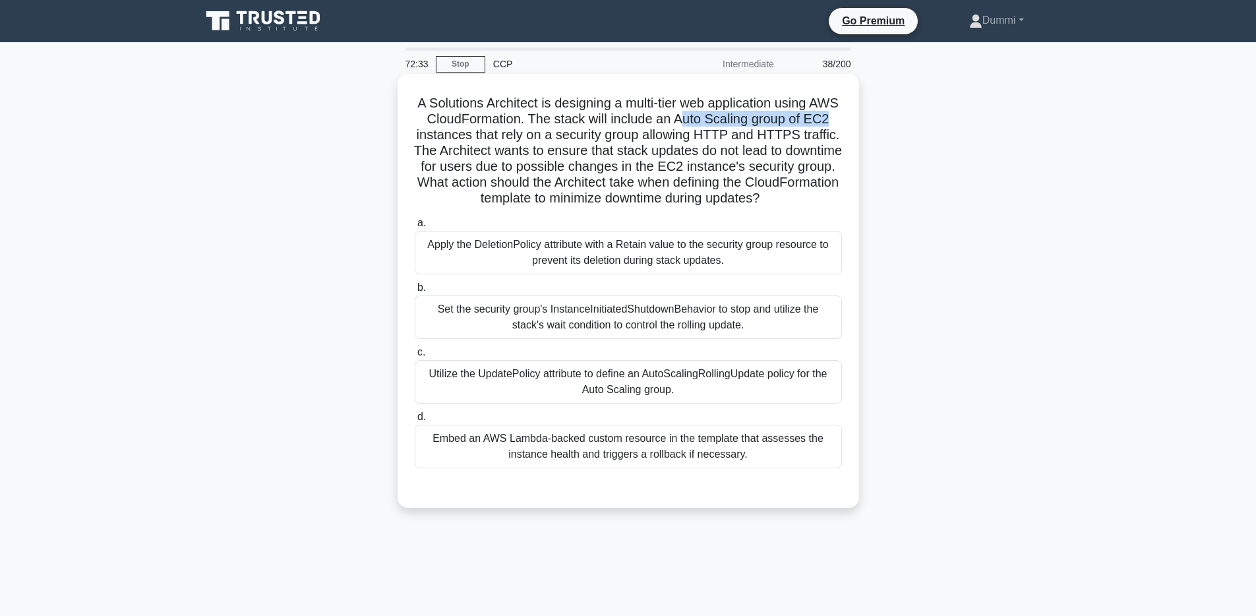
click at [831, 115] on h5 "A Solutions Architect is designing a multi-tier web application using AWS Cloud…" at bounding box center [628, 151] width 430 height 112
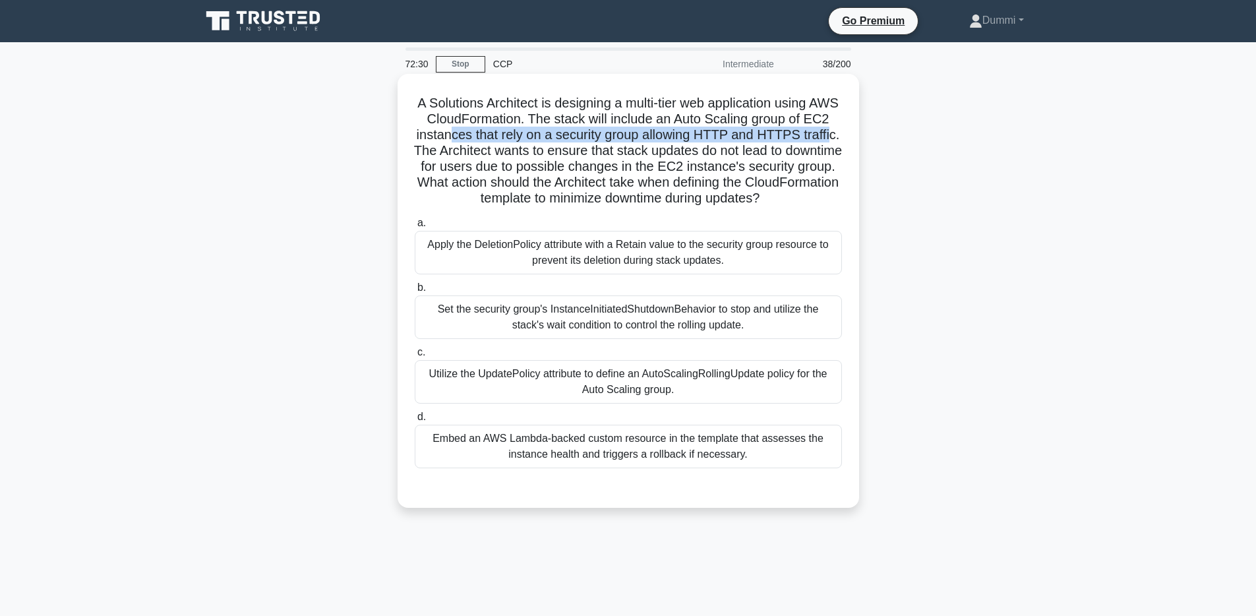
drag, startPoint x: 454, startPoint y: 138, endPoint x: 827, endPoint y: 137, distance: 373.2
click at [827, 137] on h5 "A Solutions Architect is designing a multi-tier web application using AWS Cloud…" at bounding box center [628, 151] width 430 height 112
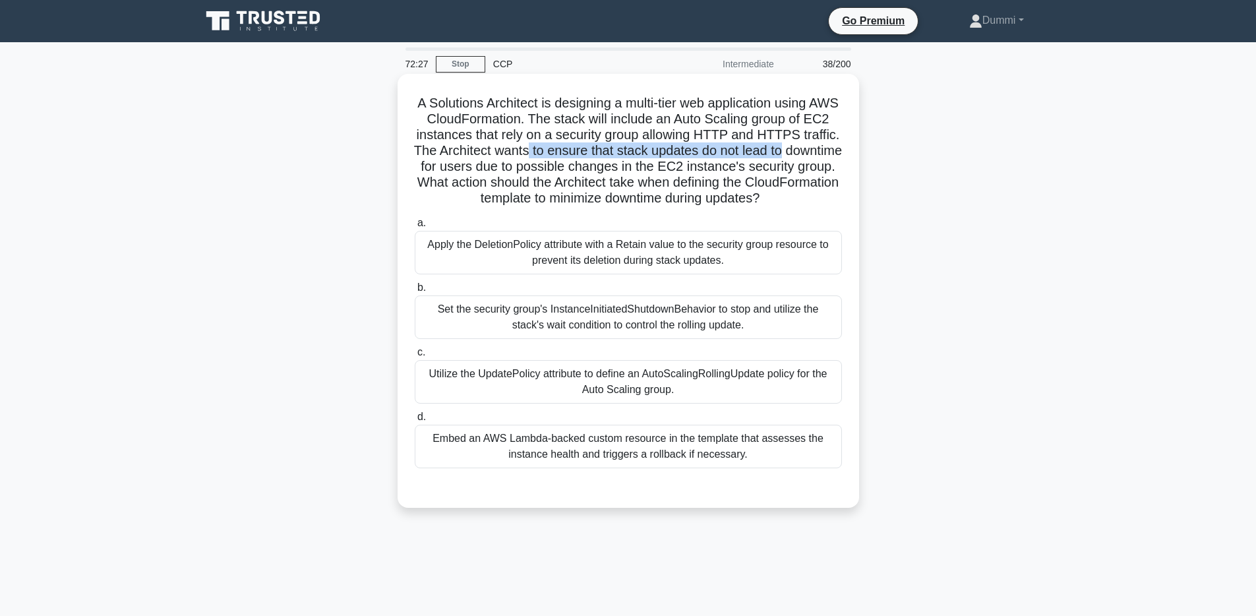
drag, startPoint x: 558, startPoint y: 152, endPoint x: 822, endPoint y: 150, distance: 263.8
click at [822, 150] on h5 "A Solutions Architect is designing a multi-tier web application using AWS Cloud…" at bounding box center [628, 151] width 430 height 112
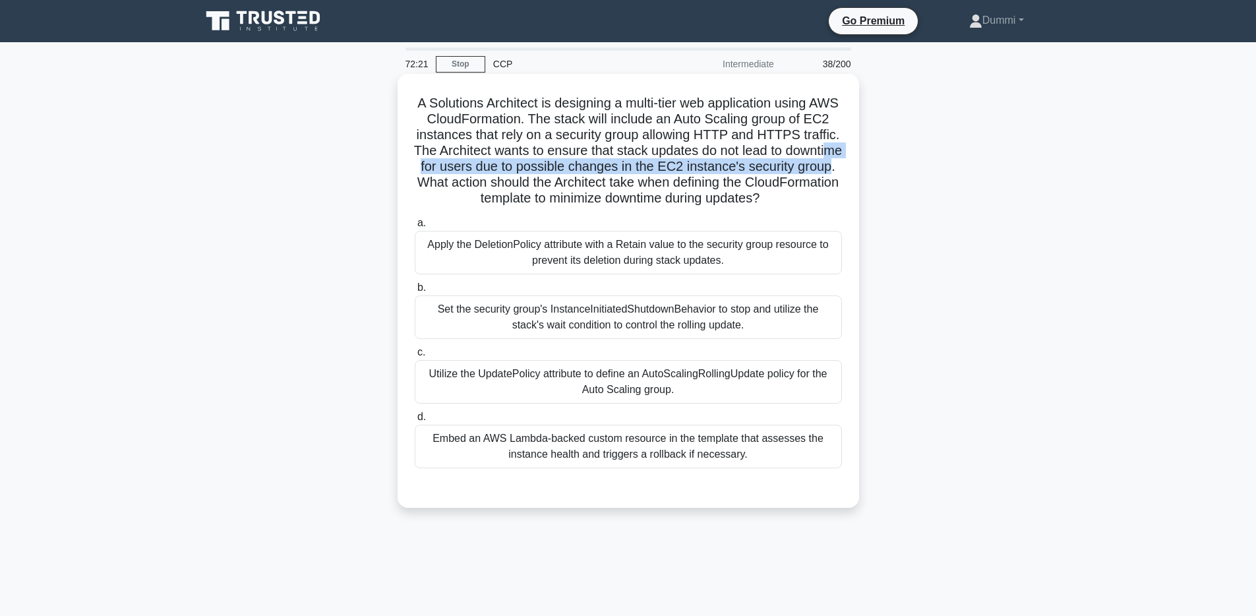
drag, startPoint x: 451, startPoint y: 164, endPoint x: 475, endPoint y: 183, distance: 30.5
click at [475, 183] on h5 "A Solutions Architect is designing a multi-tier web application using AWS Cloud…" at bounding box center [628, 151] width 430 height 112
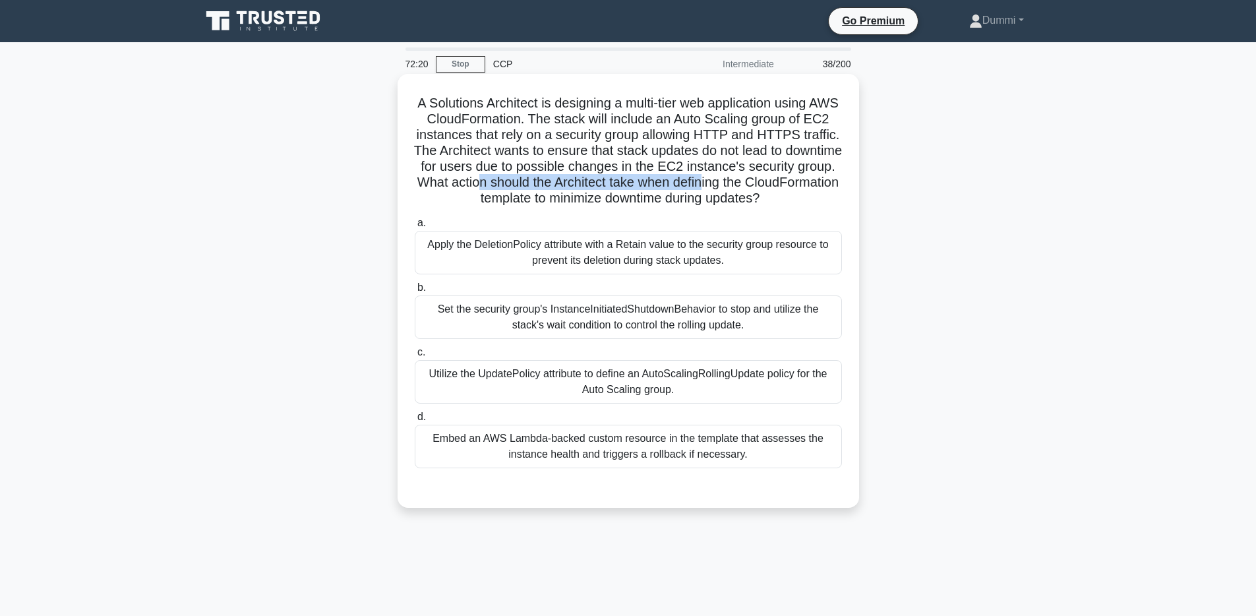
drag, startPoint x: 547, startPoint y: 177, endPoint x: 773, endPoint y: 189, distance: 226.5
click at [773, 189] on h5 "A Solutions Architect is designing a multi-tier web application using AWS Cloud…" at bounding box center [628, 151] width 430 height 112
drag, startPoint x: 506, startPoint y: 202, endPoint x: 775, endPoint y: 200, distance: 268.4
click at [775, 200] on h5 "A Solutions Architect is designing a multi-tier web application using AWS Cloud…" at bounding box center [628, 151] width 430 height 112
click at [795, 409] on label "d. Embed an AWS Lambda-backed custom resource in the template that assesses the…" at bounding box center [628, 438] width 427 height 59
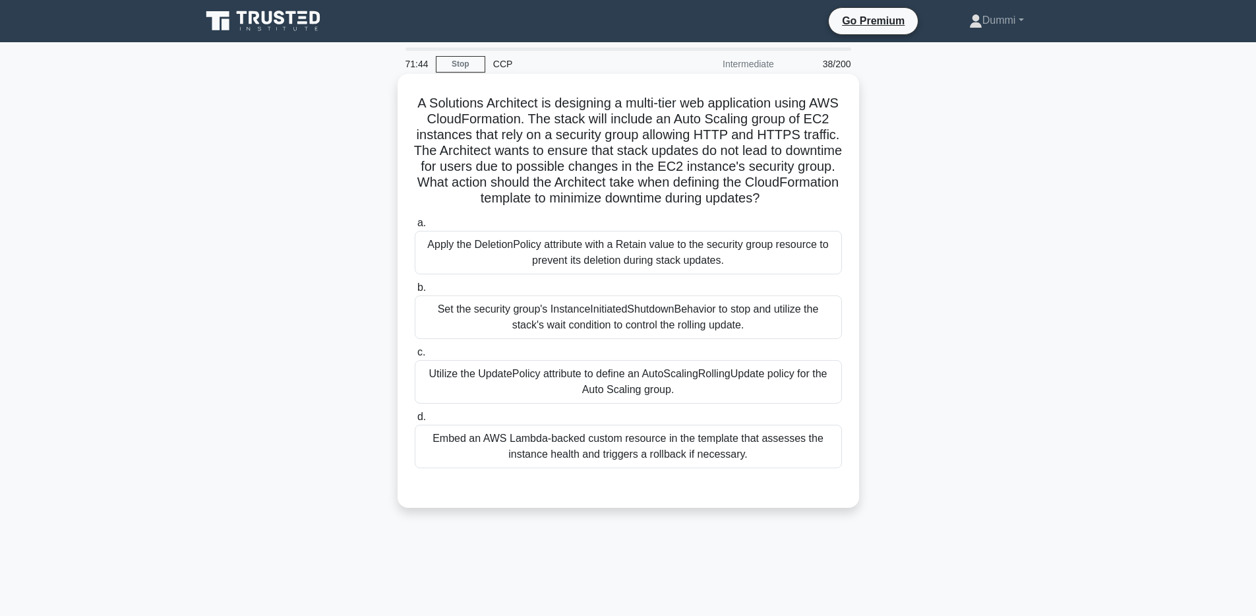
click at [415, 413] on input "d. Embed an AWS Lambda-backed custom resource in the template that assesses the…" at bounding box center [415, 417] width 0 height 9
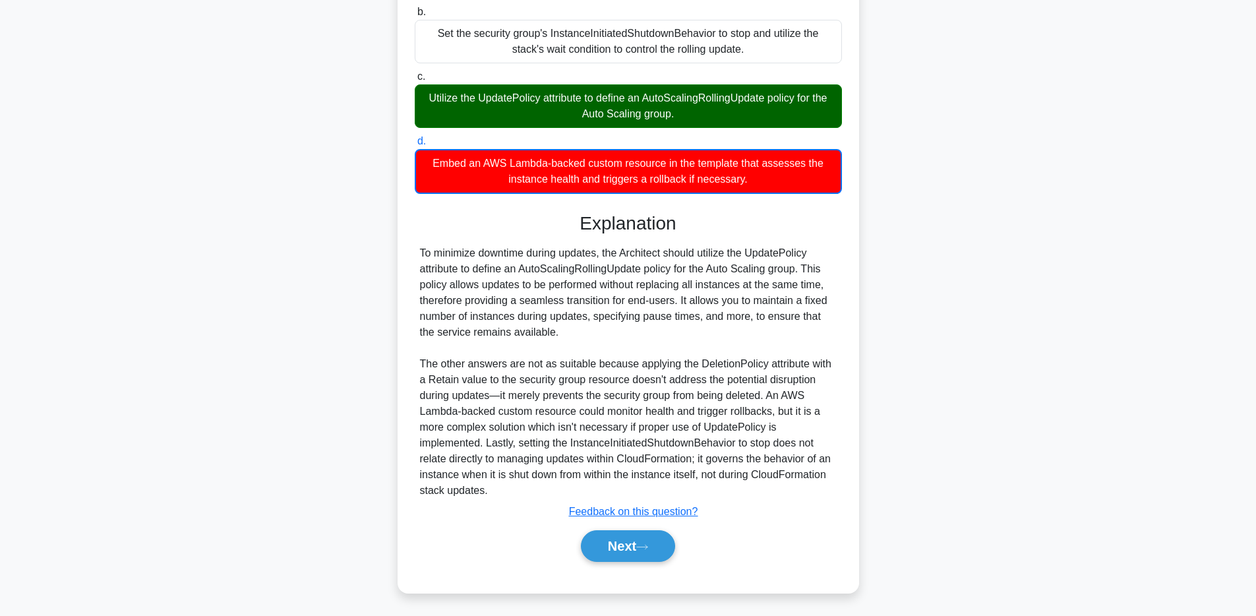
scroll to position [278, 0]
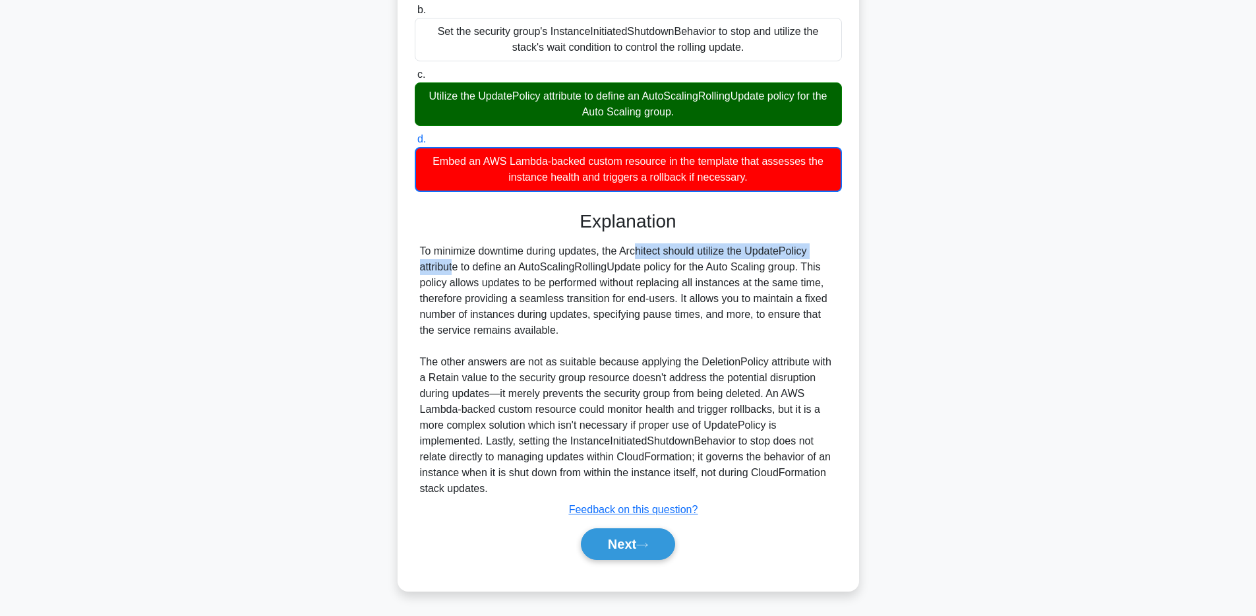
drag, startPoint x: 555, startPoint y: 252, endPoint x: 770, endPoint y: 251, distance: 215.0
click at [770, 251] on div "To minimize downtime during updates, the Architect should utilize the UpdatePol…" at bounding box center [628, 369] width 417 height 253
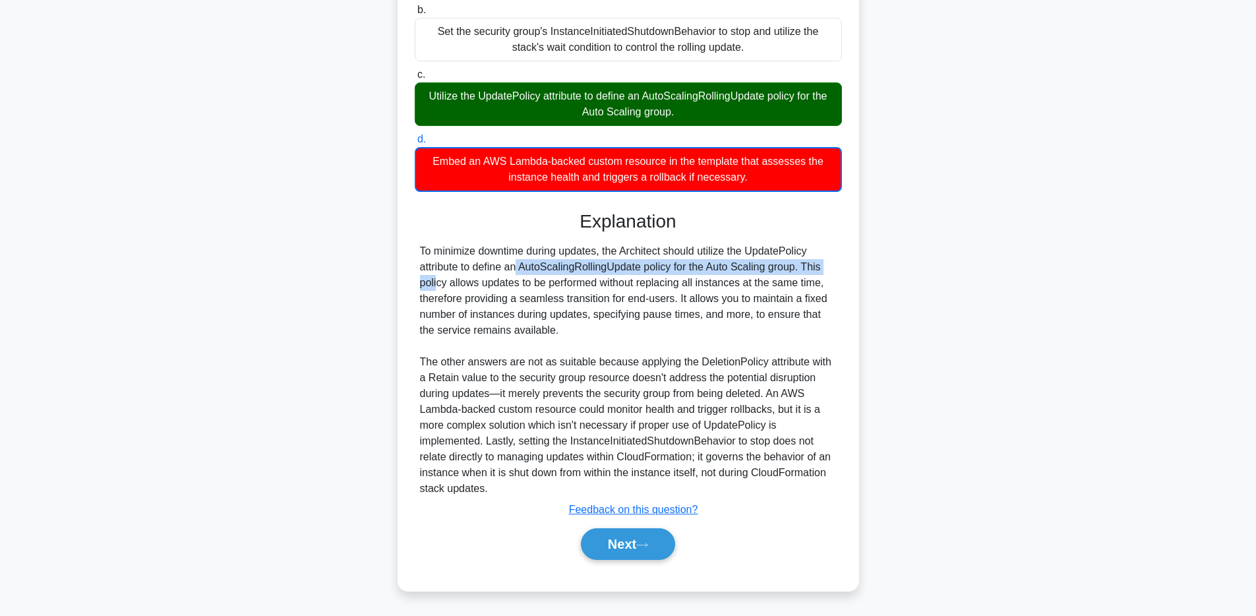
drag, startPoint x: 439, startPoint y: 270, endPoint x: 766, endPoint y: 272, distance: 327.1
click at [766, 272] on div "To minimize downtime during updates, the Architect should utilize the UpdatePol…" at bounding box center [628, 369] width 417 height 253
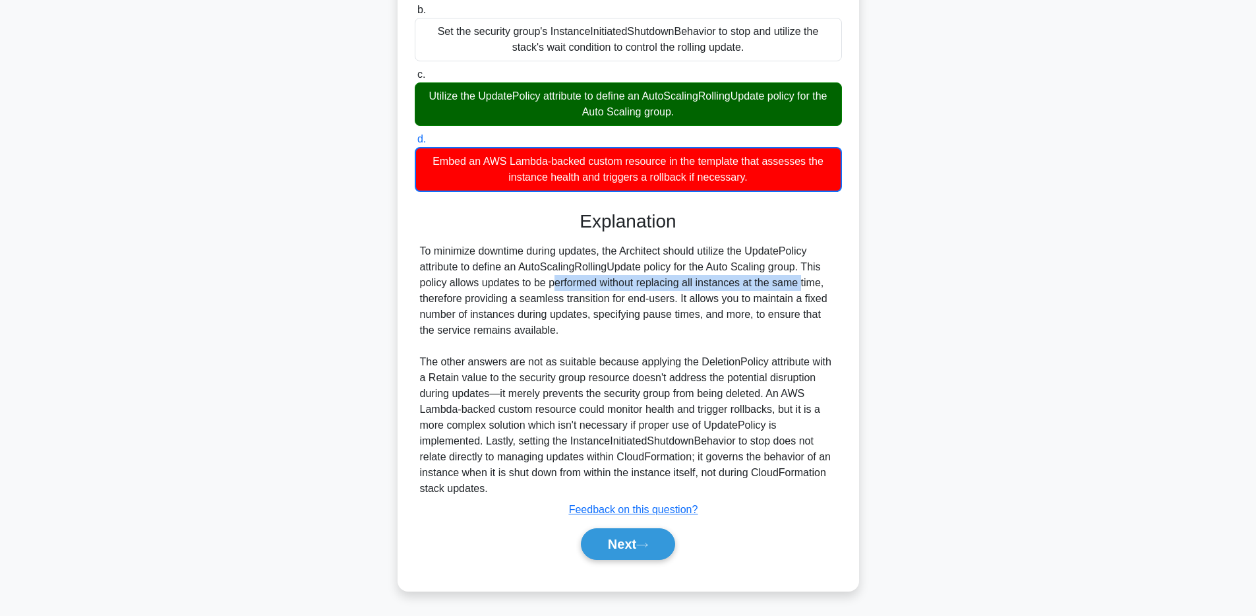
drag, startPoint x: 474, startPoint y: 285, endPoint x: 717, endPoint y: 285, distance: 243.3
click at [717, 285] on div "To minimize downtime during updates, the Architect should utilize the UpdatePol…" at bounding box center [628, 369] width 417 height 253
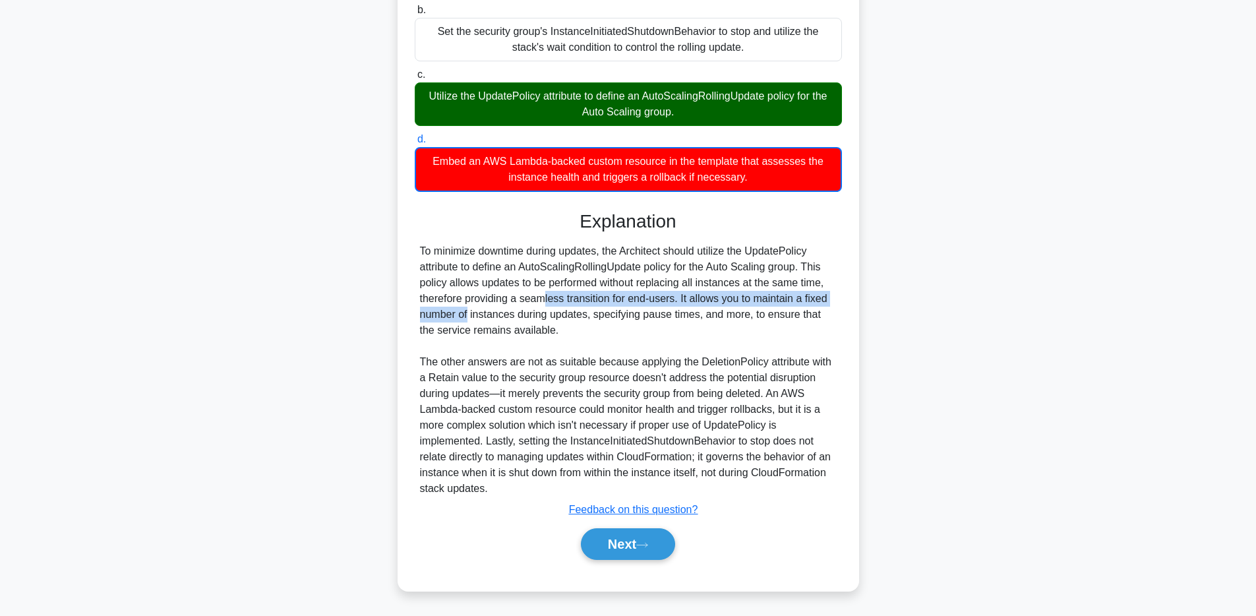
drag, startPoint x: 461, startPoint y: 300, endPoint x: 799, endPoint y: 300, distance: 337.6
click at [799, 300] on div "To minimize downtime during updates, the Architect should utilize the UpdatePol…" at bounding box center [628, 369] width 417 height 253
drag, startPoint x: 650, startPoint y: 550, endPoint x: 652, endPoint y: 543, distance: 6.9
click at [650, 550] on button "Next" at bounding box center [628, 544] width 94 height 32
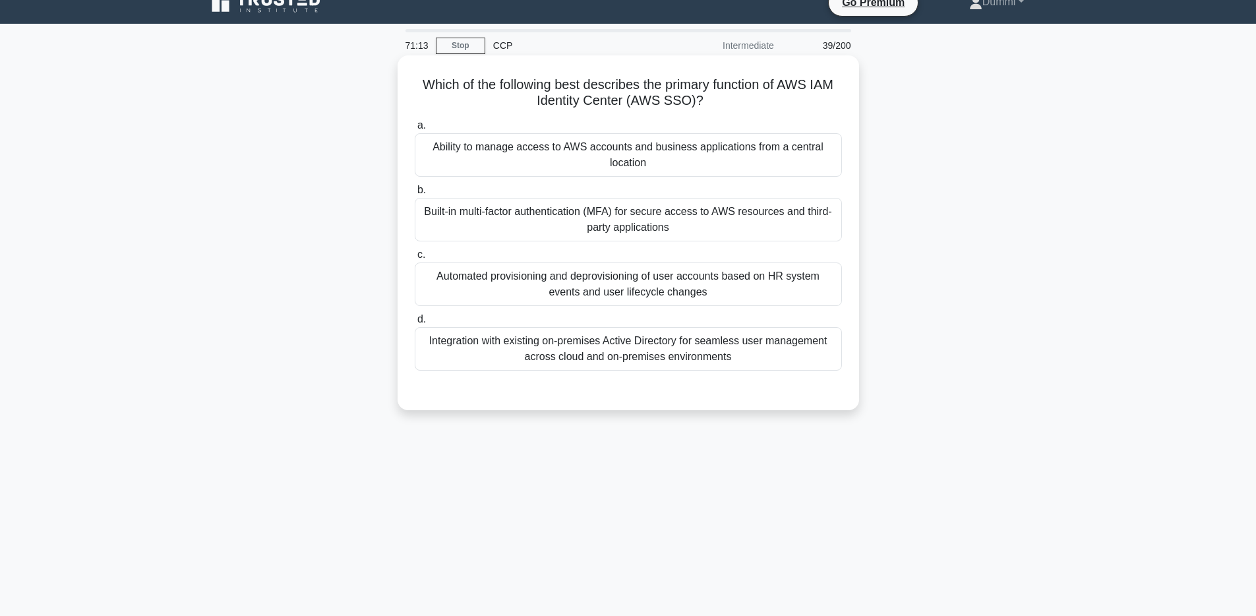
scroll to position [0, 0]
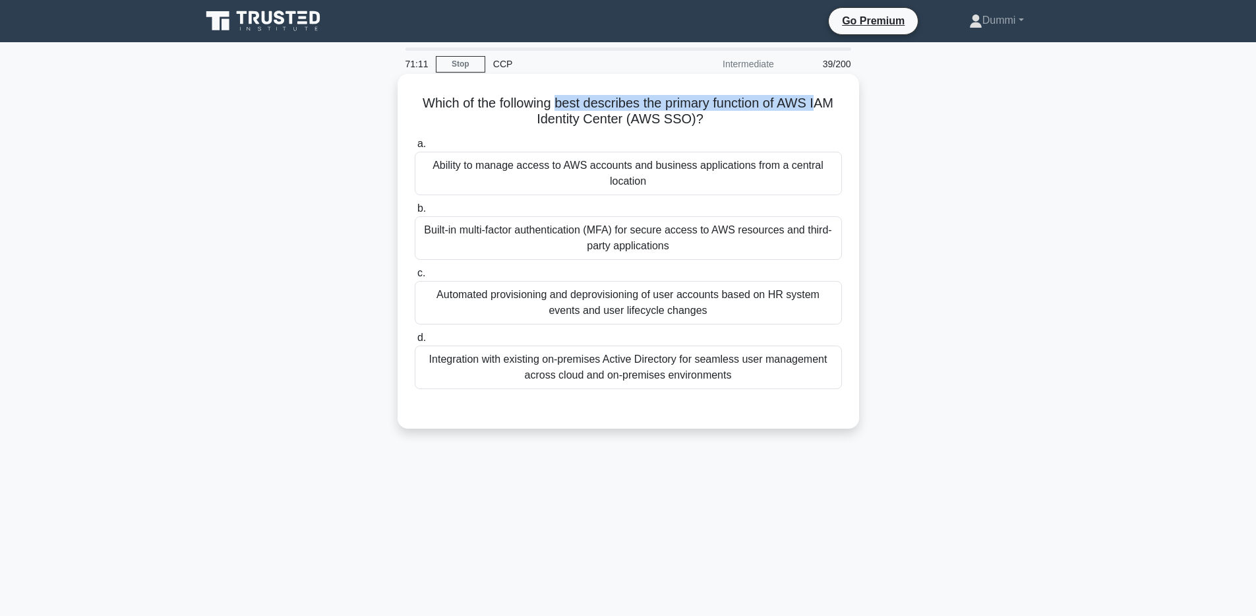
drag, startPoint x: 559, startPoint y: 102, endPoint x: 819, endPoint y: 104, distance: 259.8
click at [819, 104] on h5 "Which of the following best describes the primary function of AWS IAM Identity …" at bounding box center [628, 111] width 430 height 33
drag, startPoint x: 542, startPoint y: 117, endPoint x: 702, endPoint y: 121, distance: 160.3
click at [702, 121] on h5 "Which of the following best describes the primary function of AWS IAM Identity …" at bounding box center [628, 111] width 430 height 33
click at [675, 231] on div "Built-in multi-factor authentication (MFA) for secure access to AWS resources a…" at bounding box center [628, 238] width 427 height 44
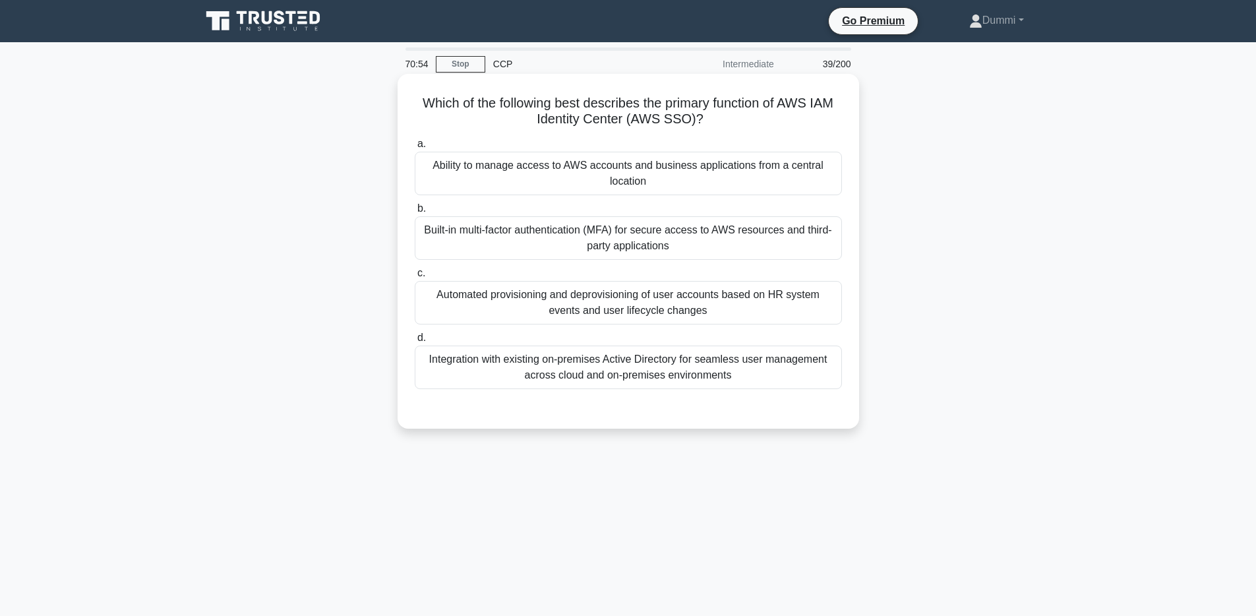
click at [415, 213] on input "b. Built-in multi-factor authentication (MFA) for secure access to AWS resource…" at bounding box center [415, 208] width 0 height 9
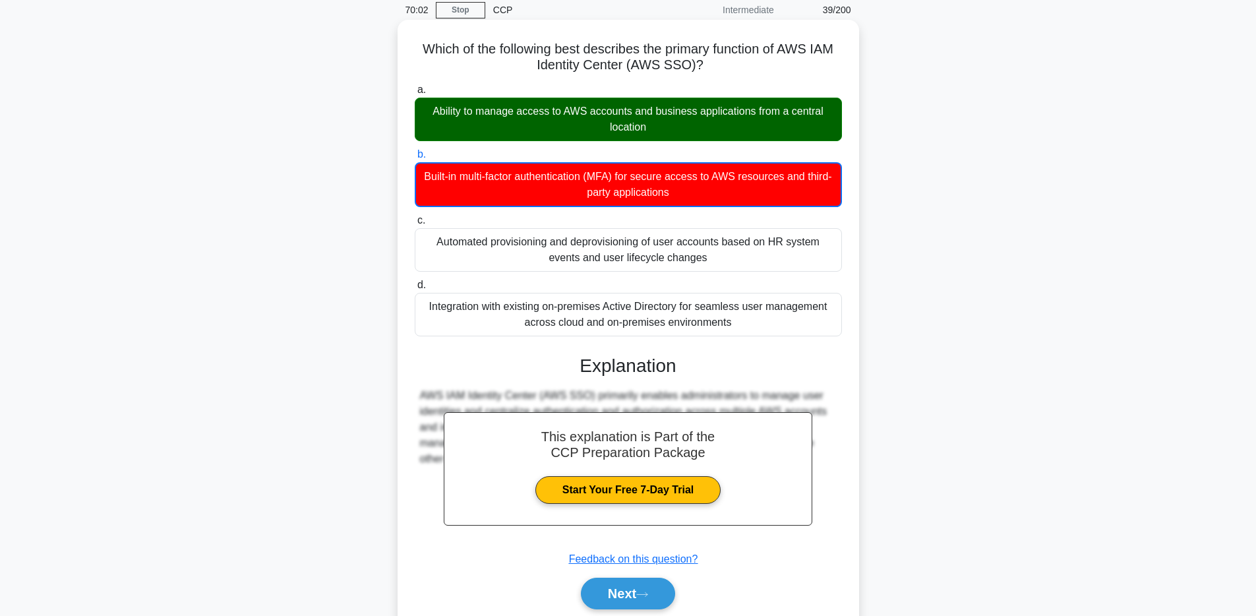
scroll to position [104, 0]
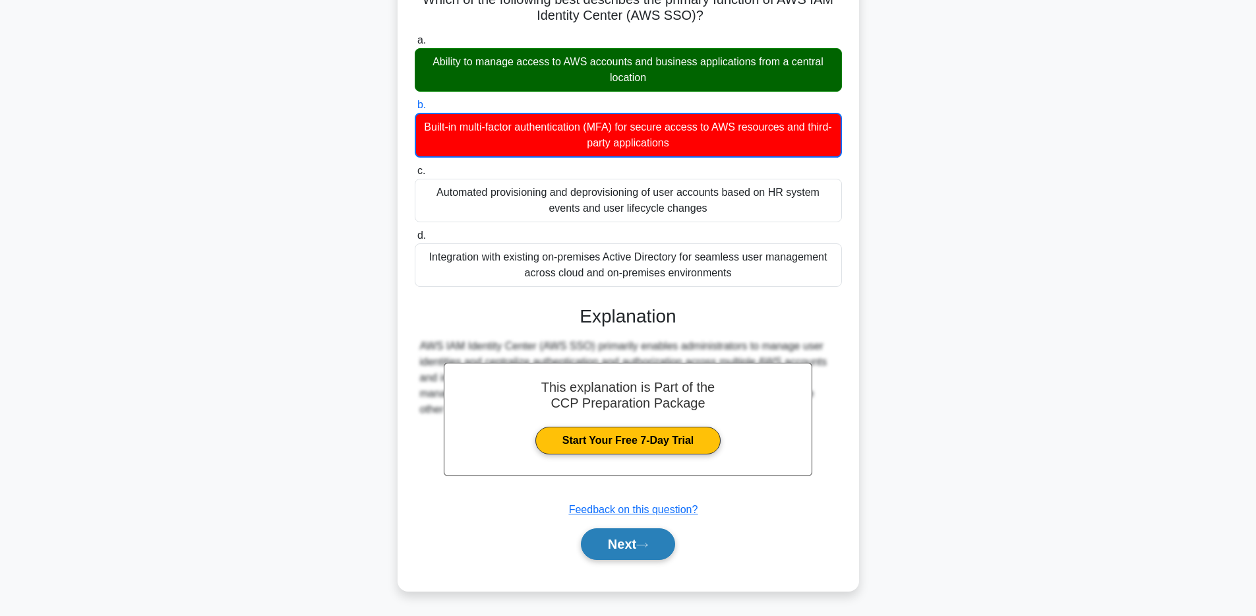
click at [646, 541] on icon at bounding box center [642, 544] width 12 height 7
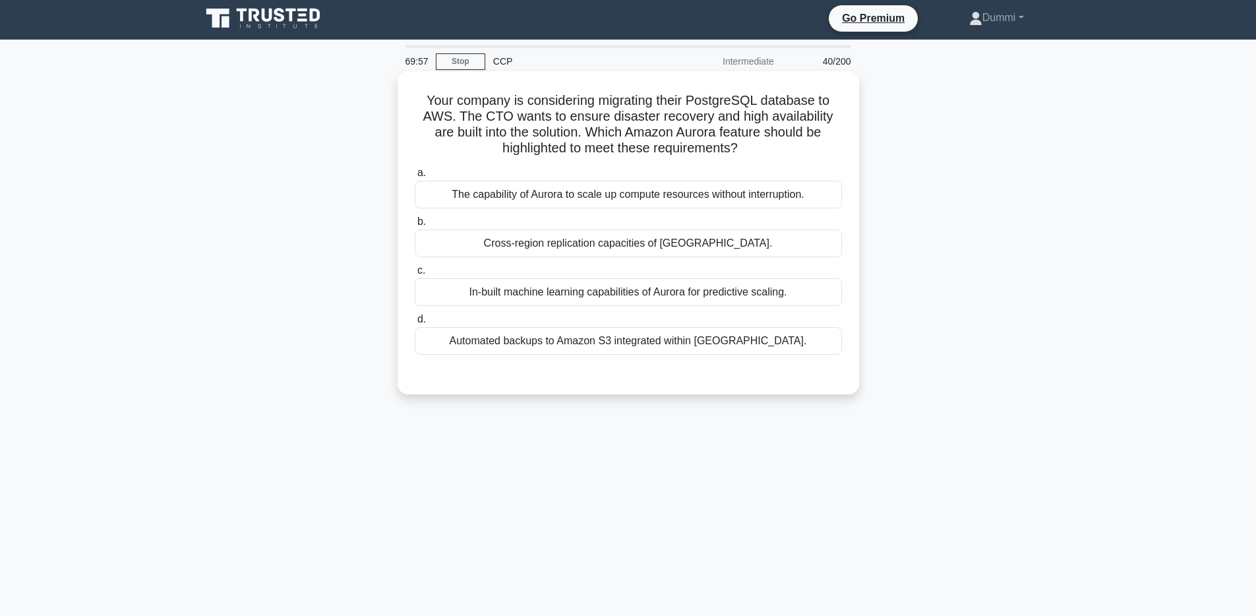
scroll to position [0, 0]
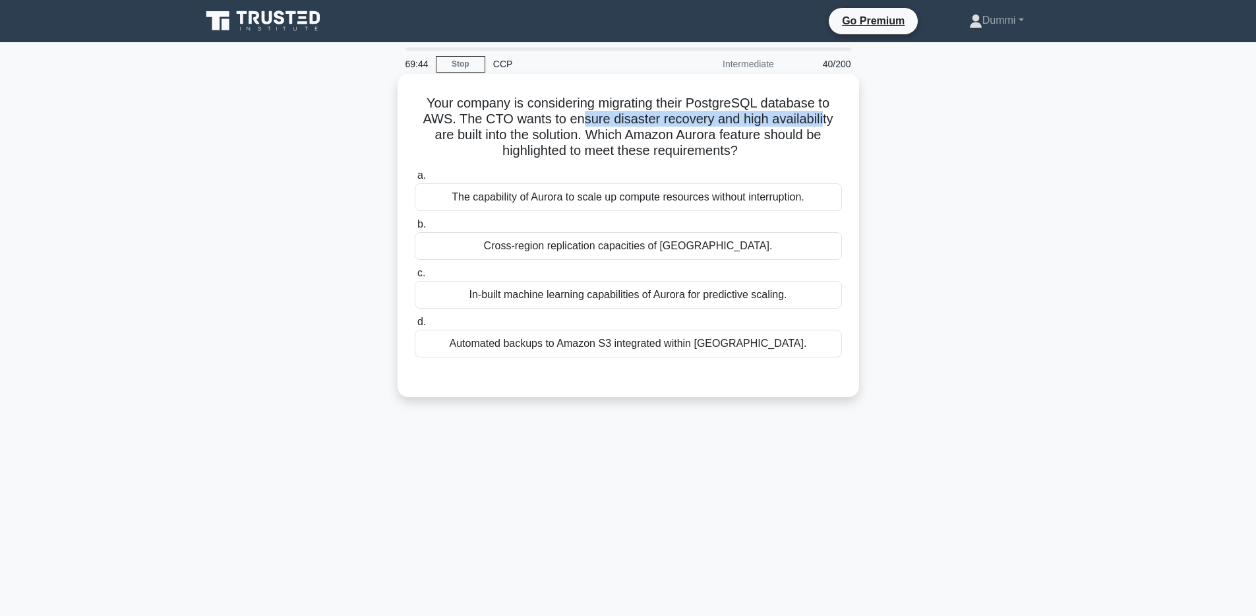
drag, startPoint x: 570, startPoint y: 113, endPoint x: 809, endPoint y: 121, distance: 239.5
click at [809, 121] on h5 "Your company is considering migrating their PostgreSQL database to AWS. The CTO…" at bounding box center [628, 127] width 430 height 65
drag, startPoint x: 603, startPoint y: 142, endPoint x: 810, endPoint y: 142, distance: 207.1
click at [810, 142] on h5 "Your company is considering migrating their PostgreSQL database to AWS. The CTO…" at bounding box center [628, 127] width 430 height 65
click at [769, 194] on div "The capability of Aurora to scale up compute resources without interruption." at bounding box center [628, 197] width 427 height 28
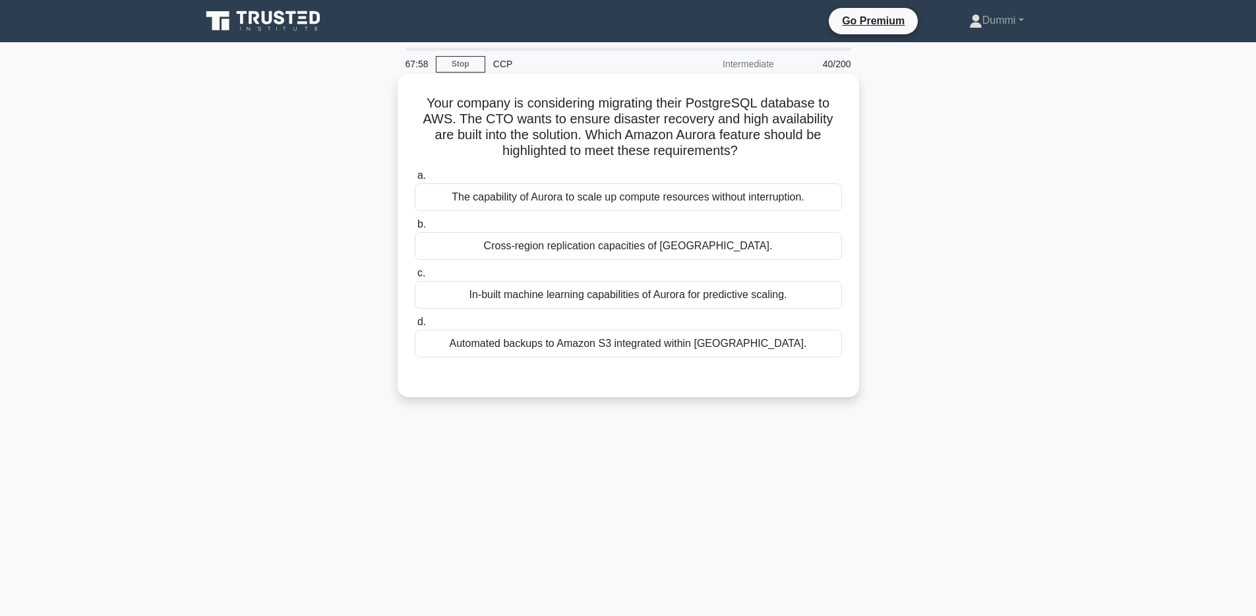
click at [415, 180] on input "a. The capability of Aurora to scale up compute resources without interruption." at bounding box center [415, 175] width 0 height 9
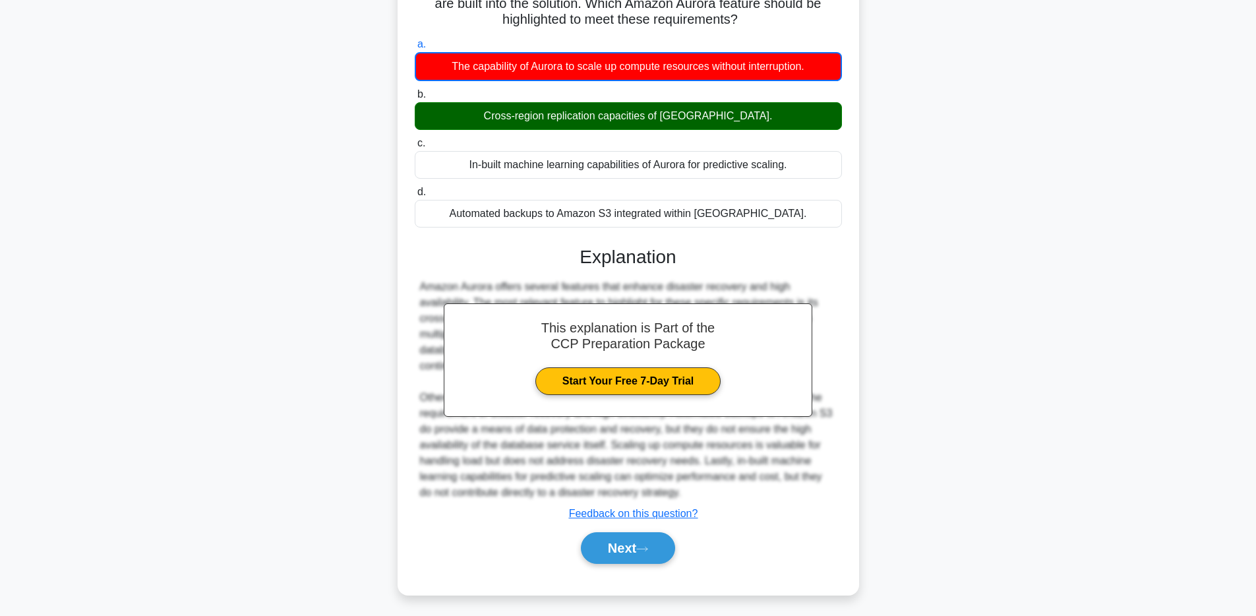
scroll to position [136, 0]
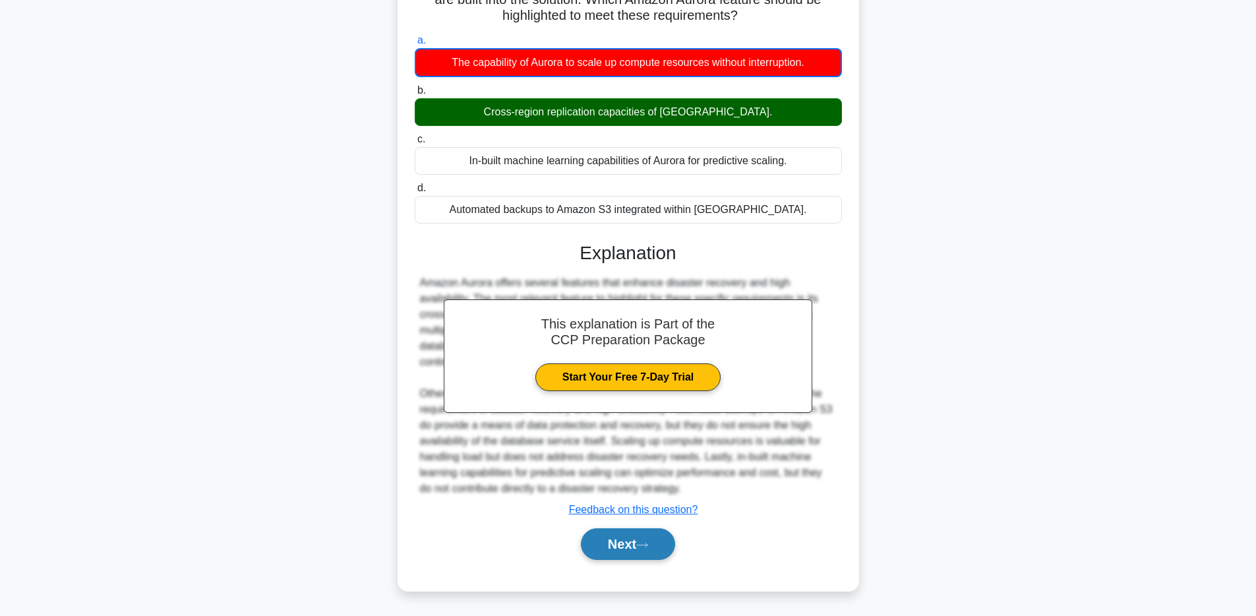
click at [619, 551] on button "Next" at bounding box center [628, 544] width 94 height 32
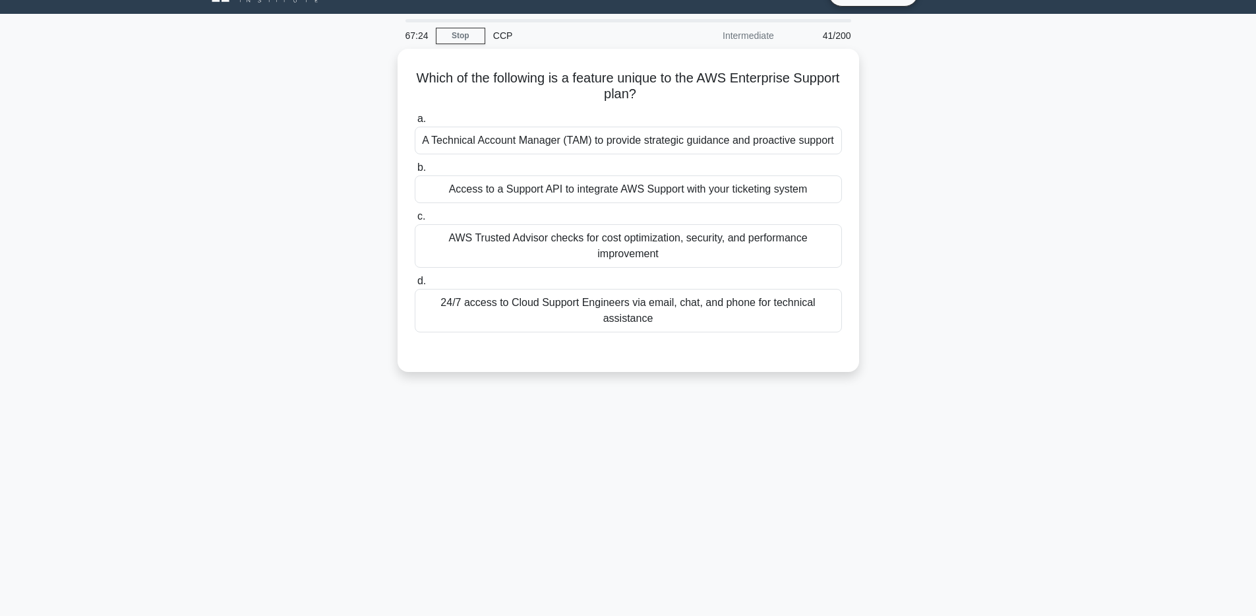
scroll to position [16, 0]
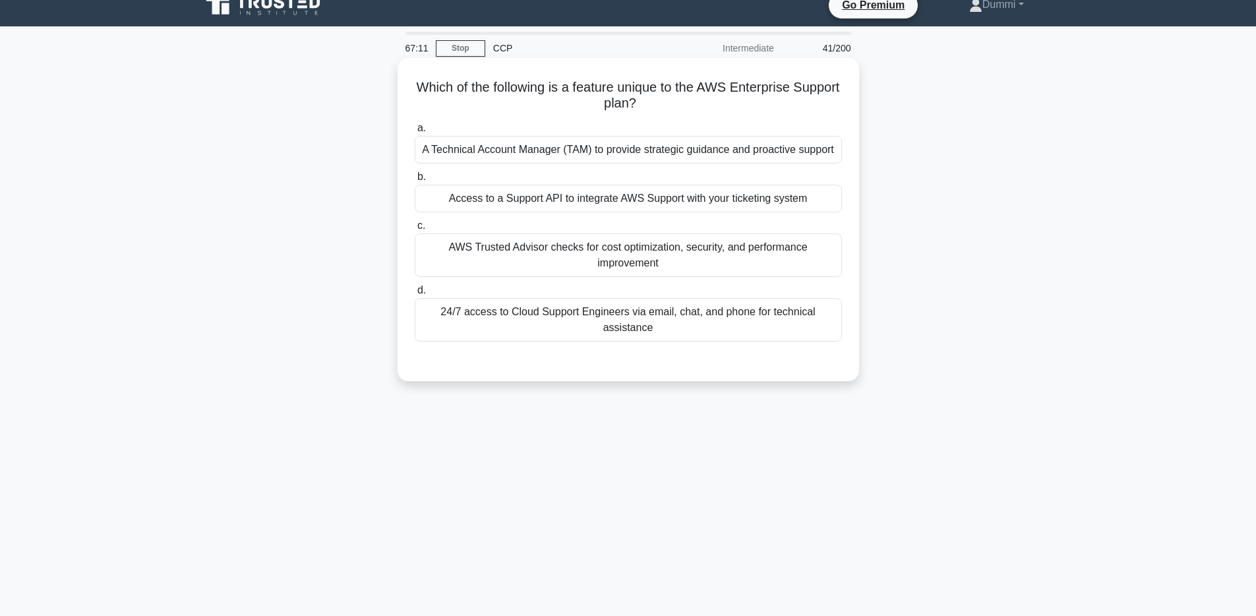
click at [741, 154] on div "A Technical Account Manager (TAM) to provide strategic guidance and proactive s…" at bounding box center [628, 150] width 427 height 28
click at [415, 133] on input "a. A Technical Account Manager (TAM) to provide strategic guidance and proactiv…" at bounding box center [415, 128] width 0 height 9
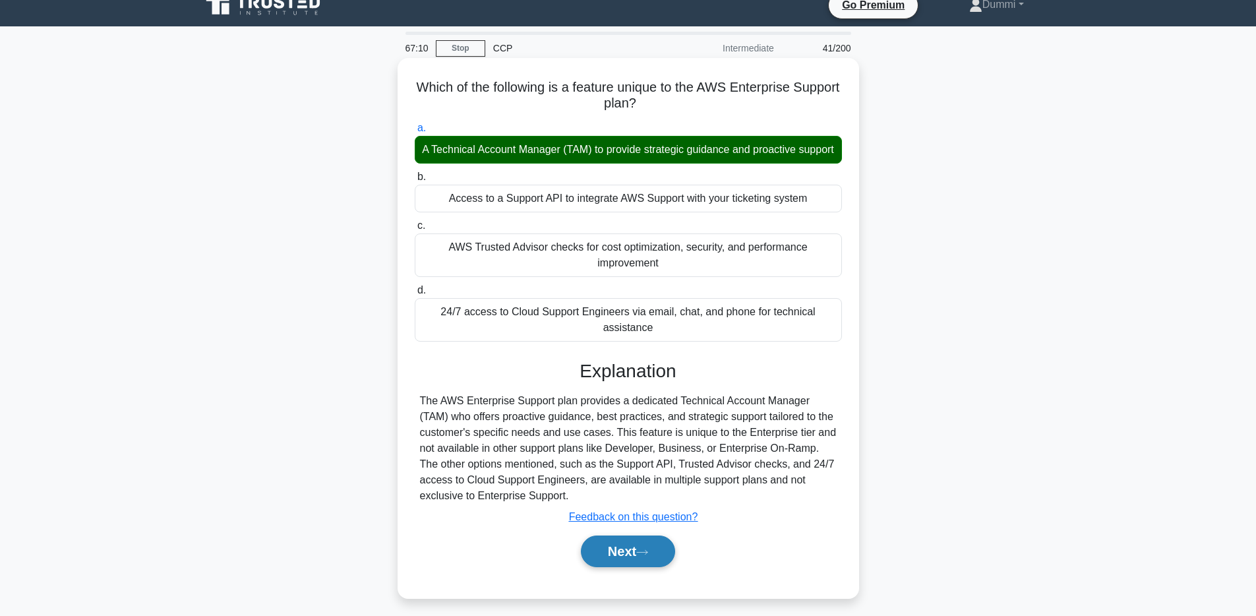
click at [649, 558] on button "Next" at bounding box center [628, 551] width 94 height 32
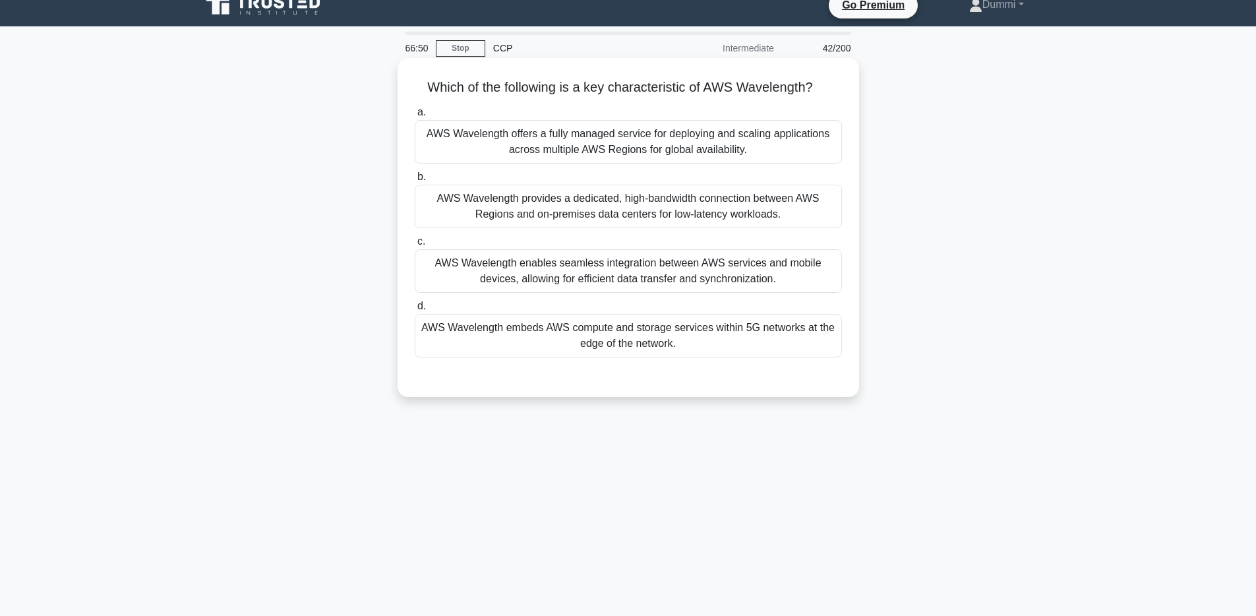
click at [810, 338] on div "AWS Wavelength embeds AWS compute and storage services within 5G networks at th…" at bounding box center [628, 336] width 427 height 44
click at [415, 311] on input "d. AWS Wavelength embeds AWS compute and storage services within 5G networks at…" at bounding box center [415, 306] width 0 height 9
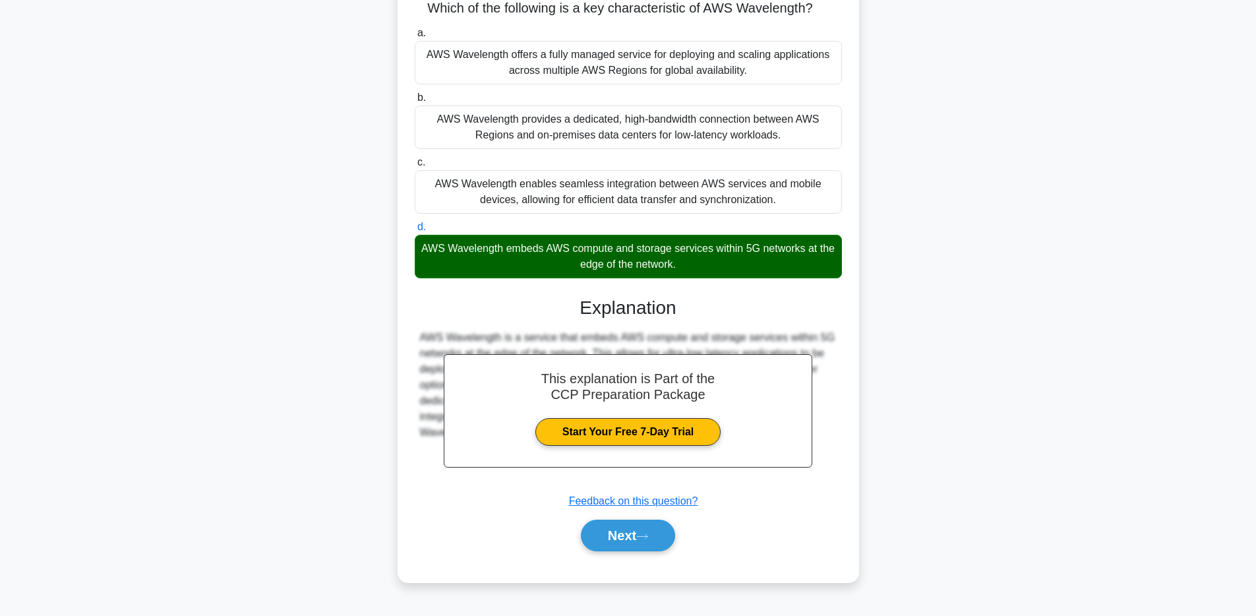
scroll to position [96, 0]
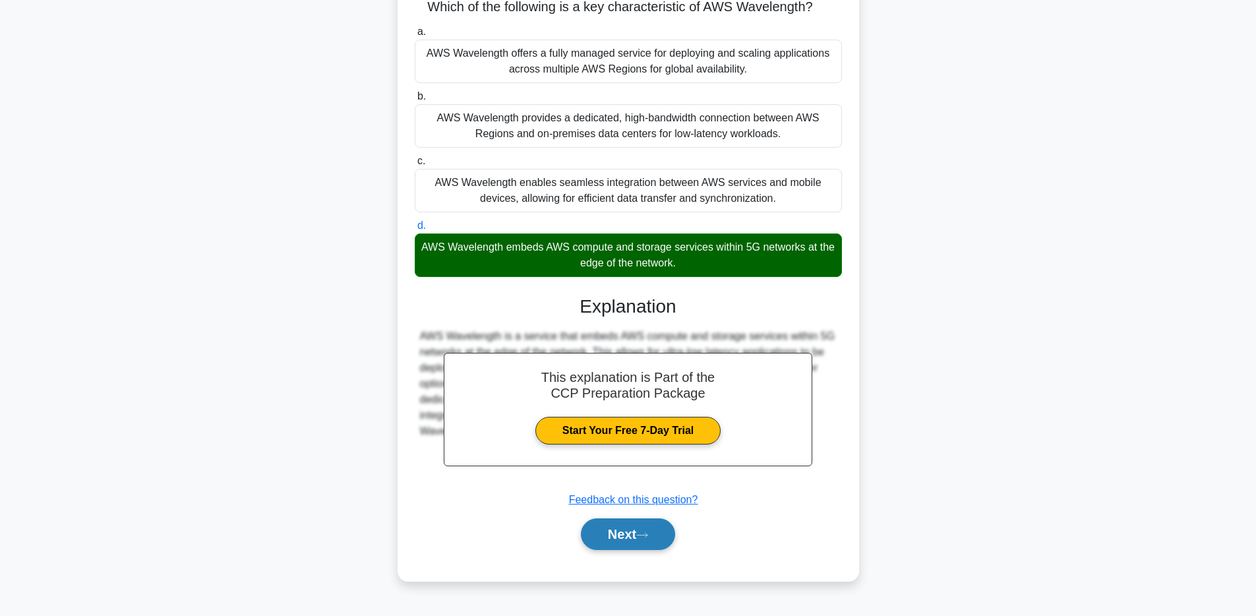
click at [648, 531] on icon at bounding box center [642, 534] width 12 height 7
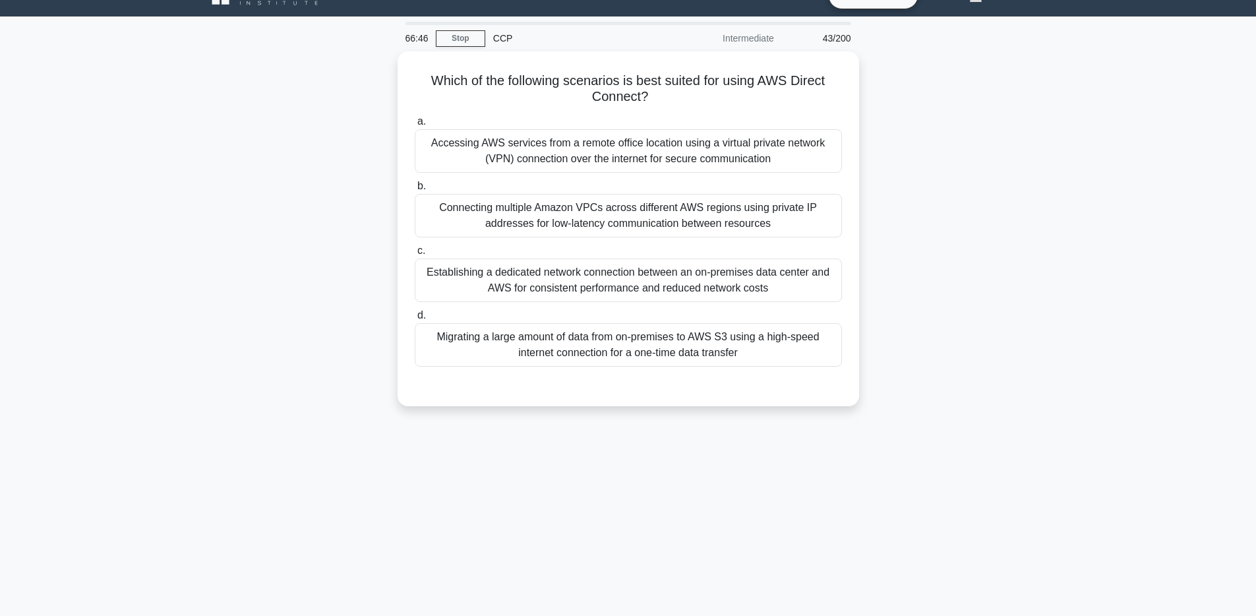
scroll to position [0, 0]
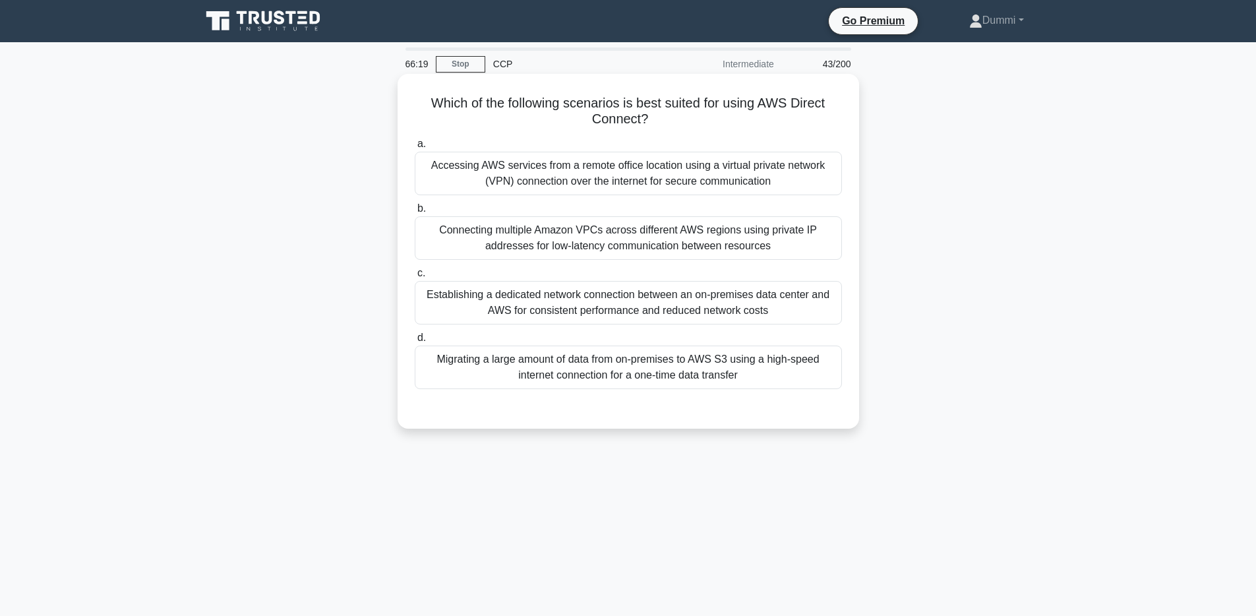
click at [695, 307] on div "Establishing a dedicated network connection between an on-premises data center …" at bounding box center [628, 303] width 427 height 44
click at [415, 278] on input "c. Establishing a dedicated network connection between an on-premises data cent…" at bounding box center [415, 273] width 0 height 9
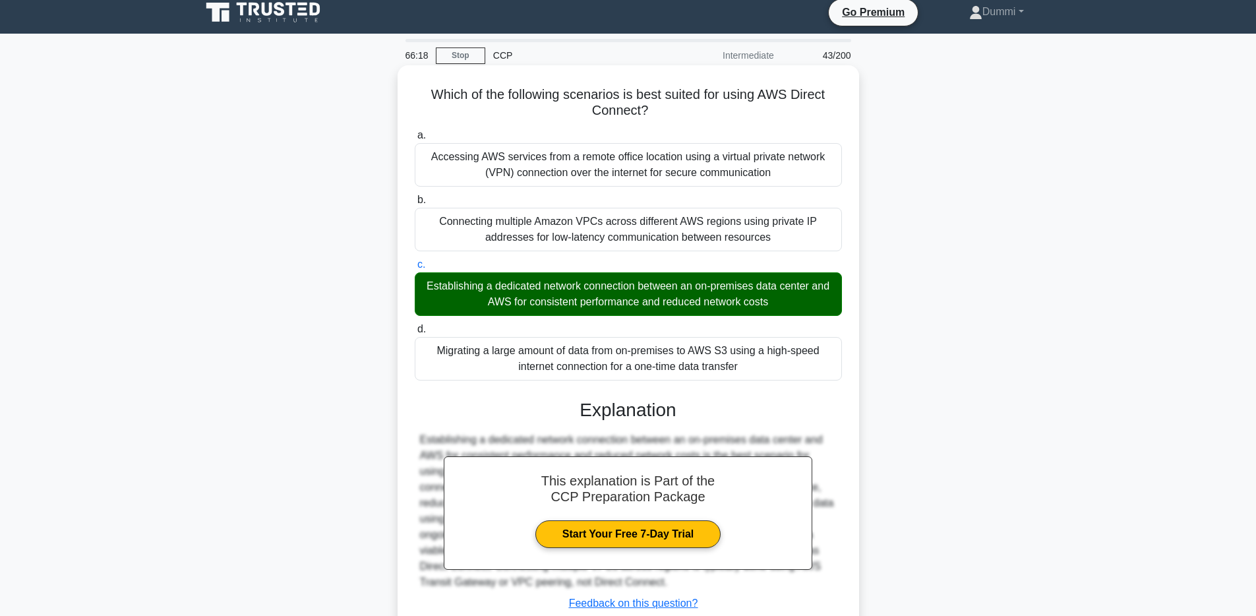
scroll to position [103, 0]
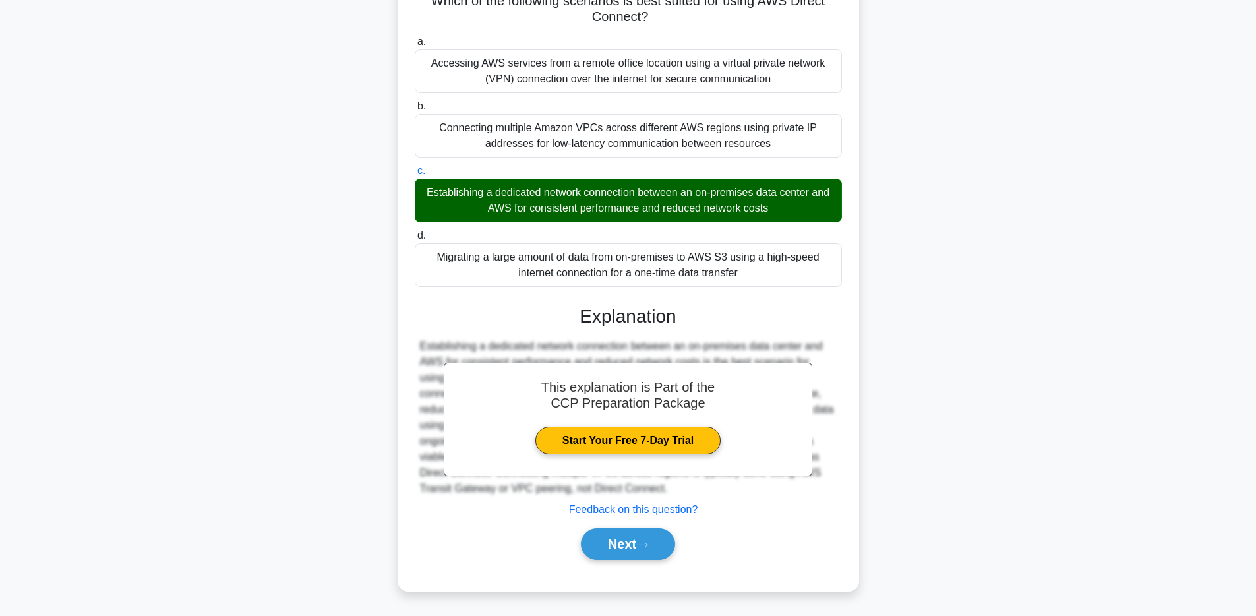
click at [646, 562] on div "Next" at bounding box center [628, 544] width 427 height 42
click at [650, 558] on button "Next" at bounding box center [628, 544] width 94 height 32
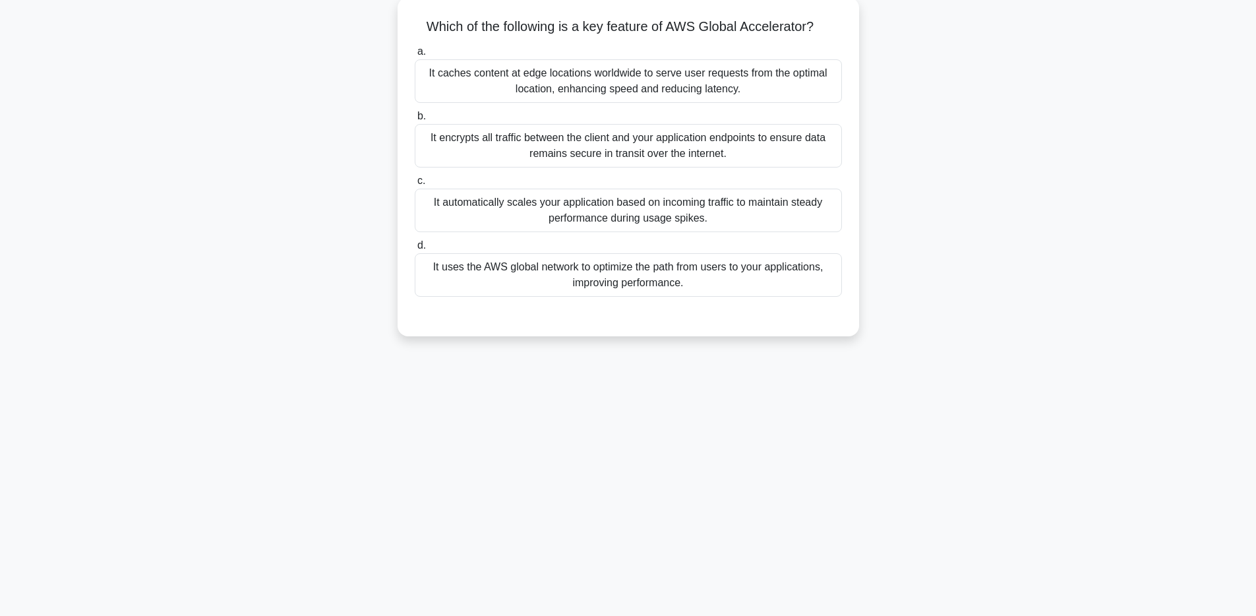
scroll to position [28, 0]
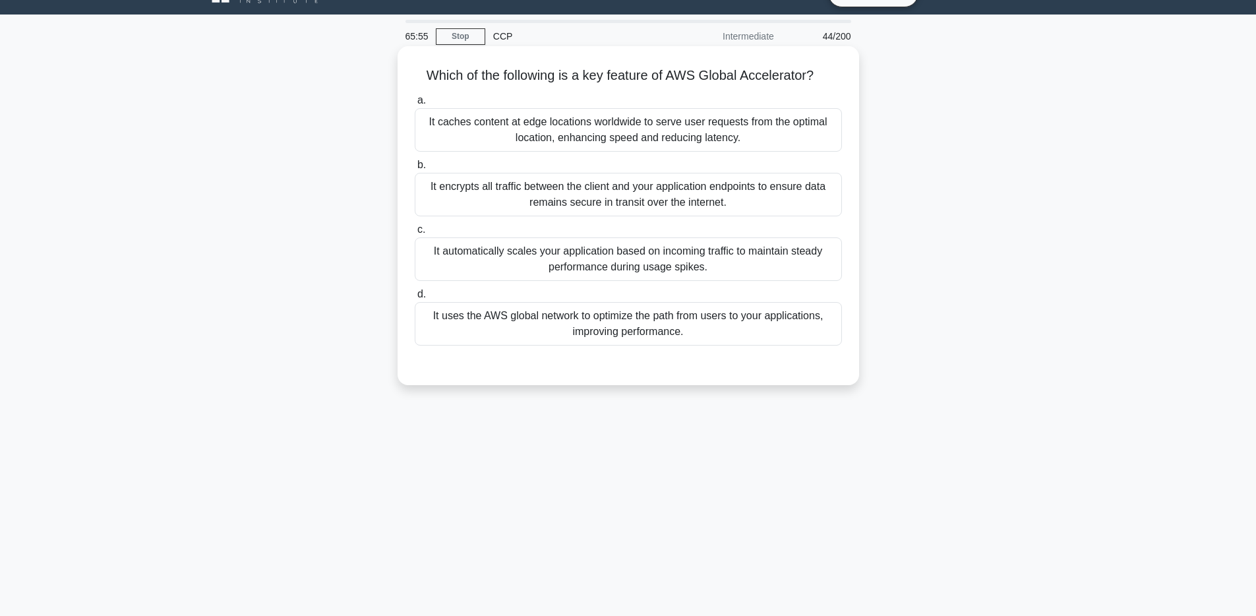
click at [787, 318] on div "It uses the AWS global network to optimize the path from users to your applicat…" at bounding box center [628, 324] width 427 height 44
click at [415, 299] on input "d. It uses the AWS global network to optimize the path from users to your appli…" at bounding box center [415, 294] width 0 height 9
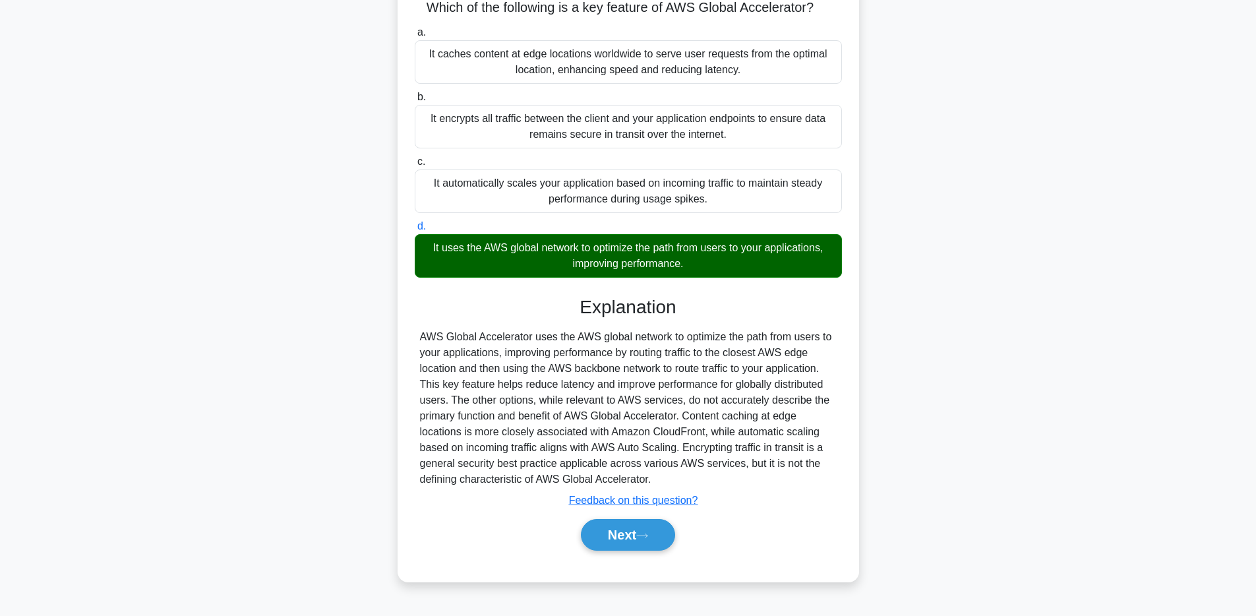
scroll to position [96, 0]
drag, startPoint x: 566, startPoint y: 353, endPoint x: 790, endPoint y: 354, distance: 224.2
click at [790, 354] on div "AWS Global Accelerator uses the AWS global network to optimize the path from us…" at bounding box center [628, 407] width 417 height 158
drag, startPoint x: 448, startPoint y: 365, endPoint x: 730, endPoint y: 369, distance: 281.6
click at [730, 369] on div "AWS Global Accelerator uses the AWS global network to optimize the path from us…" at bounding box center [628, 407] width 417 height 158
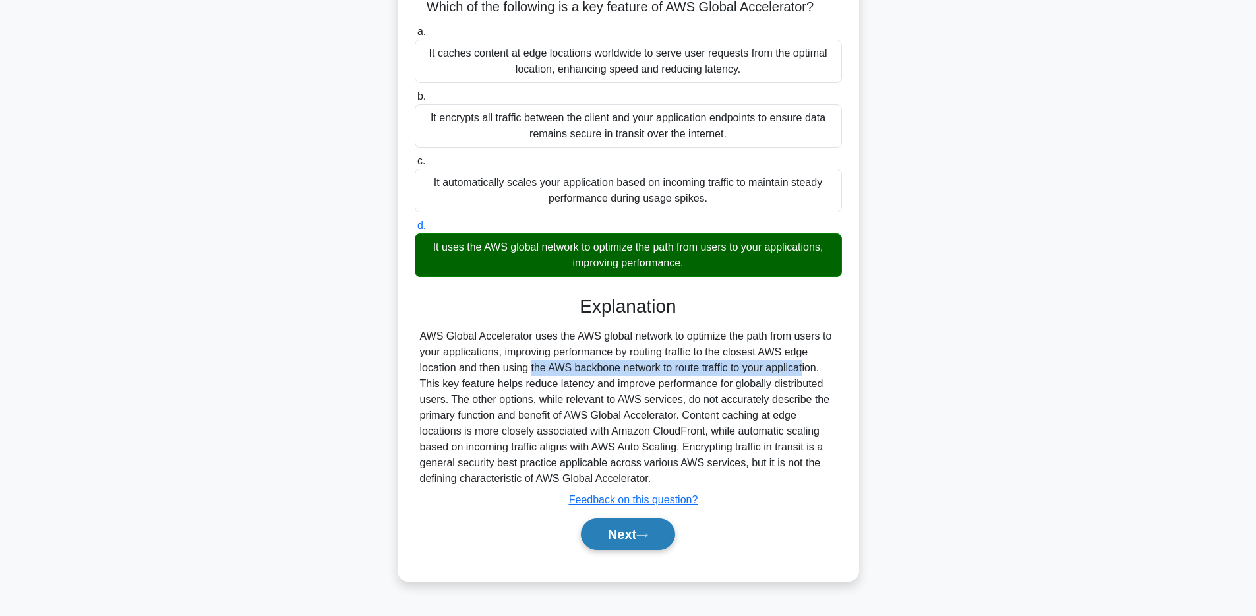
click at [647, 541] on button "Next" at bounding box center [628, 534] width 94 height 32
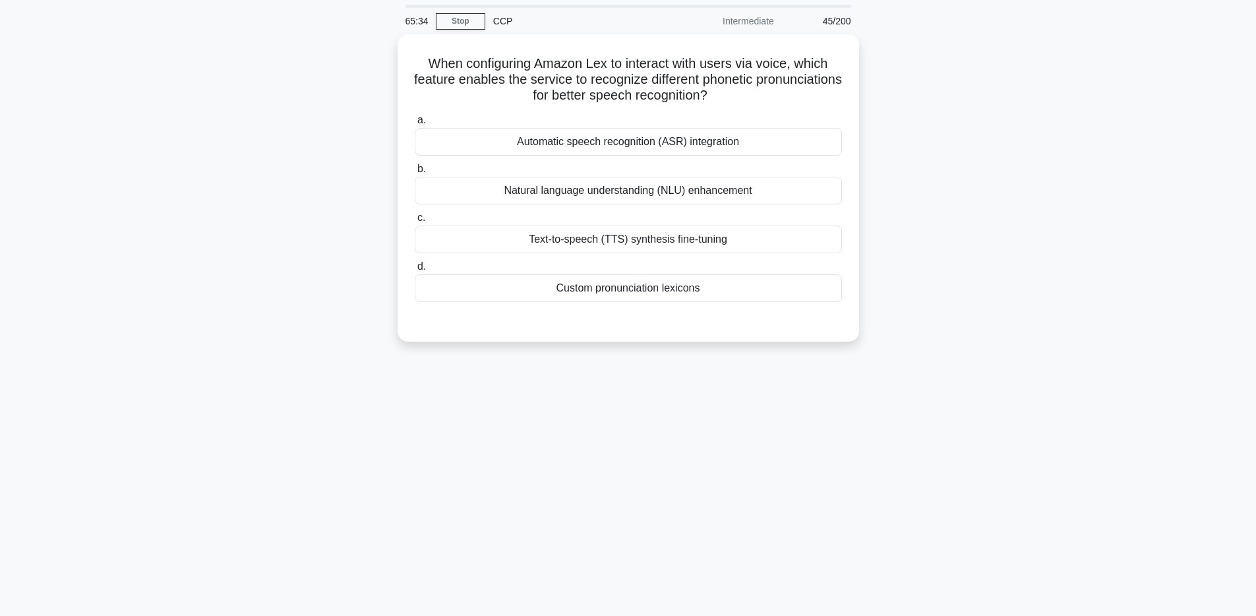
scroll to position [0, 0]
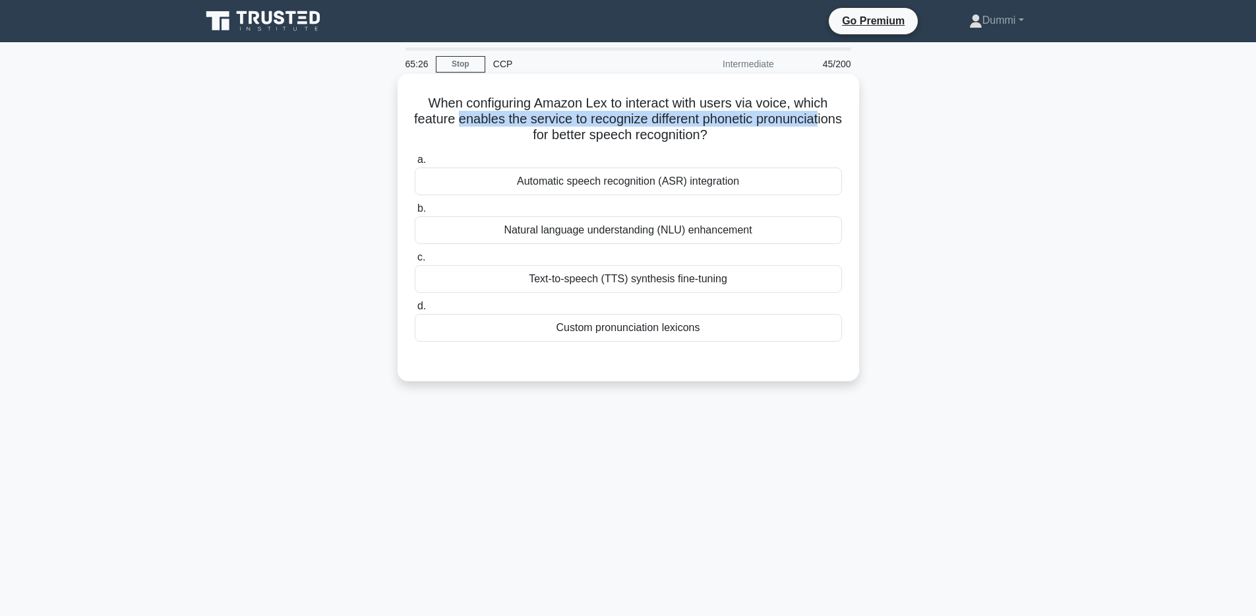
drag, startPoint x: 460, startPoint y: 121, endPoint x: 818, endPoint y: 117, distance: 358.1
click at [818, 117] on h5 "When configuring Amazon Lex to interact with users via voice, which feature ena…" at bounding box center [628, 119] width 430 height 49
drag, startPoint x: 562, startPoint y: 131, endPoint x: 670, endPoint y: 142, distance: 108.8
click at [670, 142] on h5 "When configuring Amazon Lex to interact with users via voice, which feature ena…" at bounding box center [628, 119] width 430 height 49
click at [790, 140] on h5 "When configuring Amazon Lex to interact with users via voice, which feature ena…" at bounding box center [628, 119] width 430 height 49
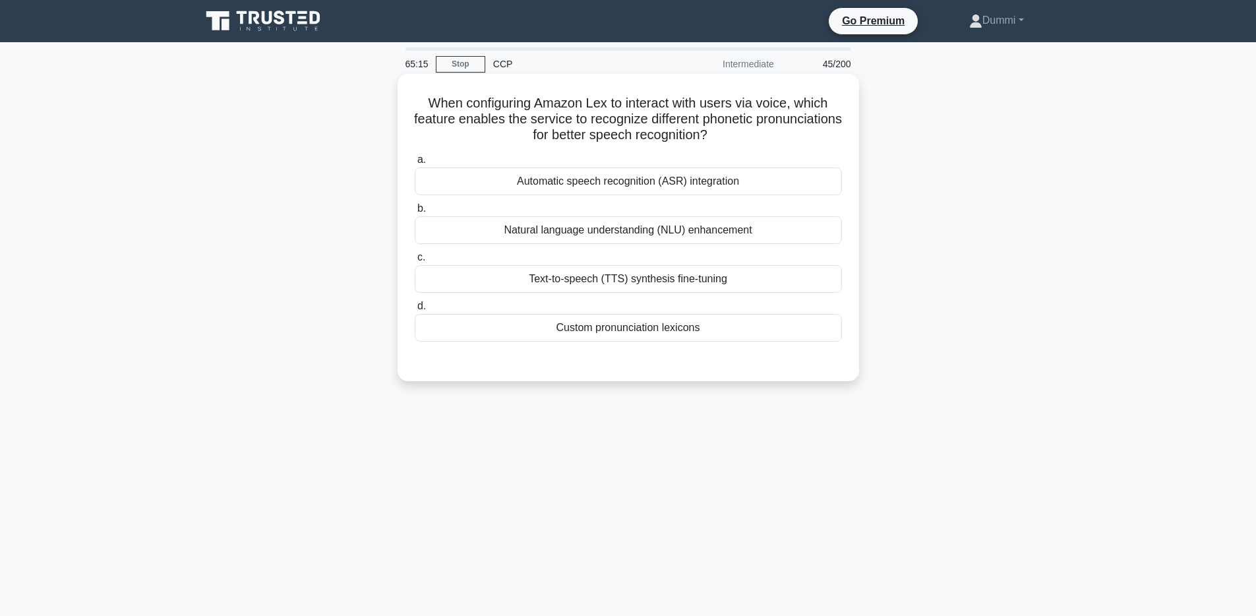
click at [717, 183] on div "Automatic speech recognition (ASR) integration" at bounding box center [628, 181] width 427 height 28
click at [415, 164] on input "a. Automatic speech recognition (ASR) integration" at bounding box center [415, 160] width 0 height 9
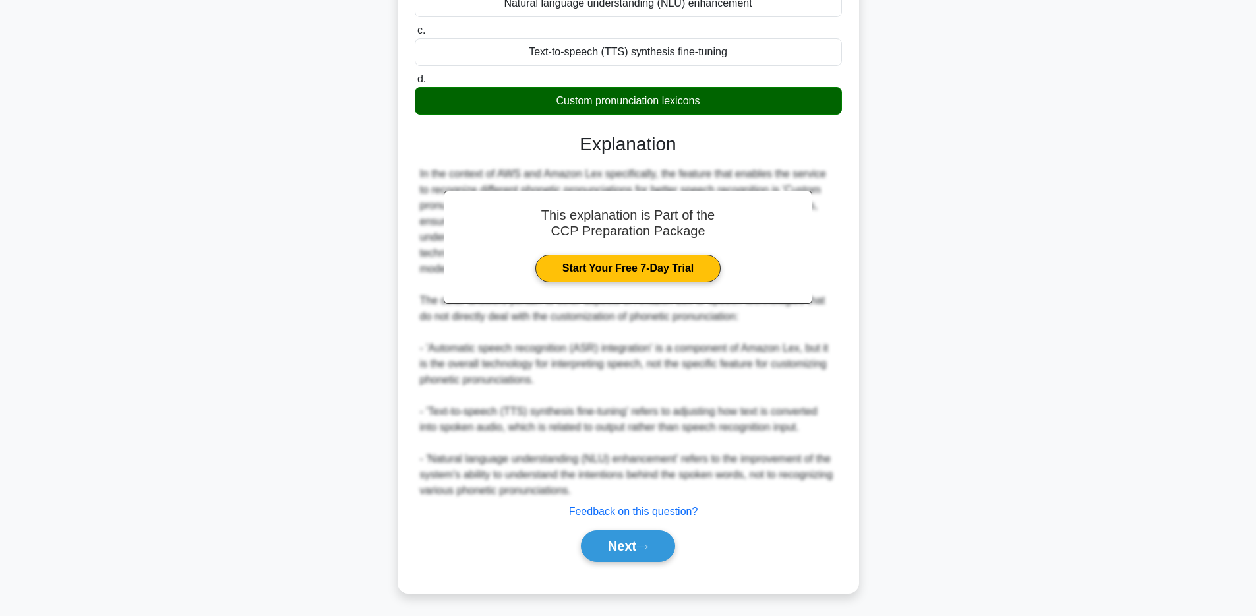
scroll to position [231, 0]
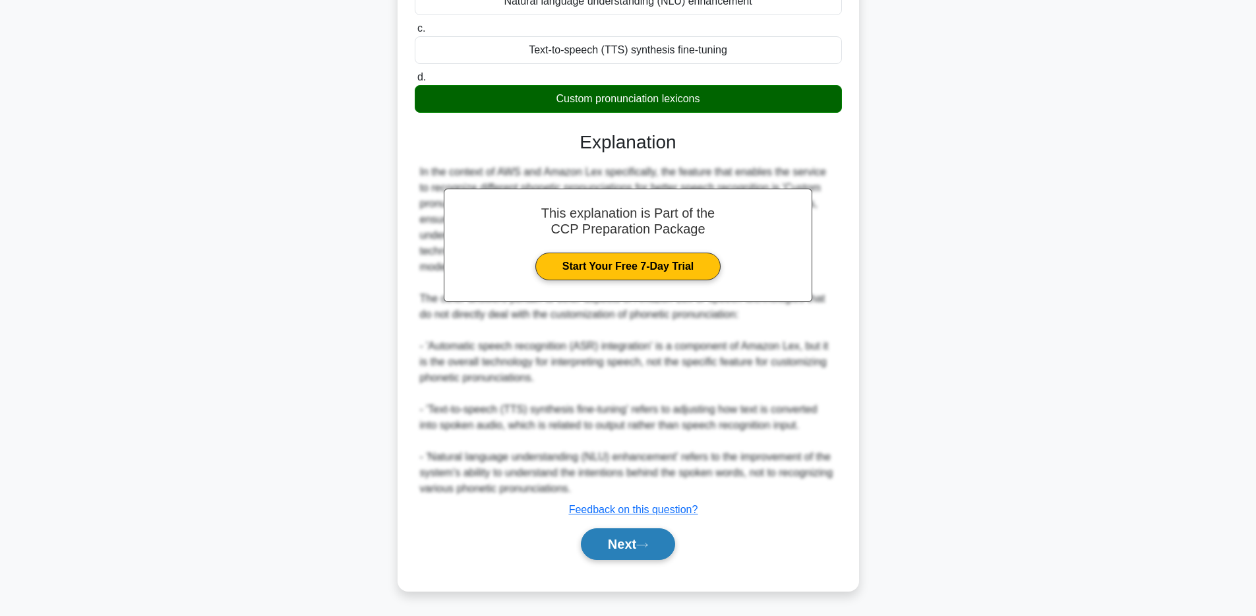
click at [665, 545] on button "Next" at bounding box center [628, 544] width 94 height 32
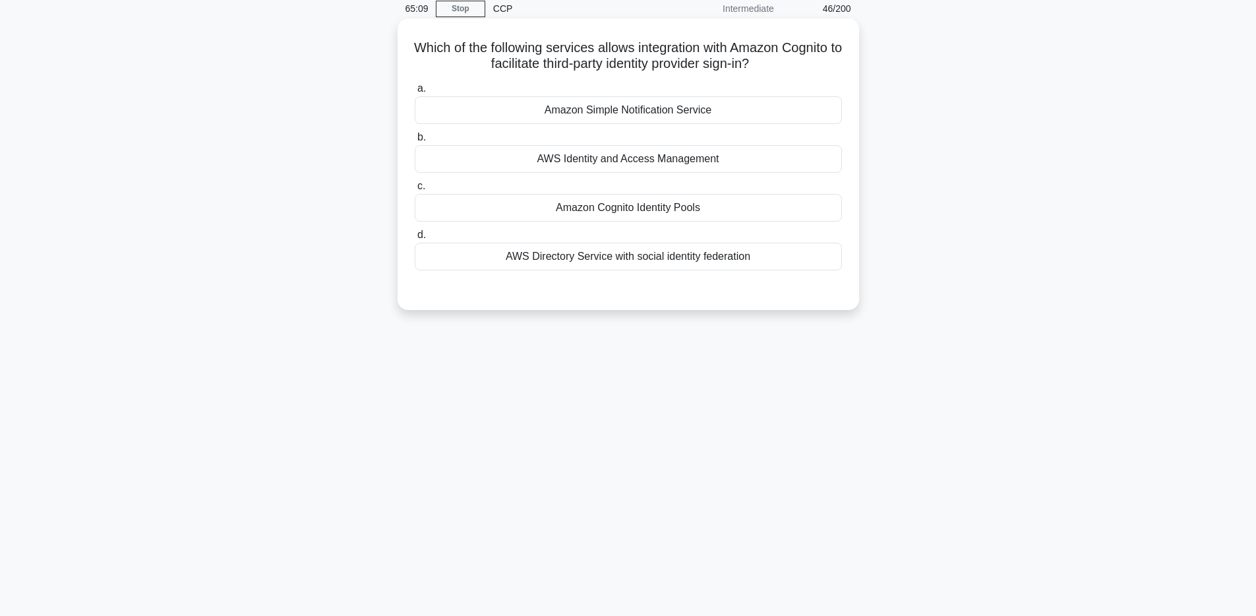
scroll to position [0, 0]
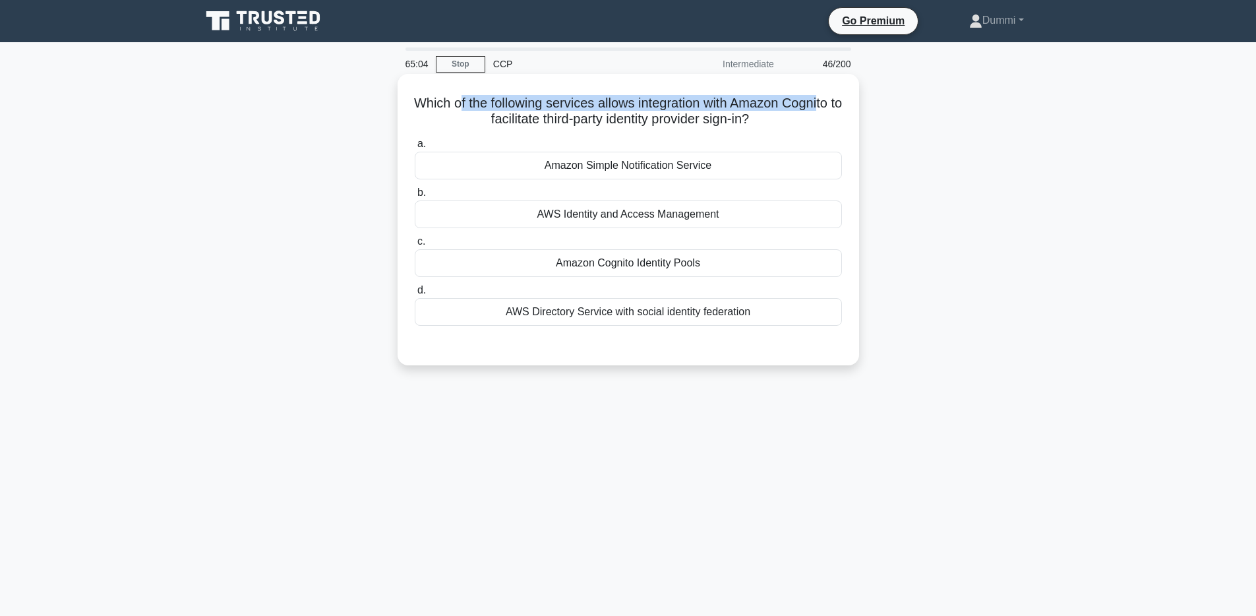
drag, startPoint x: 458, startPoint y: 104, endPoint x: 817, endPoint y: 106, distance: 358.7
click at [817, 106] on h5 "Which of the following services allows integration with Amazon Cognito to facil…" at bounding box center [628, 111] width 430 height 33
drag, startPoint x: 622, startPoint y: 123, endPoint x: 737, endPoint y: 127, distance: 115.4
click at [737, 127] on h5 "Which of the following services allows integration with Amazon Cognito to facil…" at bounding box center [628, 111] width 430 height 33
click at [675, 265] on div "Amazon Cognito Identity Pools" at bounding box center [628, 263] width 427 height 28
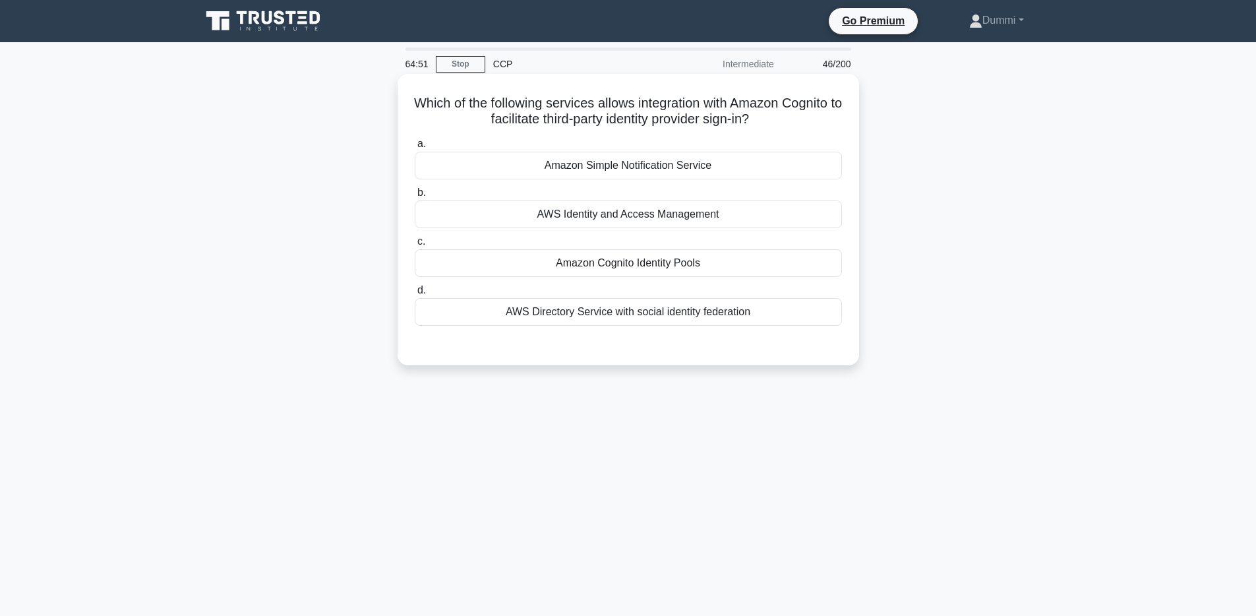
click at [415, 246] on input "c. Amazon Cognito Identity Pools" at bounding box center [415, 241] width 0 height 9
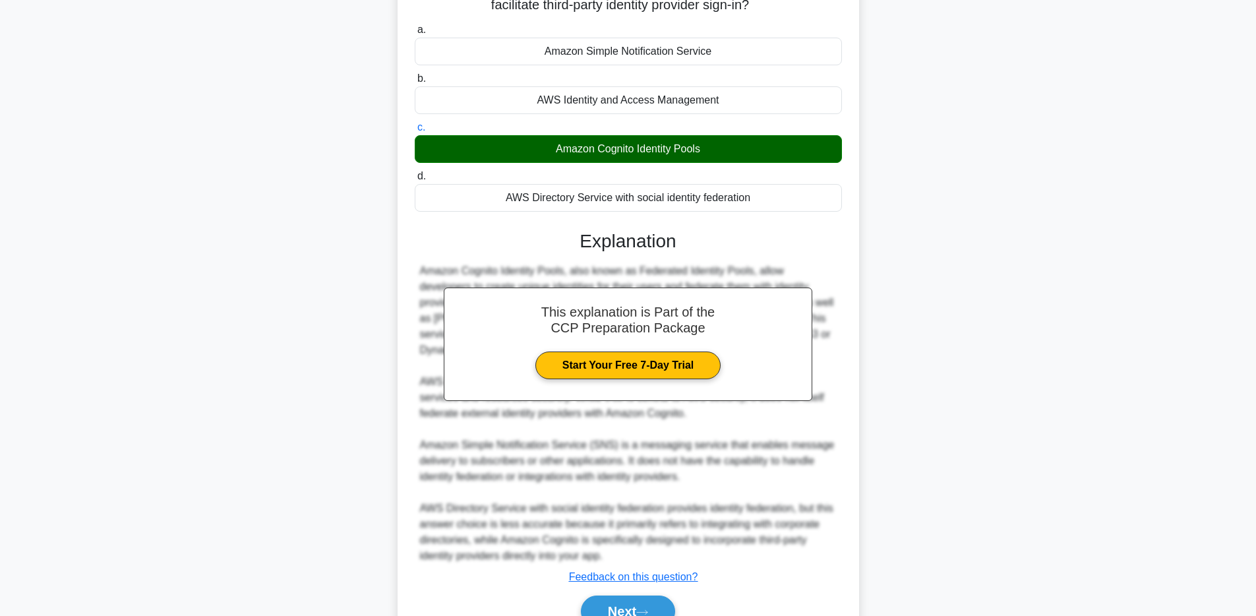
scroll to position [166, 0]
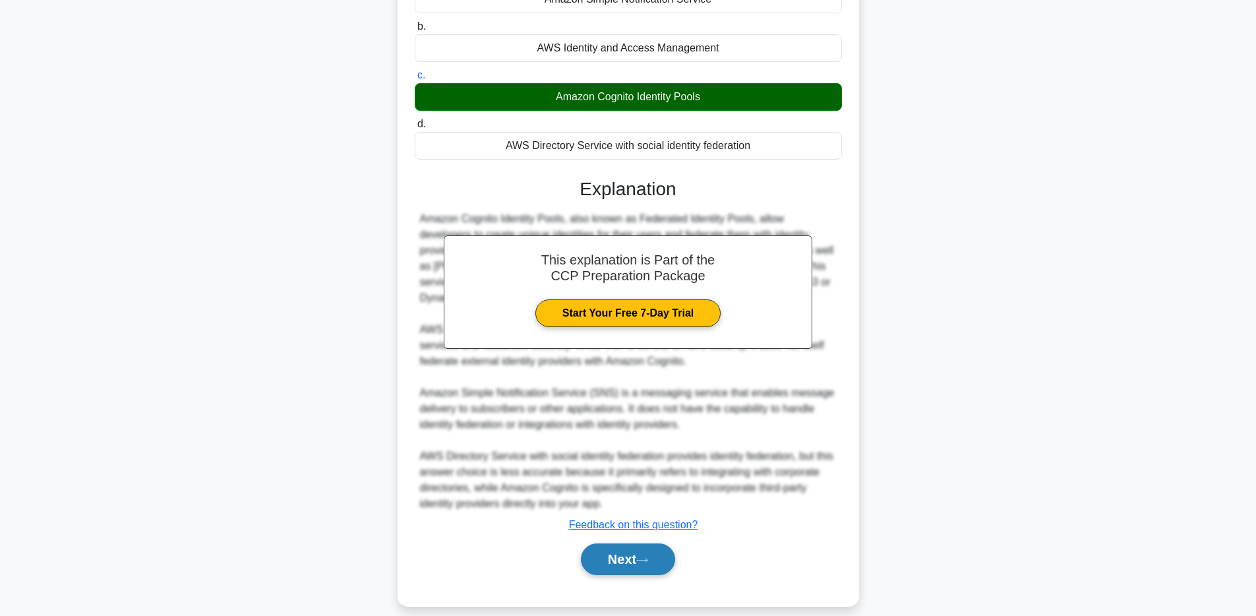
click at [631, 545] on button "Next" at bounding box center [628, 559] width 94 height 32
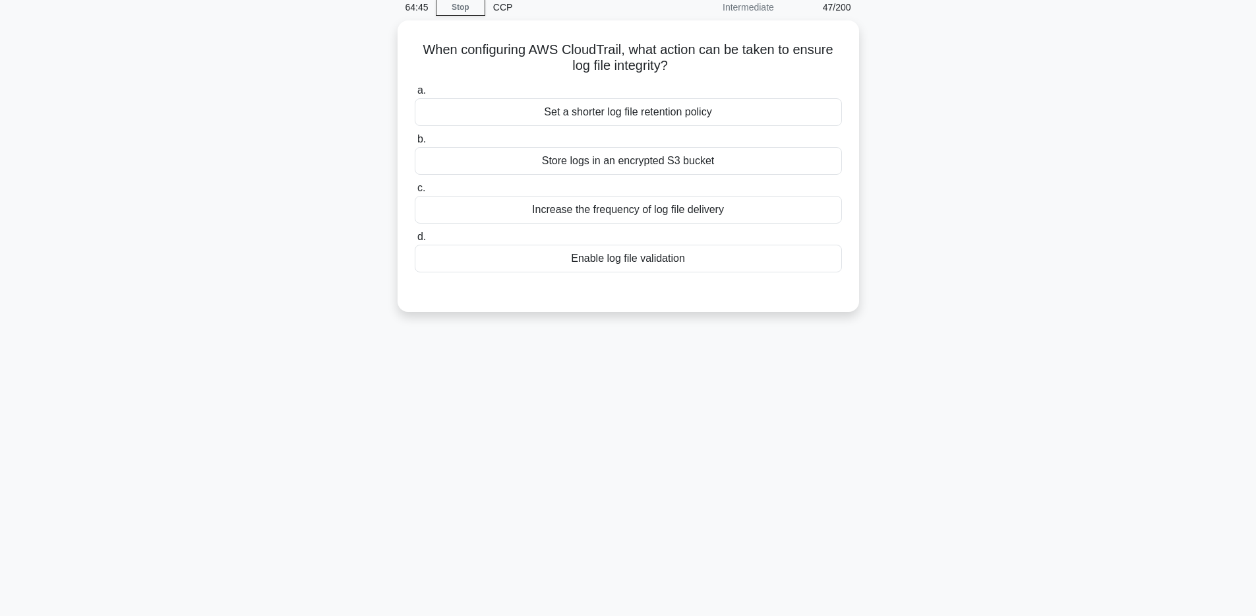
scroll to position [0, 0]
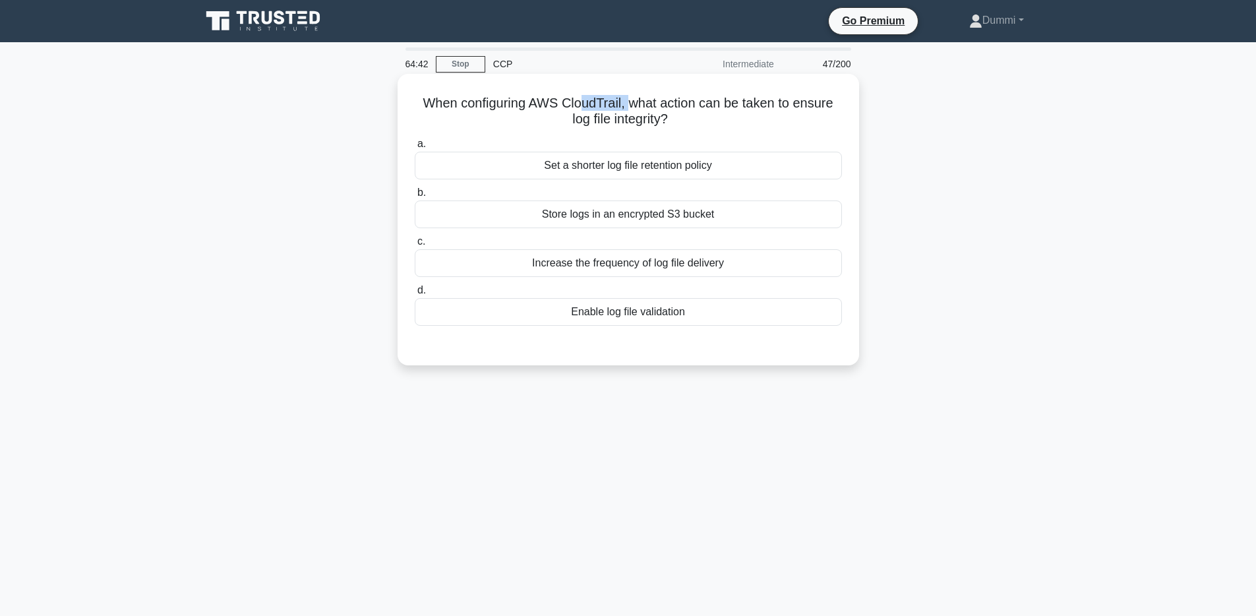
drag, startPoint x: 566, startPoint y: 102, endPoint x: 614, endPoint y: 106, distance: 47.6
click at [614, 106] on h5 "When configuring AWS CloudTrail, what action can be taken to ensure log file in…" at bounding box center [628, 111] width 430 height 33
drag, startPoint x: 721, startPoint y: 101, endPoint x: 818, endPoint y: 110, distance: 96.7
click at [818, 110] on h5 "When configuring AWS CloudTrail, what action can be taken to ensure log file in…" at bounding box center [628, 111] width 430 height 33
drag, startPoint x: 595, startPoint y: 123, endPoint x: 636, endPoint y: 121, distance: 40.9
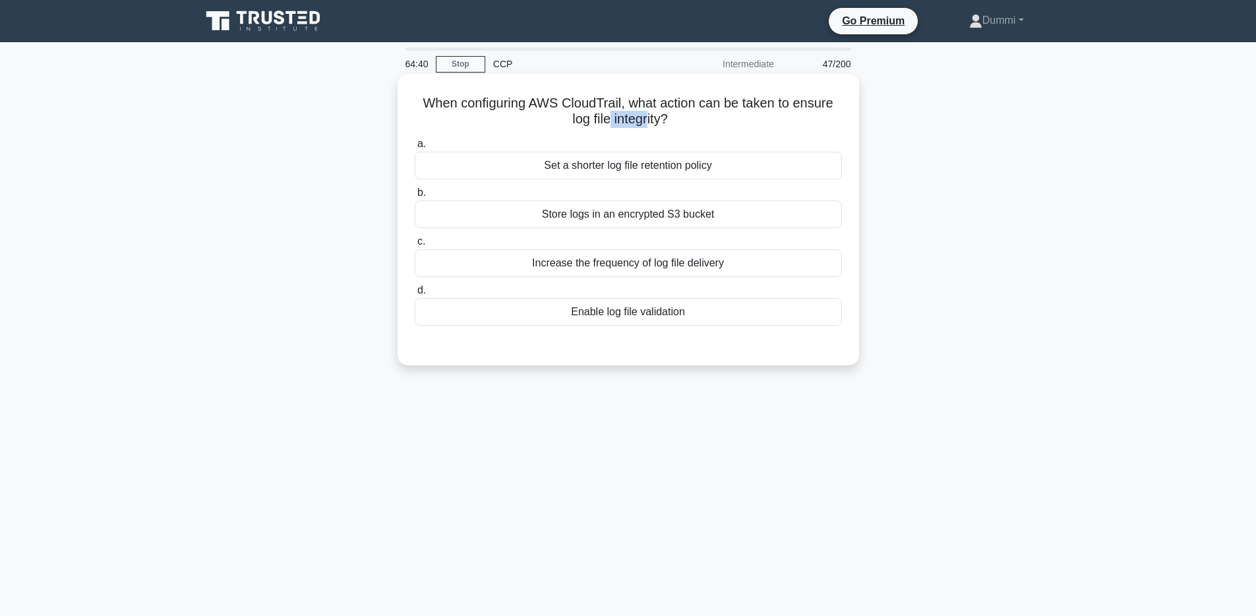
click at [636, 121] on h5 "When configuring AWS CloudTrail, what action can be taken to ensure log file in…" at bounding box center [628, 111] width 430 height 33
click at [652, 219] on div "Store logs in an encrypted S3 bucket" at bounding box center [628, 214] width 427 height 28
click at [415, 197] on input "b. Store logs in an encrypted S3 bucket" at bounding box center [415, 193] width 0 height 9
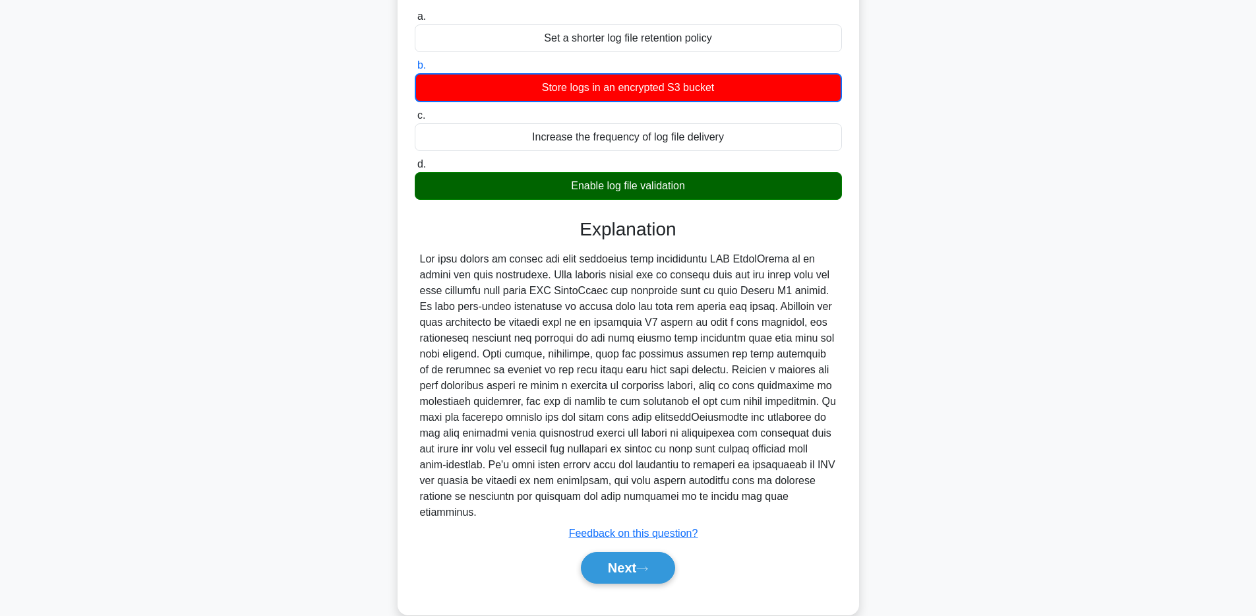
scroll to position [136, 0]
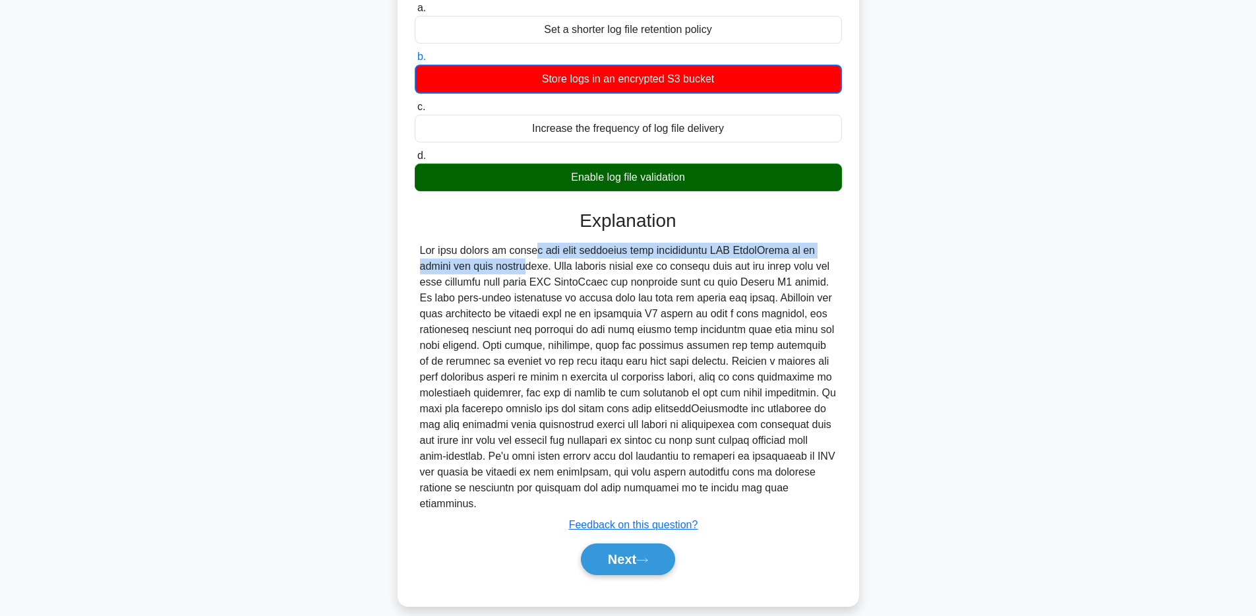
drag, startPoint x: 456, startPoint y: 255, endPoint x: 823, endPoint y: 250, distance: 366.7
click at [823, 250] on div at bounding box center [628, 377] width 417 height 269
drag, startPoint x: 496, startPoint y: 264, endPoint x: 443, endPoint y: 255, distance: 53.6
click at [443, 255] on div at bounding box center [628, 377] width 417 height 269
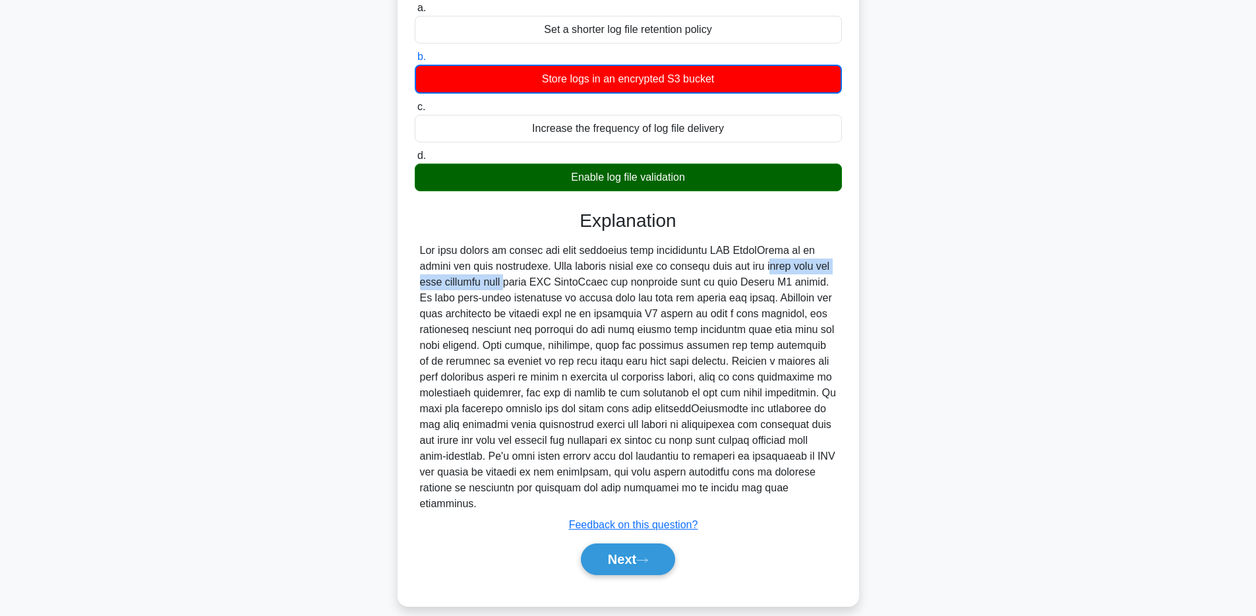
drag, startPoint x: 651, startPoint y: 270, endPoint x: 681, endPoint y: 285, distance: 33.3
click at [800, 264] on div at bounding box center [628, 377] width 417 height 269
drag, startPoint x: 442, startPoint y: 291, endPoint x: 535, endPoint y: 290, distance: 93.6
click at [535, 290] on div at bounding box center [628, 377] width 417 height 269
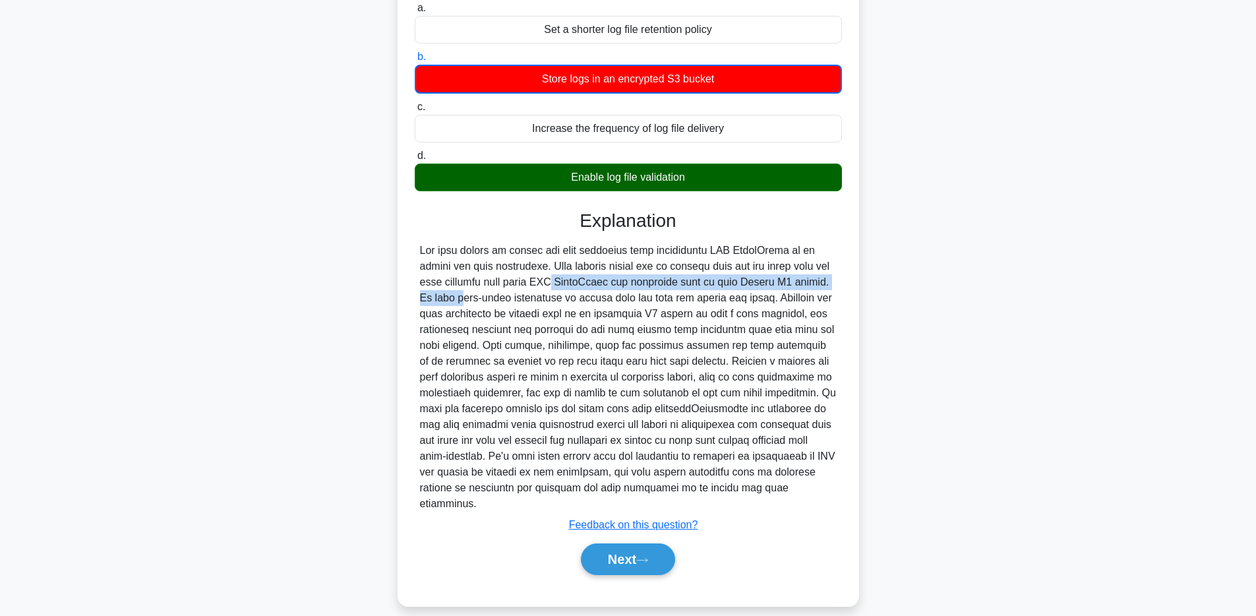
drag, startPoint x: 451, startPoint y: 284, endPoint x: 773, endPoint y: 282, distance: 322.5
click at [773, 282] on div at bounding box center [628, 377] width 417 height 269
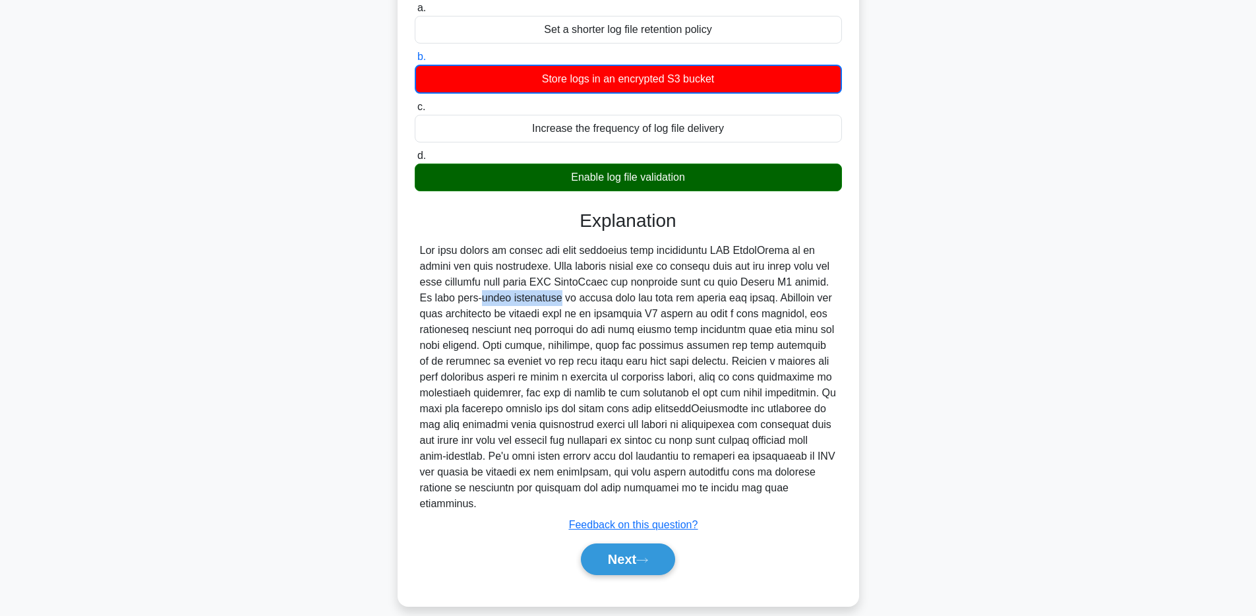
drag, startPoint x: 466, startPoint y: 297, endPoint x: 793, endPoint y: 289, distance: 327.8
click at [793, 289] on div at bounding box center [628, 377] width 417 height 269
drag, startPoint x: 458, startPoint y: 314, endPoint x: 753, endPoint y: 312, distance: 295.4
click at [753, 312] on div at bounding box center [628, 377] width 417 height 269
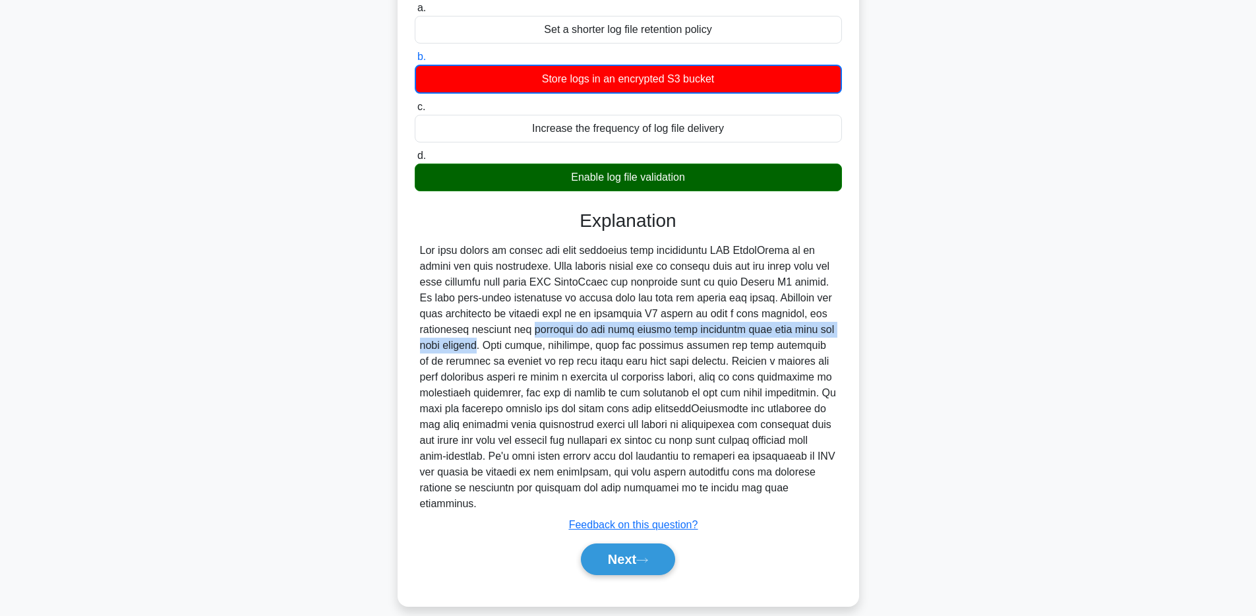
drag, startPoint x: 454, startPoint y: 326, endPoint x: 793, endPoint y: 333, distance: 338.4
click at [793, 333] on div at bounding box center [628, 377] width 417 height 269
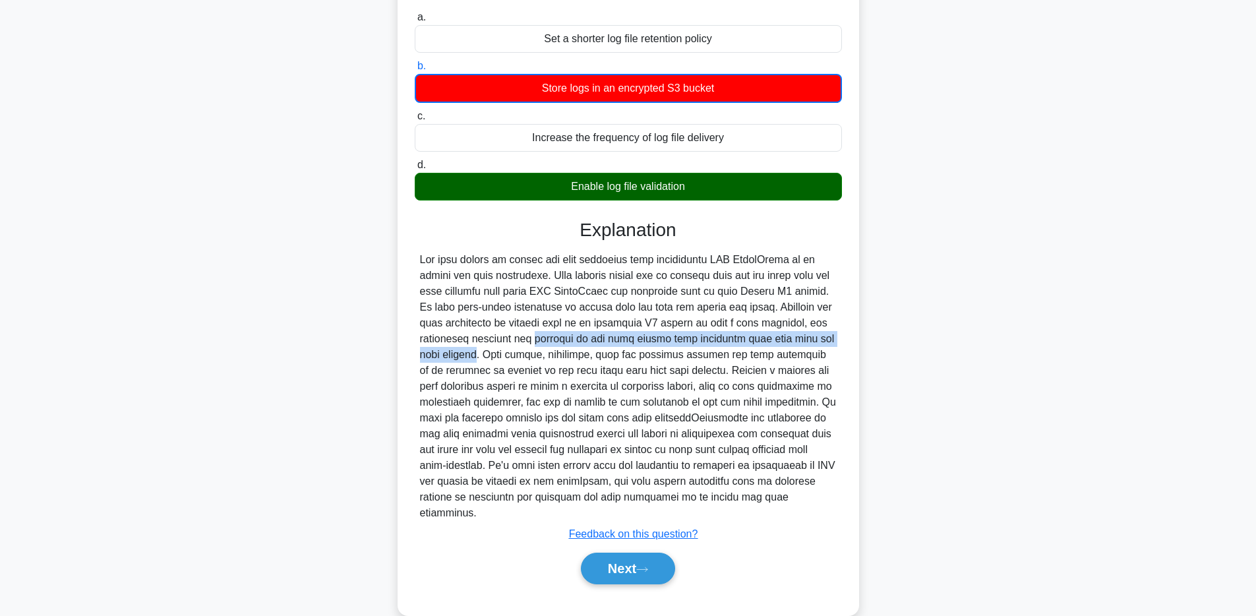
scroll to position [113, 0]
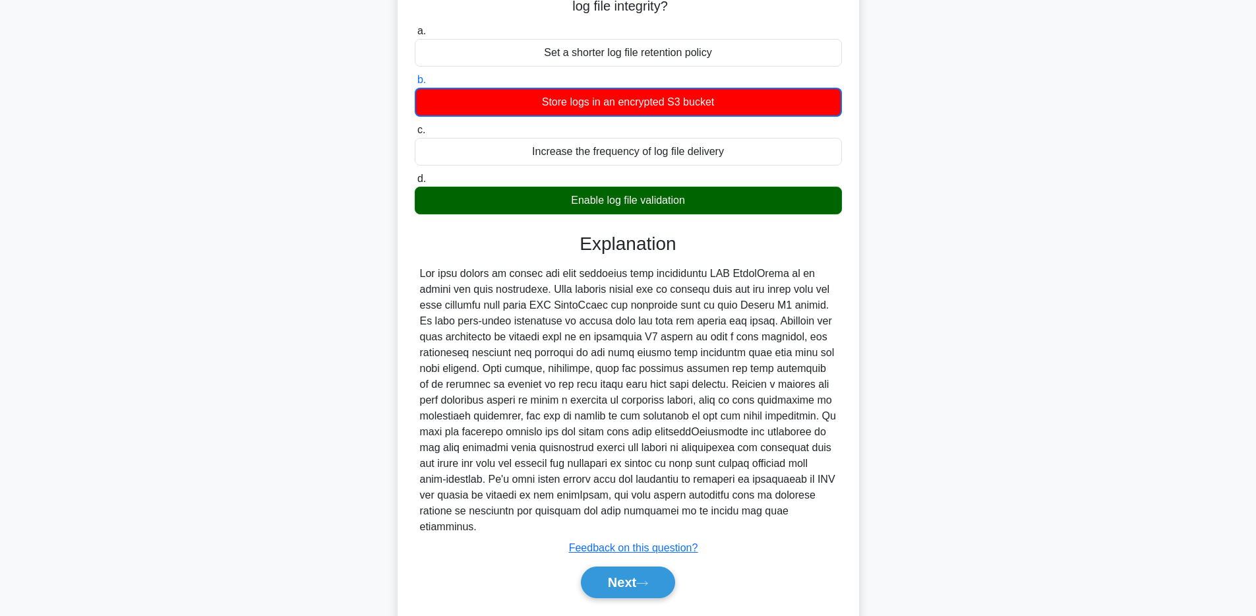
click at [723, 237] on h3 "Explanation" at bounding box center [628, 244] width 411 height 22
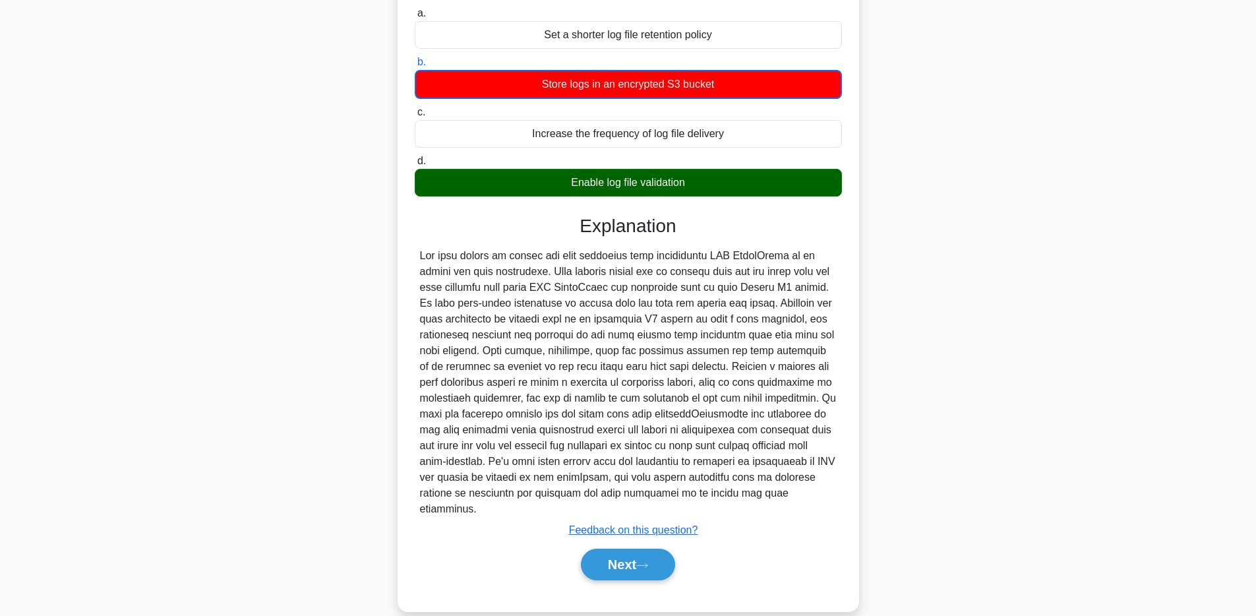
scroll to position [136, 0]
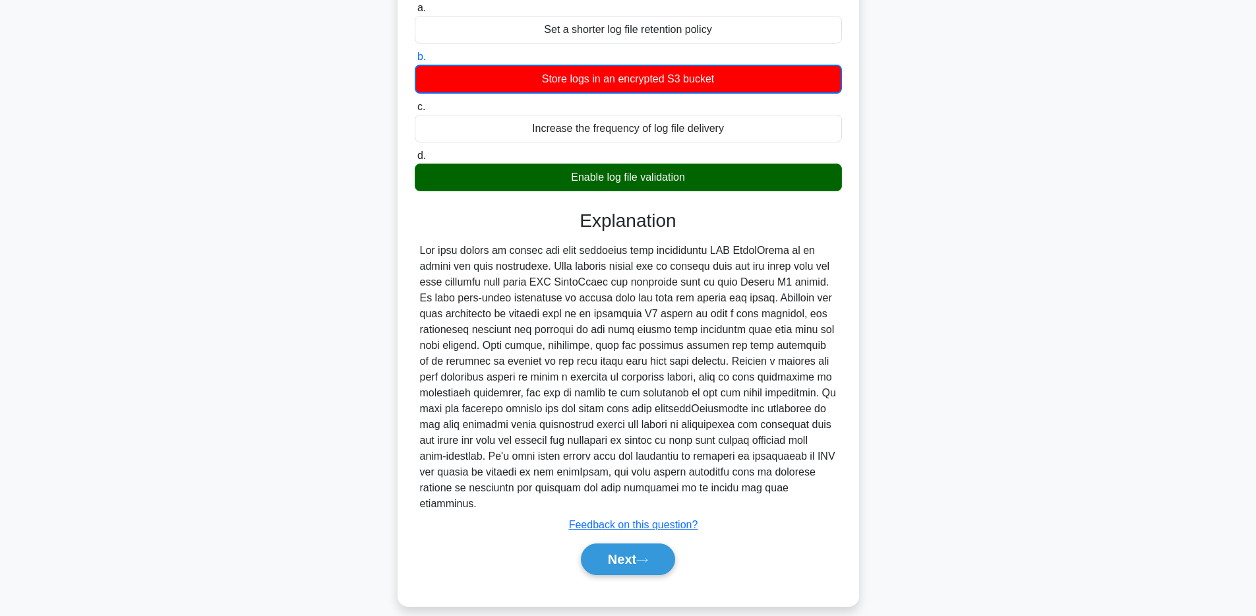
drag, startPoint x: 668, startPoint y: 538, endPoint x: 666, endPoint y: 521, distance: 17.3
click at [667, 543] on button "Next" at bounding box center [628, 559] width 94 height 32
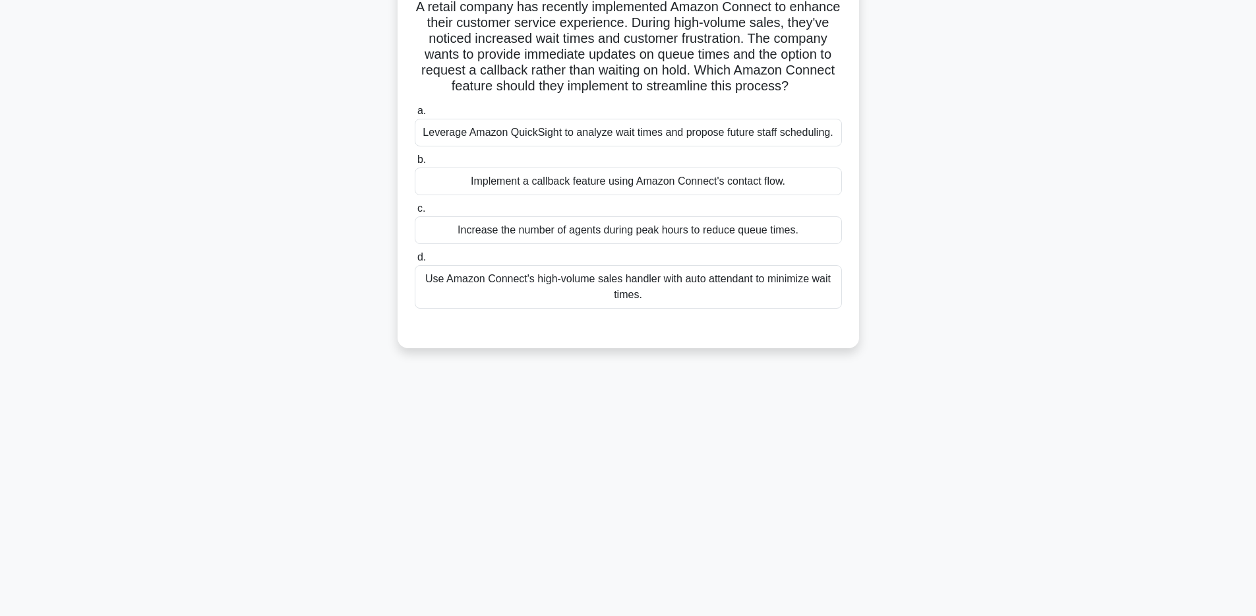
scroll to position [0, 0]
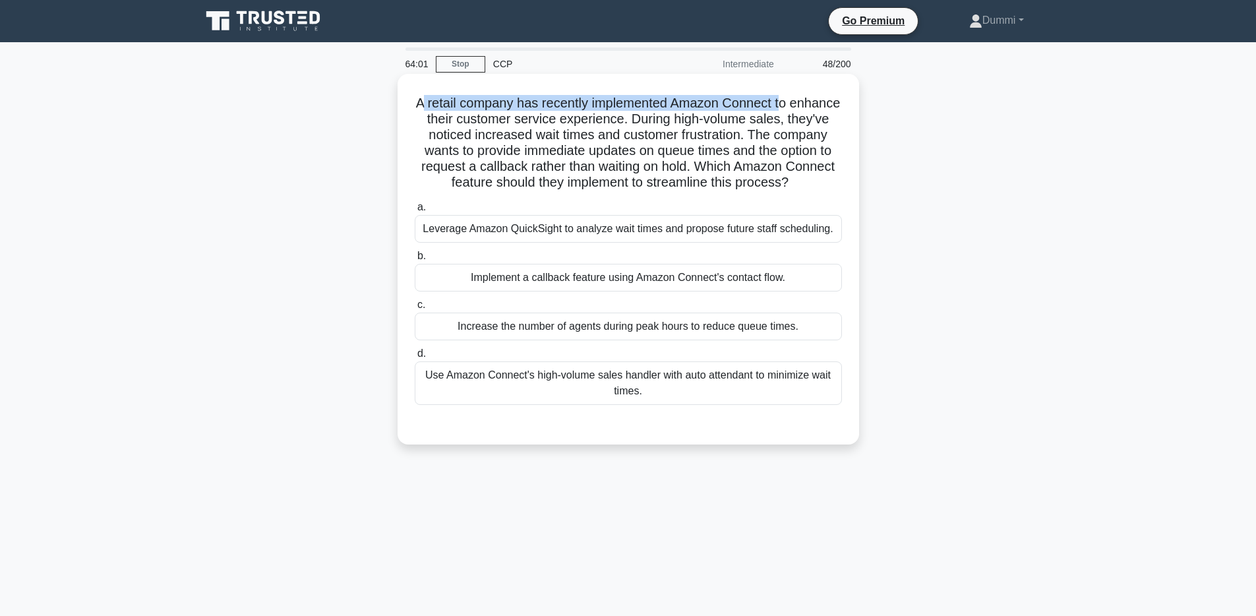
drag, startPoint x: 425, startPoint y: 98, endPoint x: 782, endPoint y: 97, distance: 357.4
click at [782, 97] on h5 "A retail company has recently implemented Amazon Connect to enhance their custo…" at bounding box center [628, 143] width 430 height 96
drag, startPoint x: 444, startPoint y: 113, endPoint x: 609, endPoint y: 126, distance: 164.7
click at [609, 126] on h5 "A retail company has recently implemented Amazon Connect to enhance their custo…" at bounding box center [628, 143] width 430 height 96
drag, startPoint x: 679, startPoint y: 116, endPoint x: 784, endPoint y: 118, distance: 105.5
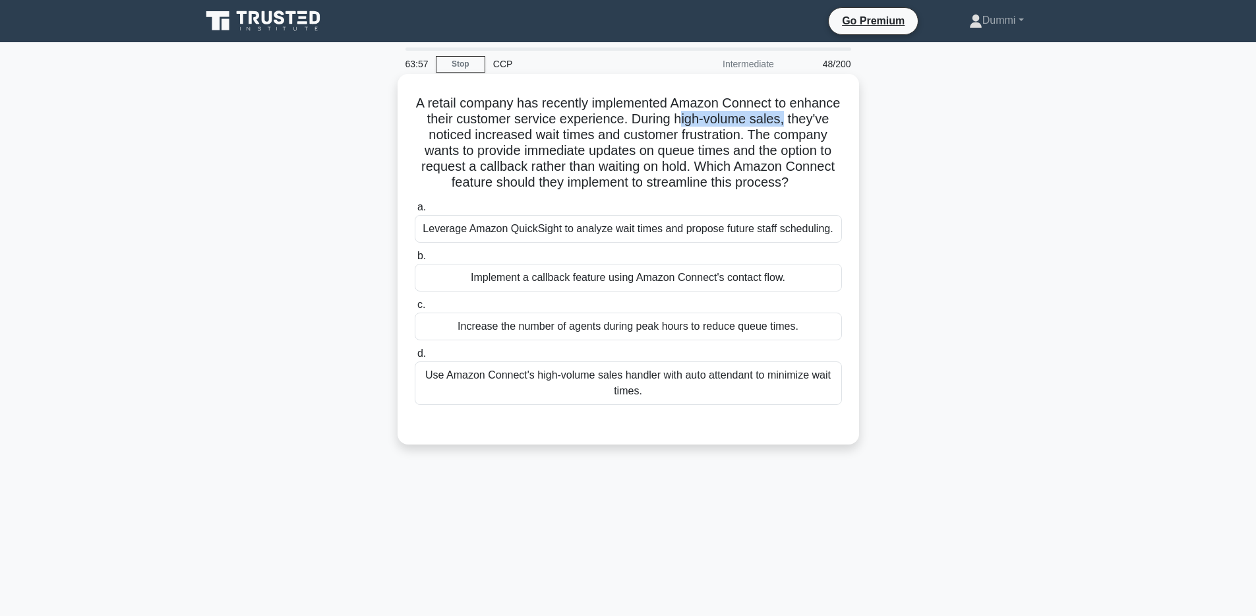
click at [784, 118] on h5 "A retail company has recently implemented Amazon Connect to enhance their custo…" at bounding box center [628, 143] width 430 height 96
drag, startPoint x: 445, startPoint y: 135, endPoint x: 582, endPoint y: 131, distance: 136.6
click at [582, 131] on h5 "A retail company has recently implemented Amazon Connect to enhance their custo…" at bounding box center [628, 143] width 430 height 96
click at [739, 333] on div "Increase the number of agents during peak hours to reduce queue times." at bounding box center [628, 327] width 427 height 28
click at [415, 309] on input "c. Increase the number of agents during peak hours to reduce queue times." at bounding box center [415, 305] width 0 height 9
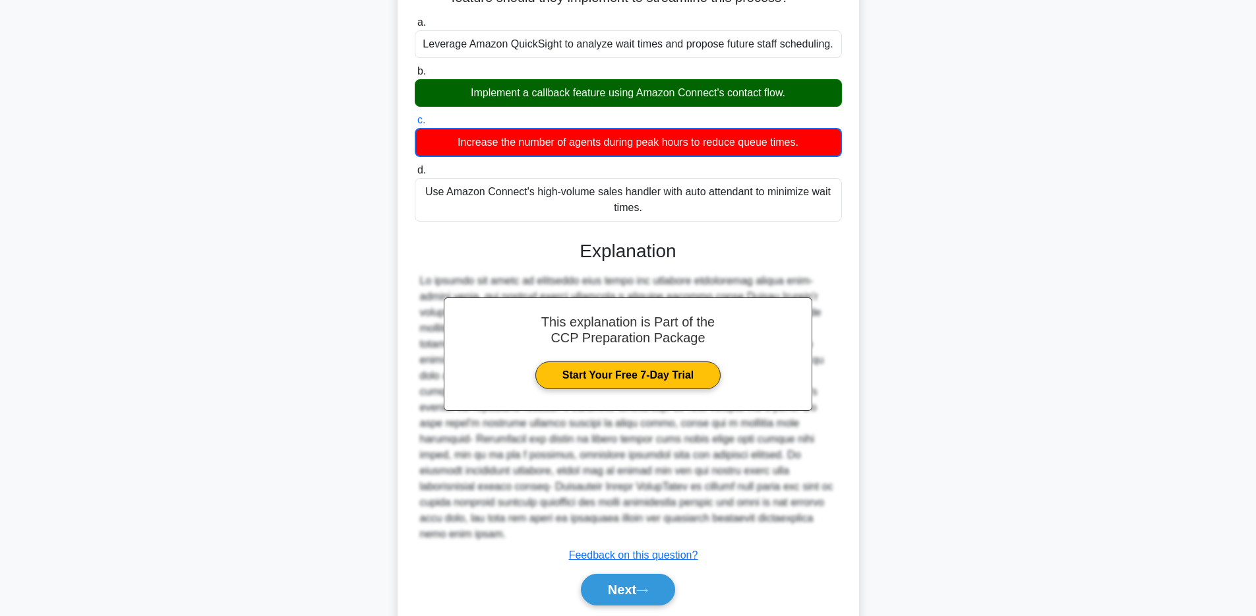
scroll to position [215, 0]
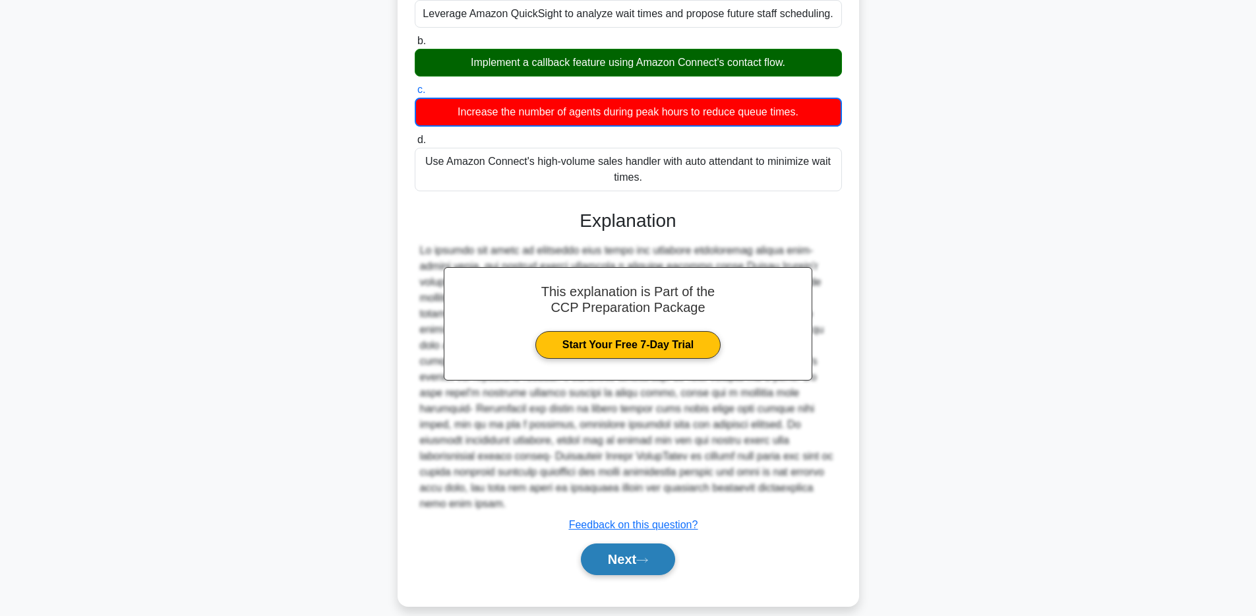
click at [646, 557] on icon at bounding box center [642, 560] width 12 height 7
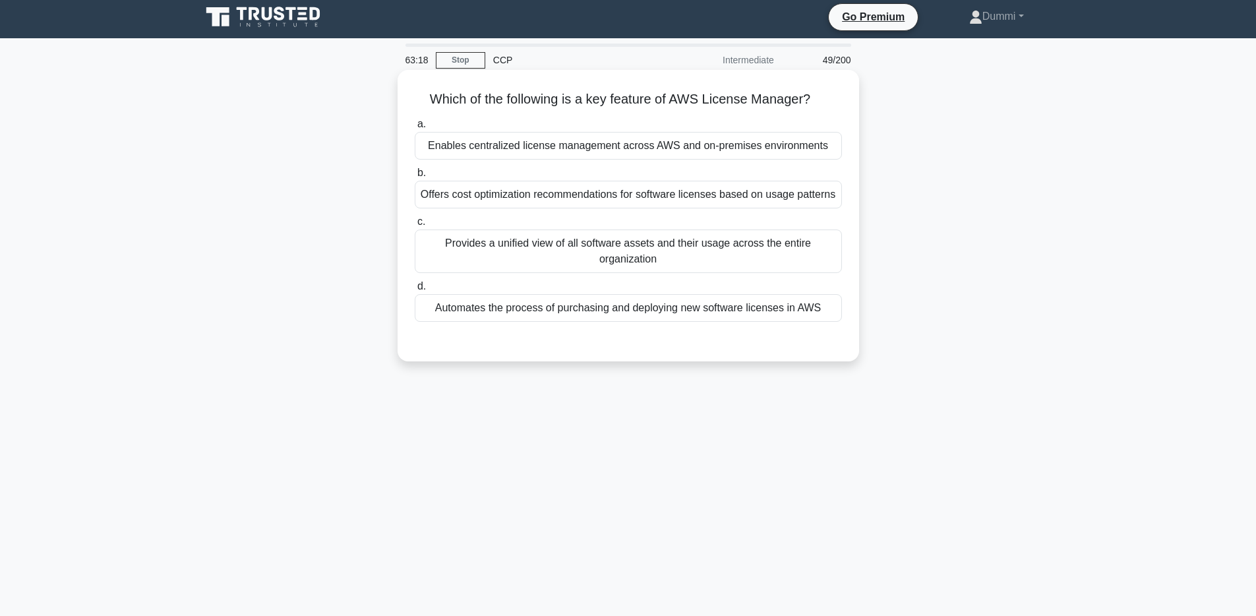
scroll to position [1, 0]
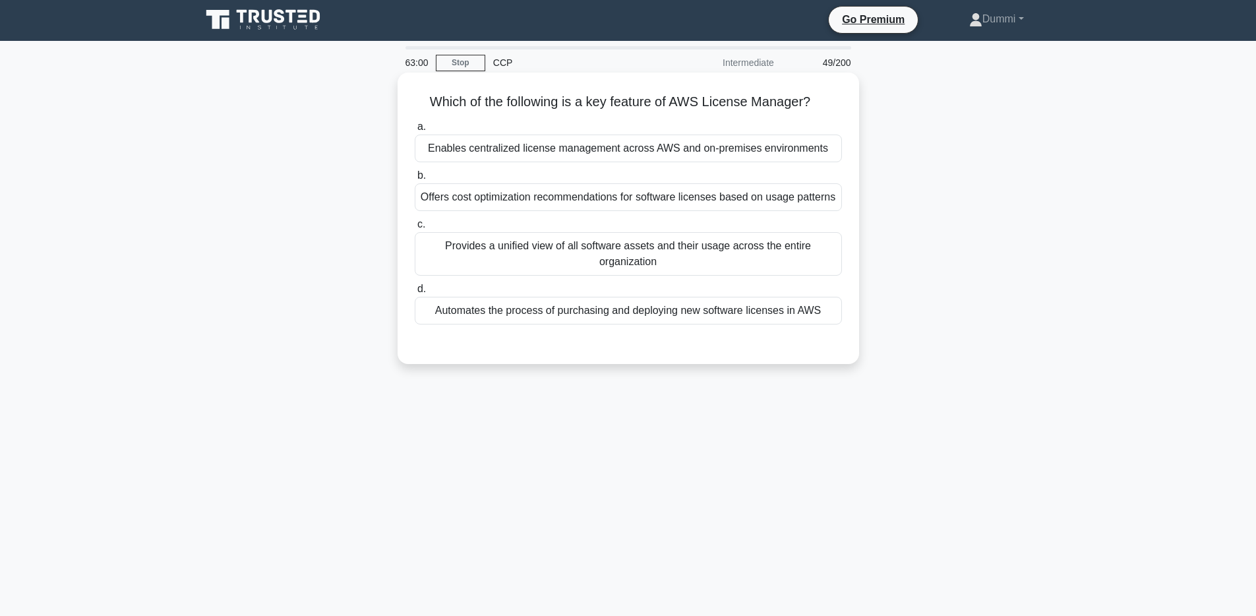
click at [682, 151] on div "Enables centralized license management across AWS and on-premises environments" at bounding box center [628, 149] width 427 height 28
click at [415, 131] on input "a. Enables centralized license management across AWS and on-premises environmen…" at bounding box center [415, 127] width 0 height 9
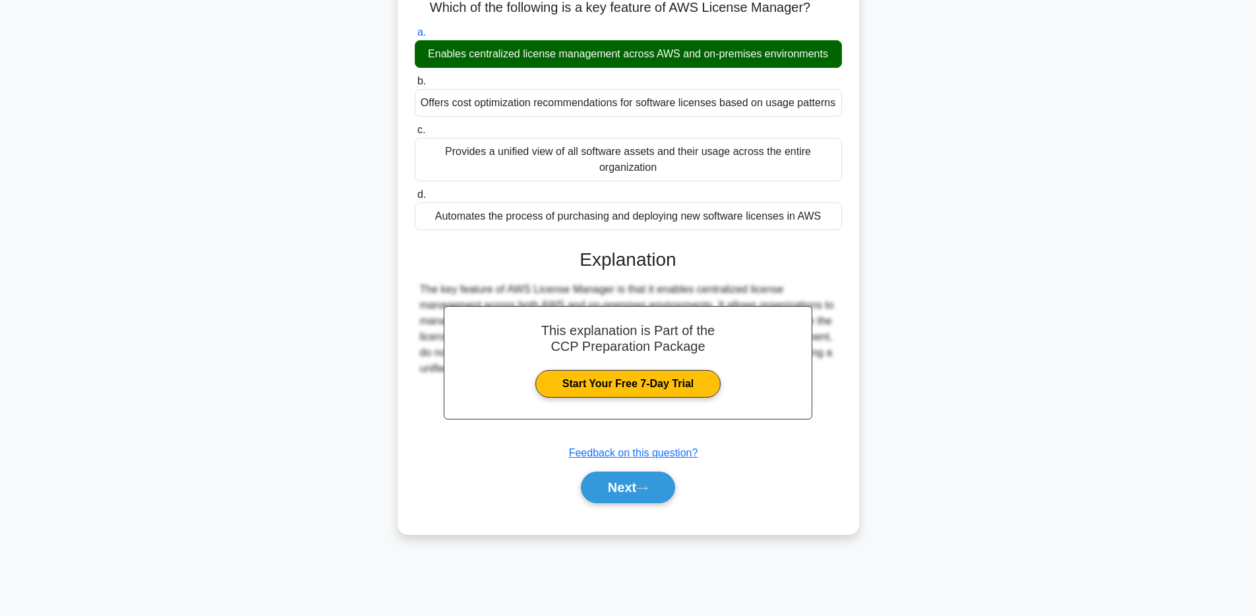
scroll to position [96, 0]
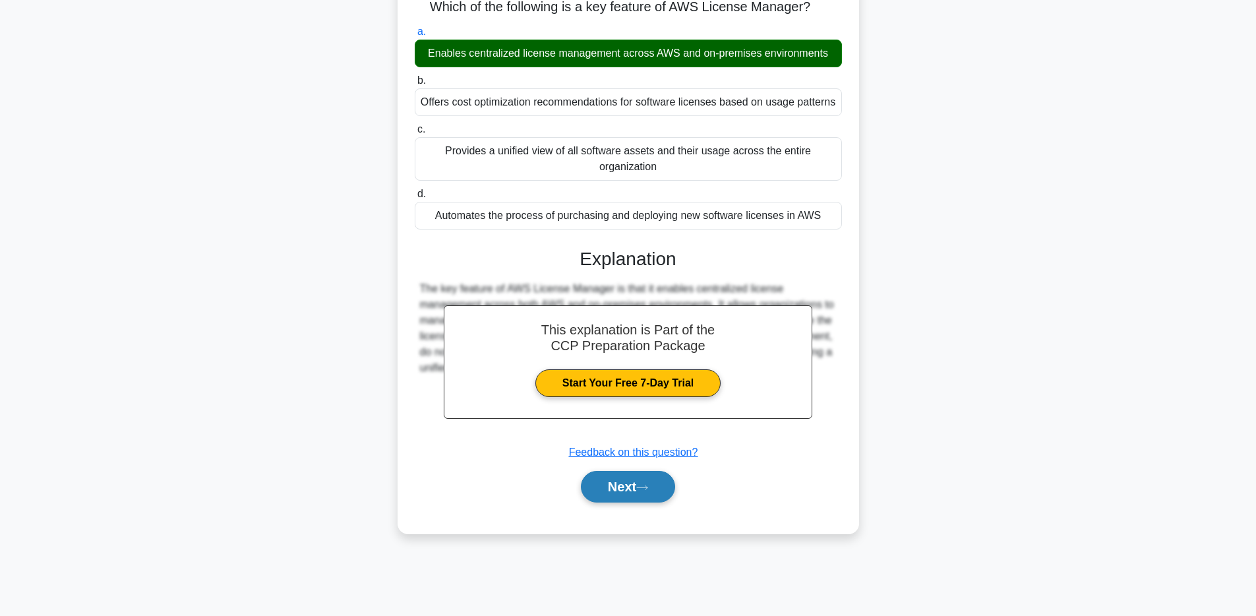
click at [641, 484] on icon at bounding box center [642, 487] width 12 height 7
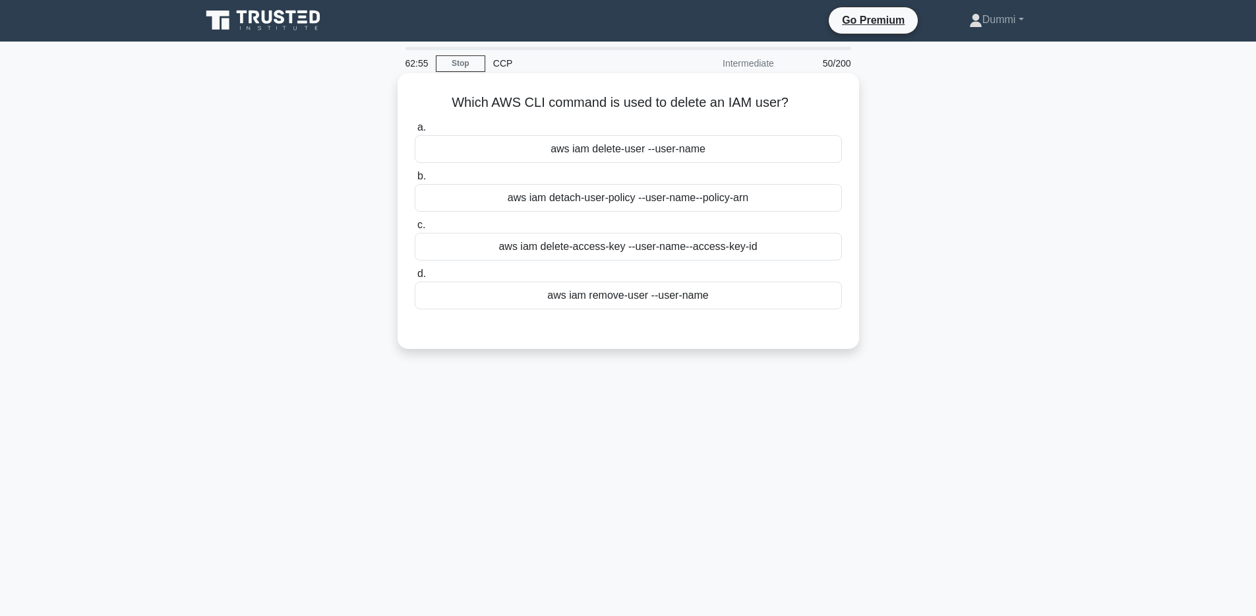
scroll to position [0, 0]
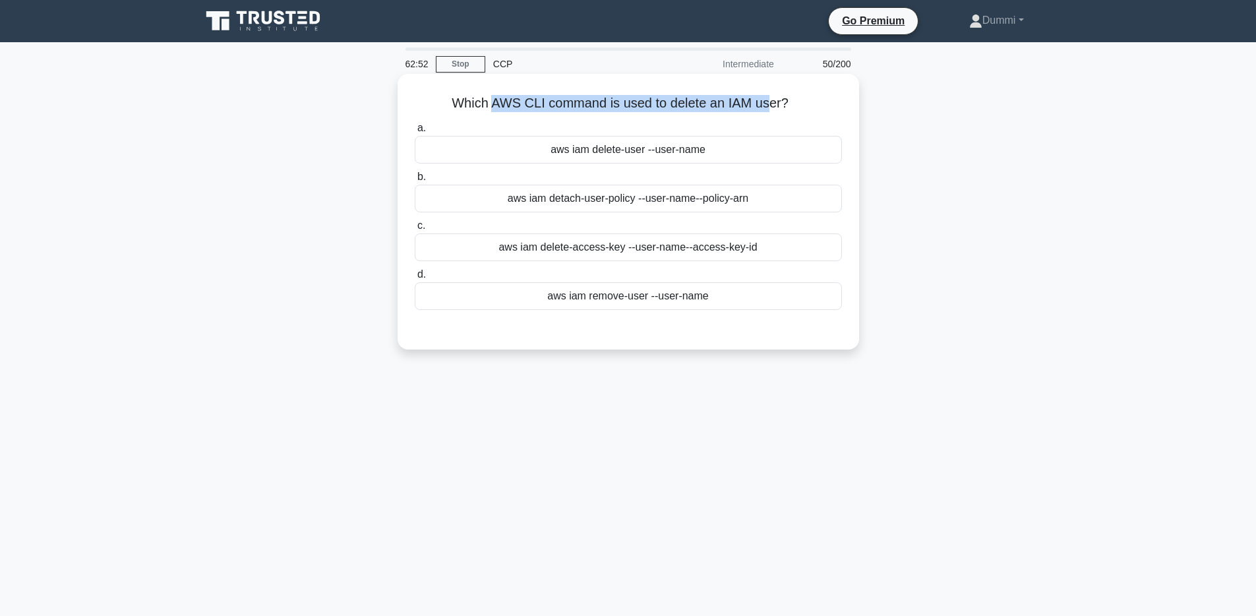
drag, startPoint x: 494, startPoint y: 98, endPoint x: 768, endPoint y: 108, distance: 274.5
click at [768, 108] on h5 "Which AWS CLI command is used to delete an IAM user? .spinner_0XTQ{transform-or…" at bounding box center [628, 103] width 430 height 17
click at [679, 154] on div "aws iam delete-user --user-name" at bounding box center [628, 150] width 427 height 28
click at [415, 133] on input "a. aws iam delete-user --user-name" at bounding box center [415, 128] width 0 height 9
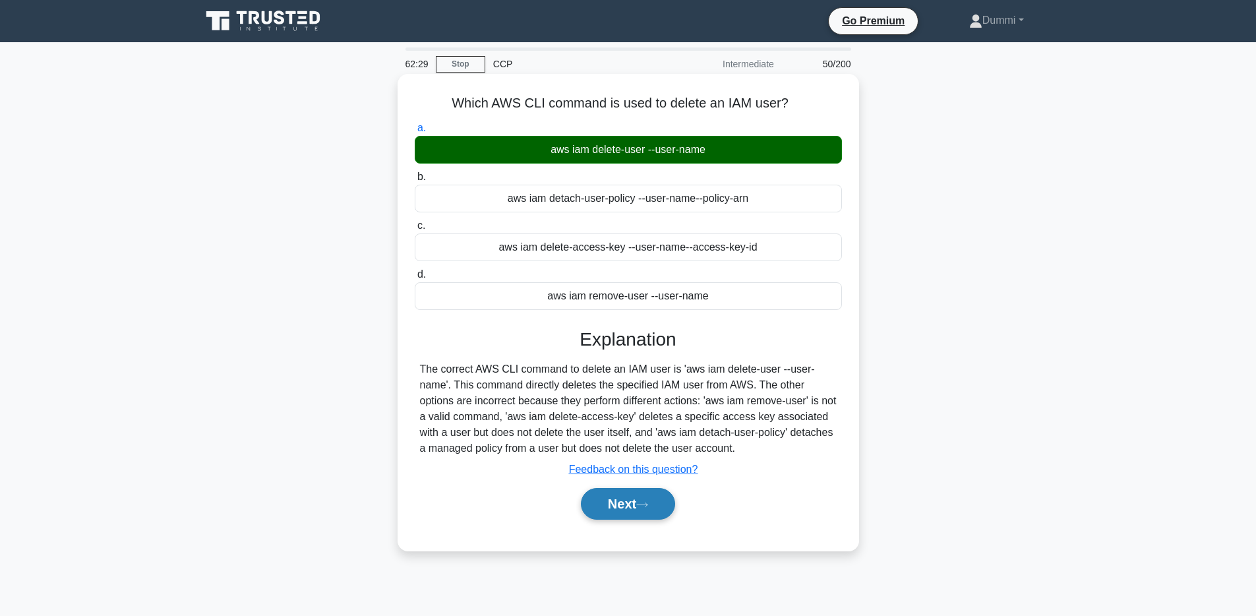
click at [644, 497] on button "Next" at bounding box center [628, 504] width 94 height 32
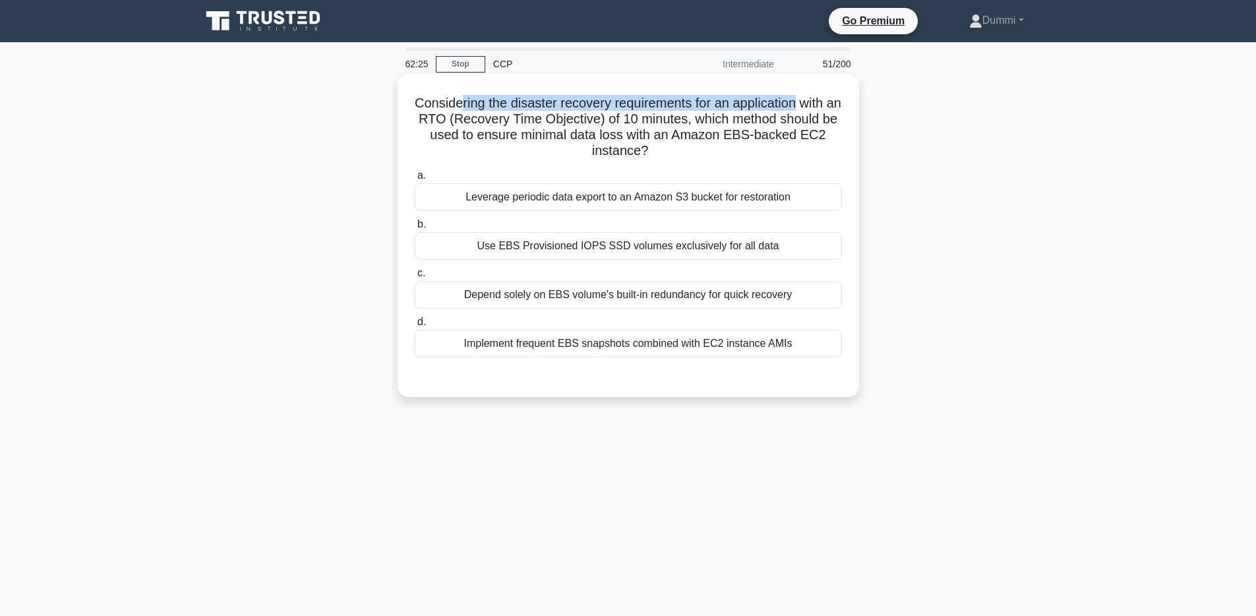
drag, startPoint x: 465, startPoint y: 103, endPoint x: 793, endPoint y: 98, distance: 328.4
click at [793, 98] on h5 "Considering the disaster recovery requirements for an application with an RTO (…" at bounding box center [628, 127] width 430 height 65
drag, startPoint x: 440, startPoint y: 117, endPoint x: 665, endPoint y: 120, distance: 224.2
click at [665, 120] on h5 "Considering the disaster recovery requirements for an application with an RTO (…" at bounding box center [628, 127] width 430 height 65
drag, startPoint x: 725, startPoint y: 118, endPoint x: 835, endPoint y: 124, distance: 109.6
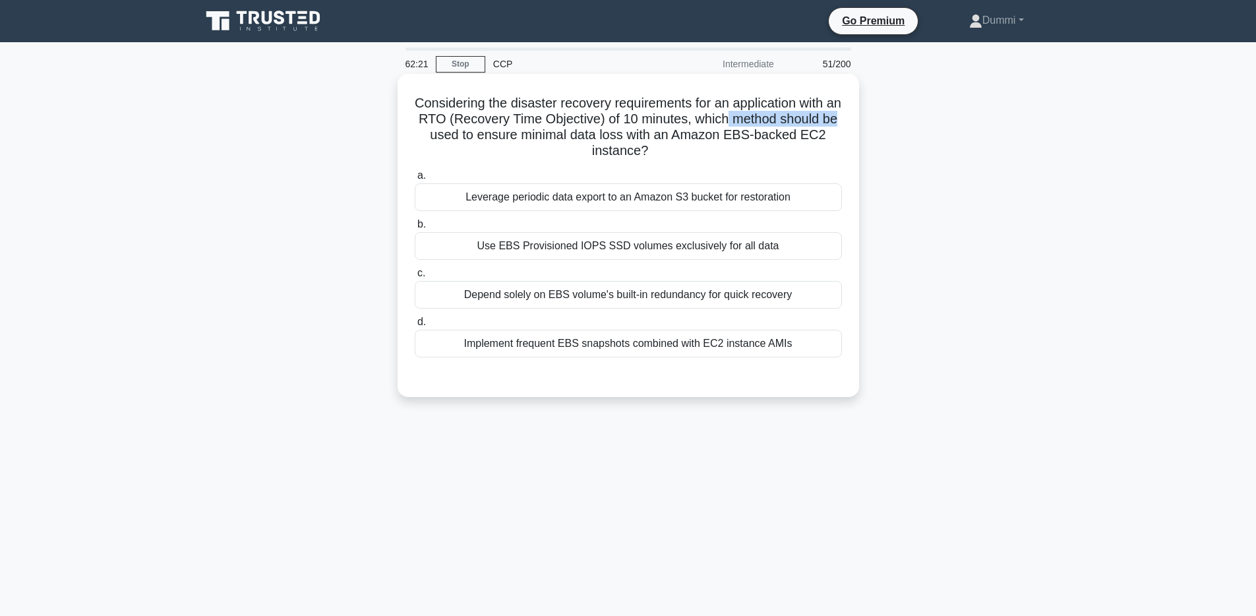
click at [835, 124] on h5 "Considering the disaster recovery requirements for an application with an RTO (…" at bounding box center [628, 127] width 430 height 65
drag, startPoint x: 477, startPoint y: 135, endPoint x: 817, endPoint y: 136, distance: 339.6
click at [817, 136] on h5 "Considering the disaster recovery requirements for an application with an RTO (…" at bounding box center [628, 127] width 430 height 65
drag, startPoint x: 507, startPoint y: 199, endPoint x: 766, endPoint y: 202, distance: 259.2
click at [766, 202] on div "Leverage periodic data export to an Amazon S3 bucket for restoration" at bounding box center [628, 197] width 427 height 28
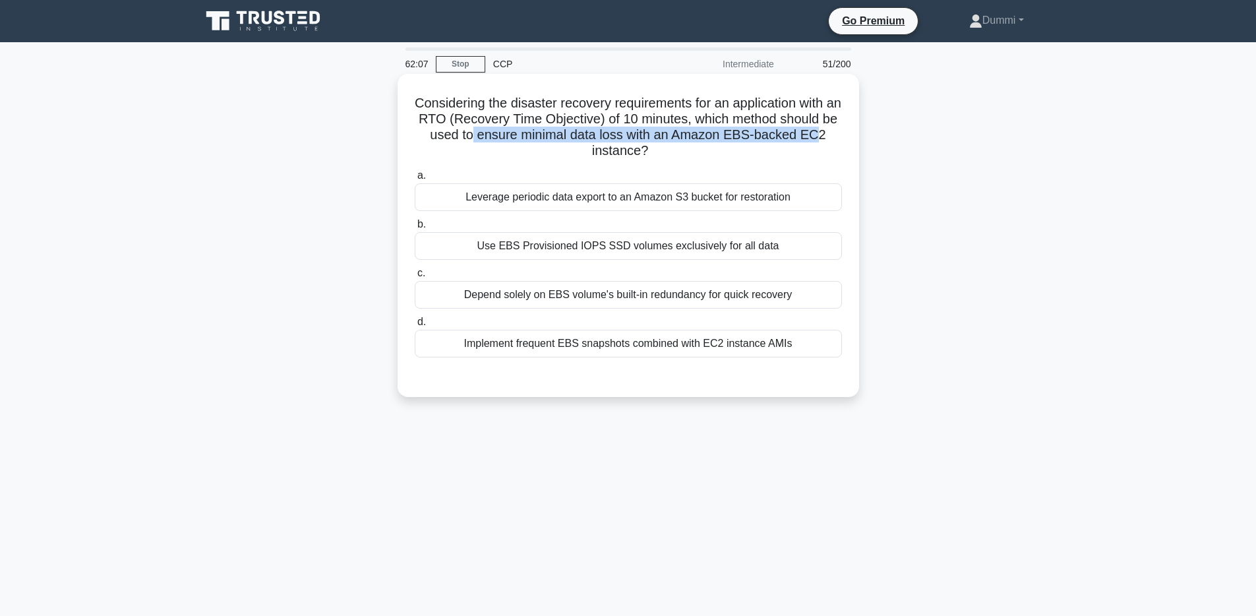
drag, startPoint x: 504, startPoint y: 251, endPoint x: 761, endPoint y: 249, distance: 256.5
click at [761, 249] on div "Use EBS Provisioned IOPS SSD volumes exclusively for all data" at bounding box center [628, 246] width 427 height 28
drag, startPoint x: 492, startPoint y: 303, endPoint x: 773, endPoint y: 300, distance: 281.6
click at [773, 300] on div "Depend solely on EBS volume's built-in redundancy for quick recovery" at bounding box center [628, 295] width 427 height 28
drag, startPoint x: 491, startPoint y: 346, endPoint x: 755, endPoint y: 340, distance: 263.8
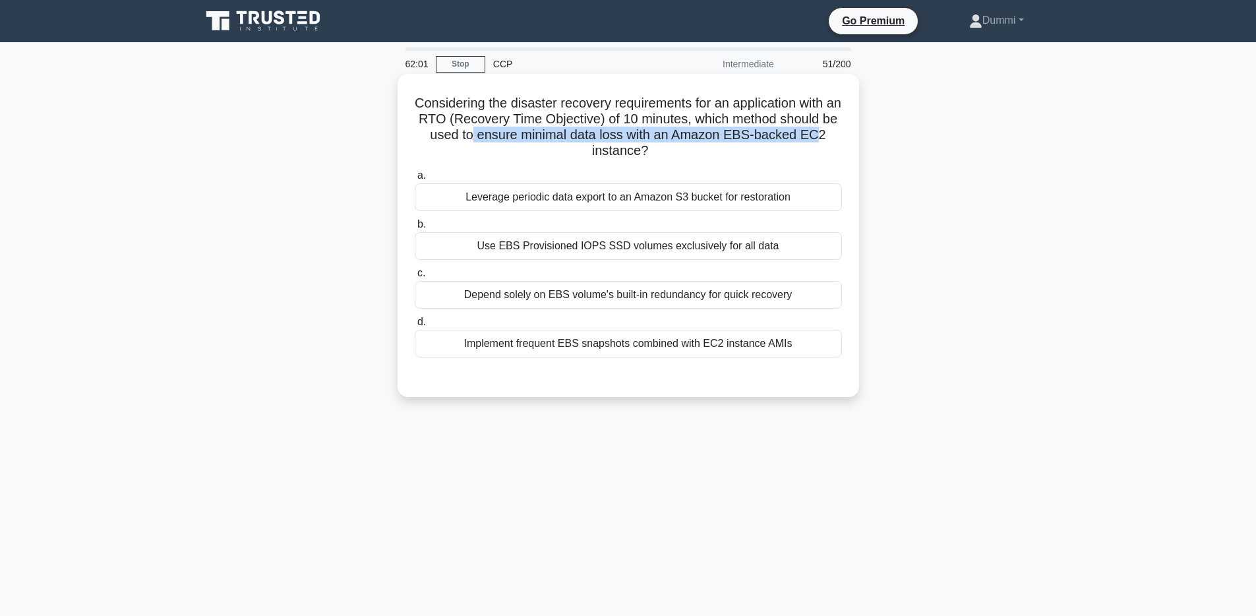
click at [740, 336] on div "Implement frequent EBS snapshots combined with EC2 instance AMIs" at bounding box center [628, 344] width 427 height 28
click at [755, 340] on div "Implement frequent EBS snapshots combined with EC2 instance AMIs" at bounding box center [628, 344] width 427 height 28
click at [415, 326] on input "d. Implement frequent EBS snapshots combined with EC2 instance AMIs" at bounding box center [415, 322] width 0 height 9
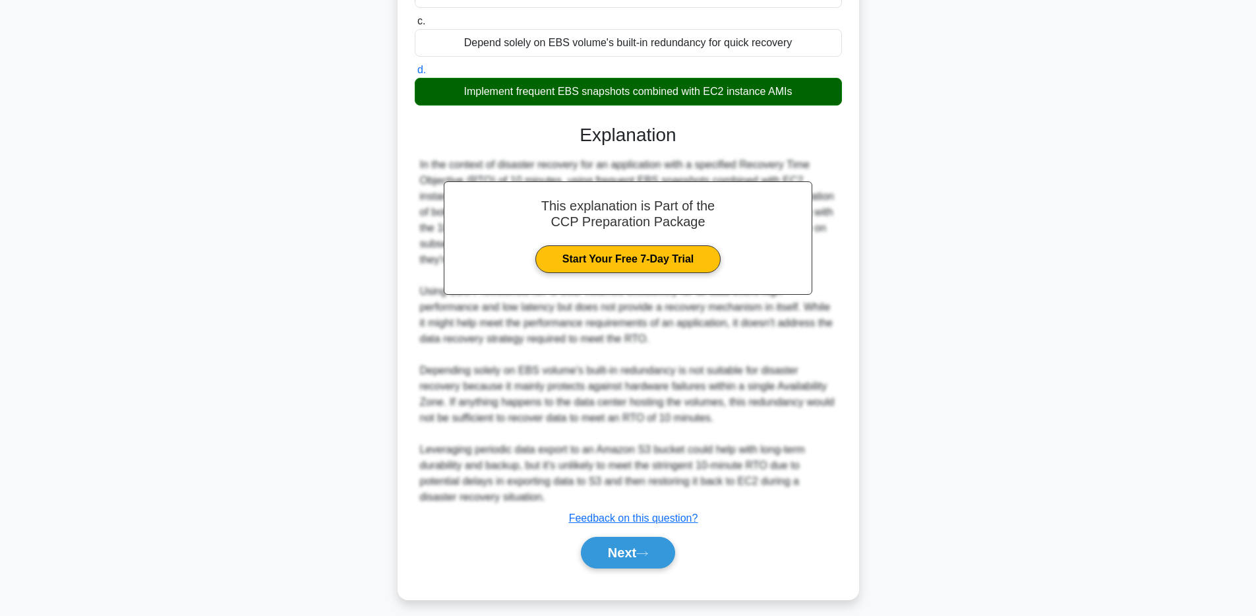
scroll to position [253, 0]
click at [643, 550] on icon at bounding box center [642, 552] width 12 height 7
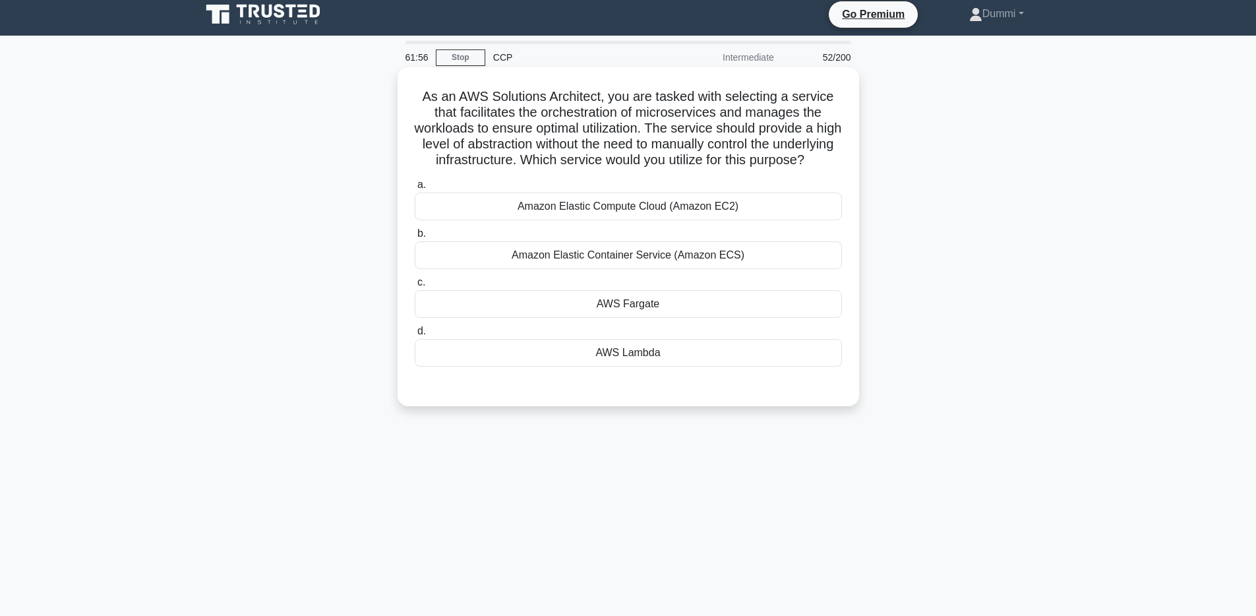
scroll to position [3, 0]
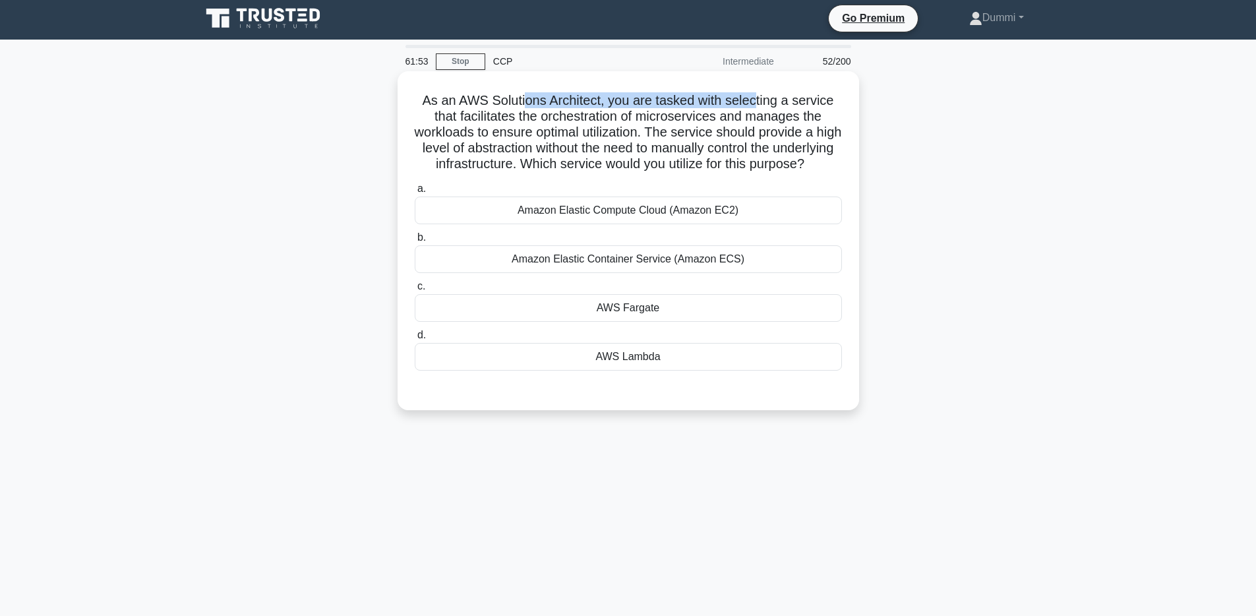
drag, startPoint x: 576, startPoint y: 102, endPoint x: 752, endPoint y: 94, distance: 176.9
click at [752, 94] on h5 "As an AWS Solutions Architect, you are tasked with selecting a service that fac…" at bounding box center [628, 132] width 430 height 80
drag, startPoint x: 483, startPoint y: 120, endPoint x: 683, endPoint y: 122, distance: 199.8
click at [683, 122] on h5 "As an AWS Solutions Architect, you are tasked with selecting a service that fac…" at bounding box center [628, 132] width 430 height 80
drag, startPoint x: 462, startPoint y: 130, endPoint x: 620, endPoint y: 125, distance: 158.3
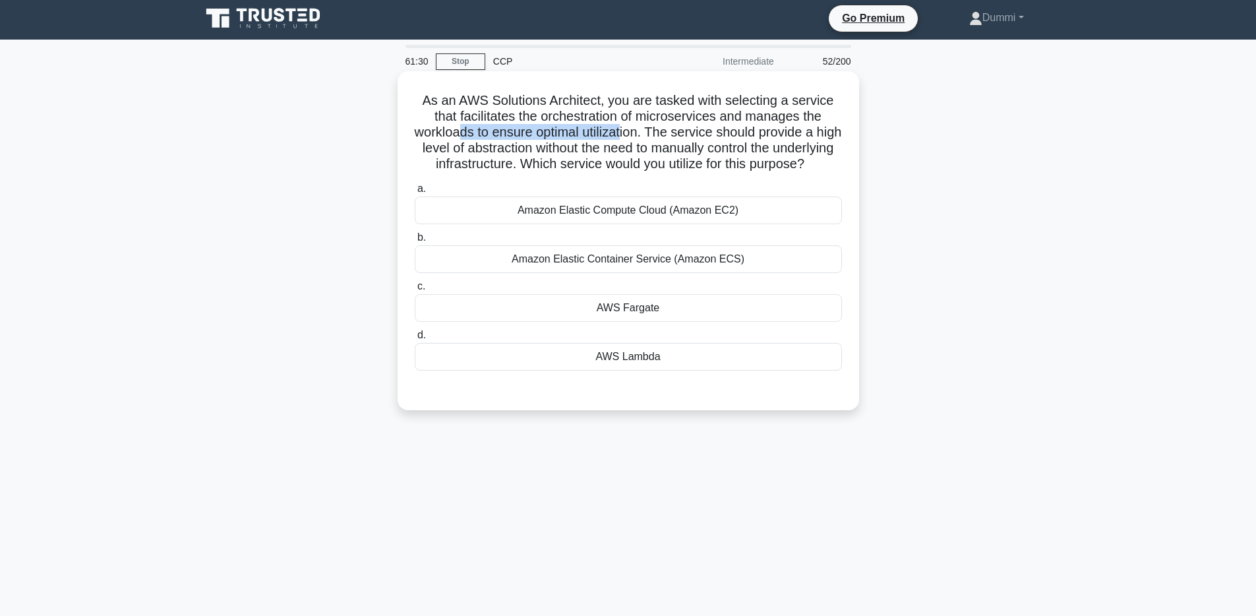
click at [620, 125] on h5 "As an AWS Solutions Architect, you are tasked with selecting a service that fac…" at bounding box center [628, 132] width 430 height 80
drag, startPoint x: 743, startPoint y: 129, endPoint x: 801, endPoint y: 131, distance: 58.0
click at [801, 131] on h5 "As an AWS Solutions Architect, you are tasked with selecting a service that fac…" at bounding box center [628, 132] width 430 height 80
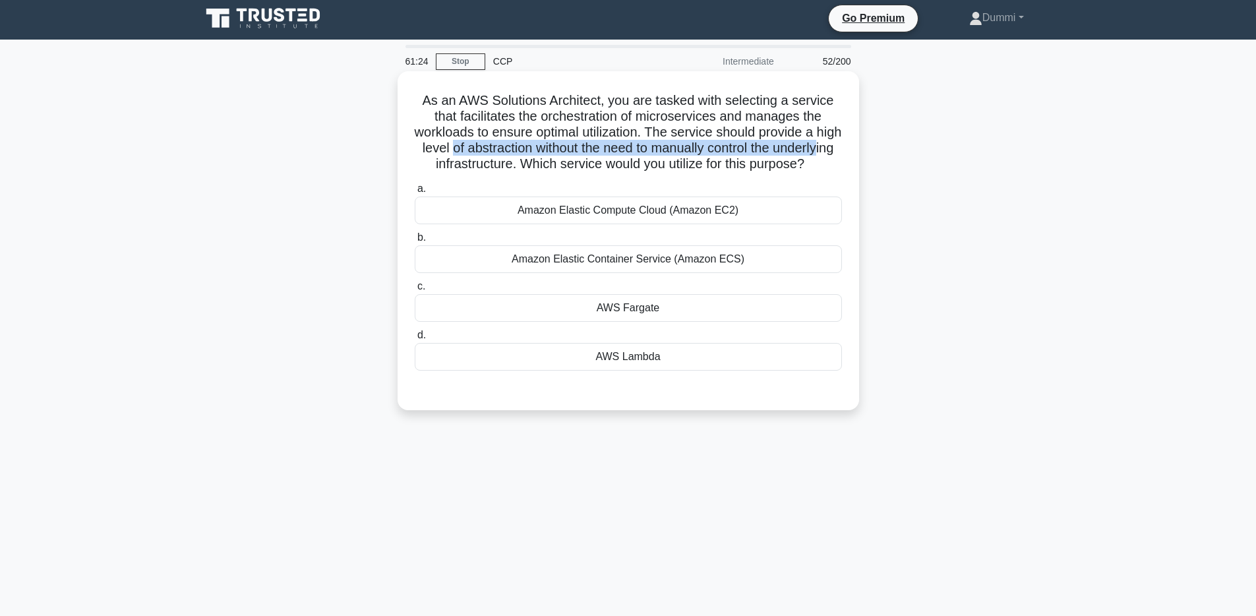
drag, startPoint x: 448, startPoint y: 150, endPoint x: 820, endPoint y: 150, distance: 371.2
click at [820, 150] on h5 "As an AWS Solutions Architect, you are tasked with selecting a service that fac…" at bounding box center [628, 132] width 430 height 80
drag, startPoint x: 485, startPoint y: 169, endPoint x: 446, endPoint y: 161, distance: 39.8
click at [446, 161] on h5 "As an AWS Solutions Architect, you are tasked with selecting a service that fac…" at bounding box center [628, 132] width 430 height 80
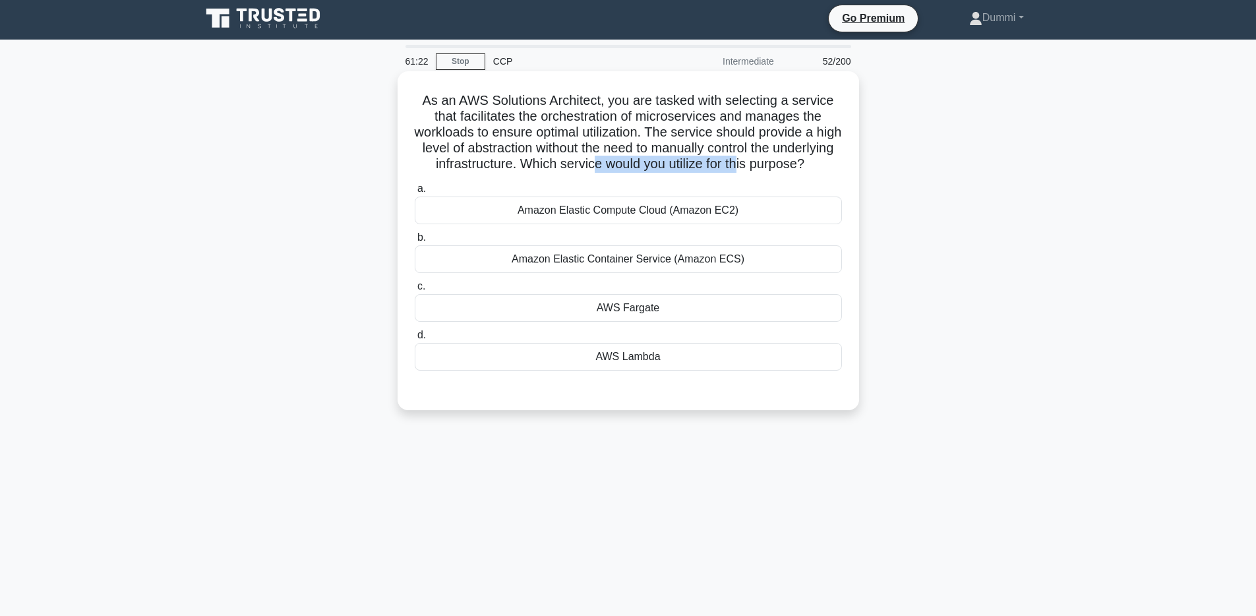
drag, startPoint x: 595, startPoint y: 160, endPoint x: 736, endPoint y: 166, distance: 141.2
click at [736, 166] on h5 "As an AWS Solutions Architect, you are tasked with selecting a service that fac…" at bounding box center [628, 132] width 430 height 80
click at [667, 309] on div "AWS Fargate" at bounding box center [628, 308] width 427 height 28
click at [415, 291] on input "c. AWS Fargate" at bounding box center [415, 286] width 0 height 9
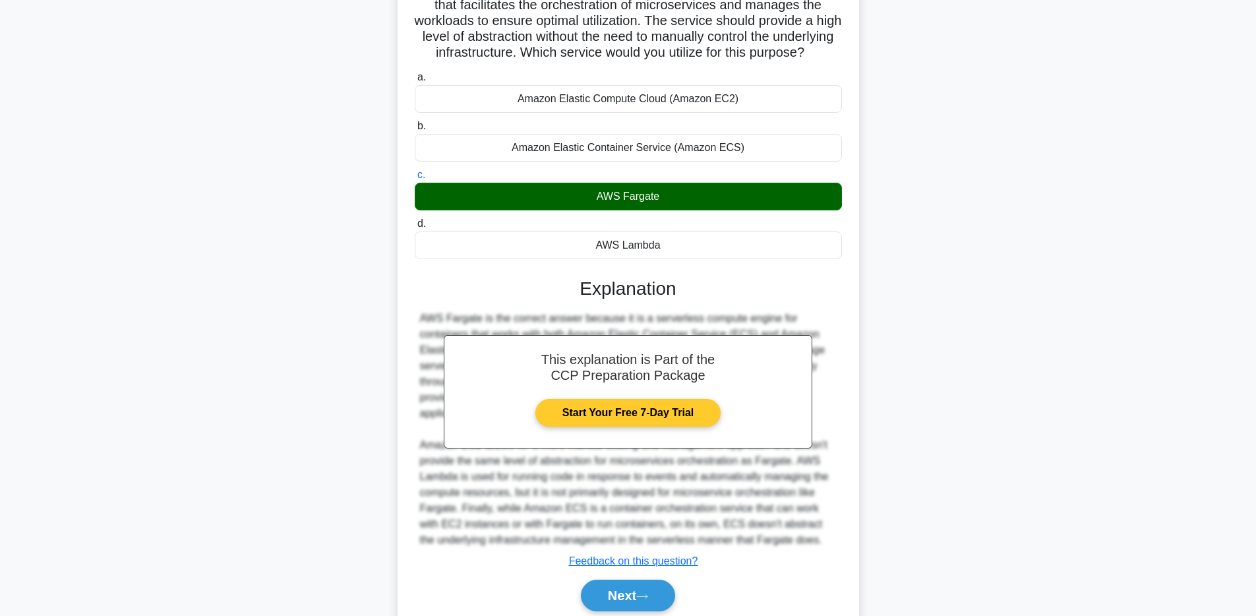
scroll to position [166, 0]
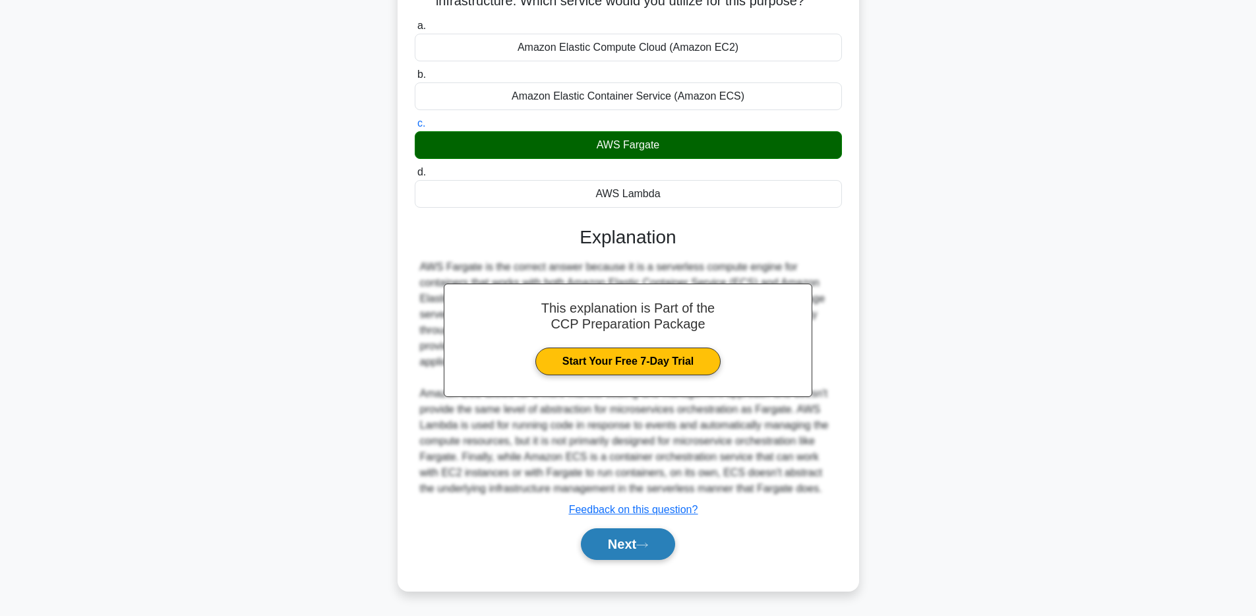
click at [637, 555] on button "Next" at bounding box center [628, 544] width 94 height 32
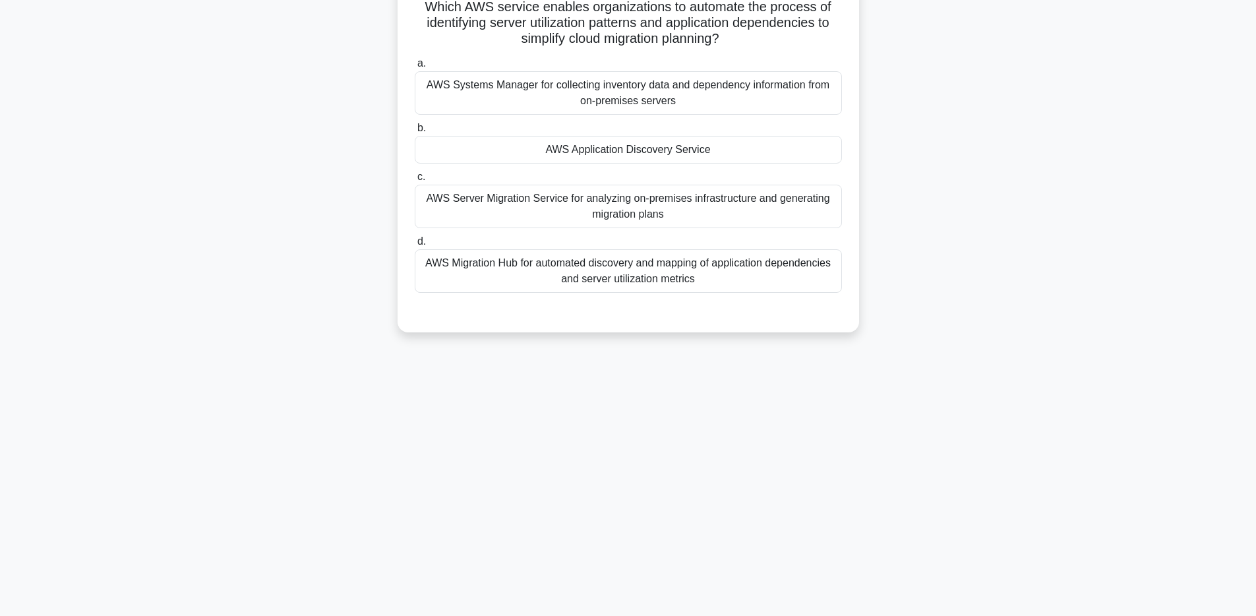
scroll to position [0, 0]
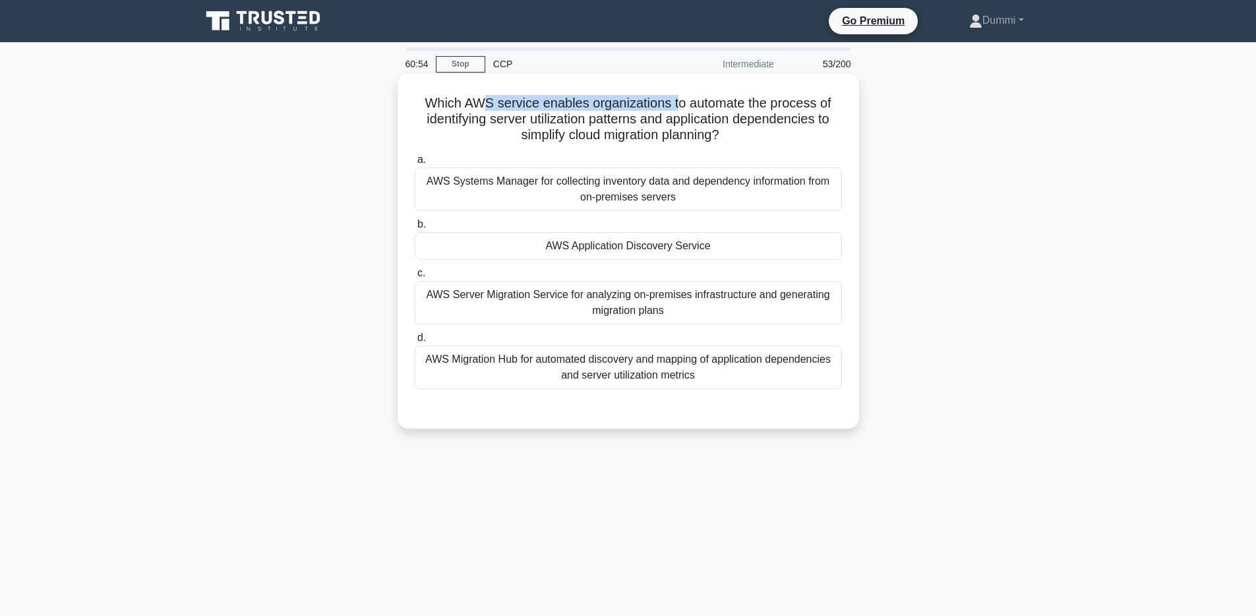
drag, startPoint x: 485, startPoint y: 103, endPoint x: 677, endPoint y: 100, distance: 191.2
click at [677, 100] on h5 "Which AWS service enables organizations to automate the process of identifying …" at bounding box center [628, 119] width 430 height 49
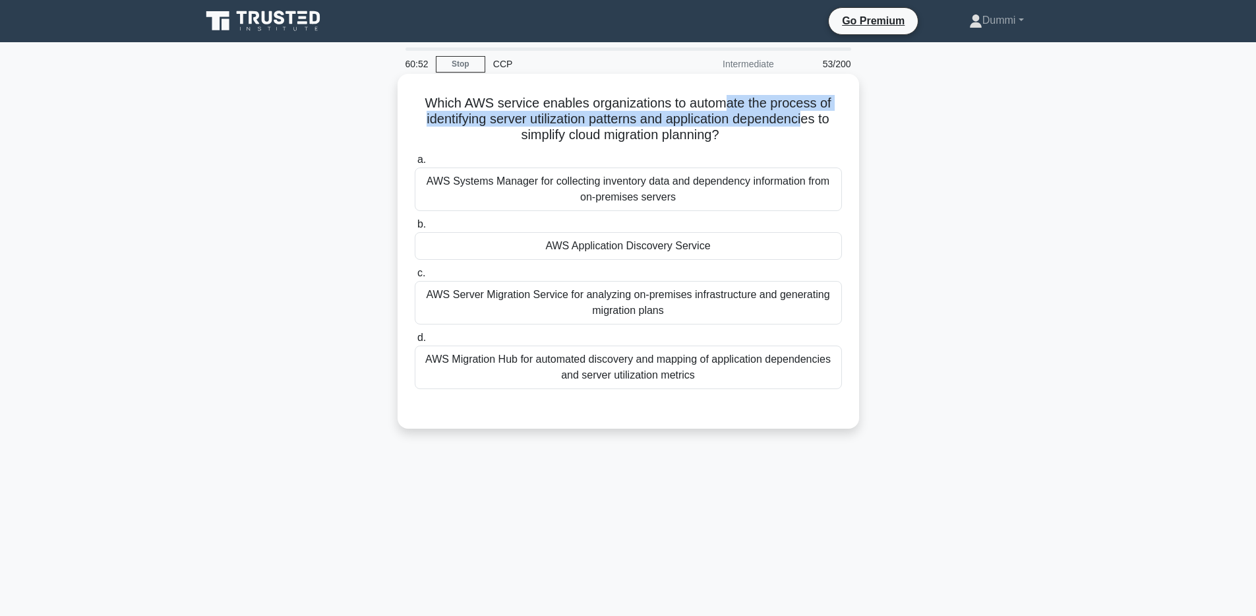
drag, startPoint x: 723, startPoint y: 104, endPoint x: 802, endPoint y: 112, distance: 79.6
click at [802, 112] on h5 "Which AWS service enables organizations to automate the process of identifying …" at bounding box center [628, 119] width 430 height 49
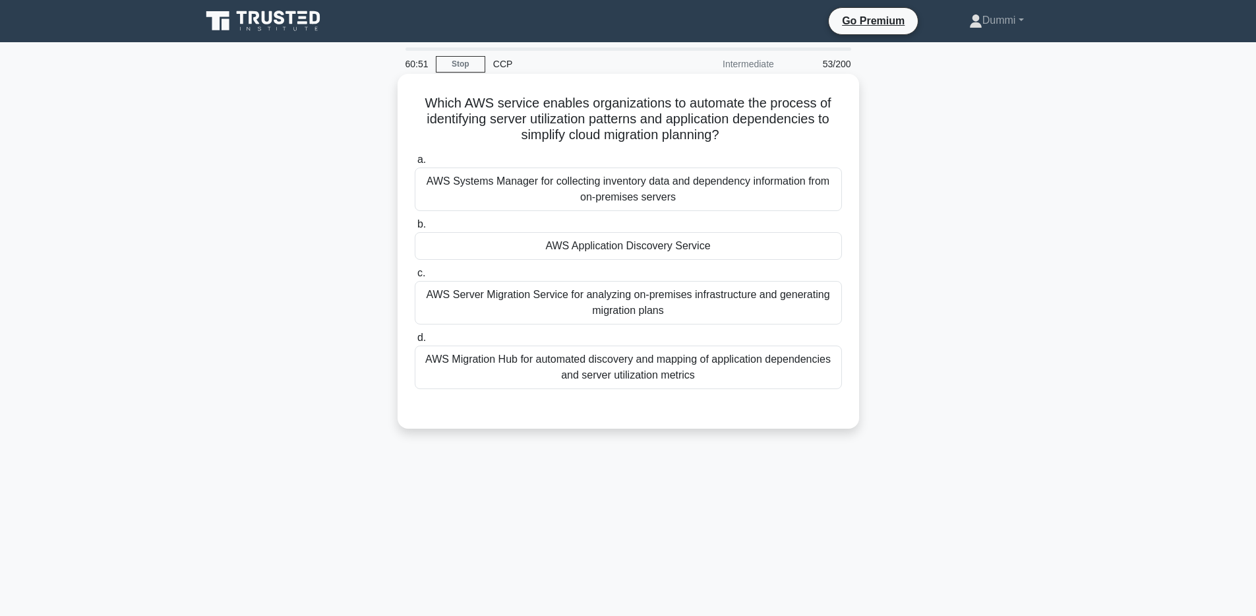
click at [472, 121] on h5 "Which AWS service enables organizations to automate the process of identifying …" at bounding box center [628, 119] width 430 height 49
drag, startPoint x: 526, startPoint y: 115, endPoint x: 795, endPoint y: 125, distance: 269.2
click at [795, 125] on h5 "Which AWS service enables organizations to automate the process of identifying …" at bounding box center [628, 119] width 430 height 49
drag, startPoint x: 549, startPoint y: 138, endPoint x: 673, endPoint y: 139, distance: 123.3
click at [673, 139] on h5 "Which AWS service enables organizations to automate the process of identifying …" at bounding box center [628, 119] width 430 height 49
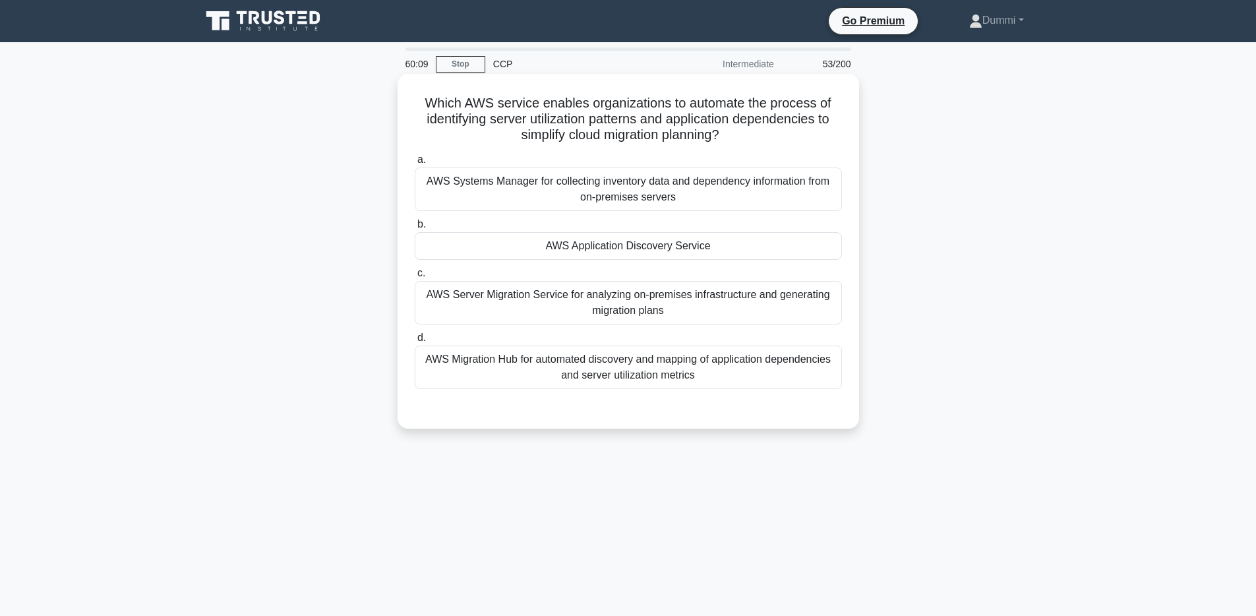
click at [735, 243] on div "AWS Application Discovery Service" at bounding box center [628, 246] width 427 height 28
click at [415, 229] on input "b. AWS Application Discovery Service" at bounding box center [415, 224] width 0 height 9
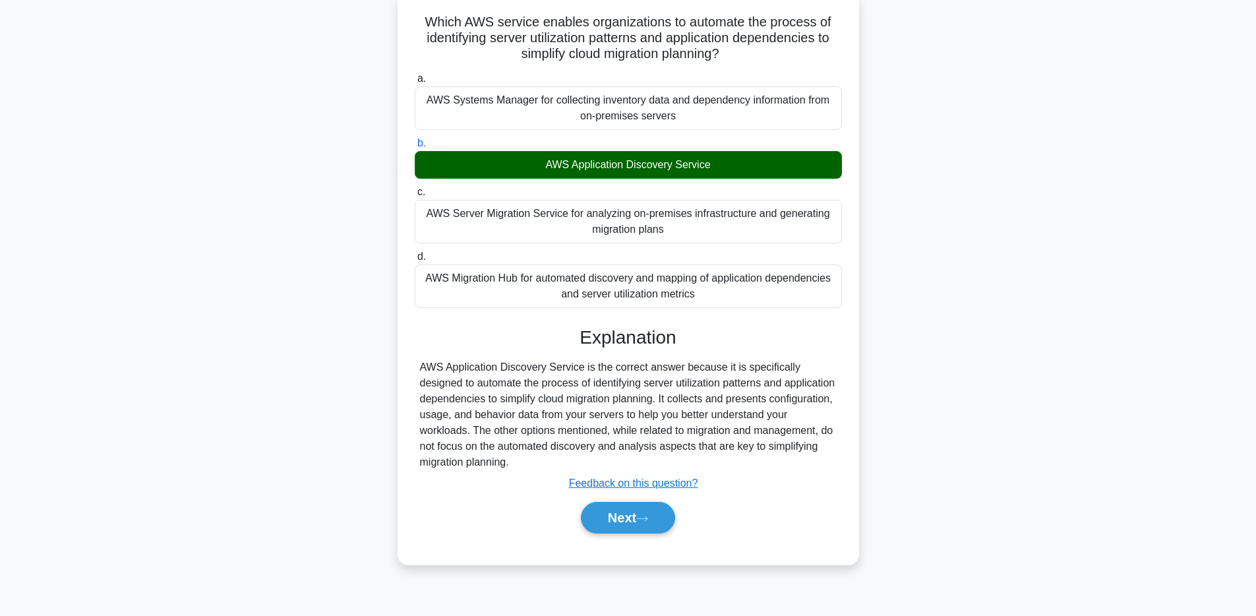
scroll to position [89, 0]
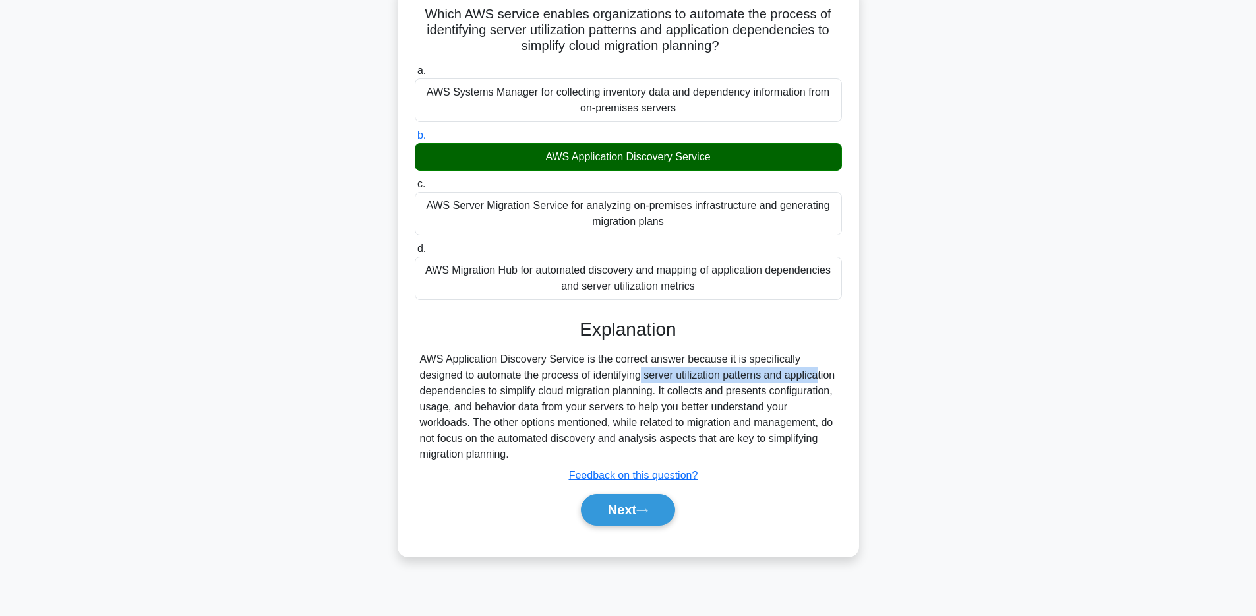
drag, startPoint x: 570, startPoint y: 380, endPoint x: 739, endPoint y: 375, distance: 168.2
click at [739, 375] on div "AWS Application Discovery Service is the correct answer because it is specifica…" at bounding box center [628, 406] width 417 height 111
drag, startPoint x: 471, startPoint y: 392, endPoint x: 686, endPoint y: 394, distance: 215.0
click at [686, 394] on div "AWS Application Discovery Service is the correct answer because it is specifica…" at bounding box center [628, 406] width 417 height 111
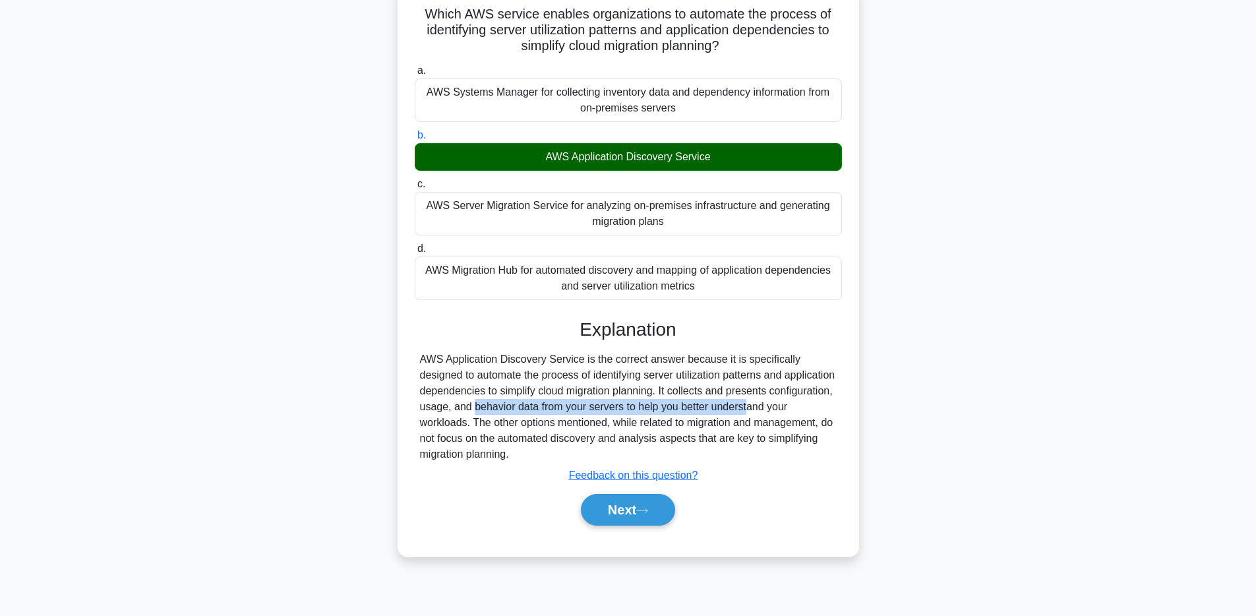
drag, startPoint x: 462, startPoint y: 409, endPoint x: 735, endPoint y: 411, distance: 272.3
click at [735, 411] on div "AWS Application Discovery Service is the correct answer because it is specifica…" at bounding box center [628, 406] width 417 height 111
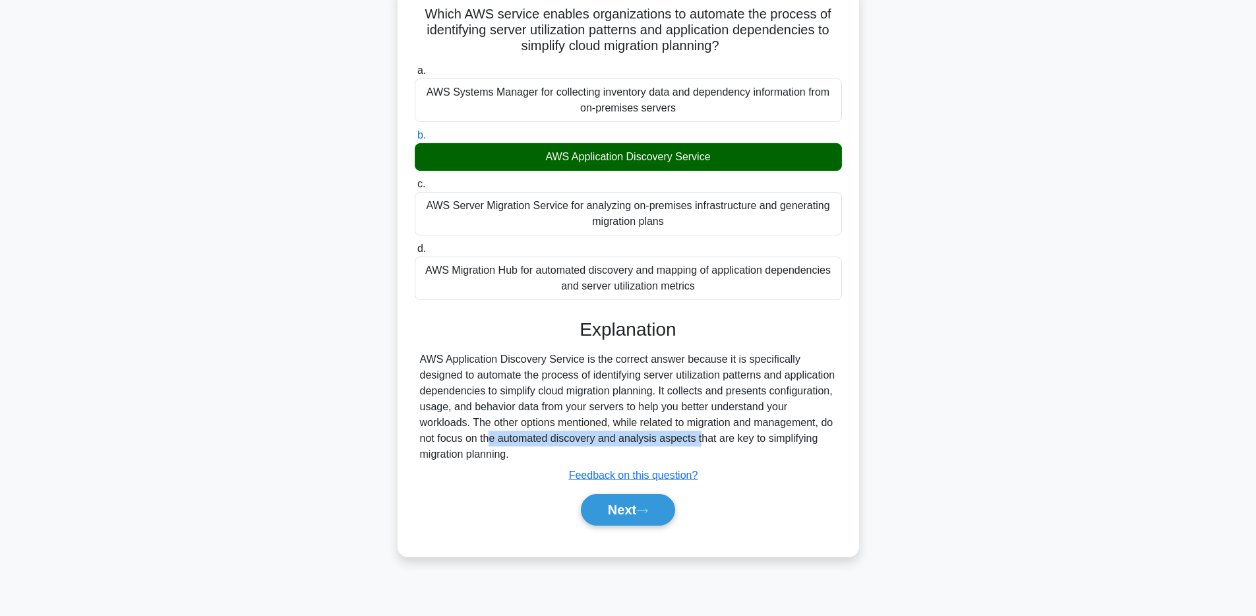
drag, startPoint x: 493, startPoint y: 442, endPoint x: 709, endPoint y: 440, distance: 215.6
click at [709, 440] on div "AWS Application Discovery Service is the correct answer because it is specifica…" at bounding box center [628, 406] width 417 height 111
click at [648, 518] on button "Next" at bounding box center [628, 510] width 94 height 32
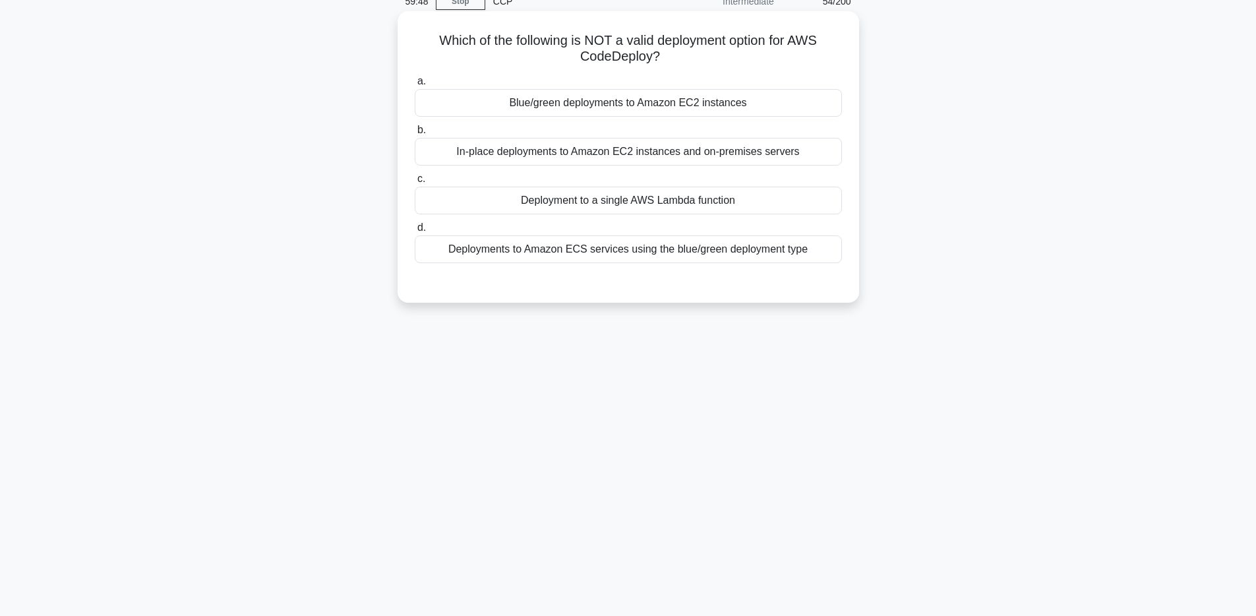
scroll to position [0, 0]
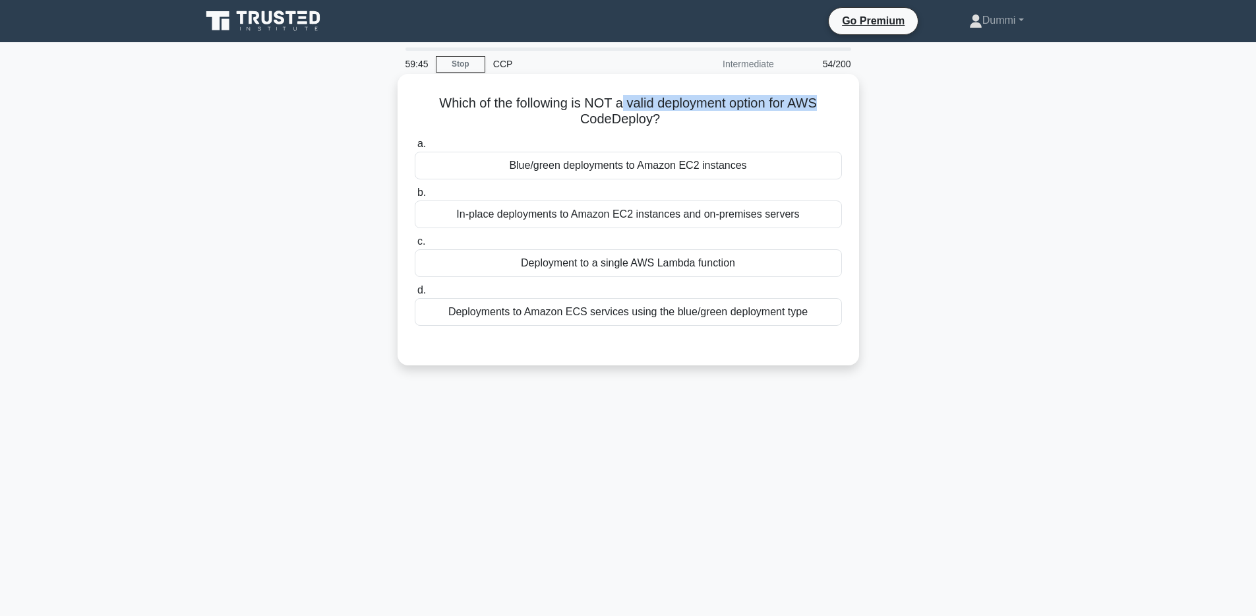
drag, startPoint x: 621, startPoint y: 99, endPoint x: 833, endPoint y: 104, distance: 211.7
click at [833, 104] on h5 "Which of the following is NOT a valid deployment option for AWS CodeDeploy? .sp…" at bounding box center [628, 111] width 430 height 33
click at [695, 317] on div "Deployments to Amazon ECS services using the blue/green deployment type" at bounding box center [628, 312] width 427 height 28
click at [415, 295] on input "d. Deployments to Amazon ECS services using the blue/green deployment type" at bounding box center [415, 290] width 0 height 9
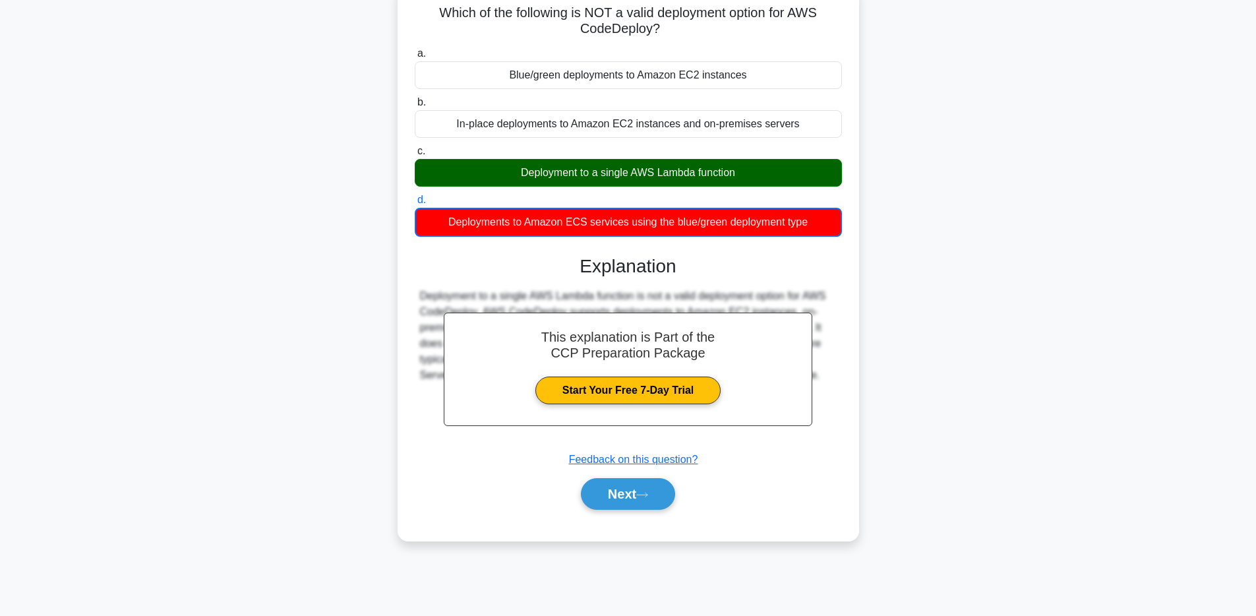
scroll to position [93, 0]
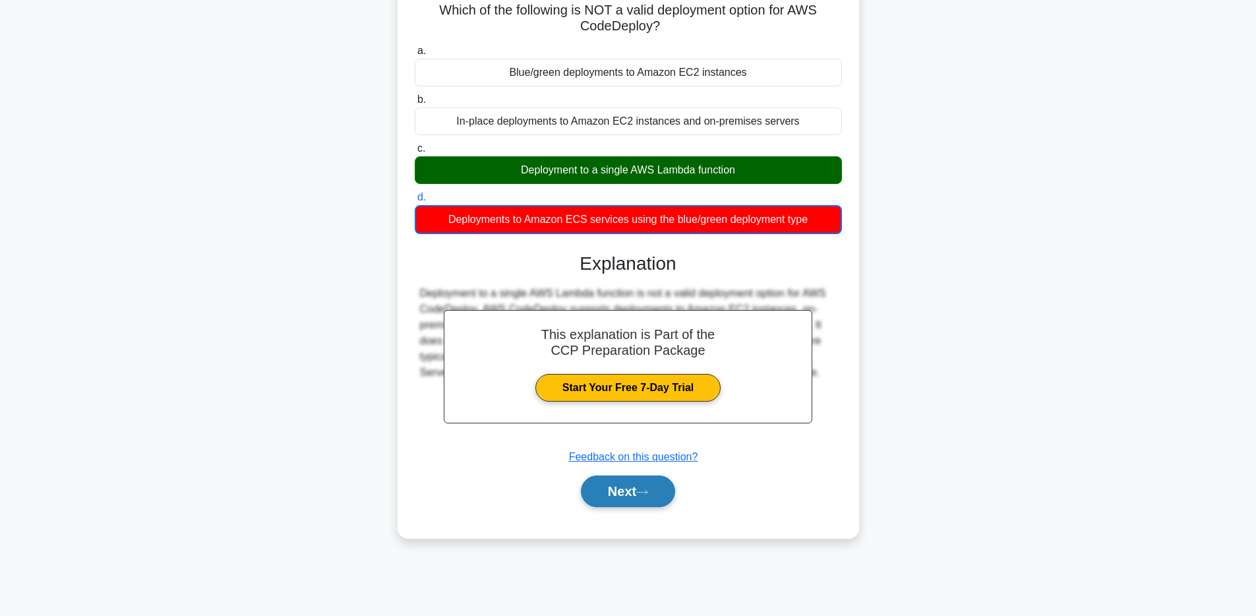
click at [655, 493] on button "Next" at bounding box center [628, 491] width 94 height 32
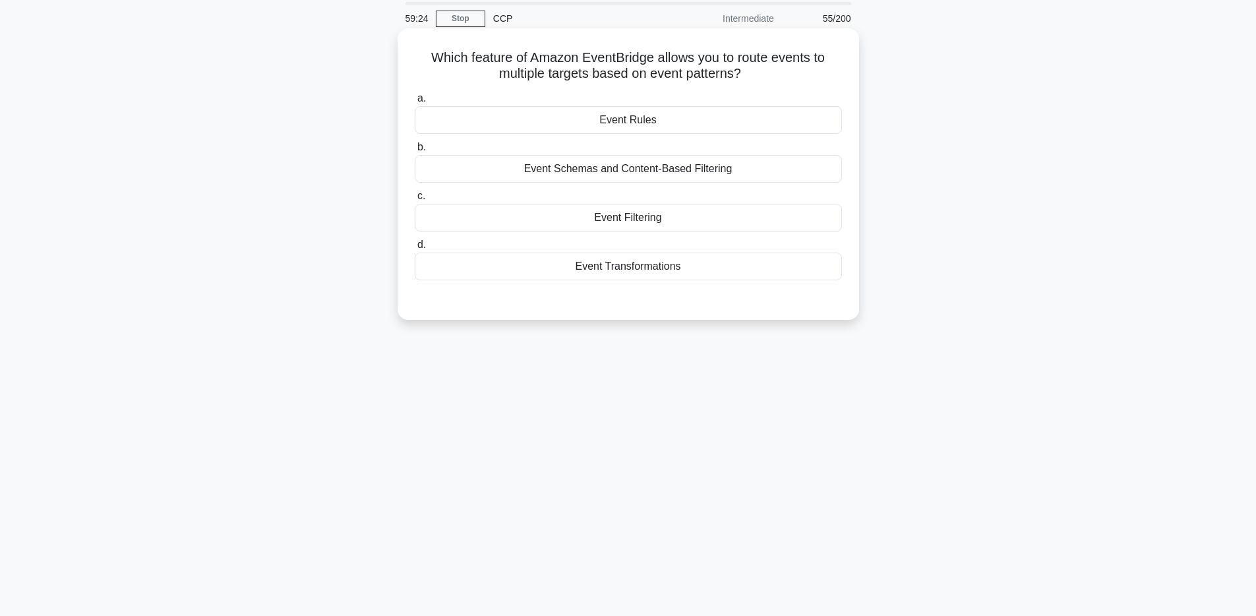
scroll to position [0, 0]
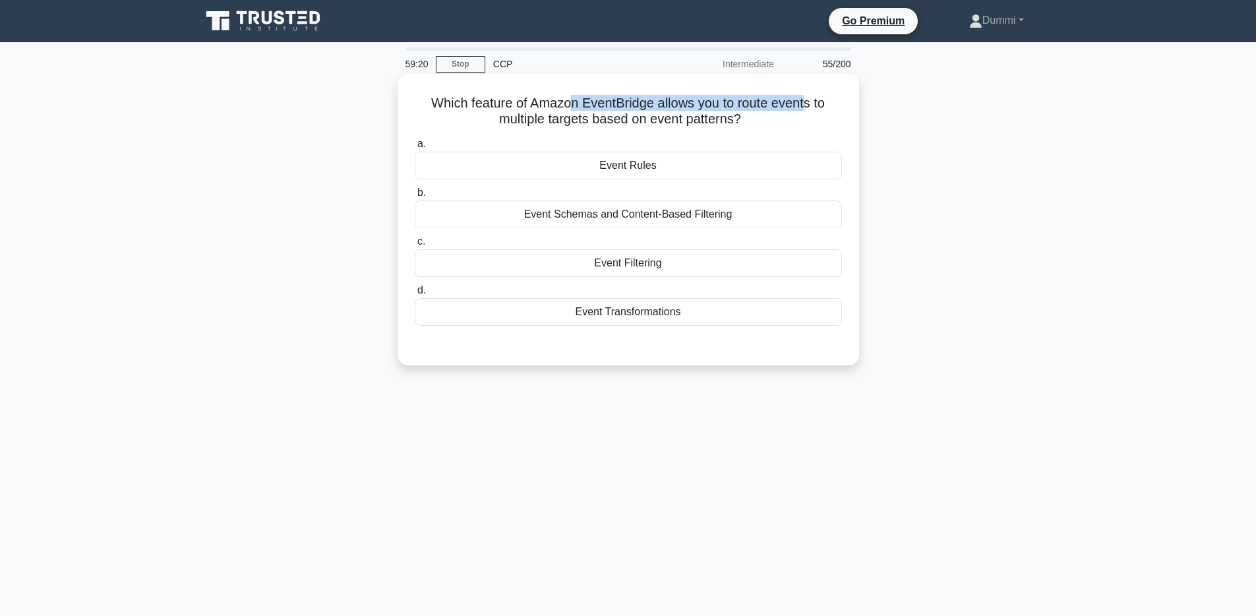
drag, startPoint x: 570, startPoint y: 103, endPoint x: 804, endPoint y: 102, distance: 234.1
click at [804, 102] on h5 "Which feature of Amazon EventBridge allows you to route events to multiple targ…" at bounding box center [628, 111] width 430 height 33
drag, startPoint x: 510, startPoint y: 120, endPoint x: 700, endPoint y: 115, distance: 190.0
click at [700, 115] on h5 "Which feature of Amazon EventBridge allows you to route events to multiple targ…" at bounding box center [628, 111] width 430 height 33
click at [742, 214] on div "Event Schemas and Content-Based Filtering" at bounding box center [628, 214] width 427 height 28
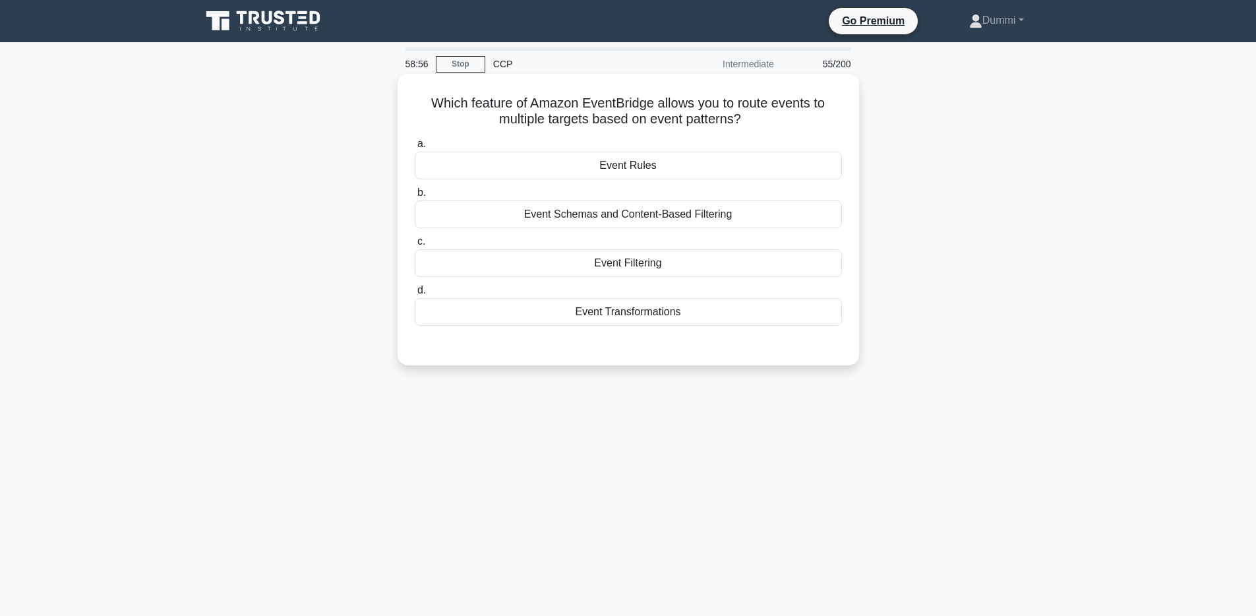
click at [415, 197] on input "b. Event Schemas and Content-Based Filtering" at bounding box center [415, 193] width 0 height 9
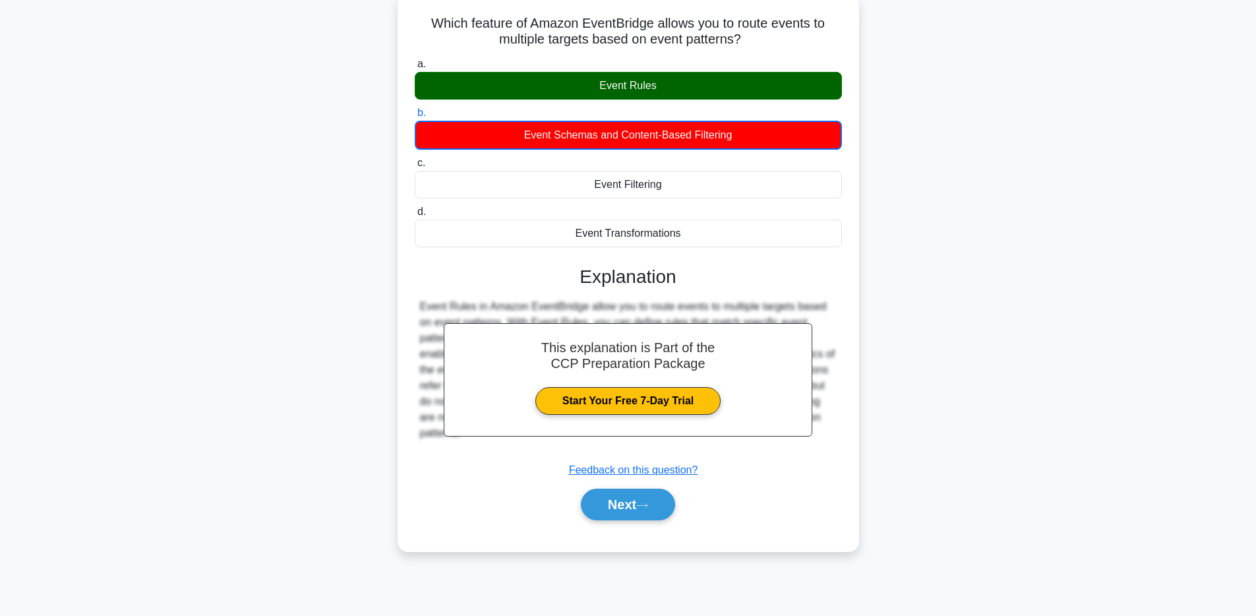
scroll to position [96, 0]
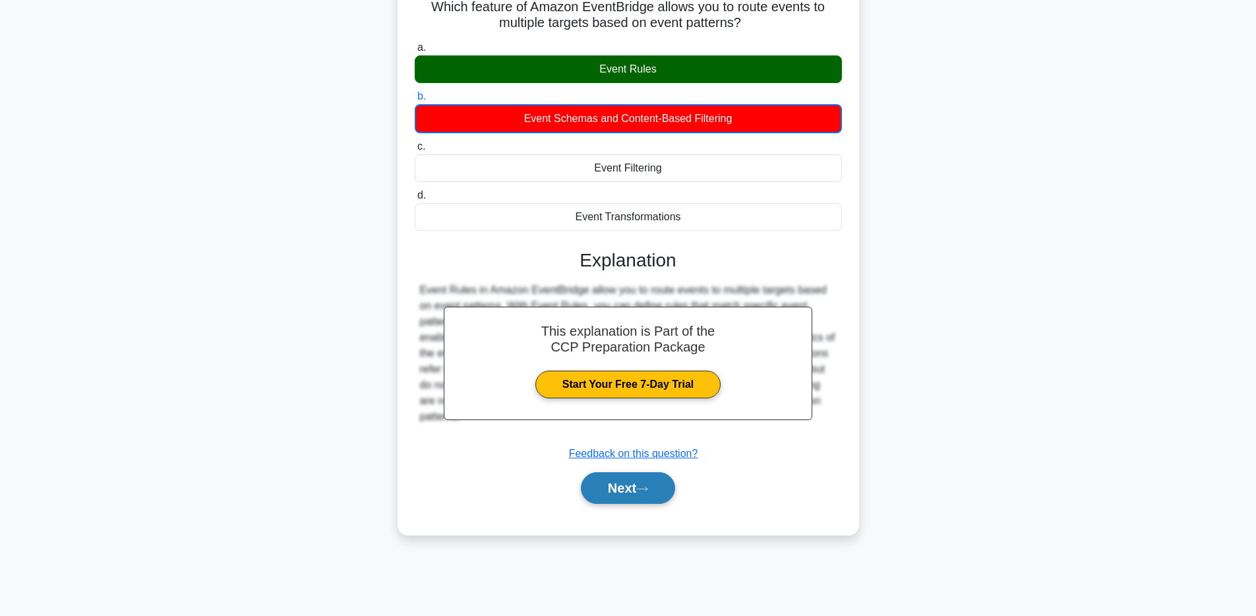
click at [648, 491] on icon at bounding box center [642, 488] width 12 height 7
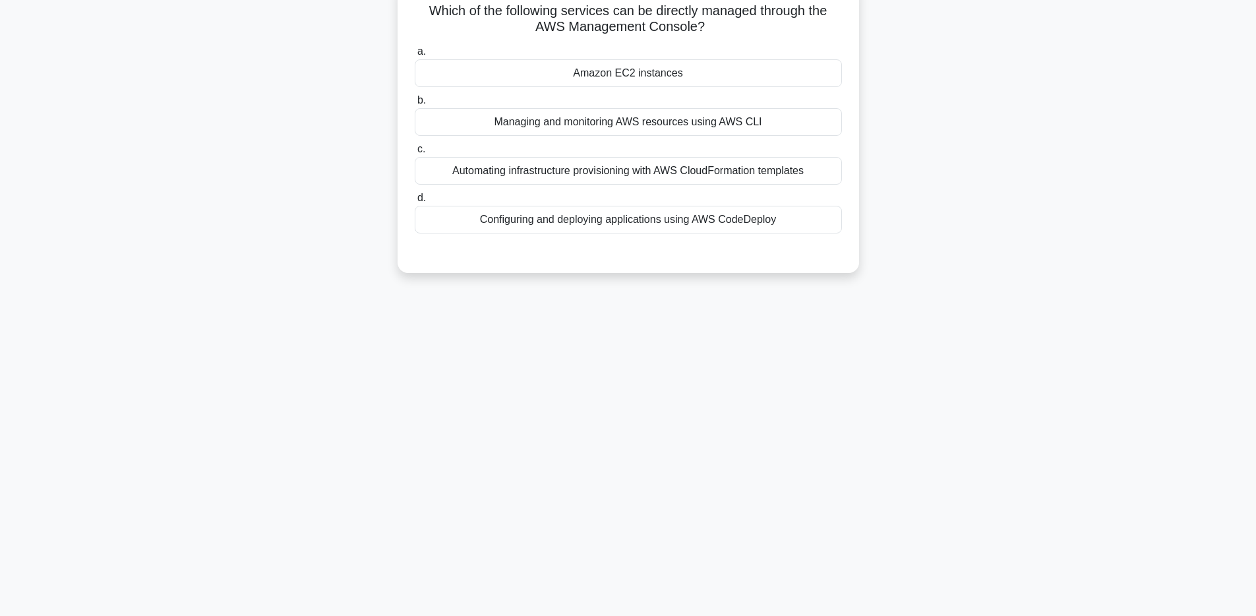
scroll to position [91, 0]
drag, startPoint x: 659, startPoint y: 37, endPoint x: 685, endPoint y: 49, distance: 29.2
click at [685, 49] on div "Which of the following services can be directly managed through the AWS Managem…" at bounding box center [628, 128] width 451 height 281
click at [709, 43] on div "a. Amazon EC2 instances b. Managing and monitoring AWS resources using AWS CLI …" at bounding box center [628, 139] width 443 height 195
drag, startPoint x: 429, startPoint y: 13, endPoint x: 742, endPoint y: 30, distance: 314.3
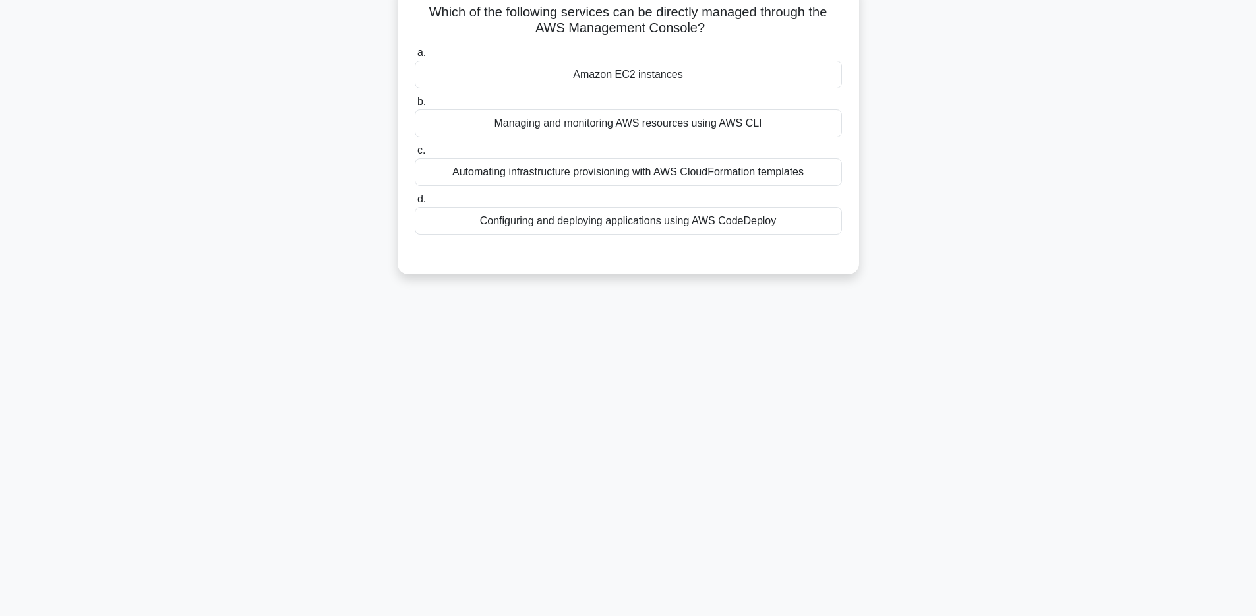
click at [742, 30] on h5 "Which of the following services can be directly managed through the AWS Managem…" at bounding box center [628, 20] width 430 height 33
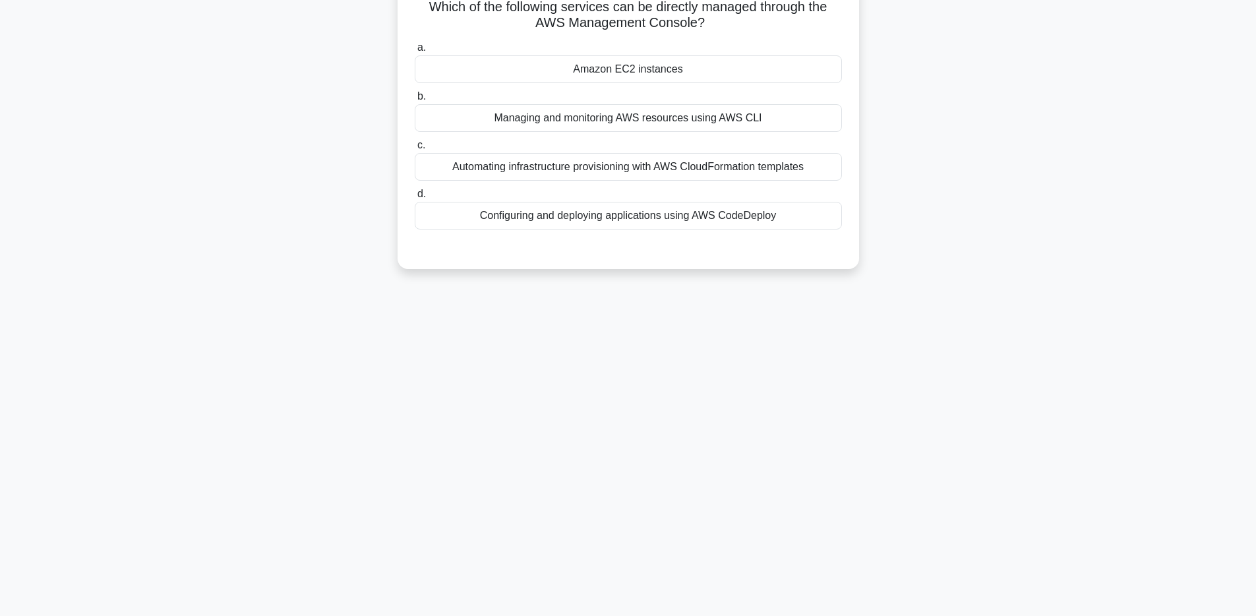
scroll to position [0, 0]
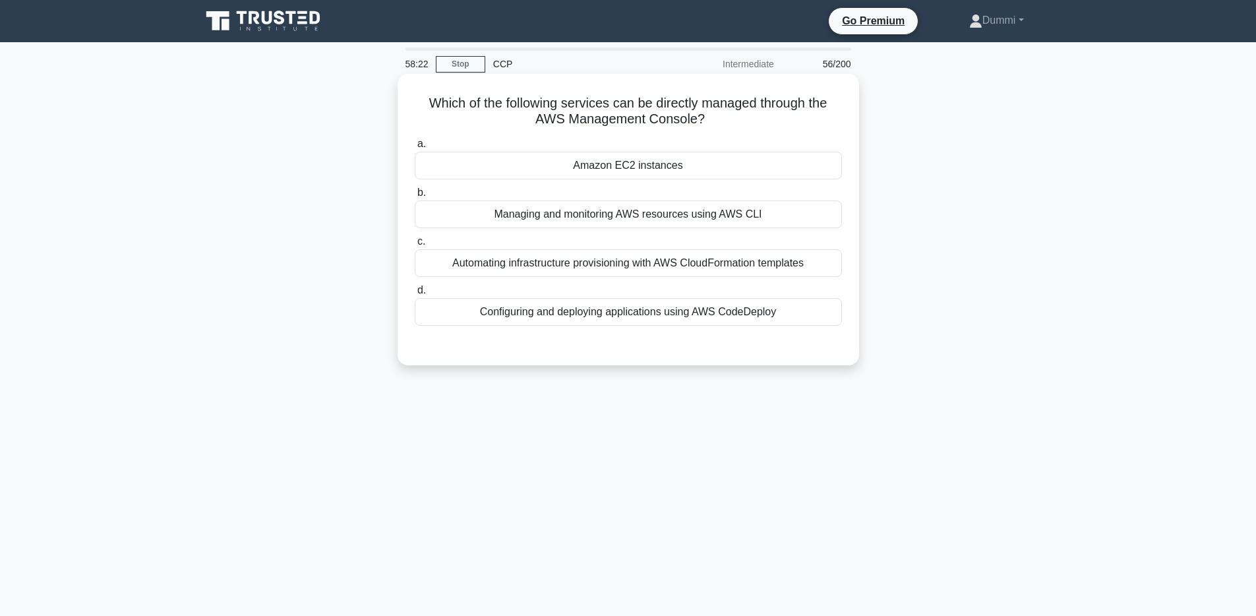
drag, startPoint x: 427, startPoint y: 104, endPoint x: 717, endPoint y: 117, distance: 291.1
click at [717, 117] on h5 "Which of the following services can be directly managed through the AWS Managem…" at bounding box center [628, 111] width 430 height 33
click at [681, 218] on div "Managing and monitoring AWS resources using AWS CLI" at bounding box center [628, 214] width 427 height 28
click at [415, 197] on input "b. Managing and monitoring AWS resources using AWS CLI" at bounding box center [415, 193] width 0 height 9
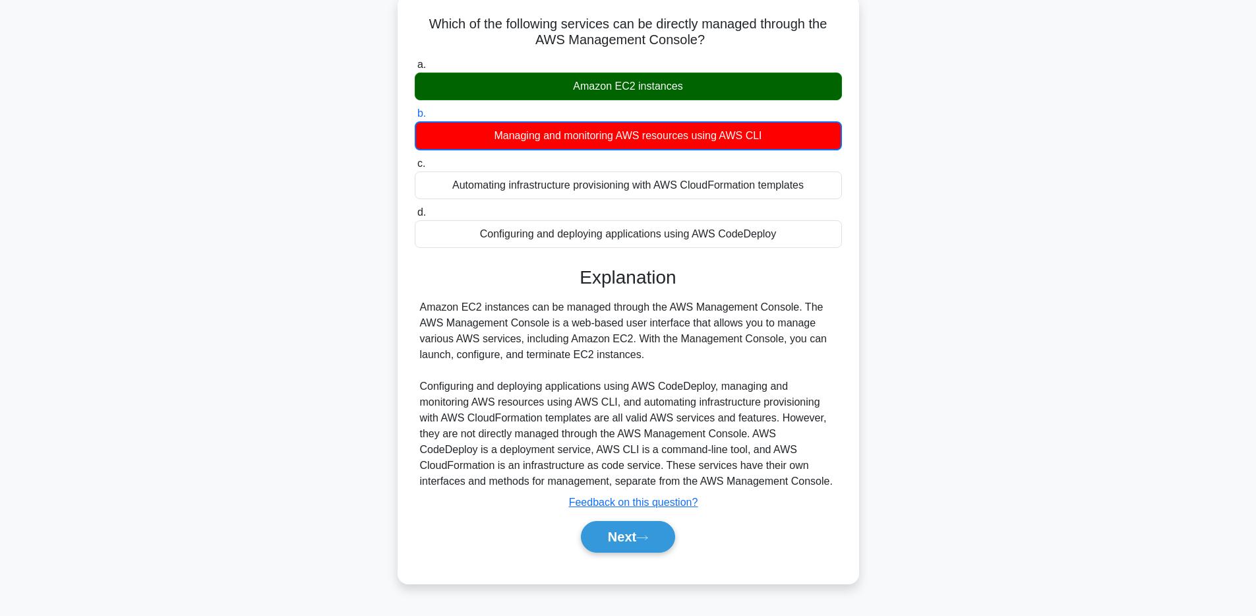
scroll to position [84, 0]
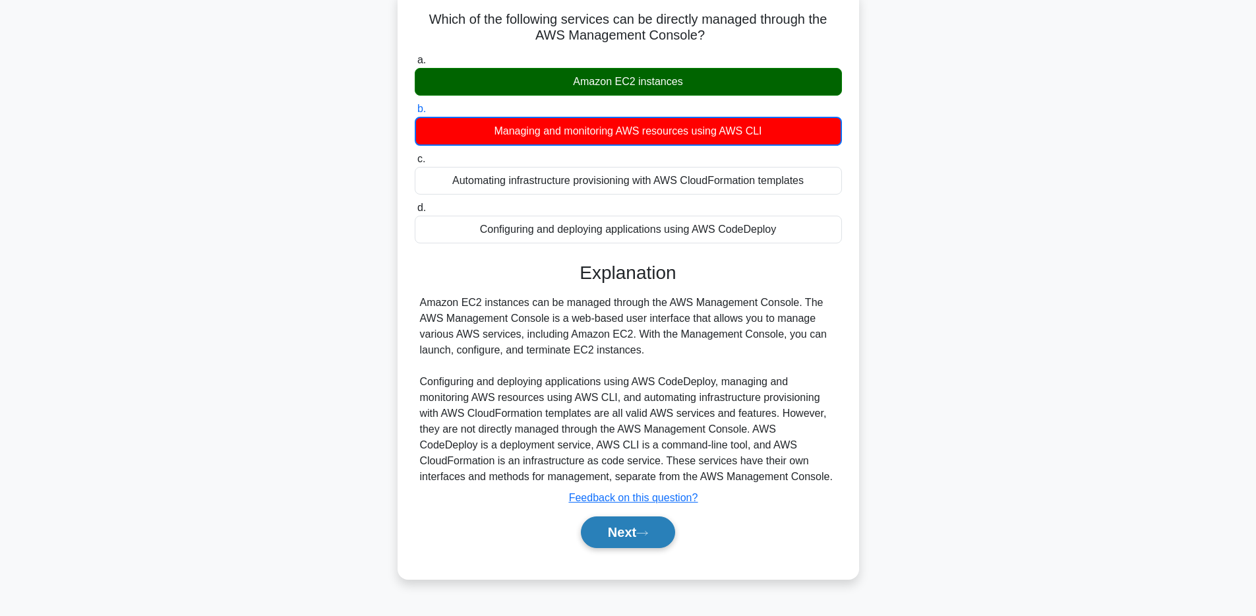
click at [662, 538] on button "Next" at bounding box center [628, 532] width 94 height 32
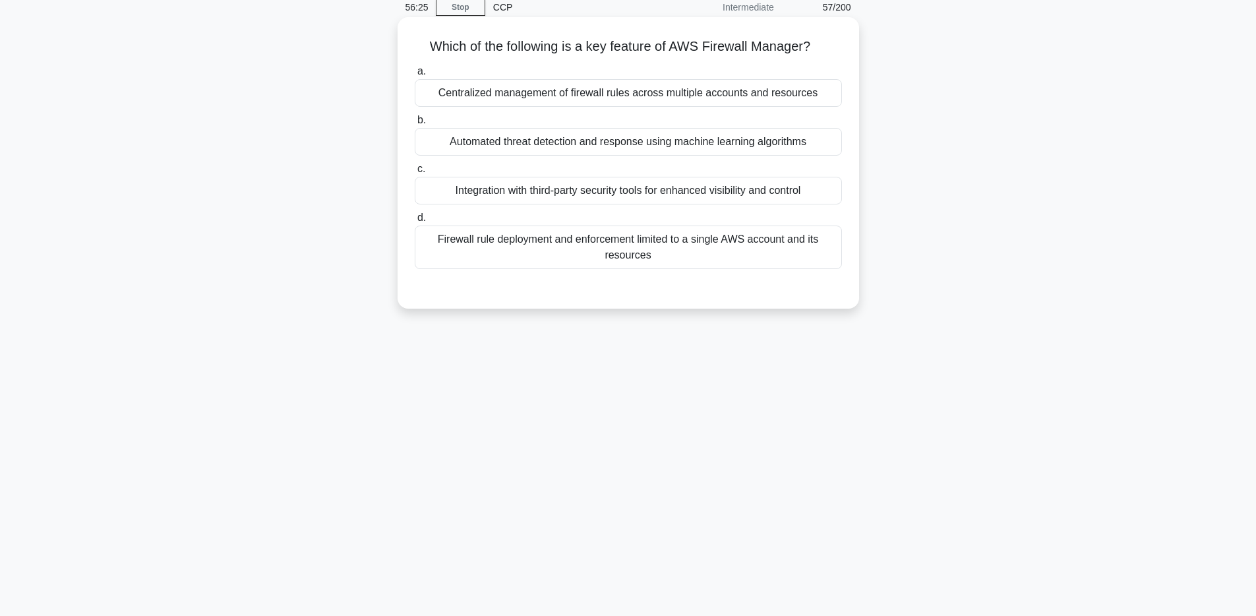
scroll to position [0, 0]
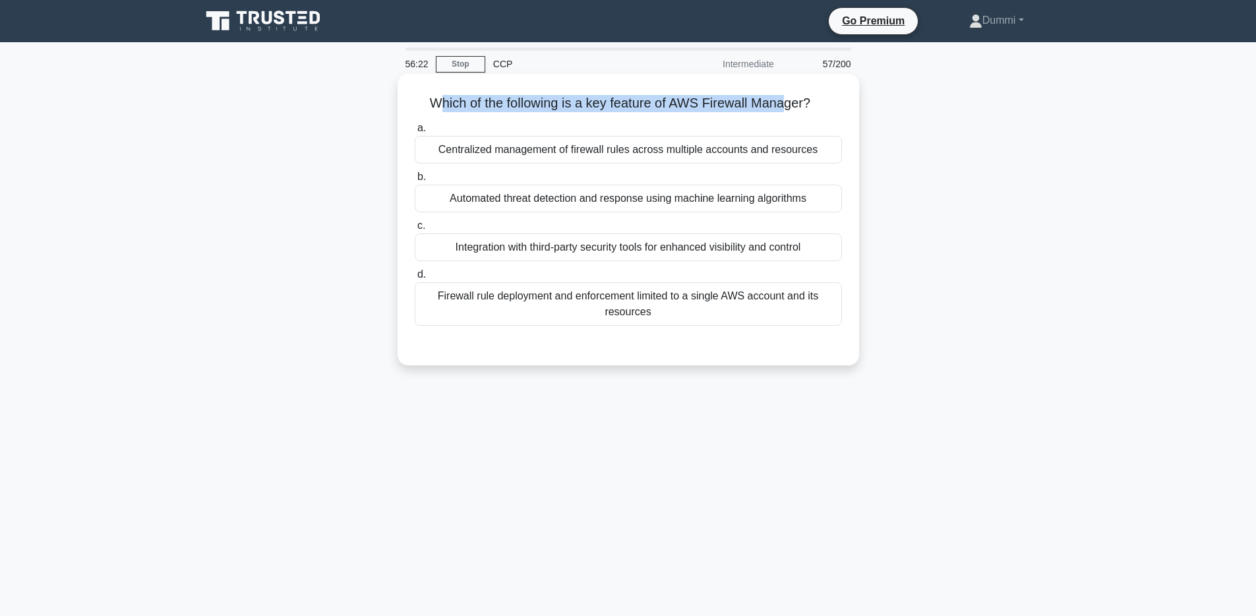
drag, startPoint x: 442, startPoint y: 103, endPoint x: 785, endPoint y: 96, distance: 343.0
click at [785, 96] on h5 "Which of the following is a key feature of AWS Firewall Manager? .spinner_0XTQ{…" at bounding box center [628, 103] width 430 height 17
click at [696, 159] on div "Centralized management of firewall rules across multiple accounts and resources" at bounding box center [628, 150] width 427 height 28
click at [415, 133] on input "a. Centralized management of firewall rules across multiple accounts and resour…" at bounding box center [415, 128] width 0 height 9
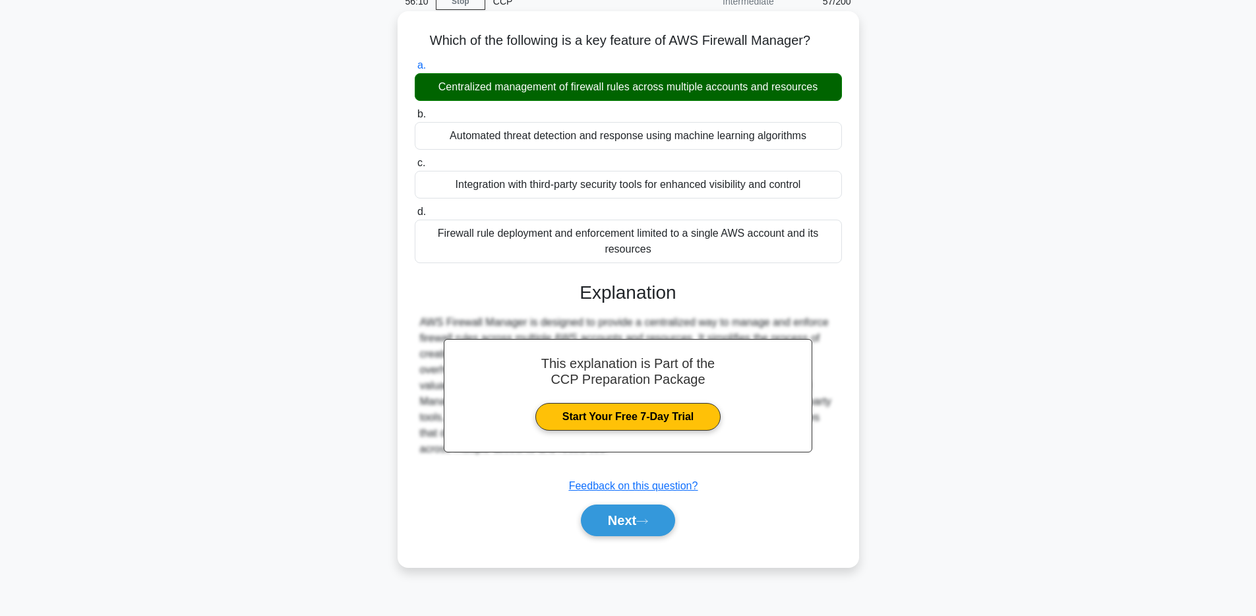
scroll to position [96, 0]
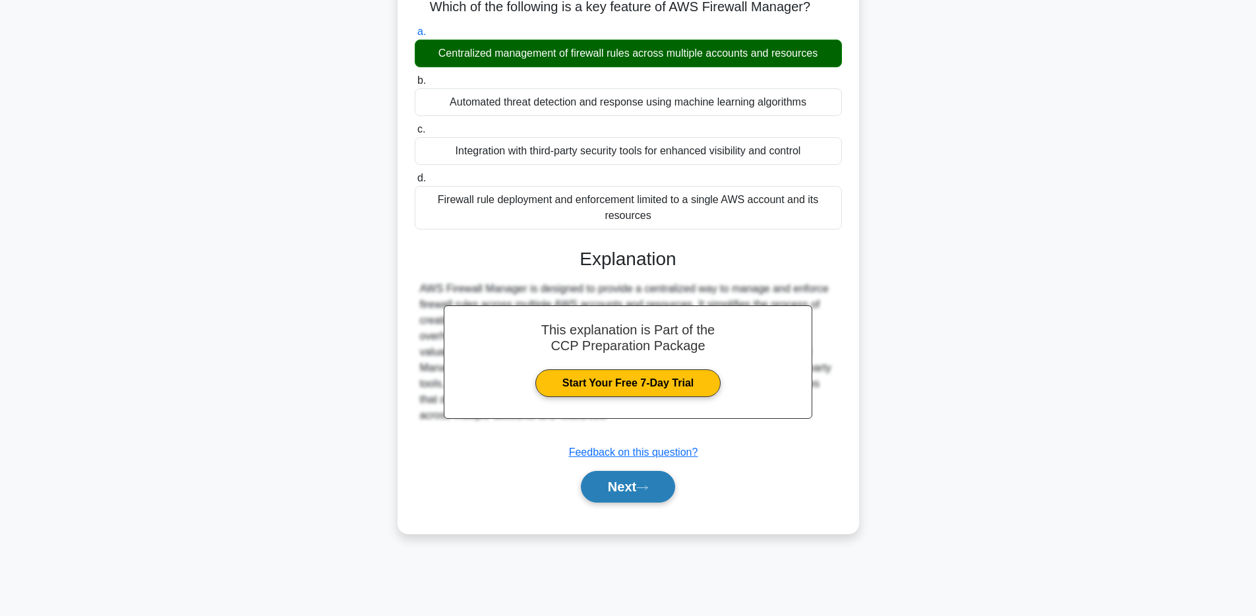
click at [638, 493] on button "Next" at bounding box center [628, 487] width 94 height 32
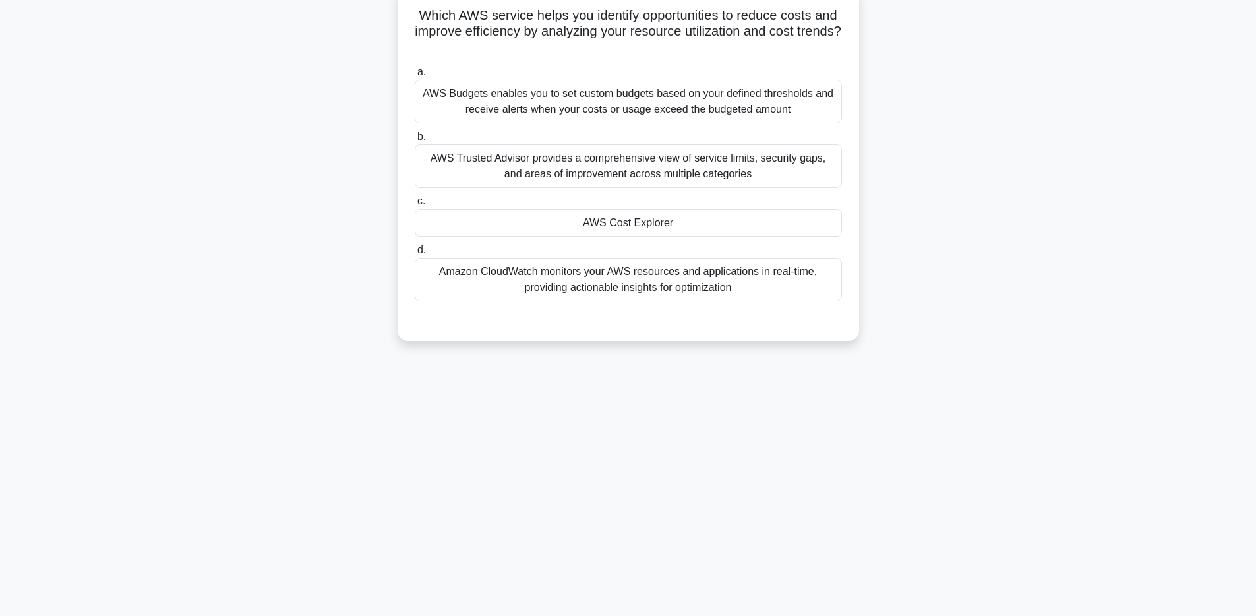
scroll to position [75, 0]
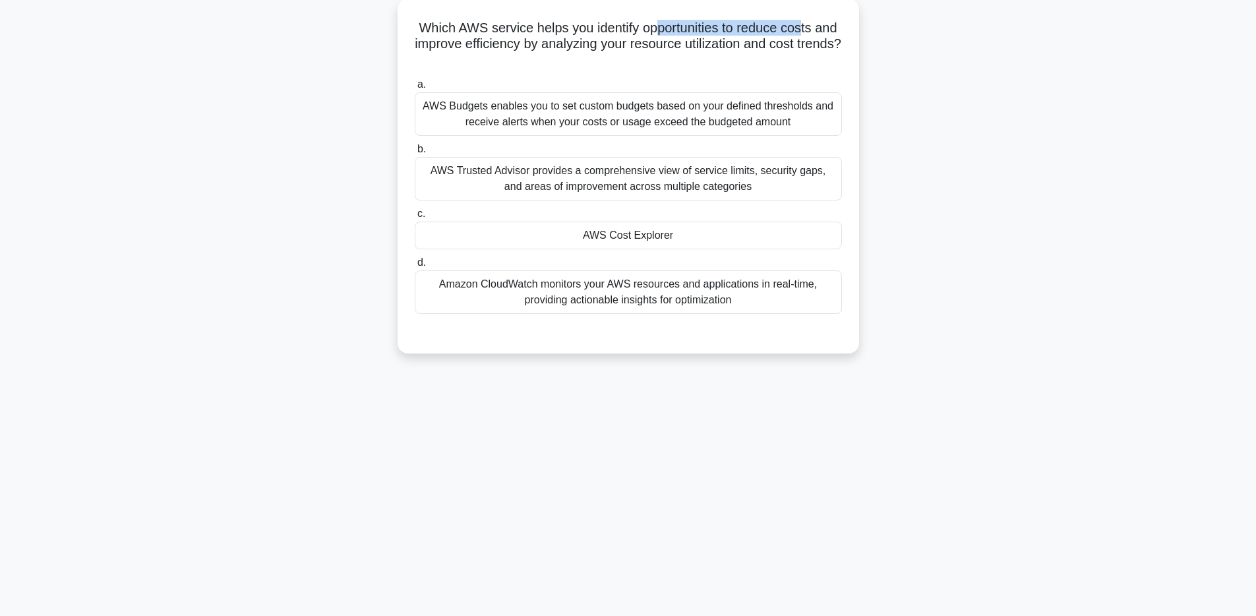
drag, startPoint x: 691, startPoint y: 25, endPoint x: 800, endPoint y: 24, distance: 108.8
click at [800, 24] on h5 "Which AWS service helps you identify opportunities to reduce costs and improve …" at bounding box center [628, 44] width 430 height 49
drag, startPoint x: 467, startPoint y: 45, endPoint x: 723, endPoint y: 42, distance: 255.9
click at [723, 42] on h5 "Which AWS service helps you identify opportunities to reduce costs and improve …" at bounding box center [628, 44] width 430 height 49
drag, startPoint x: 471, startPoint y: 25, endPoint x: 714, endPoint y: 22, distance: 243.3
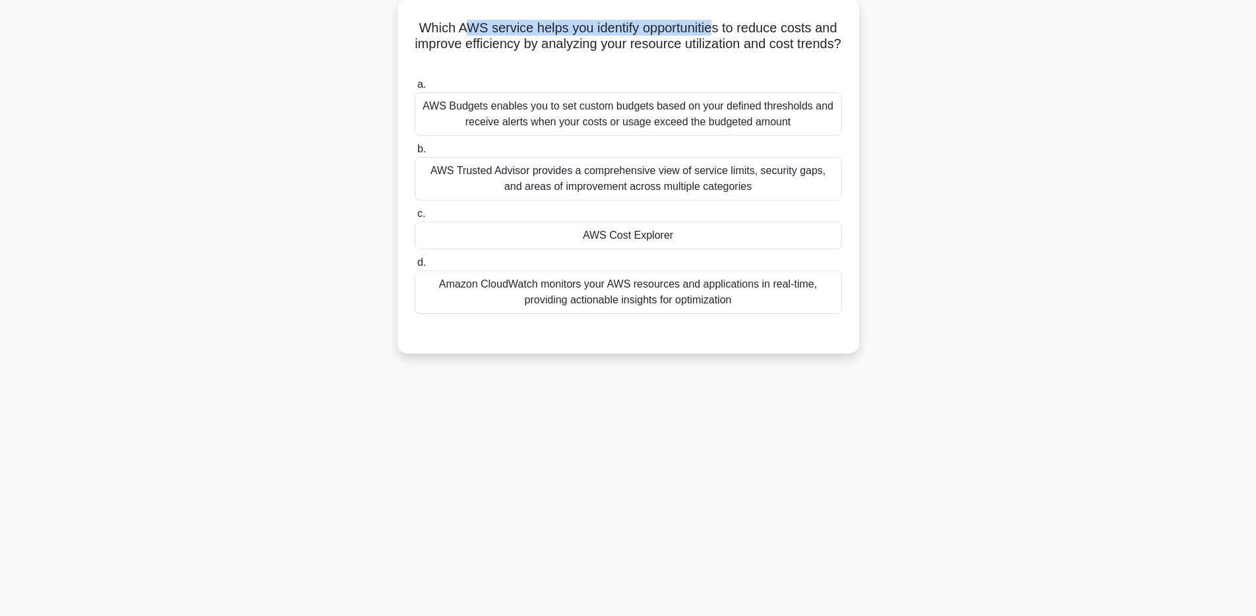
click at [714, 22] on h5 "Which AWS service helps you identify opportunities to reduce costs and improve …" at bounding box center [628, 44] width 430 height 49
drag, startPoint x: 445, startPoint y: 45, endPoint x: 555, endPoint y: 43, distance: 110.2
click at [555, 43] on h5 "Which AWS service helps you identify opportunities to reduce costs and improve …" at bounding box center [628, 44] width 430 height 49
drag, startPoint x: 421, startPoint y: 30, endPoint x: 811, endPoint y: 29, distance: 390.4
click at [811, 29] on h5 "Which AWS service helps you identify opportunities to reduce costs and improve …" at bounding box center [628, 44] width 430 height 49
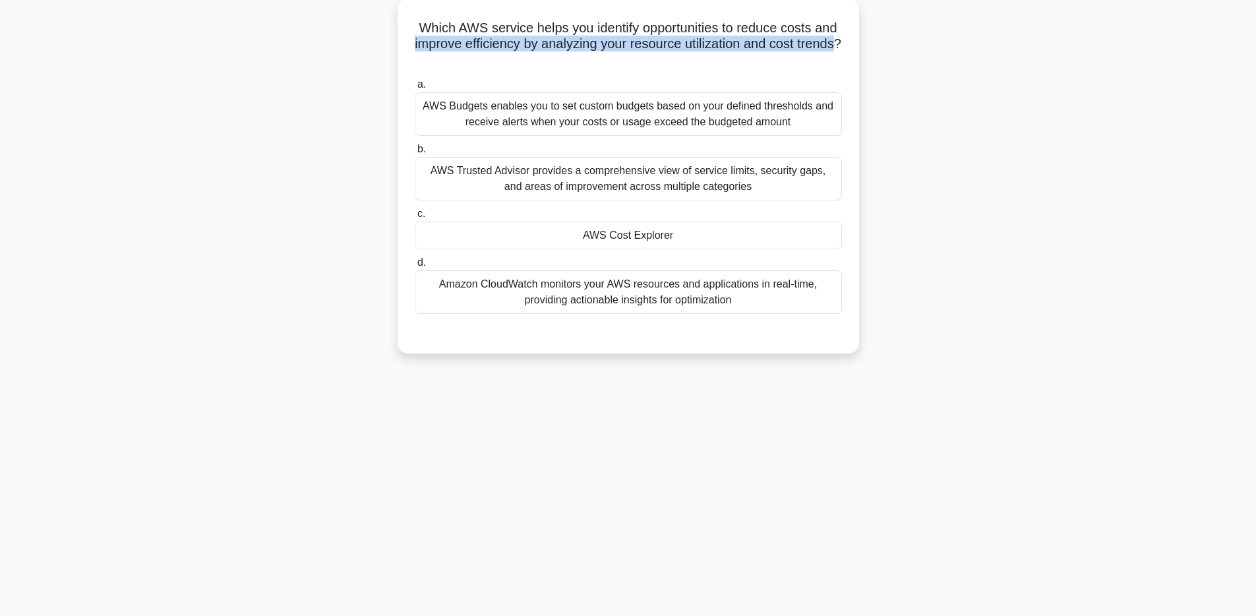
drag, startPoint x: 416, startPoint y: 45, endPoint x: 835, endPoint y: 49, distance: 419.4
click at [835, 49] on h5 "Which AWS service helps you identify opportunities to reduce costs and improve …" at bounding box center [628, 44] width 430 height 49
click at [655, 235] on div "AWS Cost Explorer" at bounding box center [628, 236] width 427 height 28
click at [415, 218] on input "c. AWS Cost Explorer" at bounding box center [415, 214] width 0 height 9
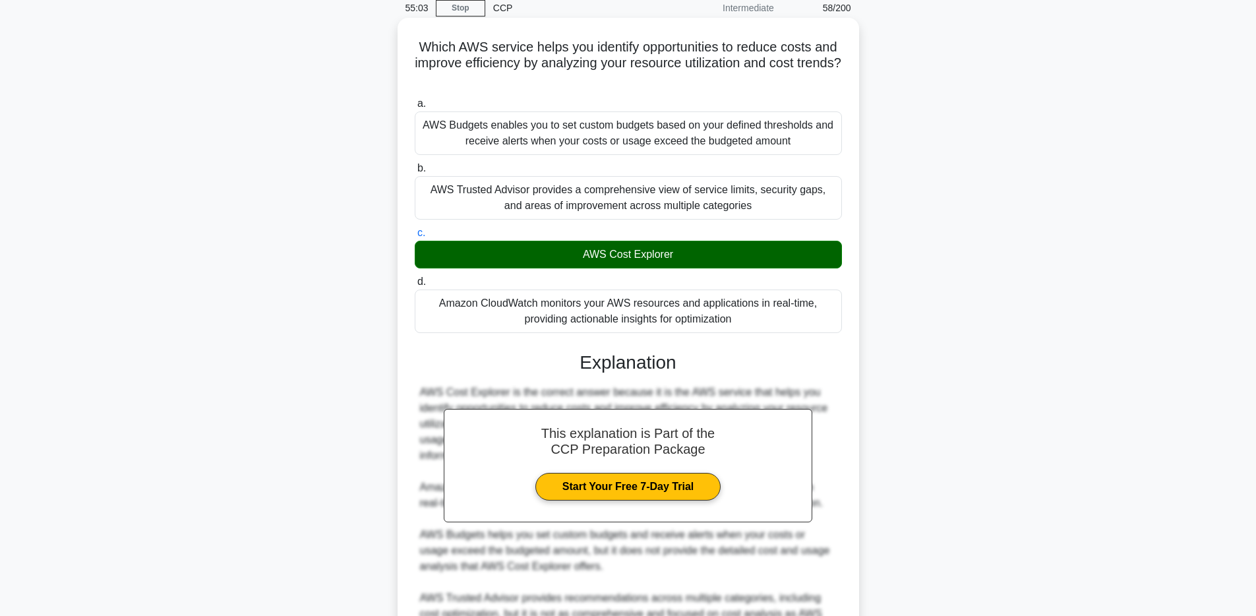
scroll to position [198, 0]
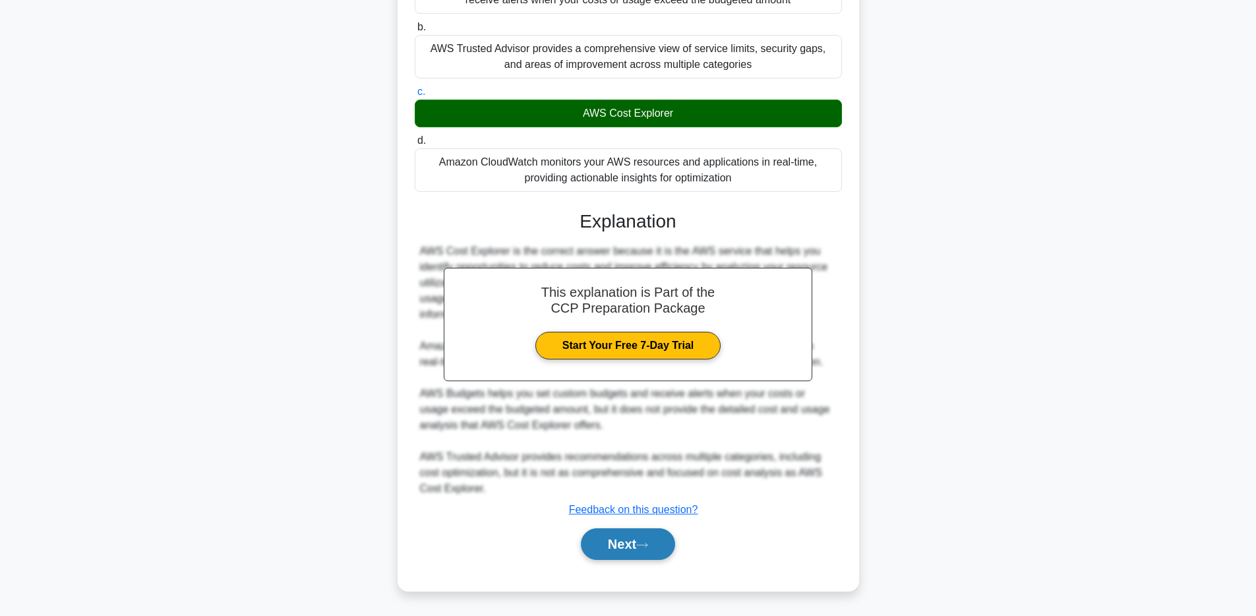
click at [665, 532] on button "Next" at bounding box center [628, 544] width 94 height 32
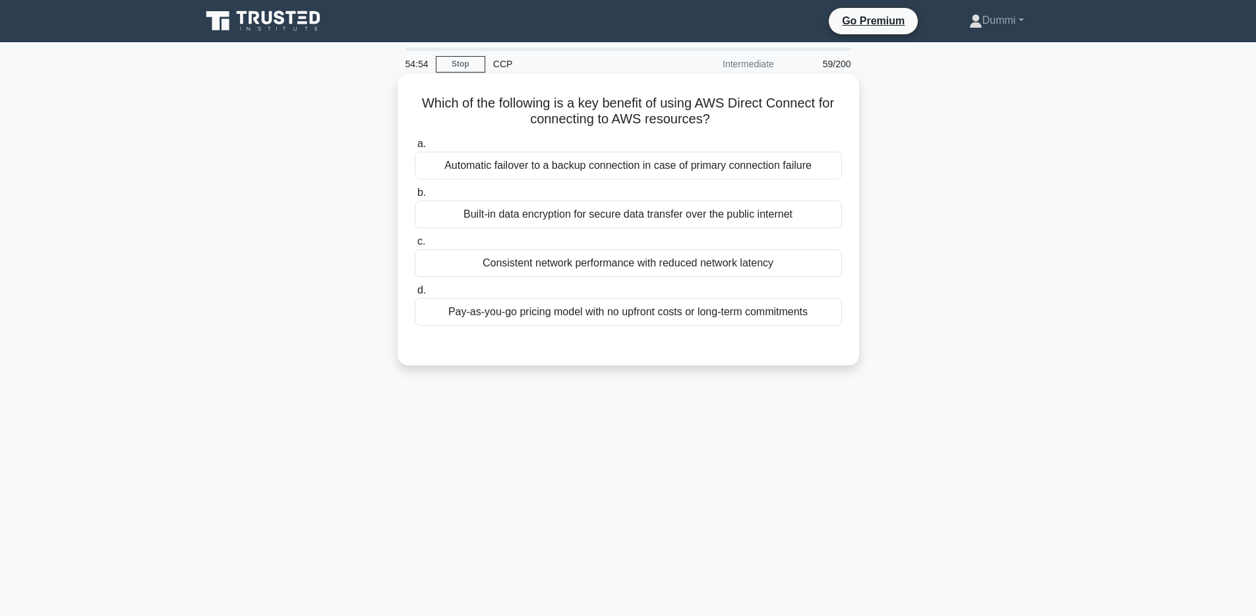
click at [717, 264] on div "Consistent network performance with reduced network latency" at bounding box center [628, 263] width 427 height 28
click at [415, 246] on input "c. Consistent network performance with reduced network latency" at bounding box center [415, 241] width 0 height 9
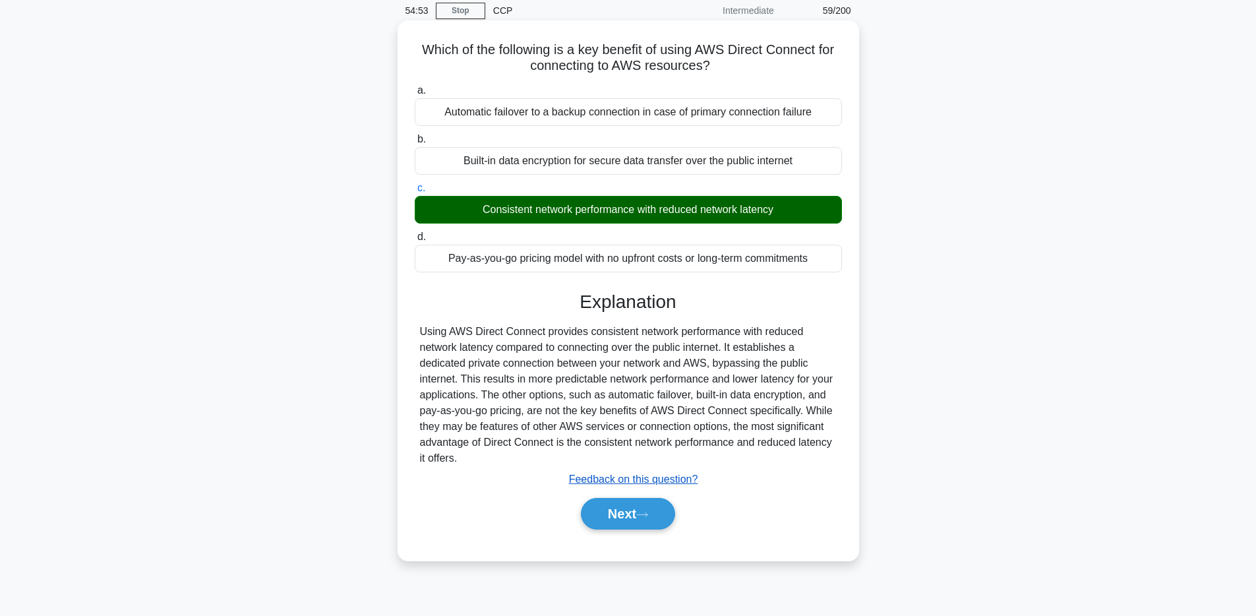
scroll to position [96, 0]
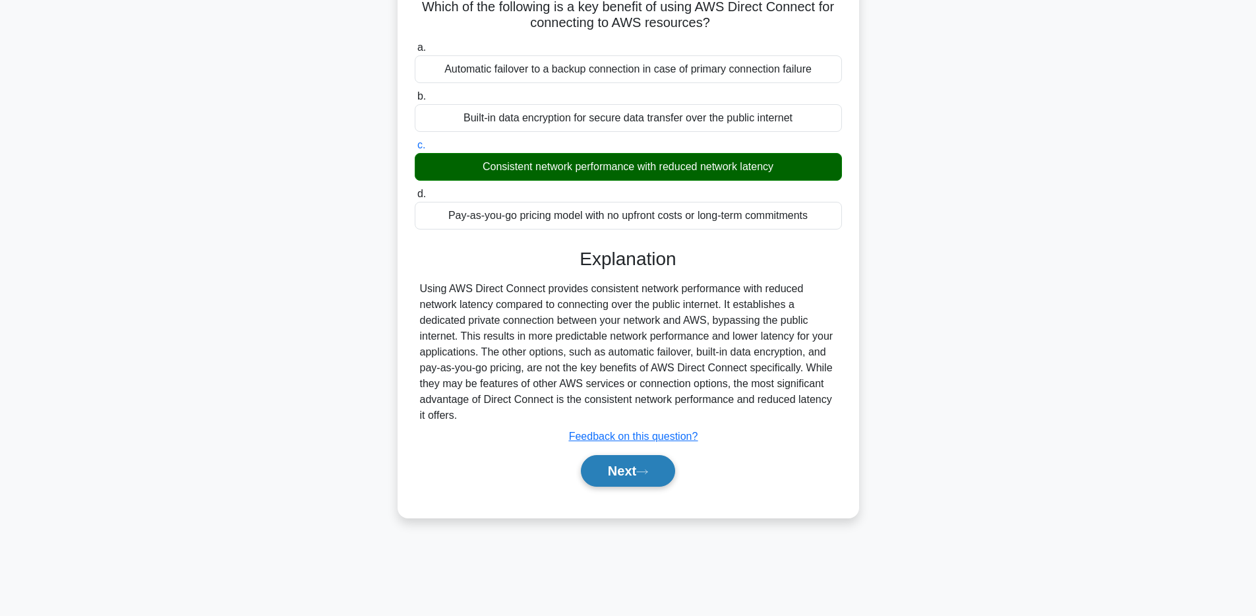
click at [655, 483] on button "Next" at bounding box center [628, 471] width 94 height 32
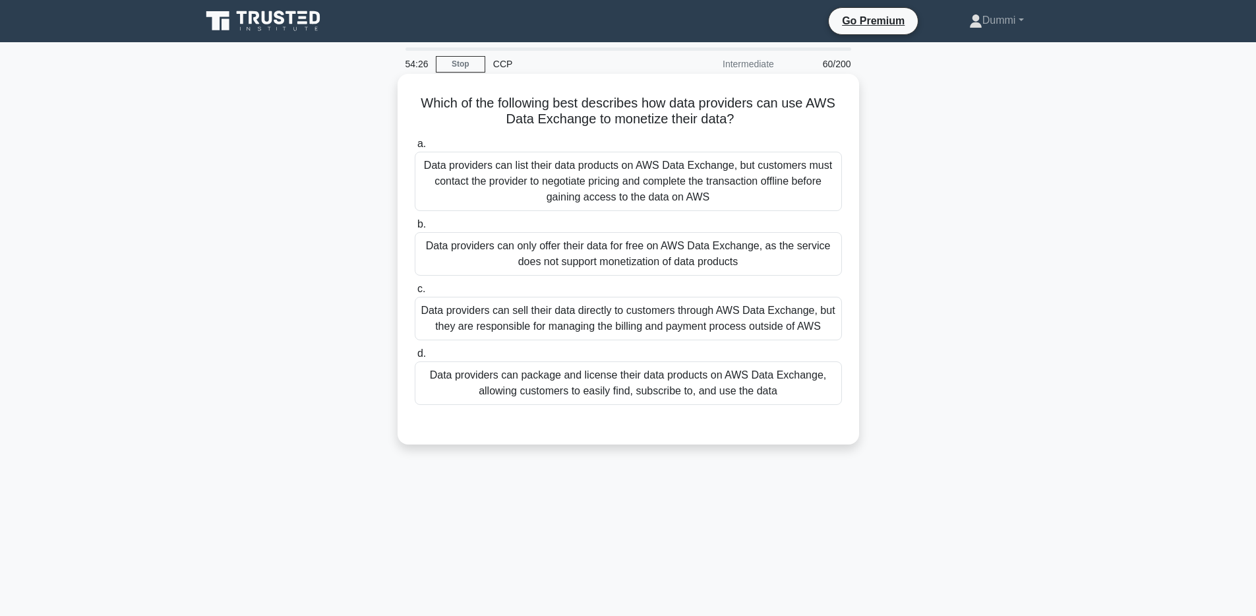
click at [800, 394] on div "Data providers can package and license their data products on AWS Data Exchange…" at bounding box center [628, 383] width 427 height 44
click at [415, 358] on input "d. Data providers can package and license their data products on AWS Data Excha…" at bounding box center [415, 353] width 0 height 9
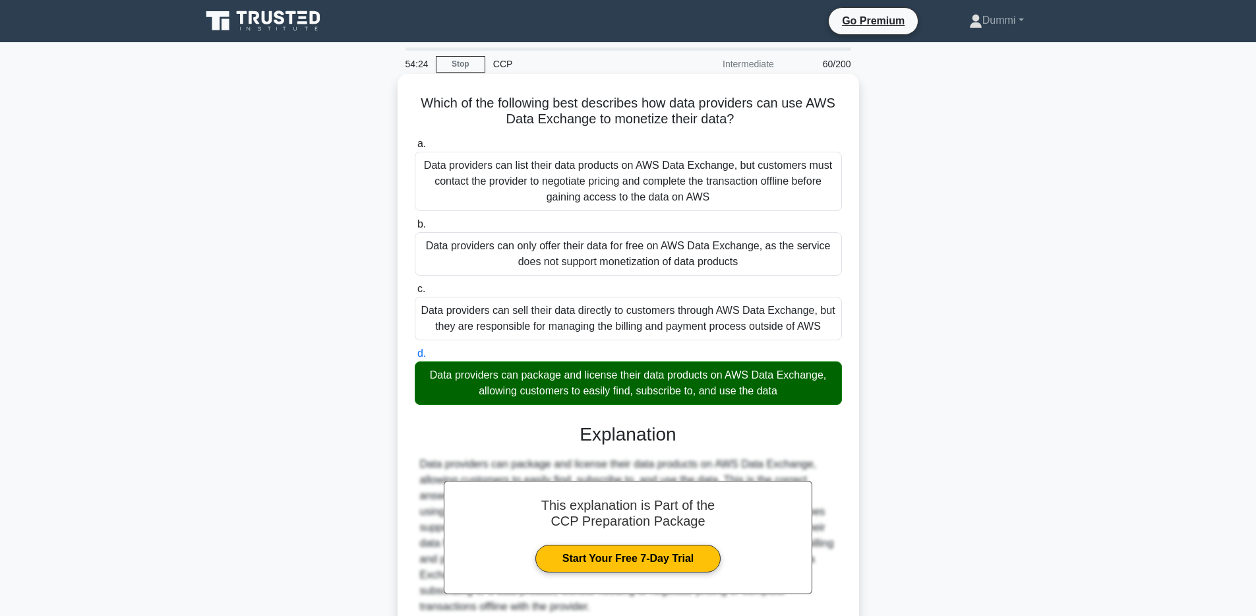
scroll to position [119, 0]
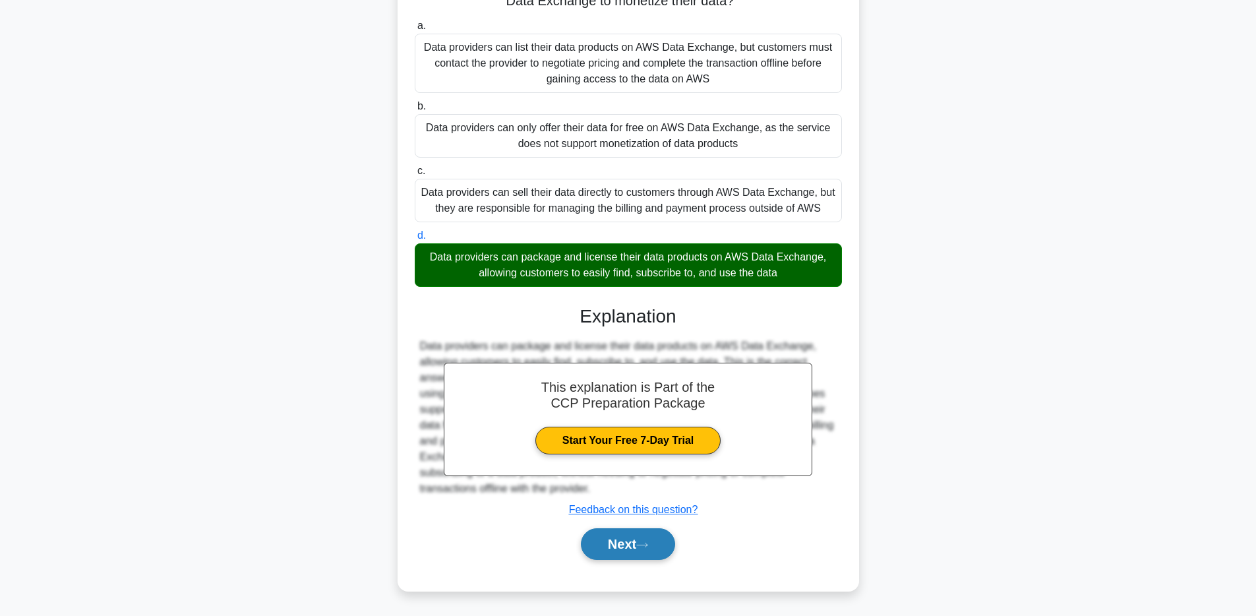
click at [659, 541] on button "Next" at bounding box center [628, 544] width 94 height 32
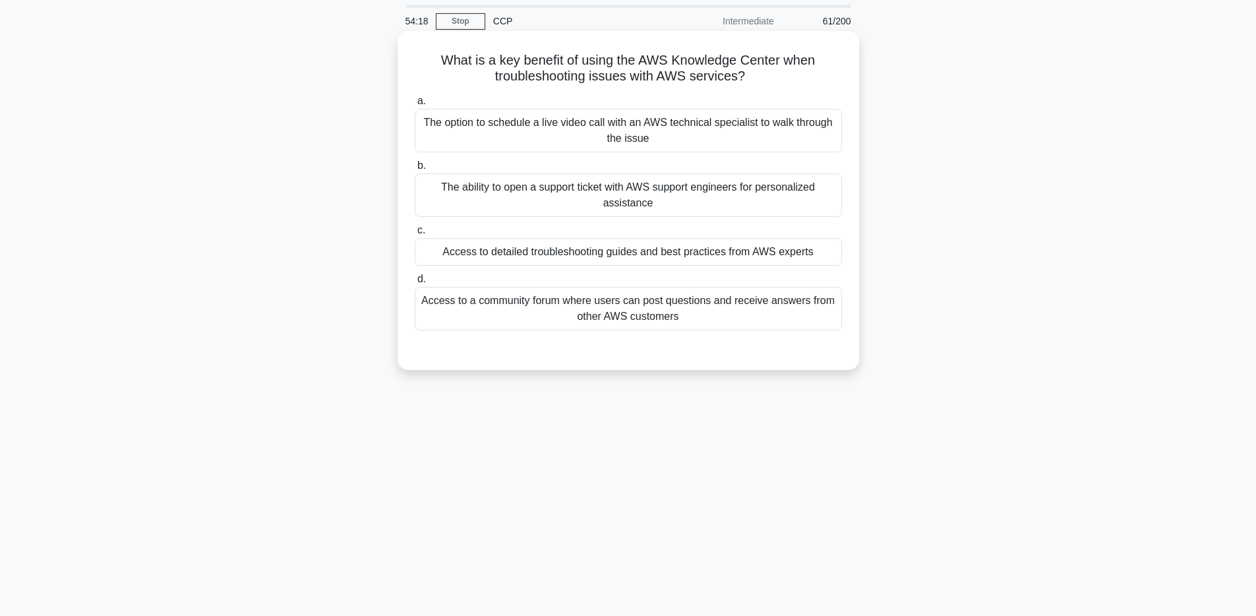
scroll to position [0, 0]
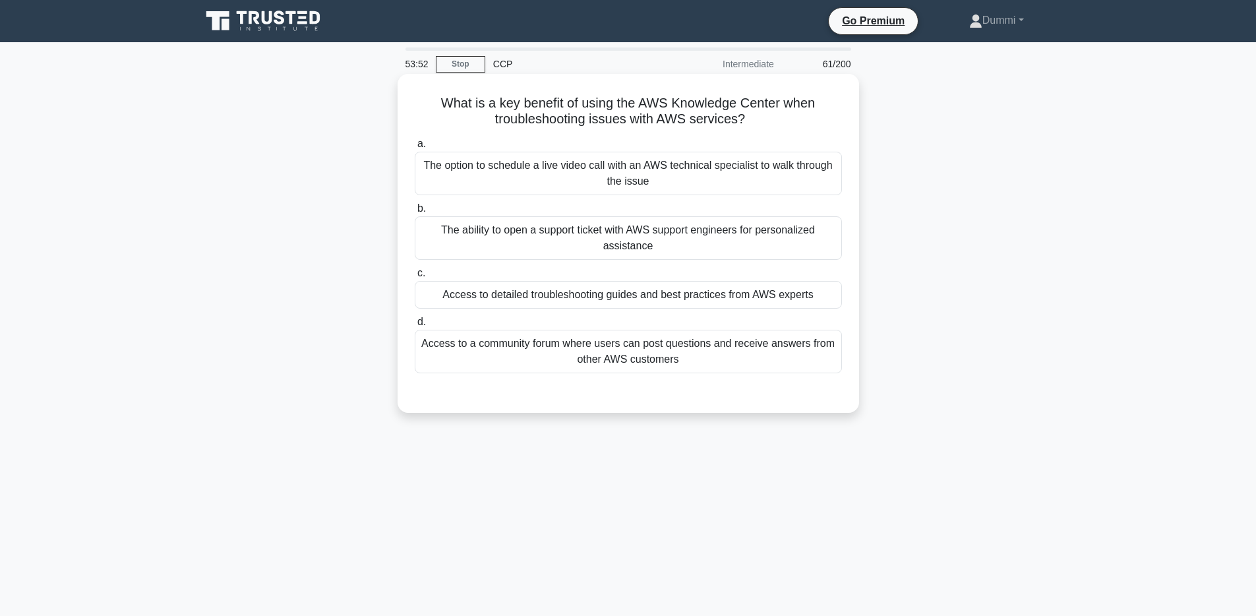
click at [798, 346] on div "Access to a community forum where users can post questions and receive answers …" at bounding box center [628, 352] width 427 height 44
click at [415, 326] on input "d. Access to a community forum where users can post questions and receive answe…" at bounding box center [415, 322] width 0 height 9
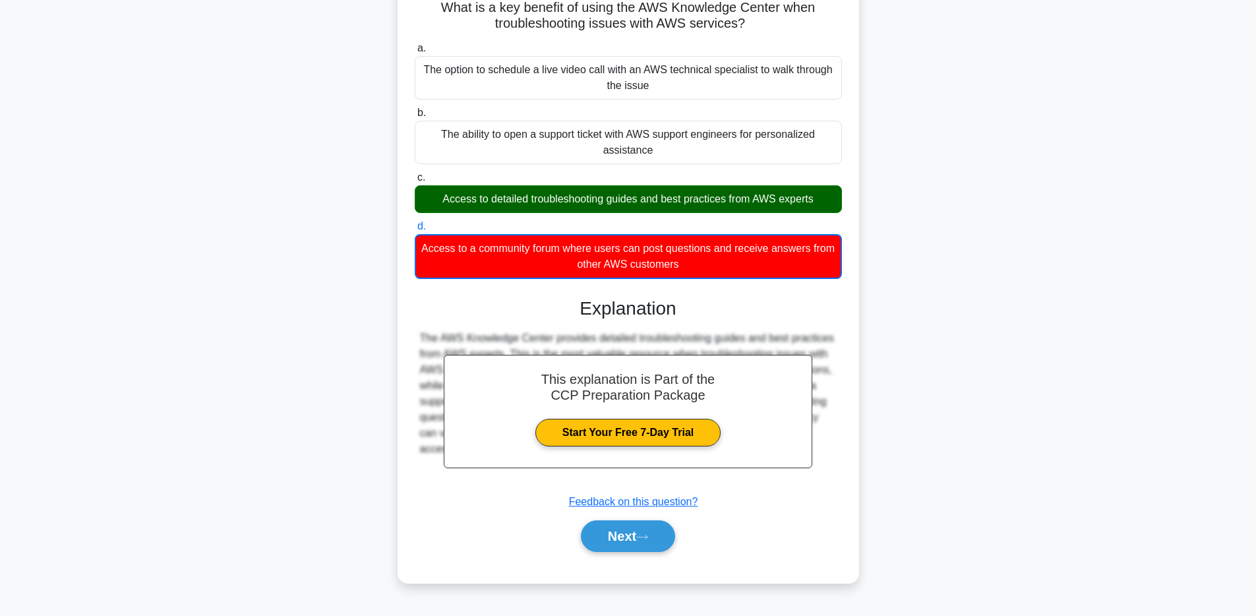
scroll to position [96, 0]
click at [663, 539] on button "Next" at bounding box center [628, 536] width 94 height 32
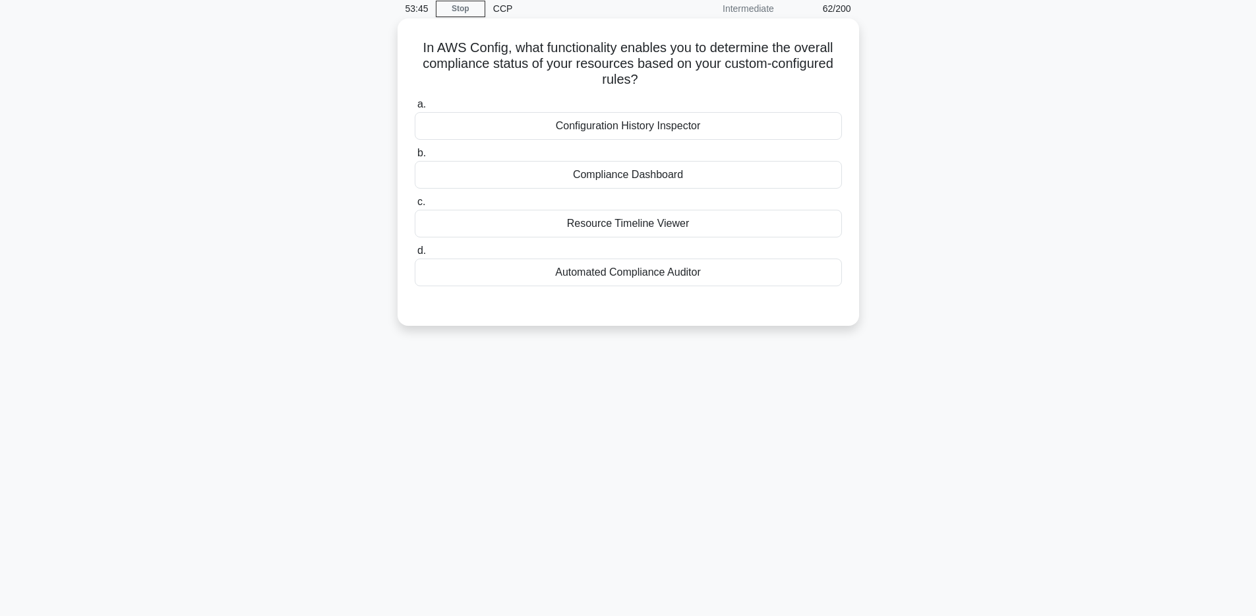
scroll to position [0, 0]
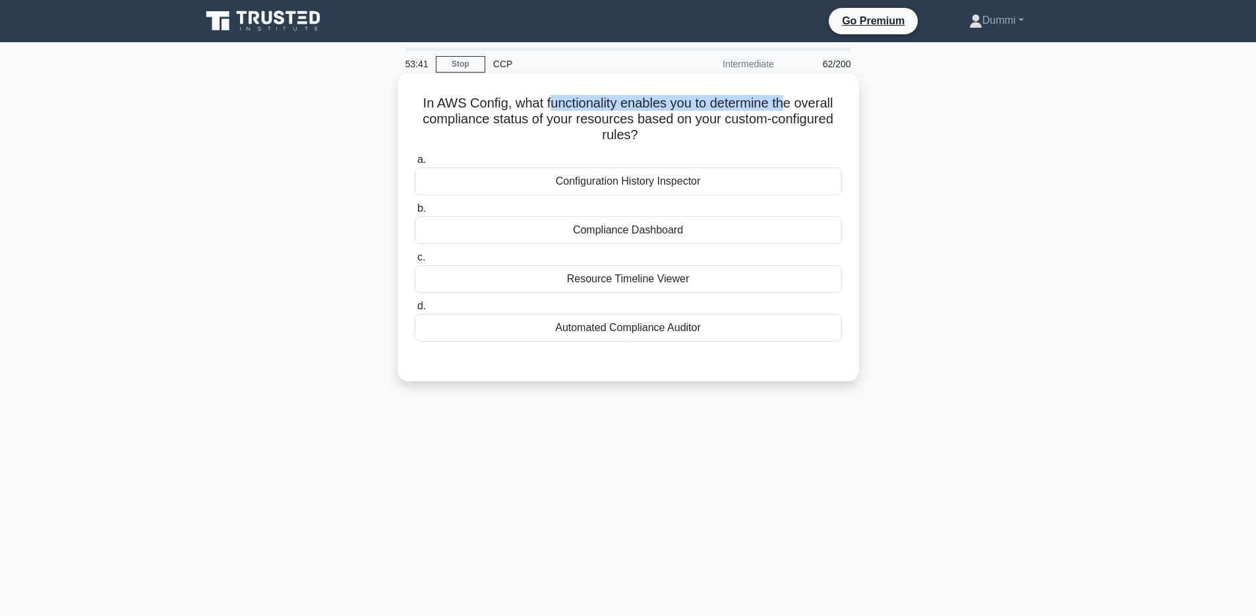
drag, startPoint x: 554, startPoint y: 101, endPoint x: 783, endPoint y: 100, distance: 229.5
click at [783, 100] on h5 "In AWS Config, what functionality enables you to determine the overall complian…" at bounding box center [628, 119] width 430 height 49
drag, startPoint x: 488, startPoint y: 116, endPoint x: 804, endPoint y: 116, distance: 315.9
click at [804, 116] on h5 "In AWS Config, what functionality enables you to determine the overall complian…" at bounding box center [628, 119] width 430 height 49
click at [679, 330] on div "Automated Compliance Auditor" at bounding box center [628, 328] width 427 height 28
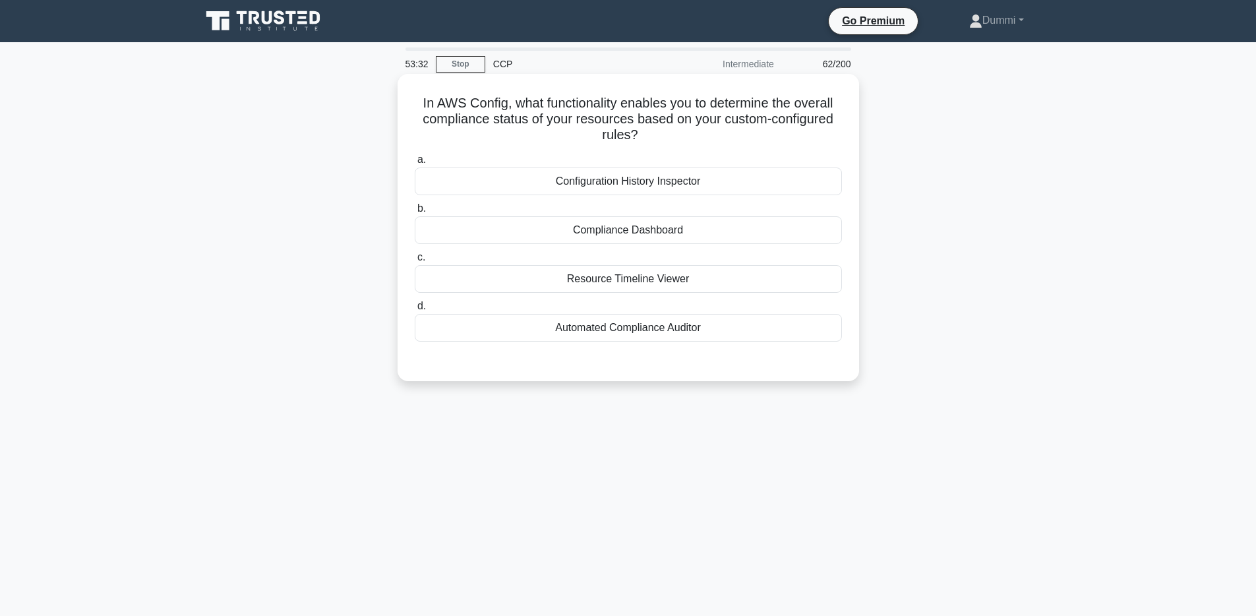
click at [415, 311] on input "d. Automated Compliance Auditor" at bounding box center [415, 306] width 0 height 9
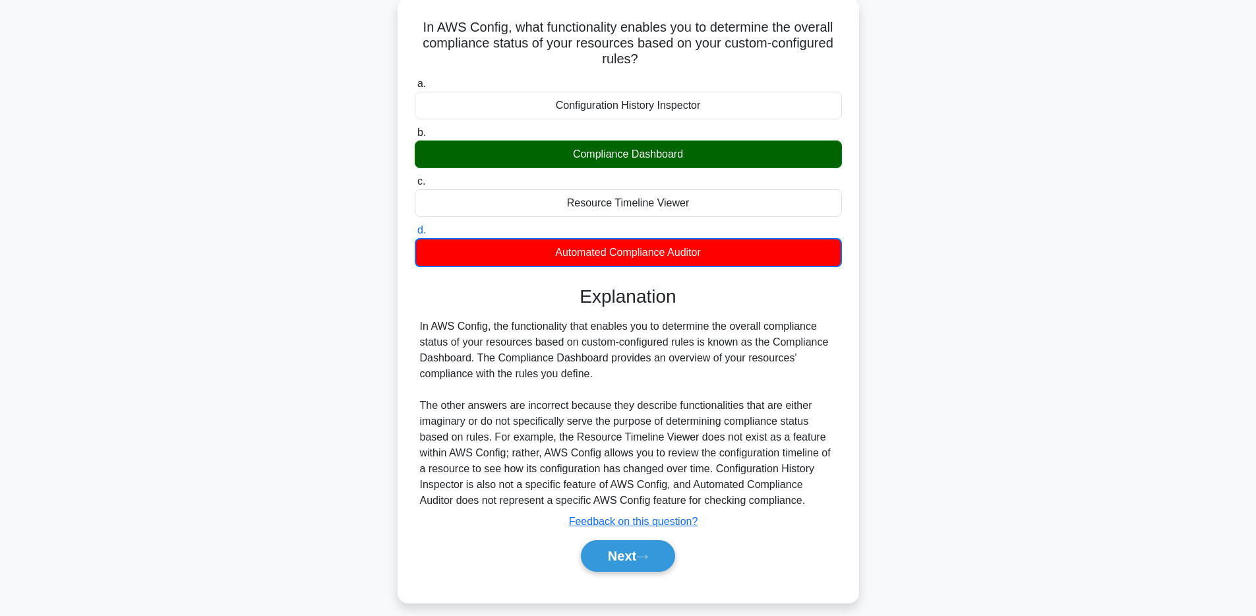
scroll to position [96, 0]
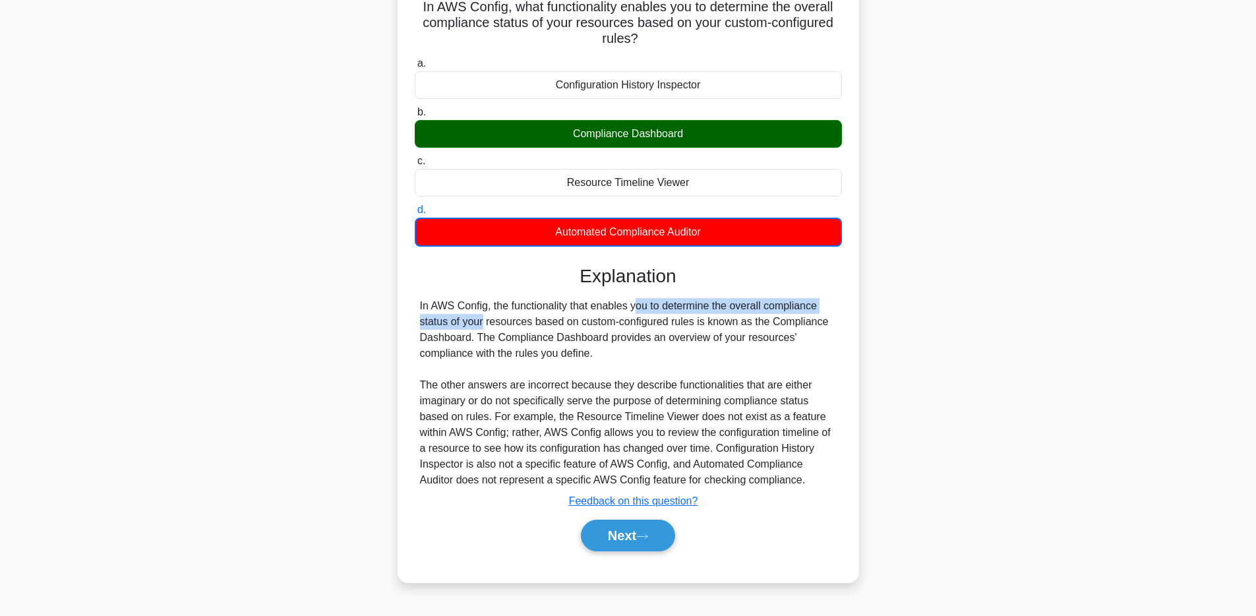
drag, startPoint x: 561, startPoint y: 306, endPoint x: 806, endPoint y: 299, distance: 245.4
click at [806, 299] on div "In AWS Config, the functionality that enables you to determine the overall comp…" at bounding box center [628, 393] width 417 height 190
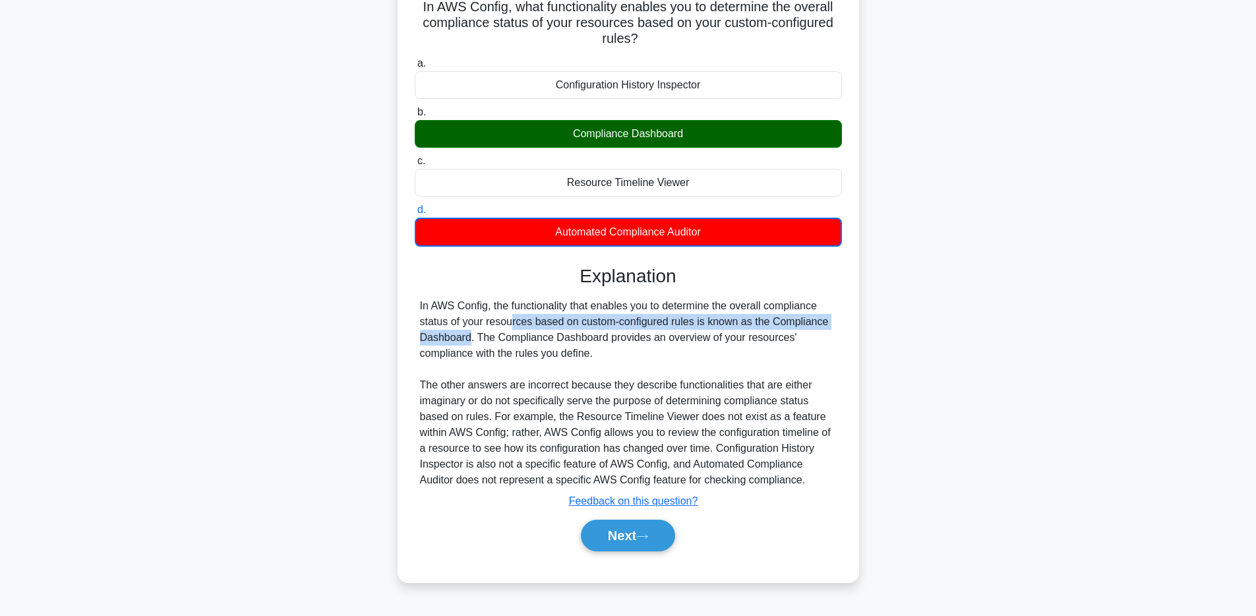
drag, startPoint x: 435, startPoint y: 325, endPoint x: 796, endPoint y: 320, distance: 361.4
click at [796, 320] on div "In AWS Config, the functionality that enables you to determine the overall comp…" at bounding box center [628, 393] width 417 height 190
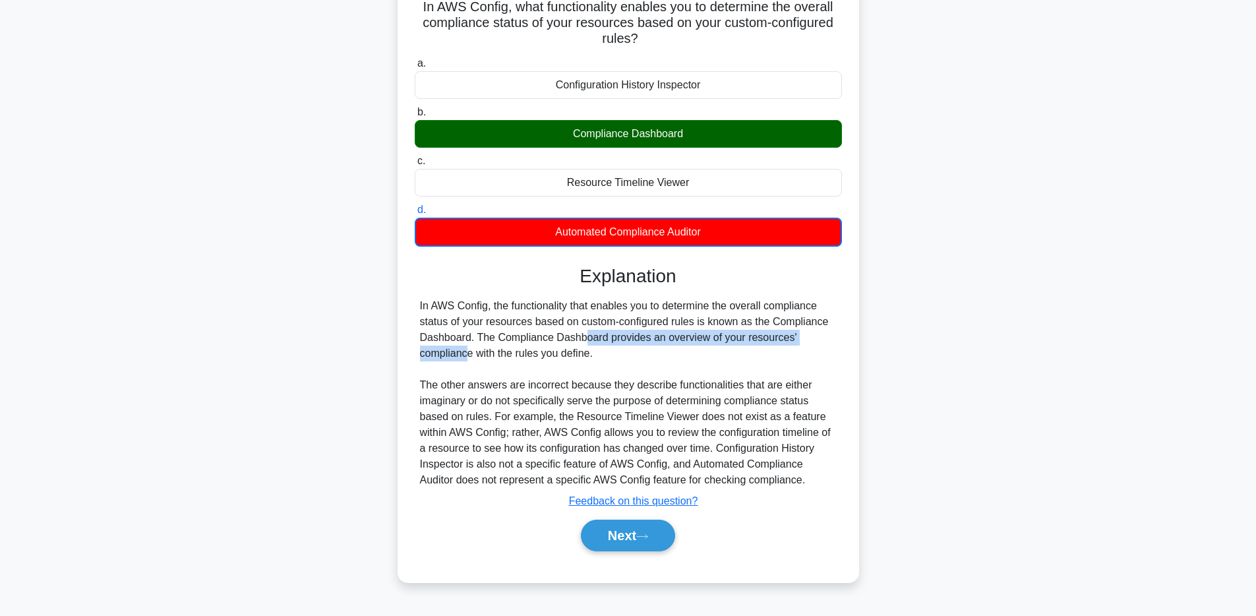
drag, startPoint x: 505, startPoint y: 343, endPoint x: 760, endPoint y: 343, distance: 255.2
click at [760, 343] on div "In AWS Config, the functionality that enables you to determine the overall comp…" at bounding box center [628, 393] width 417 height 190
drag, startPoint x: 440, startPoint y: 355, endPoint x: 592, endPoint y: 357, distance: 151.7
click at [592, 357] on div "In AWS Config, the functionality that enables you to determine the overall comp…" at bounding box center [628, 393] width 417 height 190
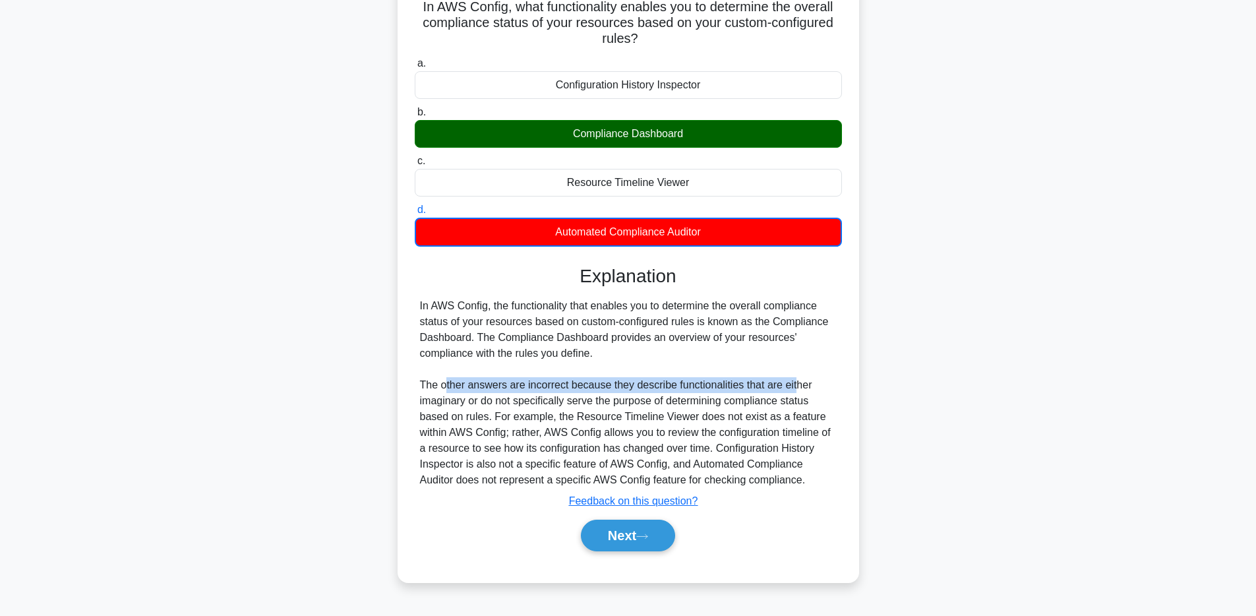
drag, startPoint x: 445, startPoint y: 389, endPoint x: 797, endPoint y: 381, distance: 351.6
click at [797, 381] on div "In AWS Config, the functionality that enables you to determine the overall comp…" at bounding box center [628, 393] width 417 height 190
click at [670, 536] on button "Next" at bounding box center [628, 536] width 94 height 32
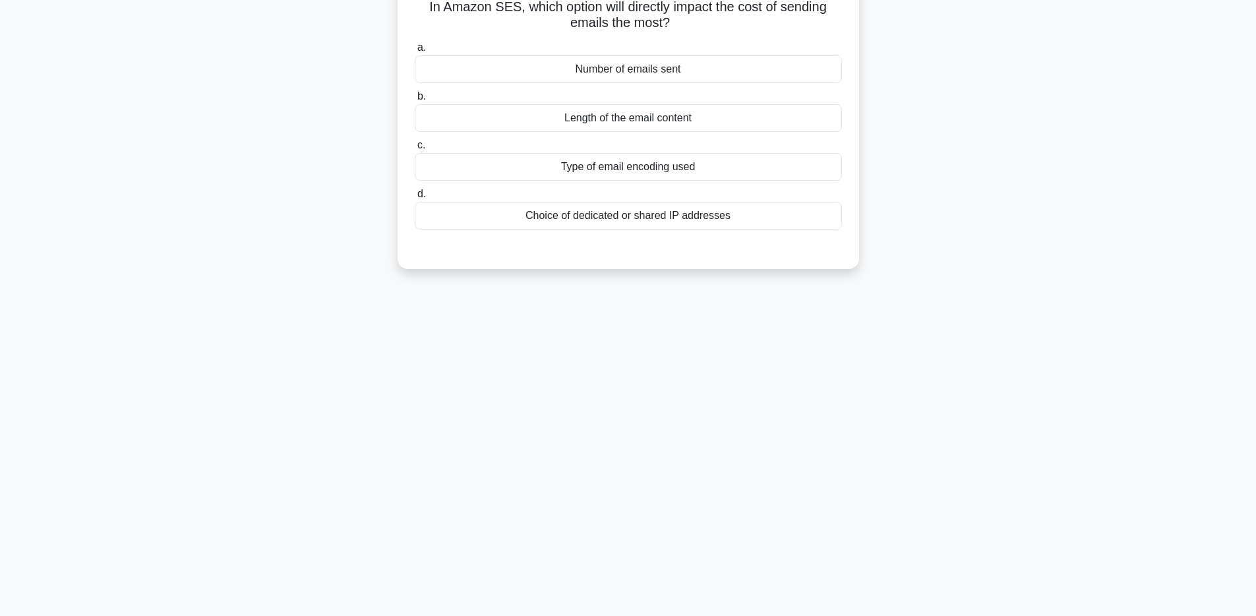
scroll to position [0, 0]
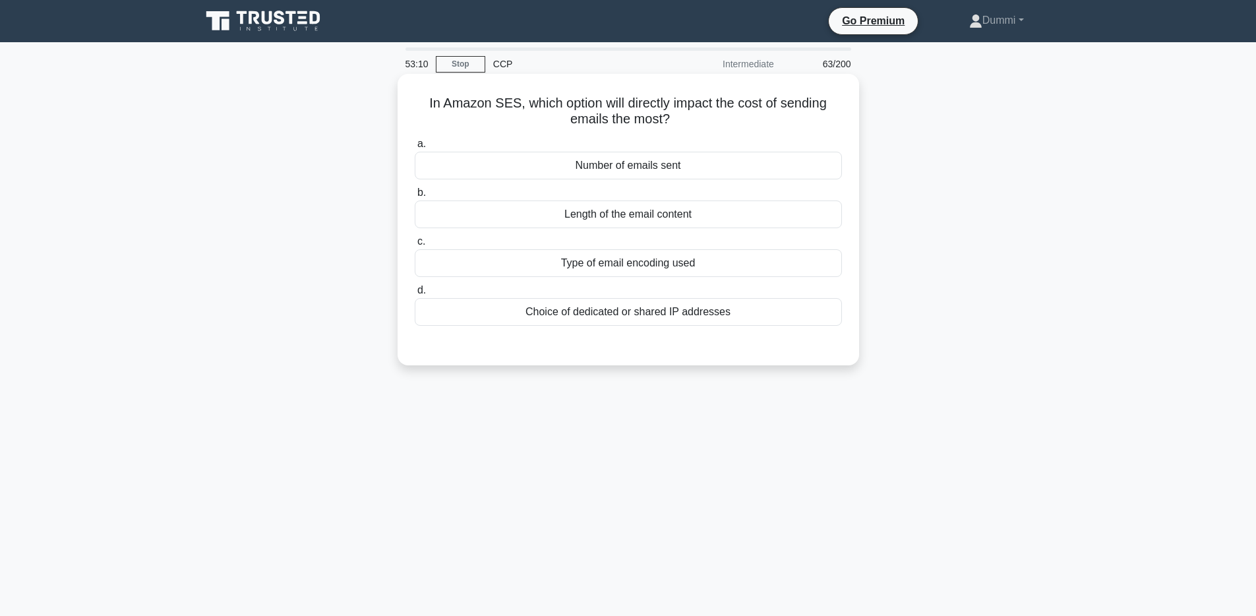
drag, startPoint x: 499, startPoint y: 97, endPoint x: 675, endPoint y: 112, distance: 176.7
click at [675, 112] on h5 "In Amazon SES, which option will directly impact the cost of sending emails the…" at bounding box center [628, 111] width 430 height 33
click at [735, 311] on div "Choice of dedicated or shared IP addresses" at bounding box center [628, 312] width 427 height 28
click at [415, 295] on input "d. Choice of dedicated or shared IP addresses" at bounding box center [415, 290] width 0 height 9
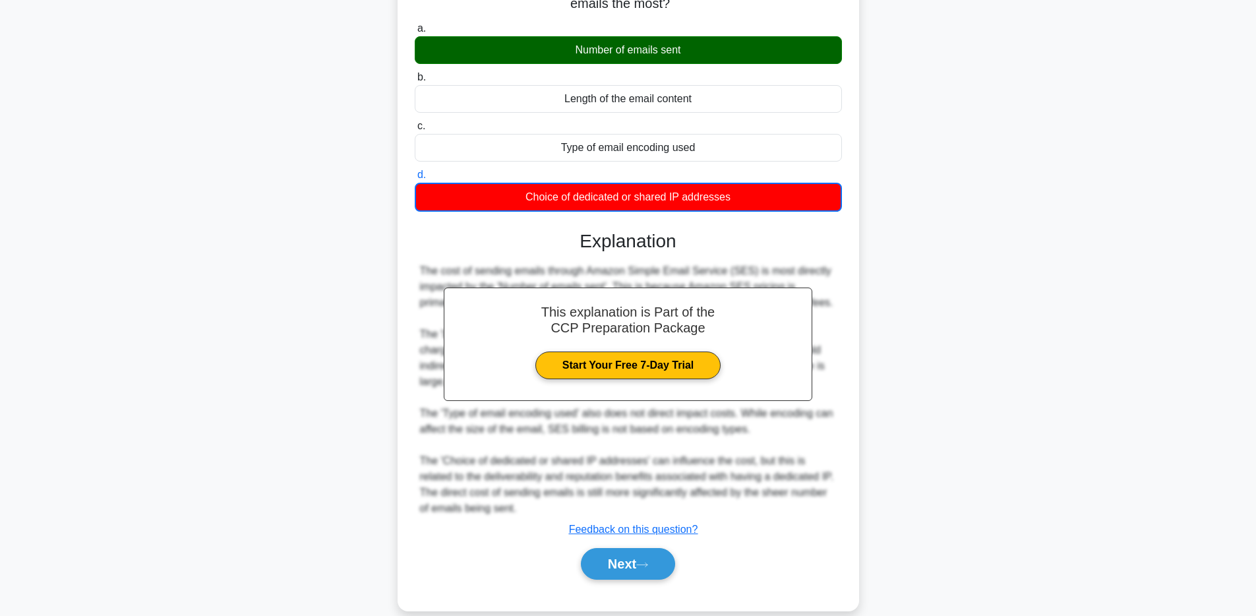
scroll to position [136, 0]
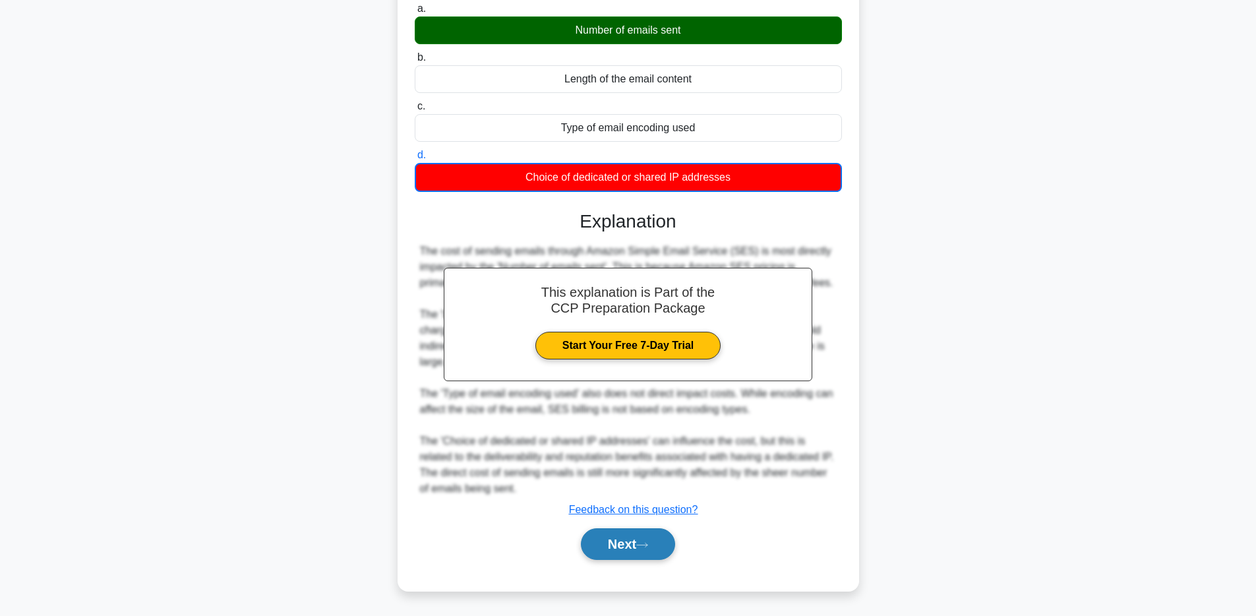
click at [659, 548] on button "Next" at bounding box center [628, 544] width 94 height 32
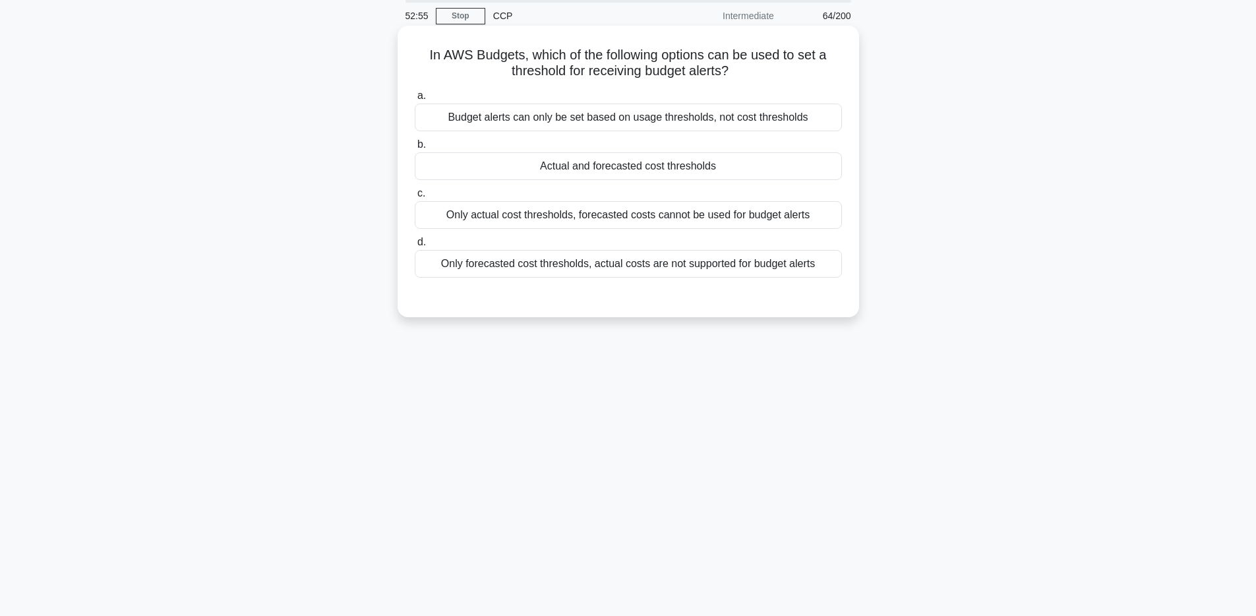
scroll to position [0, 0]
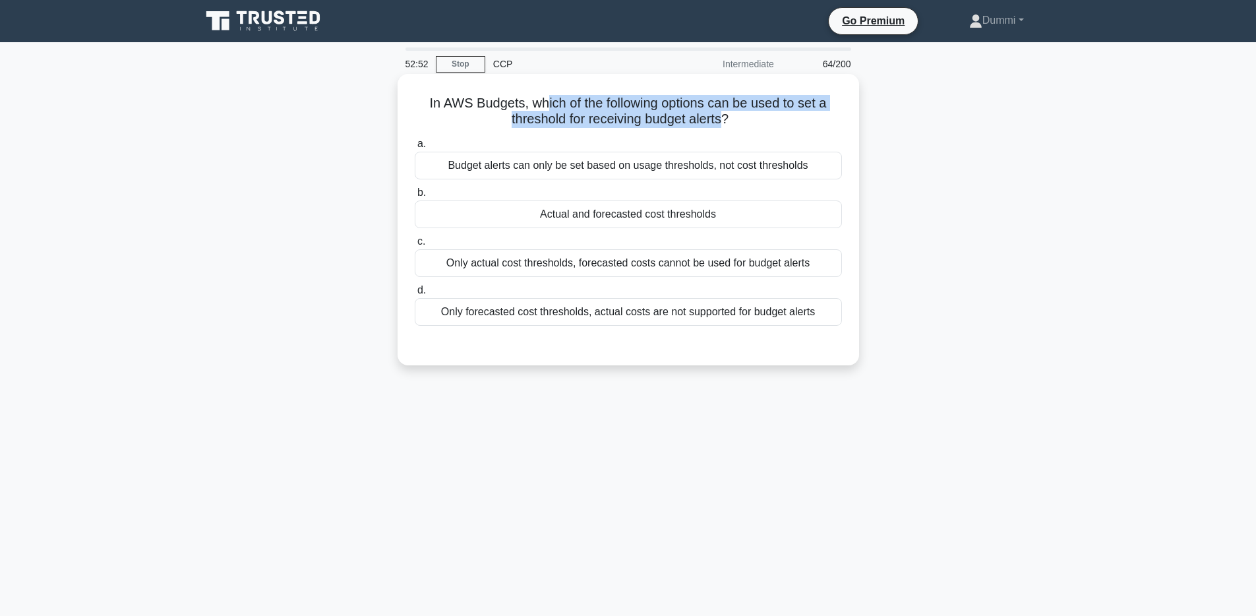
drag, startPoint x: 547, startPoint y: 99, endPoint x: 719, endPoint y: 119, distance: 173.9
click at [719, 119] on h5 "In AWS Budgets, which of the following options can be used to set a threshold f…" at bounding box center [628, 111] width 430 height 33
click at [641, 212] on div "Actual and forecasted cost thresholds" at bounding box center [628, 214] width 427 height 28
click at [415, 197] on input "b. Actual and forecasted cost thresholds" at bounding box center [415, 193] width 0 height 9
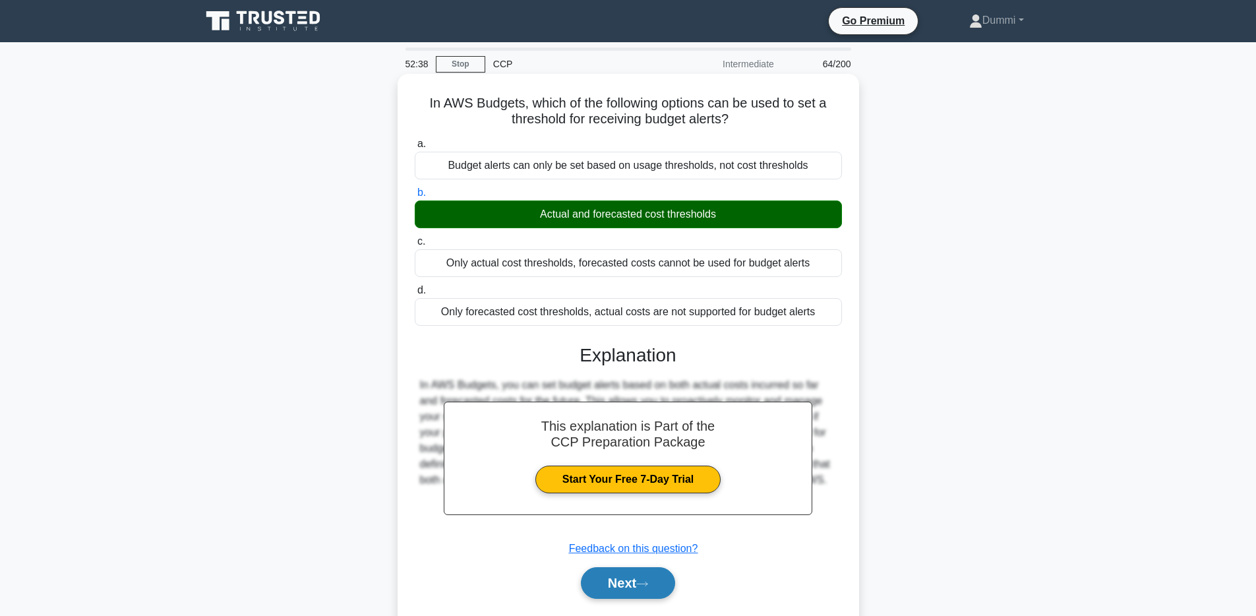
click at [658, 570] on button "Next" at bounding box center [628, 583] width 94 height 32
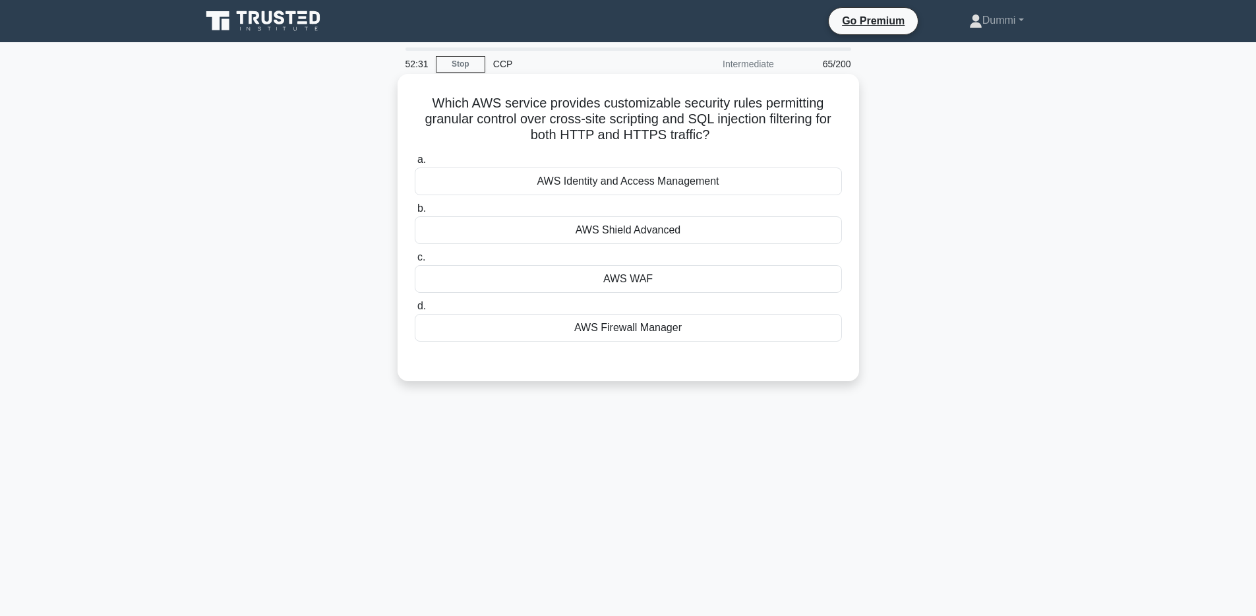
drag, startPoint x: 560, startPoint y: 132, endPoint x: 686, endPoint y: 133, distance: 126.6
click at [686, 133] on h5 "Which AWS service provides customizable security rules permitting granular cont…" at bounding box center [628, 119] width 430 height 49
click at [703, 227] on div "AWS Shield Advanced" at bounding box center [628, 230] width 427 height 28
click at [415, 213] on input "b. AWS Shield Advanced" at bounding box center [415, 208] width 0 height 9
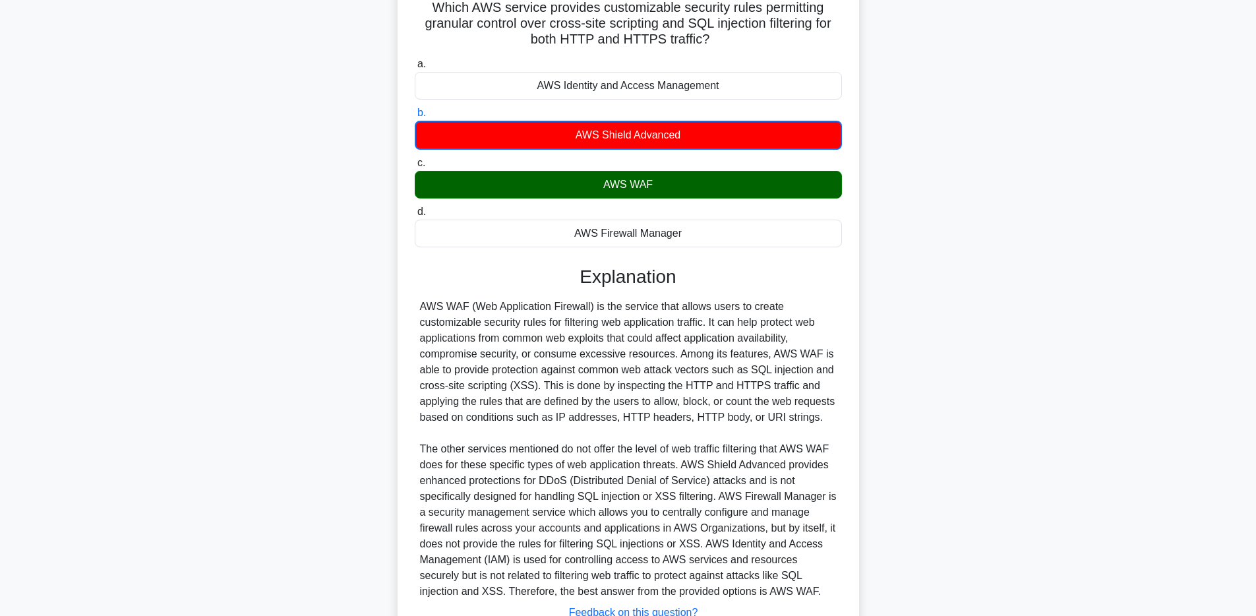
scroll to position [215, 0]
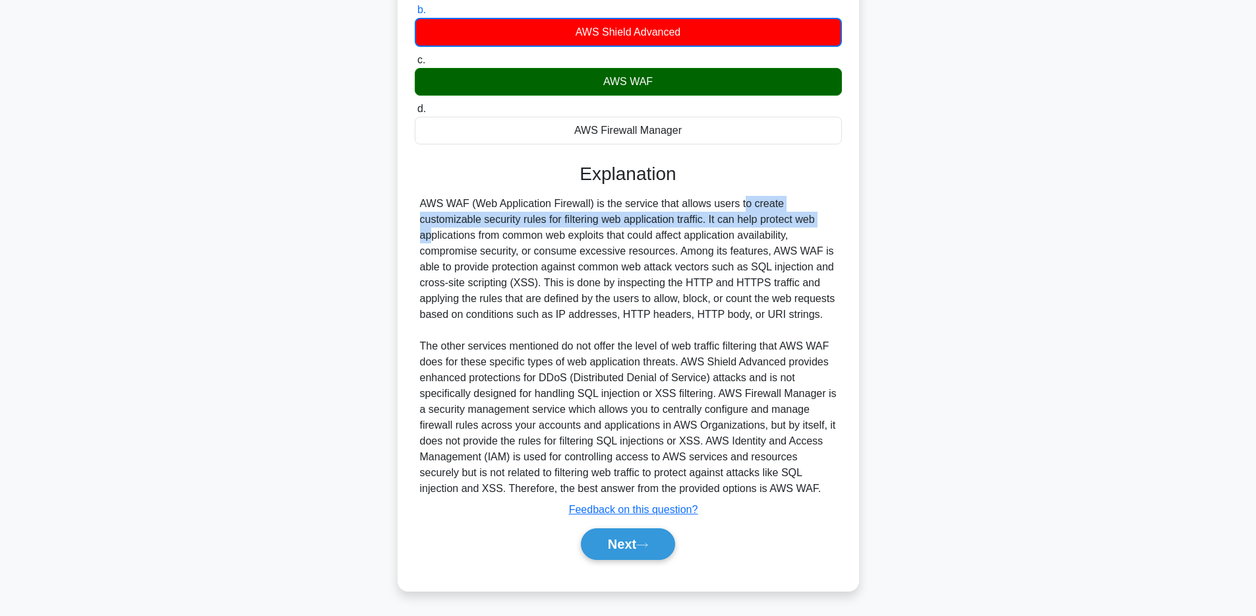
drag, startPoint x: 701, startPoint y: 193, endPoint x: 754, endPoint y: 196, distance: 53.5
click at [754, 196] on div "AWS WAF (Web Application Firewall) is the service that allows users to create c…" at bounding box center [628, 346] width 417 height 301
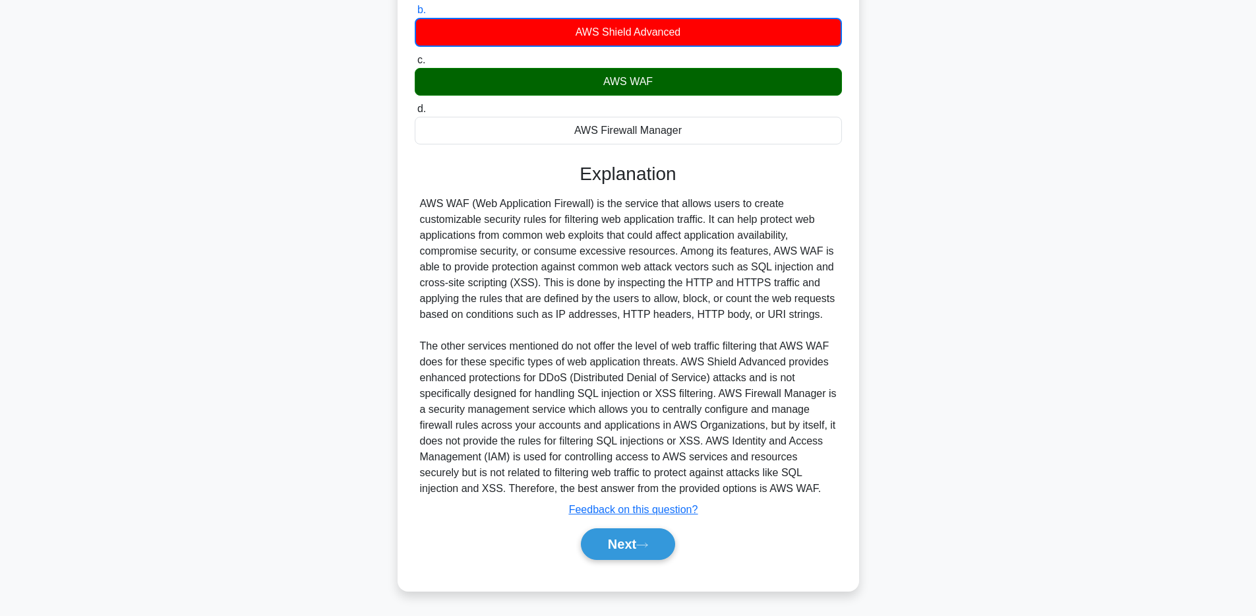
click at [660, 202] on div "AWS WAF (Web Application Firewall) is the service that allows users to create c…" at bounding box center [628, 346] width 417 height 301
drag, startPoint x: 643, startPoint y: 201, endPoint x: 807, endPoint y: 196, distance: 164.3
click at [807, 196] on div "AWS WAF (Web Application Firewall) is the service that allows users to create c…" at bounding box center [628, 346] width 417 height 301
drag, startPoint x: 513, startPoint y: 222, endPoint x: 777, endPoint y: 216, distance: 263.8
click at [777, 216] on div "AWS WAF (Web Application Firewall) is the service that allows users to create c…" at bounding box center [628, 346] width 417 height 301
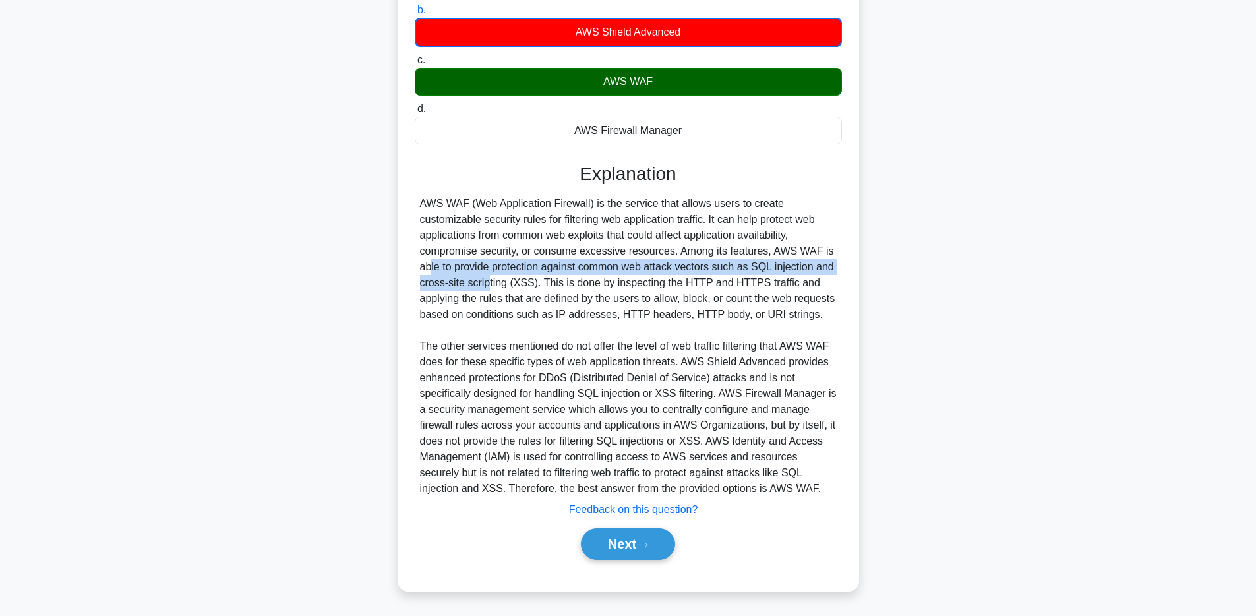
drag, startPoint x: 755, startPoint y: 242, endPoint x: 562, endPoint y: 275, distance: 196.0
click at [855, 246] on div "Which AWS service provides customizable security rules permitting granular cont…" at bounding box center [629, 232] width 462 height 715
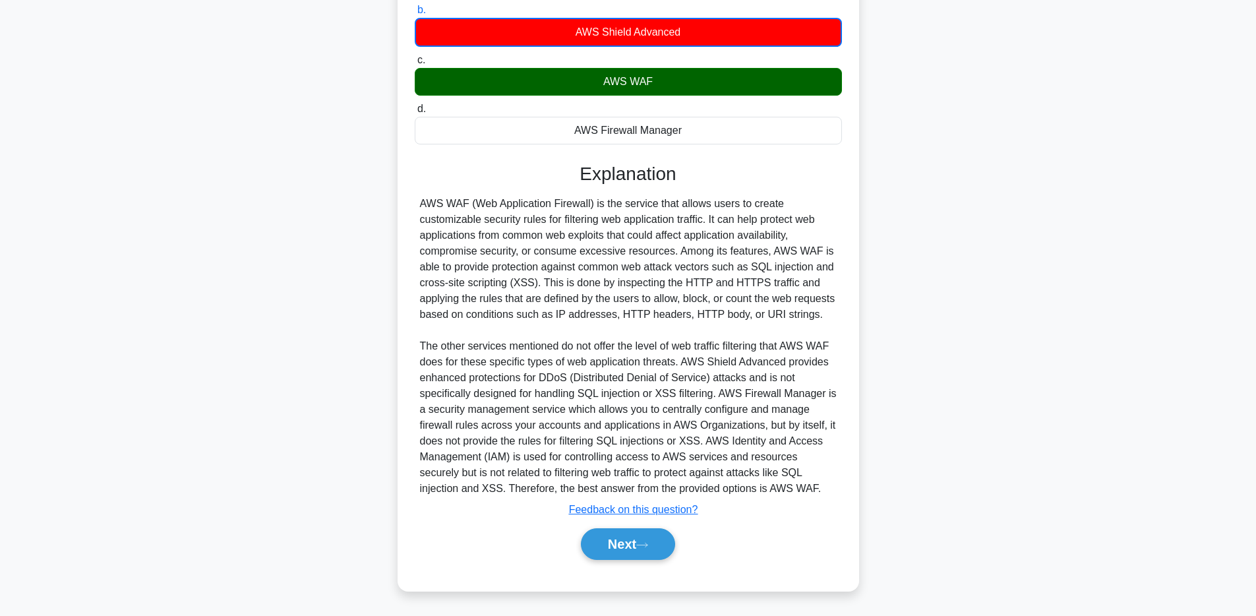
click at [440, 266] on div "AWS WAF (Web Application Firewall) is the service that allows users to create c…" at bounding box center [628, 346] width 417 height 301
drag, startPoint x: 514, startPoint y: 250, endPoint x: 777, endPoint y: 251, distance: 263.1
click at [777, 251] on div "AWS WAF (Web Application Firewall) is the service that allows users to create c…" at bounding box center [628, 346] width 417 height 301
drag, startPoint x: 543, startPoint y: 269, endPoint x: 471, endPoint y: 268, distance: 71.9
click at [471, 268] on div "AWS WAF (Web Application Firewall) is the service that allows users to create c…" at bounding box center [628, 346] width 417 height 301
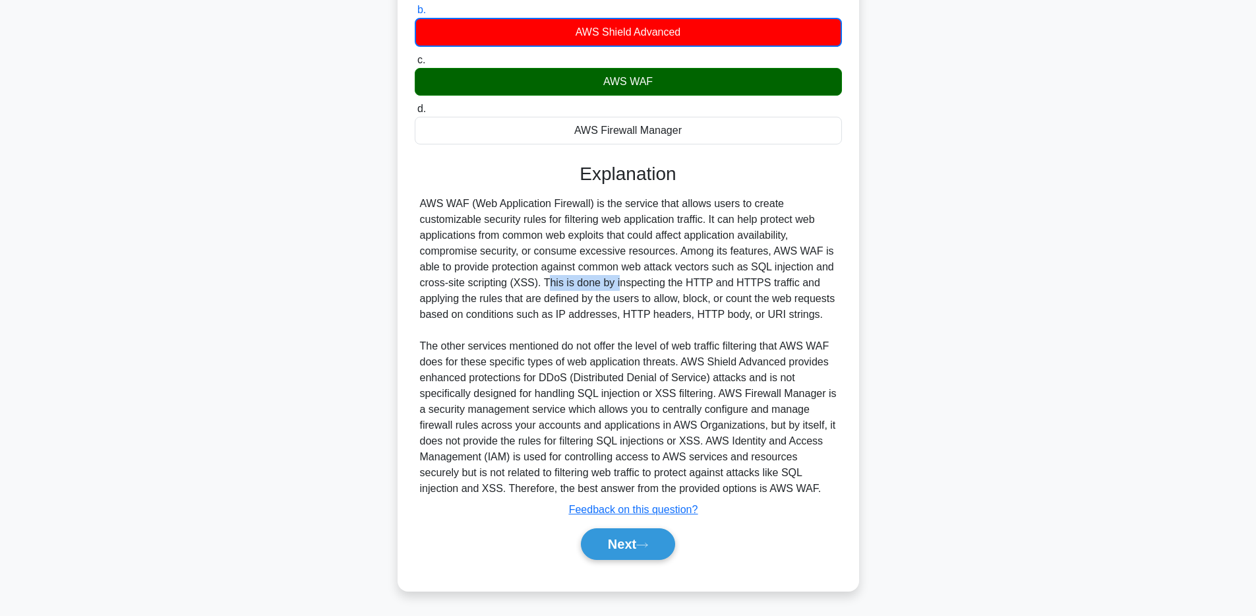
click at [471, 268] on div "AWS WAF (Web Application Firewall) is the service that allows users to create c…" at bounding box center [628, 346] width 417 height 301
click at [646, 546] on icon at bounding box center [642, 544] width 12 height 7
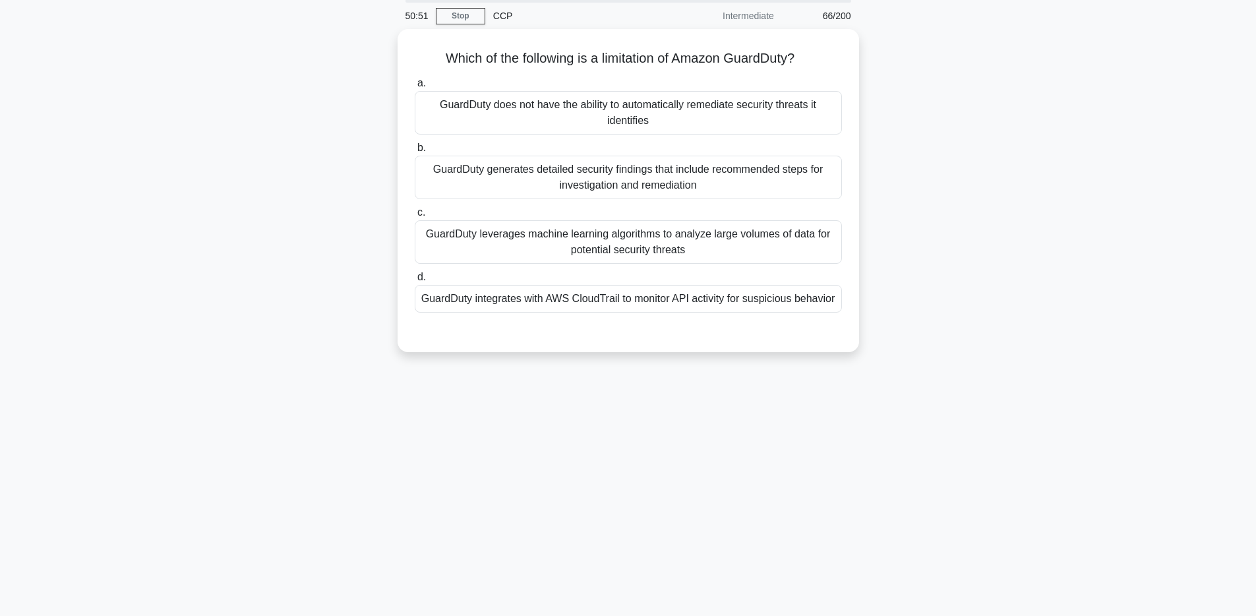
scroll to position [0, 0]
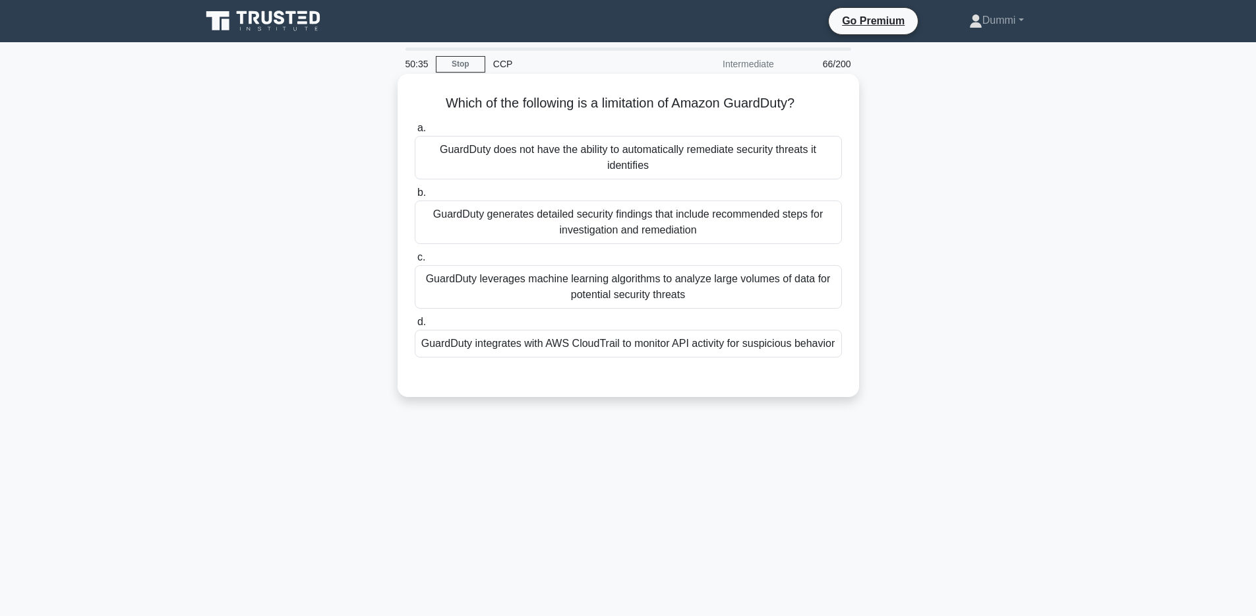
click at [822, 346] on div "GuardDuty integrates with AWS CloudTrail to monitor API activity for suspicious…" at bounding box center [628, 344] width 427 height 28
click at [415, 326] on input "d. GuardDuty integrates with AWS CloudTrail to monitor API activity for suspici…" at bounding box center [415, 322] width 0 height 9
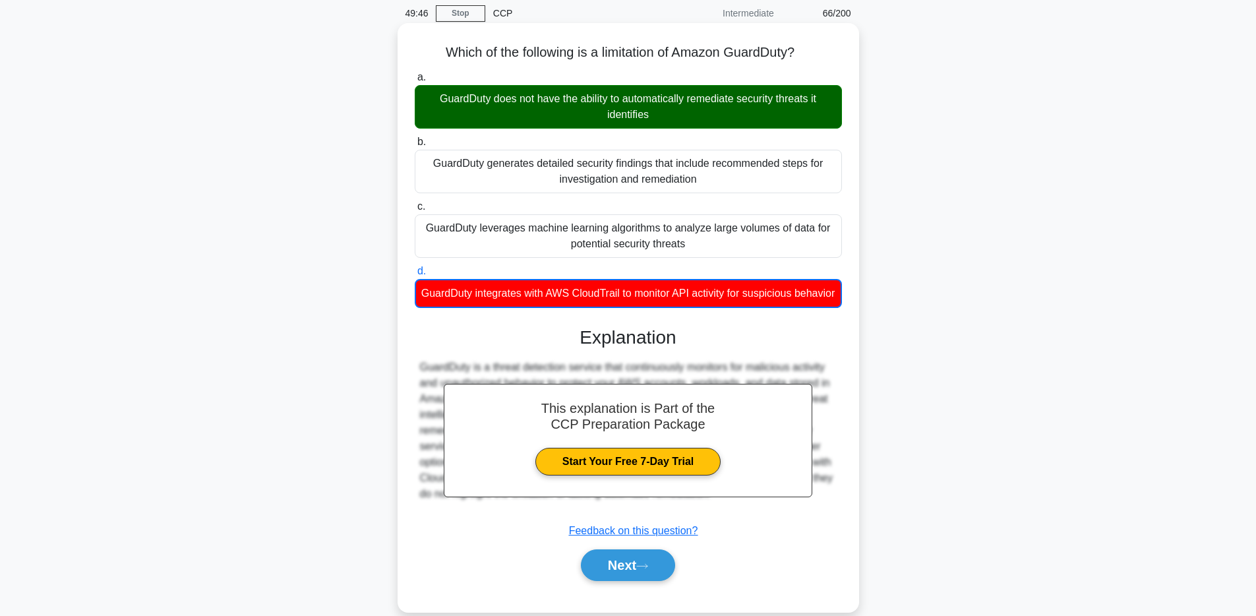
scroll to position [96, 0]
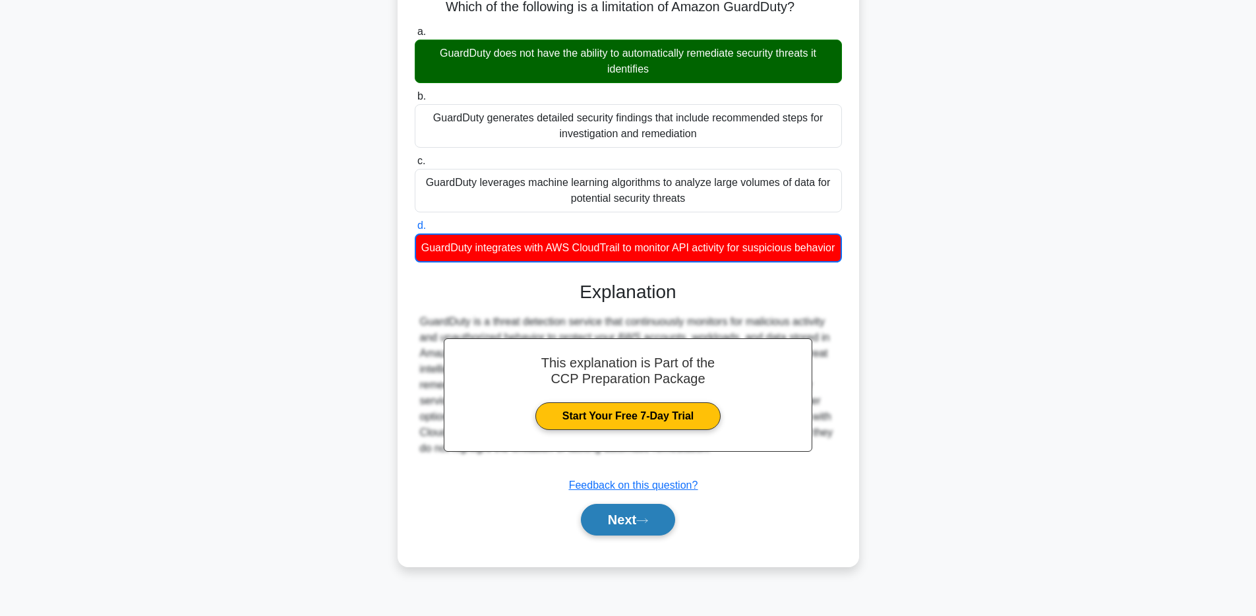
click at [643, 510] on button "Next" at bounding box center [628, 520] width 94 height 32
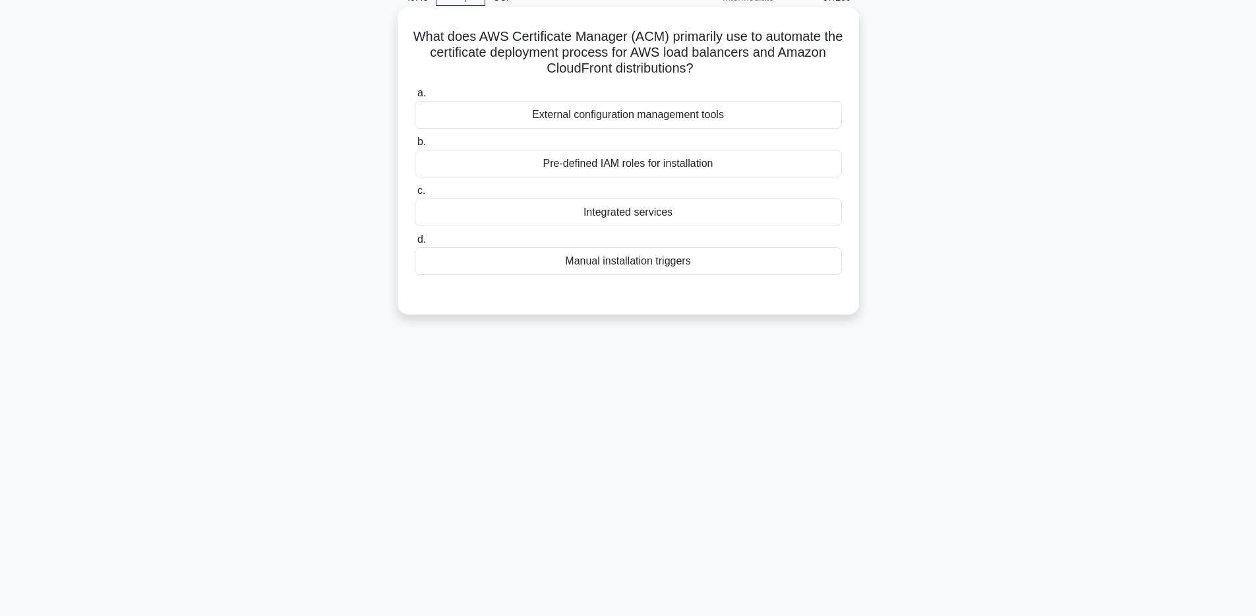
scroll to position [0, 0]
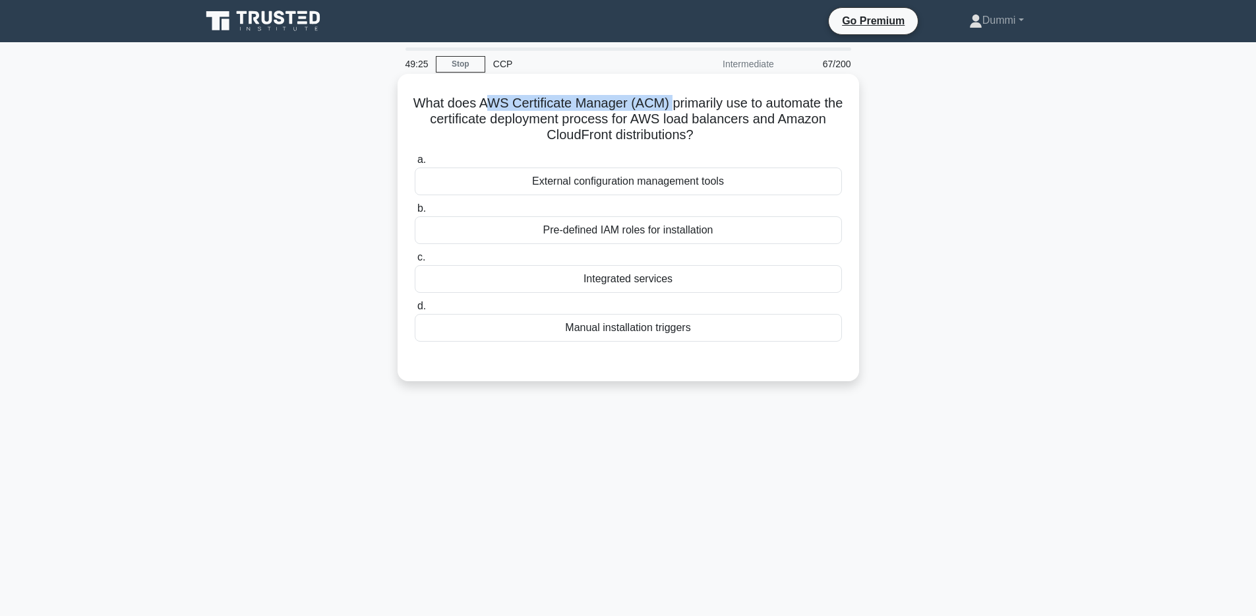
drag, startPoint x: 485, startPoint y: 100, endPoint x: 667, endPoint y: 106, distance: 182.7
click at [667, 106] on h5 "What does AWS Certificate Manager (ACM) primarily use to automate the certifica…" at bounding box center [628, 119] width 430 height 49
click at [692, 238] on div "Pre-defined IAM roles for installation" at bounding box center [628, 230] width 427 height 28
click at [415, 213] on input "b. Pre-defined IAM roles for installation" at bounding box center [415, 208] width 0 height 9
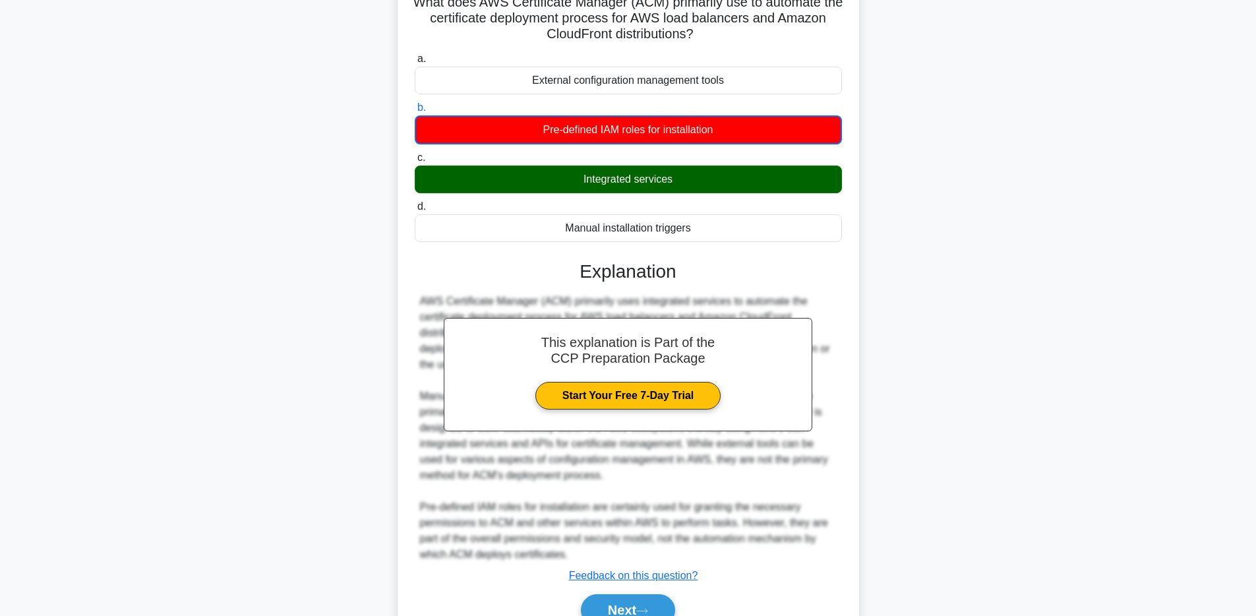
scroll to position [167, 0]
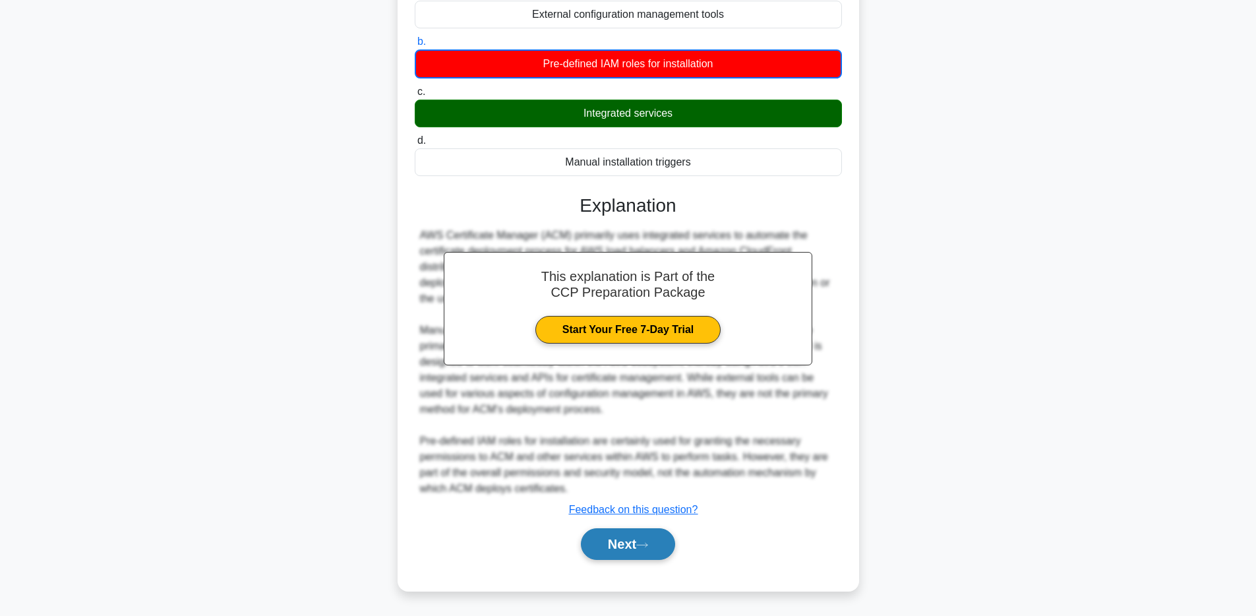
click at [647, 538] on button "Next" at bounding box center [628, 544] width 94 height 32
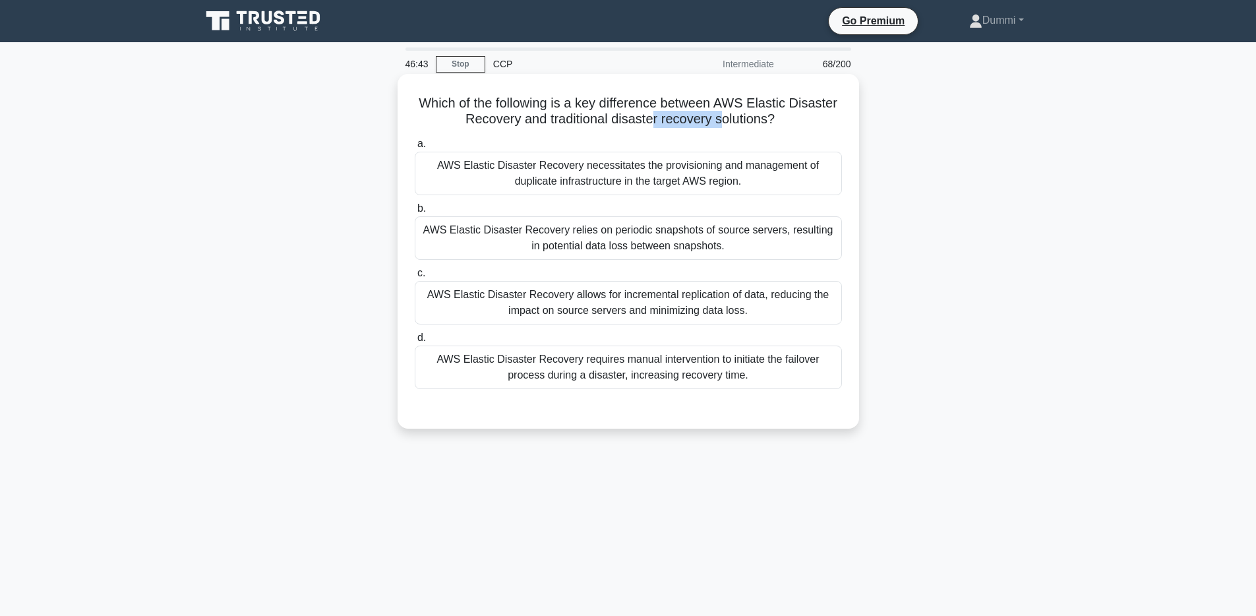
drag, startPoint x: 676, startPoint y: 121, endPoint x: 721, endPoint y: 116, distance: 45.7
click at [721, 116] on h5 "Which of the following is a key difference between AWS Elastic Disaster Recover…" at bounding box center [628, 111] width 430 height 33
click at [791, 123] on h5 "Which of the following is a key difference between AWS Elastic Disaster Recover…" at bounding box center [628, 111] width 430 height 33
click at [766, 291] on div "AWS Elastic Disaster Recovery allows for incremental replication of data, reduc…" at bounding box center [628, 303] width 427 height 44
click at [415, 278] on input "c. AWS Elastic Disaster Recovery allows for incremental replication of data, re…" at bounding box center [415, 273] width 0 height 9
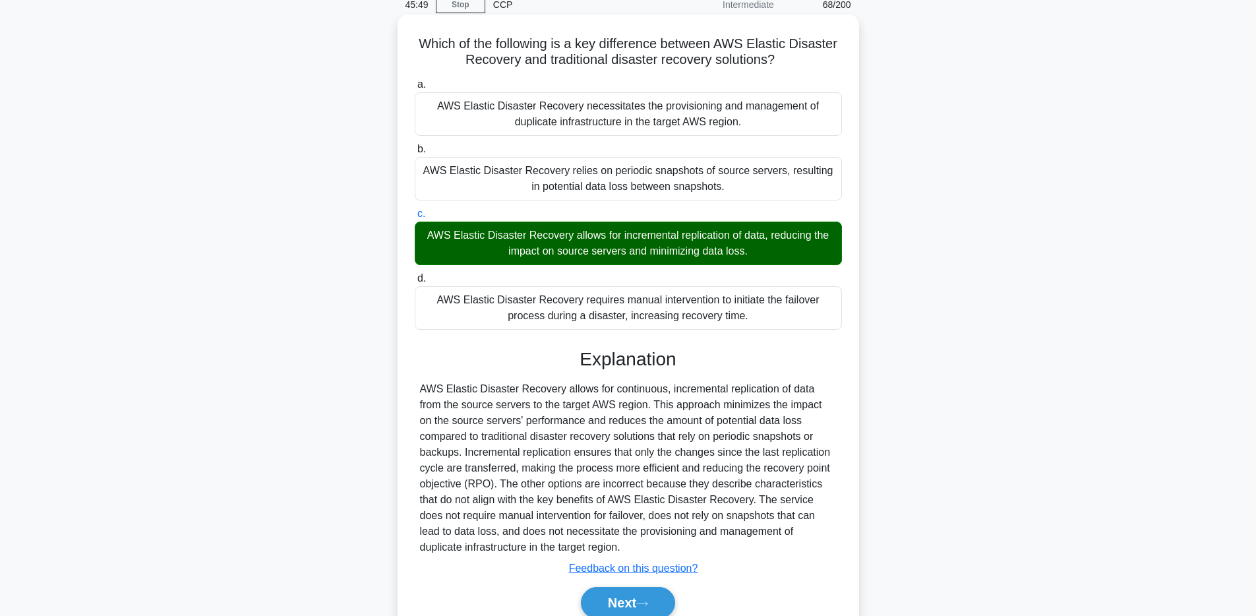
scroll to position [119, 0]
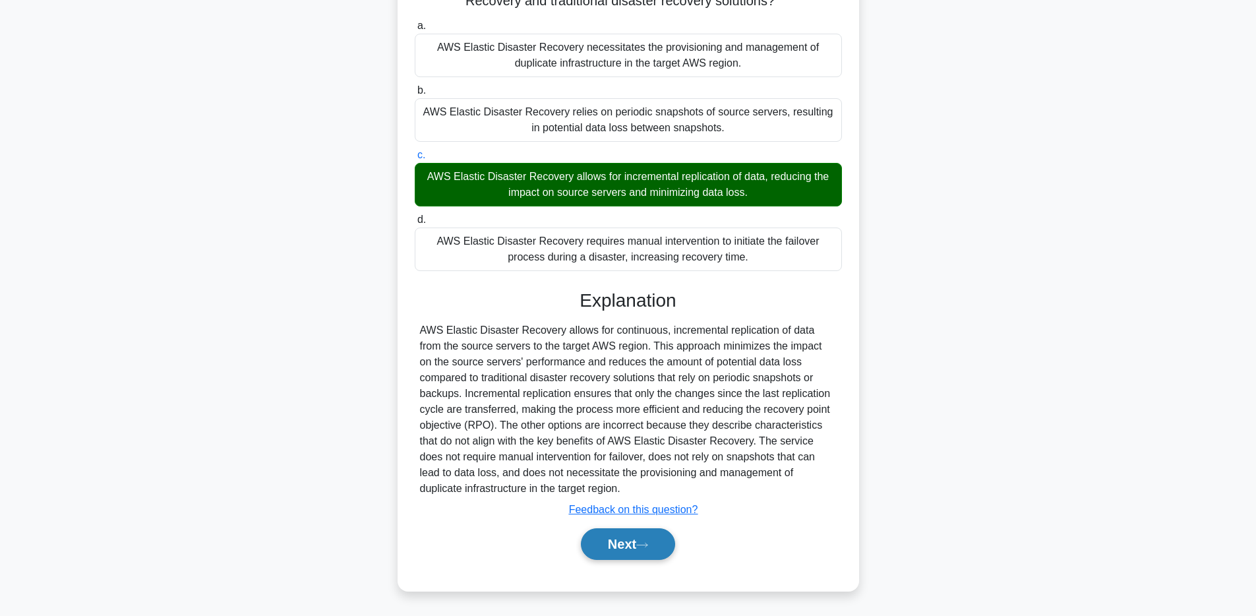
click at [635, 541] on button "Next" at bounding box center [628, 544] width 94 height 32
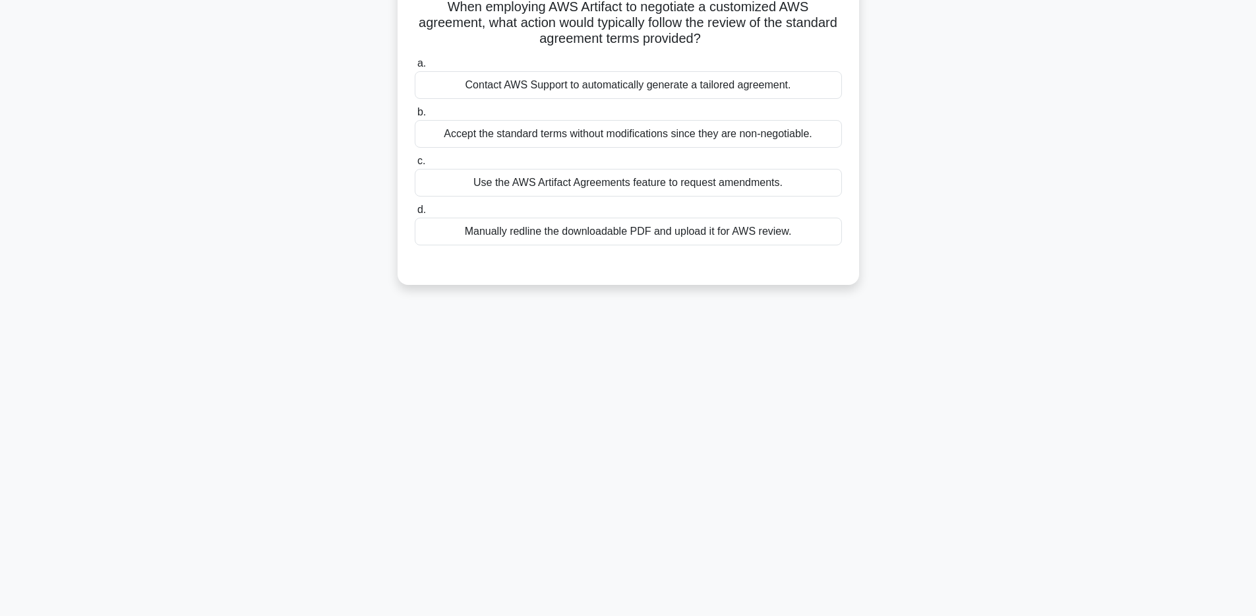
scroll to position [0, 0]
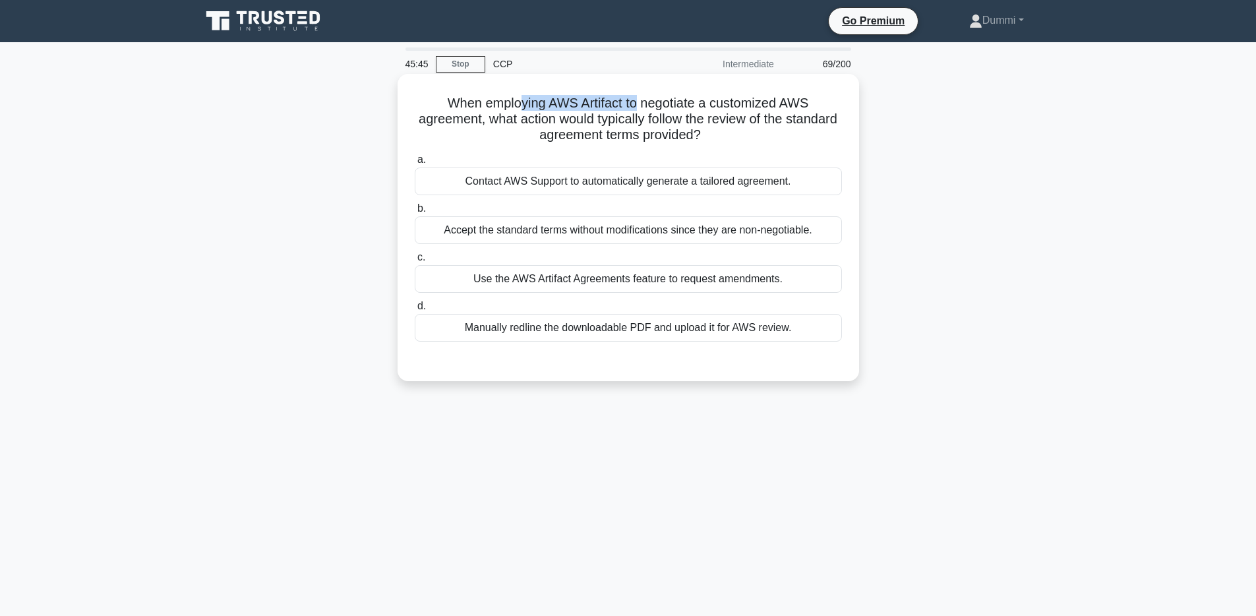
drag, startPoint x: 519, startPoint y: 108, endPoint x: 636, endPoint y: 101, distance: 117.6
click at [636, 101] on h5 "When employing AWS Artifact to negotiate a customized AWS agreement, what actio…" at bounding box center [628, 119] width 430 height 49
drag, startPoint x: 687, startPoint y: 102, endPoint x: 803, endPoint y: 100, distance: 116.1
click at [803, 100] on h5 "When employing AWS Artifact to negotiate a customized AWS agreement, what actio…" at bounding box center [628, 119] width 430 height 49
drag, startPoint x: 502, startPoint y: 117, endPoint x: 764, endPoint y: 117, distance: 261.1
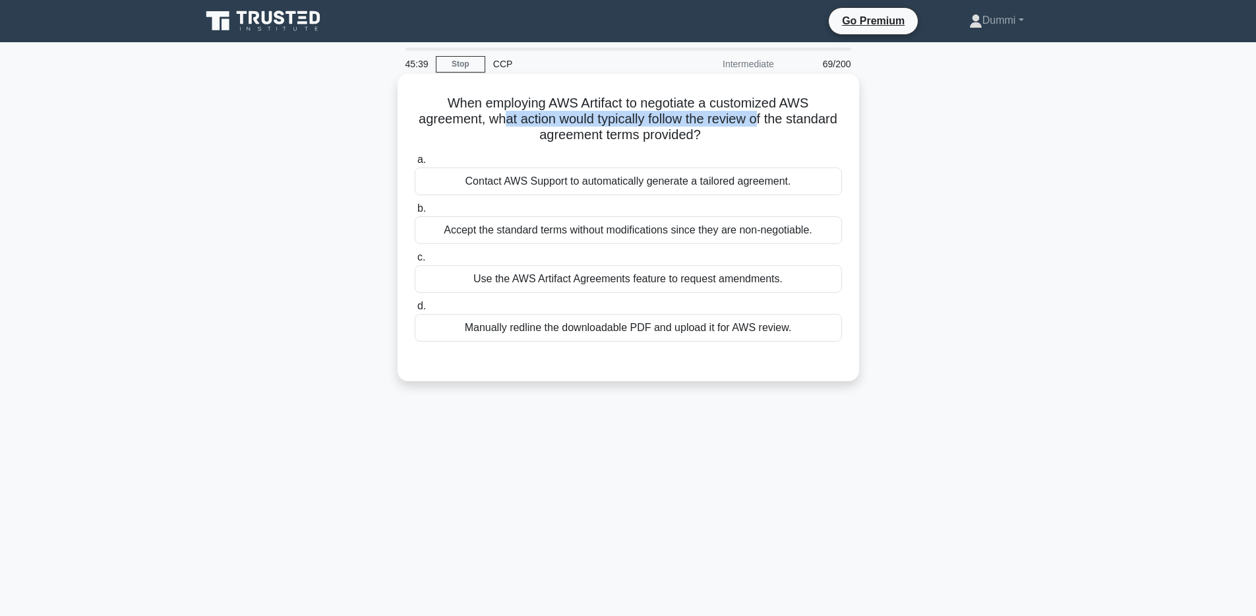
click at [759, 118] on h5 "When employing AWS Artifact to negotiate a customized AWS agreement, what actio…" at bounding box center [628, 119] width 430 height 49
drag, startPoint x: 551, startPoint y: 132, endPoint x: 658, endPoint y: 133, distance: 106.8
click at [658, 133] on h5 "When employing AWS Artifact to negotiate a customized AWS agreement, what actio…" at bounding box center [628, 119] width 430 height 49
click at [708, 266] on div "Use the AWS Artifact Agreements feature to request amendments." at bounding box center [628, 279] width 427 height 28
click at [415, 262] on input "c. Use the AWS Artifact Agreements feature to request amendments." at bounding box center [415, 257] width 0 height 9
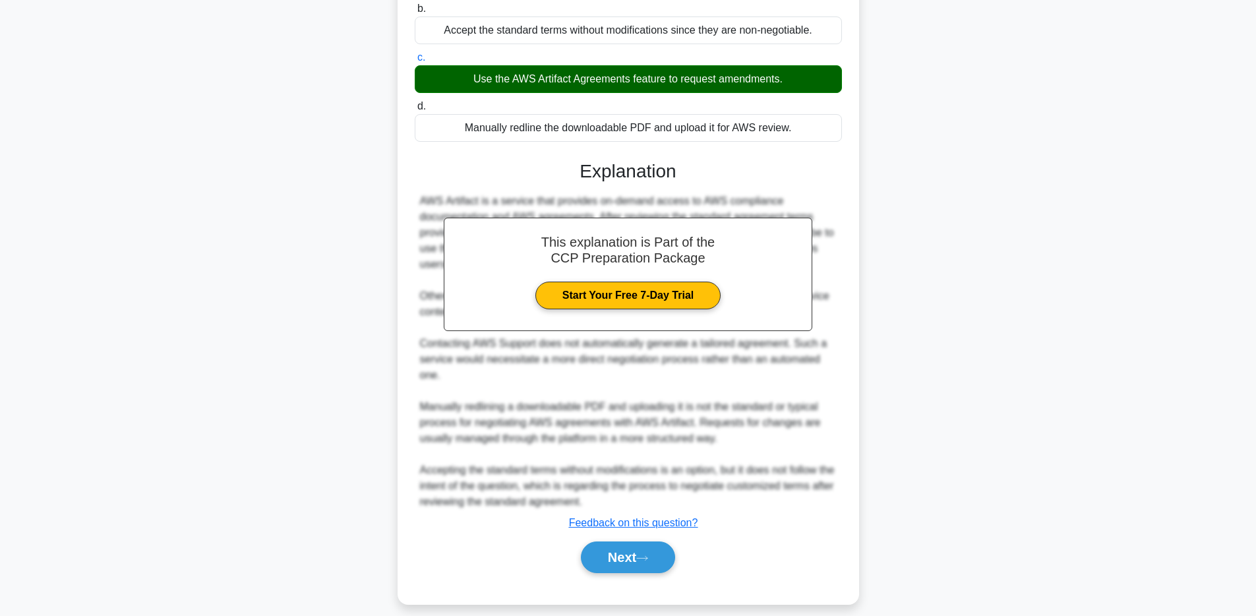
scroll to position [214, 0]
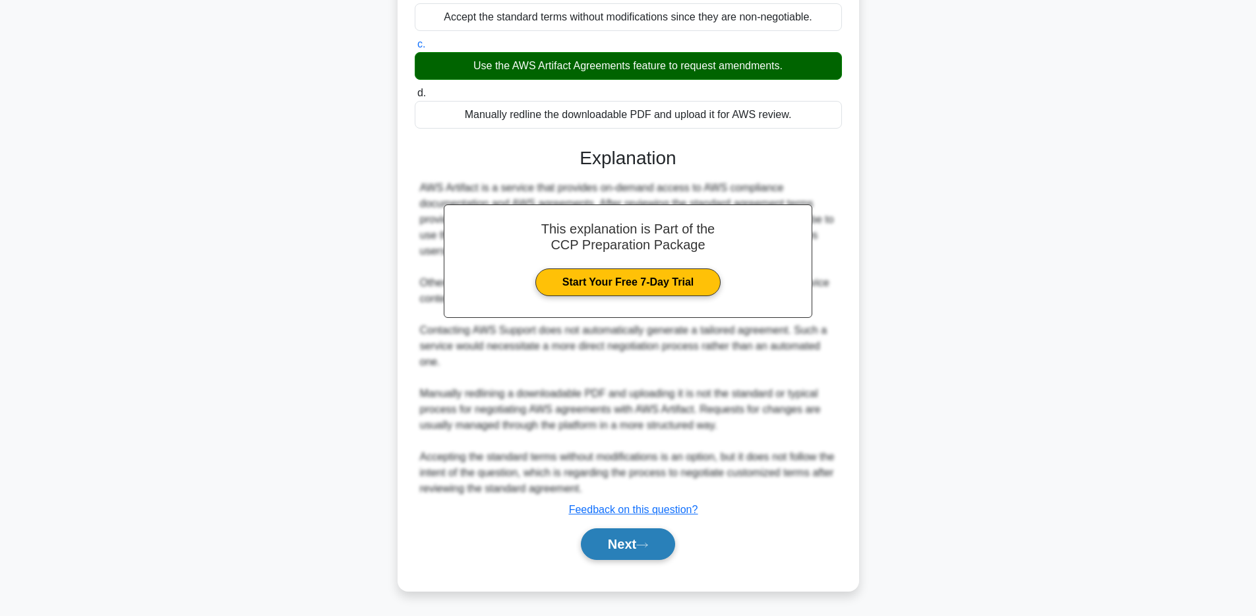
click at [646, 537] on button "Next" at bounding box center [628, 544] width 94 height 32
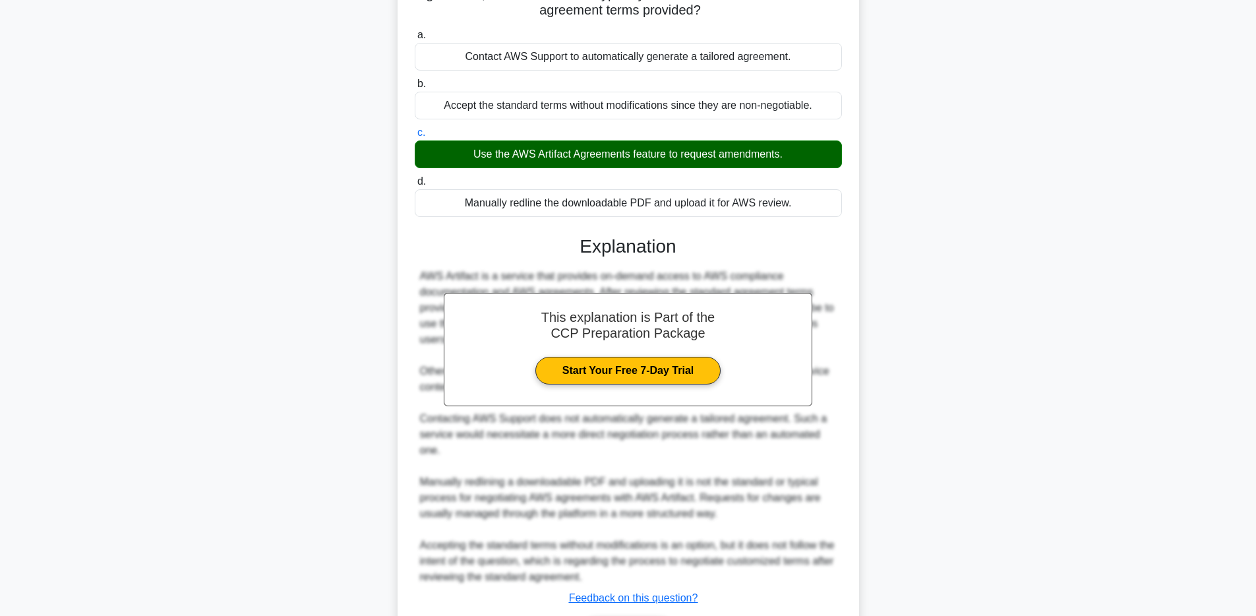
scroll to position [0, 0]
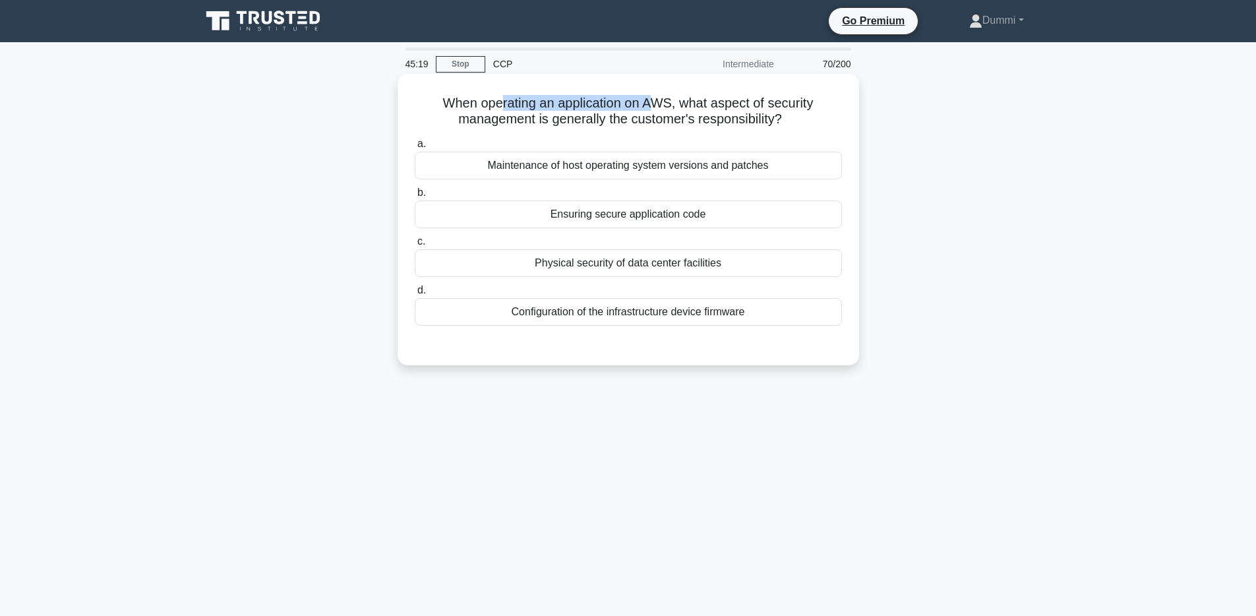
drag, startPoint x: 501, startPoint y: 103, endPoint x: 650, endPoint y: 104, distance: 148.4
click at [650, 104] on h5 "When operating an application on AWS, what aspect of security management is gen…" at bounding box center [628, 111] width 430 height 33
drag, startPoint x: 488, startPoint y: 120, endPoint x: 723, endPoint y: 122, distance: 234.8
click at [723, 122] on h5 "When operating an application on AWS, what aspect of security management is gen…" at bounding box center [628, 111] width 430 height 33
click at [646, 224] on div "Ensuring secure application code" at bounding box center [628, 214] width 427 height 28
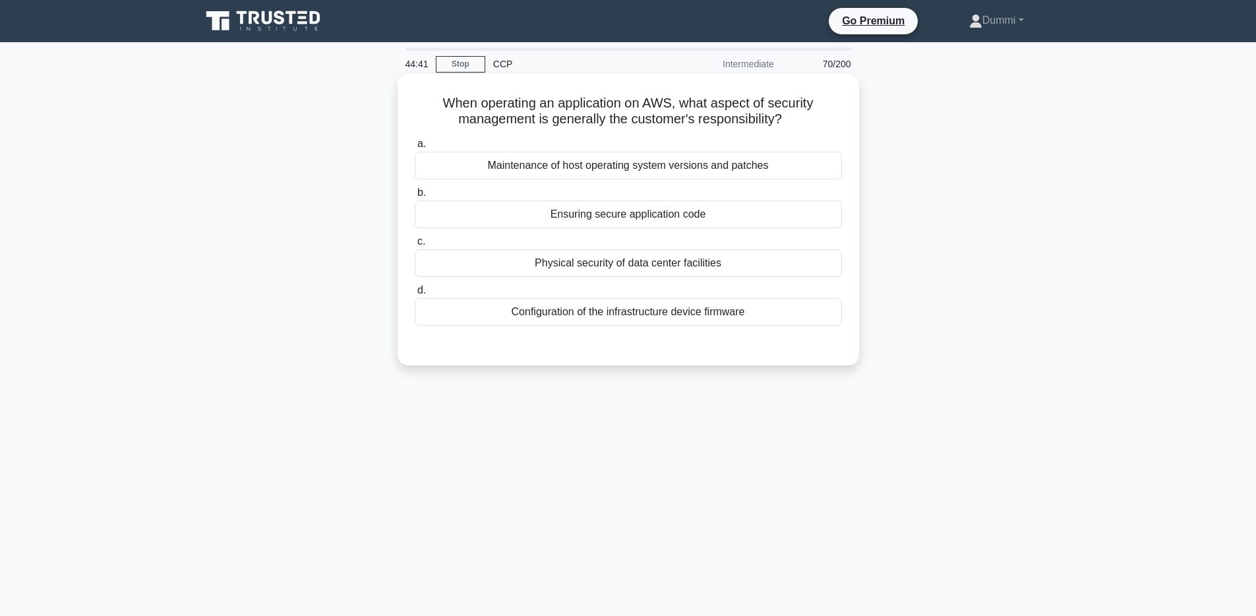
click at [415, 197] on input "b. Ensuring secure application code" at bounding box center [415, 193] width 0 height 9
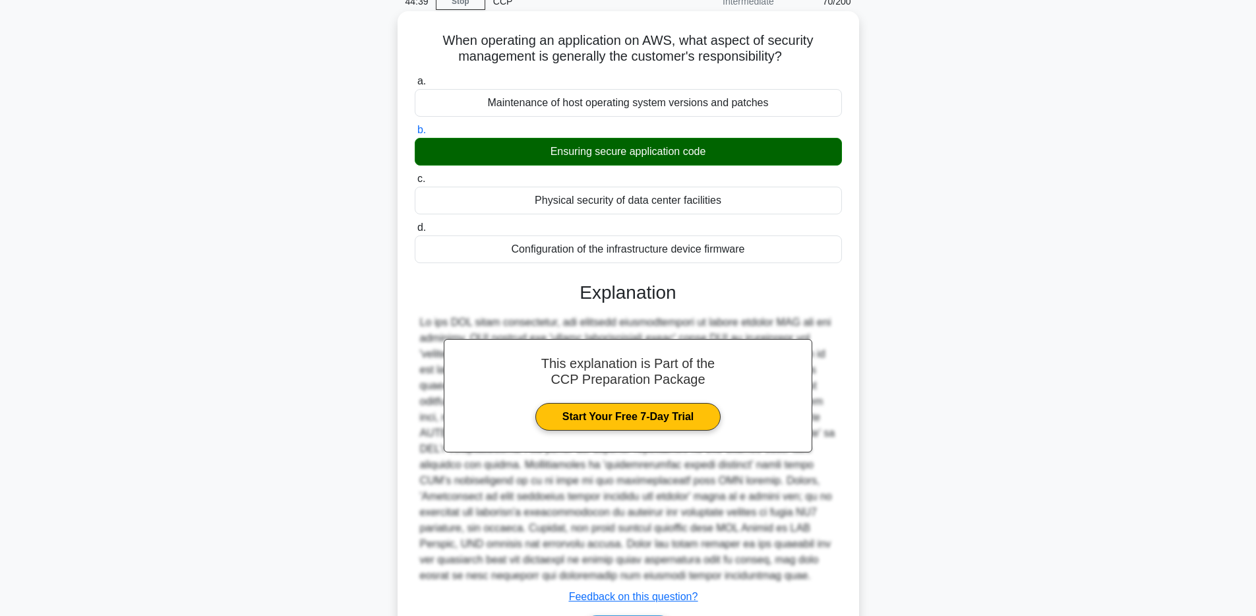
scroll to position [150, 0]
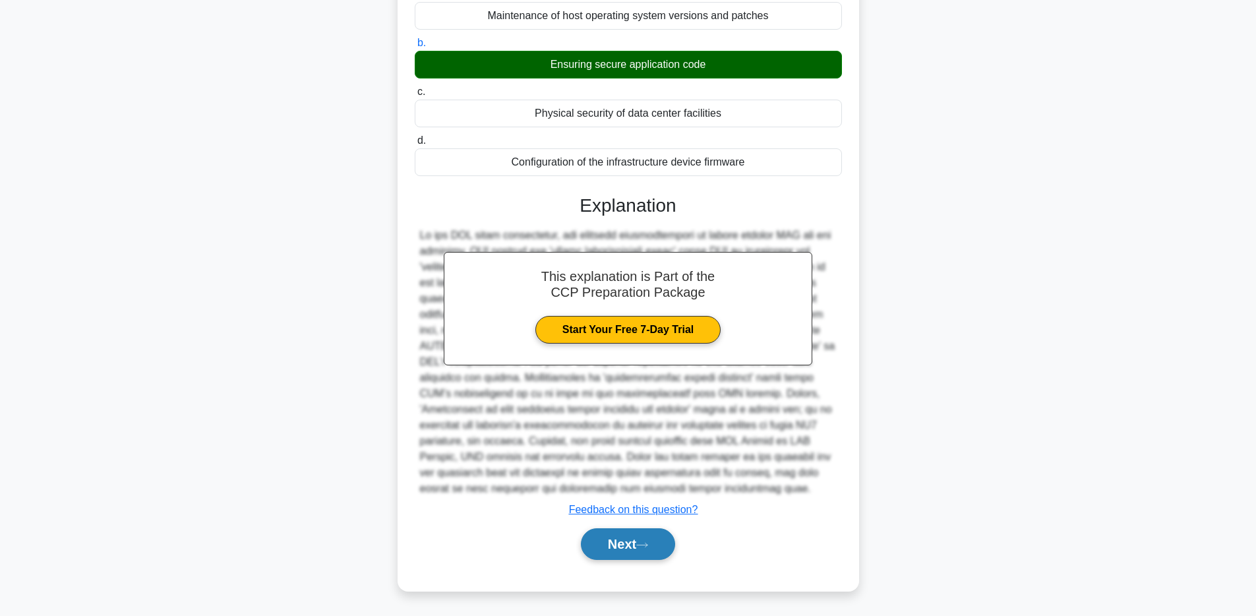
click at [647, 544] on icon at bounding box center [642, 544] width 12 height 7
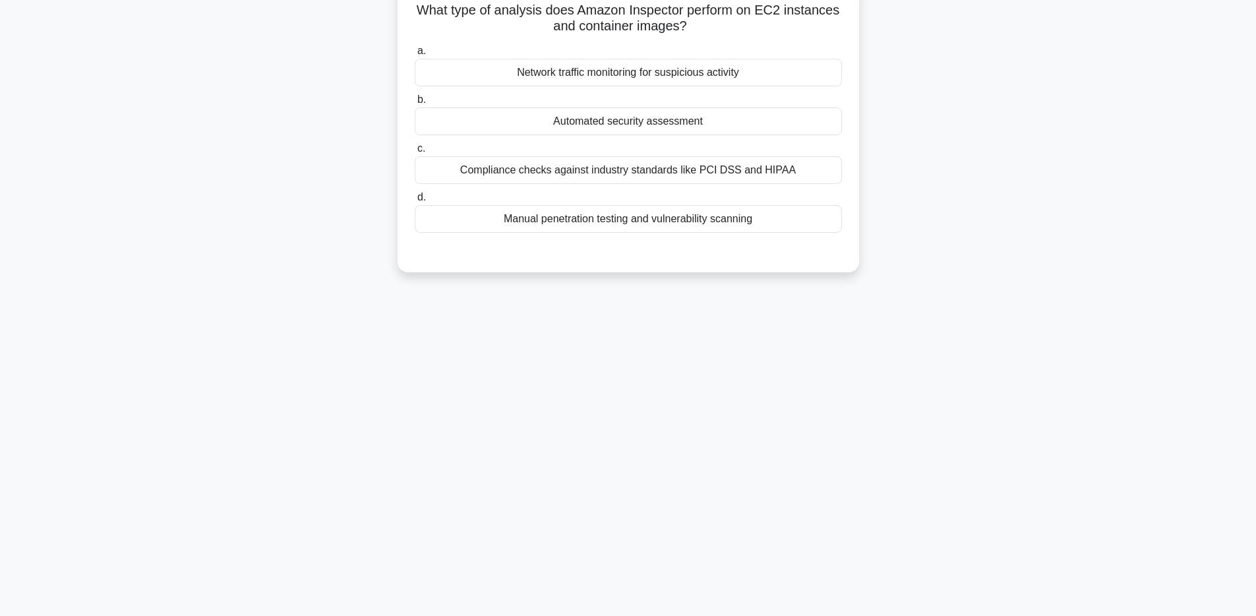
scroll to position [0, 0]
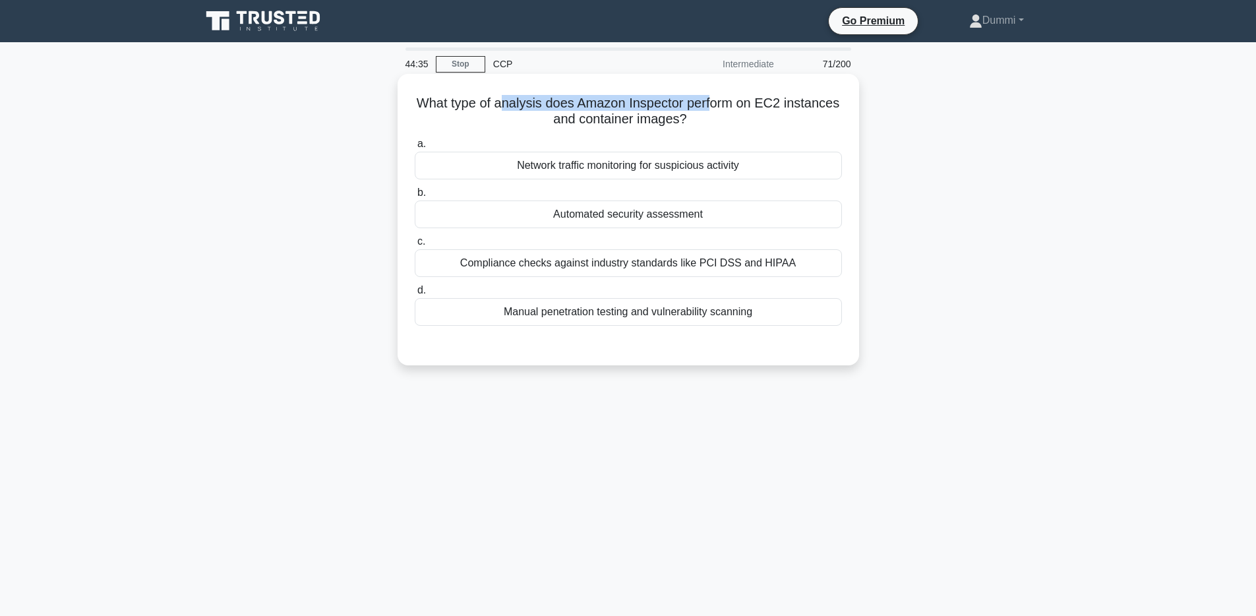
drag, startPoint x: 508, startPoint y: 102, endPoint x: 713, endPoint y: 105, distance: 204.4
click at [713, 105] on h5 "What type of analysis does Amazon Inspector perform on EC2 instances and contai…" at bounding box center [628, 111] width 430 height 33
click at [719, 214] on div "Automated security assessment" at bounding box center [628, 214] width 427 height 28
click at [415, 197] on input "b. Automated security assessment" at bounding box center [415, 193] width 0 height 9
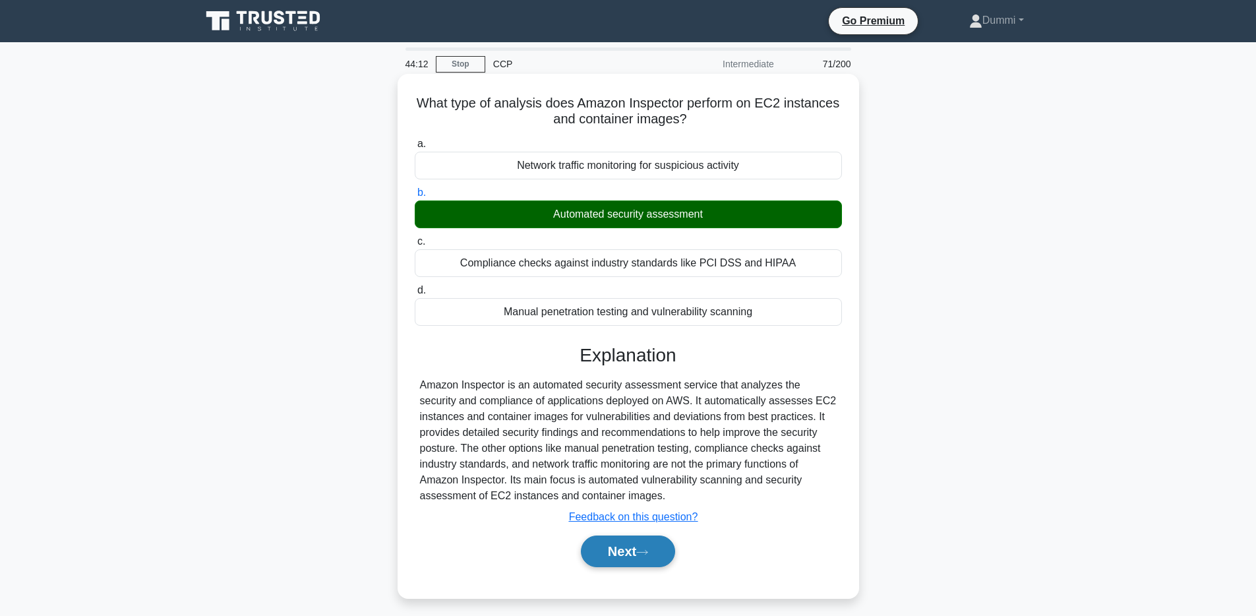
click at [664, 554] on button "Next" at bounding box center [628, 551] width 94 height 32
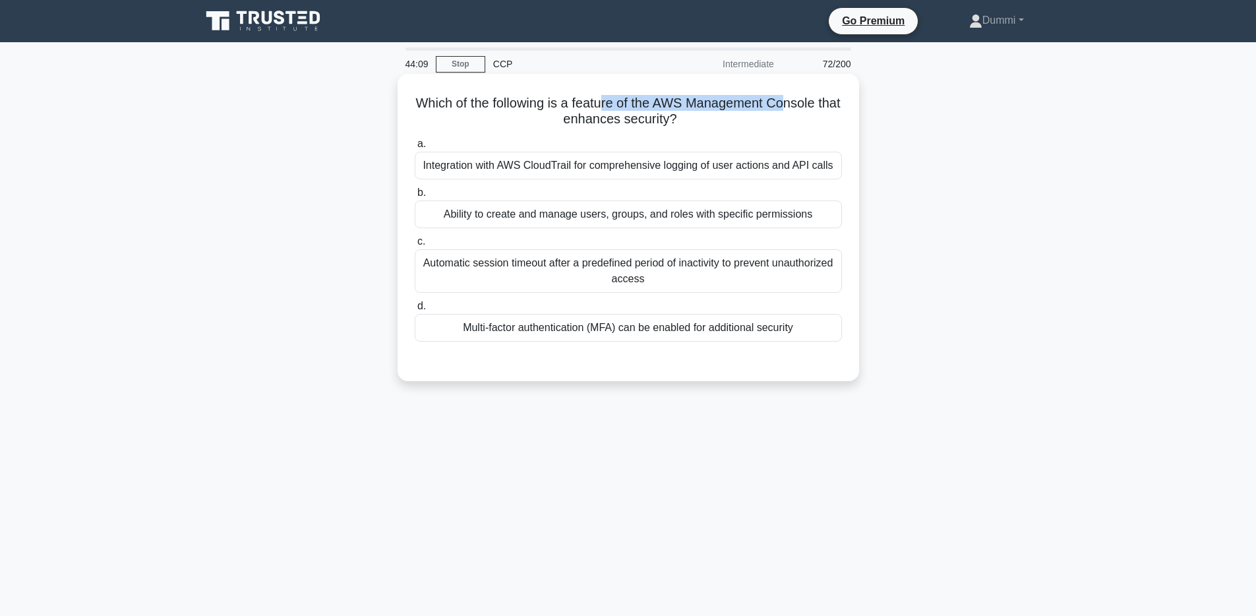
drag, startPoint x: 601, startPoint y: 106, endPoint x: 786, endPoint y: 104, distance: 185.3
click at [786, 104] on h5 "Which of the following is a feature of the AWS Management Console that enhances…" at bounding box center [628, 111] width 430 height 33
drag, startPoint x: 603, startPoint y: 119, endPoint x: 646, endPoint y: 123, distance: 43.0
click at [646, 123] on h5 "Which of the following is a feature of the AWS Management Console that enhances…" at bounding box center [628, 111] width 430 height 33
click at [691, 266] on div "Automatic session timeout after a predefined period of inactivity to prevent un…" at bounding box center [628, 271] width 427 height 44
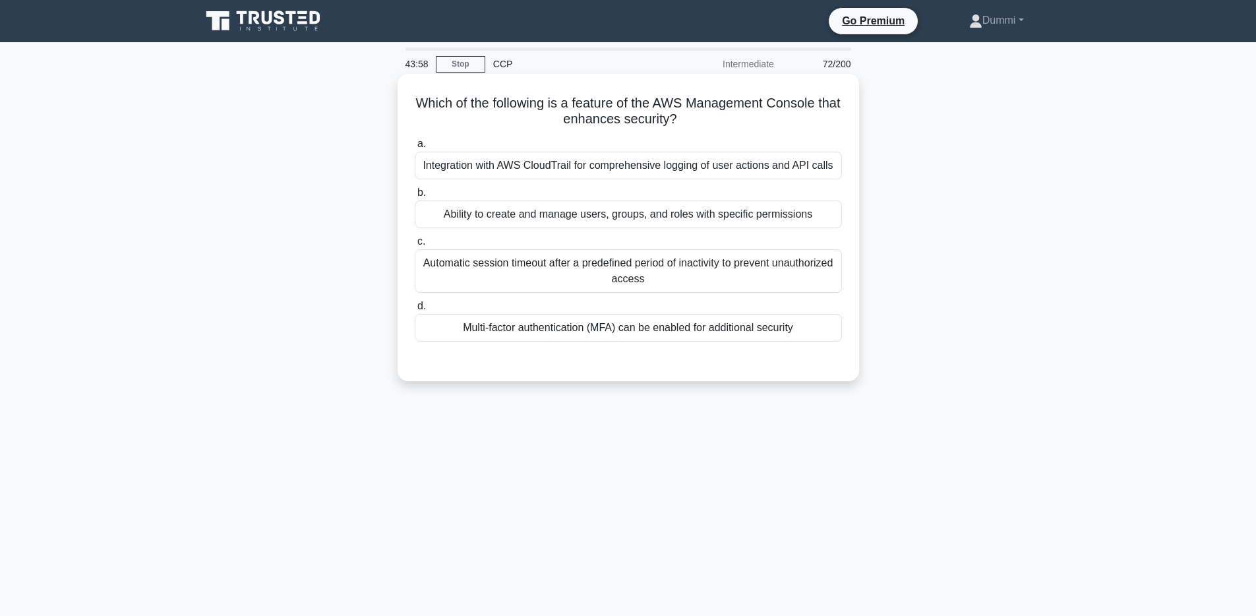
click at [415, 246] on input "c. Automatic session timeout after a predefined period of inactivity to prevent…" at bounding box center [415, 241] width 0 height 9
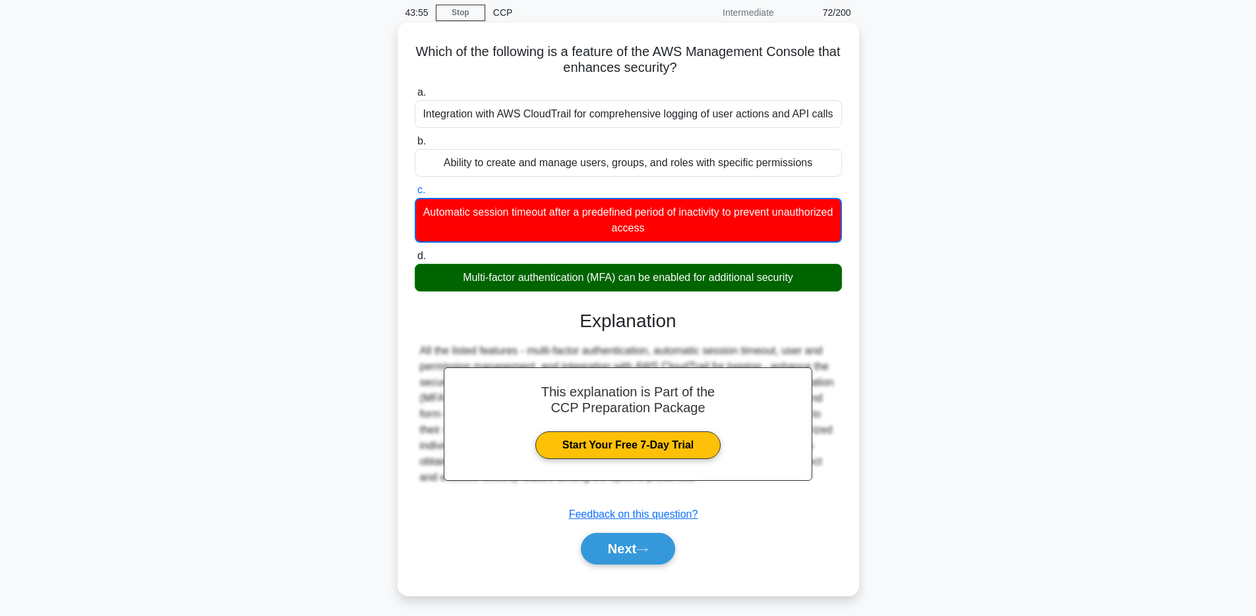
scroll to position [61, 0]
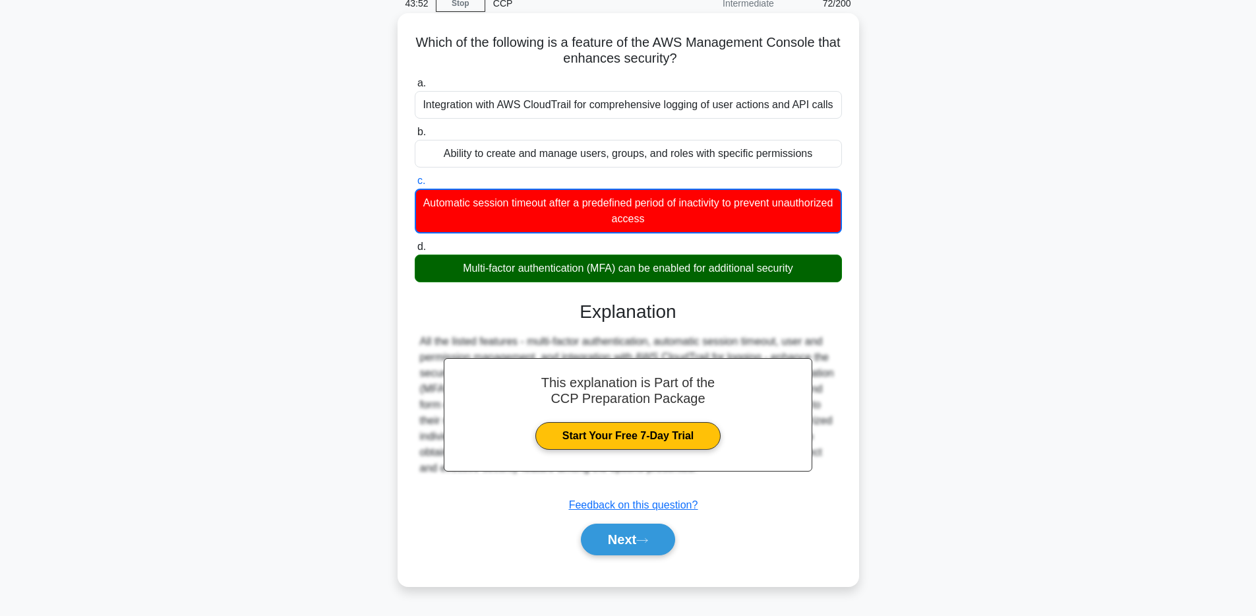
drag, startPoint x: 553, startPoint y: 40, endPoint x: 763, endPoint y: 55, distance: 210.2
click at [763, 55] on h5 "Which of the following is a feature of the AWS Management Console that enhances…" at bounding box center [628, 50] width 430 height 33
click at [752, 61] on h5 "Which of the following is a feature of the AWS Management Console that enhances…" at bounding box center [628, 50] width 430 height 33
click at [848, 322] on div "Which of the following is a feature of the AWS Management Console that enhances…" at bounding box center [628, 299] width 451 height 562
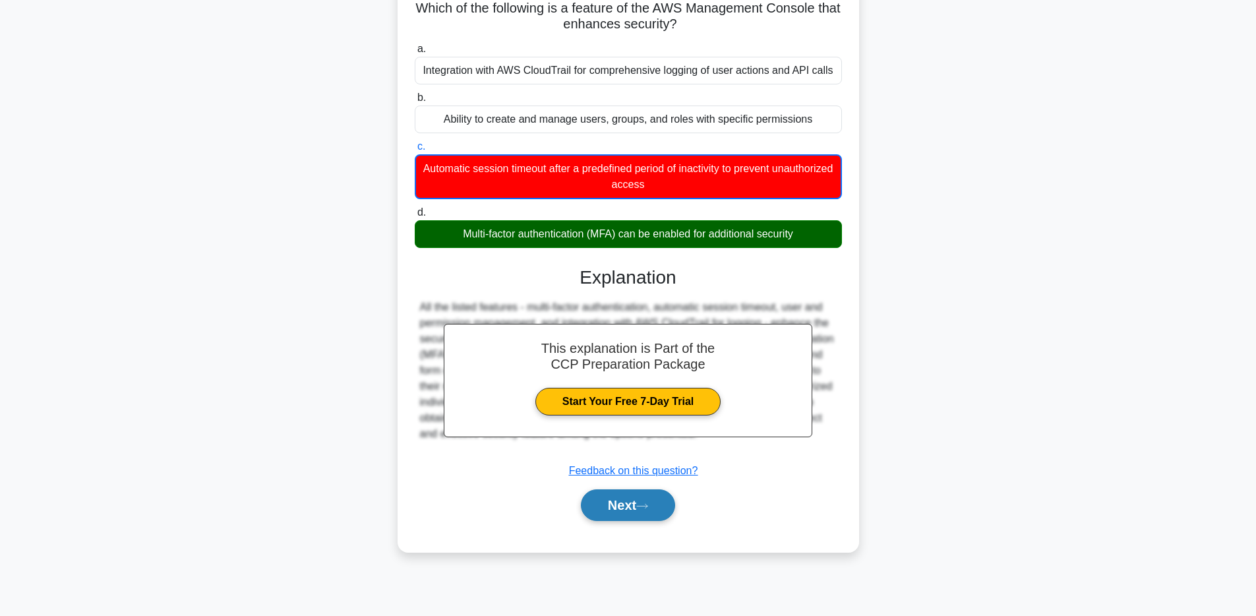
scroll to position [96, 0]
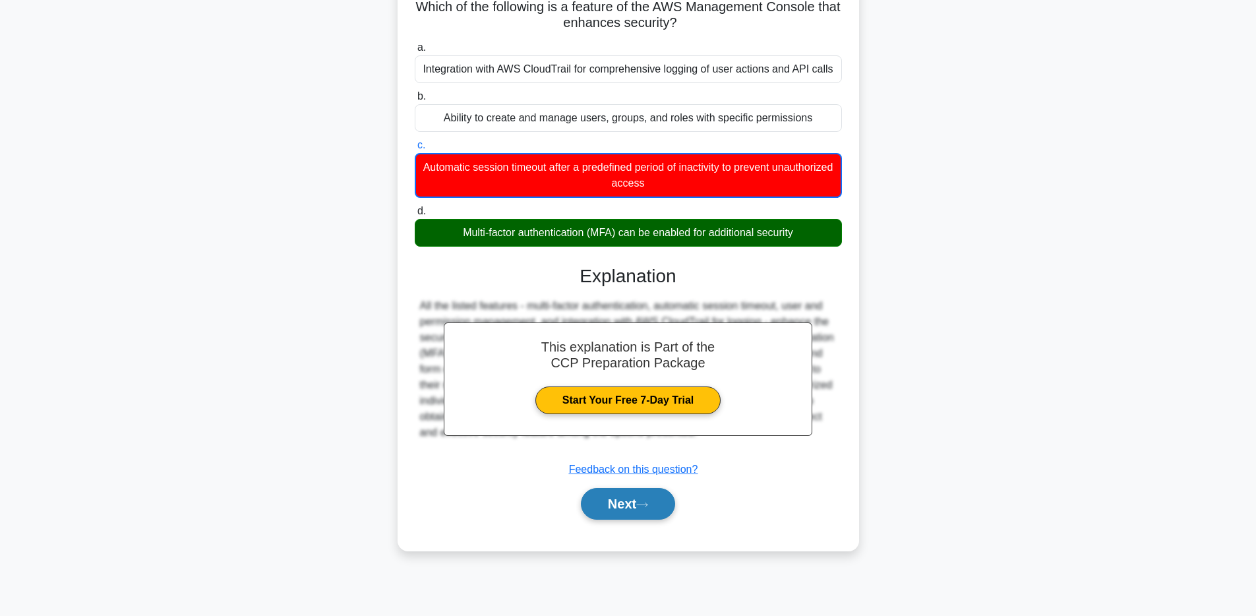
click at [639, 512] on button "Next" at bounding box center [628, 504] width 94 height 32
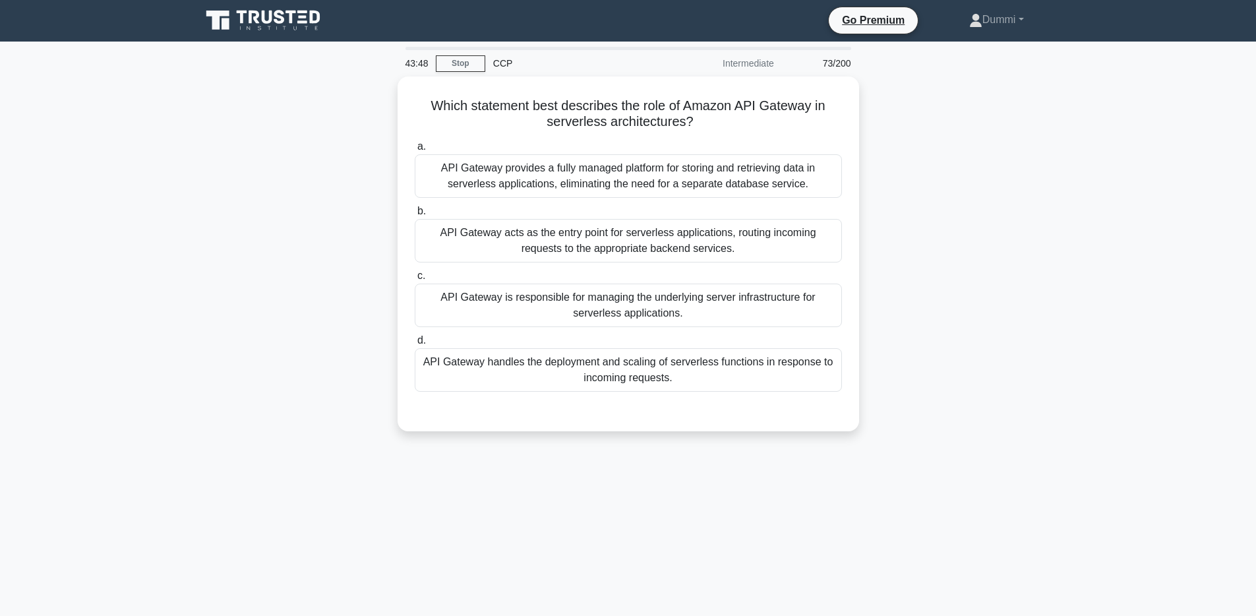
scroll to position [0, 0]
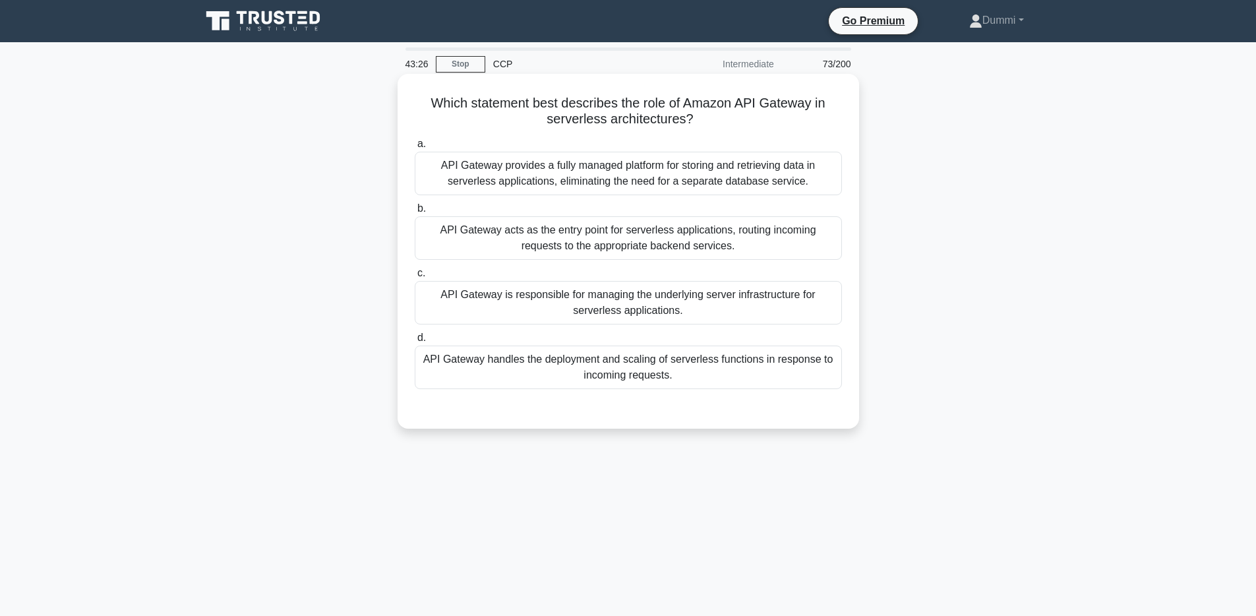
drag, startPoint x: 657, startPoint y: 101, endPoint x: 708, endPoint y: 127, distance: 57.2
click at [708, 127] on h5 "Which statement best describes the role of Amazon API Gateway in serverless arc…" at bounding box center [628, 111] width 430 height 33
drag, startPoint x: 475, startPoint y: 181, endPoint x: 781, endPoint y: 181, distance: 306.0
click at [781, 181] on div "API Gateway provides a fully managed platform for storing and retrieving data i…" at bounding box center [628, 174] width 427 height 44
drag, startPoint x: 502, startPoint y: 231, endPoint x: 819, endPoint y: 243, distance: 316.7
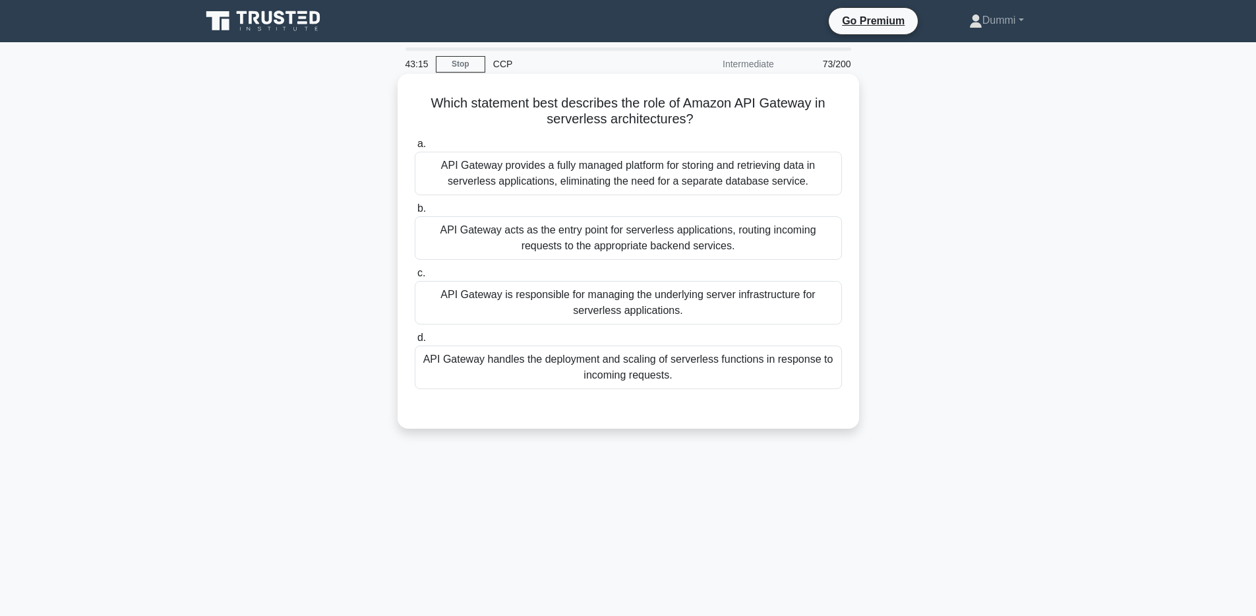
click at [819, 243] on div "API Gateway acts as the entry point for serverless applications, routing incomi…" at bounding box center [628, 238] width 427 height 44
drag, startPoint x: 466, startPoint y: 296, endPoint x: 781, endPoint y: 296, distance: 314.5
click at [781, 296] on div "API Gateway is responsible for managing the underlying server infrastructure fo…" at bounding box center [628, 303] width 427 height 44
drag, startPoint x: 465, startPoint y: 364, endPoint x: 737, endPoint y: 370, distance: 272.4
click at [737, 370] on div "API Gateway handles the deployment and scaling of serverless functions in respo…" at bounding box center [628, 368] width 427 height 44
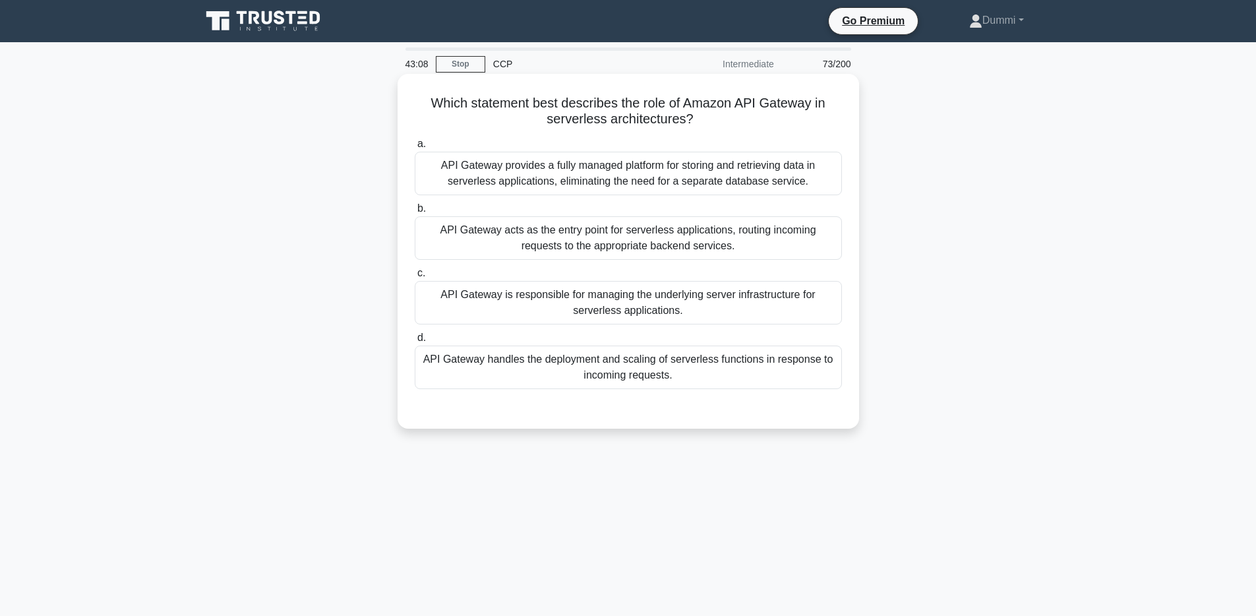
click at [680, 233] on div "API Gateway acts as the entry point for serverless applications, routing incomi…" at bounding box center [628, 238] width 427 height 44
click at [415, 213] on input "b. API Gateway acts as the entry point for serverless applications, routing inc…" at bounding box center [415, 208] width 0 height 9
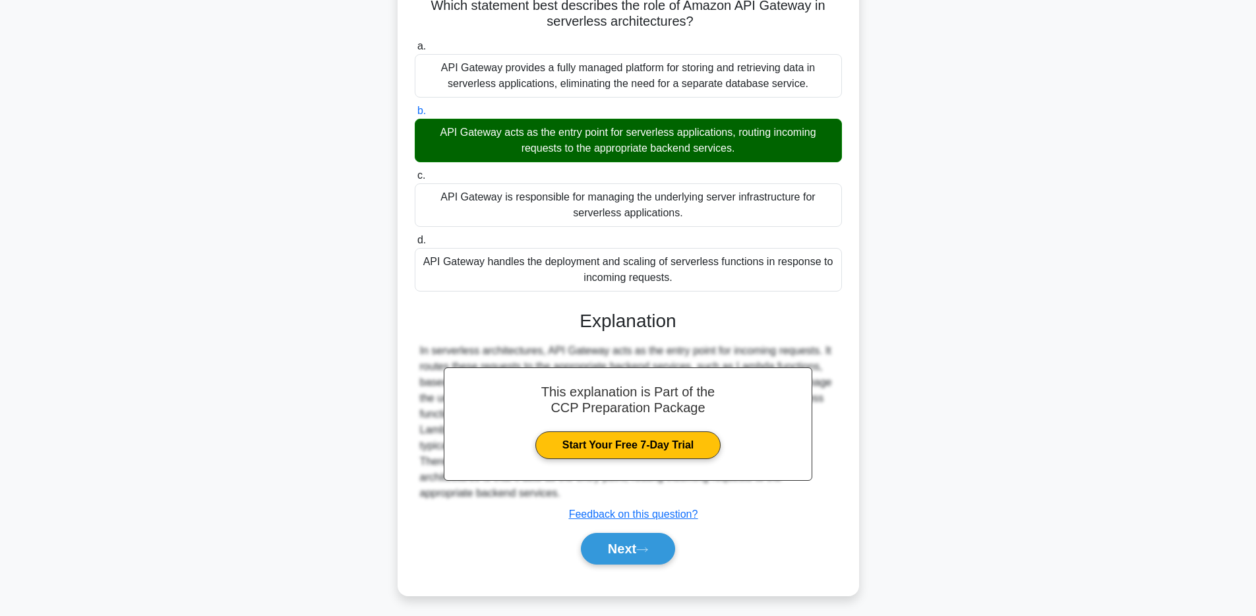
scroll to position [103, 0]
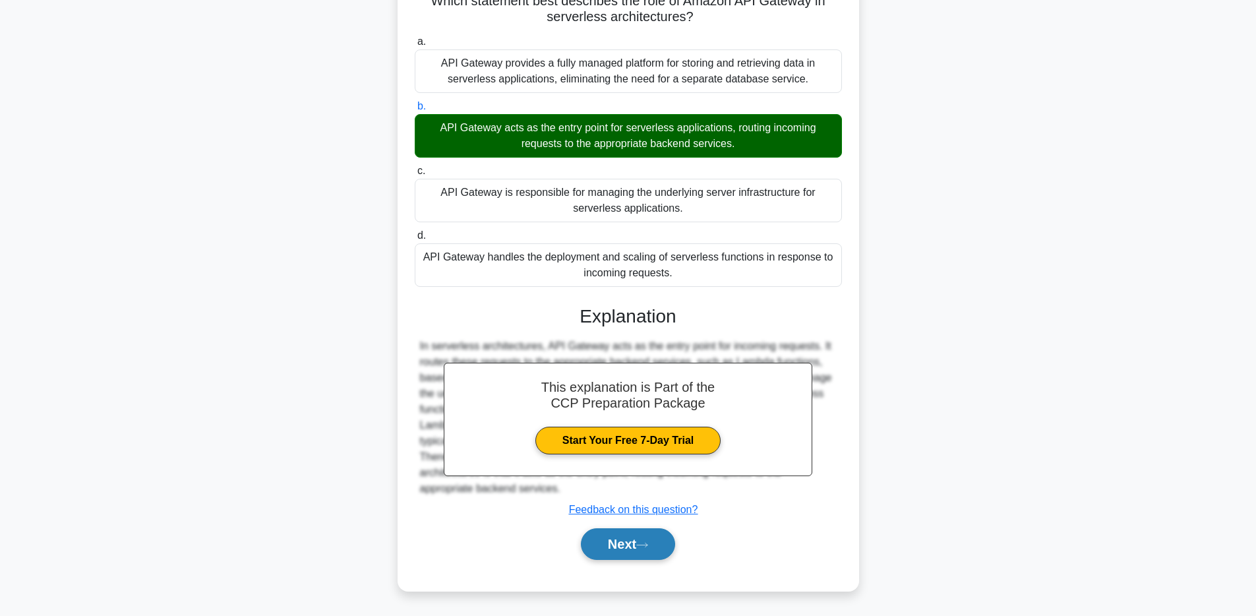
click at [648, 542] on icon at bounding box center [642, 544] width 12 height 7
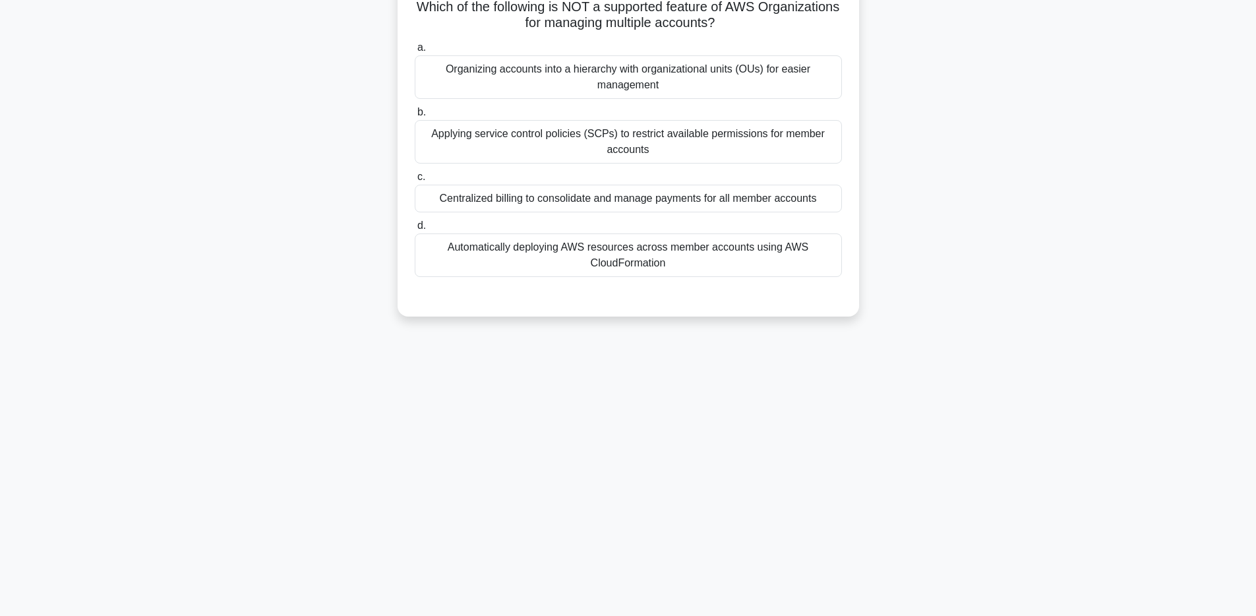
scroll to position [0, 0]
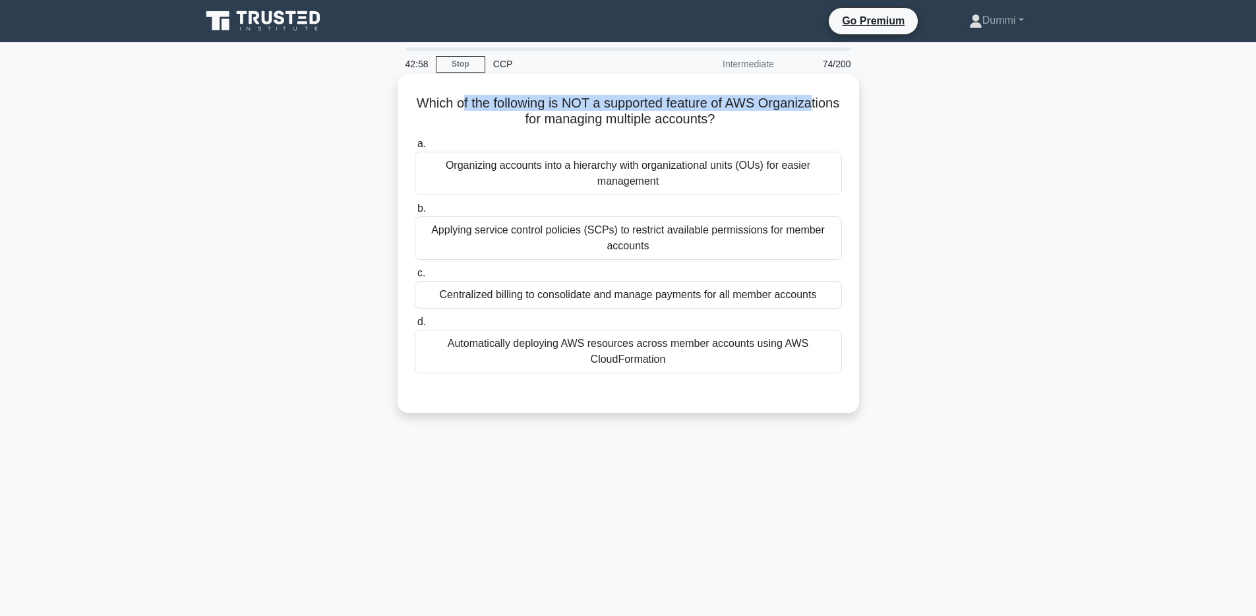
drag, startPoint x: 464, startPoint y: 102, endPoint x: 812, endPoint y: 105, distance: 348.2
click at [812, 105] on h5 "Which of the following is NOT a supported feature of AWS Organizations for mana…" at bounding box center [628, 111] width 430 height 33
click at [791, 350] on div "Automatically deploying AWS resources across member accounts using AWS CloudFor…" at bounding box center [628, 352] width 427 height 44
click at [415, 326] on input "d. Automatically deploying AWS resources across member accounts using AWS Cloud…" at bounding box center [415, 322] width 0 height 9
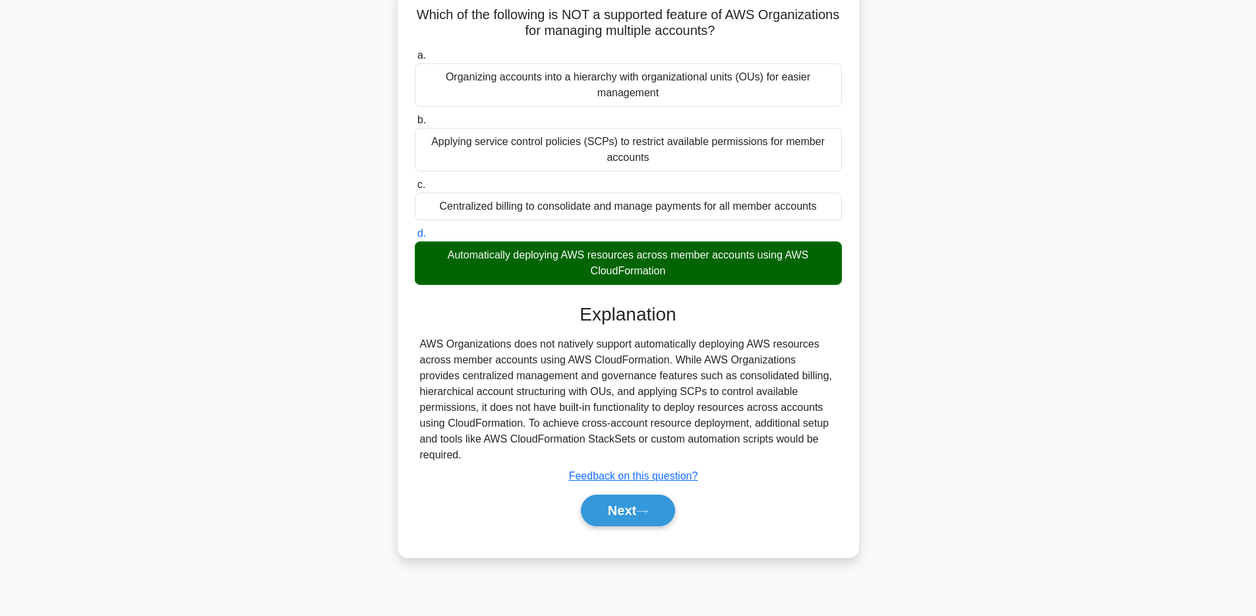
scroll to position [96, 0]
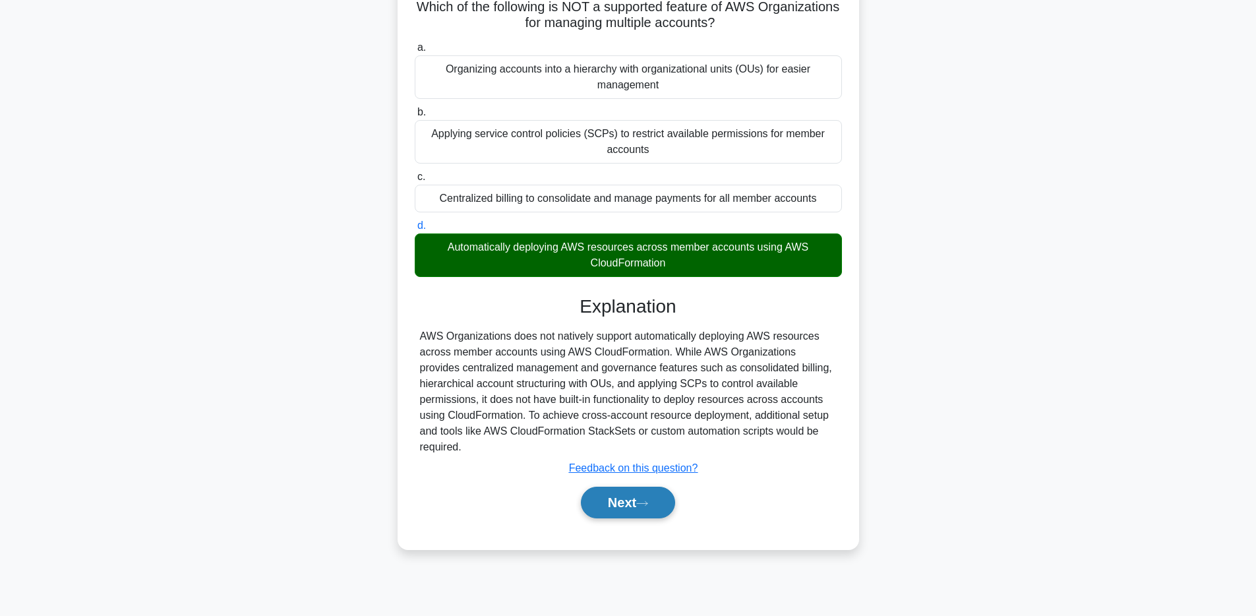
click at [644, 500] on icon at bounding box center [642, 503] width 12 height 7
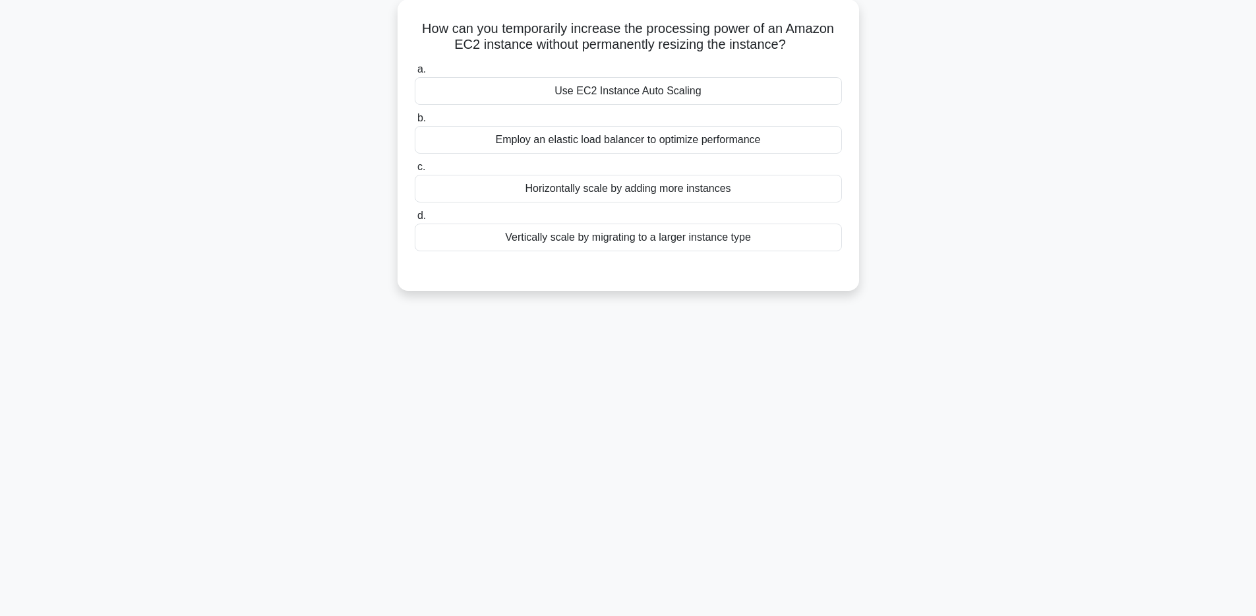
scroll to position [73, 0]
click at [682, 82] on div "Use EC2 Instance Auto Scaling" at bounding box center [628, 92] width 427 height 28
click at [415, 75] on input "a. Use EC2 Instance Auto Scaling" at bounding box center [415, 71] width 0 height 9
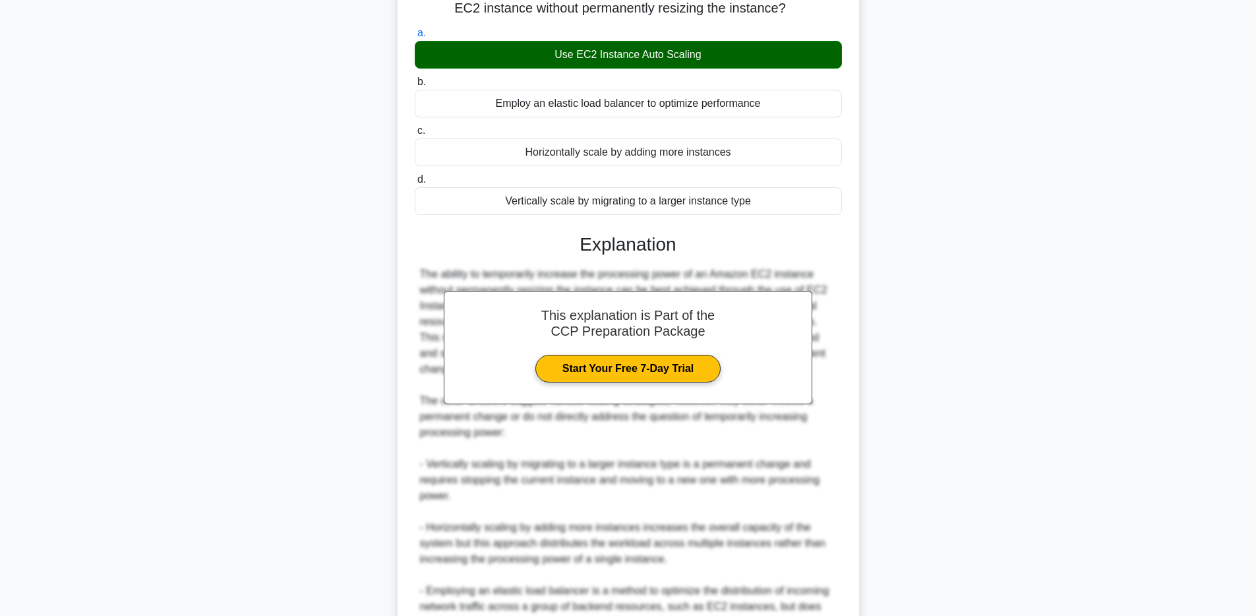
scroll to position [245, 0]
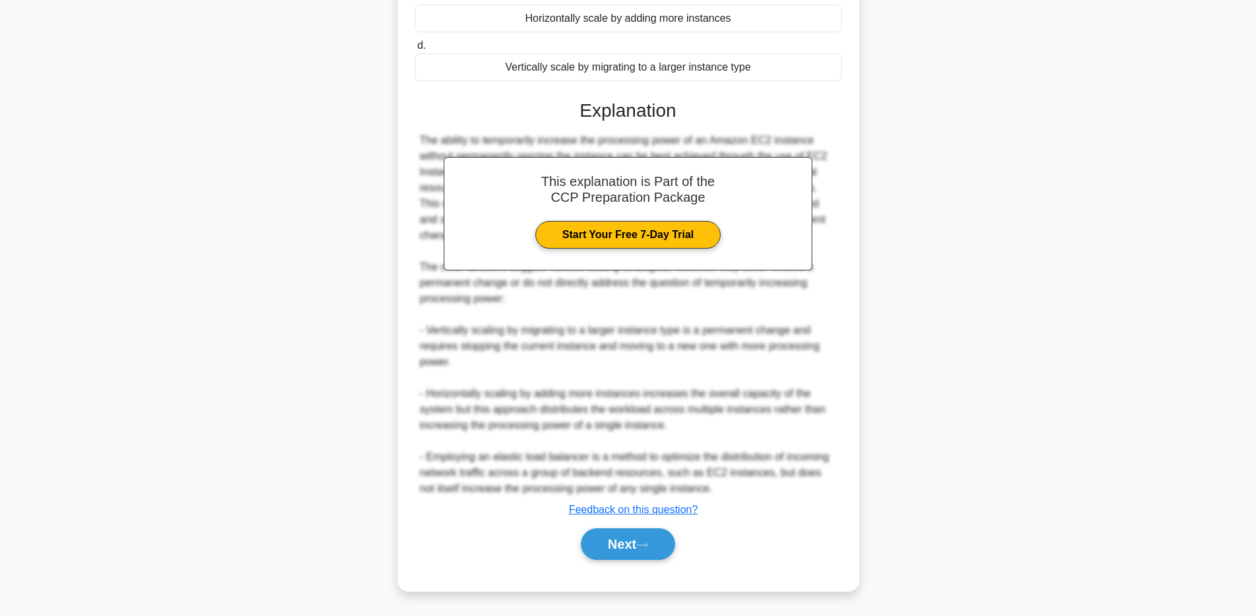
drag, startPoint x: 653, startPoint y: 543, endPoint x: 790, endPoint y: 289, distance: 288.6
click at [648, 543] on icon at bounding box center [642, 544] width 12 height 7
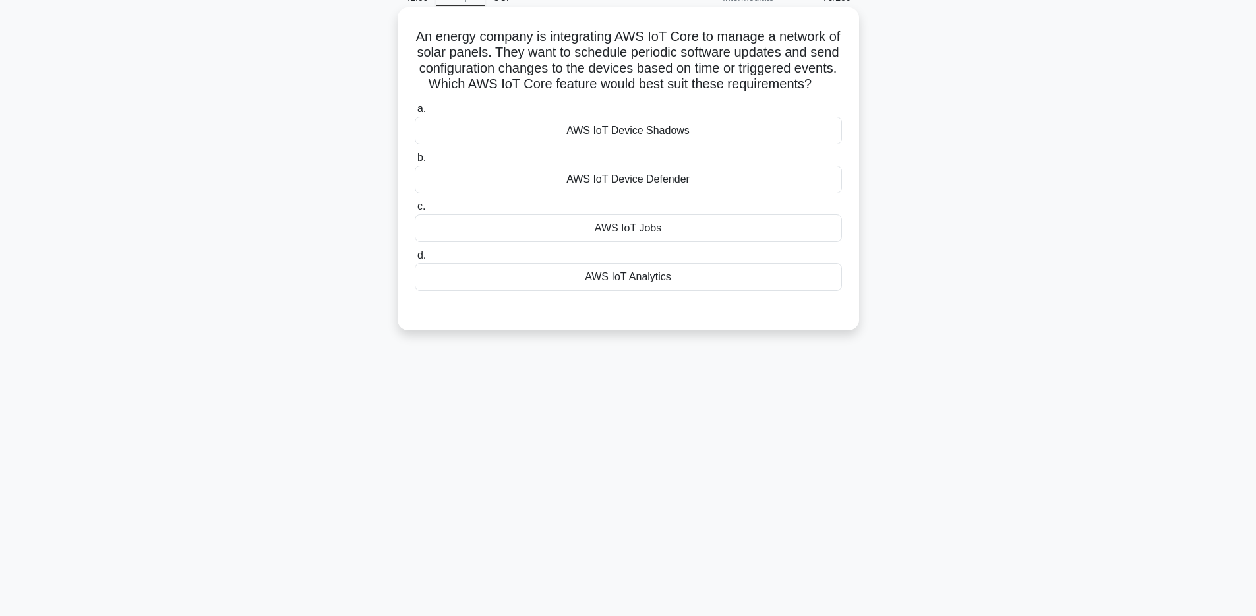
scroll to position [0, 0]
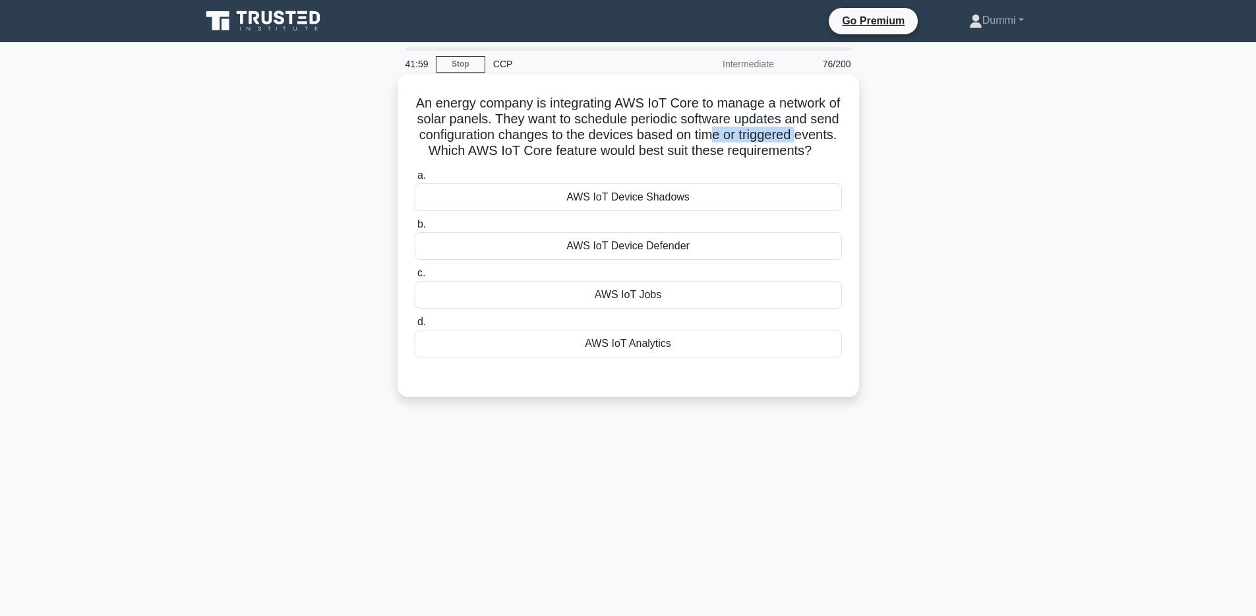
drag, startPoint x: 715, startPoint y: 132, endPoint x: 797, endPoint y: 138, distance: 82.7
click at [797, 138] on h5 "An energy company is integrating AWS IoT Core to manage a network of solar pane…" at bounding box center [628, 127] width 430 height 65
drag, startPoint x: 519, startPoint y: 150, endPoint x: 713, endPoint y: 152, distance: 194.5
click at [713, 152] on h5 "An energy company is integrating AWS IoT Core to manage a network of solar pane…" at bounding box center [628, 127] width 430 height 65
click at [680, 293] on div "AWS IoT Jobs" at bounding box center [628, 295] width 427 height 28
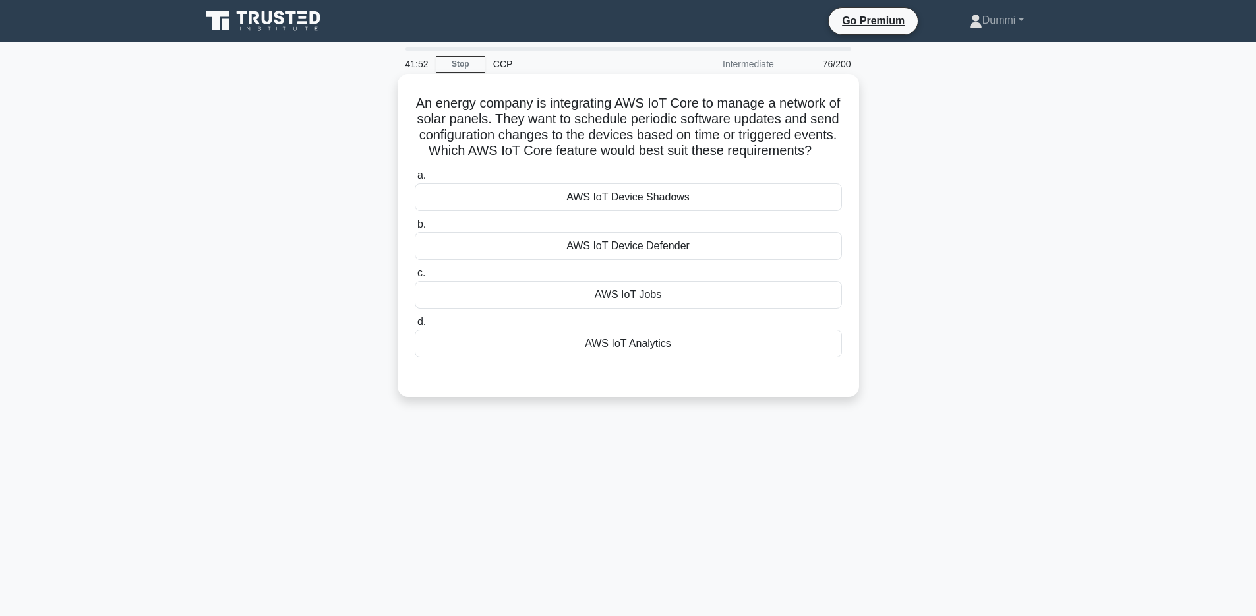
click at [415, 278] on input "c. AWS IoT Jobs" at bounding box center [415, 273] width 0 height 9
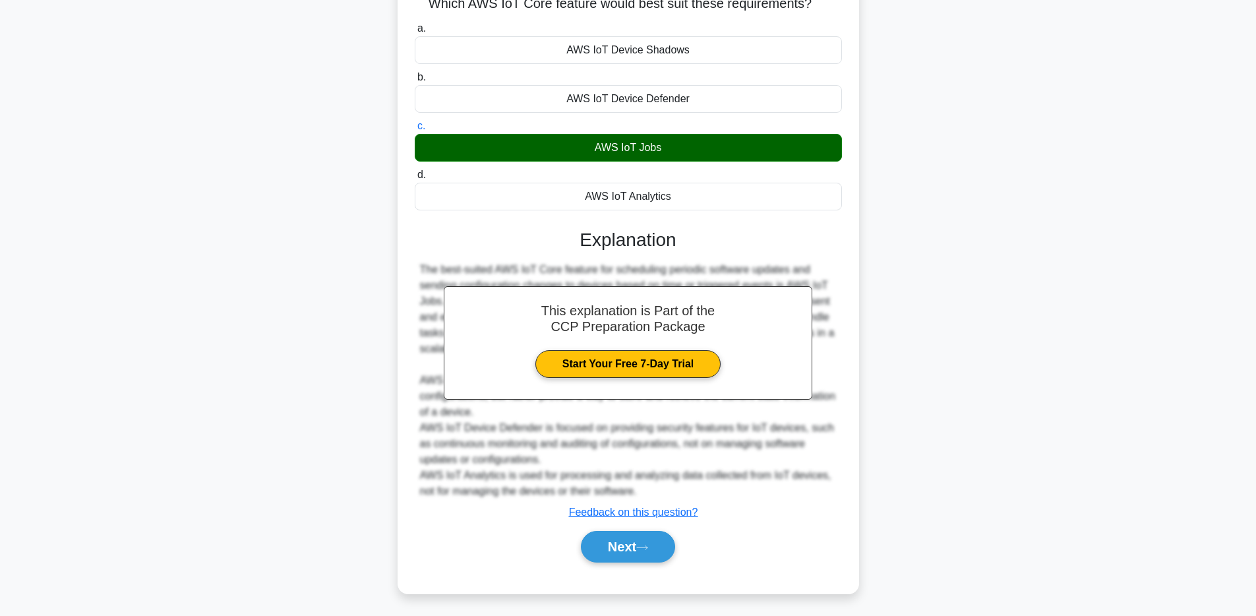
scroll to position [150, 0]
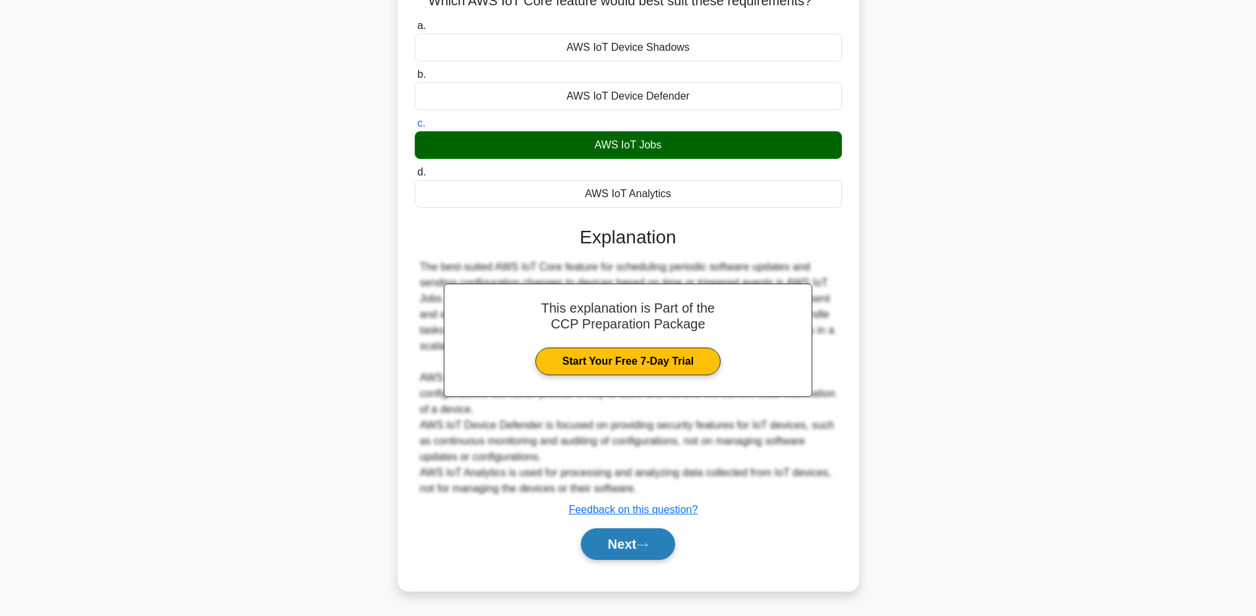
click at [662, 552] on button "Next" at bounding box center [628, 544] width 94 height 32
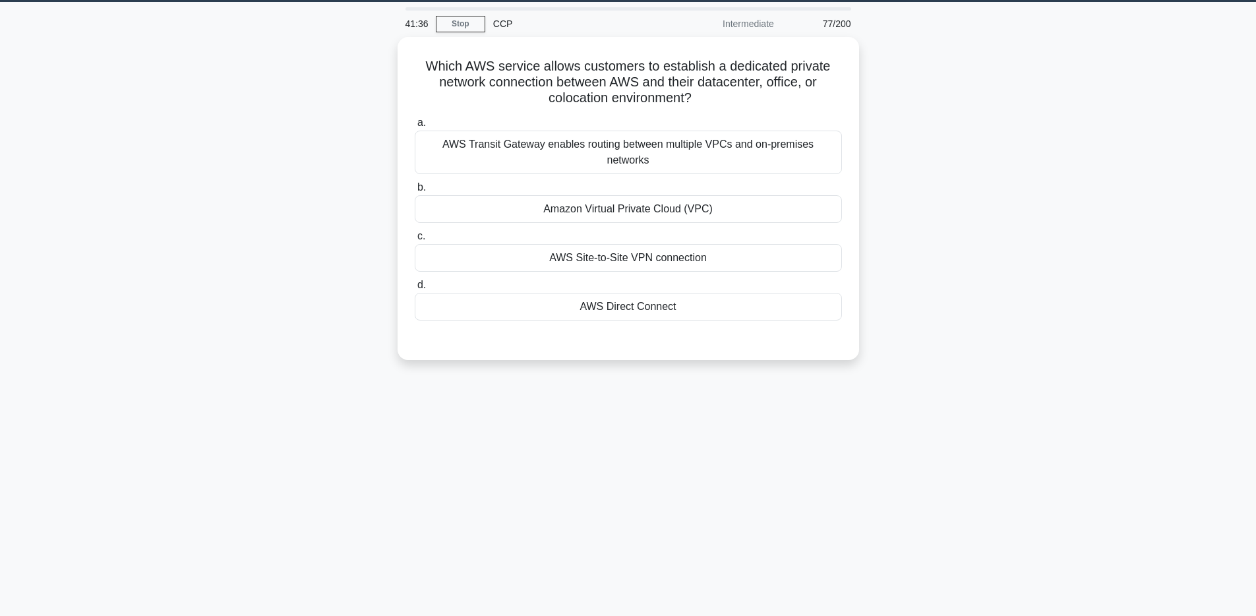
scroll to position [0, 0]
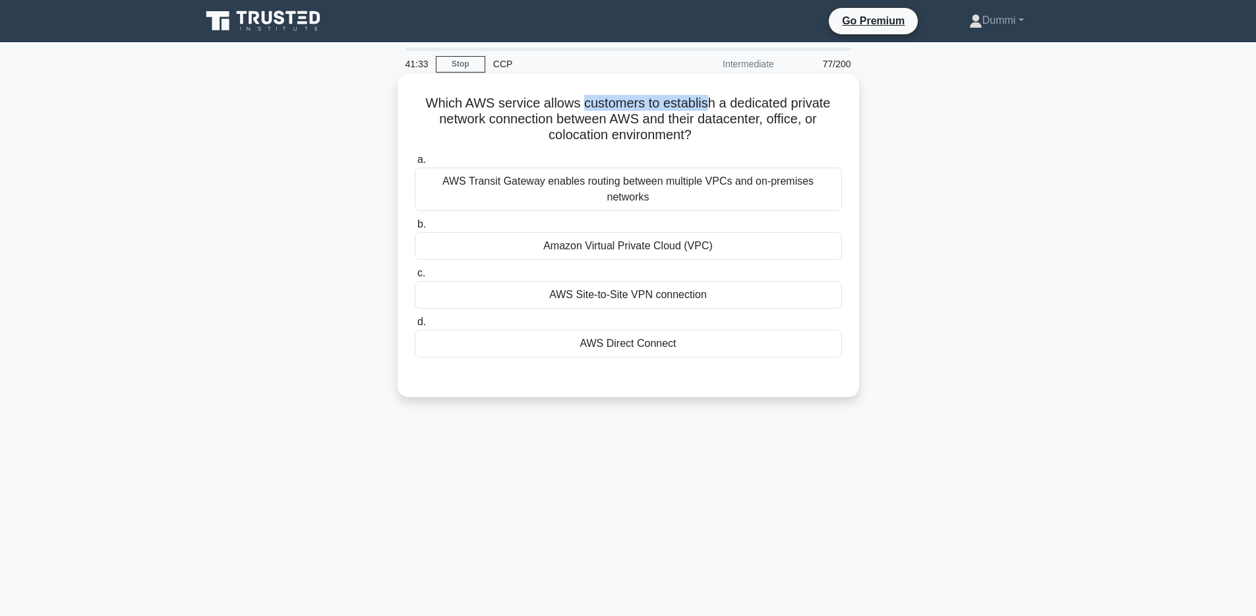
drag, startPoint x: 588, startPoint y: 102, endPoint x: 708, endPoint y: 98, distance: 119.4
click at [708, 98] on h5 "Which AWS service allows customers to establish a dedicated private network con…" at bounding box center [628, 119] width 430 height 49
drag, startPoint x: 481, startPoint y: 122, endPoint x: 638, endPoint y: 121, distance: 156.9
click at [638, 121] on h5 "Which AWS service allows customers to establish a dedicated private network con…" at bounding box center [628, 119] width 430 height 49
drag, startPoint x: 681, startPoint y: 120, endPoint x: 744, endPoint y: 123, distance: 63.4
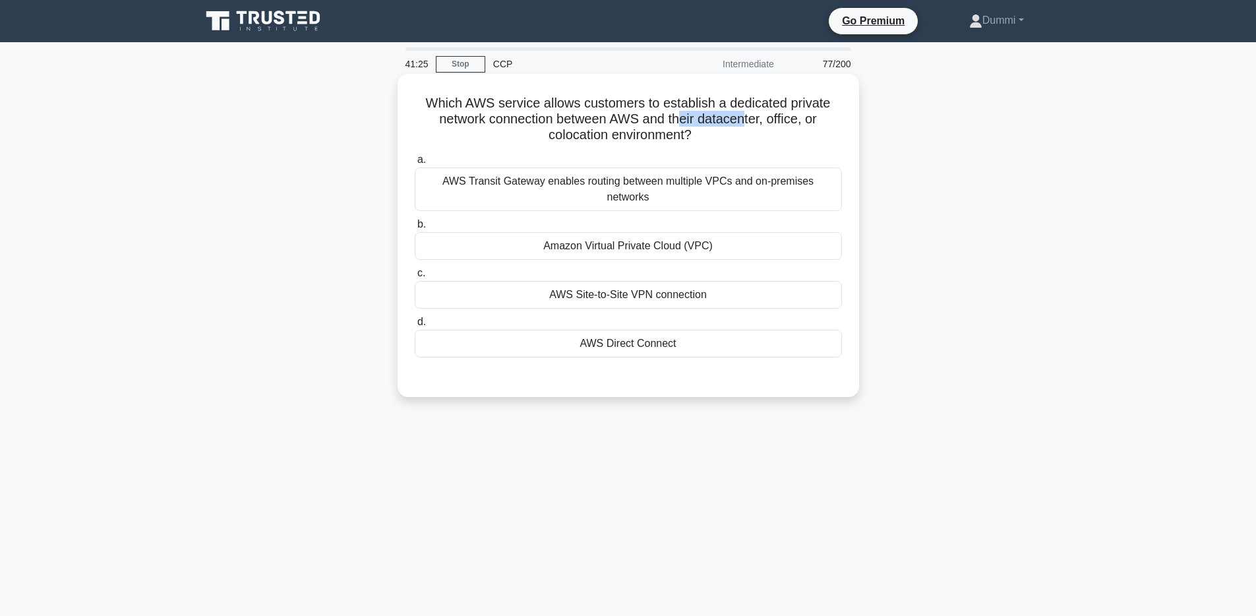
click at [744, 123] on h5 "Which AWS service allows customers to establish a dedicated private network con…" at bounding box center [628, 119] width 430 height 49
drag, startPoint x: 468, startPoint y: 102, endPoint x: 802, endPoint y: 104, distance: 334.3
click at [802, 104] on h5 "Which AWS service allows customers to establish a dedicated private network con…" at bounding box center [628, 119] width 430 height 49
drag, startPoint x: 522, startPoint y: 117, endPoint x: 732, endPoint y: 119, distance: 209.7
click at [732, 119] on h5 "Which AWS service allows customers to establish a dedicated private network con…" at bounding box center [628, 119] width 430 height 49
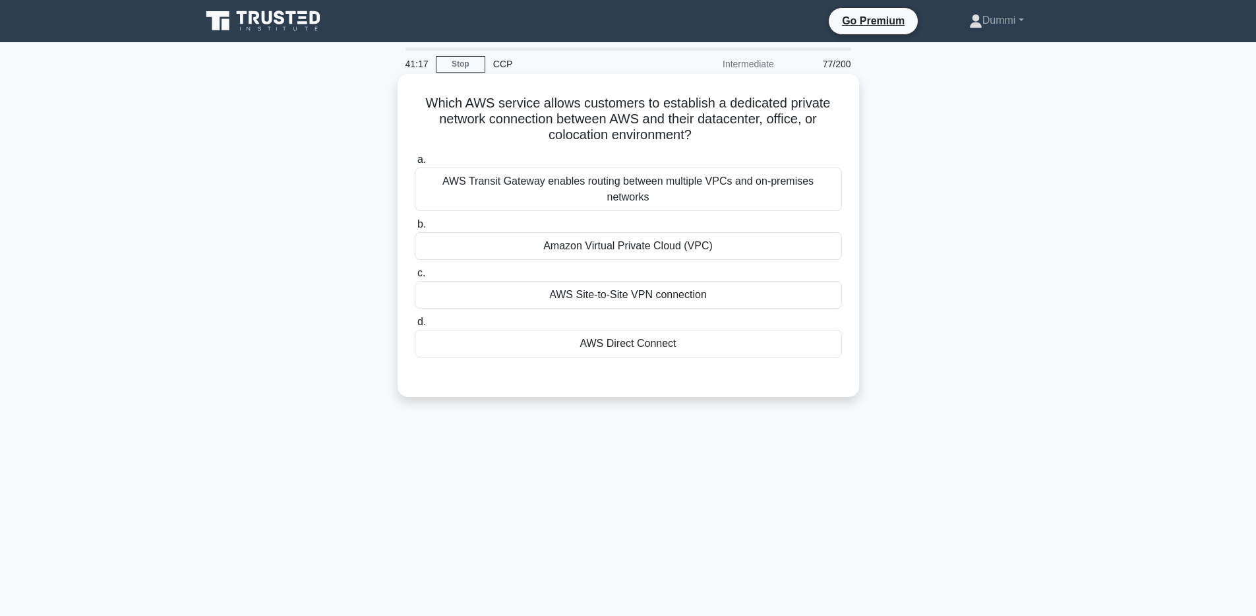
click at [653, 340] on div "AWS Direct Connect" at bounding box center [628, 344] width 427 height 28
click at [415, 326] on input "d. AWS Direct Connect" at bounding box center [415, 322] width 0 height 9
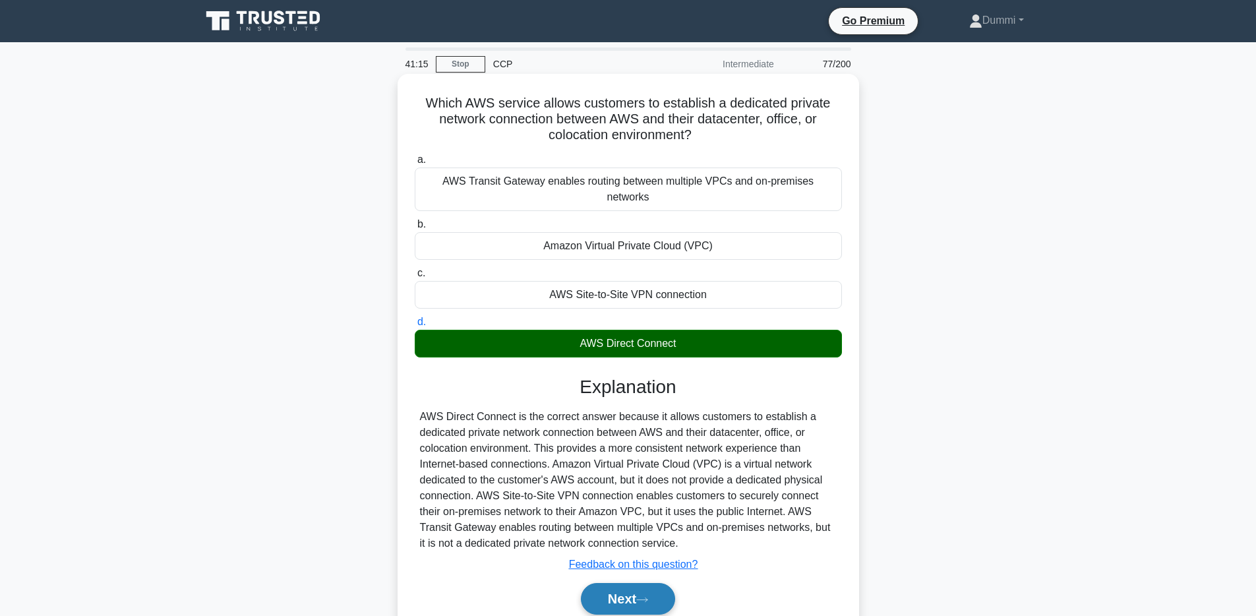
drag, startPoint x: 625, startPoint y: 588, endPoint x: 628, endPoint y: 579, distance: 9.2
click at [624, 570] on button "Next" at bounding box center [628, 599] width 94 height 32
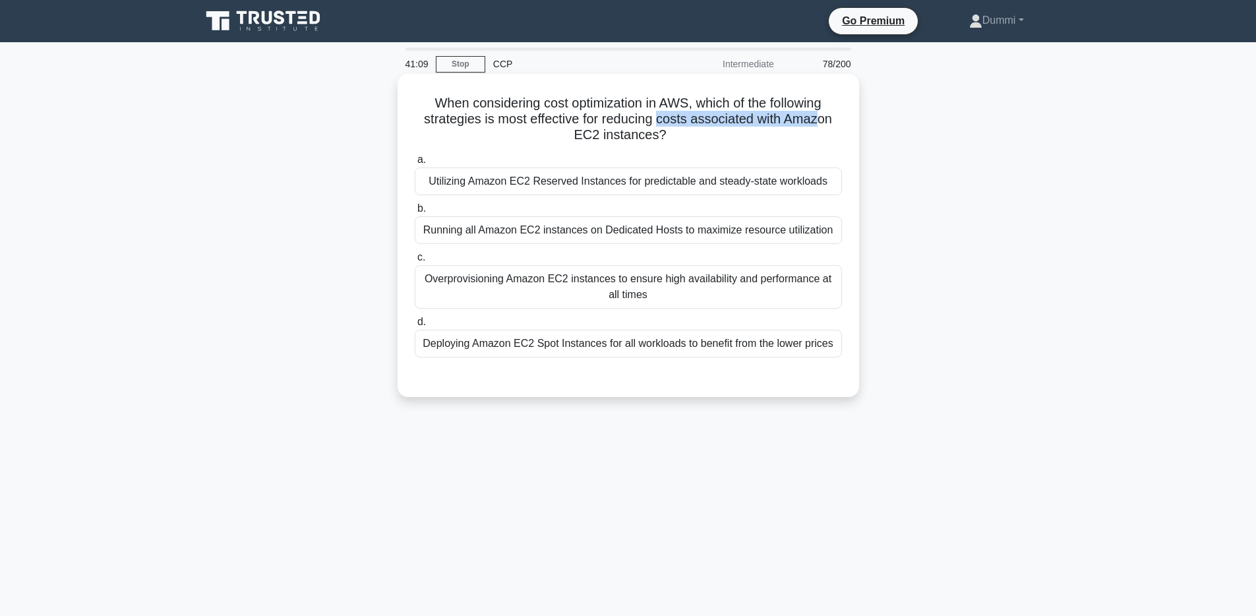
drag, startPoint x: 663, startPoint y: 118, endPoint x: 818, endPoint y: 123, distance: 155.7
click at [818, 123] on h5 "When considering cost optimization in AWS, which of the following strategies is…" at bounding box center [628, 119] width 430 height 49
drag, startPoint x: 582, startPoint y: 135, endPoint x: 641, endPoint y: 140, distance: 59.6
click at [641, 140] on h5 "When considering cost optimization in AWS, which of the following strategies is…" at bounding box center [628, 119] width 430 height 49
click at [762, 187] on div "Utilizing Amazon EC2 Reserved Instances for predictable and steady-state worklo…" at bounding box center [628, 181] width 427 height 28
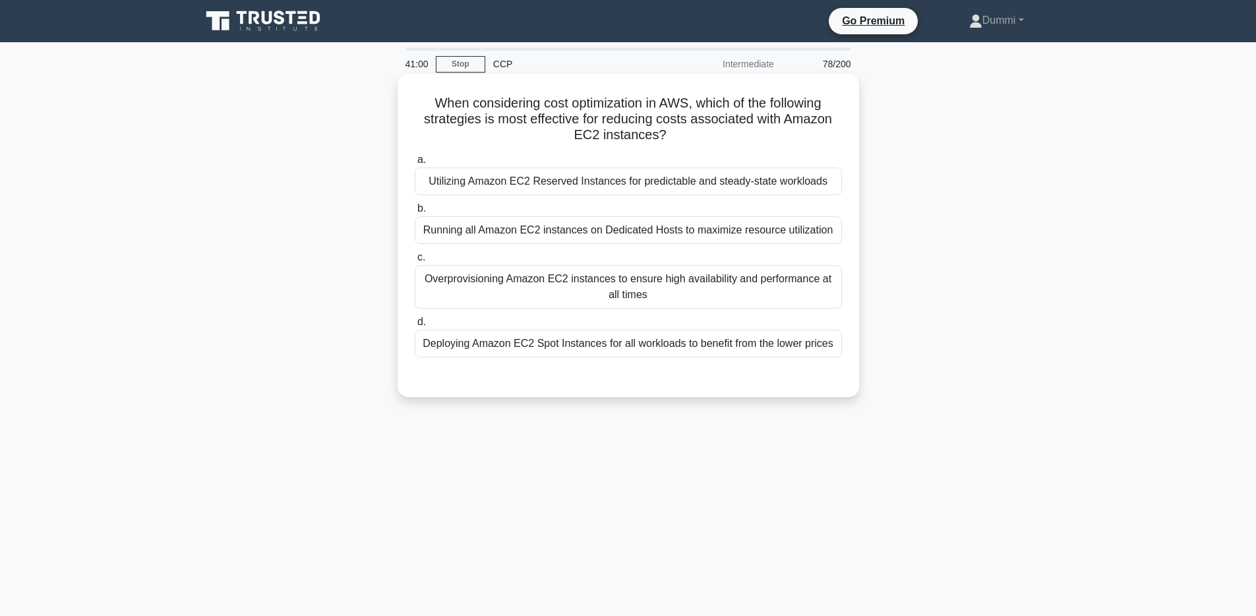
click at [415, 164] on input "a. Utilizing Amazon EC2 Reserved Instances for predictable and steady-state wor…" at bounding box center [415, 160] width 0 height 9
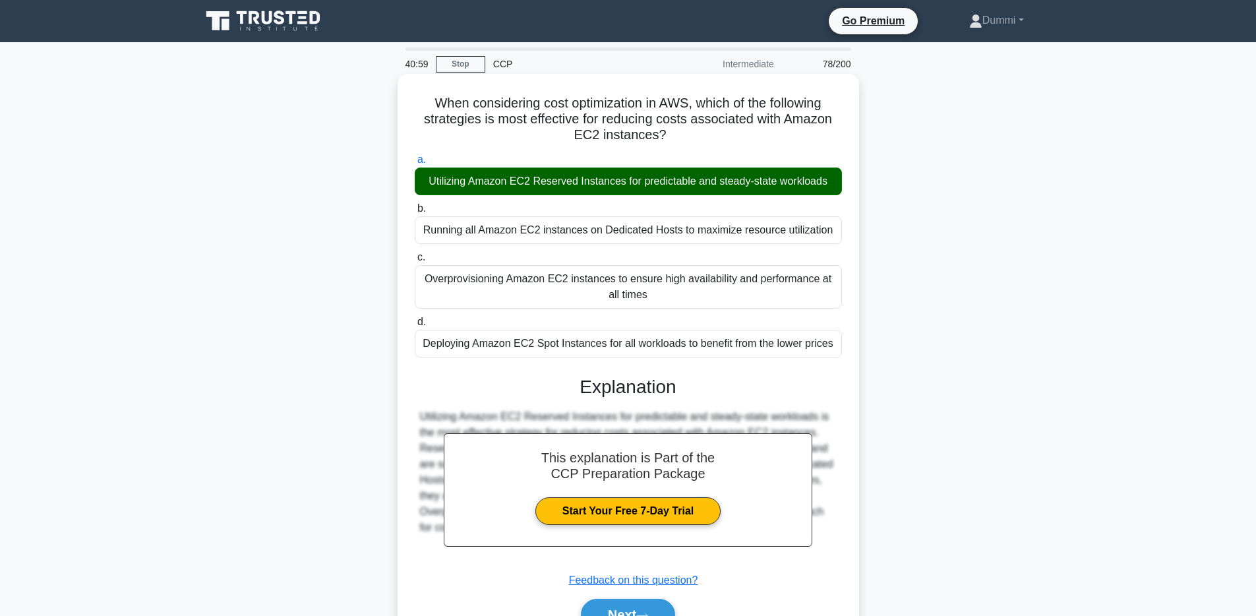
scroll to position [96, 0]
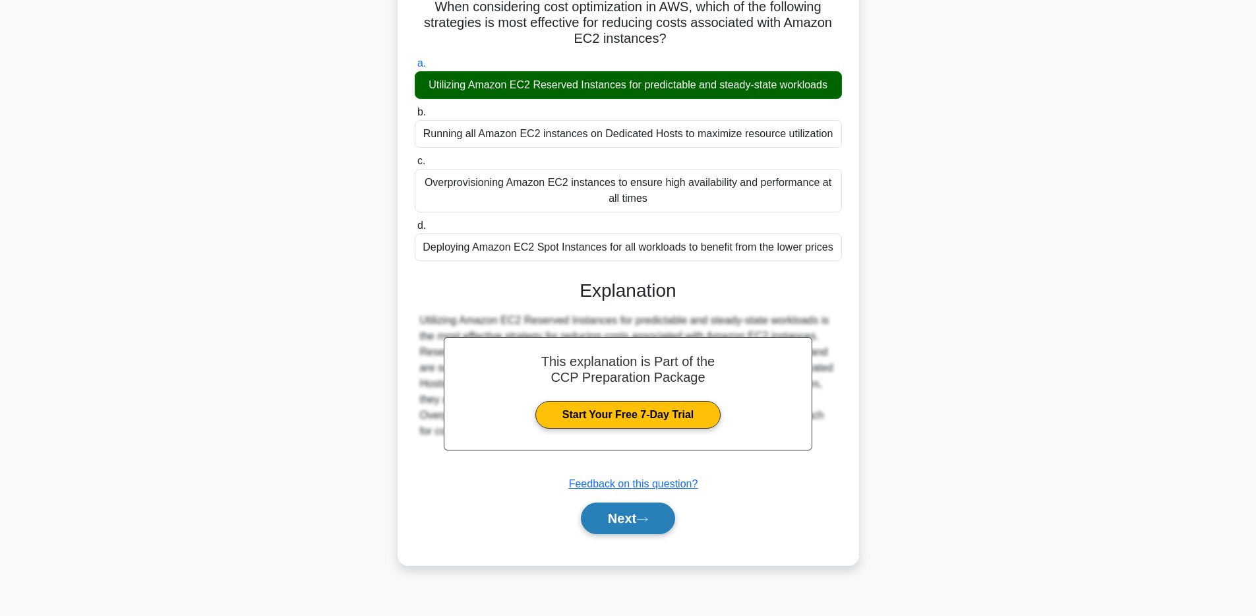
click at [658, 516] on button "Next" at bounding box center [628, 518] width 94 height 32
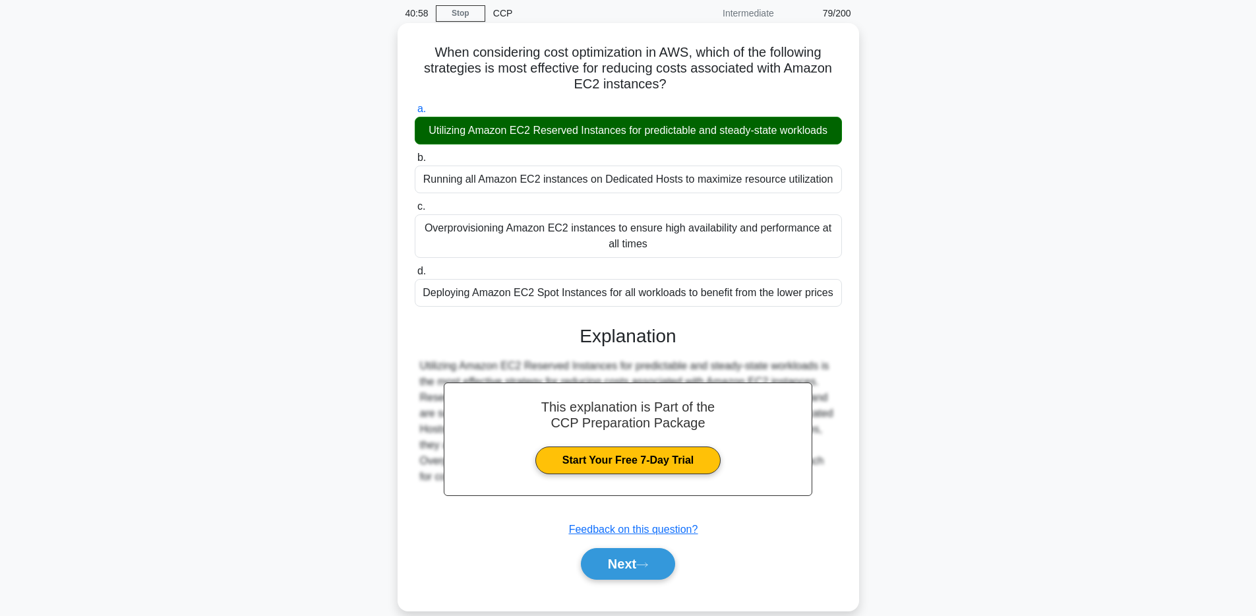
scroll to position [0, 0]
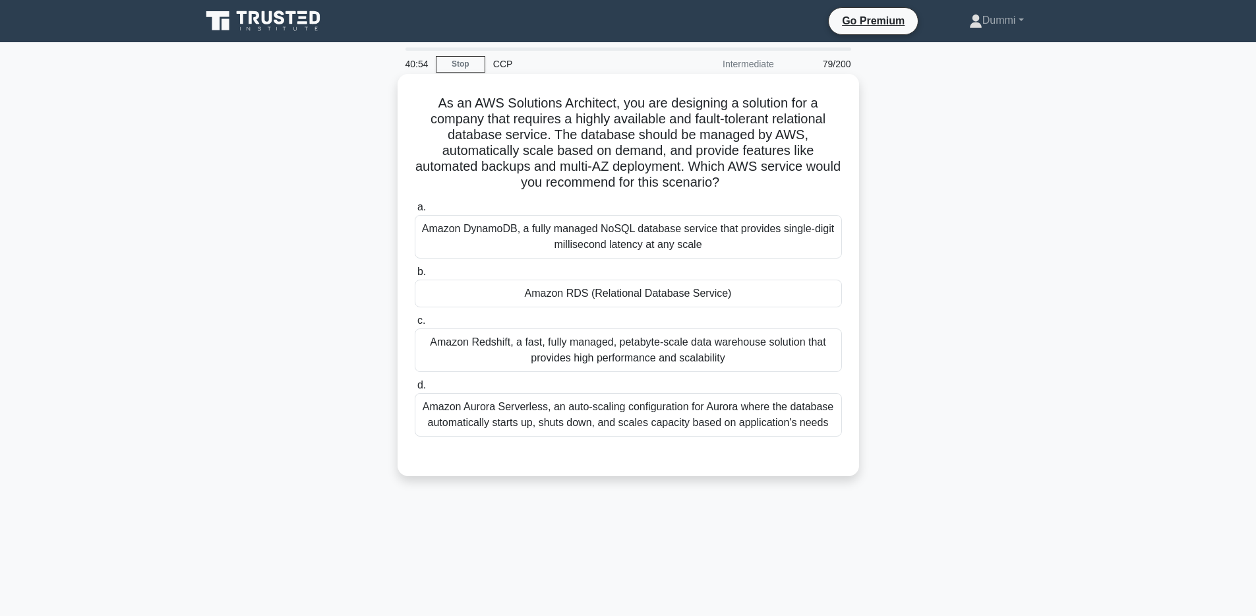
drag, startPoint x: 578, startPoint y: 117, endPoint x: 830, endPoint y: 115, distance: 251.2
click at [830, 115] on h5 "As an AWS Solutions Architect, you are designing a solution for a company that …" at bounding box center [628, 143] width 430 height 96
drag, startPoint x: 586, startPoint y: 123, endPoint x: 803, endPoint y: 113, distance: 217.2
click at [803, 113] on h5 "As an AWS Solutions Architect, you are designing a solution for a company that …" at bounding box center [628, 143] width 430 height 96
drag, startPoint x: 547, startPoint y: 140, endPoint x: 572, endPoint y: 122, distance: 30.2
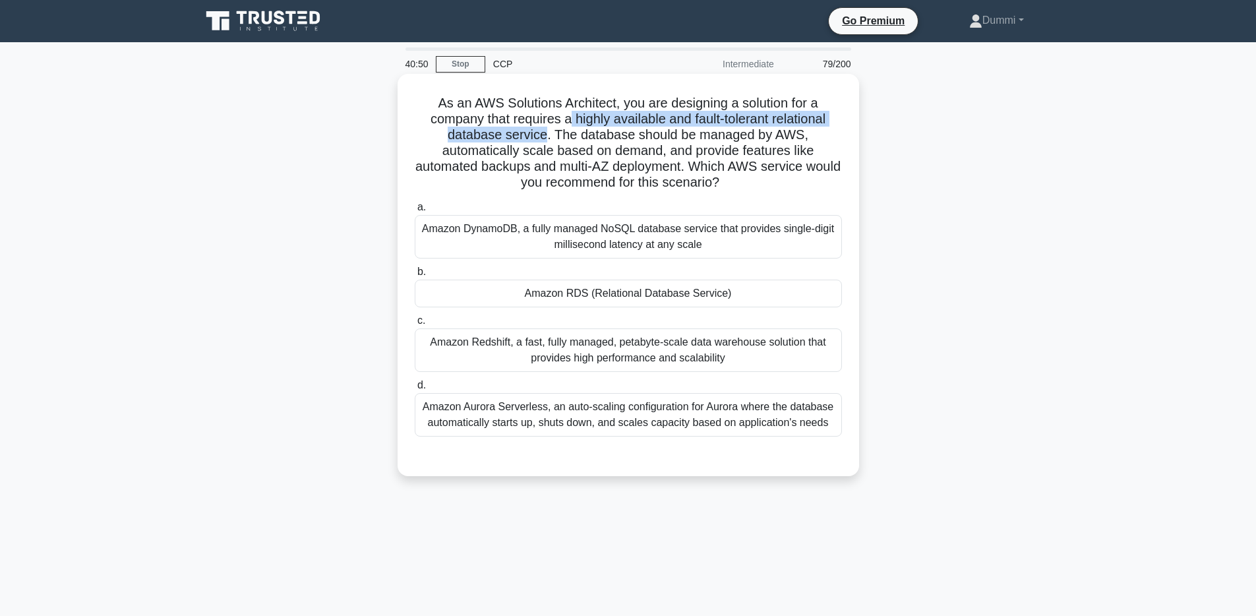
click at [572, 122] on h5 "As an AWS Solutions Architect, you are designing a solution for a company that …" at bounding box center [628, 143] width 430 height 96
click at [750, 301] on div "Amazon RDS (Relational Database Service)" at bounding box center [628, 294] width 427 height 28
click at [415, 276] on input "b. Amazon RDS (Relational Database Service)" at bounding box center [415, 272] width 0 height 9
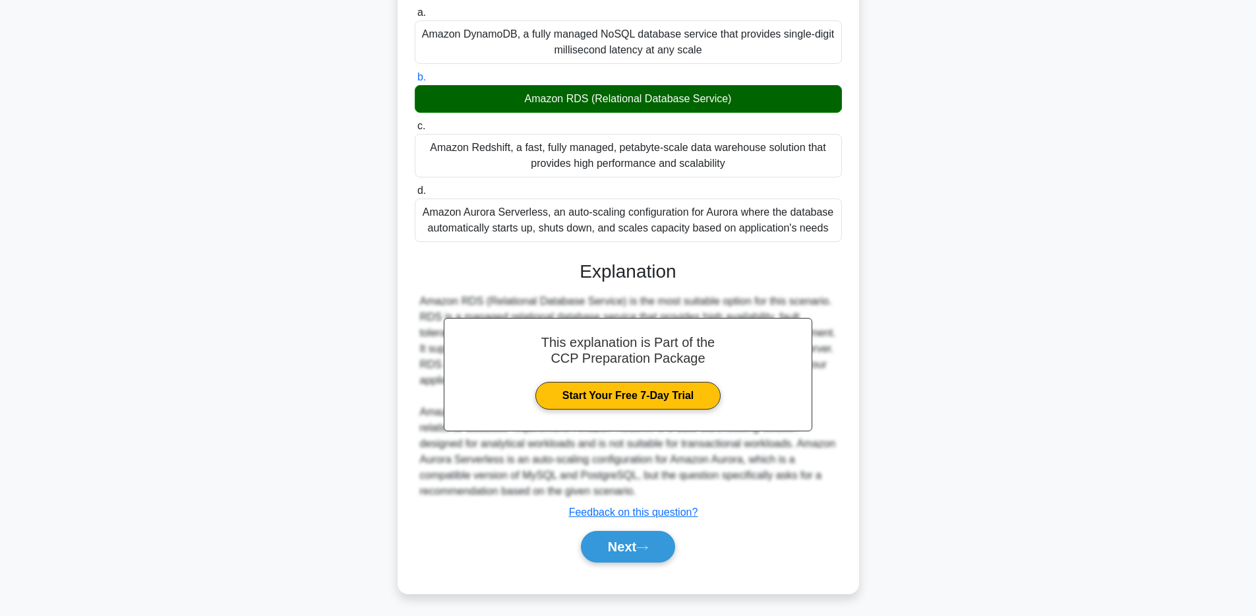
scroll to position [198, 0]
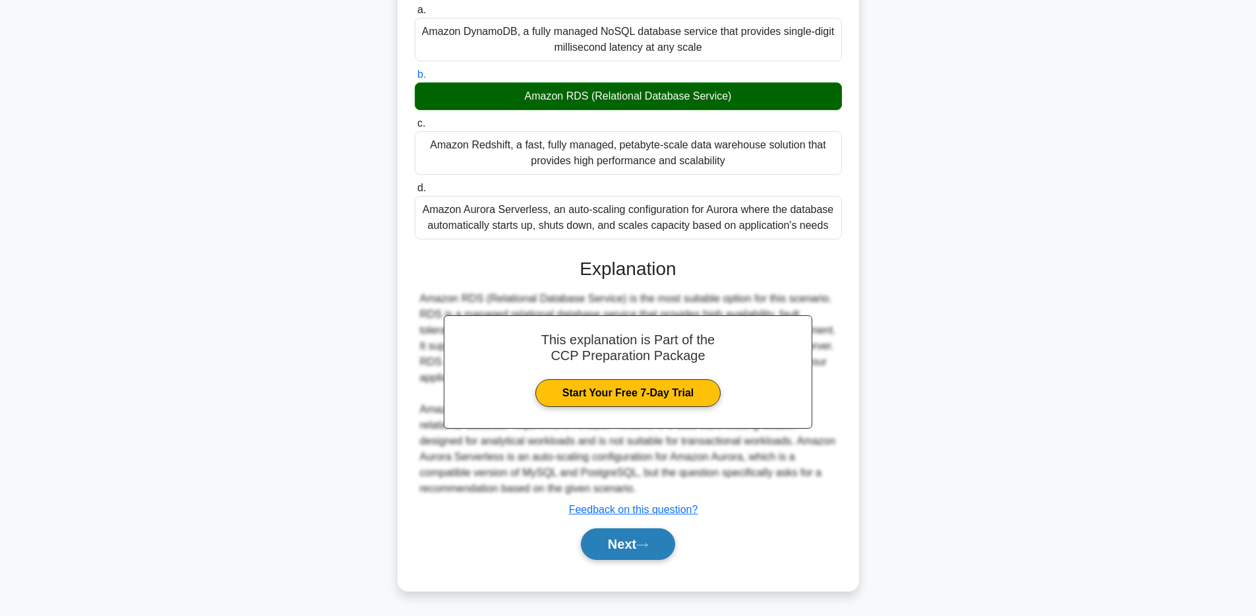
click at [650, 555] on button "Next" at bounding box center [628, 544] width 94 height 32
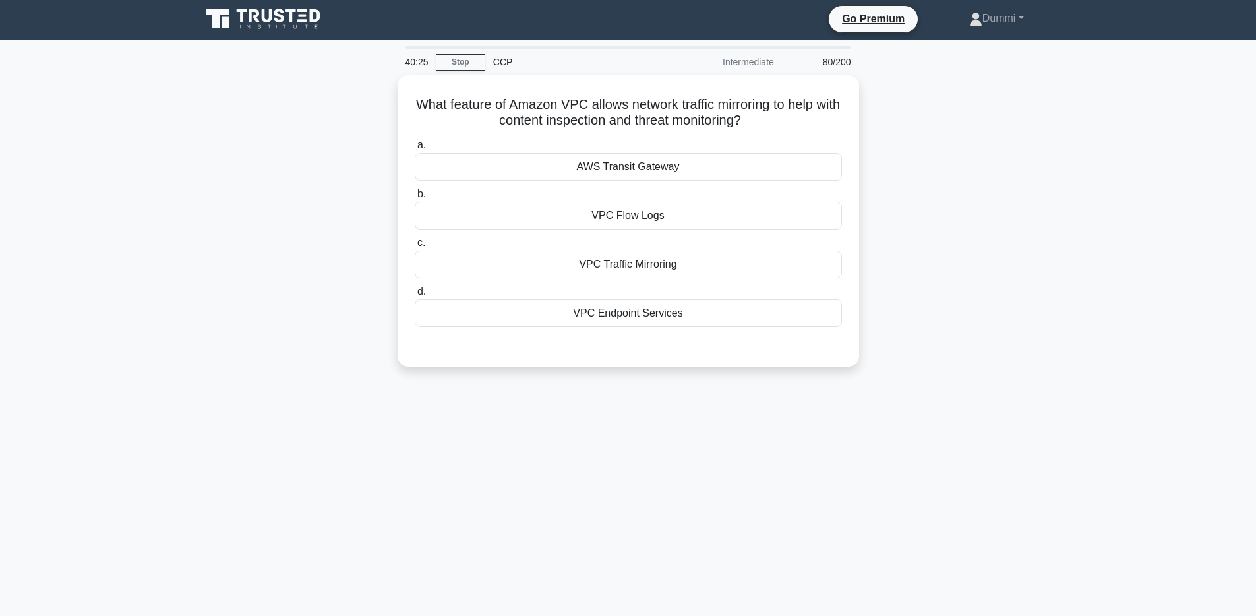
scroll to position [0, 0]
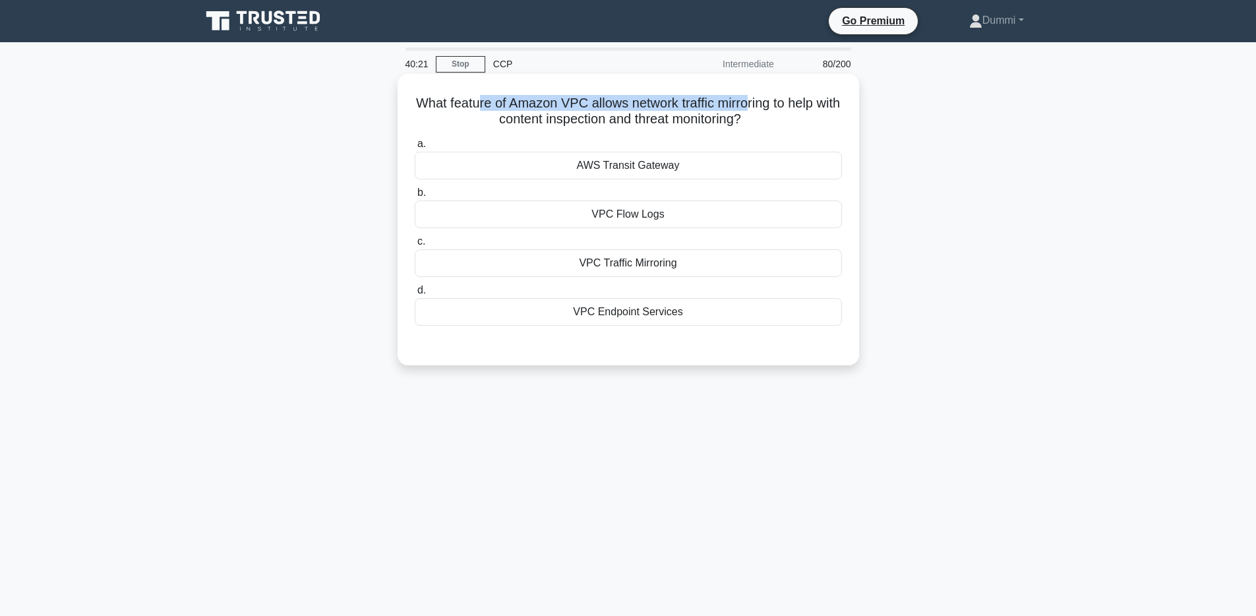
drag, startPoint x: 500, startPoint y: 104, endPoint x: 744, endPoint y: 103, distance: 244.0
click at [744, 103] on h5 "What feature of Amazon VPC allows network traffic mirroring to help with conten…" at bounding box center [628, 111] width 430 height 33
drag, startPoint x: 532, startPoint y: 121, endPoint x: 703, endPoint y: 115, distance: 170.9
click at [703, 115] on h5 "What feature of Amazon VPC allows network traffic mirroring to help with conten…" at bounding box center [628, 111] width 430 height 33
click at [671, 201] on div "VPC Flow Logs" at bounding box center [628, 214] width 427 height 28
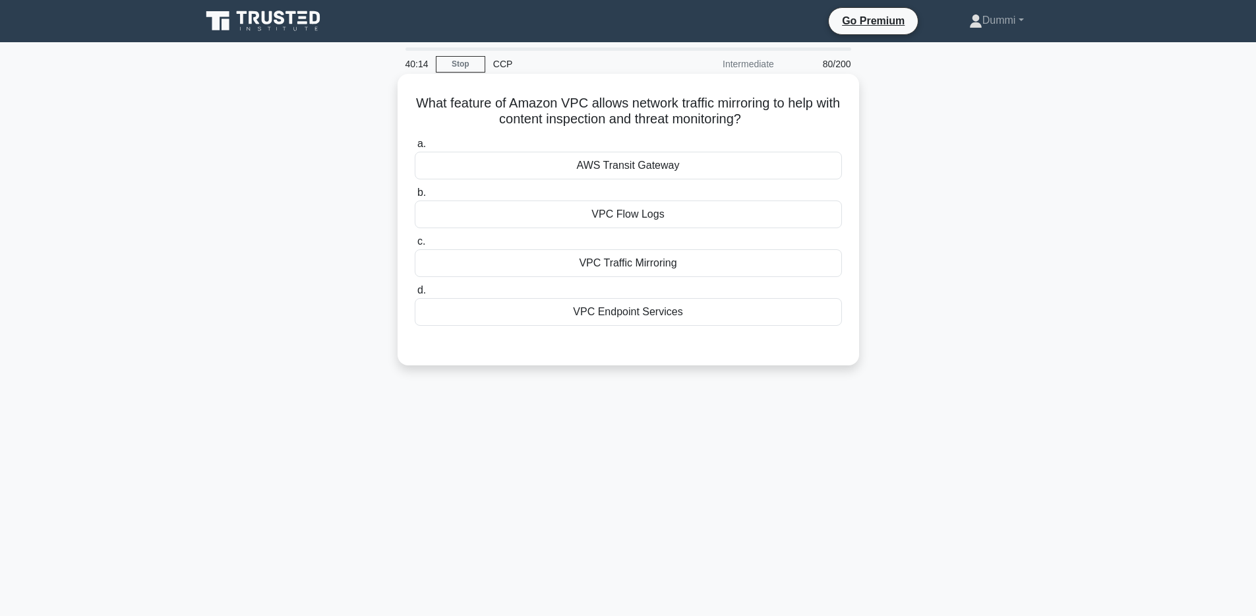
click at [415, 197] on input "b. VPC Flow Logs" at bounding box center [415, 193] width 0 height 9
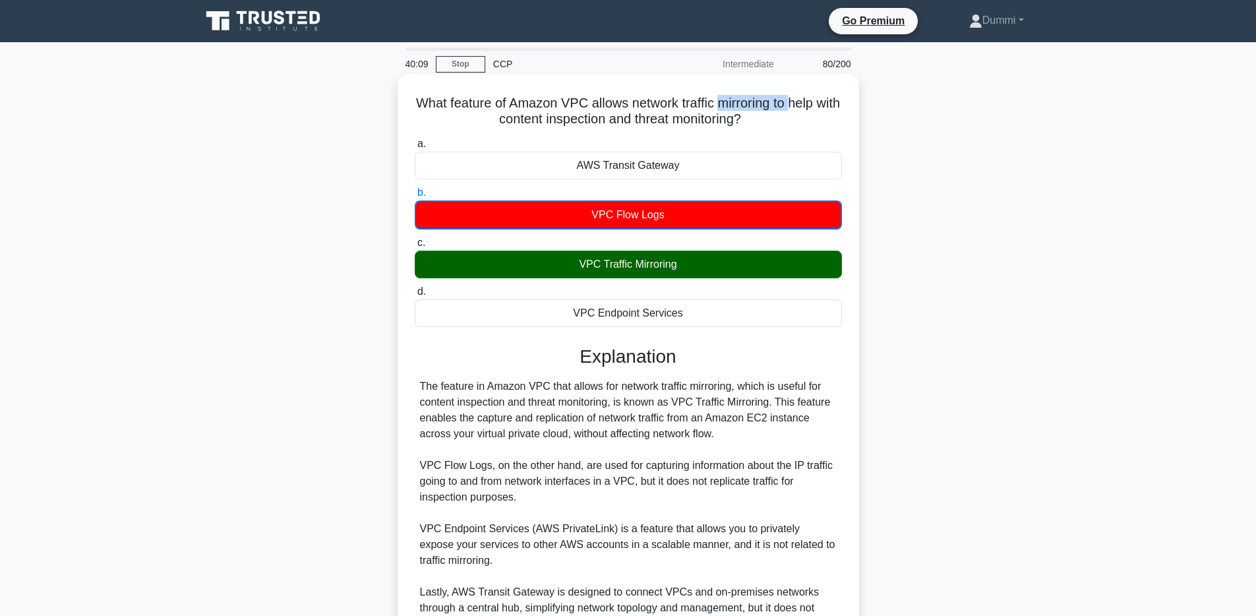
drag, startPoint x: 714, startPoint y: 106, endPoint x: 791, endPoint y: 99, distance: 77.5
click at [791, 99] on h5 "What feature of Amazon VPC allows network traffic mirroring to help with conten…" at bounding box center [628, 111] width 430 height 33
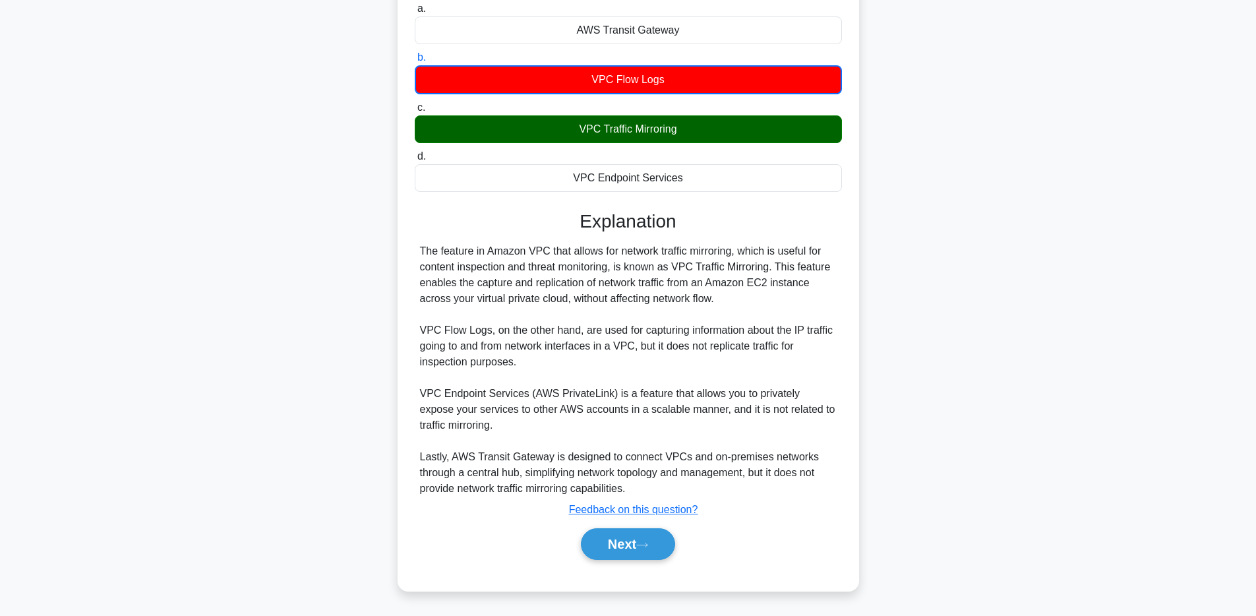
scroll to position [136, 0]
drag, startPoint x: 534, startPoint y: 333, endPoint x: 806, endPoint y: 330, distance: 272.4
click at [806, 330] on div "The feature in Amazon VPC that allows for network traffic mirroring, which is u…" at bounding box center [628, 369] width 417 height 253
drag, startPoint x: 460, startPoint y: 348, endPoint x: 603, endPoint y: 348, distance: 143.1
click at [603, 348] on div "The feature in Amazon VPC that allows for network traffic mirroring, which is u…" at bounding box center [628, 369] width 417 height 253
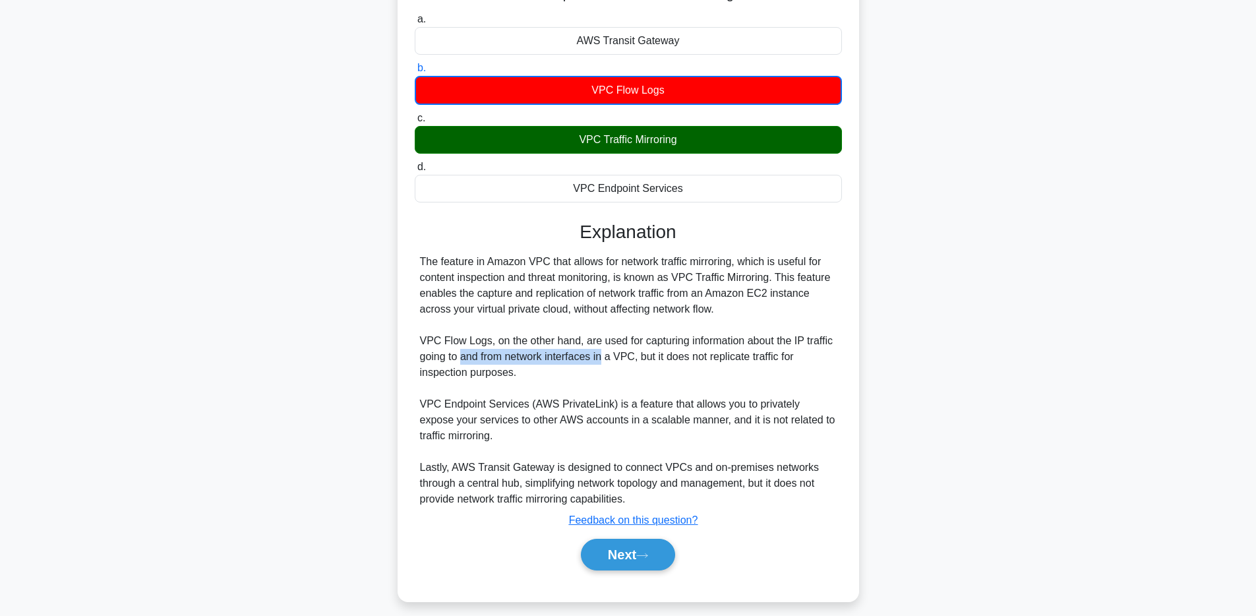
scroll to position [113, 0]
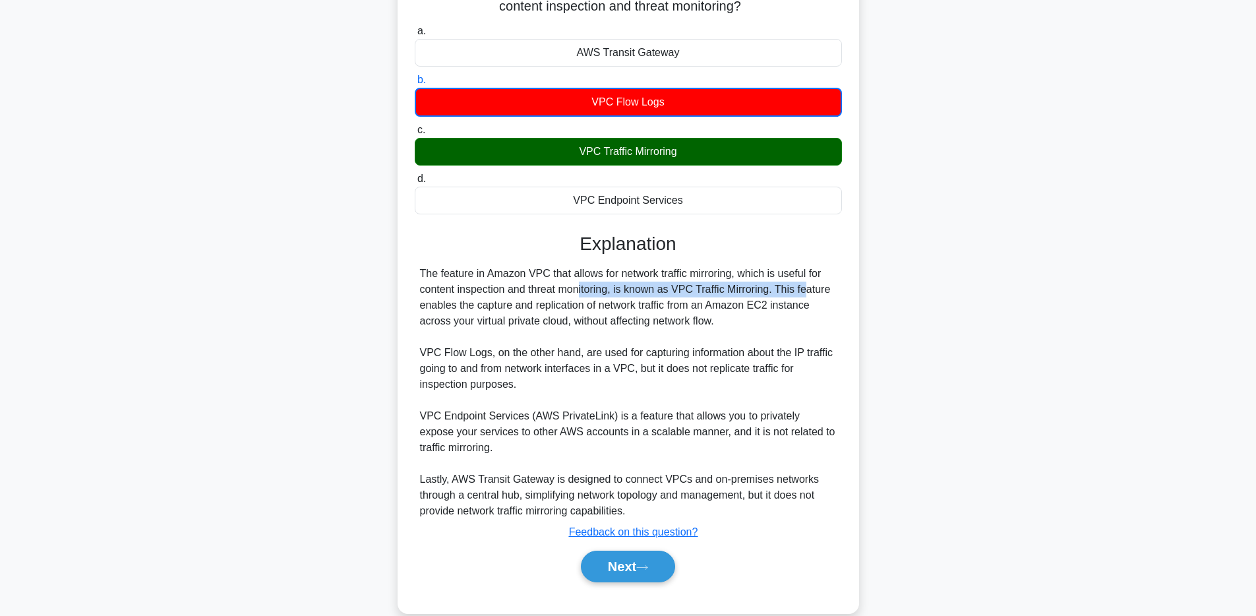
drag, startPoint x: 494, startPoint y: 293, endPoint x: 732, endPoint y: 284, distance: 238.2
click at [732, 284] on div "The feature in Amazon VPC that allows for network traffic mirroring, which is u…" at bounding box center [628, 392] width 417 height 253
drag, startPoint x: 529, startPoint y: 324, endPoint x: 710, endPoint y: 315, distance: 181.6
click at [710, 315] on div "The feature in Amazon VPC that allows for network traffic mirroring, which is u…" at bounding box center [628, 392] width 417 height 253
drag, startPoint x: 668, startPoint y: 417, endPoint x: 810, endPoint y: 415, distance: 142.4
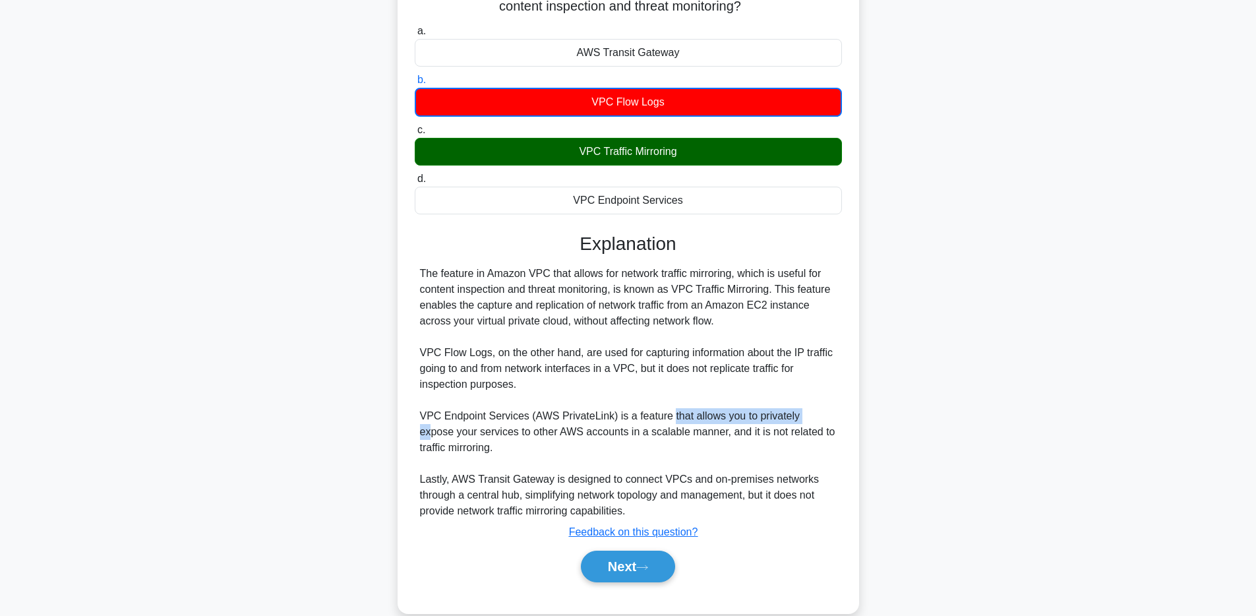
click at [810, 415] on div "The feature in Amazon VPC that allows for network traffic mirroring, which is u…" at bounding box center [628, 392] width 417 height 253
drag, startPoint x: 482, startPoint y: 434, endPoint x: 597, endPoint y: 439, distance: 115.5
click at [597, 439] on div "The feature in Amazon VPC that allows for network traffic mirroring, which is u…" at bounding box center [628, 392] width 417 height 253
drag, startPoint x: 566, startPoint y: 427, endPoint x: 686, endPoint y: 436, distance: 120.3
click at [686, 436] on div "The feature in Amazon VPC that allows for network traffic mirroring, which is u…" at bounding box center [628, 392] width 417 height 253
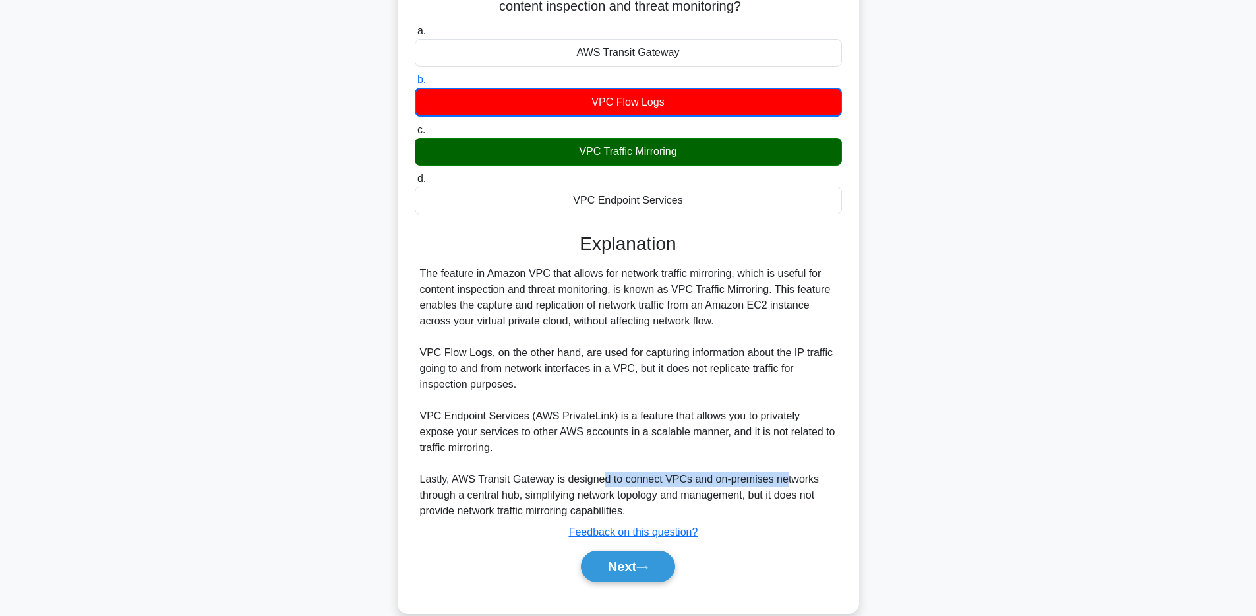
drag, startPoint x: 599, startPoint y: 479, endPoint x: 781, endPoint y: 484, distance: 181.4
click at [781, 484] on div "The feature in Amazon VPC that allows for network traffic mirroring, which is u…" at bounding box center [628, 392] width 417 height 253
drag, startPoint x: 452, startPoint y: 495, endPoint x: 576, endPoint y: 494, distance: 124.6
click at [576, 494] on div "The feature in Amazon VPC that allows for network traffic mirroring, which is u…" at bounding box center [628, 392] width 417 height 253
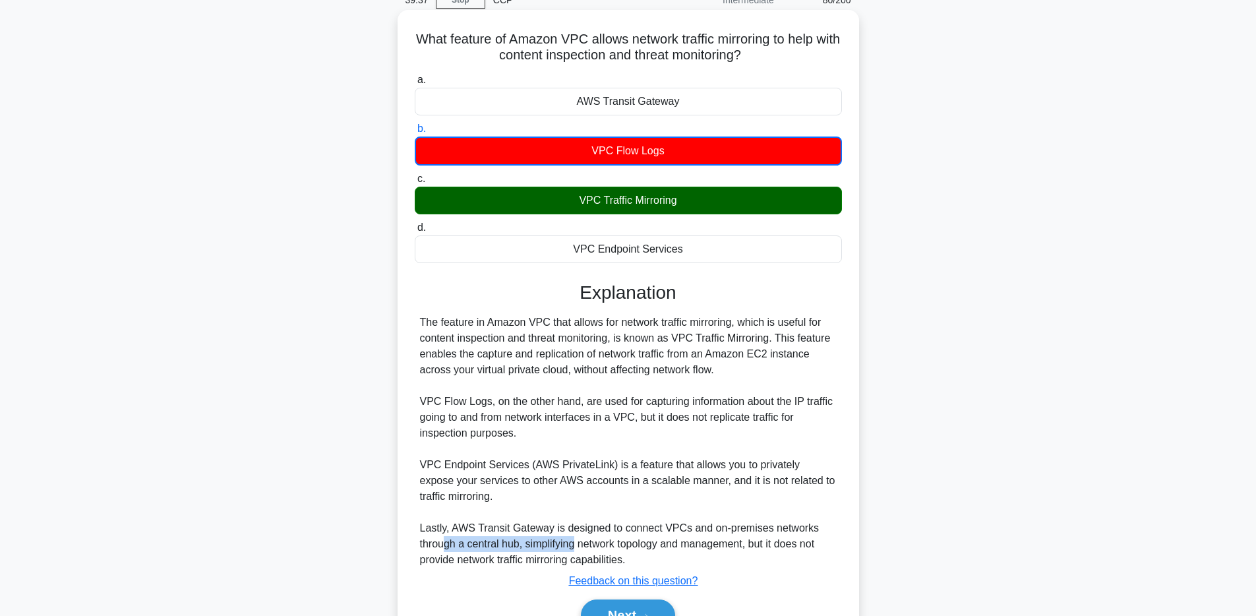
scroll to position [136, 0]
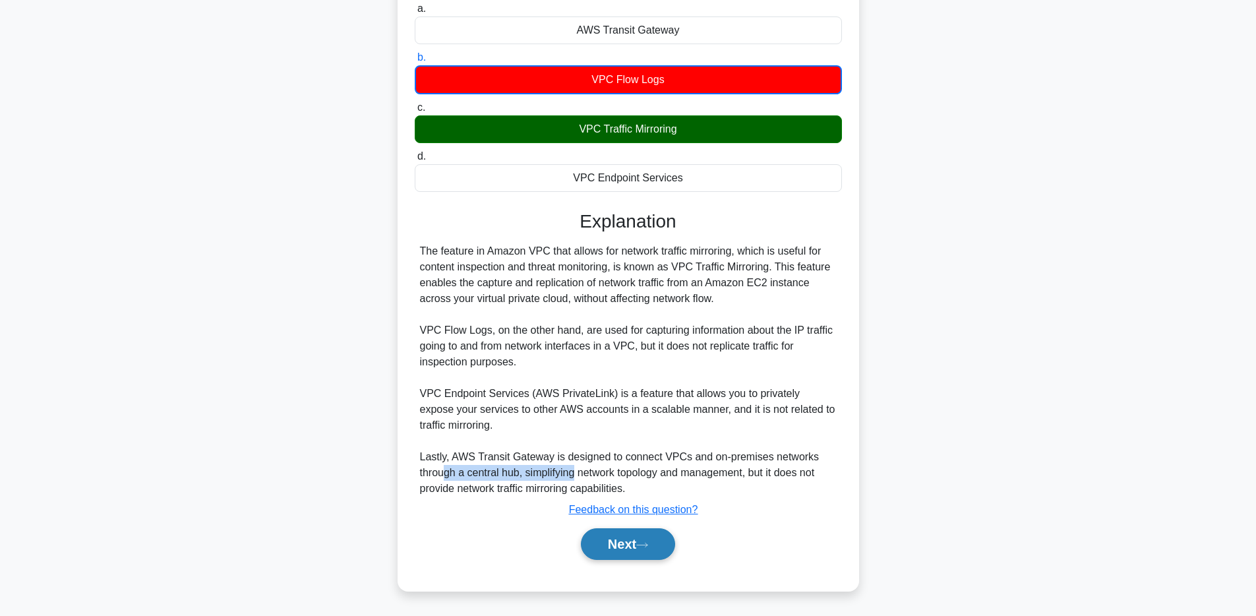
click at [648, 541] on icon at bounding box center [642, 544] width 12 height 7
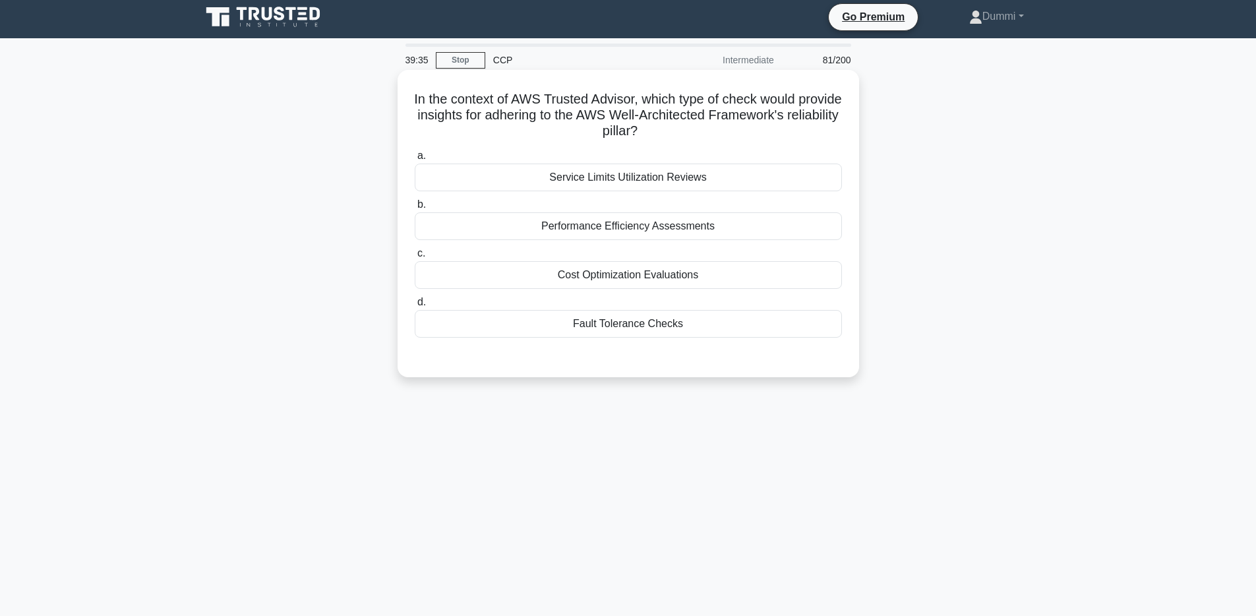
scroll to position [0, 0]
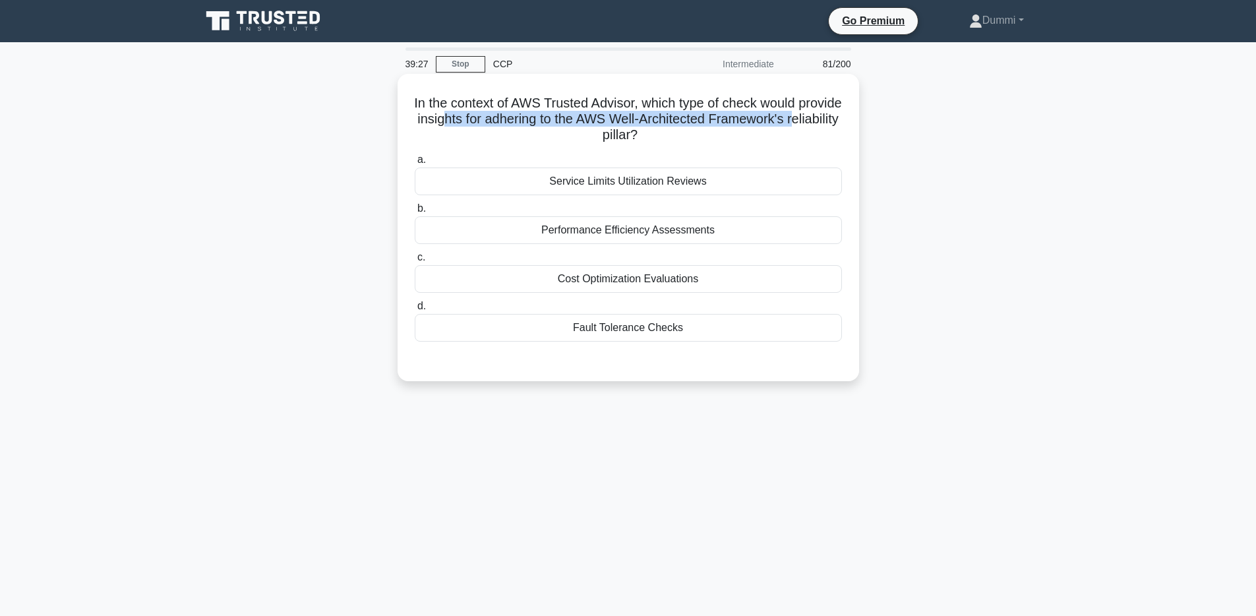
drag, startPoint x: 447, startPoint y: 118, endPoint x: 791, endPoint y: 122, distance: 344.2
click at [791, 122] on h5 "In the context of AWS Trusted Advisor, which type of check would provide insigh…" at bounding box center [628, 119] width 430 height 49
click at [725, 328] on div "Fault Tolerance Checks" at bounding box center [628, 328] width 427 height 28
click at [415, 311] on input "d. Fault Tolerance Checks" at bounding box center [415, 306] width 0 height 9
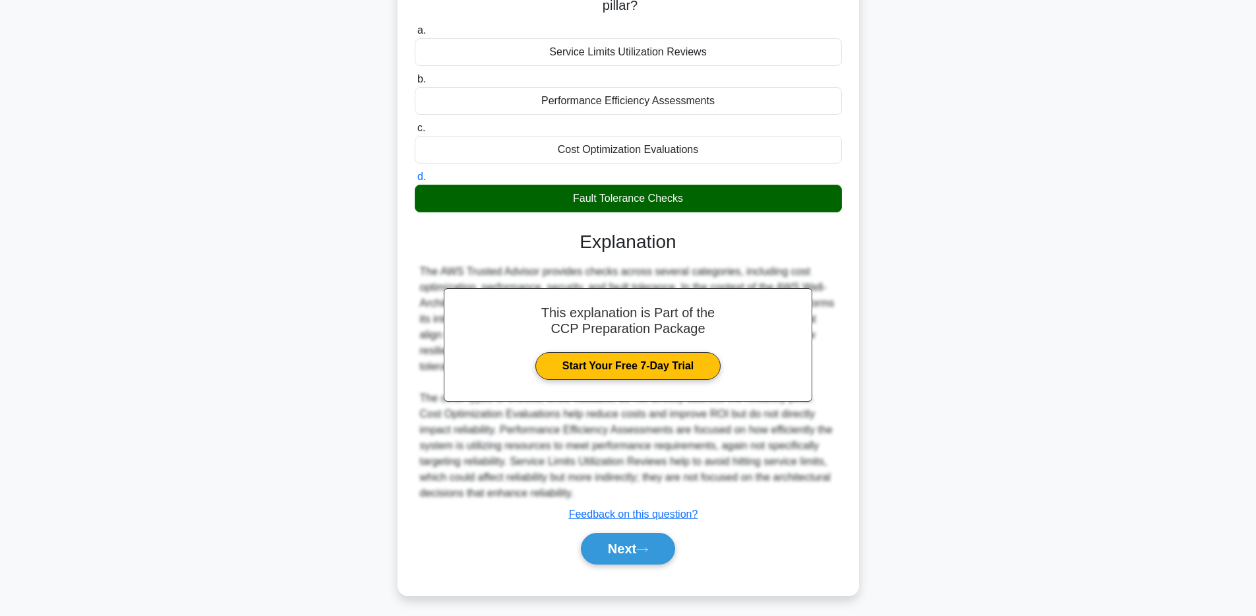
scroll to position [135, 0]
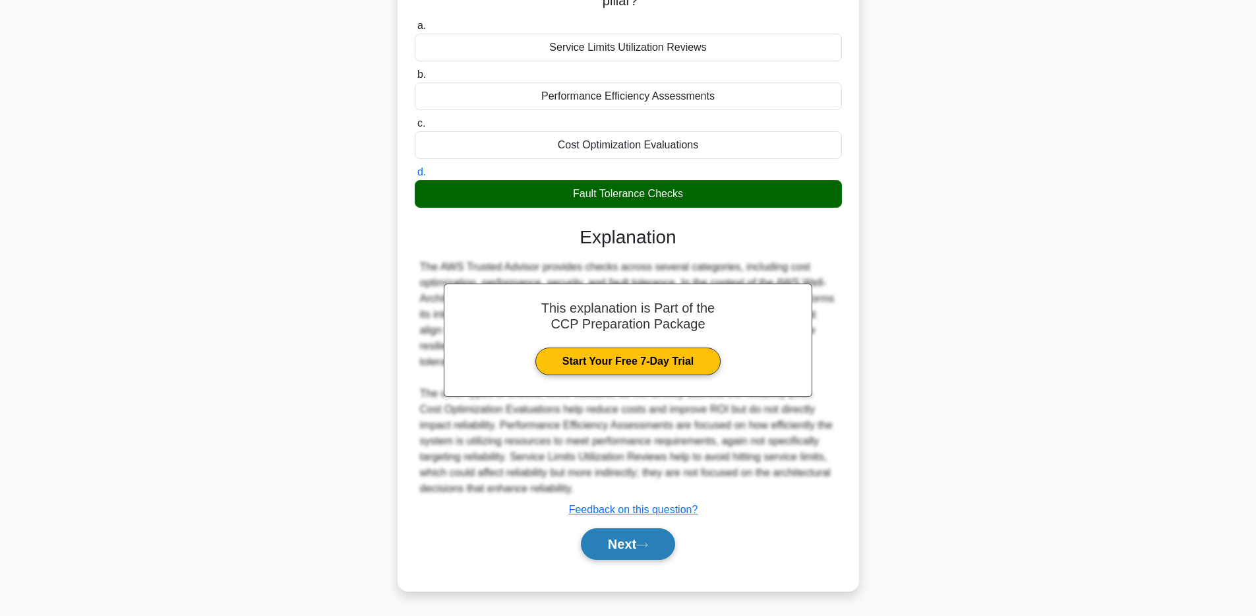
click at [628, 546] on button "Next" at bounding box center [628, 544] width 94 height 32
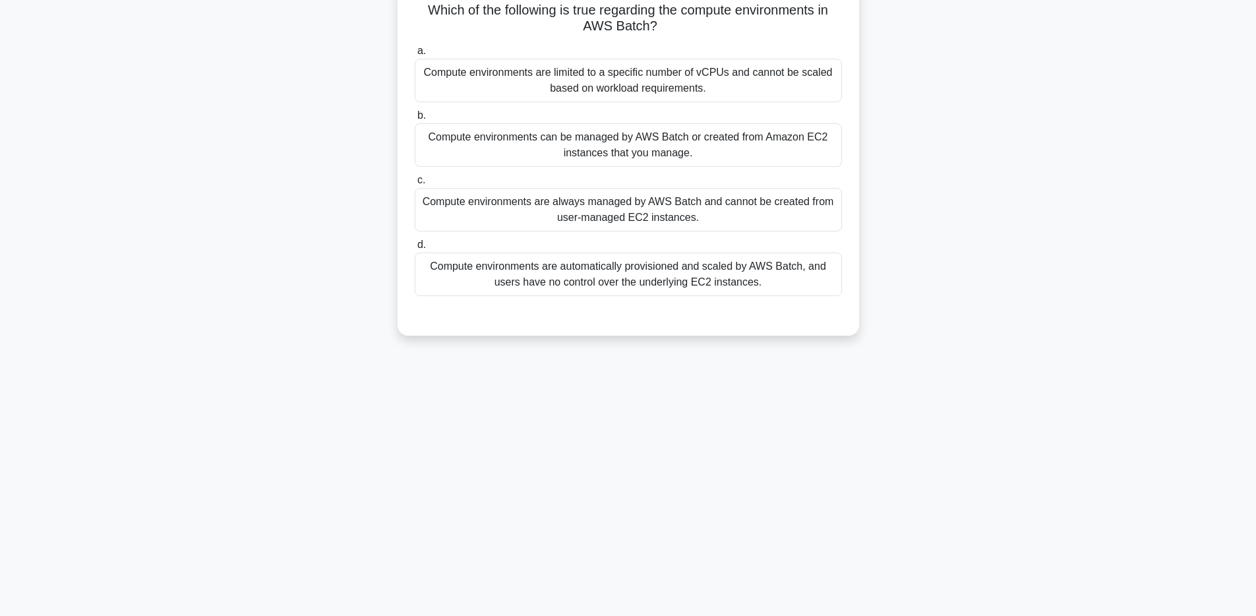
scroll to position [0, 0]
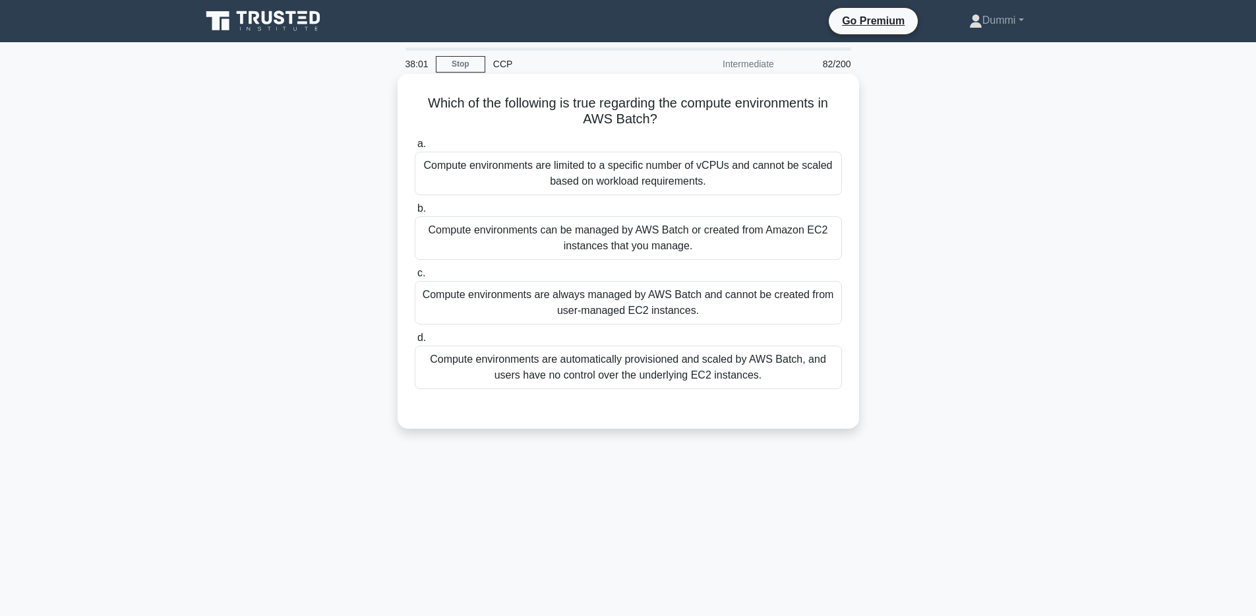
drag, startPoint x: 588, startPoint y: 102, endPoint x: 678, endPoint y: 117, distance: 91.5
click at [678, 117] on h5 "Which of the following is true regarding the compute environments in AWS Batch?…" at bounding box center [628, 111] width 430 height 33
click at [789, 370] on div "Compute environments are automatically provisioned and scaled by AWS Batch, and…" at bounding box center [628, 368] width 427 height 44
click at [415, 342] on input "d. Compute environments are automatically provisioned and scaled by AWS Batch, …" at bounding box center [415, 338] width 0 height 9
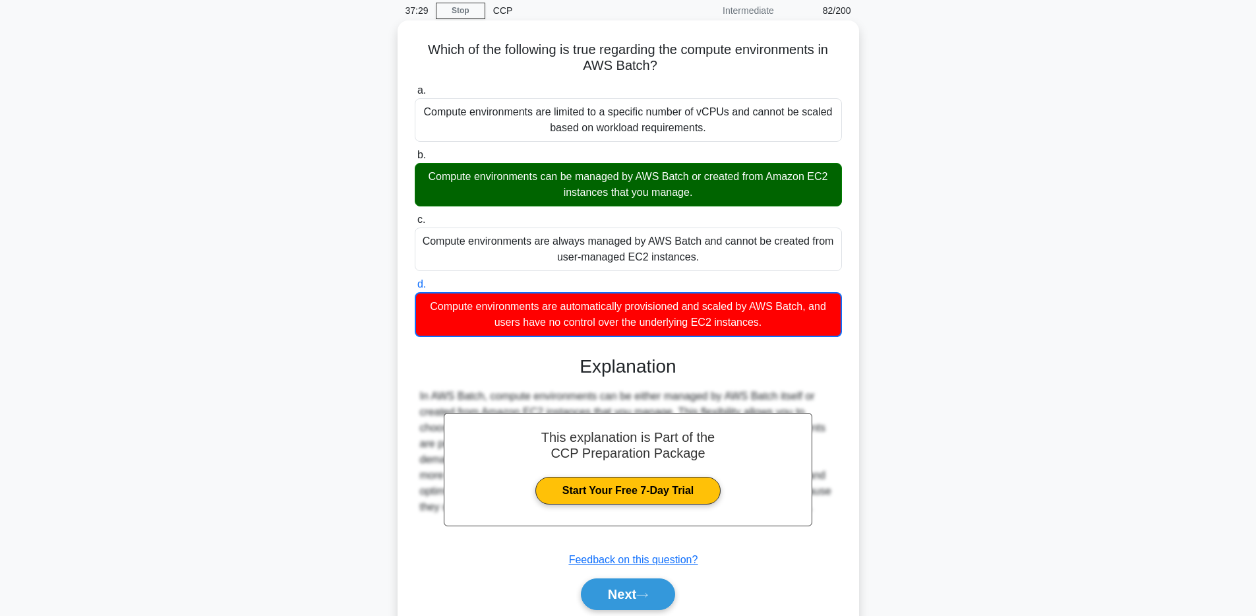
scroll to position [104, 0]
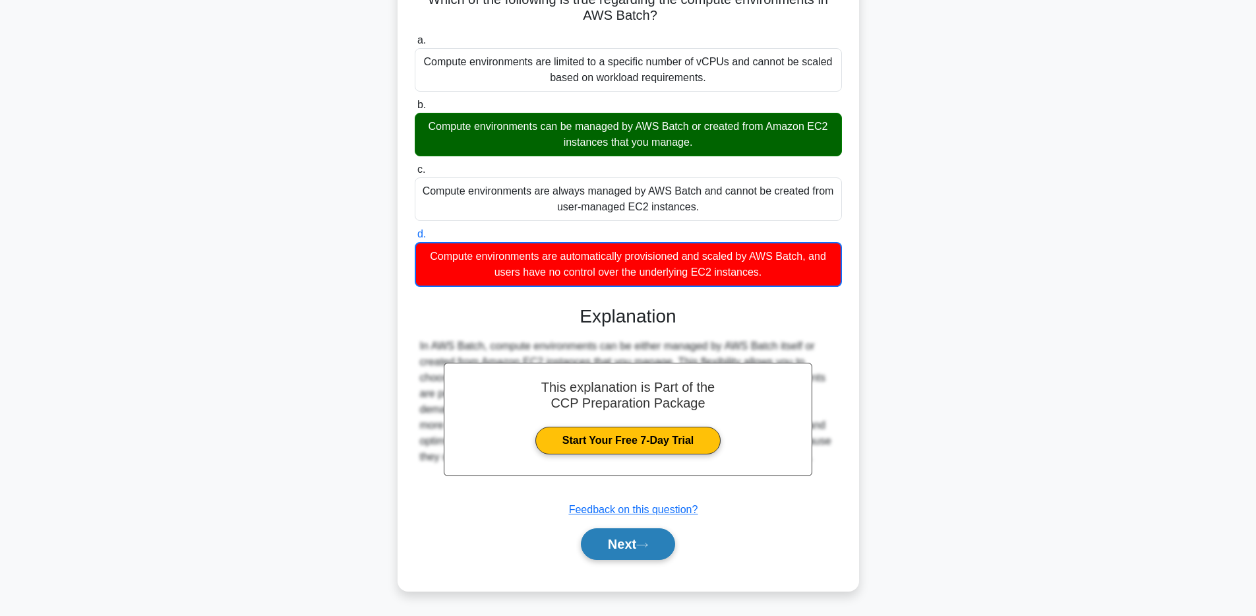
click at [632, 548] on button "Next" at bounding box center [628, 544] width 94 height 32
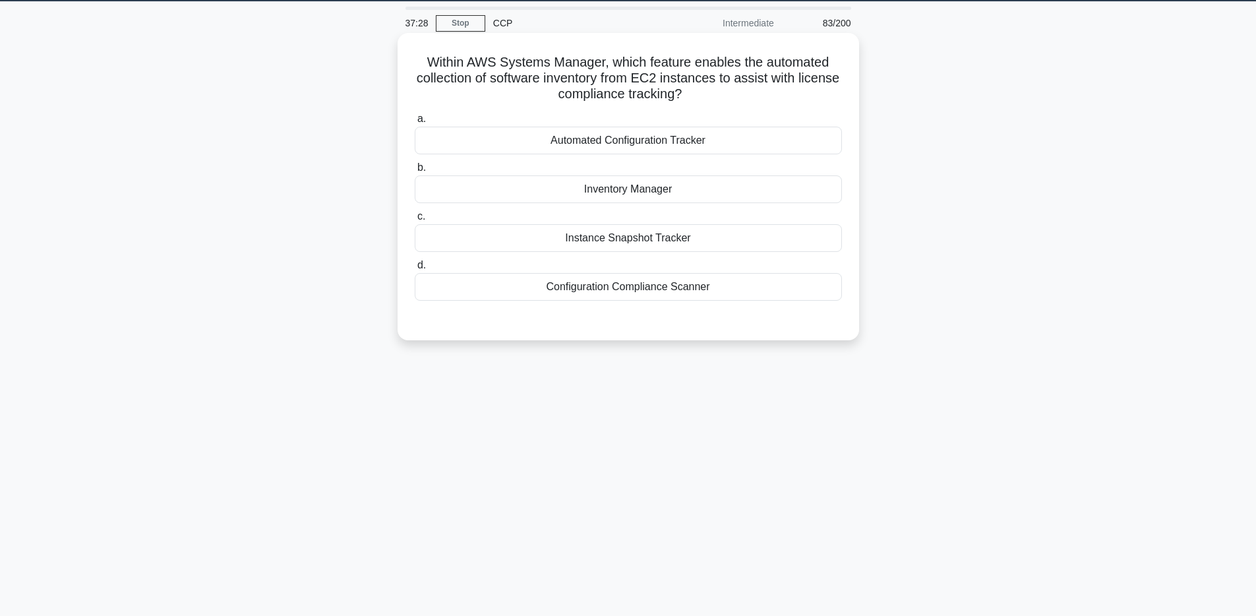
scroll to position [0, 0]
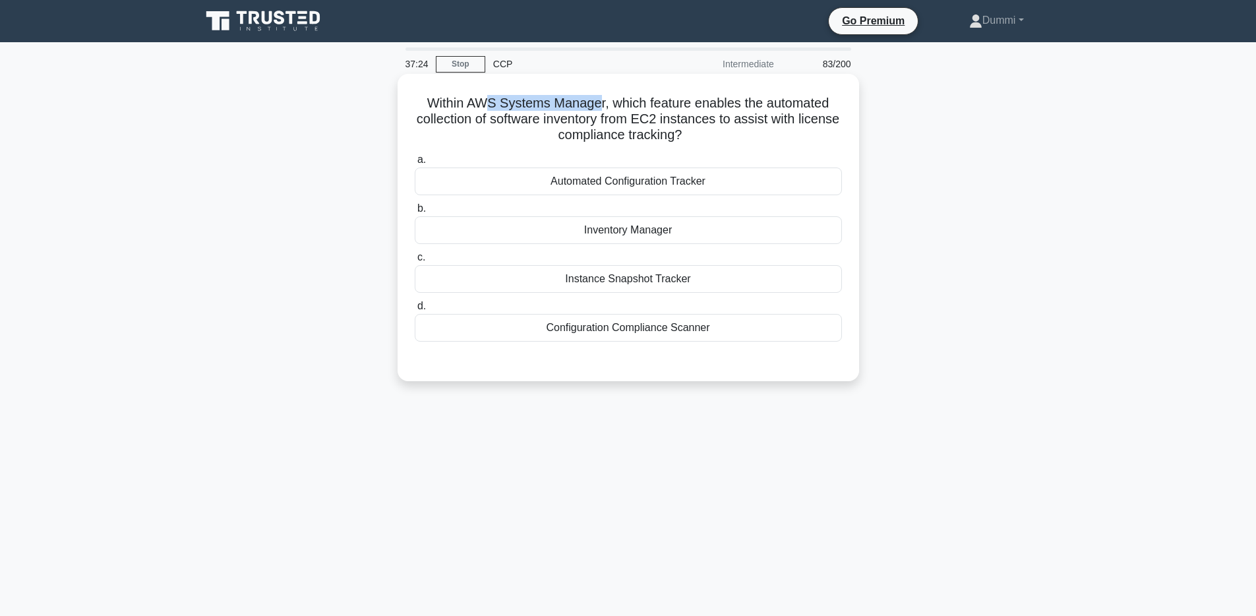
drag, startPoint x: 485, startPoint y: 98, endPoint x: 597, endPoint y: 107, distance: 112.5
click at [597, 107] on h5 "Within AWS Systems Manager, which feature enables the automated collection of s…" at bounding box center [628, 119] width 430 height 49
drag, startPoint x: 637, startPoint y: 106, endPoint x: 807, endPoint y: 102, distance: 170.2
click at [807, 102] on h5 "Within AWS Systems Manager, which feature enables the automated collection of s…" at bounding box center [628, 119] width 430 height 49
drag, startPoint x: 437, startPoint y: 117, endPoint x: 709, endPoint y: 117, distance: 271.7
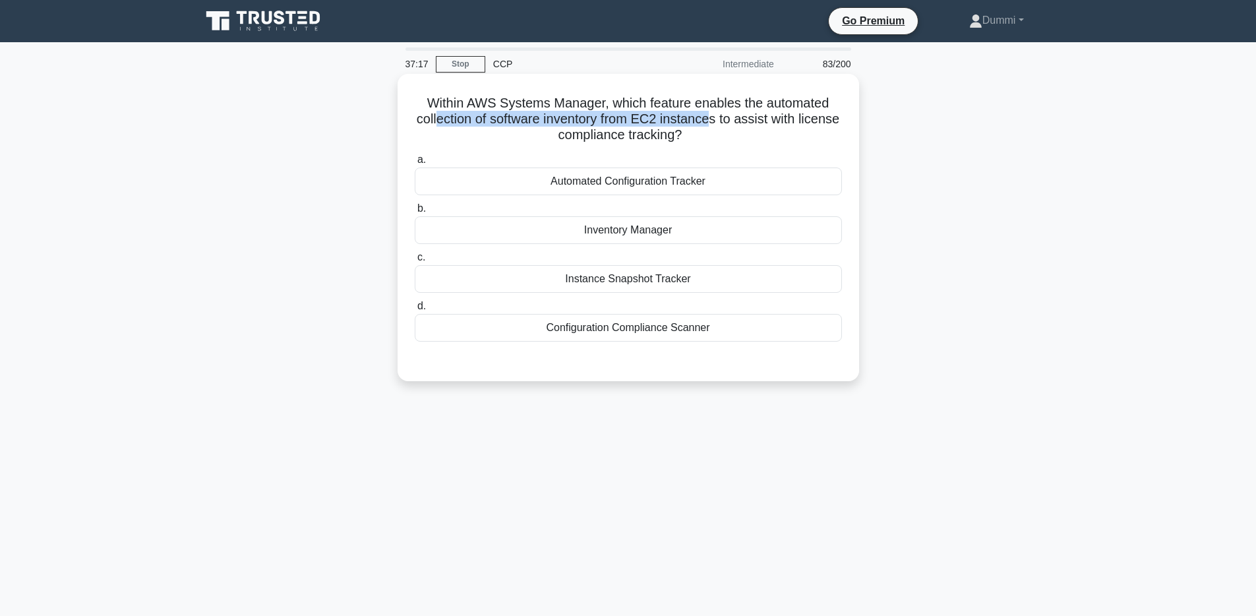
click at [709, 117] on h5 "Within AWS Systems Manager, which feature enables the automated collection of s…" at bounding box center [628, 119] width 430 height 49
drag, startPoint x: 749, startPoint y: 118, endPoint x: 647, endPoint y: 143, distance: 105.2
click at [647, 143] on h5 "Within AWS Systems Manager, which feature enables the automated collection of s…" at bounding box center [628, 119] width 430 height 49
click at [675, 233] on div "Inventory Manager" at bounding box center [628, 230] width 427 height 28
click at [415, 213] on input "b. Inventory Manager" at bounding box center [415, 208] width 0 height 9
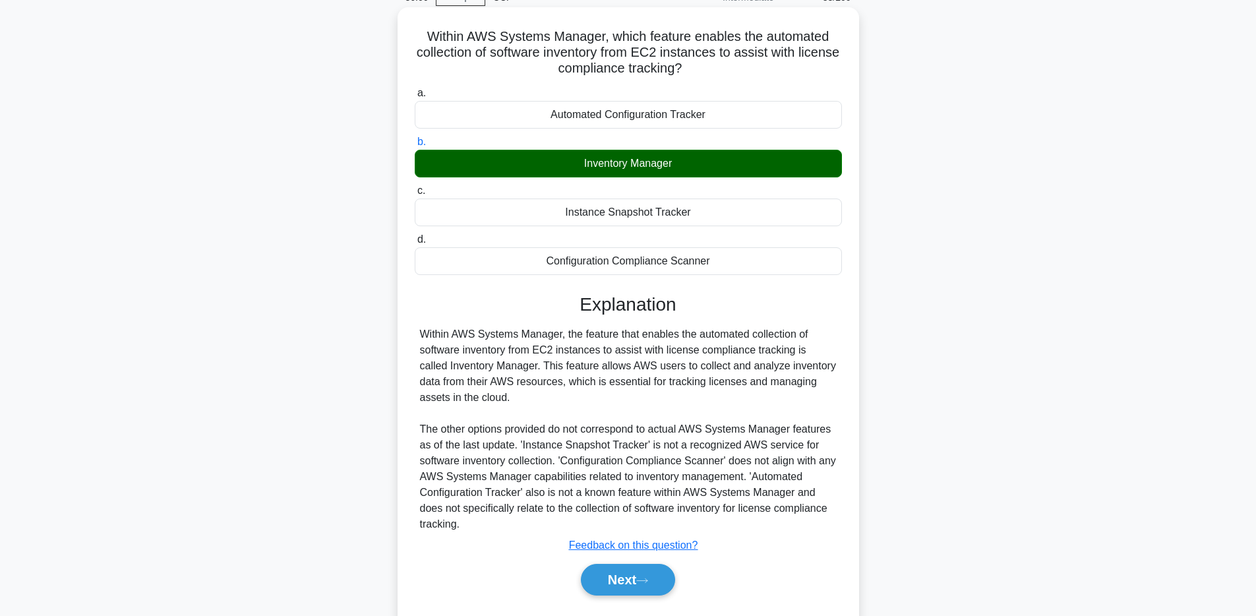
scroll to position [75, 0]
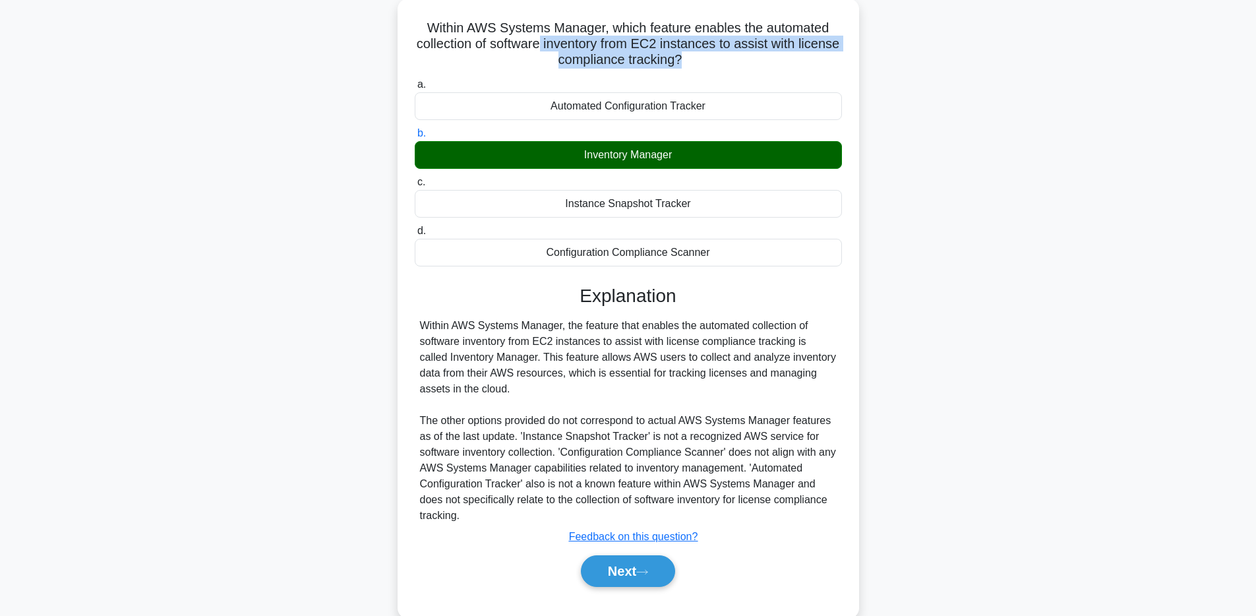
drag, startPoint x: 566, startPoint y: 46, endPoint x: 714, endPoint y: 75, distance: 150.4
click at [715, 73] on div "Within AWS Systems Manager, which feature enables the automated collection of s…" at bounding box center [628, 308] width 451 height 609
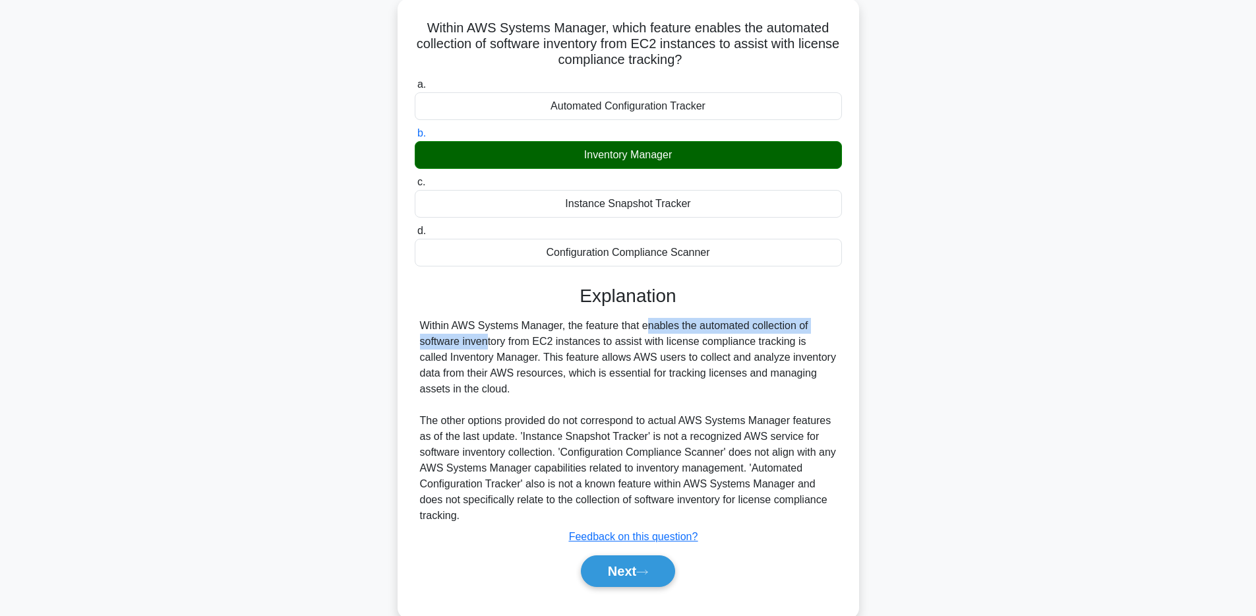
drag, startPoint x: 566, startPoint y: 326, endPoint x: 801, endPoint y: 328, distance: 234.1
click at [801, 328] on div "Within AWS Systems Manager, the feature that enables the automated collection o…" at bounding box center [628, 421] width 417 height 206
drag, startPoint x: 437, startPoint y: 338, endPoint x: 803, endPoint y: 334, distance: 366.0
click at [803, 334] on div "Within AWS Systems Manager, the feature that enables the automated collection o…" at bounding box center [628, 421] width 417 height 206
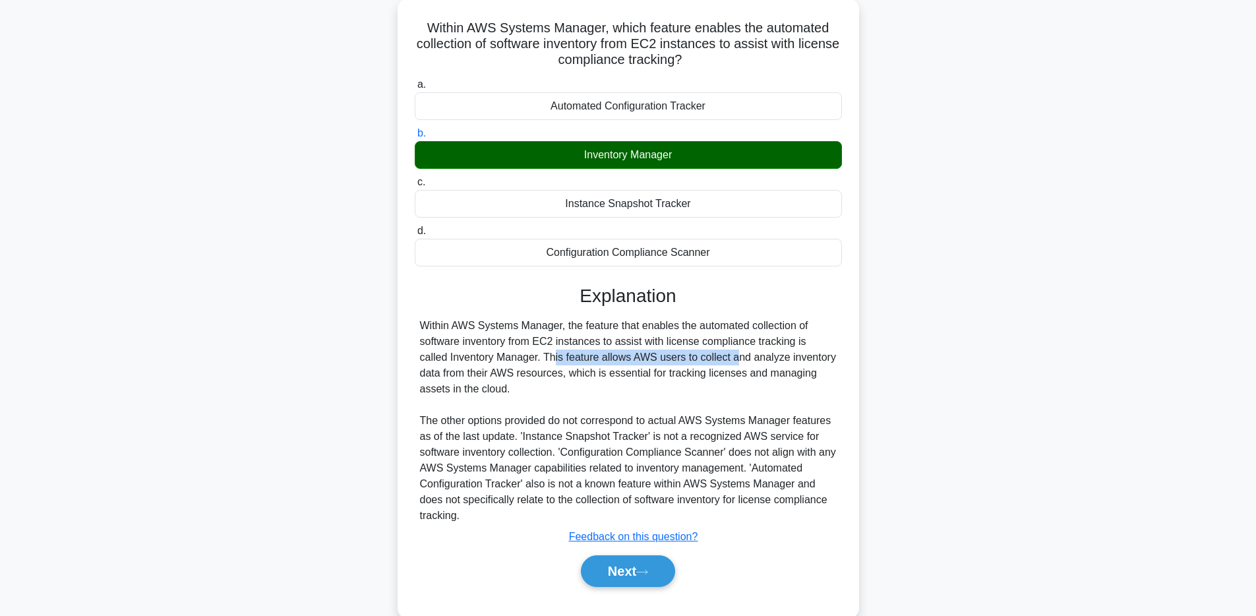
drag, startPoint x: 440, startPoint y: 361, endPoint x: 632, endPoint y: 355, distance: 191.3
click at [632, 355] on div "Within AWS Systems Manager, the feature that enables the automated collection o…" at bounding box center [628, 421] width 417 height 206
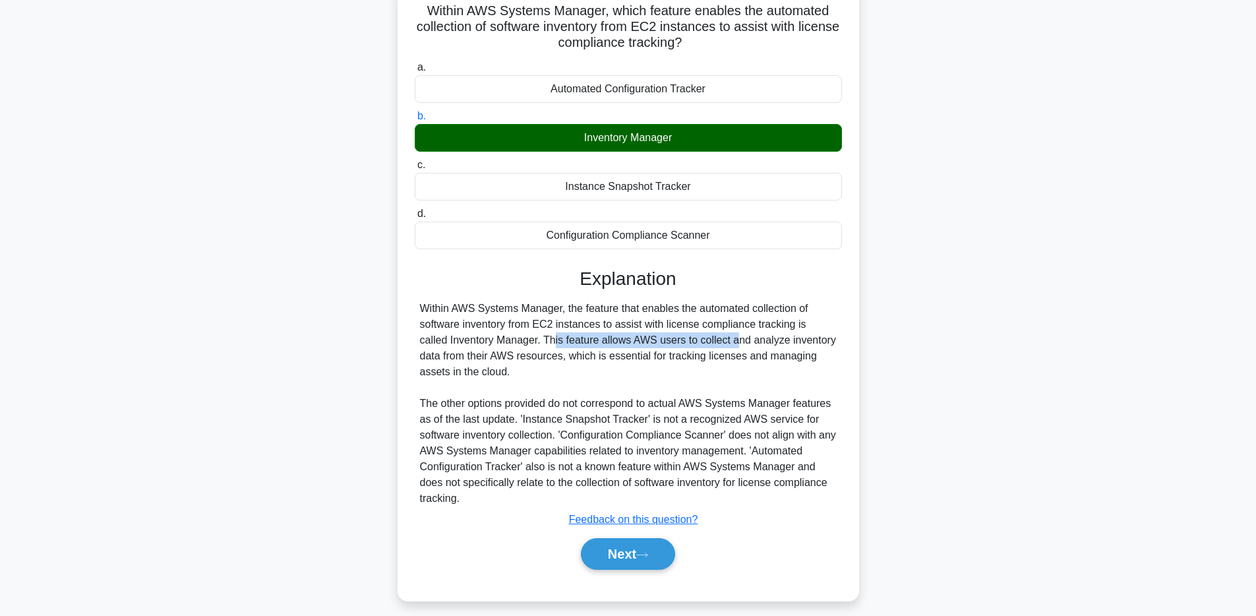
scroll to position [101, 0]
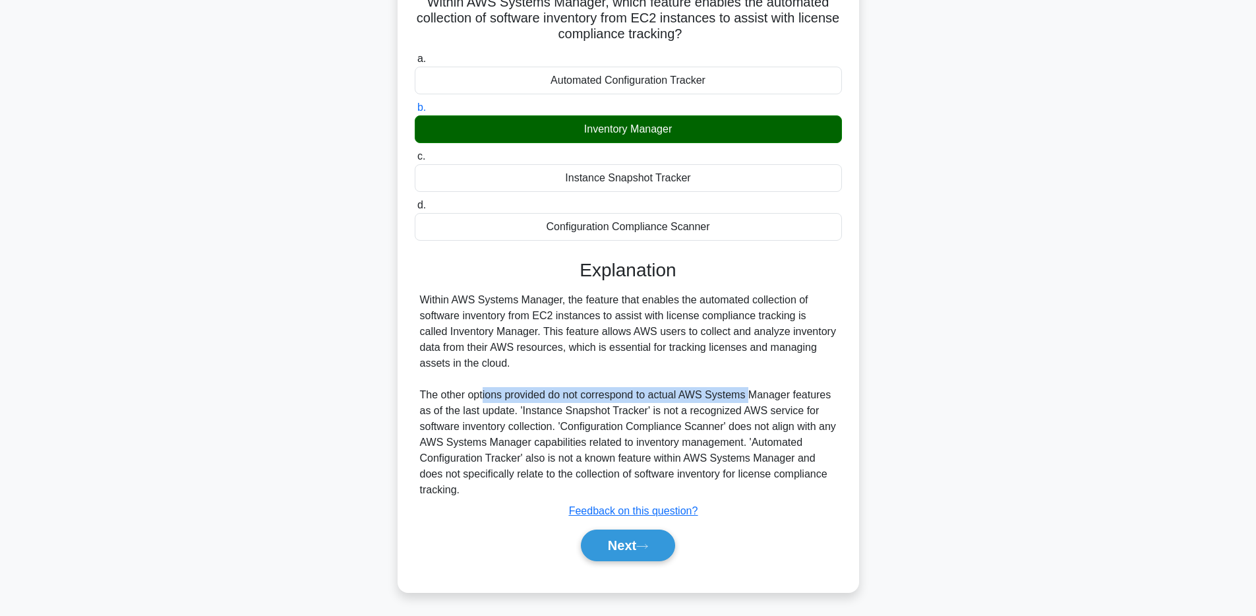
drag, startPoint x: 513, startPoint y: 400, endPoint x: 751, endPoint y: 396, distance: 238.1
click at [751, 396] on div "Within AWS Systems Manager, the feature that enables the automated collection o…" at bounding box center [628, 395] width 417 height 206
drag, startPoint x: 584, startPoint y: 414, endPoint x: 773, endPoint y: 404, distance: 189.5
click at [773, 404] on div "Within AWS Systems Manager, the feature that enables the automated collection o…" at bounding box center [628, 395] width 417 height 206
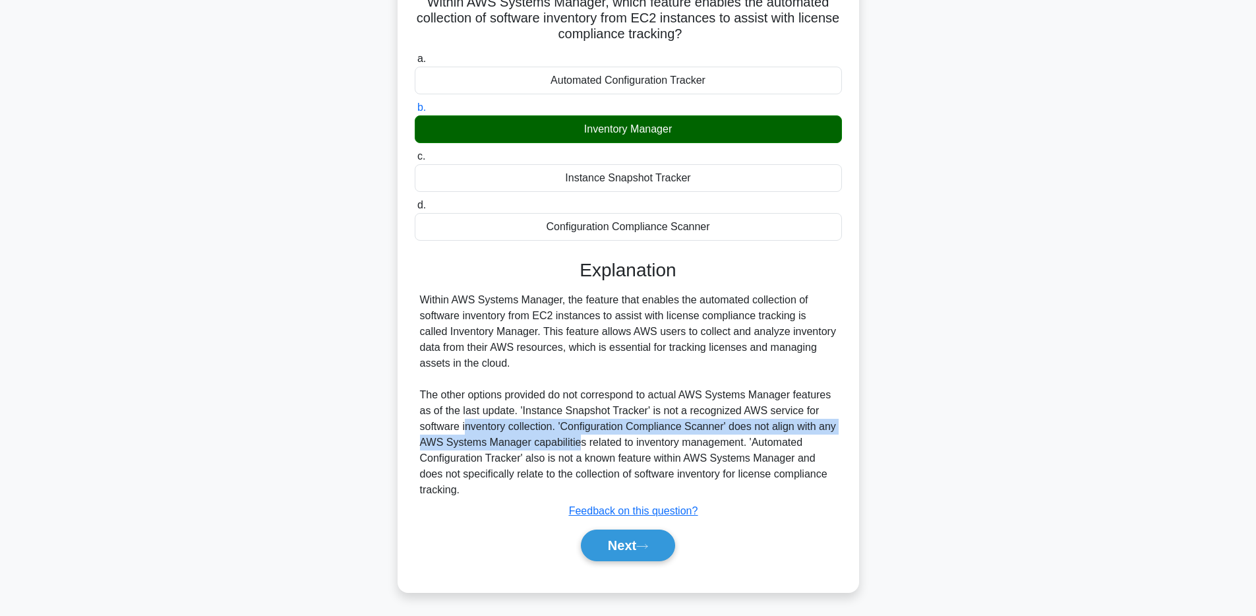
drag, startPoint x: 466, startPoint y: 429, endPoint x: 576, endPoint y: 441, distance: 111.5
click at [576, 441] on div "Within AWS Systems Manager, the feature that enables the automated collection o…" at bounding box center [628, 395] width 417 height 206
click at [593, 433] on div "Within AWS Systems Manager, the feature that enables the automated collection o…" at bounding box center [628, 395] width 417 height 206
drag, startPoint x: 609, startPoint y: 427, endPoint x: 814, endPoint y: 419, distance: 205.2
click at [814, 419] on div "Within AWS Systems Manager, the feature that enables the automated collection o…" at bounding box center [628, 395] width 417 height 206
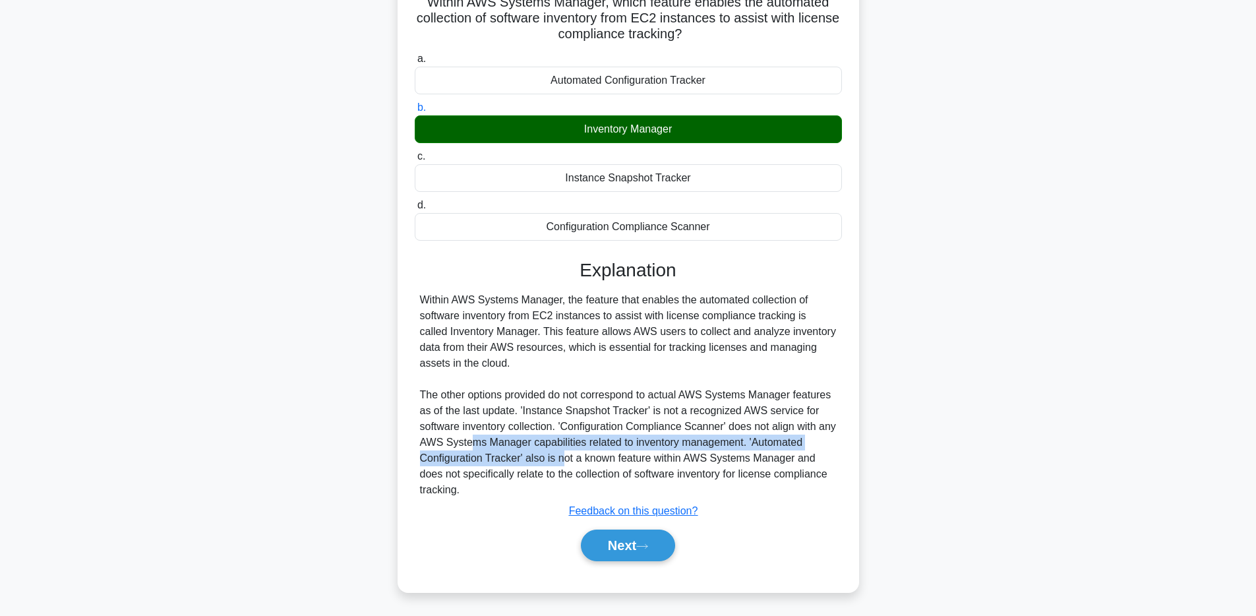
drag, startPoint x: 470, startPoint y: 449, endPoint x: 565, endPoint y: 452, distance: 95.0
click at [565, 452] on div "Within AWS Systems Manager, the feature that enables the automated collection o…" at bounding box center [628, 395] width 417 height 206
click at [619, 453] on div "Within AWS Systems Manager, the feature that enables the automated collection o…" at bounding box center [628, 395] width 417 height 206
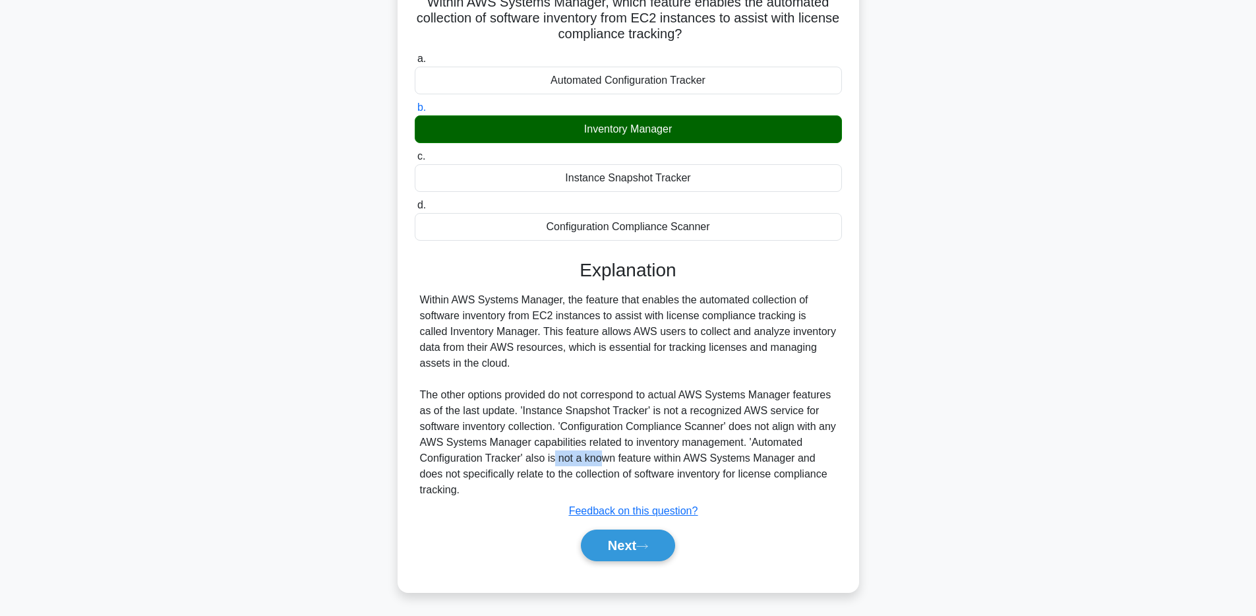
drag, startPoint x: 552, startPoint y: 452, endPoint x: 626, endPoint y: 455, distance: 74.6
click at [616, 455] on div "Within AWS Systems Manager, the feature that enables the automated collection o…" at bounding box center [628, 395] width 417 height 206
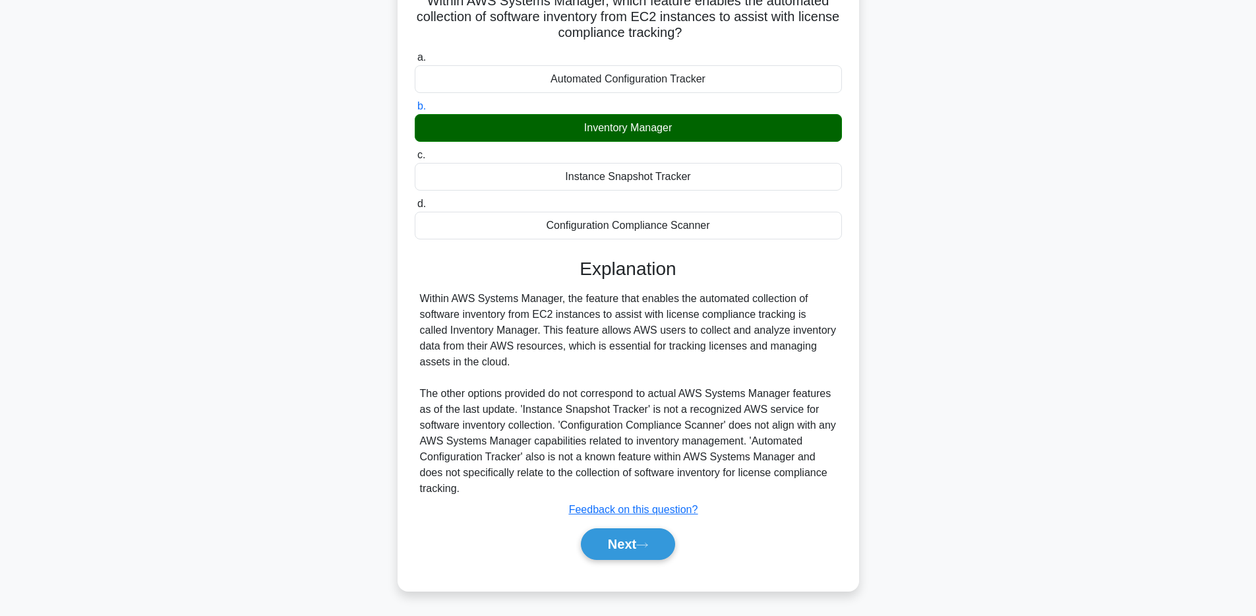
click at [772, 380] on div "Within AWS Systems Manager, the feature that enables the automated collection o…" at bounding box center [628, 394] width 417 height 206
click at [644, 539] on button "Next" at bounding box center [628, 544] width 94 height 32
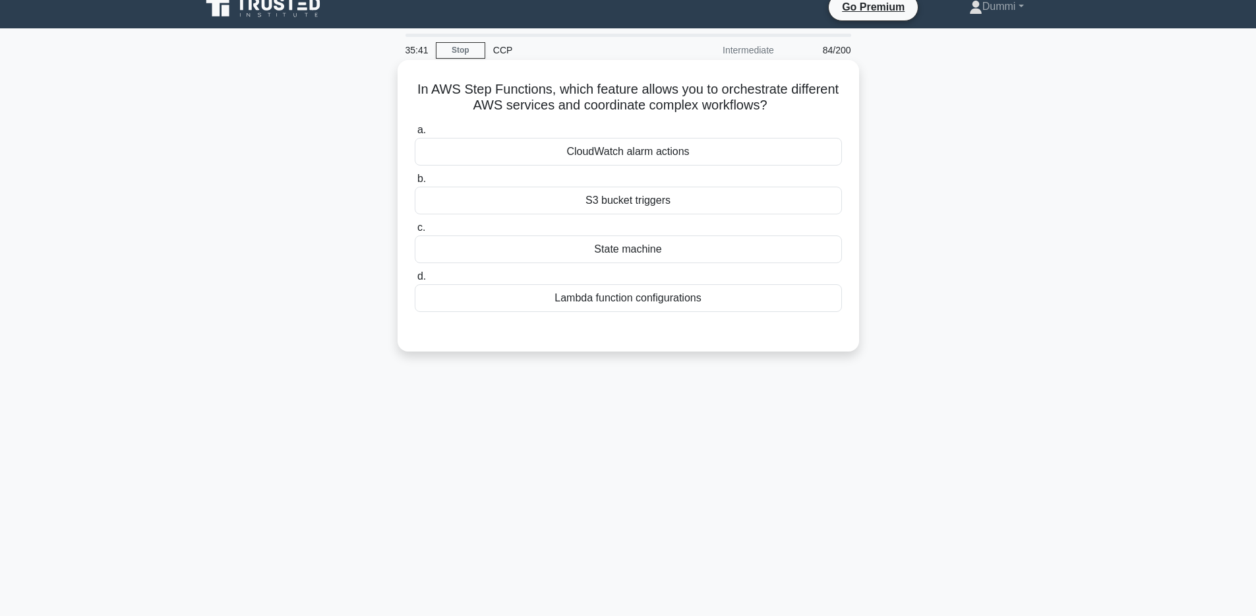
scroll to position [9, 0]
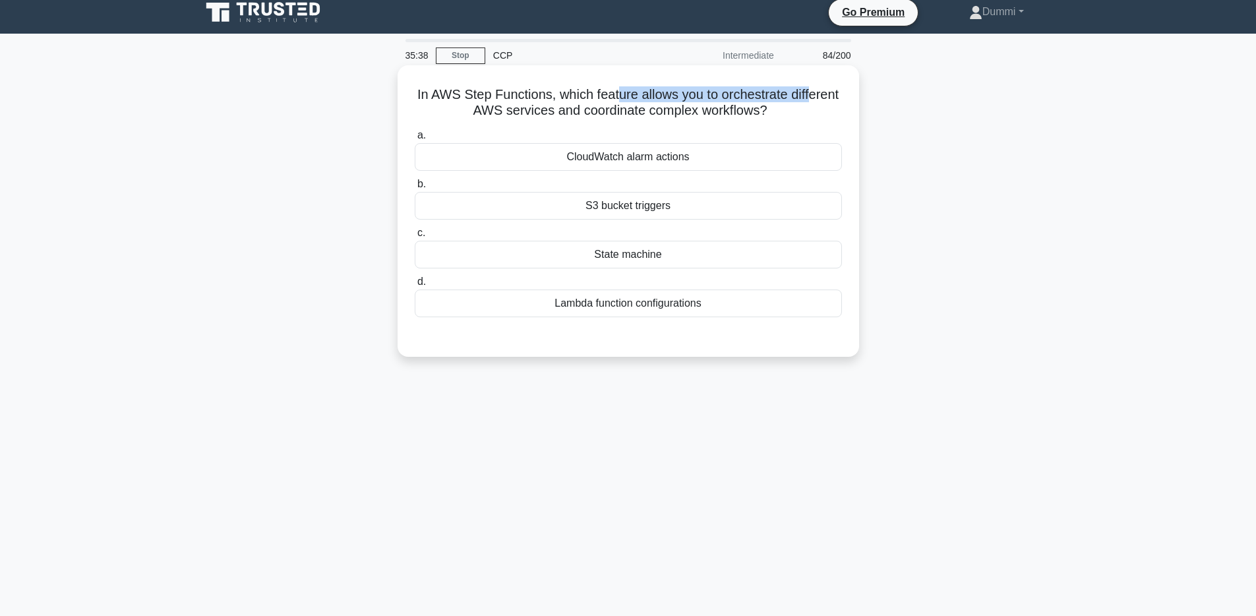
drag, startPoint x: 617, startPoint y: 94, endPoint x: 808, endPoint y: 94, distance: 191.2
click at [808, 94] on h5 "In AWS Step Functions, which feature allows you to orchestrate different AWS se…" at bounding box center [628, 102] width 430 height 33
drag, startPoint x: 539, startPoint y: 109, endPoint x: 725, endPoint y: 113, distance: 186.0
click at [725, 113] on h5 "In AWS Step Functions, which feature allows you to orchestrate different AWS se…" at bounding box center [628, 102] width 430 height 33
click at [684, 305] on div "Lambda function configurations" at bounding box center [628, 303] width 427 height 28
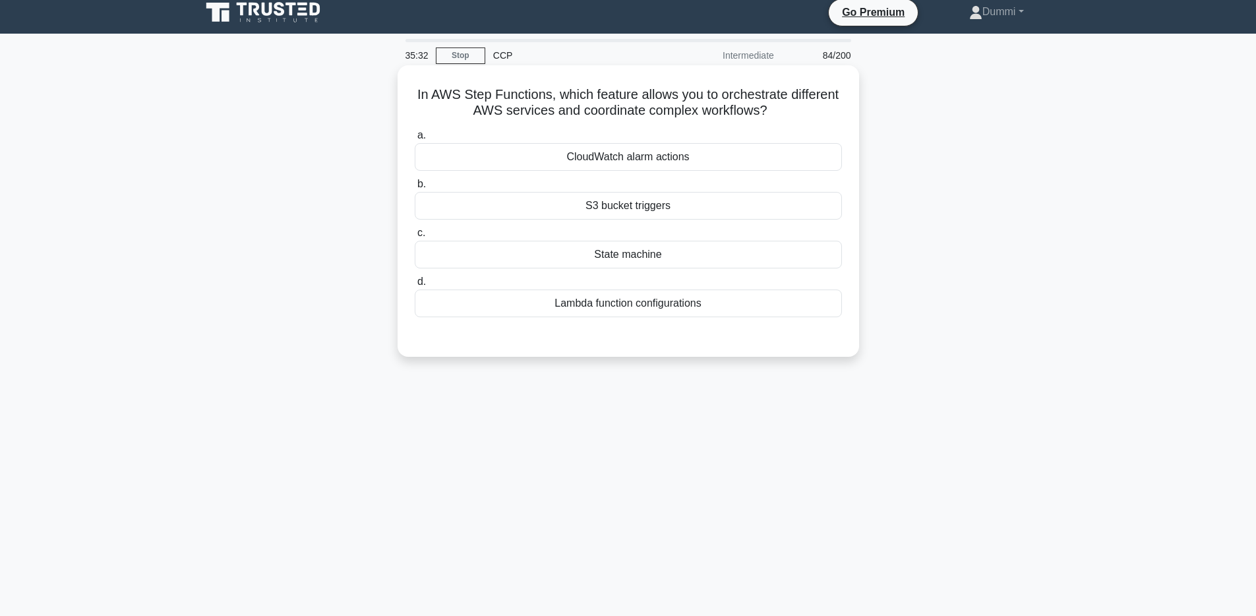
click at [415, 286] on input "d. Lambda function configurations" at bounding box center [415, 282] width 0 height 9
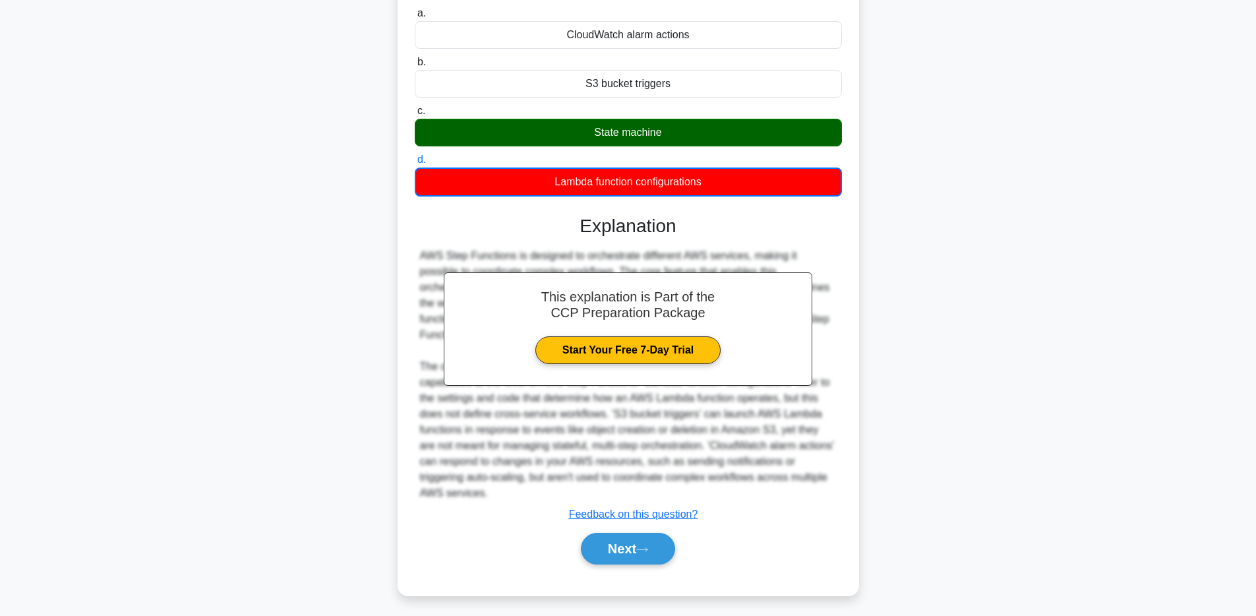
scroll to position [136, 0]
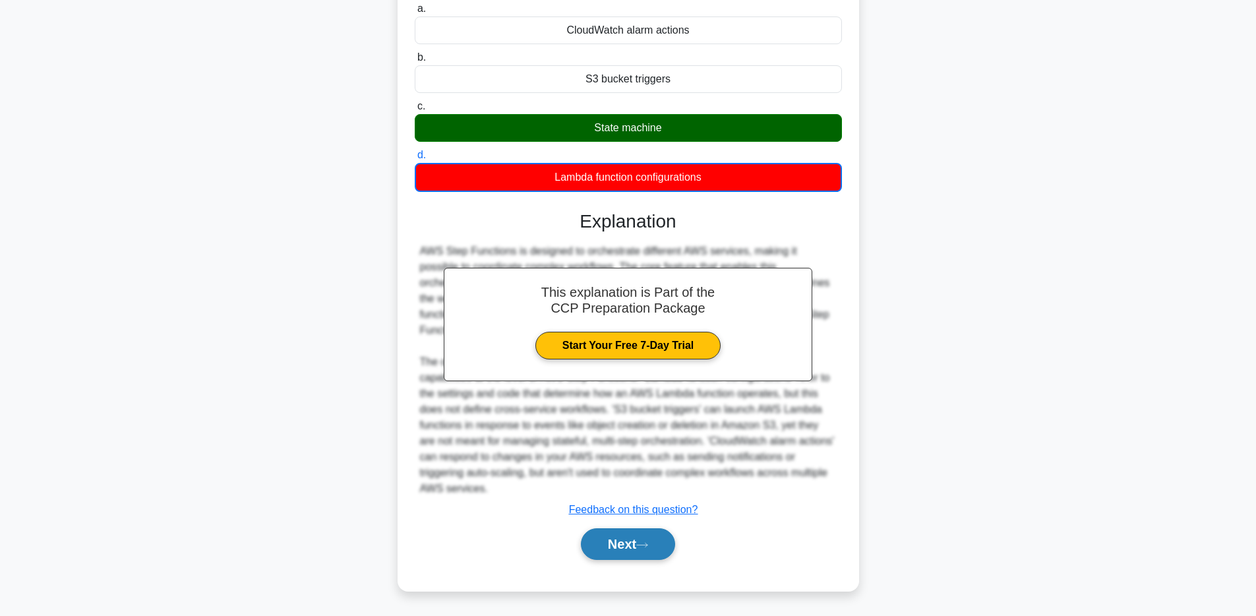
click at [650, 554] on button "Next" at bounding box center [628, 544] width 94 height 32
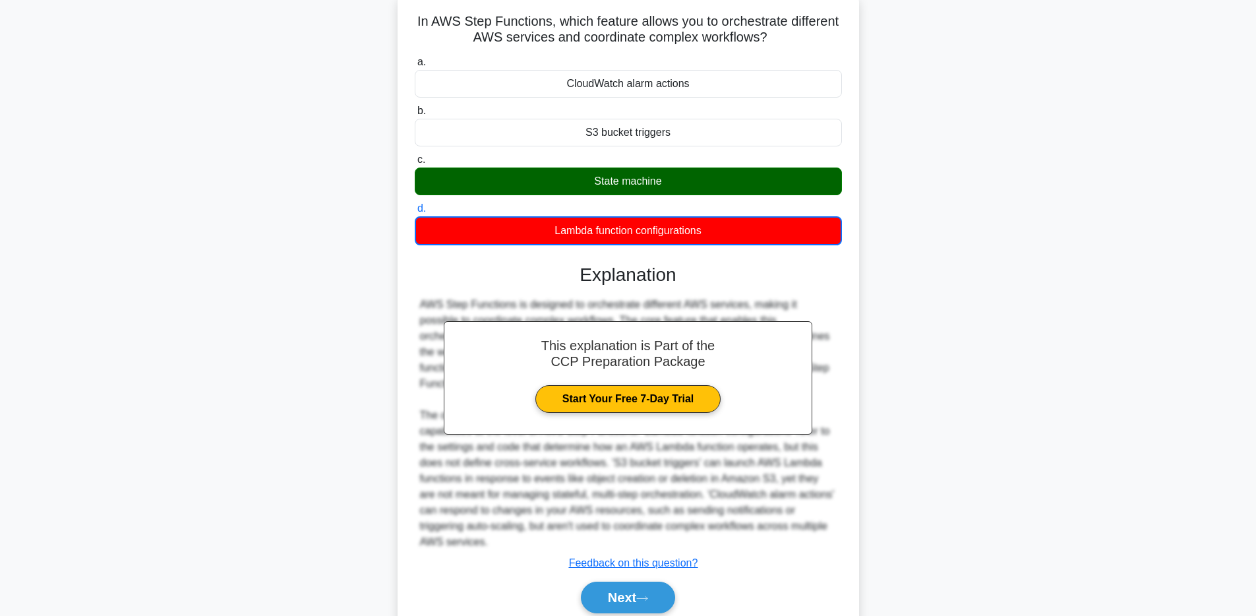
scroll to position [0, 0]
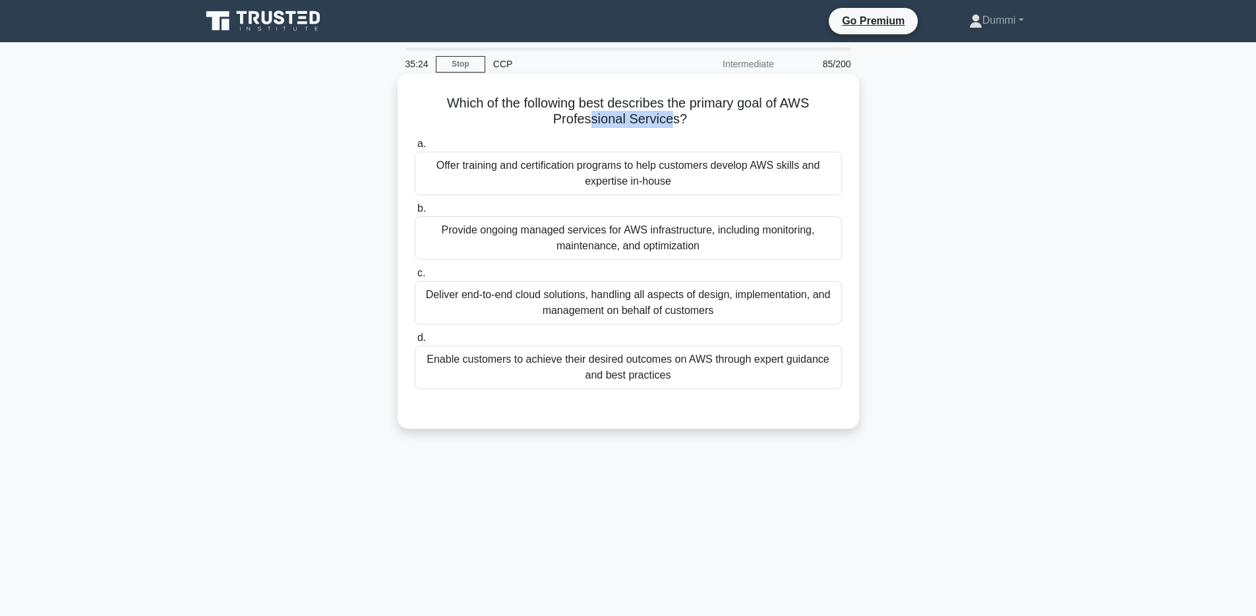
drag, startPoint x: 593, startPoint y: 117, endPoint x: 668, endPoint y: 117, distance: 74.5
click at [668, 117] on h5 "Which of the following best describes the primary goal of AWS Professional Serv…" at bounding box center [628, 111] width 430 height 33
drag, startPoint x: 521, startPoint y: 102, endPoint x: 800, endPoint y: 103, distance: 278.9
click at [800, 103] on h5 "Which of the following best describes the primary goal of AWS Professional Serv…" at bounding box center [628, 111] width 430 height 33
click at [798, 364] on div "Enable customers to achieve their desired outcomes on AWS through expert guidan…" at bounding box center [628, 368] width 427 height 44
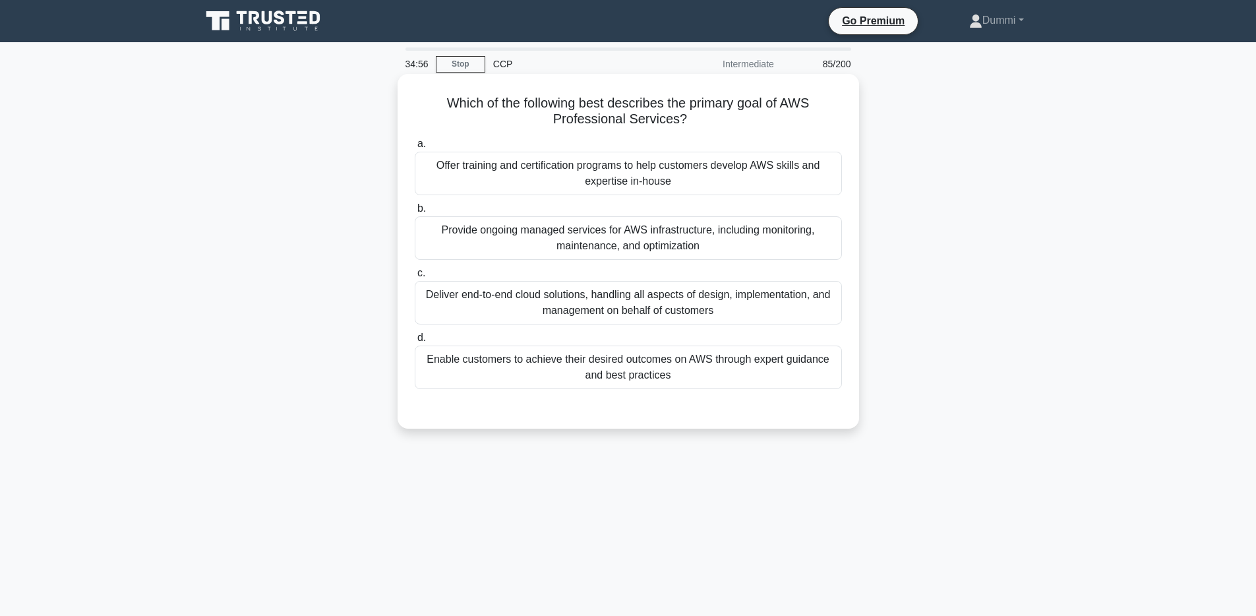
click at [415, 342] on input "d. Enable customers to achieve their desired outcomes on AWS through expert gui…" at bounding box center [415, 338] width 0 height 9
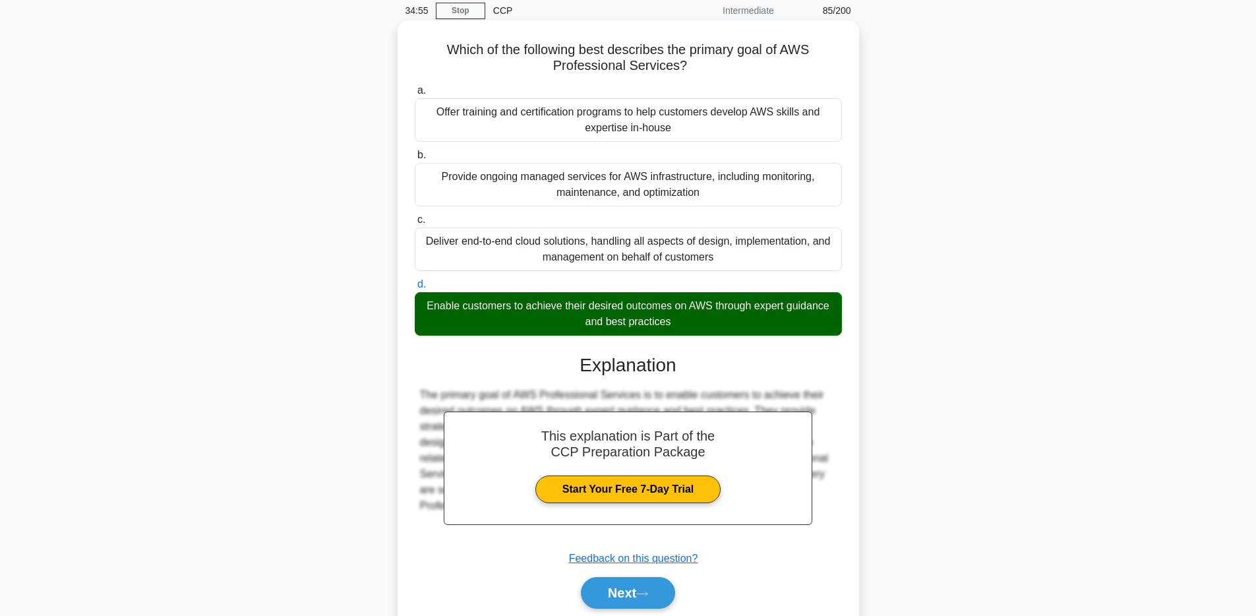
scroll to position [103, 0]
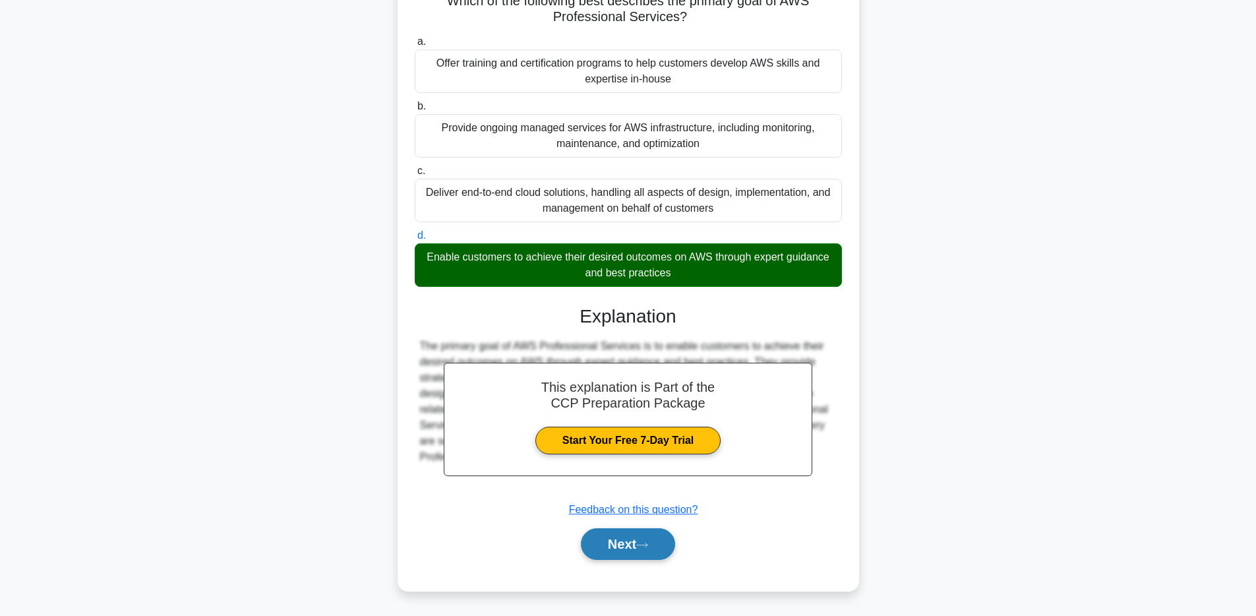
click at [653, 536] on button "Next" at bounding box center [628, 544] width 94 height 32
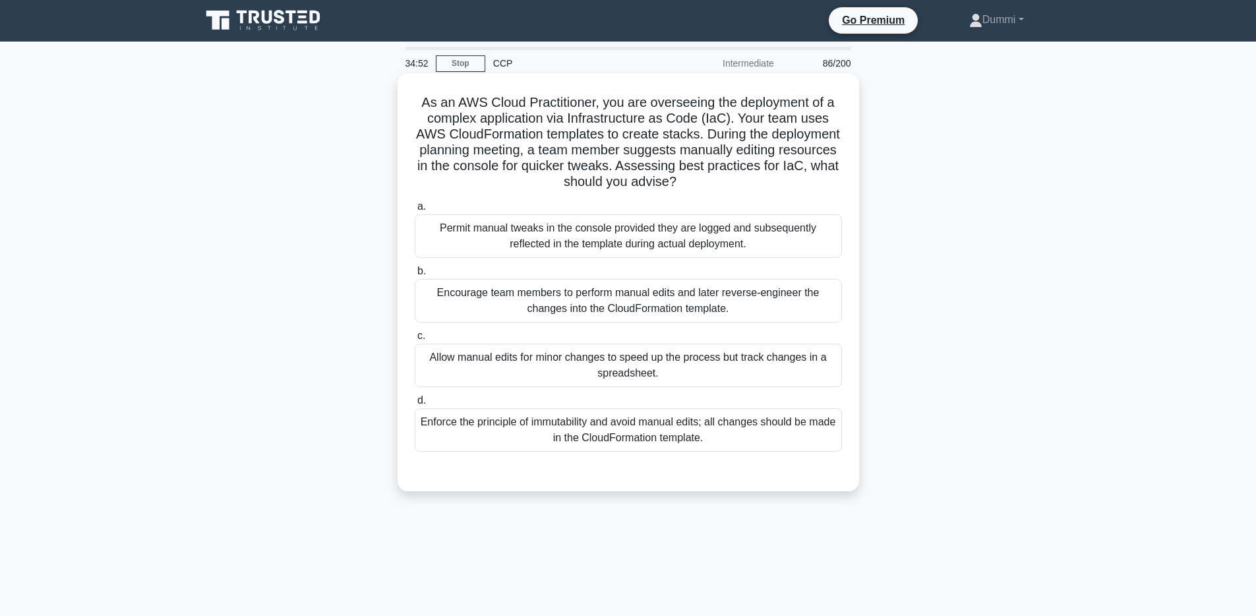
scroll to position [0, 0]
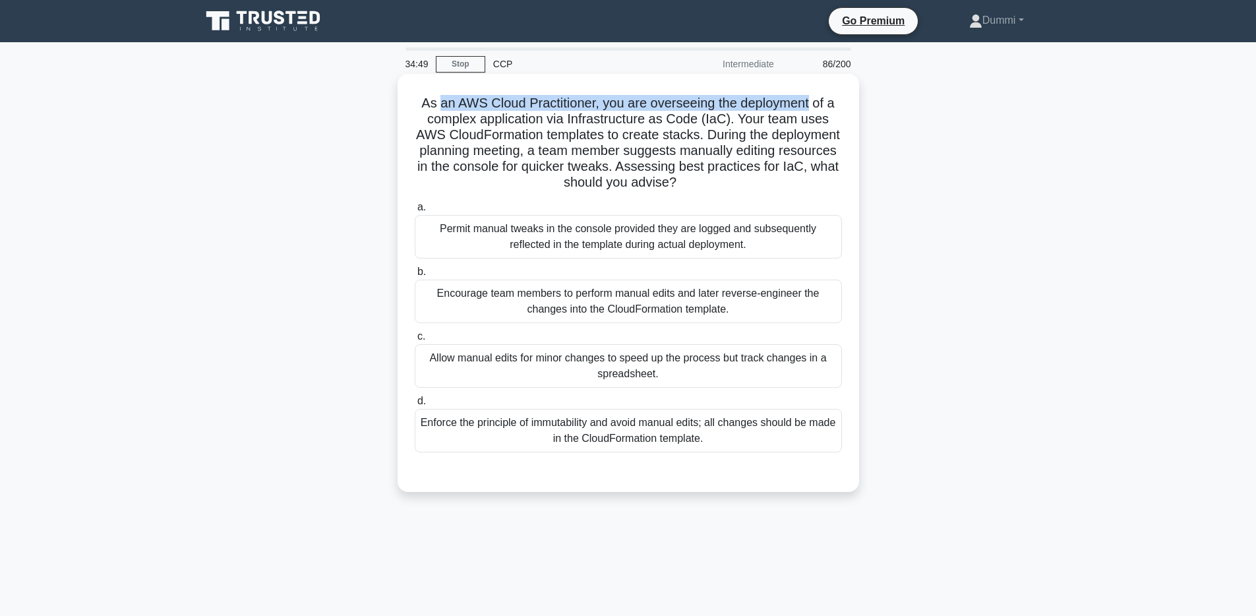
drag, startPoint x: 444, startPoint y: 101, endPoint x: 806, endPoint y: 101, distance: 362.7
click at [806, 101] on h5 "As an AWS Cloud Practitioner, you are overseeing the deployment of a complex ap…" at bounding box center [628, 143] width 430 height 96
drag, startPoint x: 481, startPoint y: 119, endPoint x: 719, endPoint y: 116, distance: 238.1
click at [719, 116] on h5 "As an AWS Cloud Practitioner, you are overseeing the deployment of a complex ap…" at bounding box center [628, 143] width 430 height 96
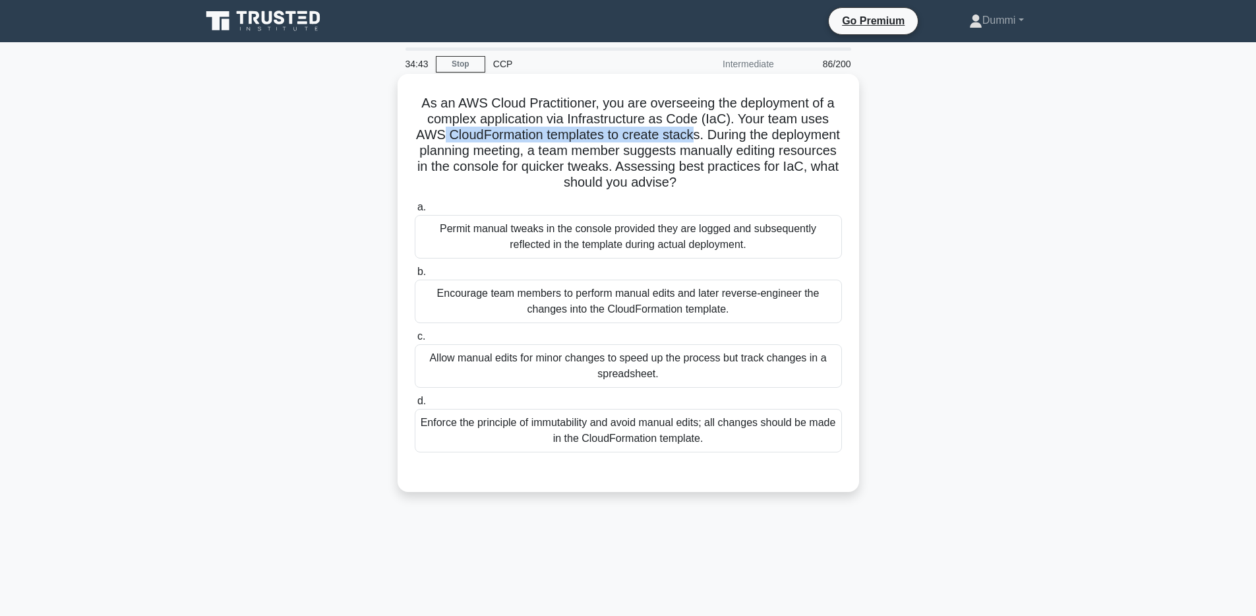
drag, startPoint x: 446, startPoint y: 132, endPoint x: 689, endPoint y: 133, distance: 242.7
click at [689, 133] on h5 "As an AWS Cloud Practitioner, you are overseeing the deployment of a complex ap…" at bounding box center [628, 143] width 430 height 96
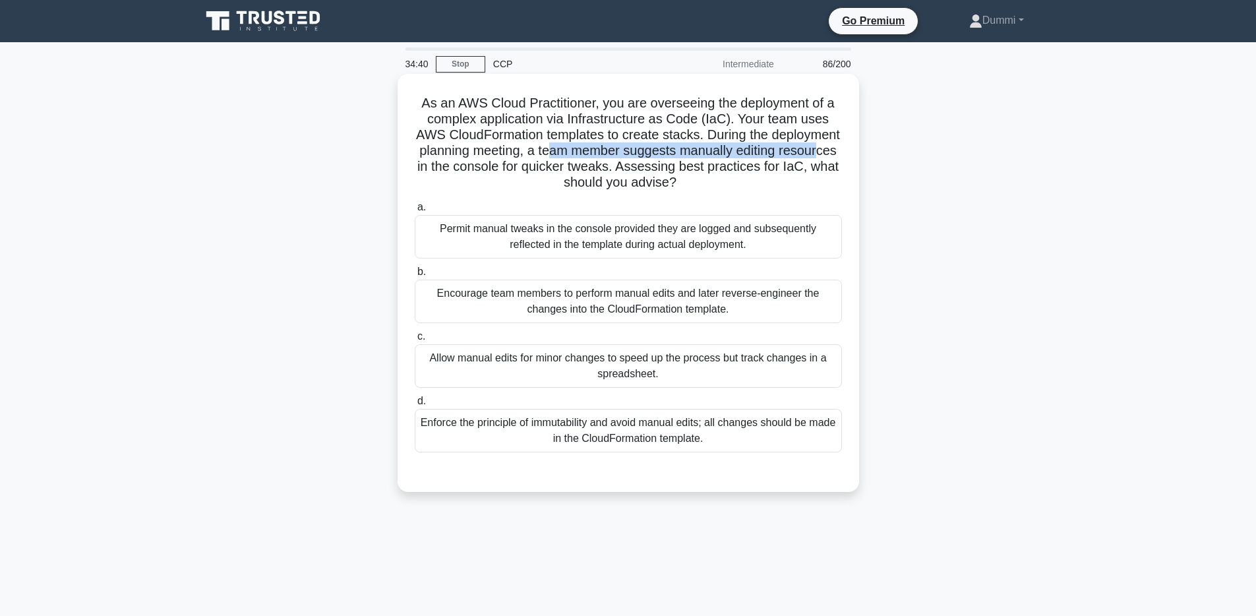
drag, startPoint x: 564, startPoint y: 152, endPoint x: 817, endPoint y: 147, distance: 253.3
click at [817, 147] on h5 "As an AWS Cloud Practitioner, you are overseeing the deployment of a complex ap…" at bounding box center [628, 143] width 430 height 96
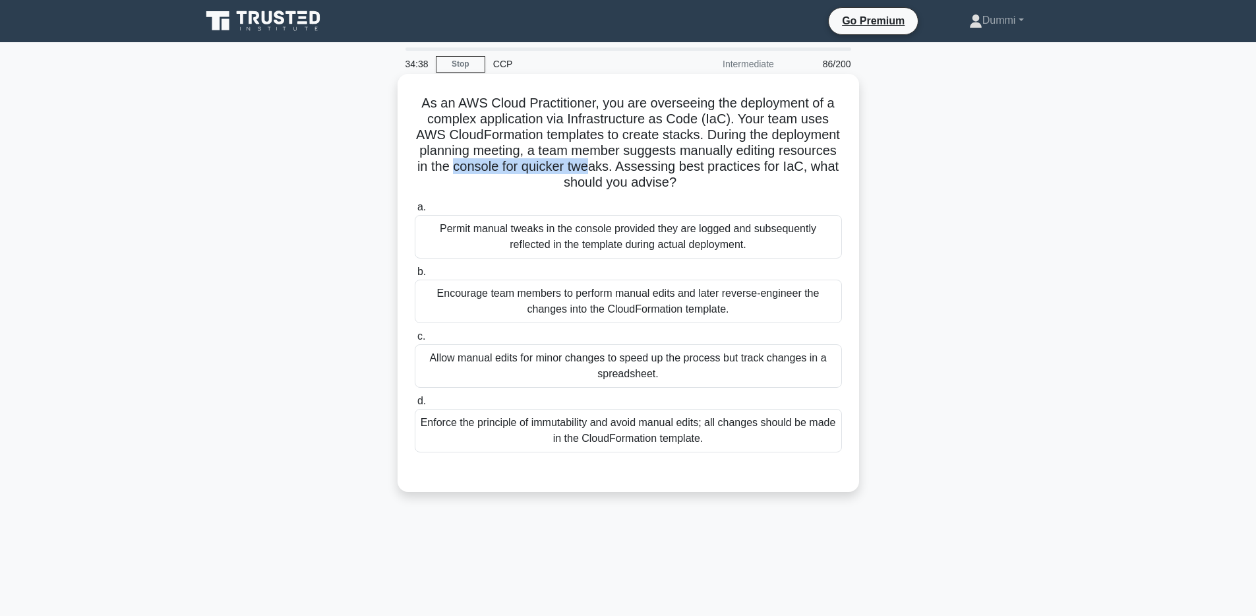
drag, startPoint x: 469, startPoint y: 167, endPoint x: 591, endPoint y: 162, distance: 122.1
click at [591, 162] on h5 "As an AWS Cloud Practitioner, you are overseeing the deployment of a complex ap…" at bounding box center [628, 143] width 430 height 96
drag, startPoint x: 736, startPoint y: 172, endPoint x: 787, endPoint y: 168, distance: 50.9
click at [787, 168] on h5 "As an AWS Cloud Practitioner, you are overseeing the deployment of a complex ap…" at bounding box center [628, 143] width 430 height 96
click at [778, 429] on div "Enforce the principle of immutability and avoid manual edits; all changes shoul…" at bounding box center [628, 431] width 427 height 44
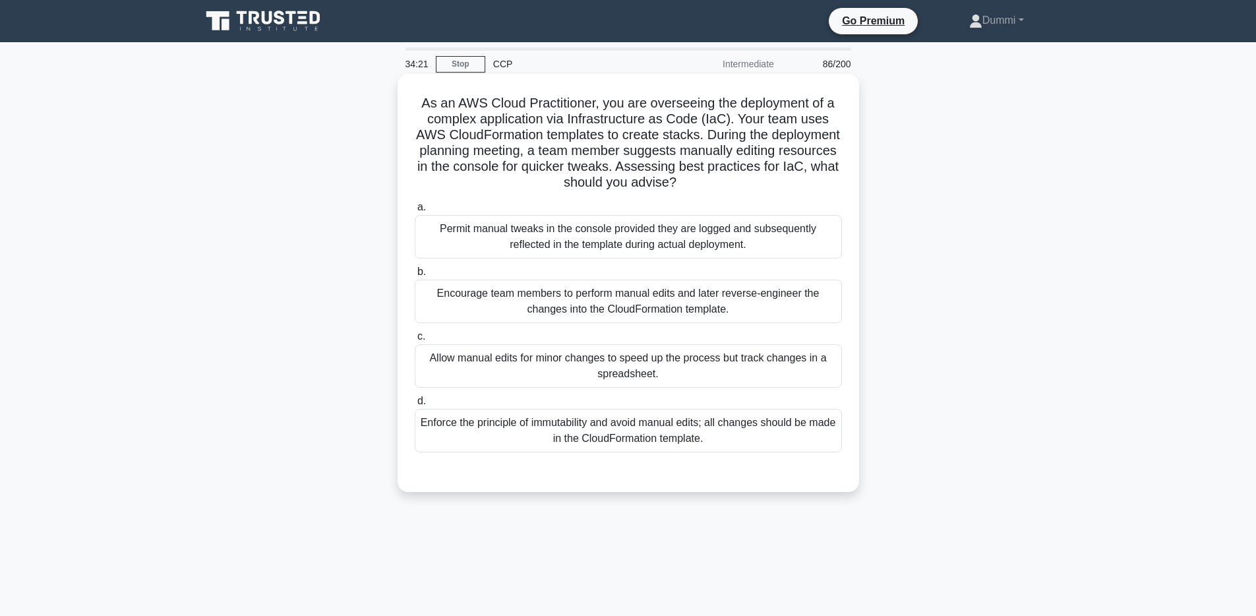
click at [415, 406] on input "d. Enforce the principle of immutability and avoid manual edits; all changes sh…" at bounding box center [415, 401] width 0 height 9
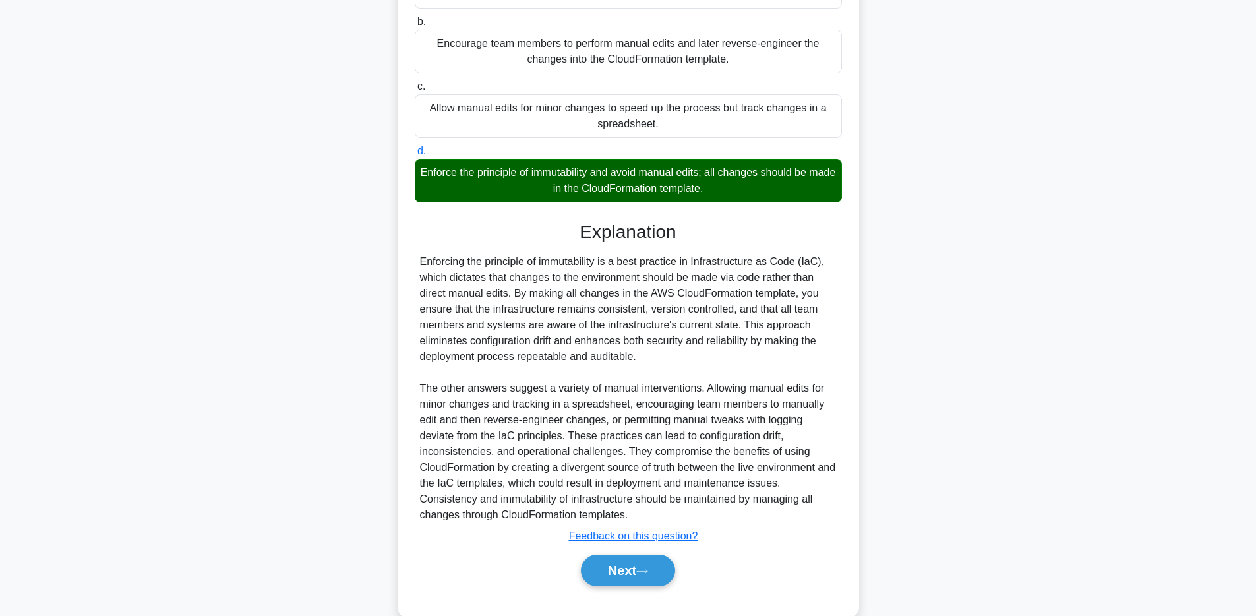
scroll to position [277, 0]
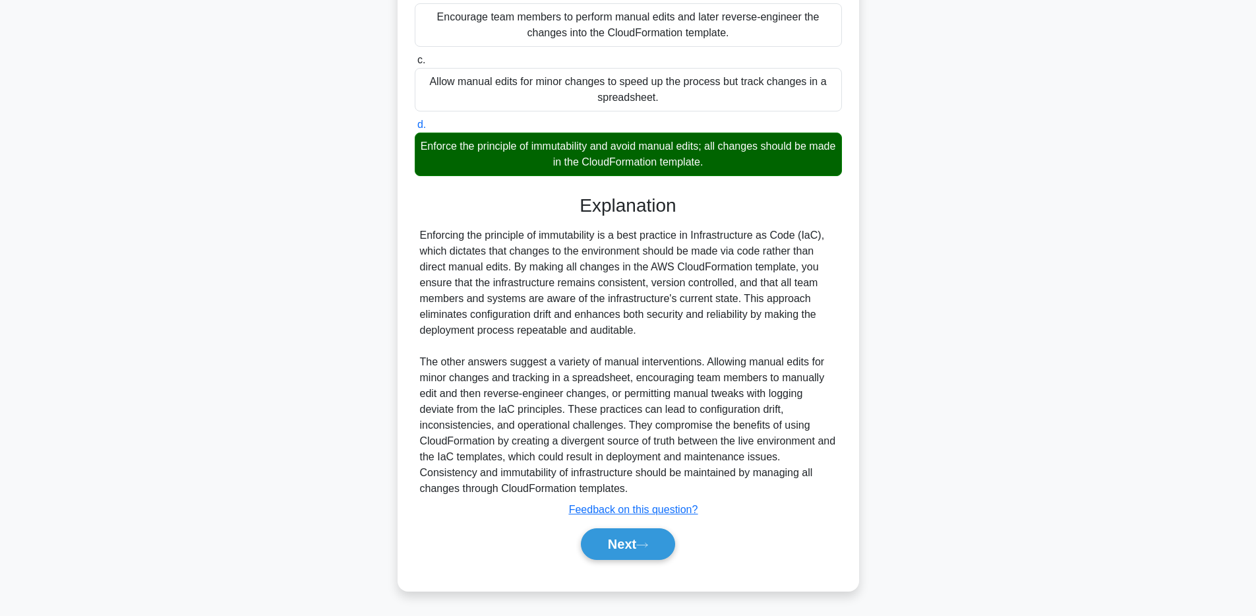
drag, startPoint x: 659, startPoint y: 550, endPoint x: 815, endPoint y: 421, distance: 201.9
click at [659, 550] on button "Next" at bounding box center [628, 544] width 94 height 32
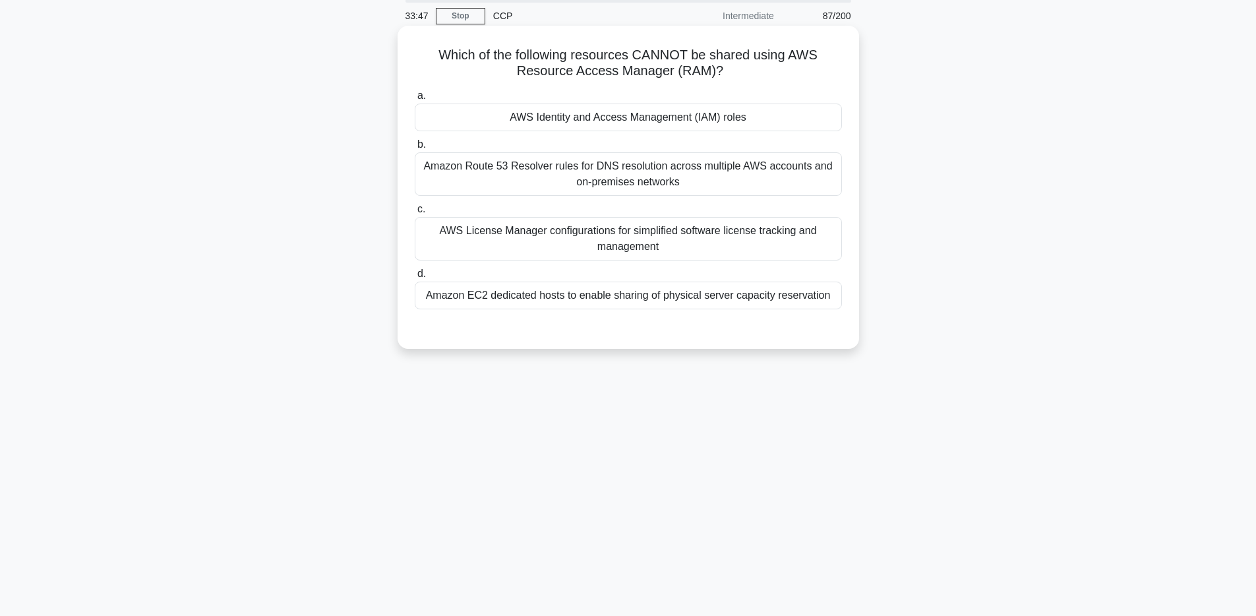
scroll to position [0, 0]
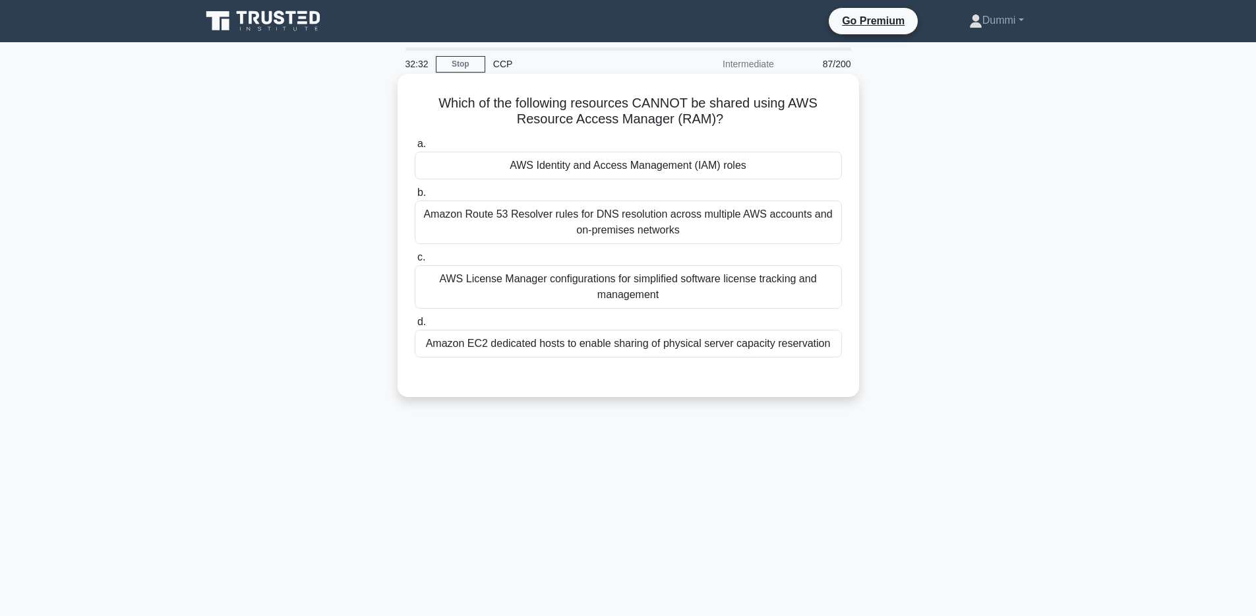
click at [754, 227] on div "Amazon Route 53 Resolver rules for DNS resolution across multiple AWS accounts …" at bounding box center [628, 222] width 427 height 44
click at [415, 197] on input "b. Amazon Route 53 Resolver rules for DNS resolution across multiple AWS accoun…" at bounding box center [415, 193] width 0 height 9
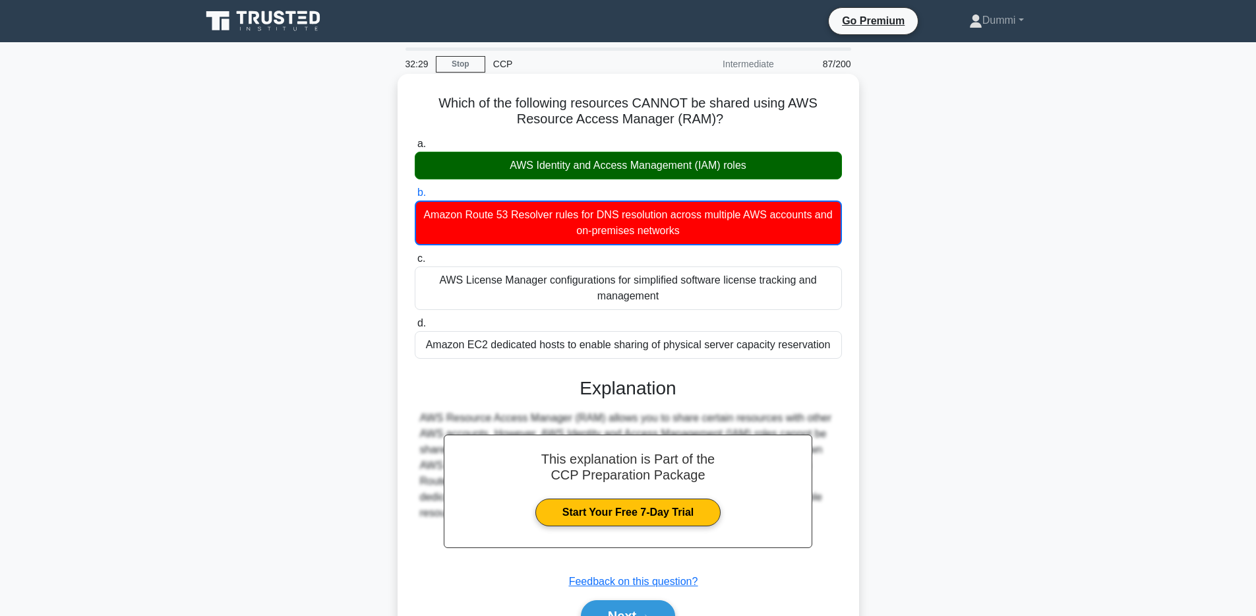
click at [770, 169] on div "AWS Identity and Access Management (IAM) roles" at bounding box center [628, 166] width 427 height 28
click at [415, 148] on input "a. AWS Identity and Access Management (IAM) roles" at bounding box center [415, 144] width 0 height 9
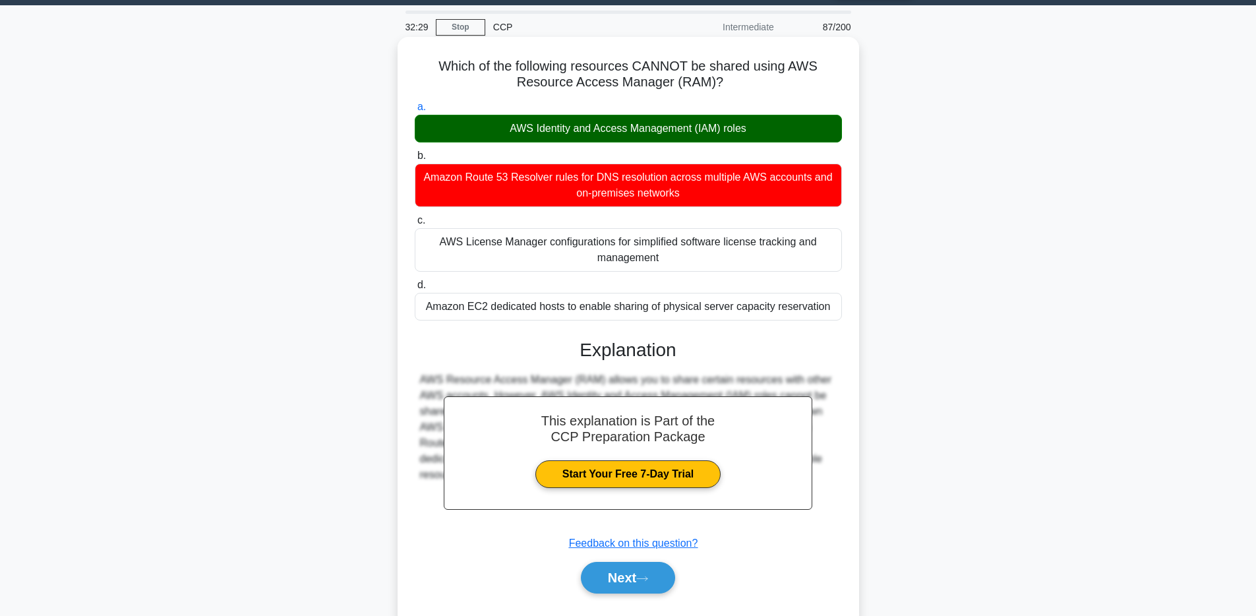
scroll to position [96, 0]
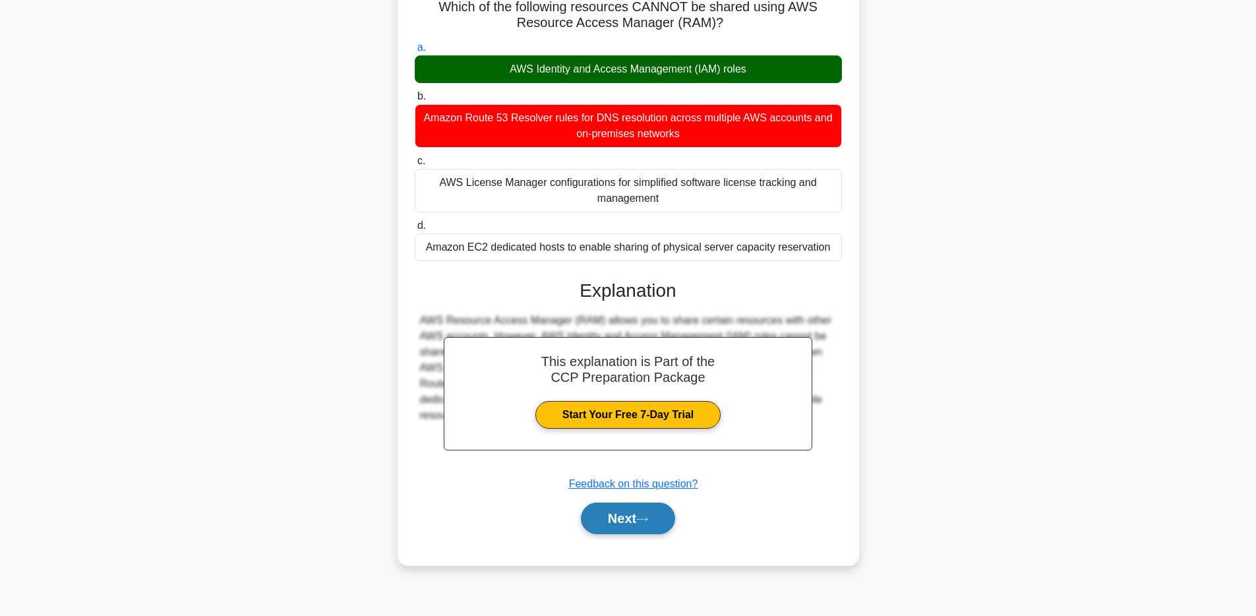
click at [636, 509] on button "Next" at bounding box center [628, 518] width 94 height 32
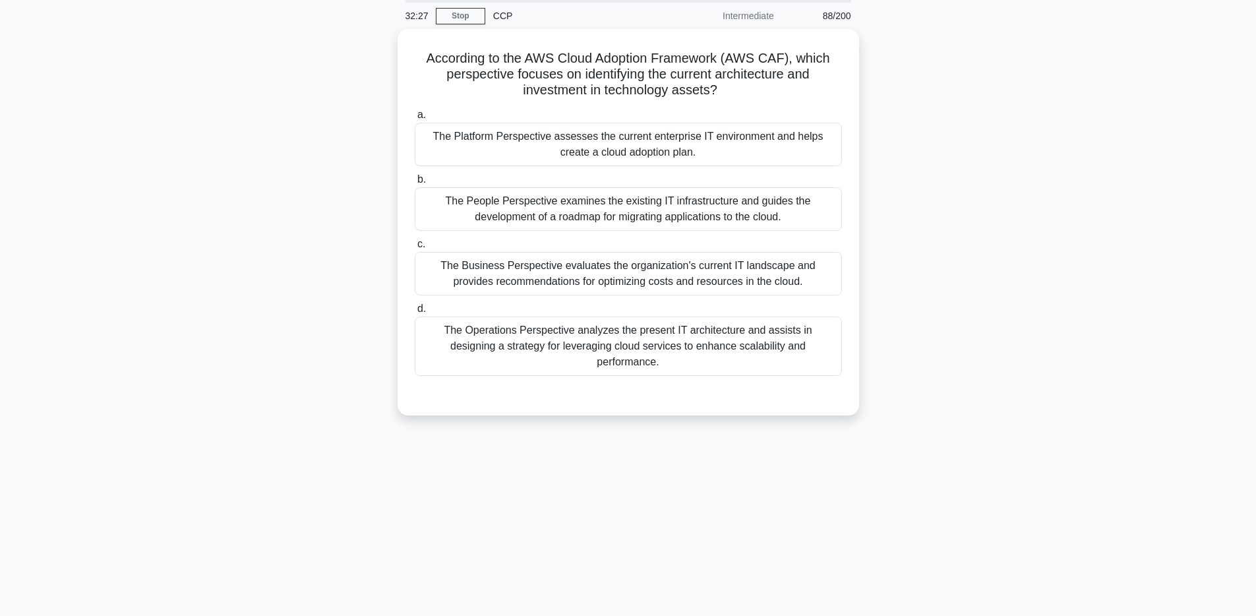
scroll to position [0, 0]
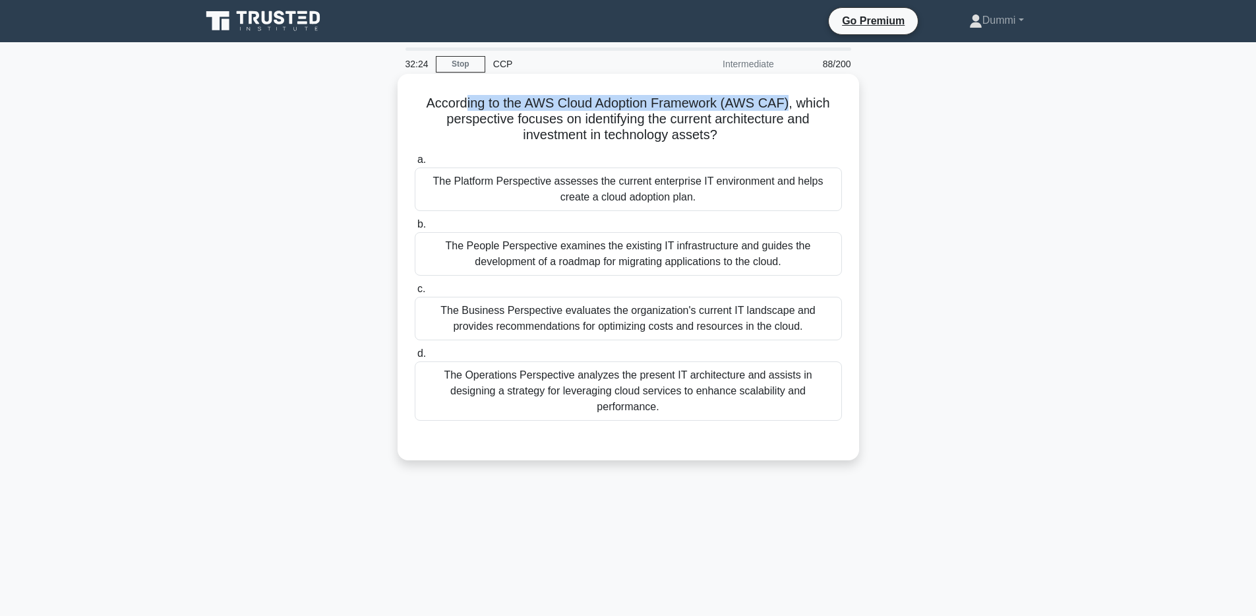
drag, startPoint x: 470, startPoint y: 104, endPoint x: 785, endPoint y: 101, distance: 315.9
click at [785, 101] on h5 "According to the AWS Cloud Adoption Framework (AWS CAF), which perspective focu…" at bounding box center [628, 119] width 430 height 49
drag, startPoint x: 518, startPoint y: 119, endPoint x: 710, endPoint y: 125, distance: 192.0
click at [710, 125] on h5 "According to the AWS Cloud Adoption Framework (AWS CAF), which perspective focu…" at bounding box center [628, 119] width 430 height 49
drag, startPoint x: 665, startPoint y: 111, endPoint x: 767, endPoint y: 125, distance: 103.1
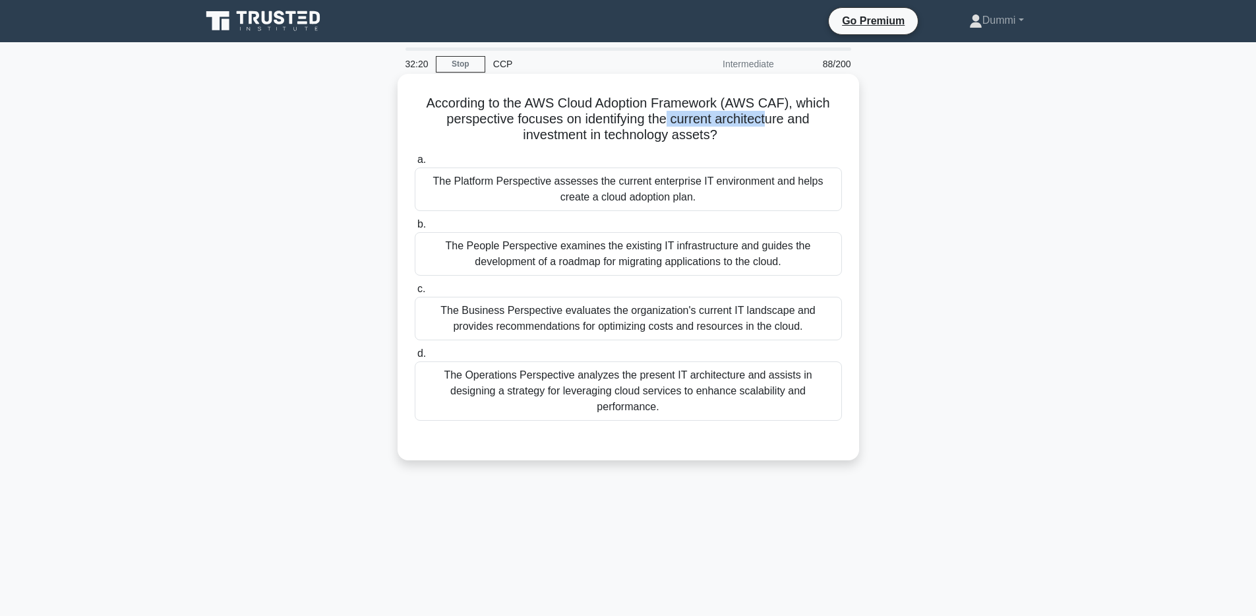
click at [767, 125] on h5 "According to the AWS Cloud Adoption Framework (AWS CAF), which perspective focu…" at bounding box center [628, 119] width 430 height 49
drag, startPoint x: 542, startPoint y: 136, endPoint x: 686, endPoint y: 138, distance: 144.4
click at [686, 138] on h5 "According to the AWS Cloud Adoption Framework (AWS CAF), which perspective focu…" at bounding box center [628, 119] width 430 height 49
drag, startPoint x: 688, startPoint y: 138, endPoint x: 558, endPoint y: 135, distance: 129.9
click at [558, 135] on h5 "According to the AWS Cloud Adoption Framework (AWS CAF), which perspective focu…" at bounding box center [628, 119] width 430 height 49
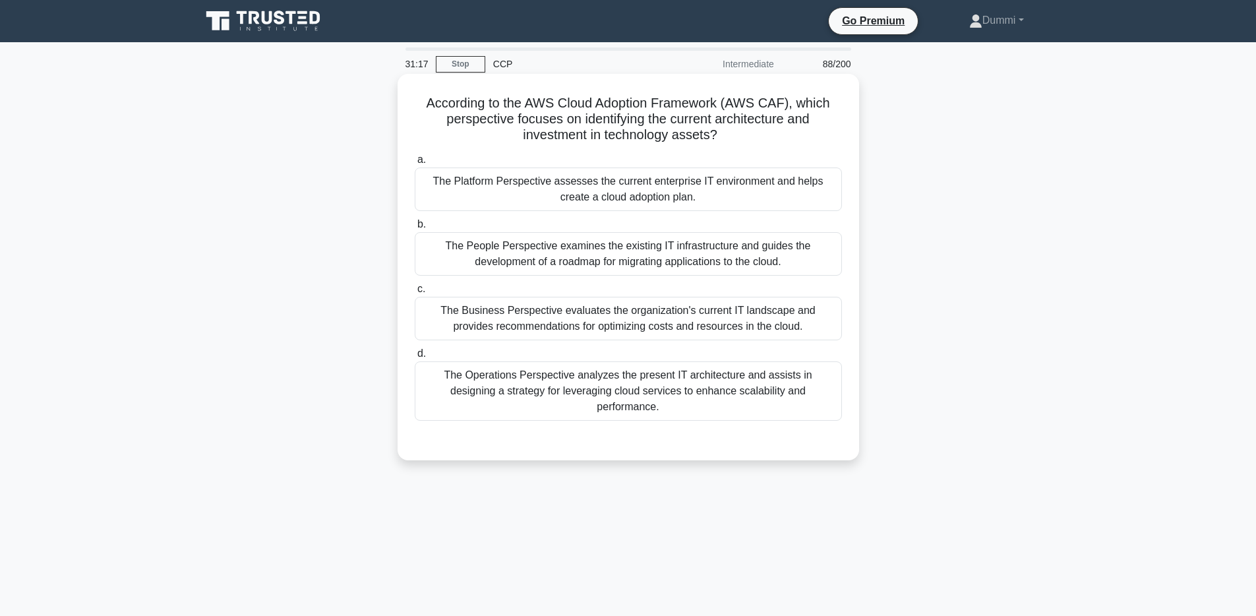
click at [781, 195] on div "The Platform Perspective assesses the current enterprise IT environment and hel…" at bounding box center [628, 189] width 427 height 44
click at [415, 164] on input "a. The Platform Perspective assesses the current enterprise IT environment and …" at bounding box center [415, 160] width 0 height 9
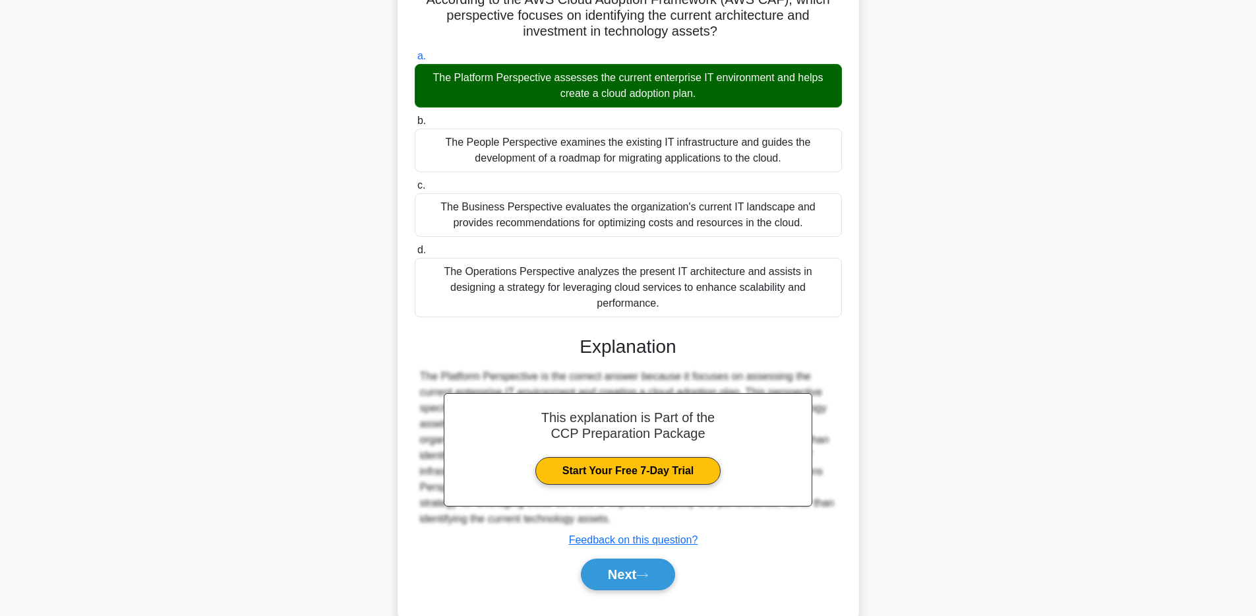
scroll to position [119, 0]
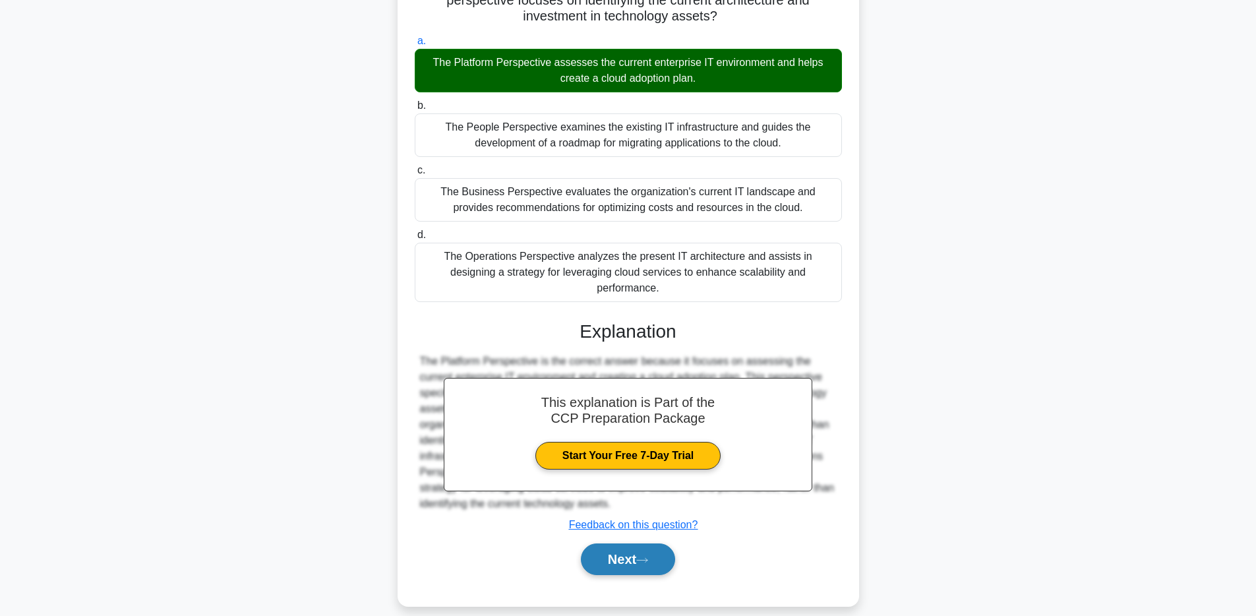
click at [648, 557] on icon at bounding box center [642, 560] width 12 height 7
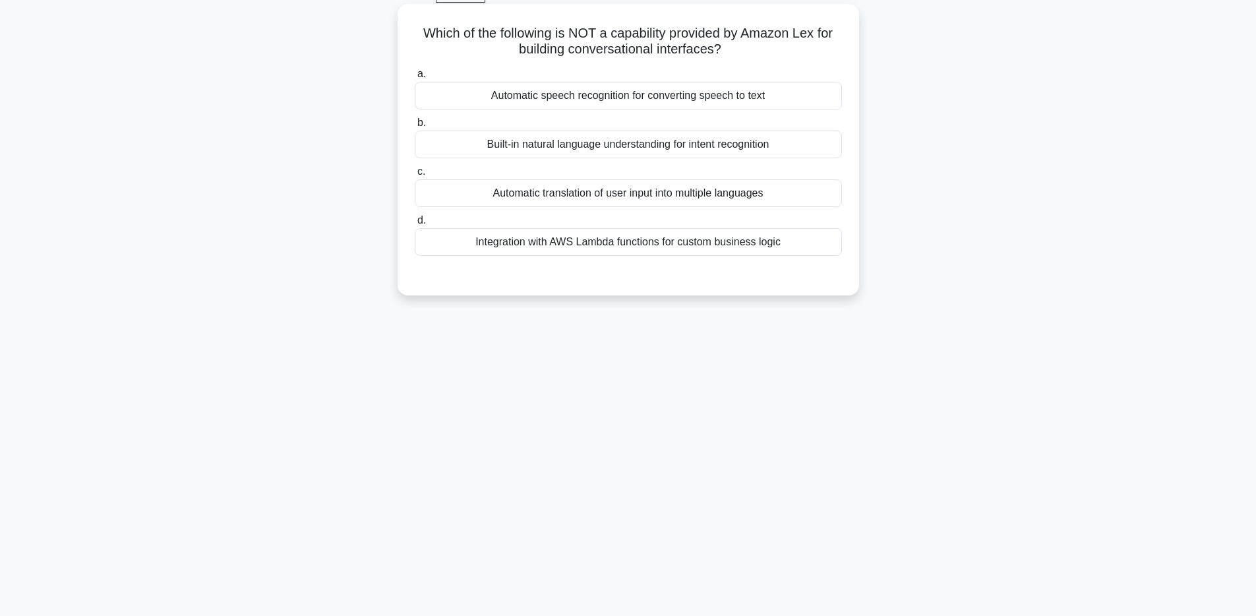
scroll to position [0, 0]
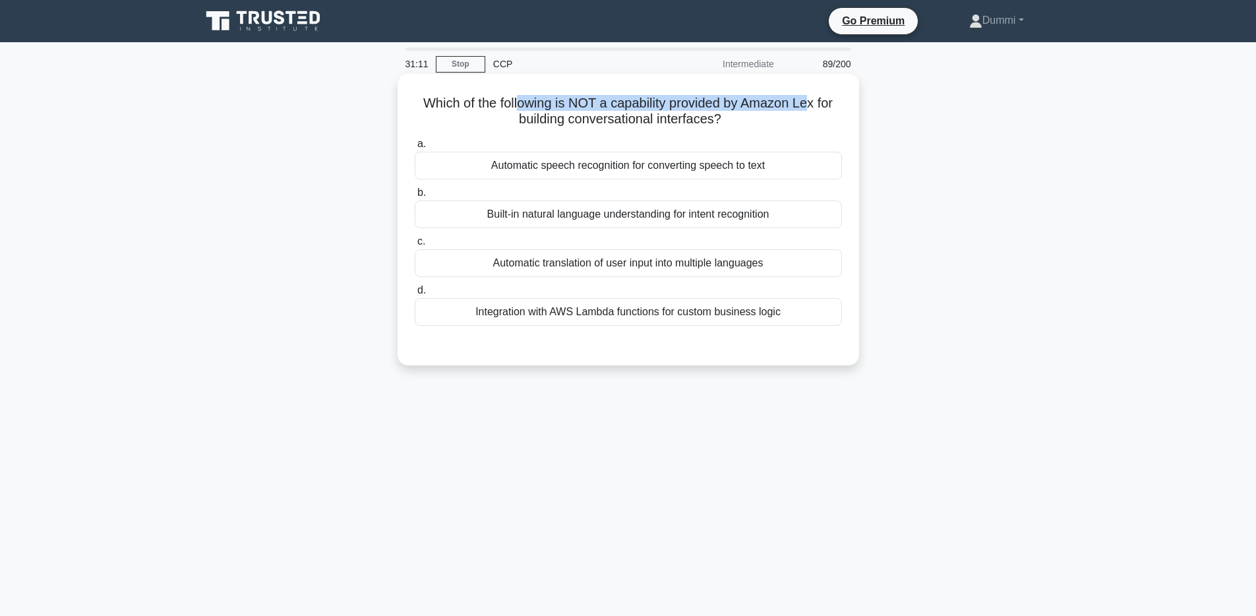
drag, startPoint x: 520, startPoint y: 100, endPoint x: 808, endPoint y: 106, distance: 287.6
click at [808, 106] on h5 "Which of the following is NOT a capability provided by Amazon Lex for building …" at bounding box center [628, 111] width 430 height 33
drag, startPoint x: 533, startPoint y: 119, endPoint x: 689, endPoint y: 123, distance: 155.7
click at [689, 123] on h5 "Which of the following is NOT a capability provided by Amazon Lex for building …" at bounding box center [628, 111] width 430 height 33
drag, startPoint x: 531, startPoint y: 216, endPoint x: 750, endPoint y: 215, distance: 218.9
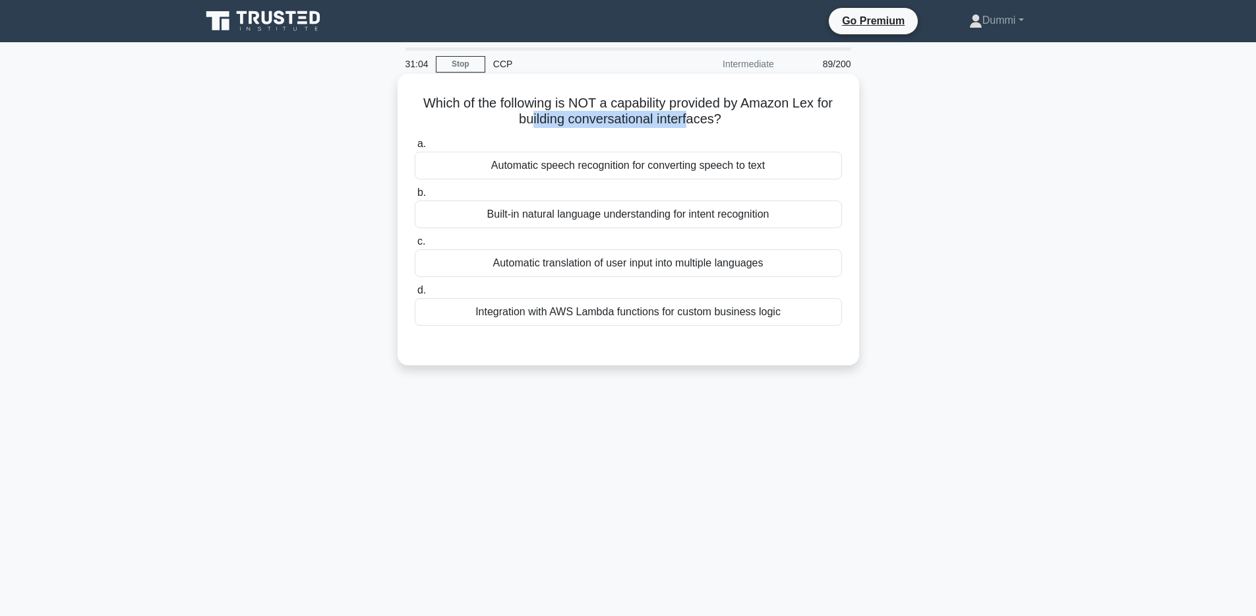
click at [750, 215] on div "Built-in natural language understanding for intent recognition" at bounding box center [628, 214] width 427 height 28
drag, startPoint x: 521, startPoint y: 266, endPoint x: 745, endPoint y: 268, distance: 224.2
click at [745, 268] on div "Automatic translation of user input into multiple languages" at bounding box center [628, 263] width 427 height 28
drag, startPoint x: 509, startPoint y: 316, endPoint x: 758, endPoint y: 315, distance: 249.3
click at [758, 315] on div "Integration with AWS Lambda functions for custom business logic" at bounding box center [628, 312] width 427 height 28
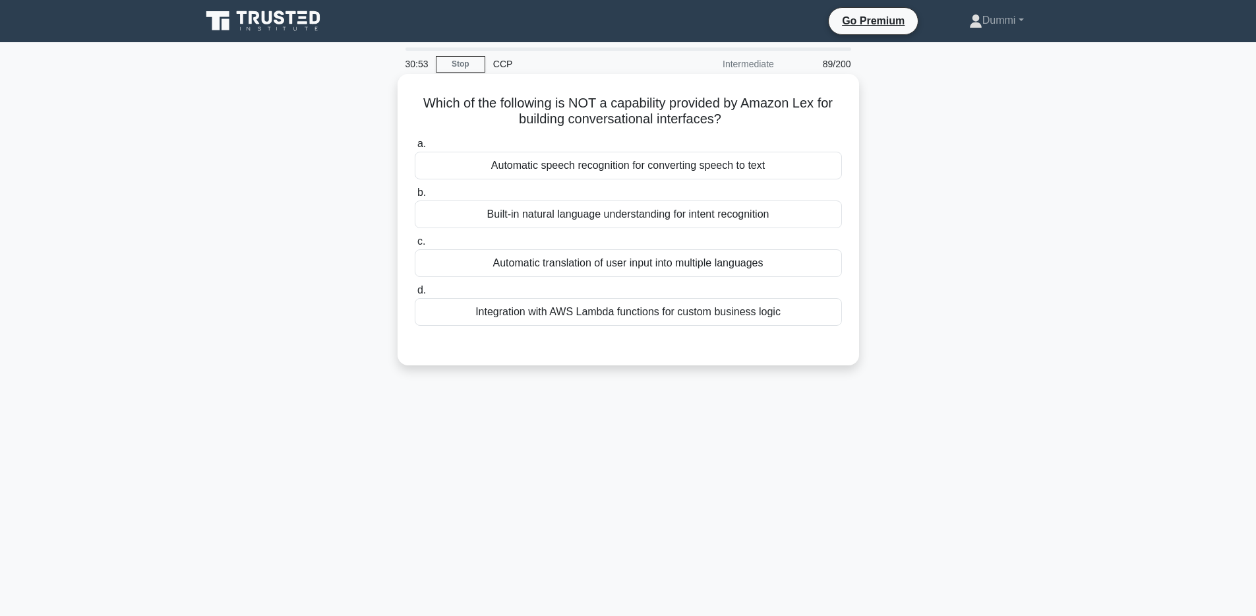
click at [715, 167] on div "Automatic speech recognition for converting speech to text" at bounding box center [628, 166] width 427 height 28
click at [415, 148] on input "a. Automatic speech recognition for converting speech to text" at bounding box center [415, 144] width 0 height 9
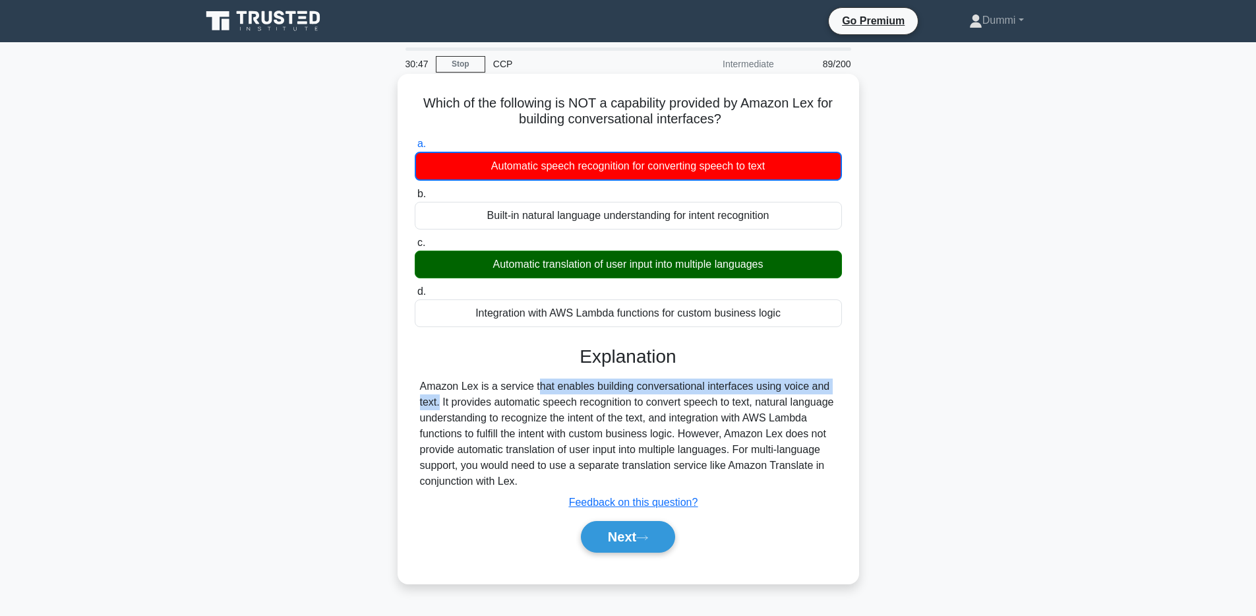
drag, startPoint x: 466, startPoint y: 391, endPoint x: 773, endPoint y: 386, distance: 308.0
click at [773, 386] on div "Amazon Lex is a service that enables building conversational interfaces using v…" at bounding box center [628, 434] width 417 height 111
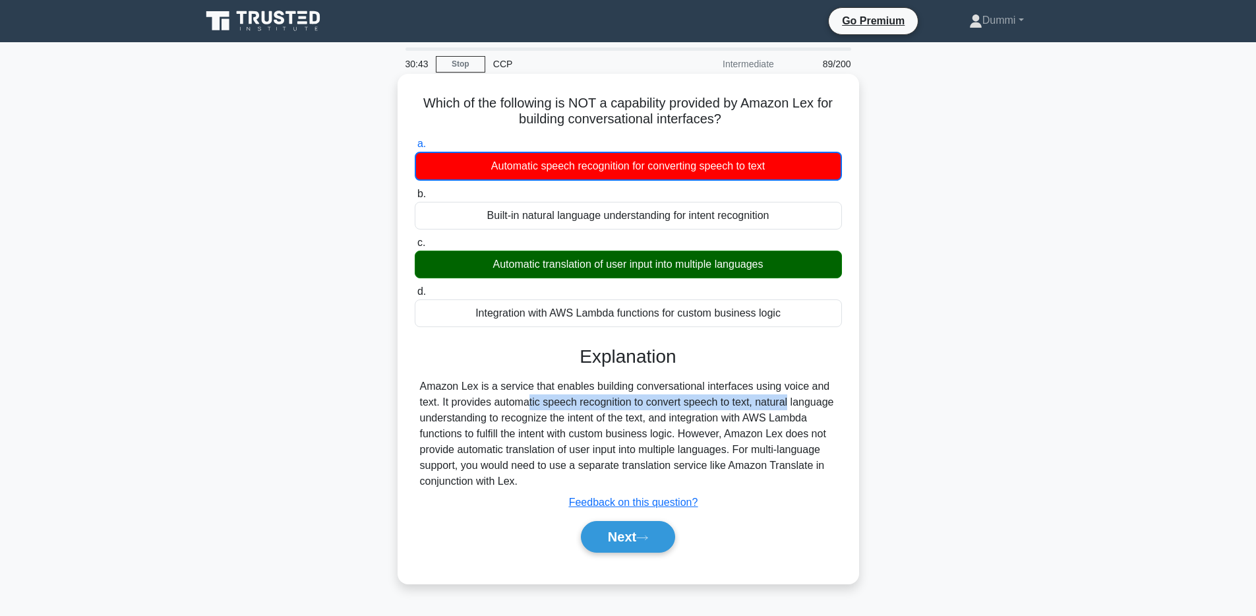
drag, startPoint x: 462, startPoint y: 405, endPoint x: 721, endPoint y: 398, distance: 259.2
click at [721, 398] on div "Amazon Lex is a service that enables building conversational interfaces using v…" at bounding box center [628, 434] width 417 height 111
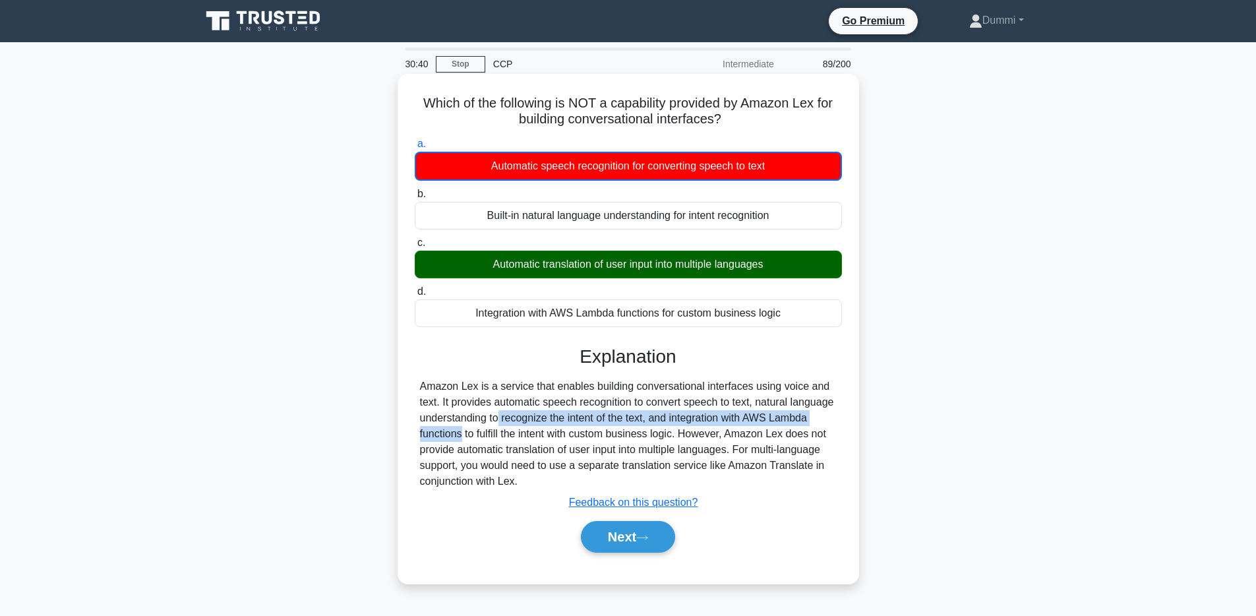
drag, startPoint x: 463, startPoint y: 424, endPoint x: 821, endPoint y: 412, distance: 358.3
click at [821, 412] on div "Amazon Lex is a service that enables building conversational interfaces using v…" at bounding box center [628, 434] width 417 height 111
drag, startPoint x: 623, startPoint y: 433, endPoint x: 637, endPoint y: 433, distance: 13.8
click at [637, 433] on div "Amazon Lex is a service that enables building conversational interfaces using v…" at bounding box center [628, 434] width 417 height 111
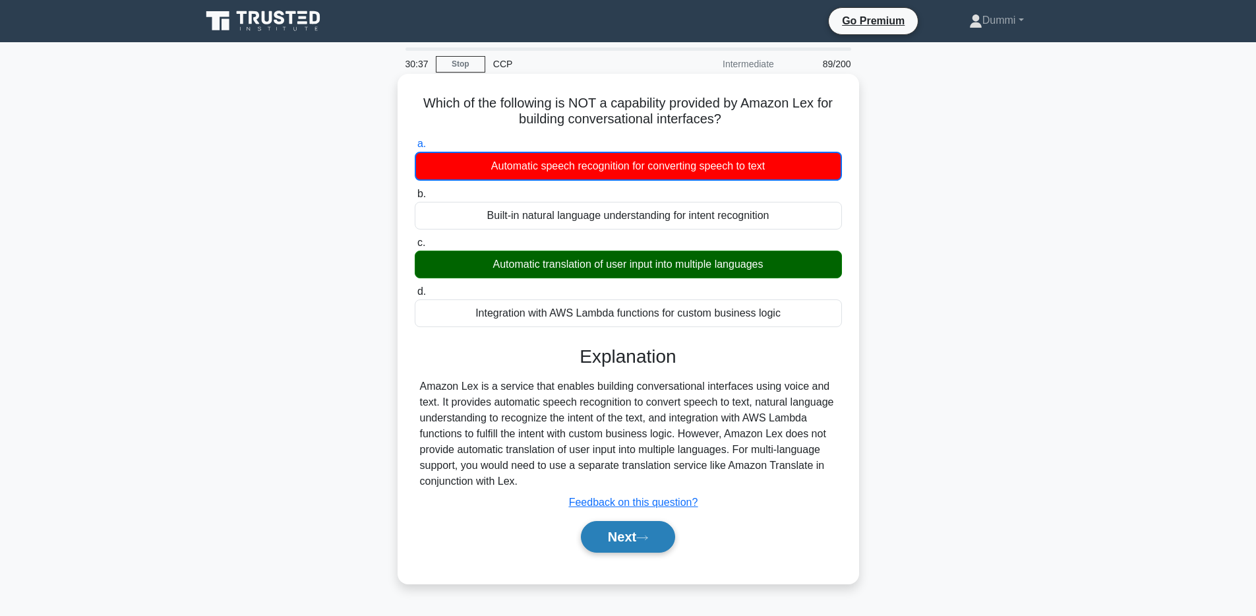
click at [648, 534] on icon at bounding box center [642, 537] width 12 height 7
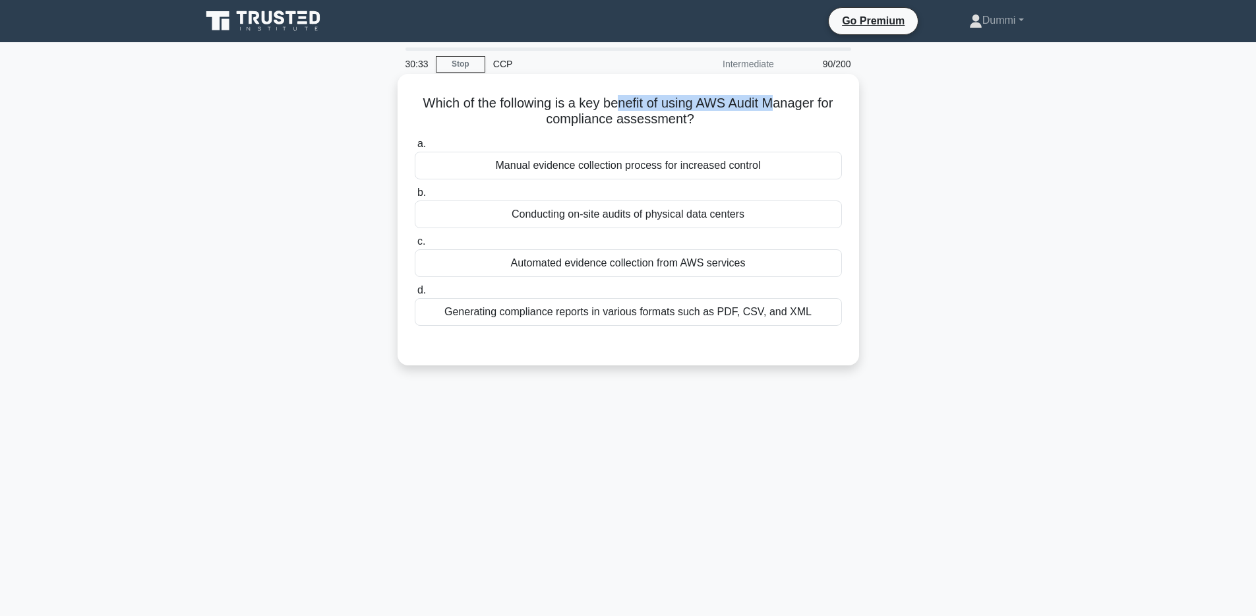
drag, startPoint x: 619, startPoint y: 97, endPoint x: 777, endPoint y: 102, distance: 157.7
click at [777, 102] on h5 "Which of the following is a key benefit of using AWS Audit Manager for complian…" at bounding box center [628, 111] width 430 height 33
drag, startPoint x: 566, startPoint y: 120, endPoint x: 637, endPoint y: 126, distance: 70.8
click at [637, 126] on h5 "Which of the following is a key benefit of using AWS Audit Manager for complian…" at bounding box center [628, 111] width 430 height 33
drag, startPoint x: 534, startPoint y: 101, endPoint x: 667, endPoint y: 115, distance: 133.9
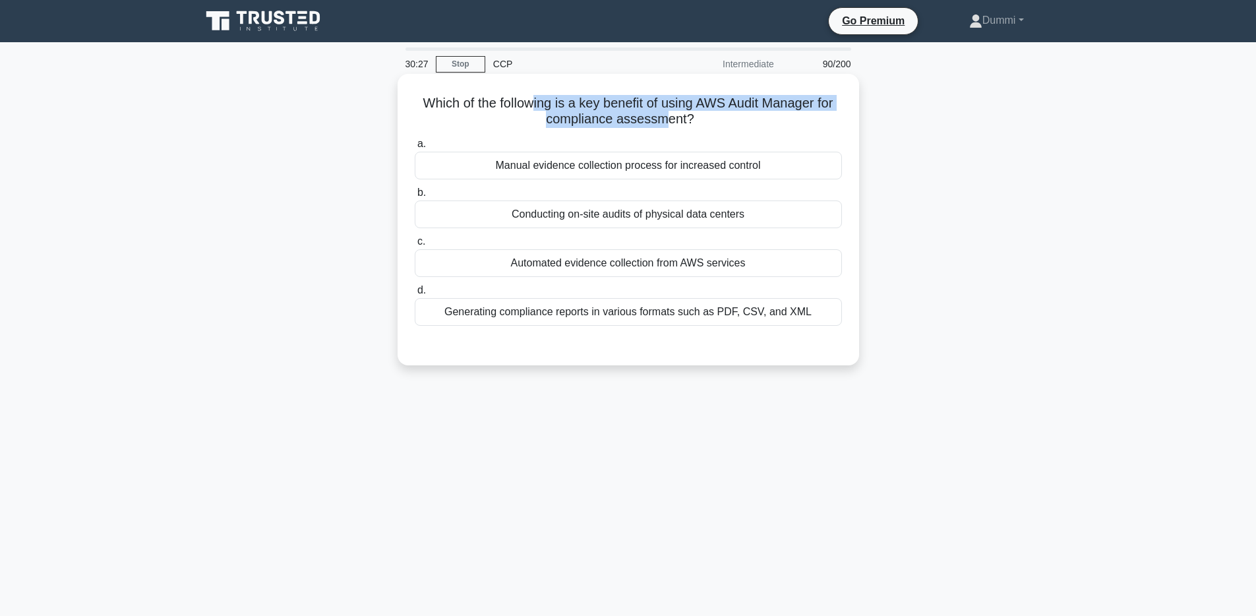
click at [667, 115] on h5 "Which of the following is a key benefit of using AWS Audit Manager for complian…" at bounding box center [628, 111] width 430 height 33
click at [723, 317] on div "Generating compliance reports in various formats such as PDF, CSV, and XML" at bounding box center [628, 312] width 427 height 28
click at [415, 295] on input "d. Generating compliance reports in various formats such as PDF, CSV, and XML" at bounding box center [415, 290] width 0 height 9
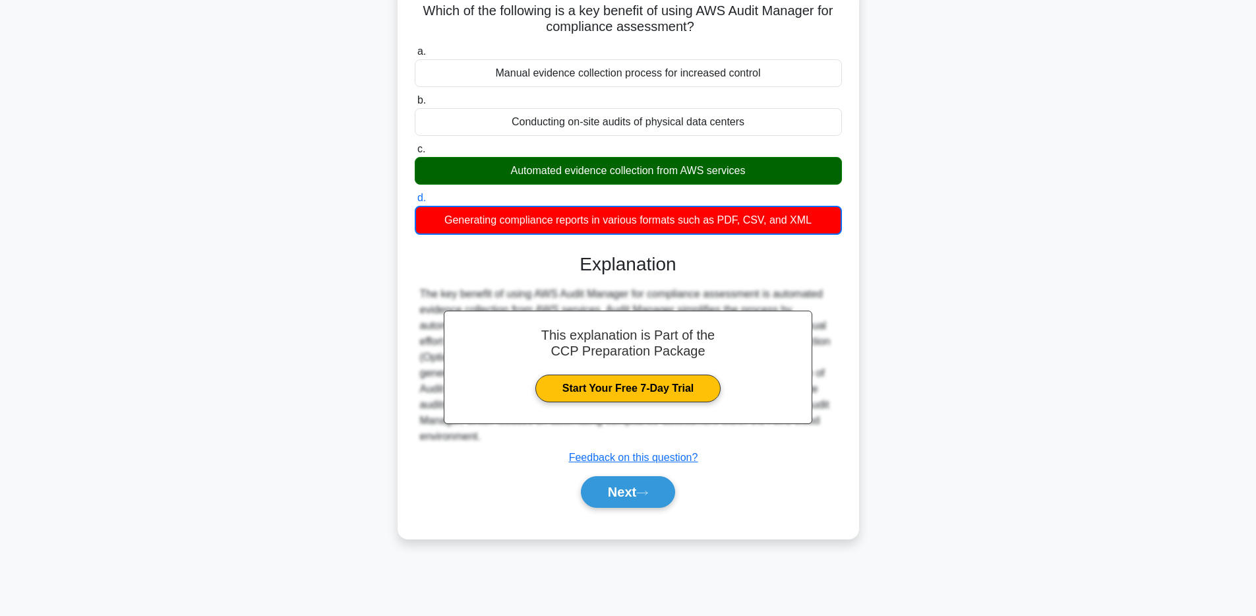
scroll to position [96, 0]
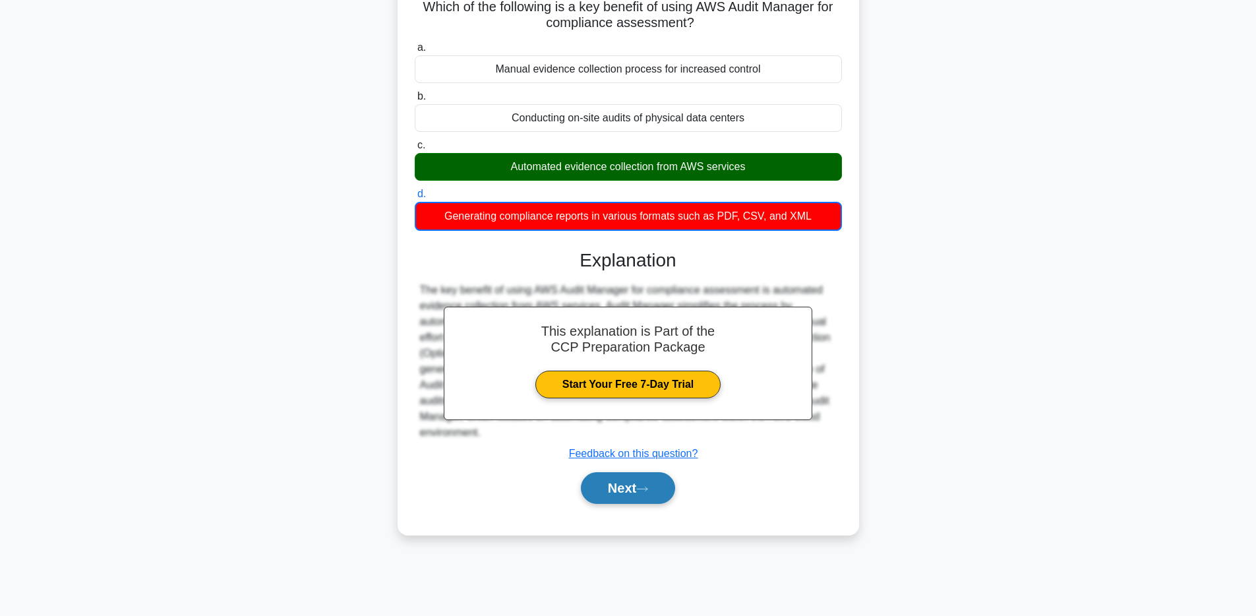
click at [667, 483] on button "Next" at bounding box center [628, 488] width 94 height 32
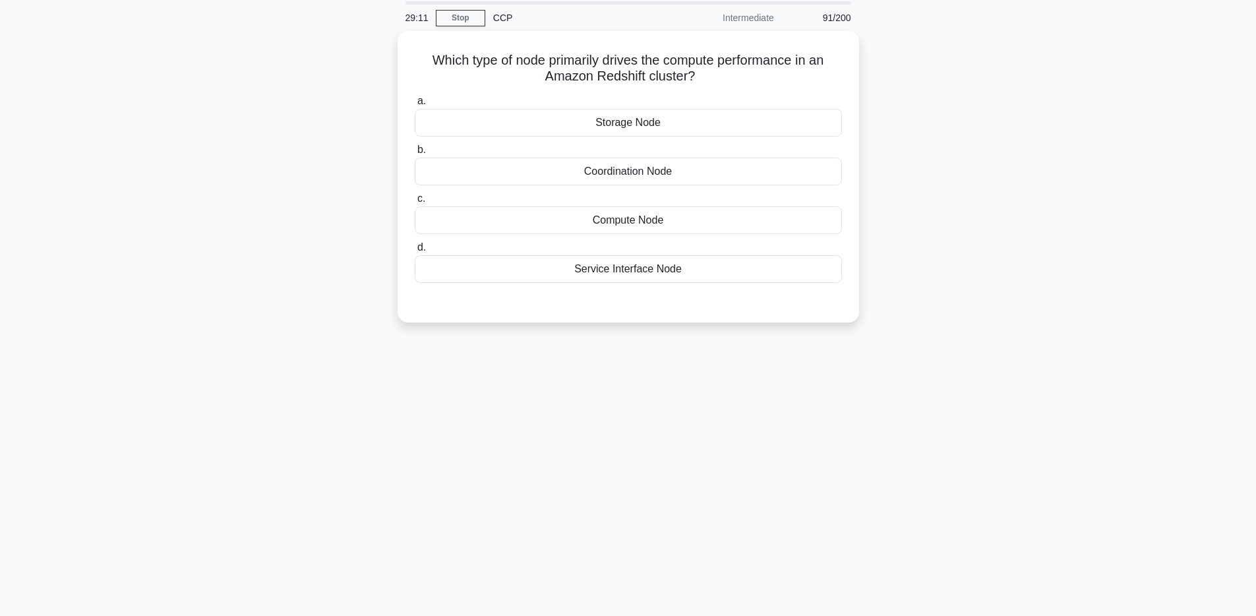
scroll to position [0, 0]
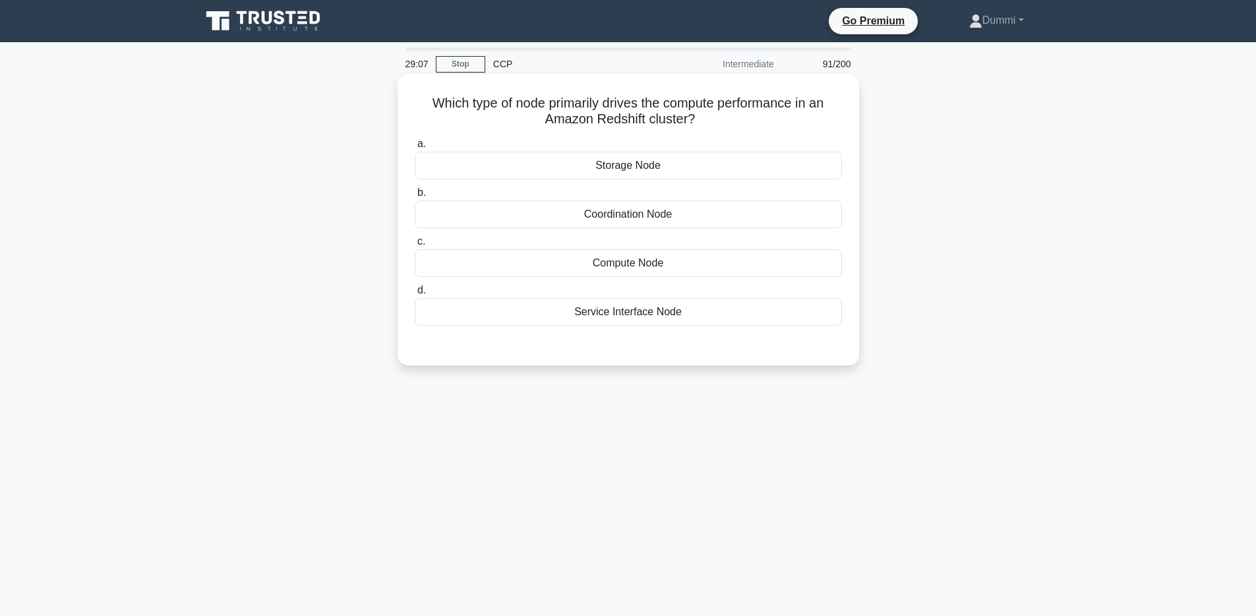
drag, startPoint x: 505, startPoint y: 100, endPoint x: 704, endPoint y: 112, distance: 198.9
click at [704, 112] on h5 "Which type of node primarily drives the compute performance in an Amazon Redshi…" at bounding box center [628, 111] width 430 height 33
click at [688, 268] on div "Compute Node" at bounding box center [628, 263] width 427 height 28
click at [415, 246] on input "c. Compute Node" at bounding box center [415, 241] width 0 height 9
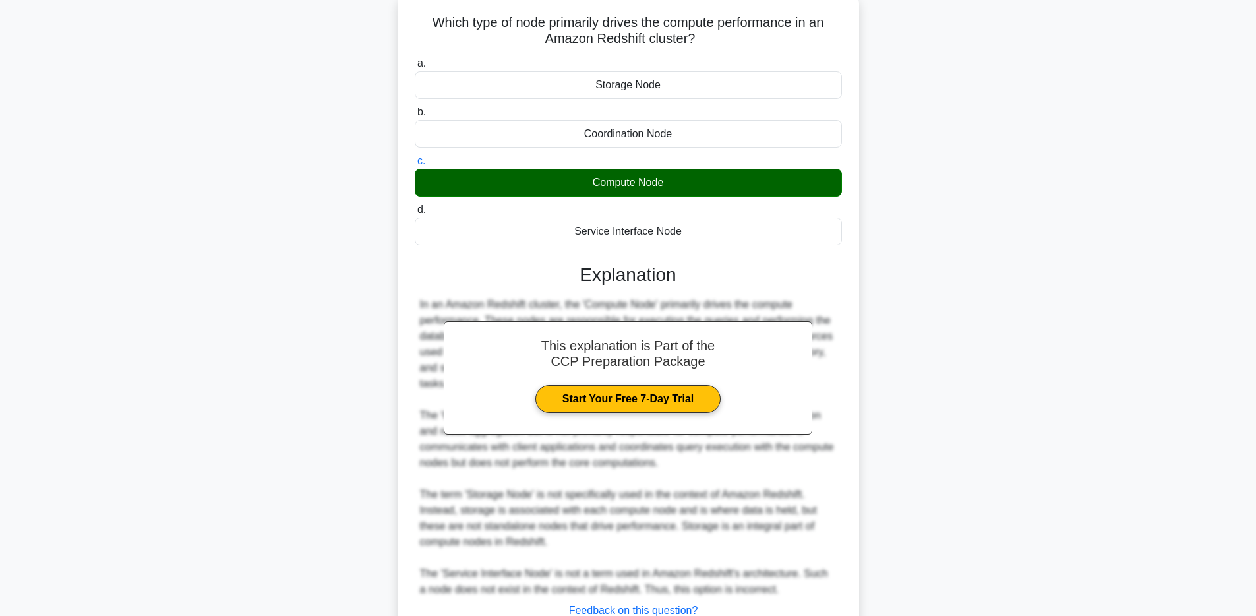
scroll to position [182, 0]
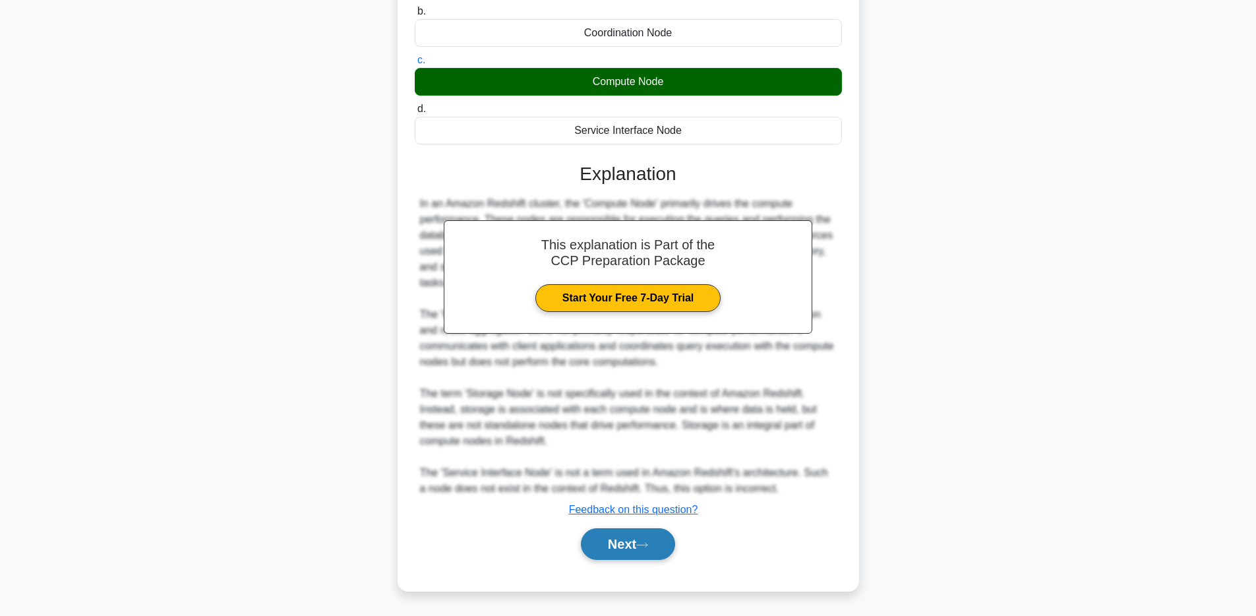
click at [661, 538] on button "Next" at bounding box center [628, 544] width 94 height 32
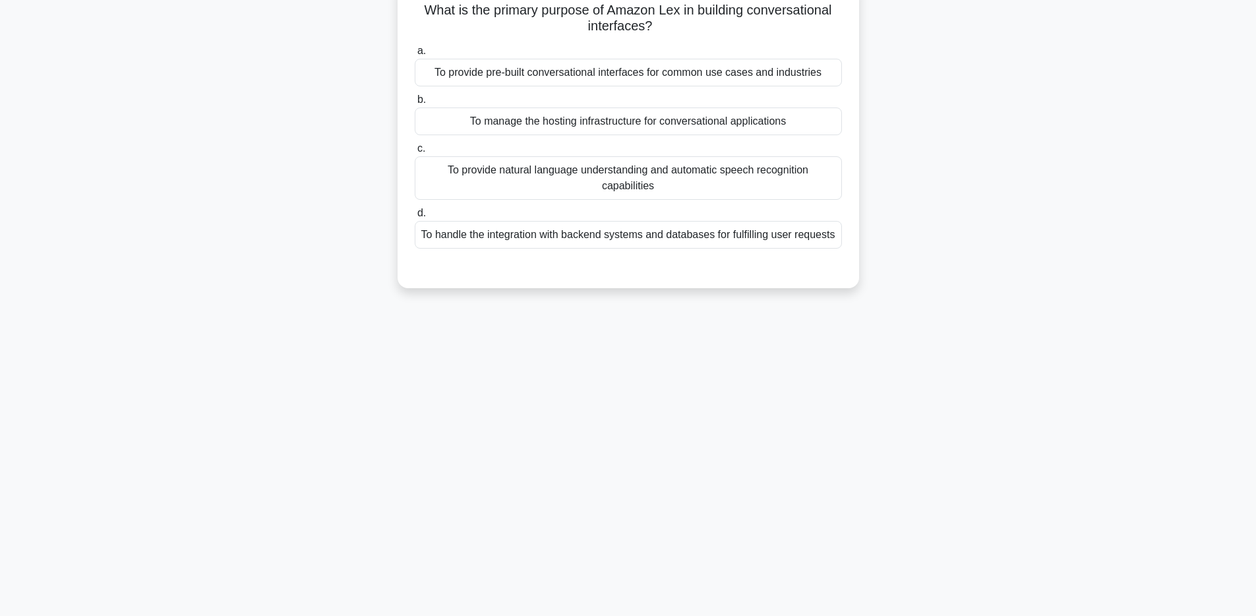
scroll to position [0, 0]
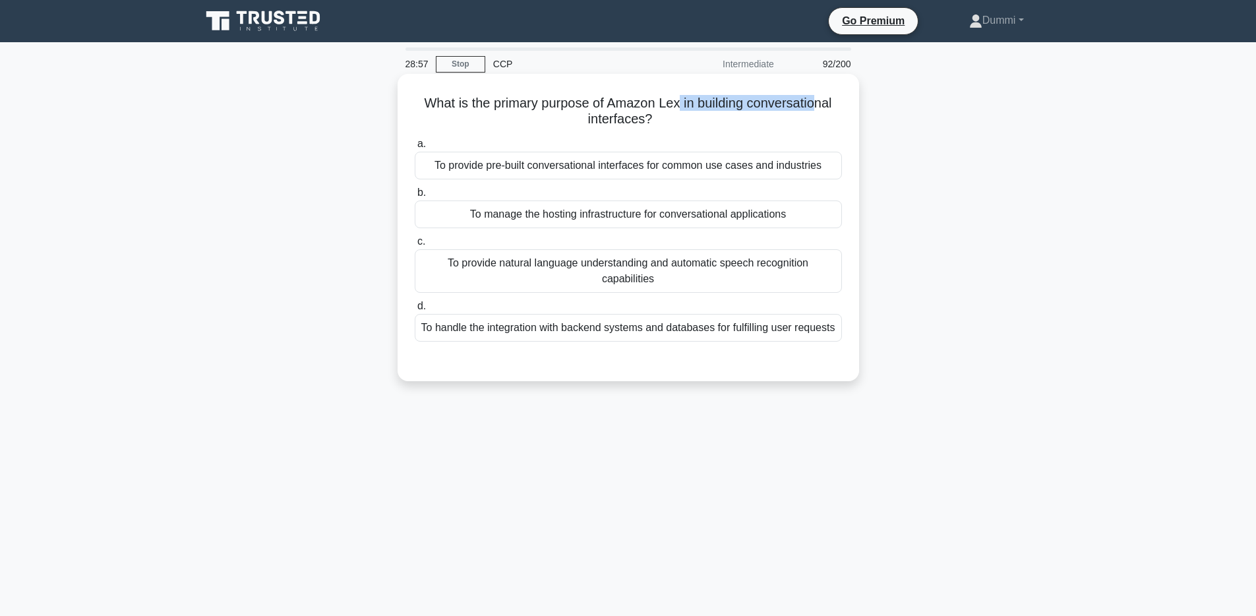
drag, startPoint x: 724, startPoint y: 94, endPoint x: 811, endPoint y: 103, distance: 87.5
click at [811, 103] on h5 "What is the primary purpose of Amazon Lex in building conversational interfaces…" at bounding box center [628, 111] width 430 height 33
click at [813, 262] on div "To provide natural language understanding and automatic speech recognition capa…" at bounding box center [628, 271] width 427 height 44
click at [415, 246] on input "c. To provide natural language understanding and automatic speech recognition c…" at bounding box center [415, 241] width 0 height 9
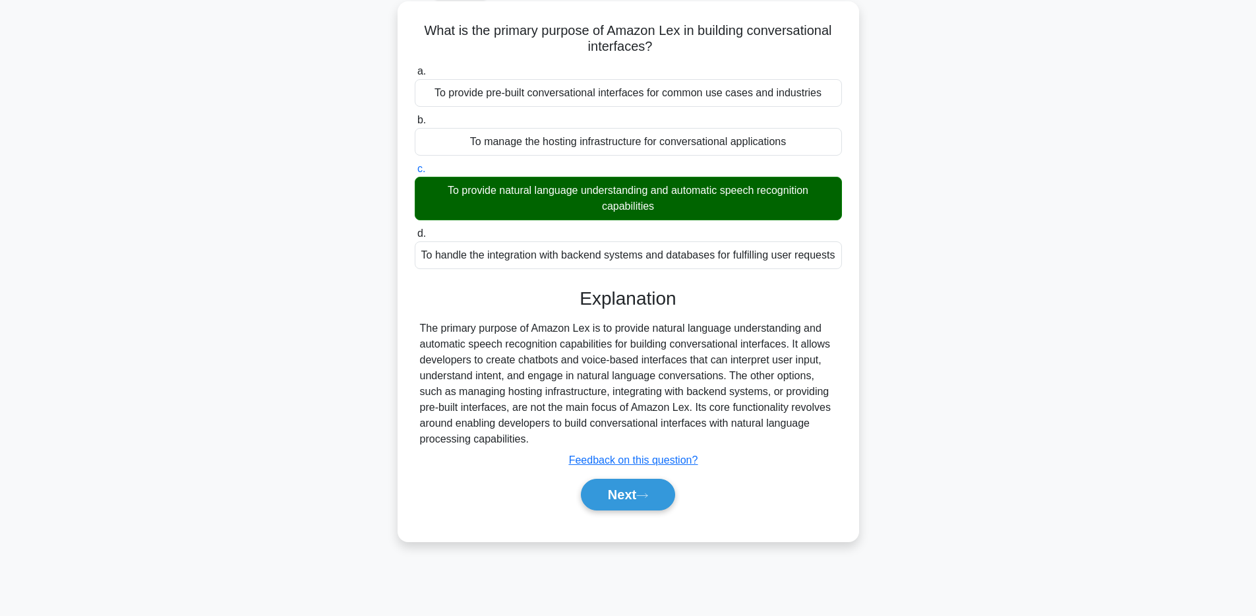
scroll to position [84, 0]
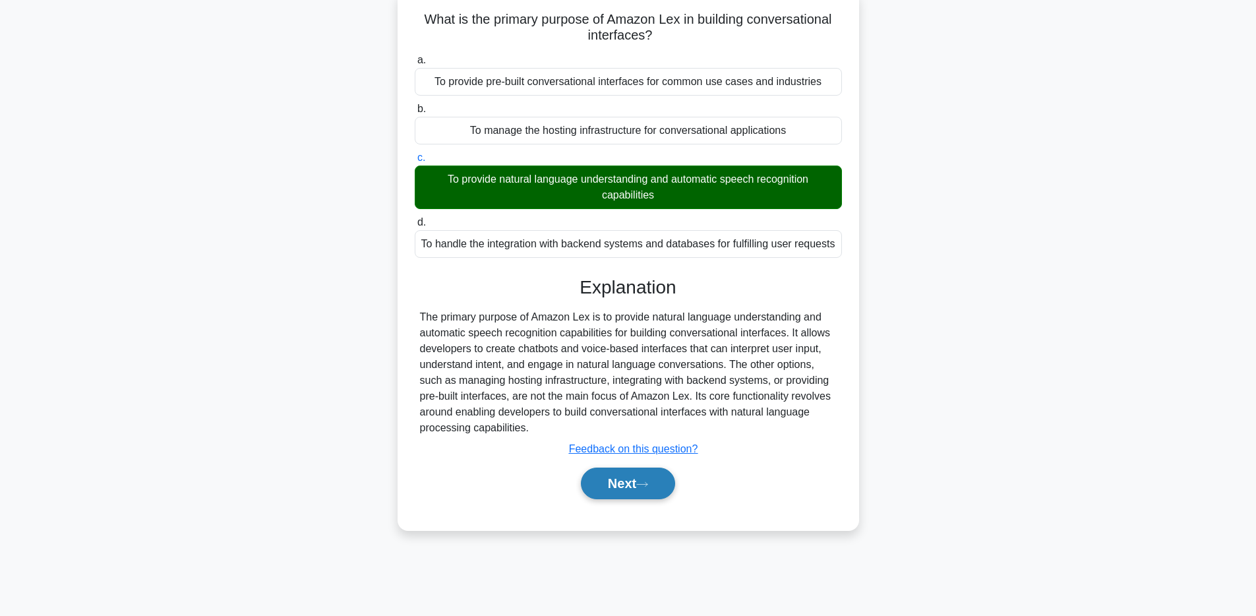
click at [654, 472] on button "Next" at bounding box center [628, 484] width 94 height 32
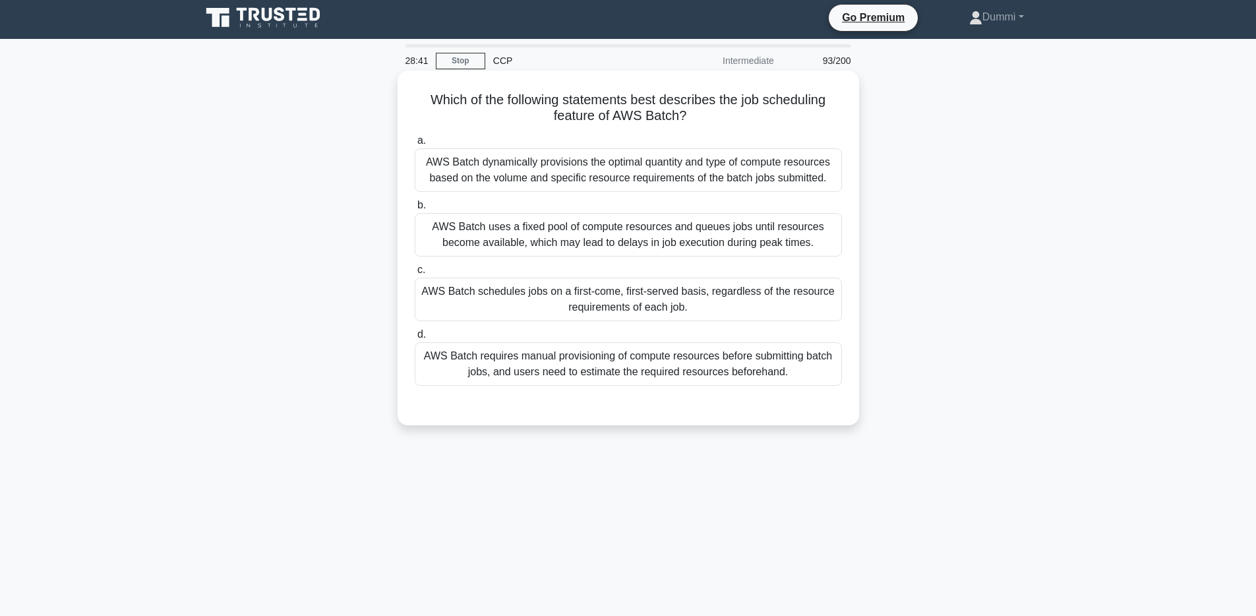
scroll to position [0, 0]
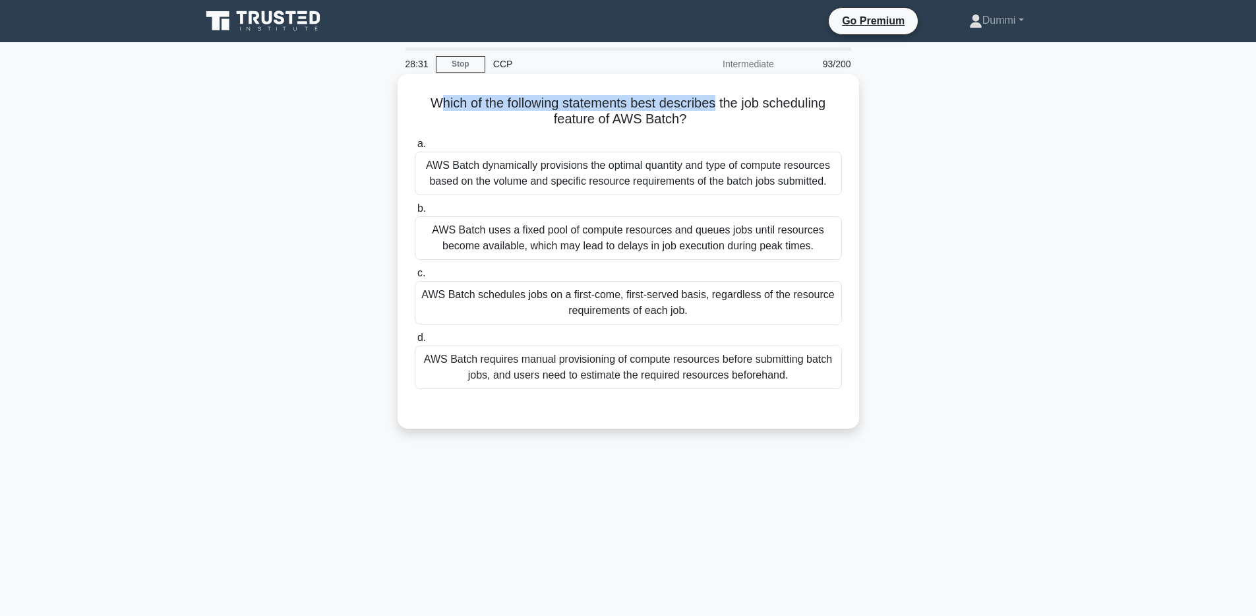
drag, startPoint x: 439, startPoint y: 98, endPoint x: 713, endPoint y: 105, distance: 273.7
click at [713, 105] on h5 "Which of the following statements best describes the job scheduling feature of …" at bounding box center [628, 111] width 430 height 33
drag, startPoint x: 572, startPoint y: 121, endPoint x: 669, endPoint y: 114, distance: 97.2
click at [669, 114] on h5 "Which of the following statements best describes the job scheduling feature of …" at bounding box center [628, 111] width 430 height 33
click at [789, 178] on div "AWS Batch dynamically provisions the optimal quantity and type of compute resou…" at bounding box center [628, 174] width 427 height 44
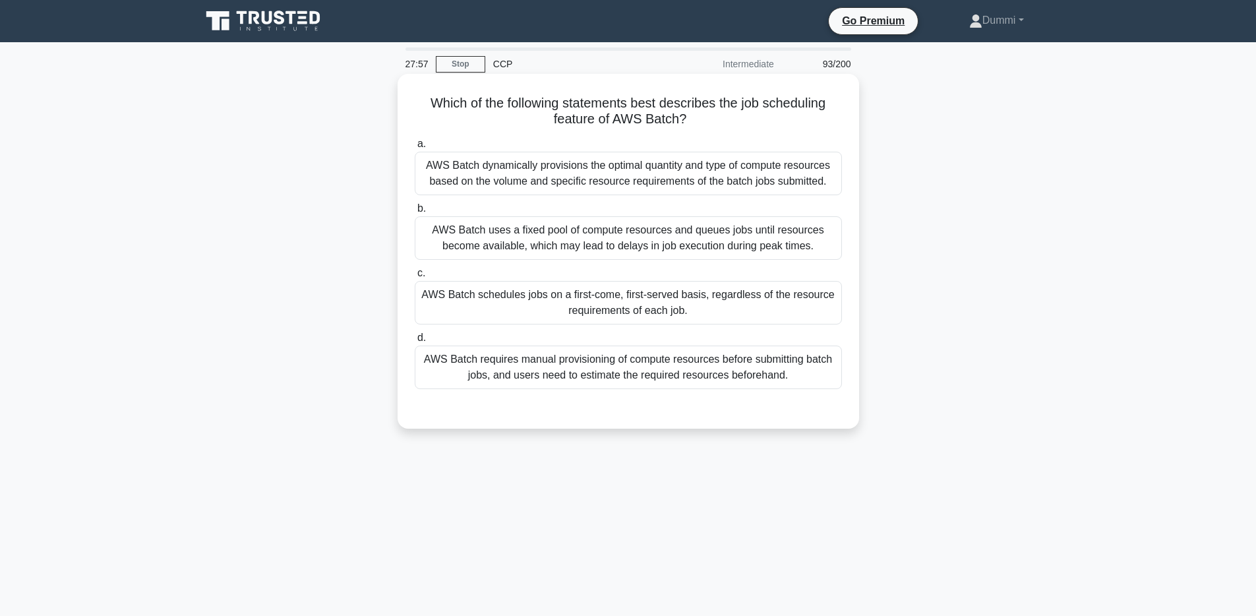
click at [415, 148] on input "a. AWS Batch dynamically provisions the optimal quantity and type of compute re…" at bounding box center [415, 144] width 0 height 9
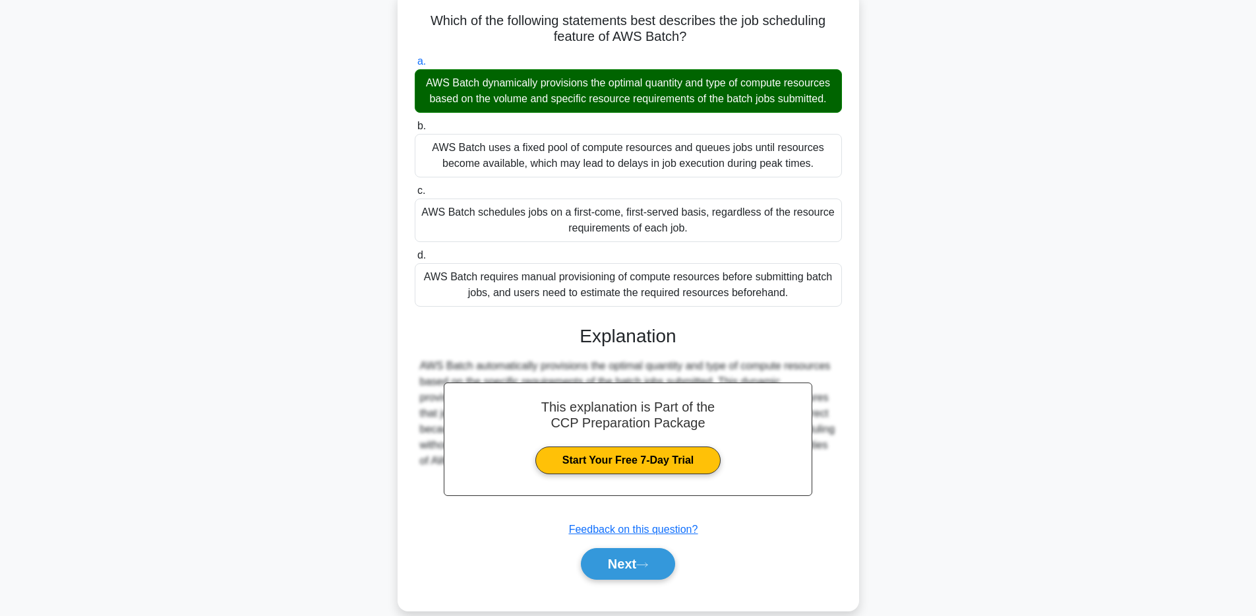
scroll to position [103, 0]
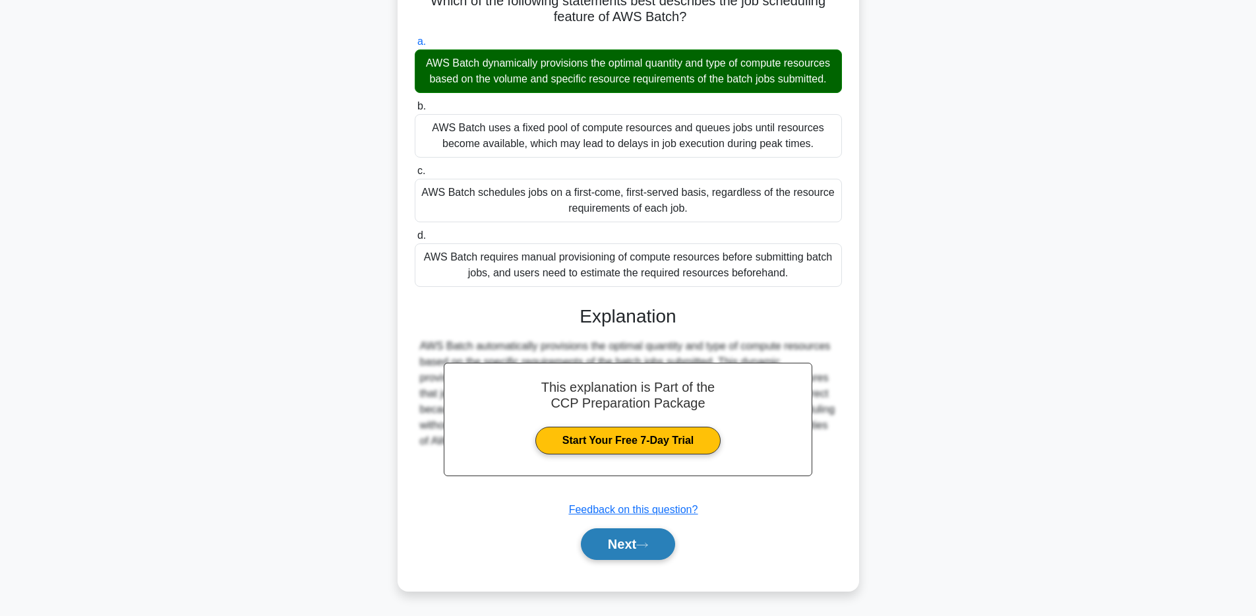
click at [650, 549] on button "Next" at bounding box center [628, 544] width 94 height 32
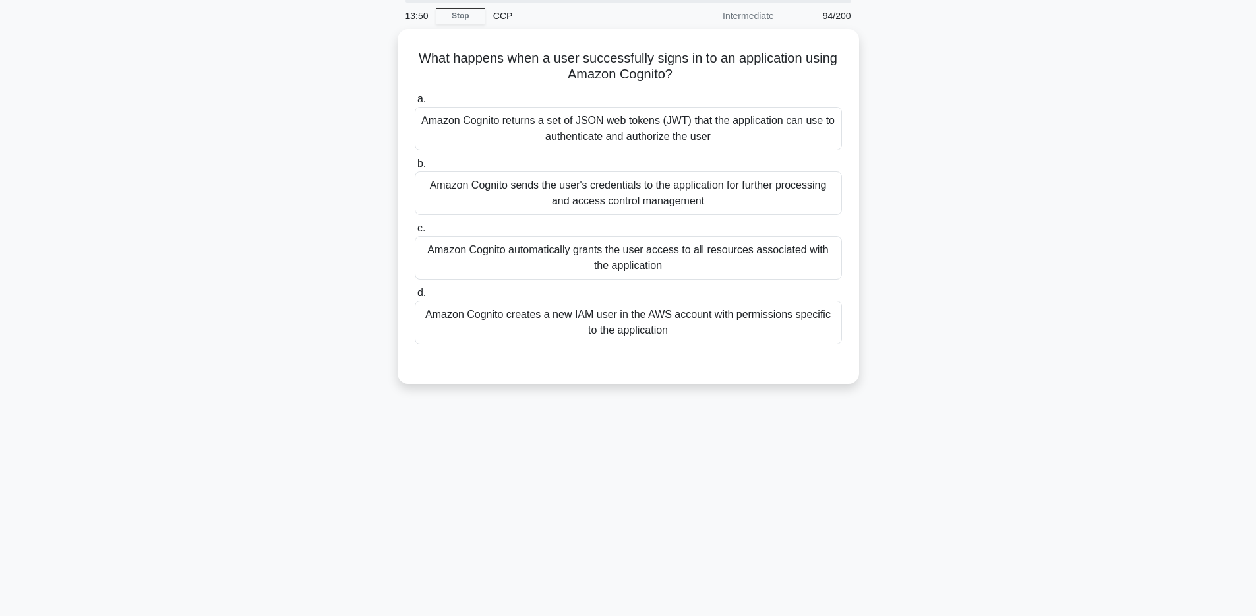
scroll to position [0, 0]
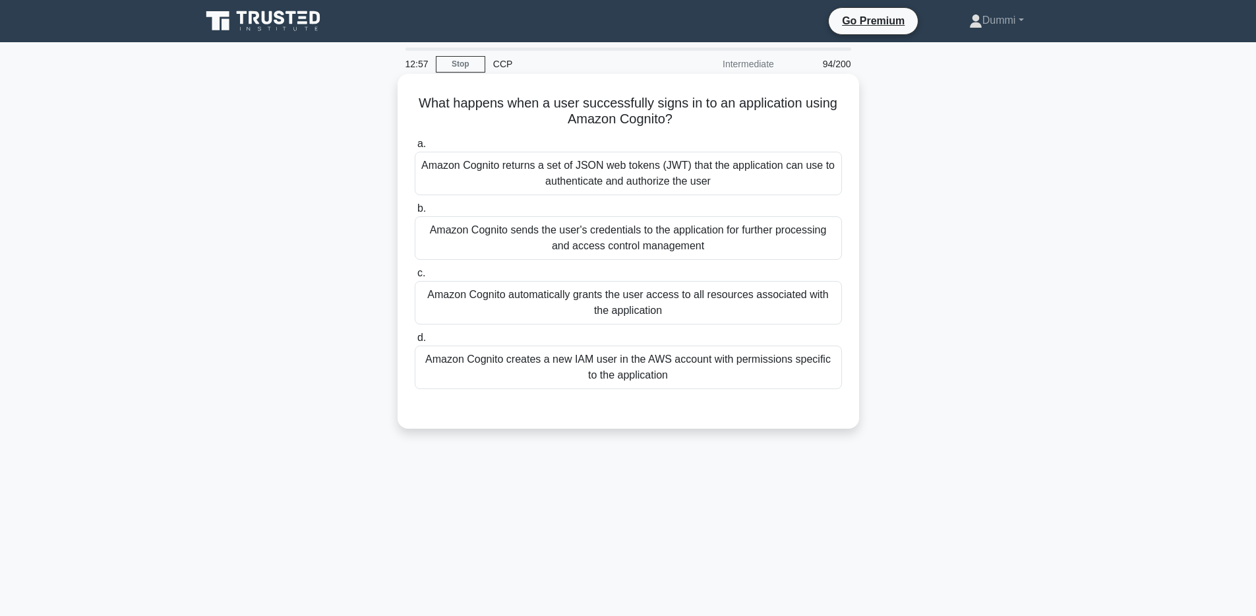
click at [754, 373] on div "Amazon Cognito creates a new IAM user in the AWS account with permissions speci…" at bounding box center [628, 368] width 427 height 44
click at [415, 342] on input "d. Amazon Cognito creates a new IAM user in the AWS account with permissions sp…" at bounding box center [415, 338] width 0 height 9
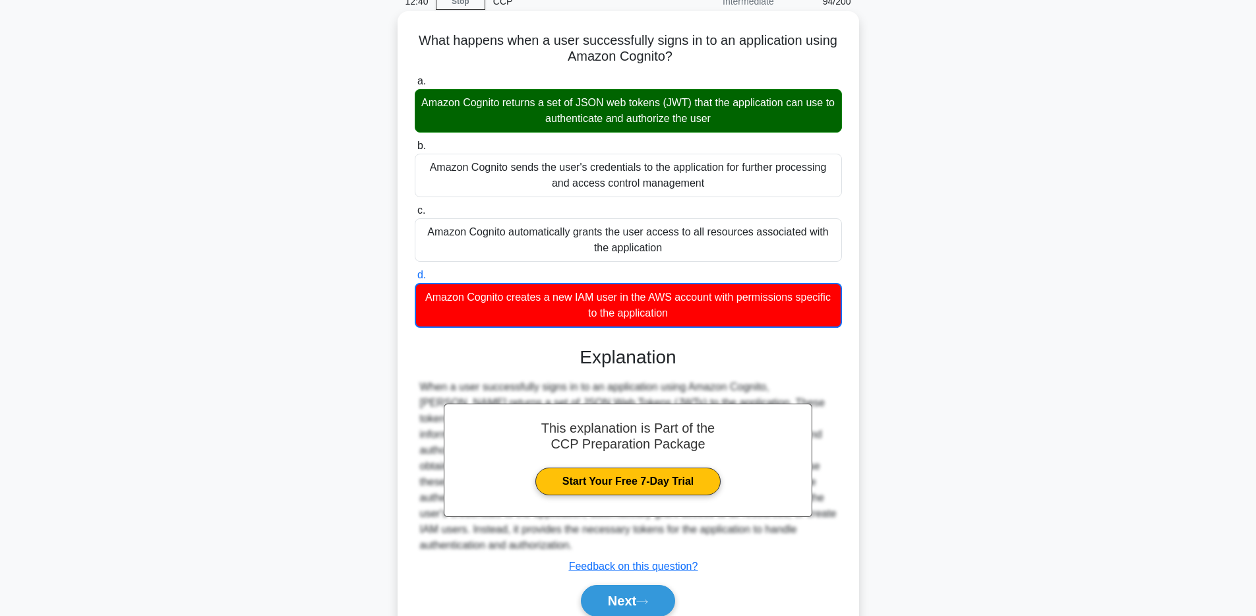
scroll to position [120, 0]
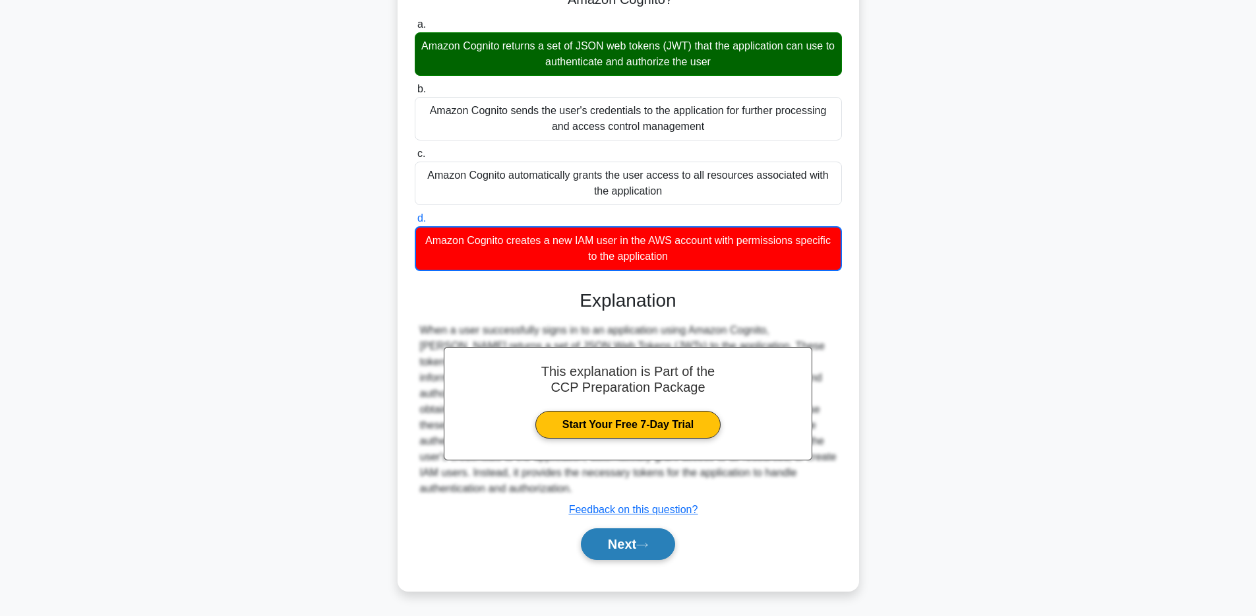
click at [660, 540] on button "Next" at bounding box center [628, 544] width 94 height 32
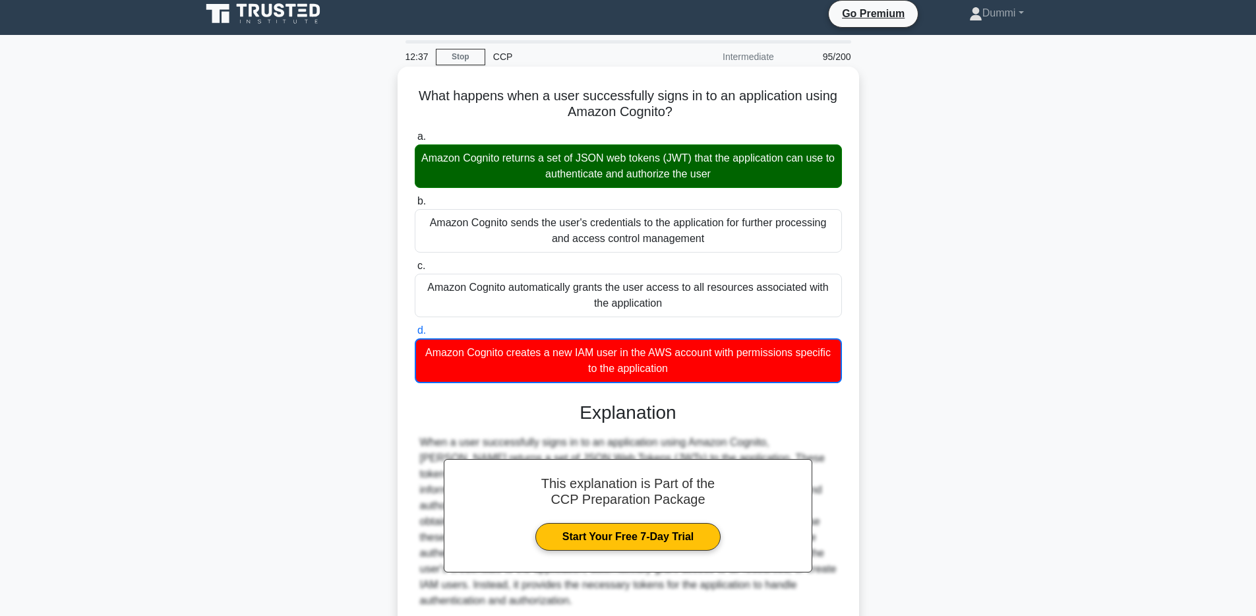
scroll to position [0, 0]
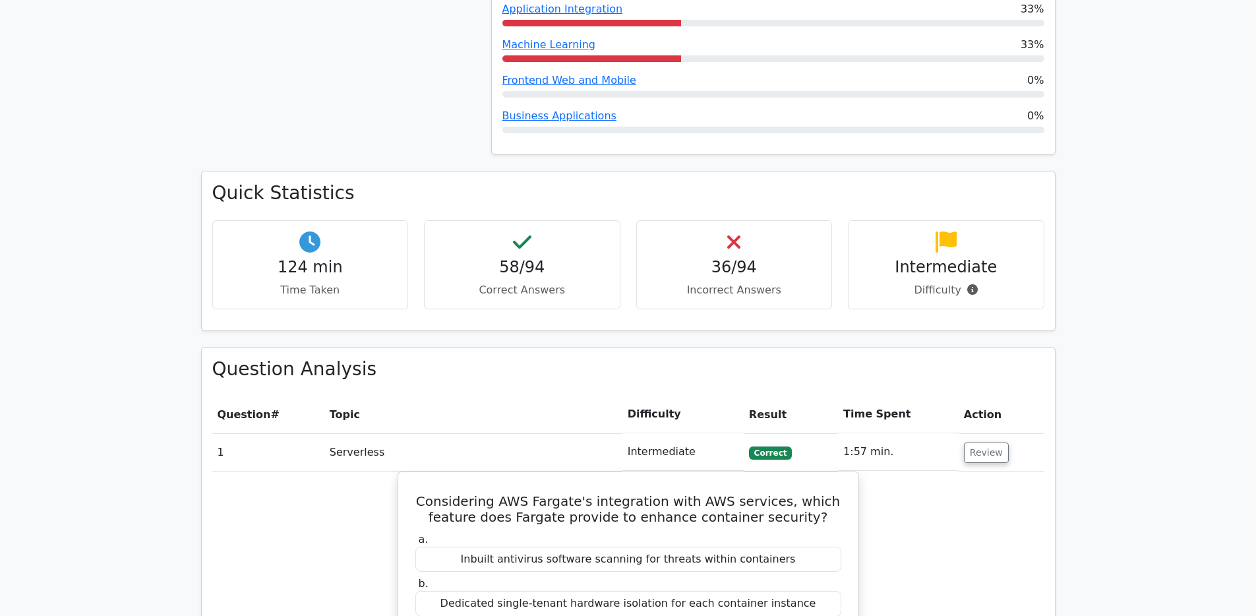
scroll to position [1121, 0]
